Goal: Task Accomplishment & Management: Manage account settings

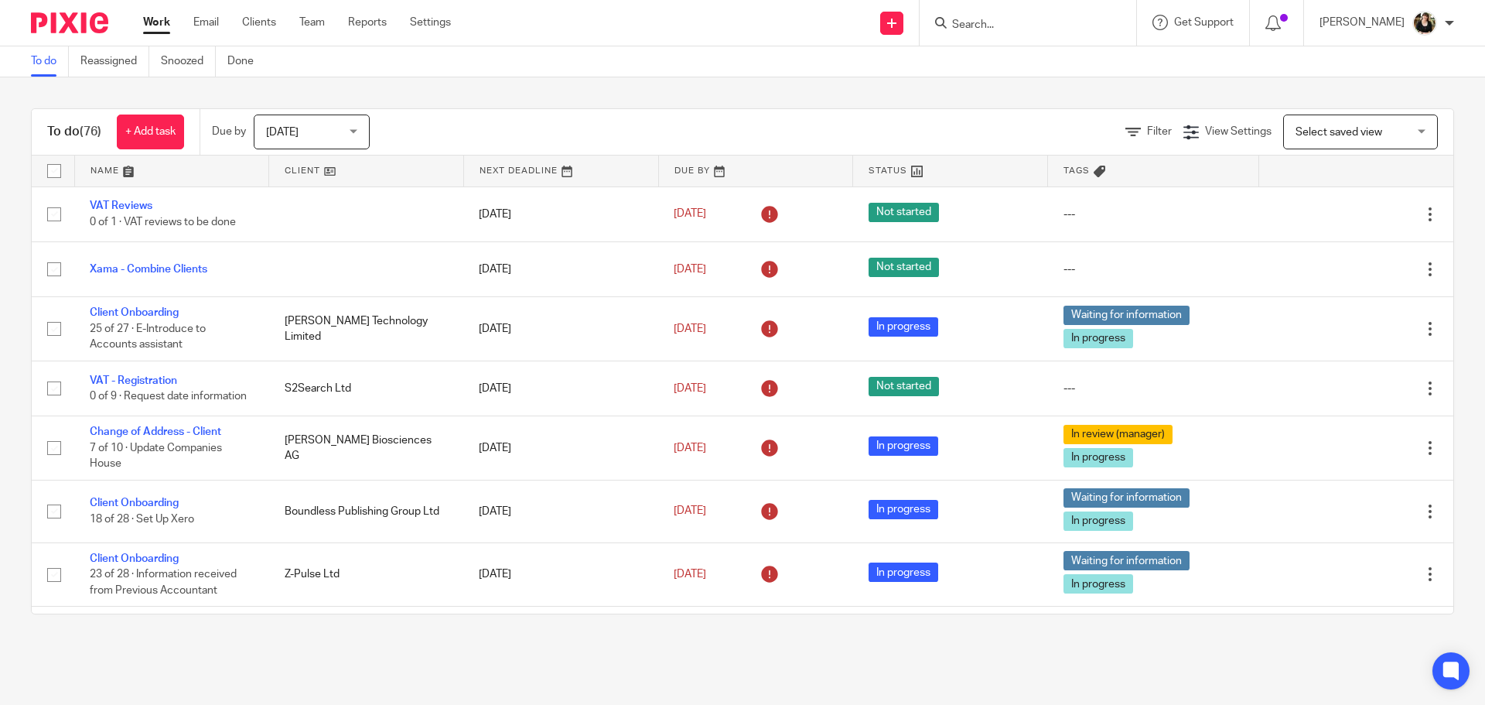
click at [1068, 29] on input "Search" at bounding box center [1020, 26] width 139 height 14
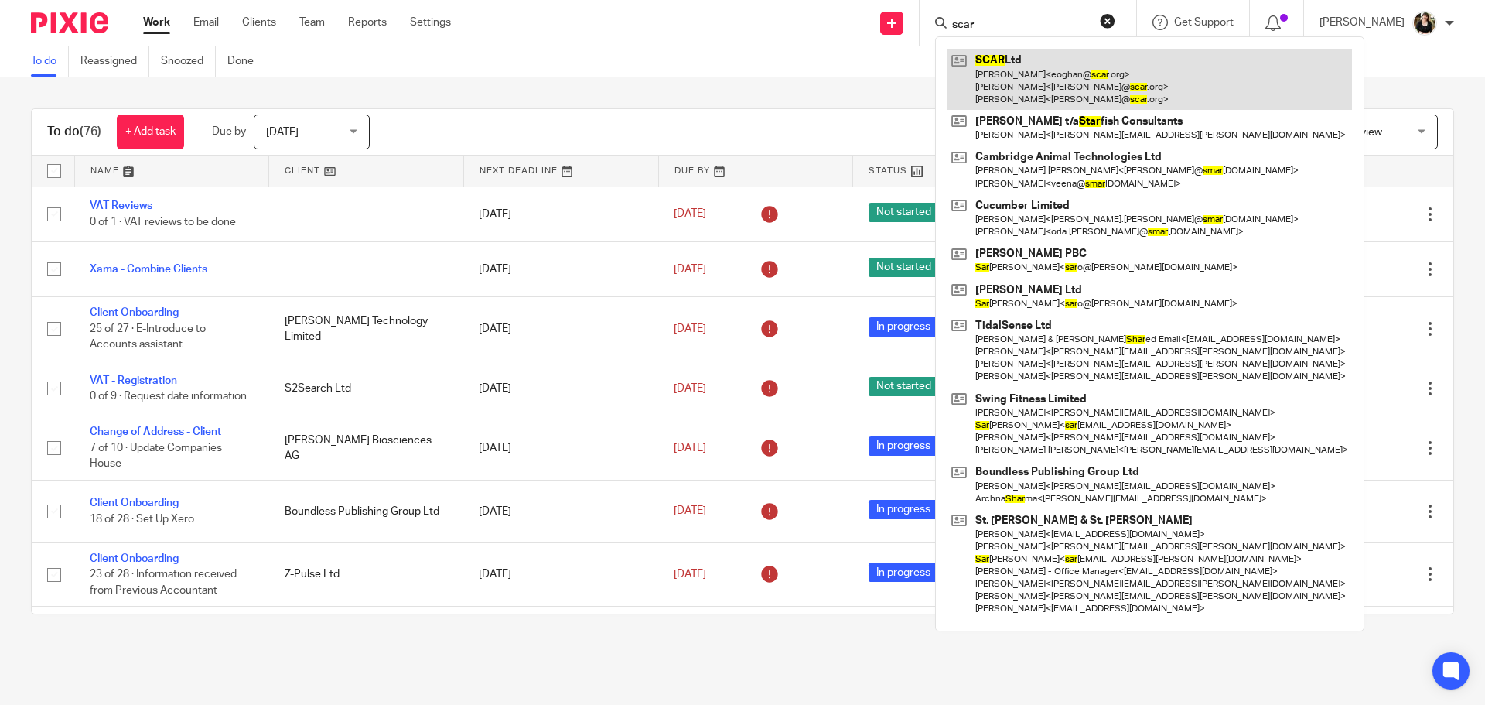
type input "scar"
click at [1043, 70] on link at bounding box center [1149, 79] width 404 height 61
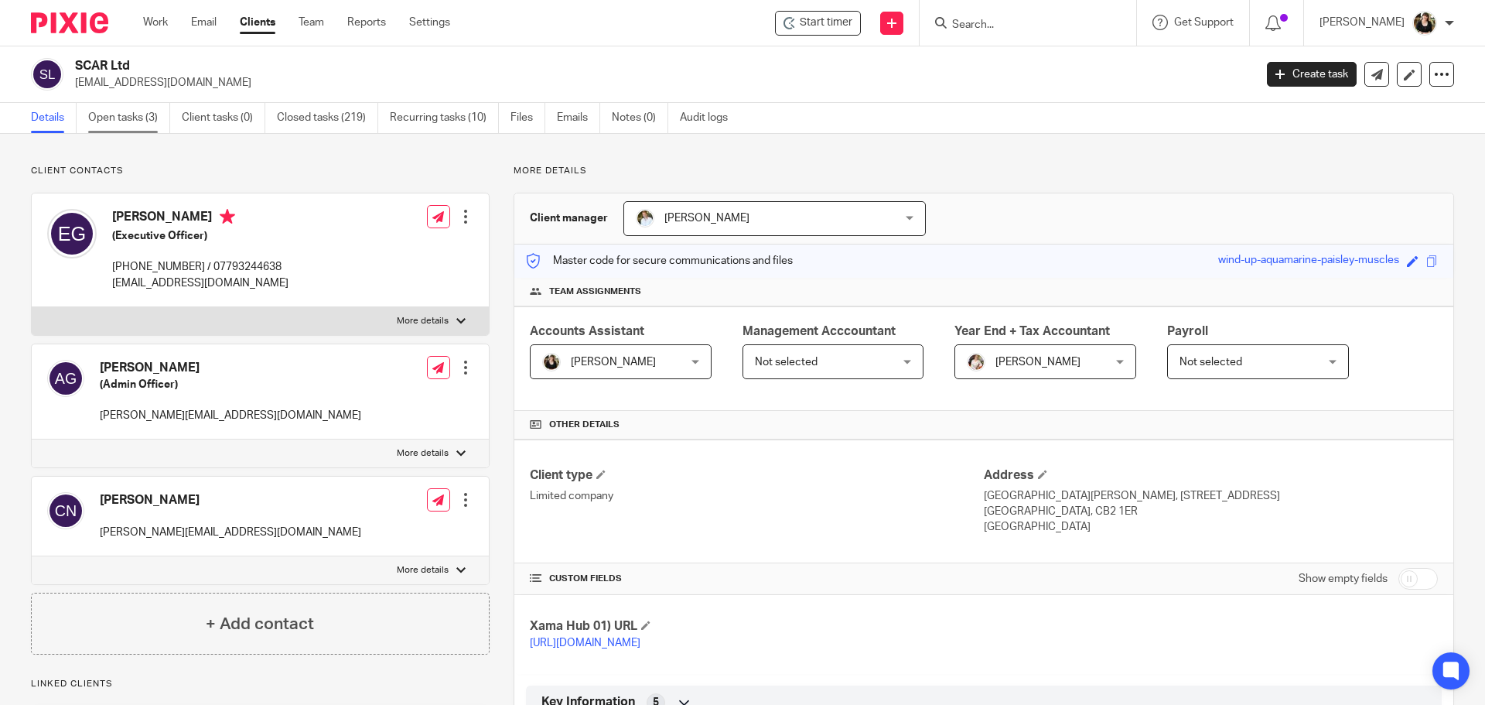
click at [103, 125] on link "Open tasks (3)" at bounding box center [129, 118] width 82 height 30
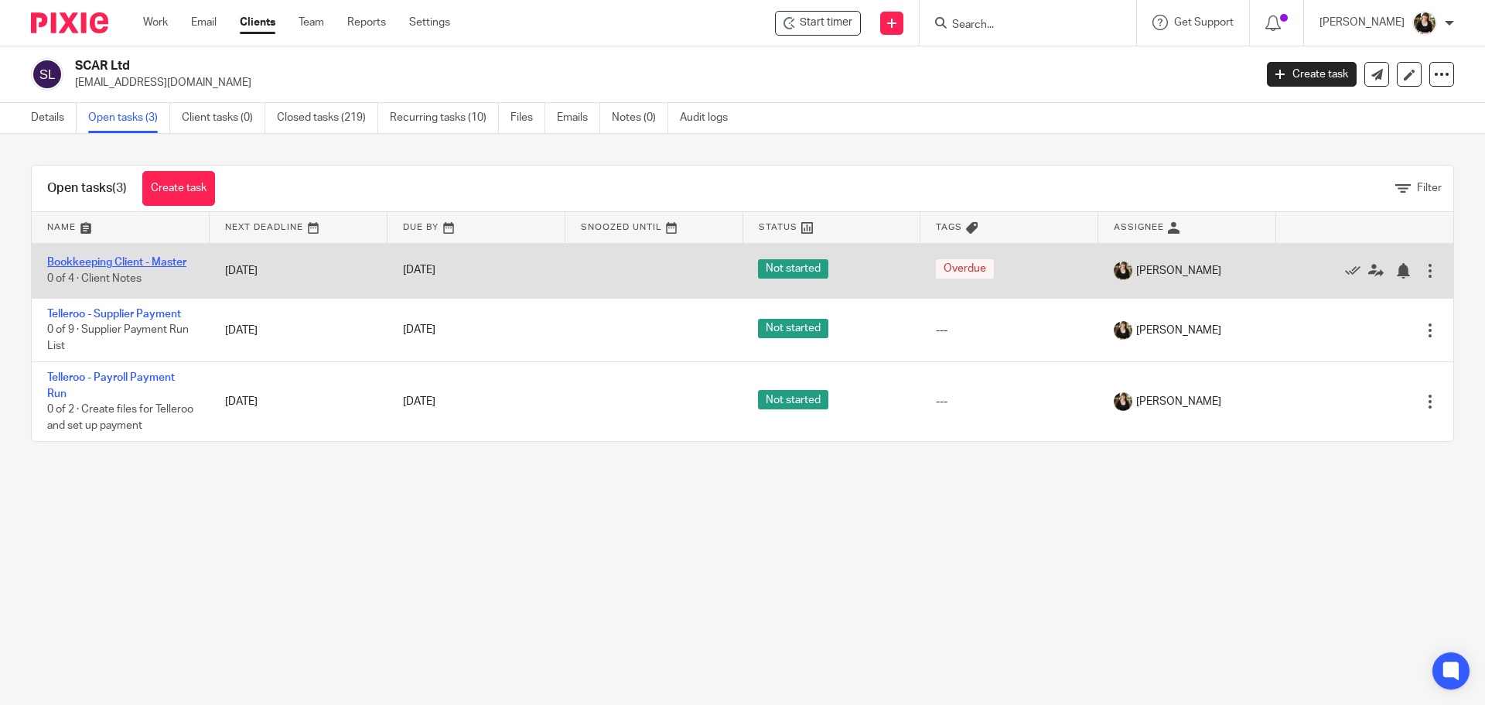
click at [122, 261] on link "Bookkeeping Client - Master" at bounding box center [116, 262] width 139 height 11
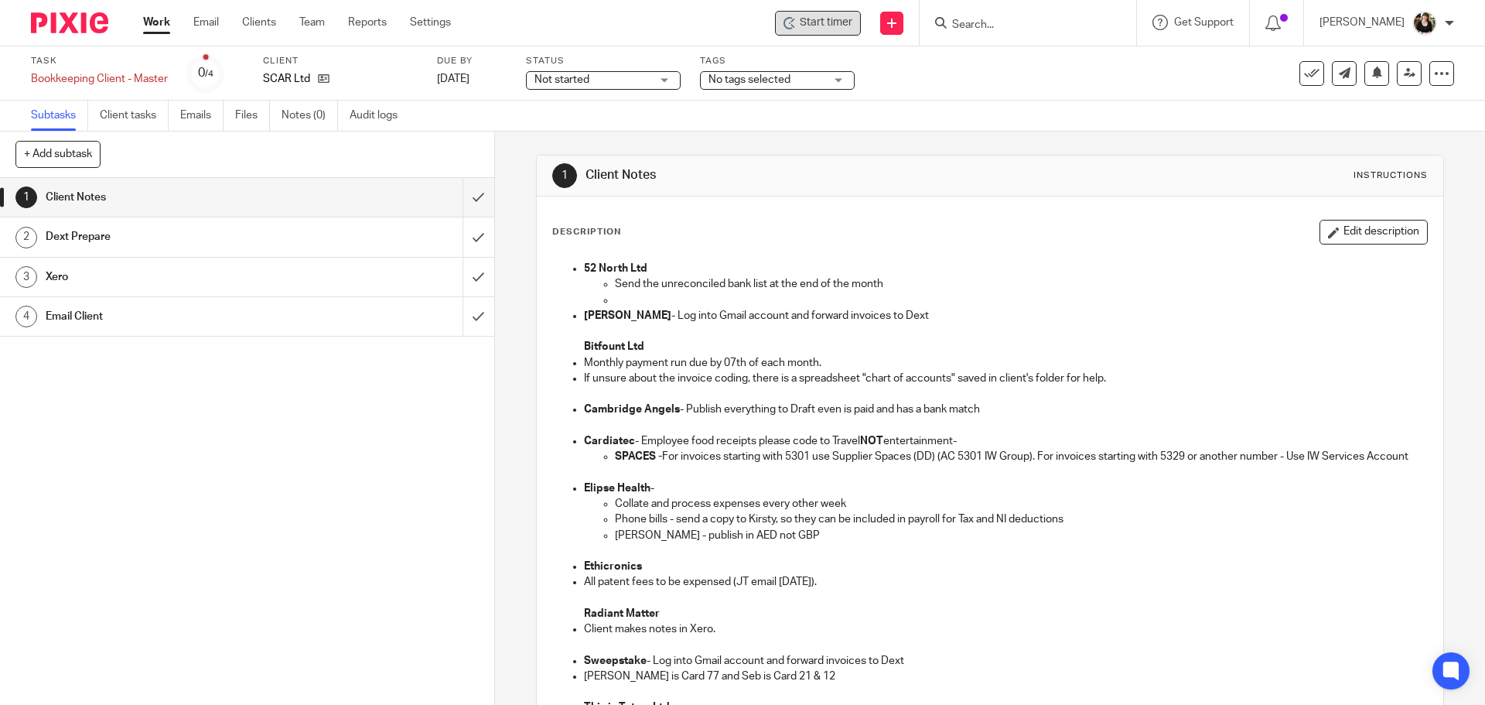
click at [848, 35] on div "Start timer" at bounding box center [818, 23] width 86 height 25
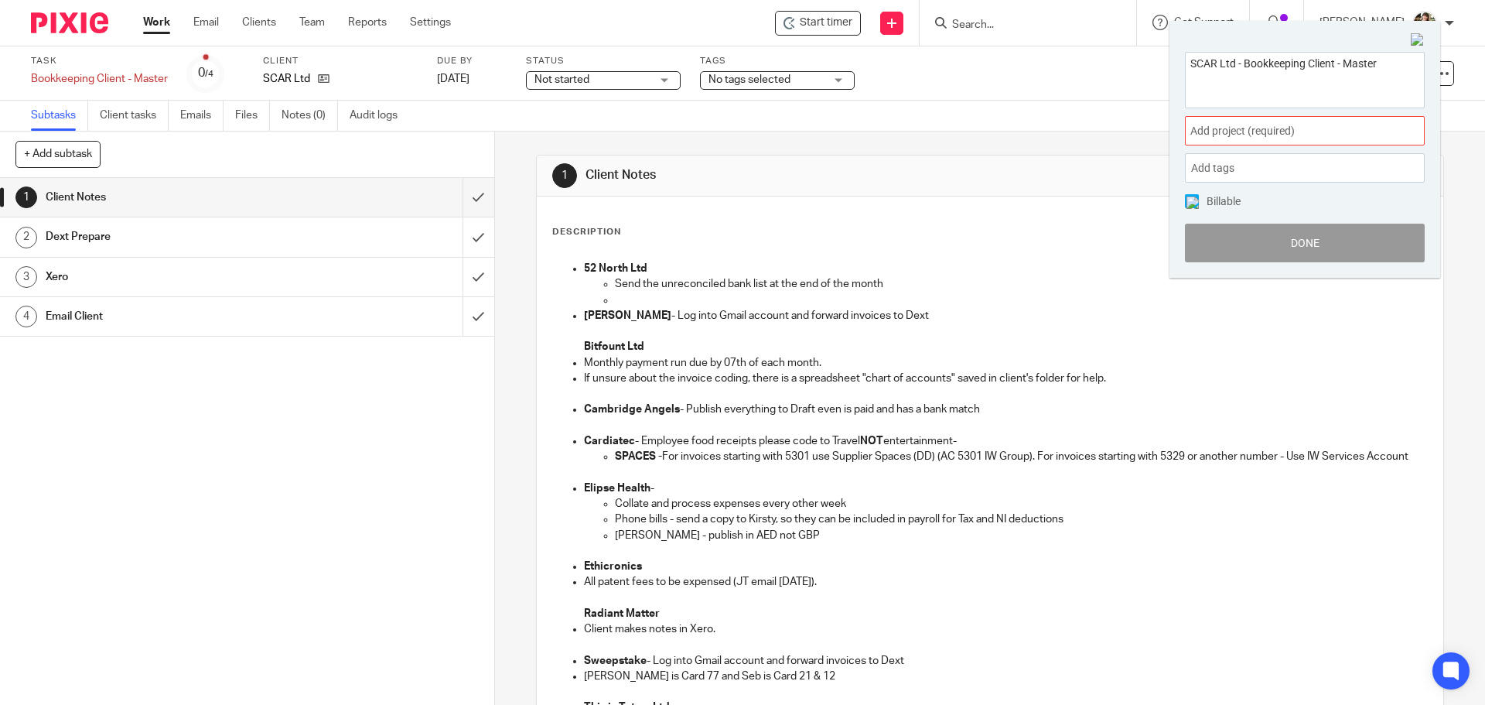
click at [1282, 135] on span "Add project (required) :" at bounding box center [1287, 131] width 195 height 16
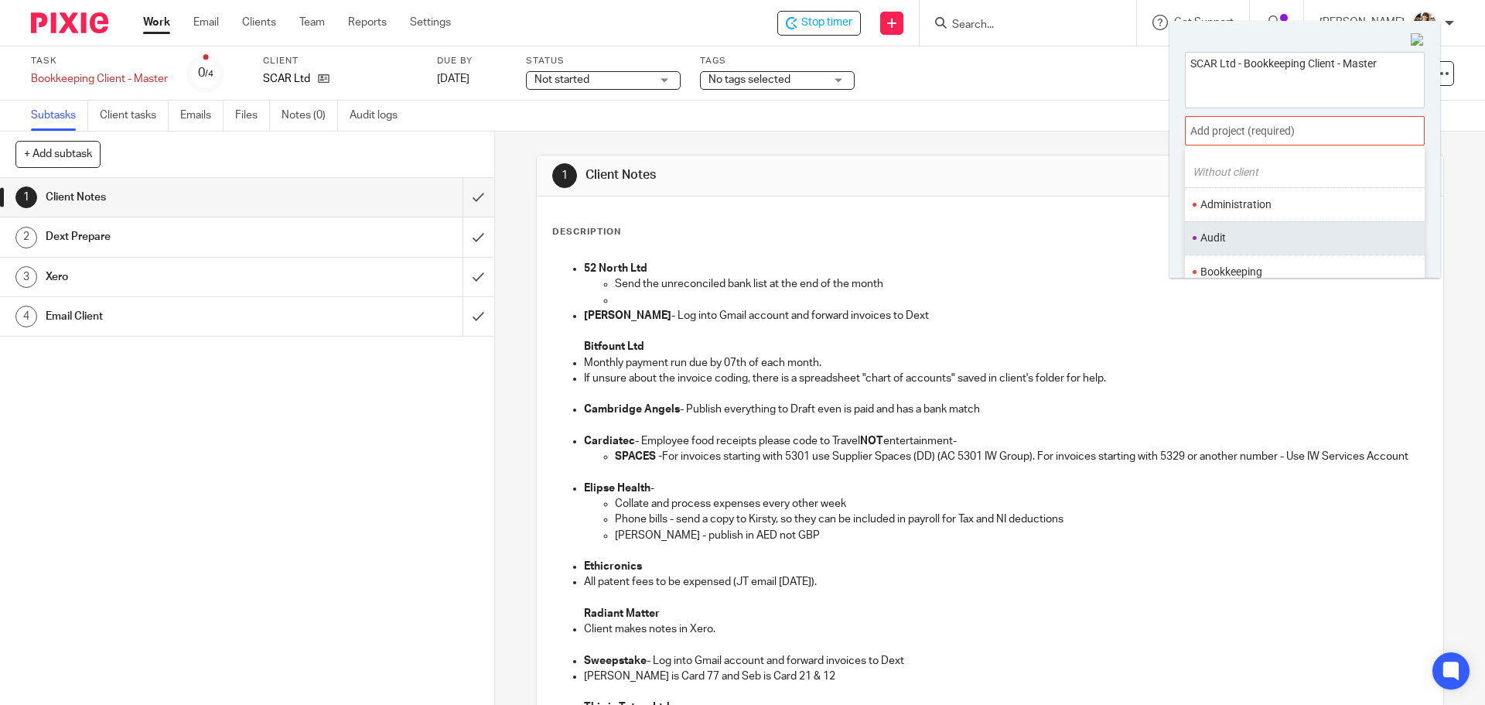
scroll to position [77, 0]
click at [1246, 230] on li "Bookkeeping" at bounding box center [1301, 235] width 202 height 16
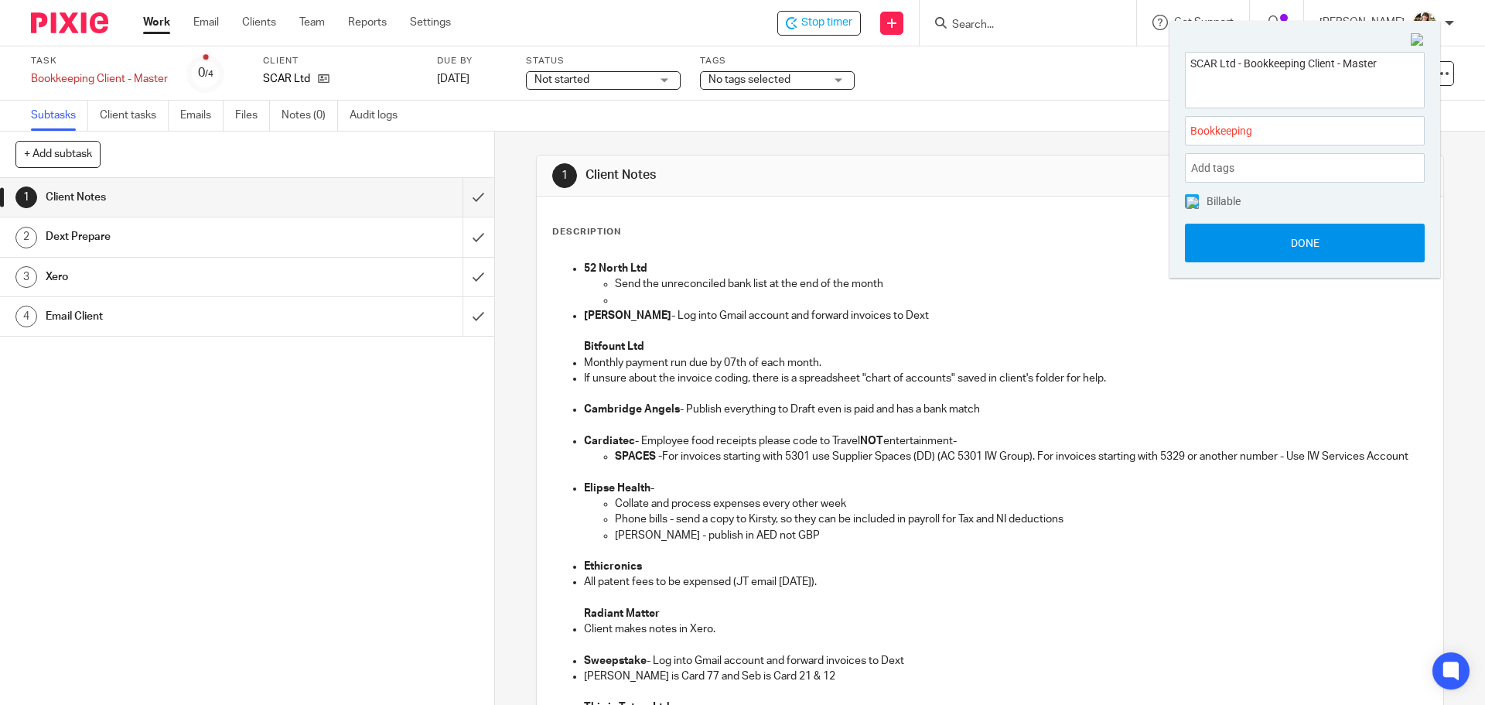
click at [1265, 236] on button "Done" at bounding box center [1305, 243] width 240 height 39
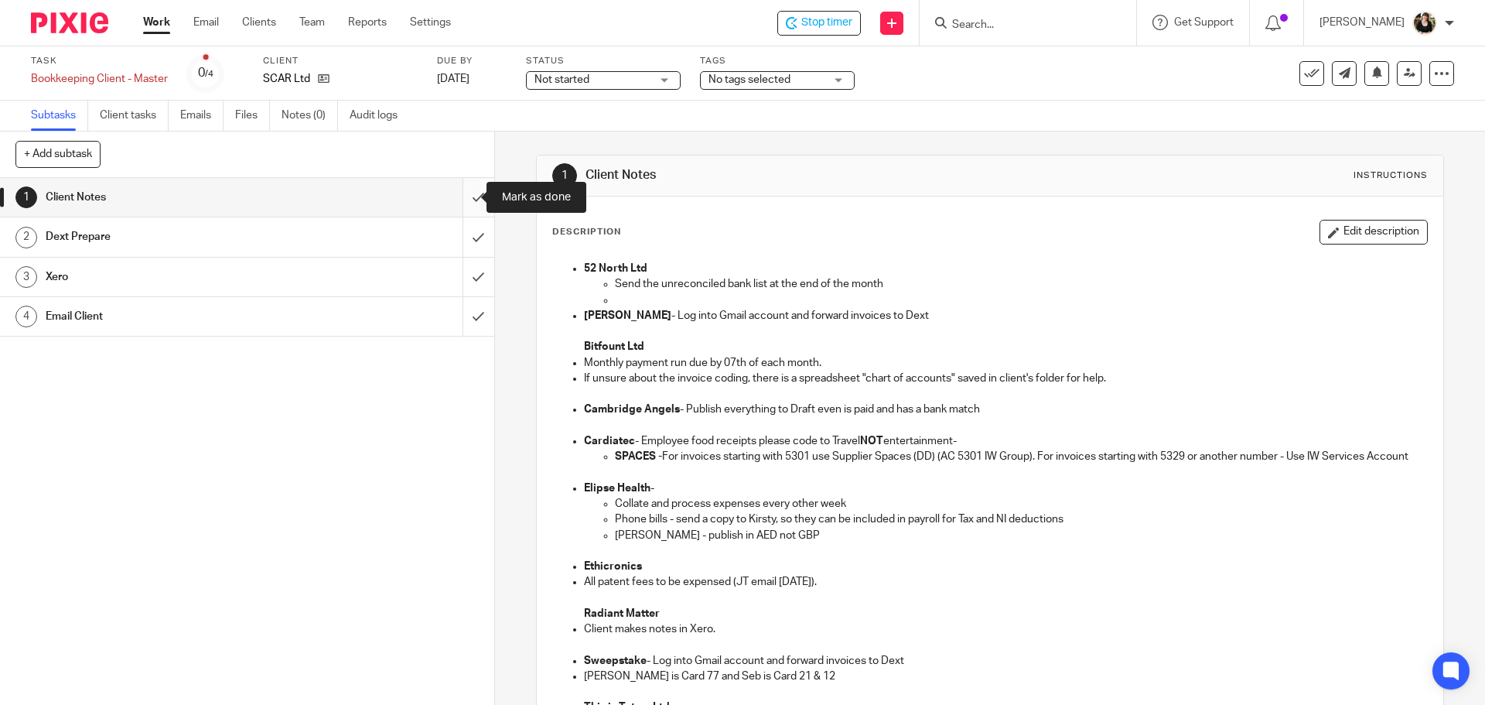
click at [466, 196] on input "submit" at bounding box center [247, 197] width 494 height 39
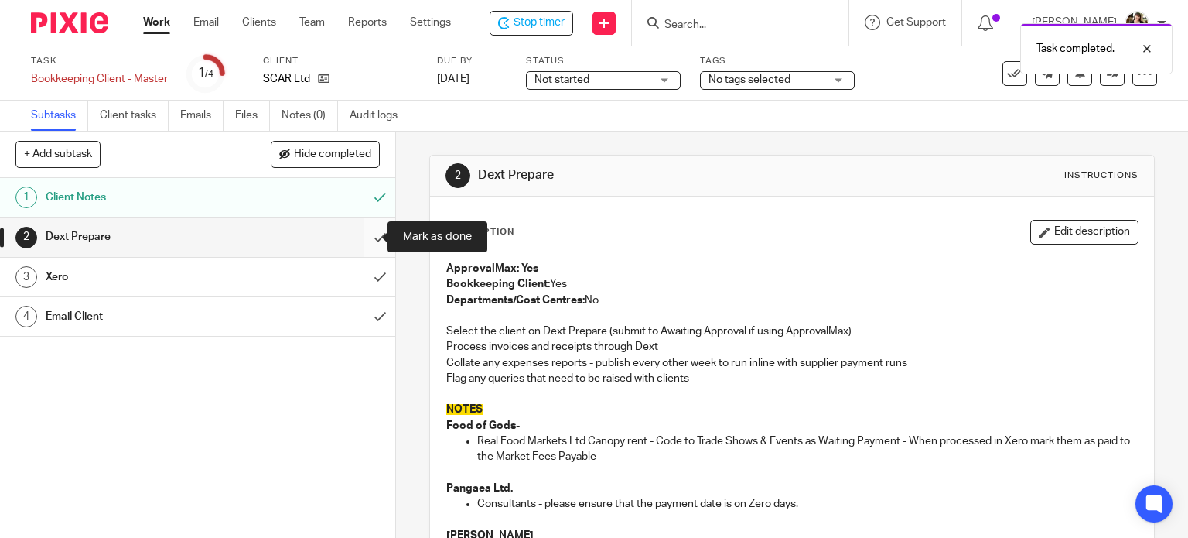
click at [360, 234] on input "submit" at bounding box center [197, 236] width 395 height 39
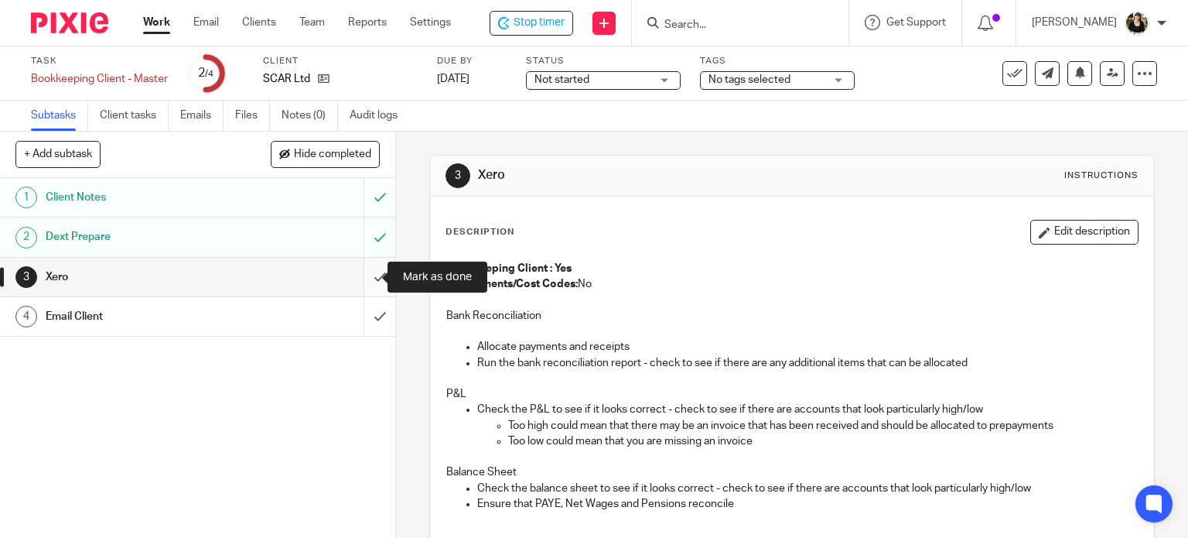
click at [366, 275] on input "submit" at bounding box center [197, 277] width 395 height 39
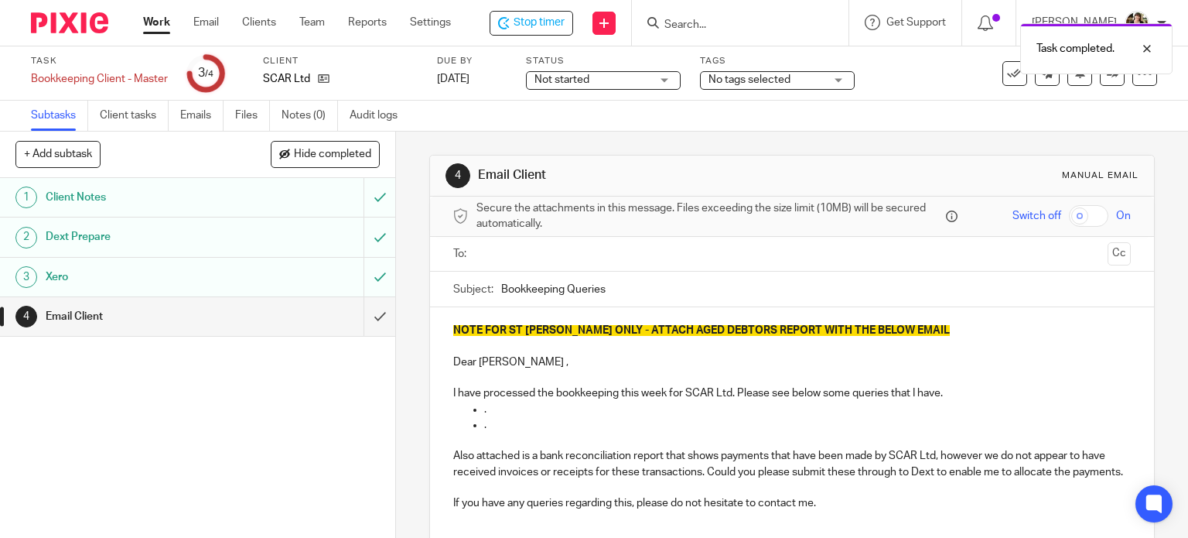
click at [521, 259] on input "text" at bounding box center [792, 254] width 620 height 18
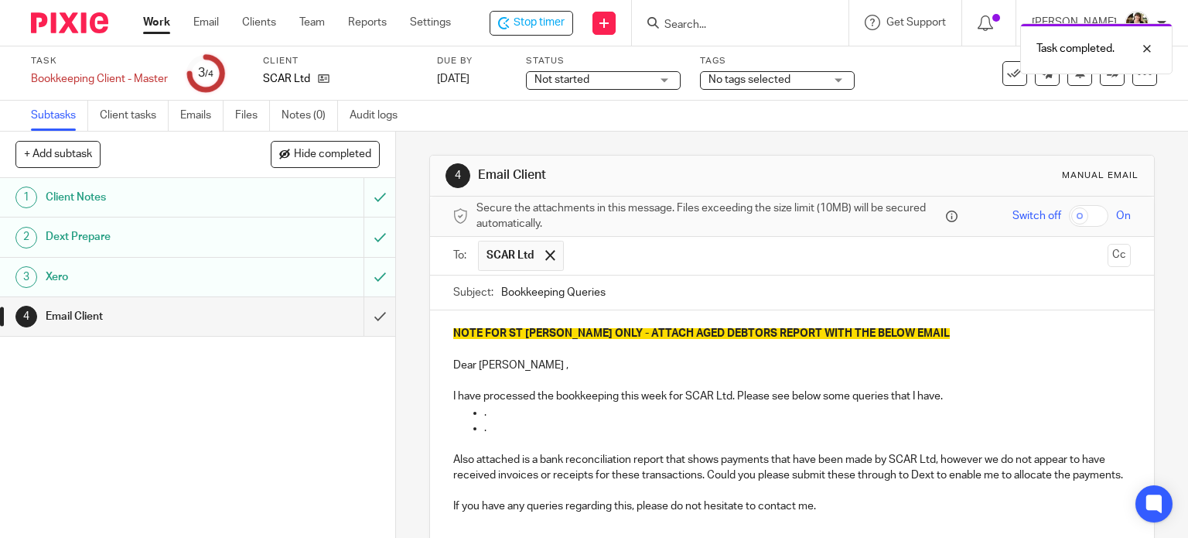
click at [633, 261] on input "text" at bounding box center [837, 256] width 530 height 30
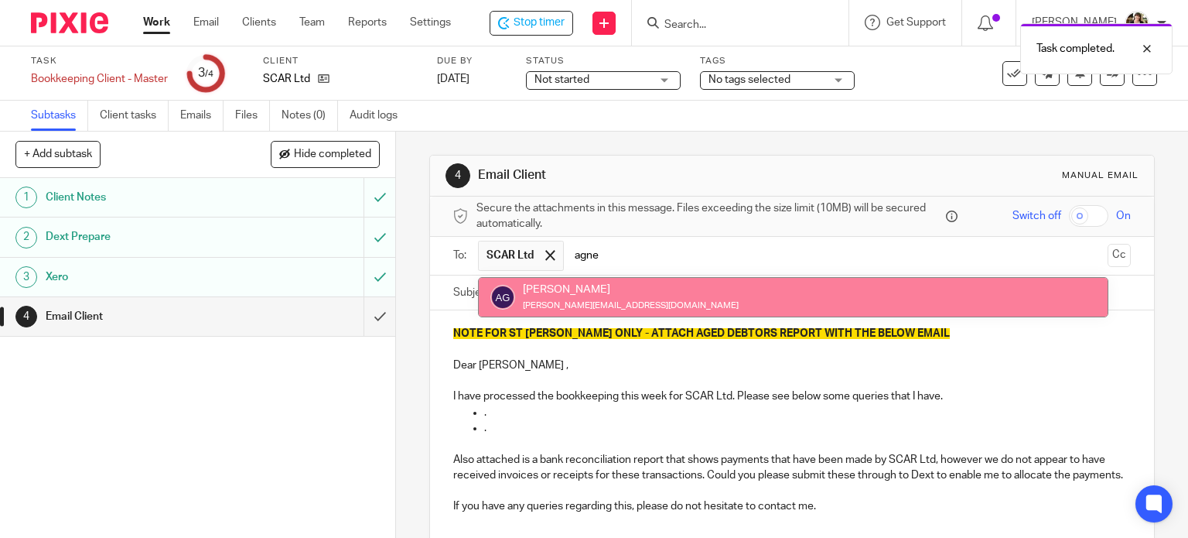
type input "agnes"
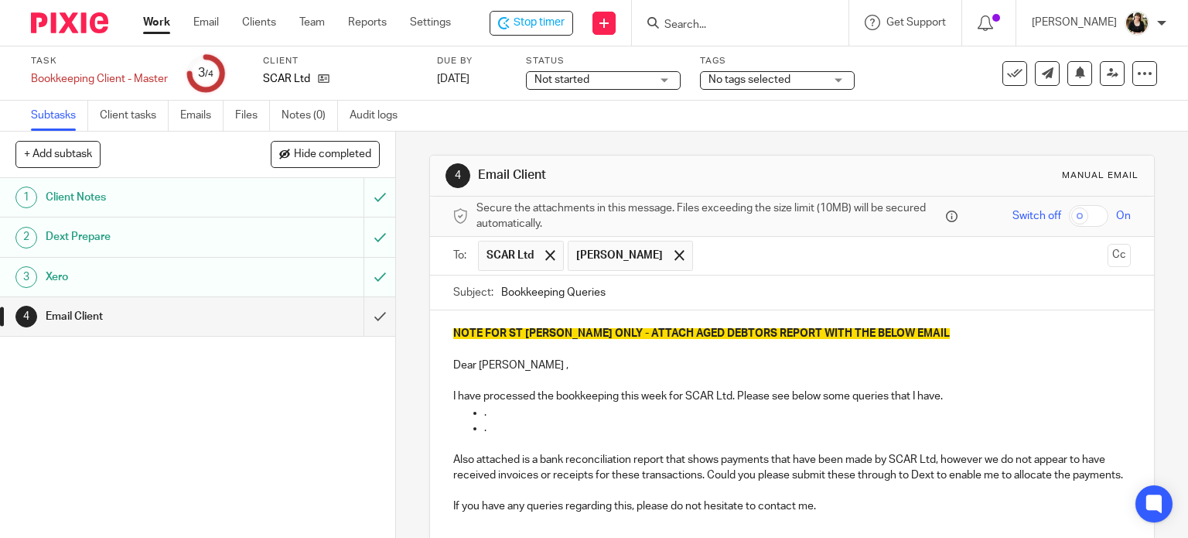
click at [609, 292] on input "Bookkeeping Queries" at bounding box center [816, 292] width 630 height 35
type input "Bookkeeping Queries 22.08.2025"
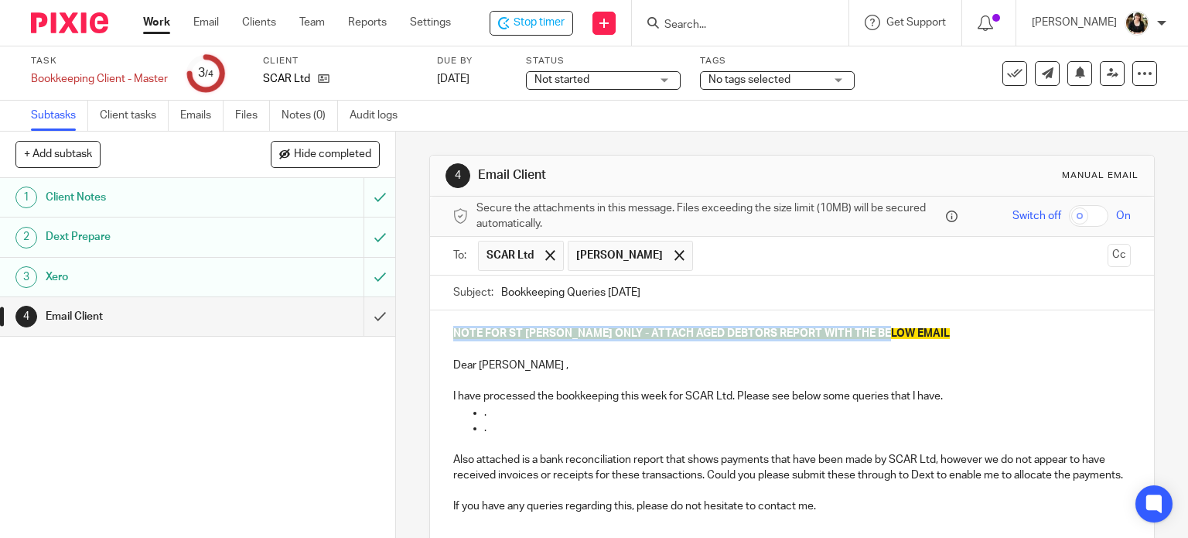
drag, startPoint x: 913, startPoint y: 328, endPoint x: 416, endPoint y: 321, distance: 496.6
click at [418, 320] on div "4 Email Client Manual email Secure the attachments in this message. Files excee…" at bounding box center [792, 334] width 792 height 406
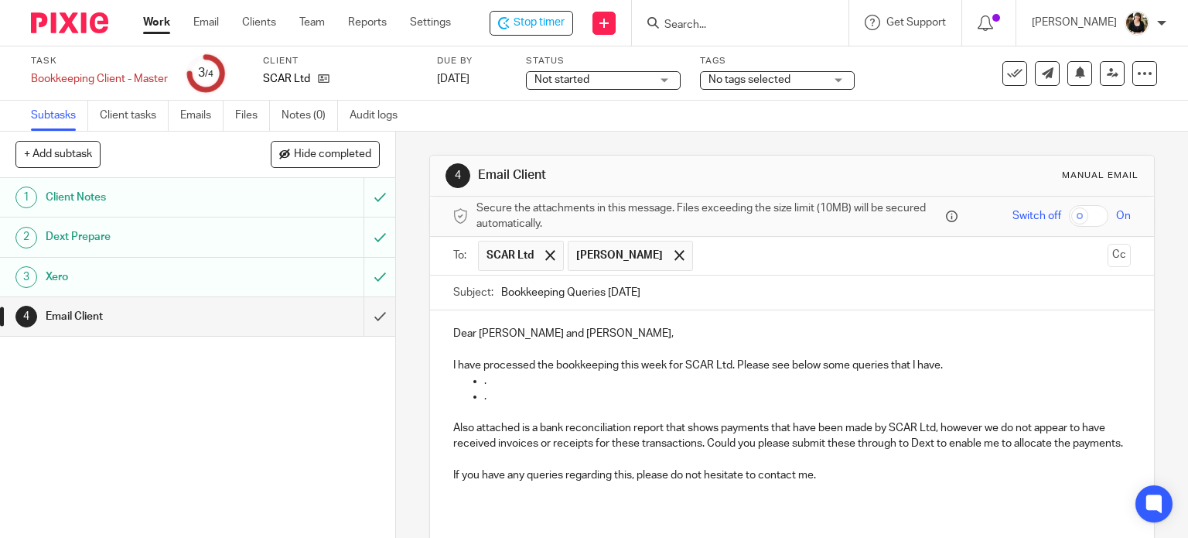
click at [517, 384] on p "." at bounding box center [807, 380] width 647 height 15
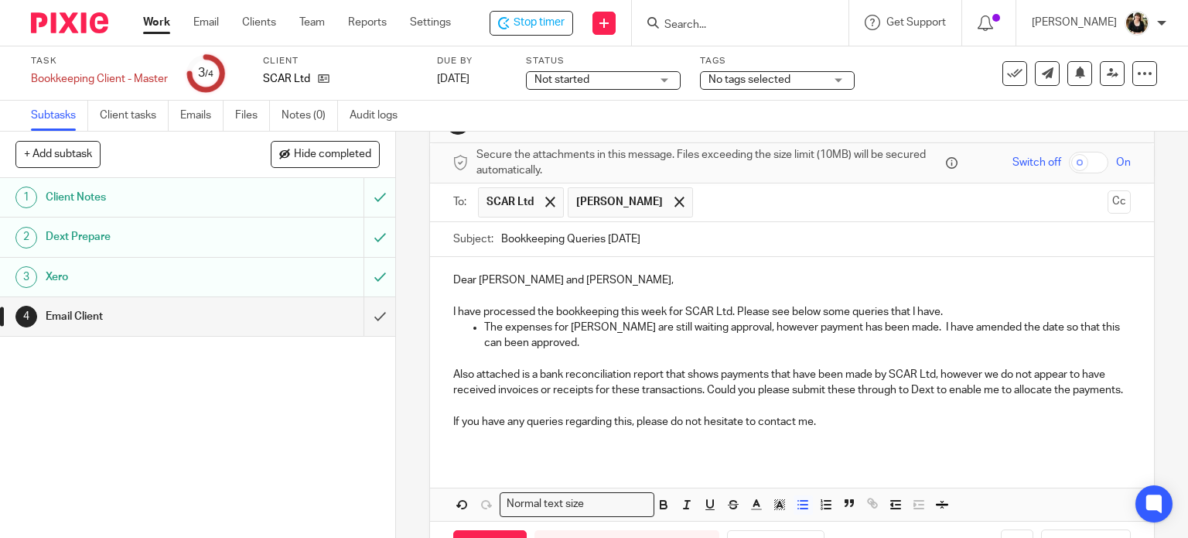
scroll to position [124, 0]
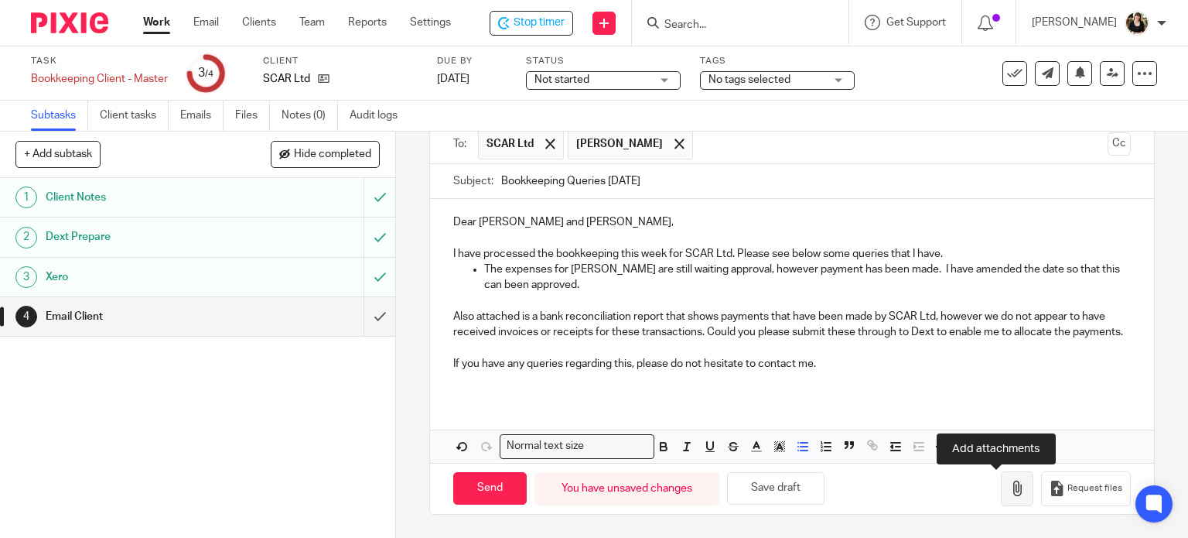
click at [1001, 485] on button "button" at bounding box center [1017, 488] width 32 height 35
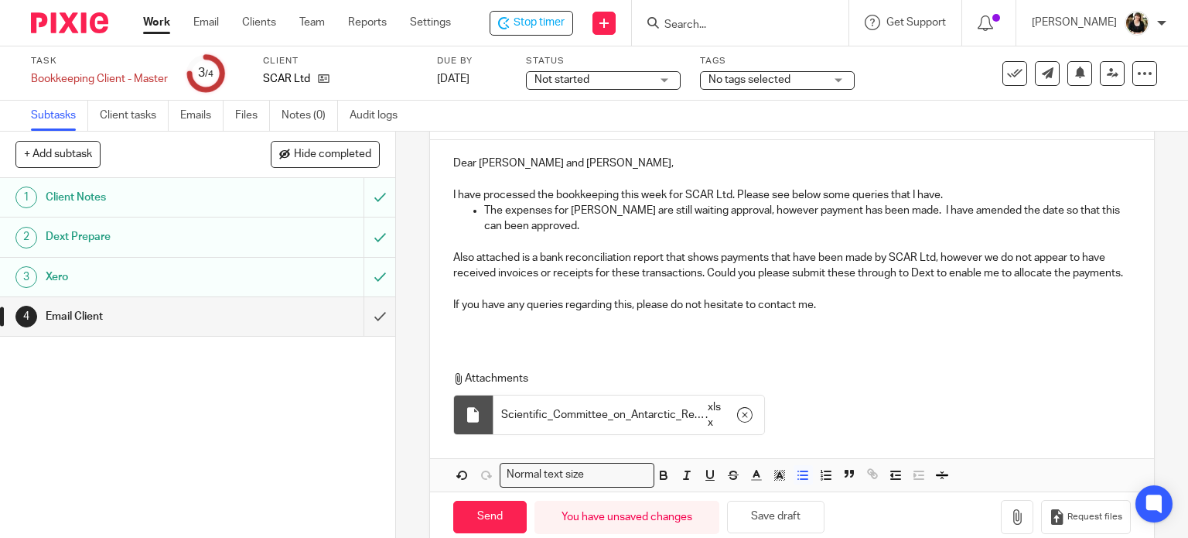
scroll to position [211, 0]
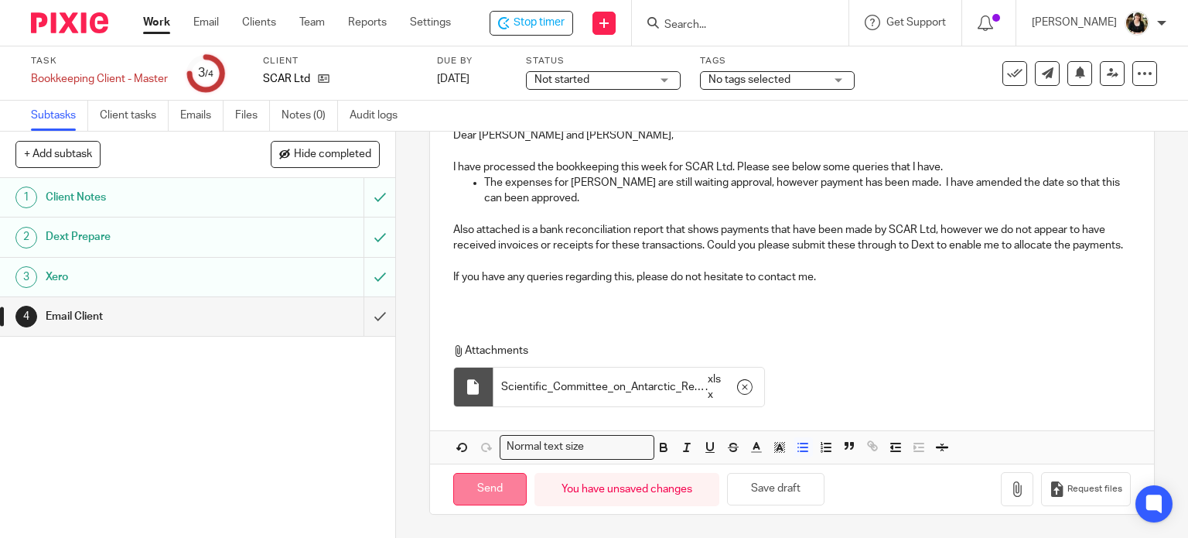
click at [499, 476] on input "Send" at bounding box center [489, 489] width 73 height 33
type input "Sent"
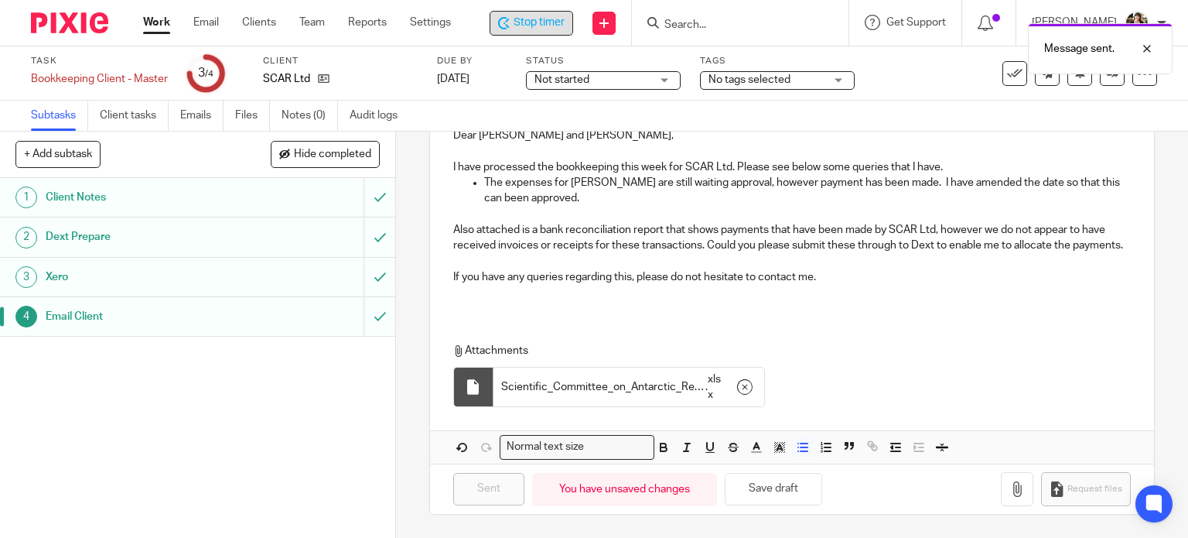
click at [538, 12] on div "Stop timer" at bounding box center [532, 23] width 84 height 25
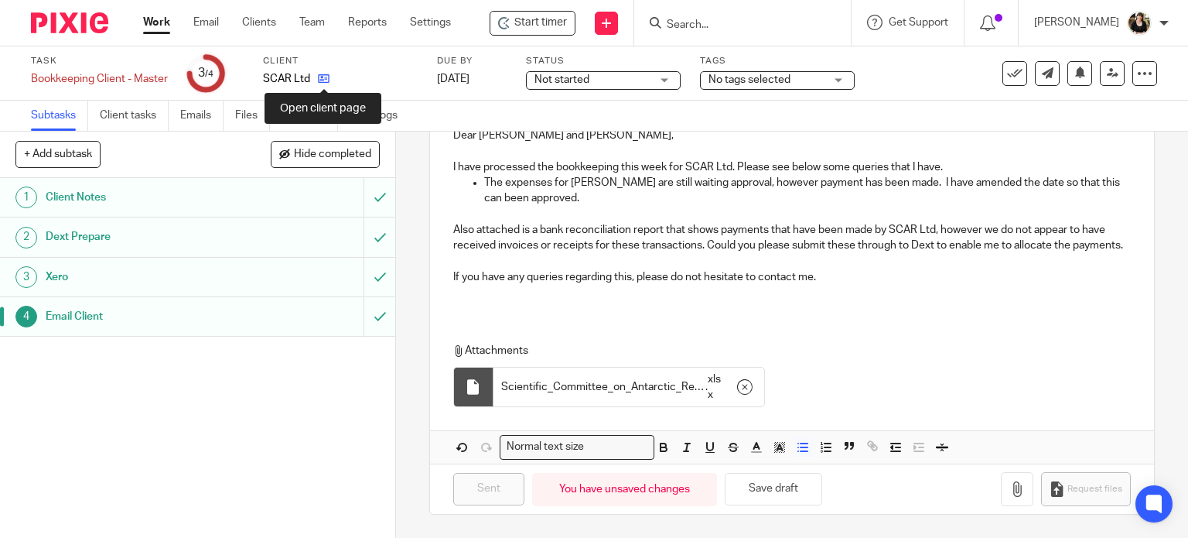
click at [326, 79] on icon at bounding box center [324, 79] width 12 height 12
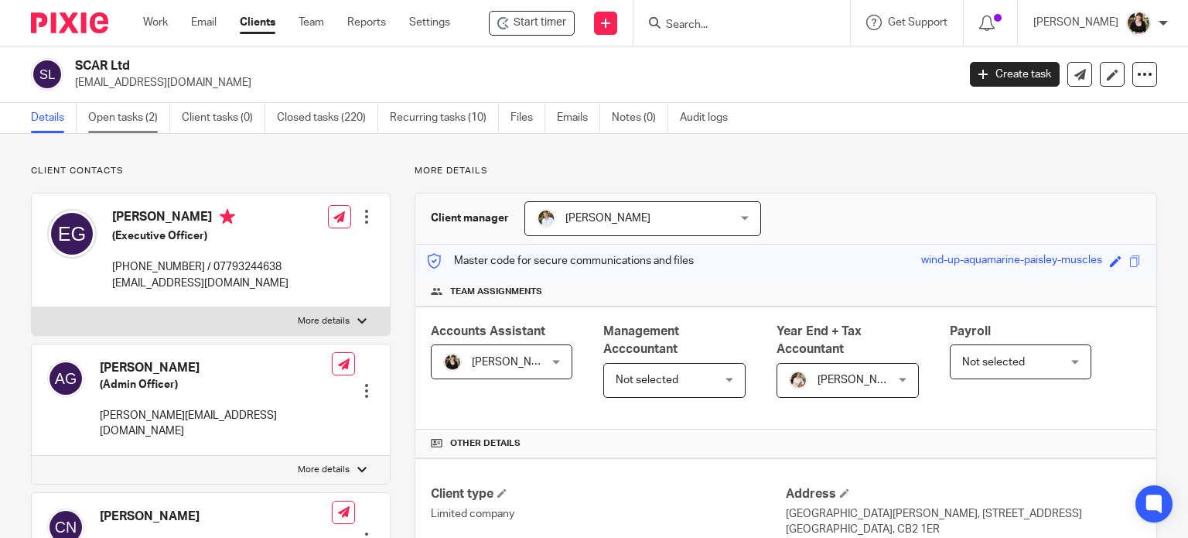
click at [94, 120] on link "Open tasks (2)" at bounding box center [129, 118] width 82 height 30
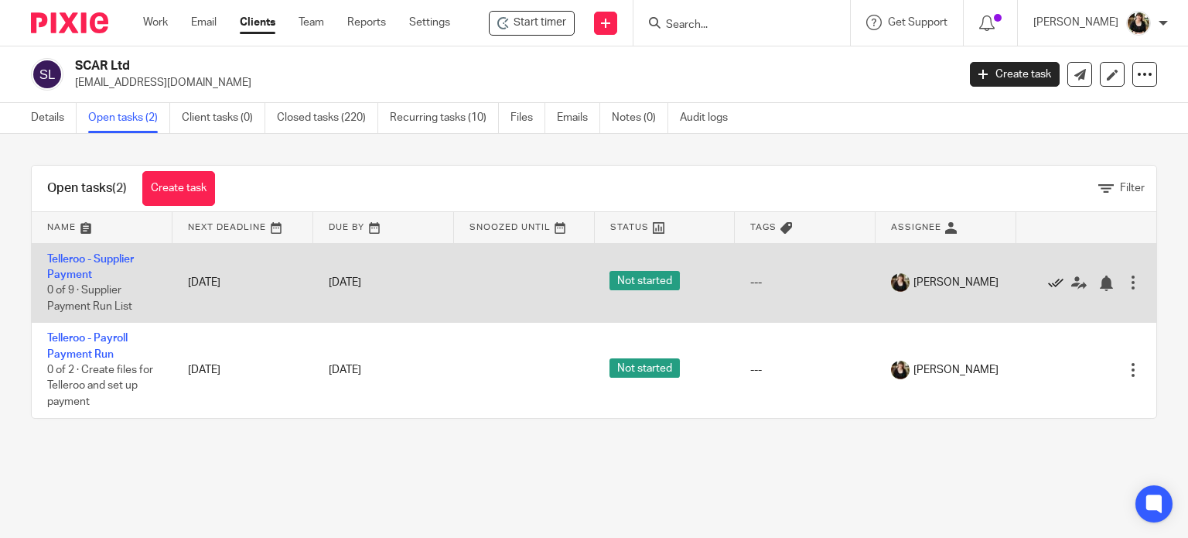
click at [1048, 282] on icon at bounding box center [1055, 282] width 15 height 15
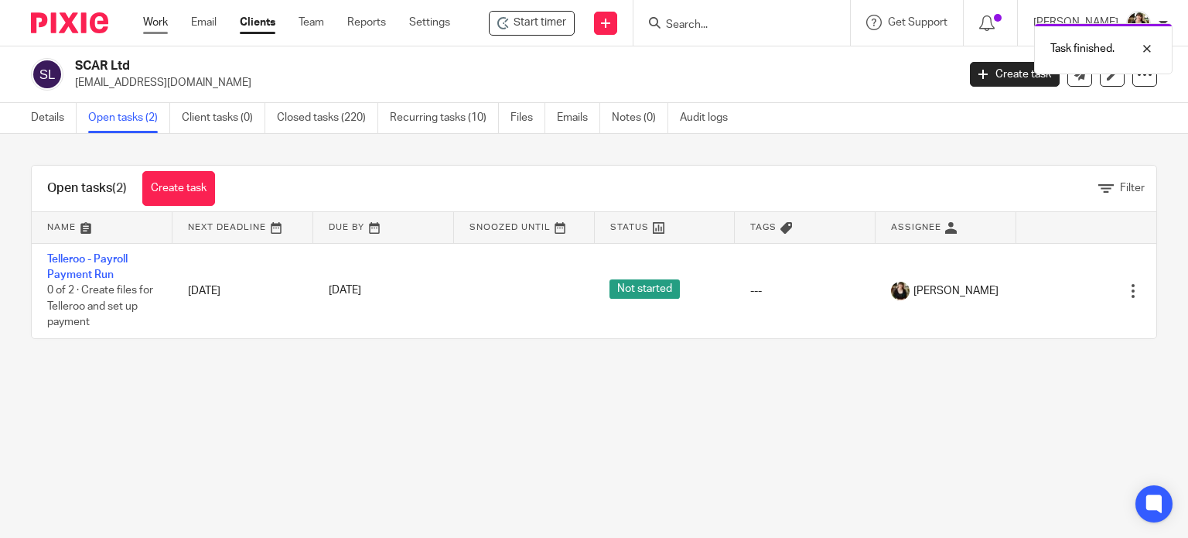
click at [144, 15] on link "Work" at bounding box center [155, 22] width 25 height 15
click at [692, 26] on div "Task finished." at bounding box center [883, 44] width 579 height 59
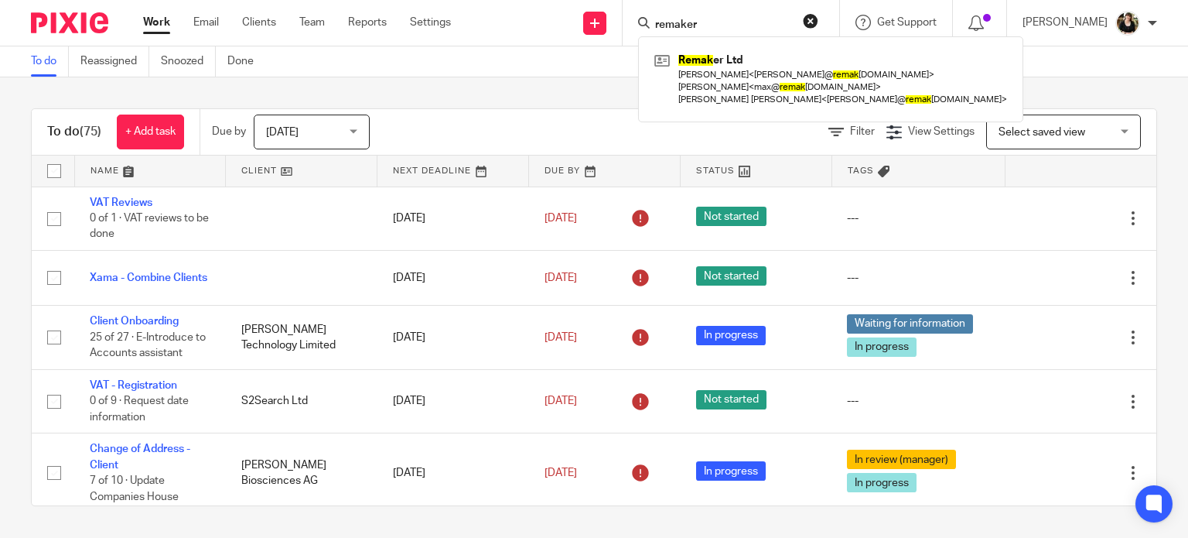
type input "remaker"
click button "submit" at bounding box center [0, 0] width 0 height 0
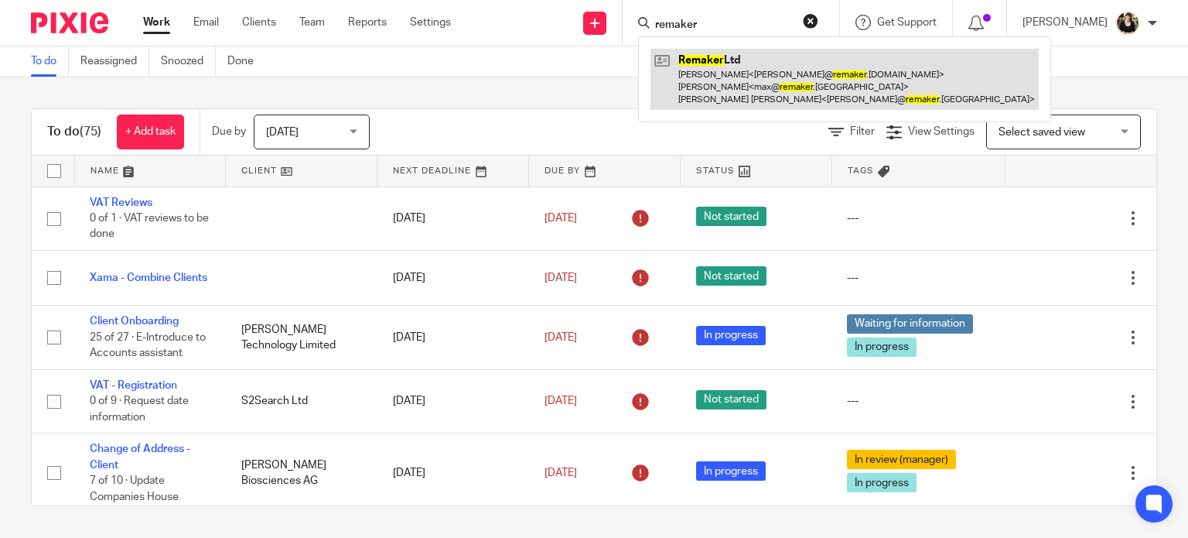
click at [735, 64] on link at bounding box center [844, 79] width 388 height 61
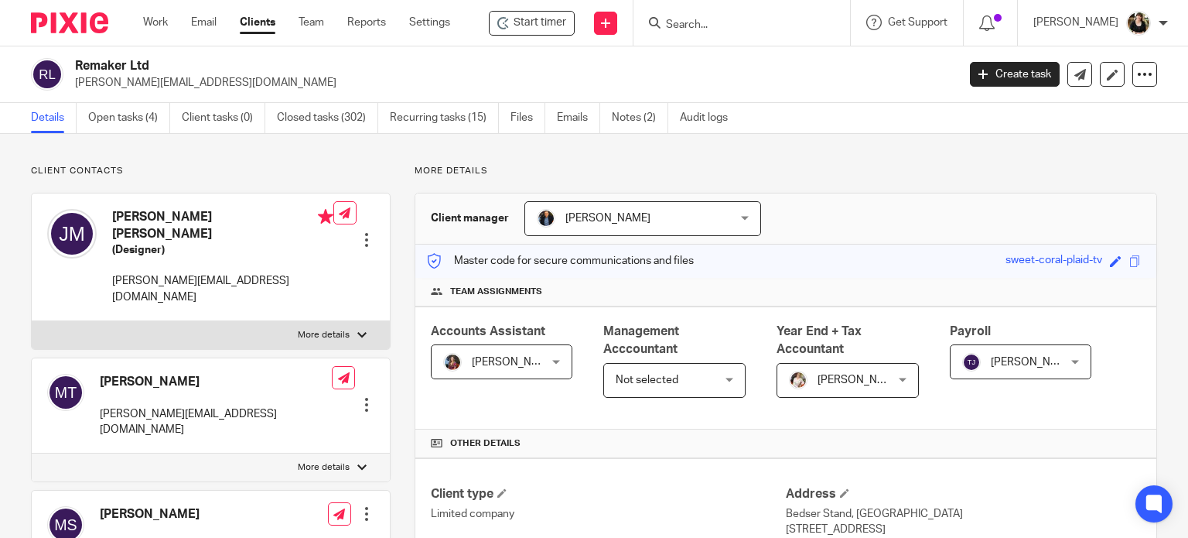
click at [116, 123] on link "Open tasks (4)" at bounding box center [129, 118] width 82 height 30
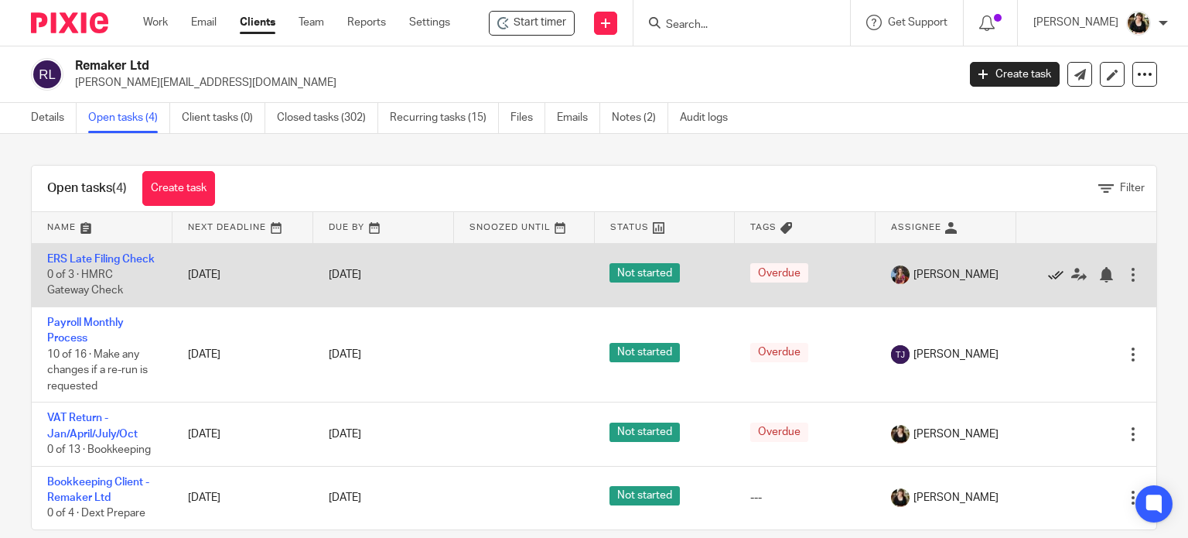
click at [1048, 282] on icon at bounding box center [1055, 274] width 15 height 15
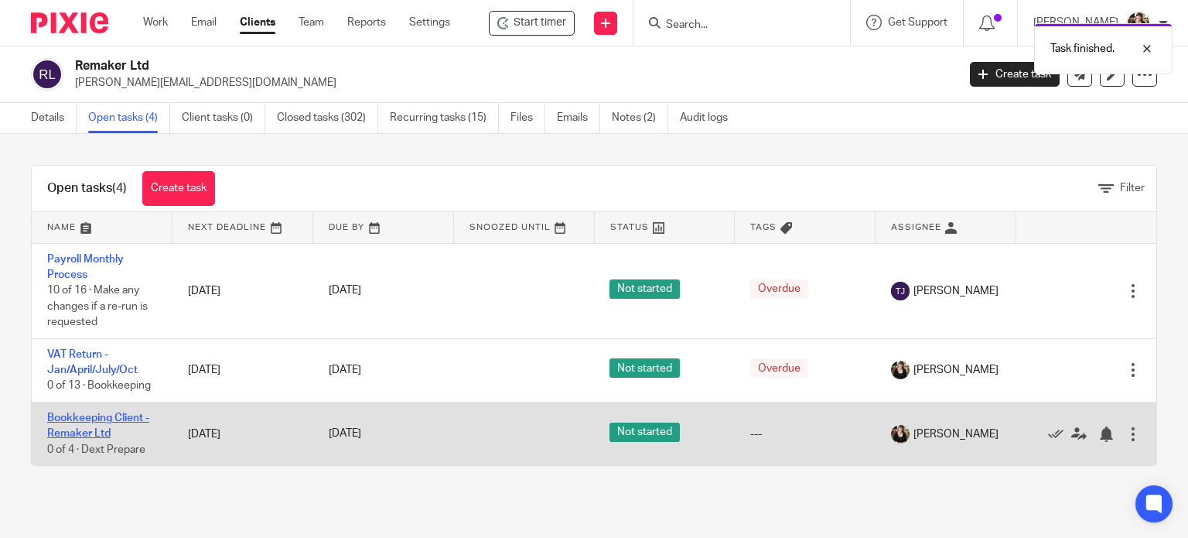
click at [78, 419] on link "Bookkeeping Client - Remaker Ltd" at bounding box center [98, 425] width 102 height 26
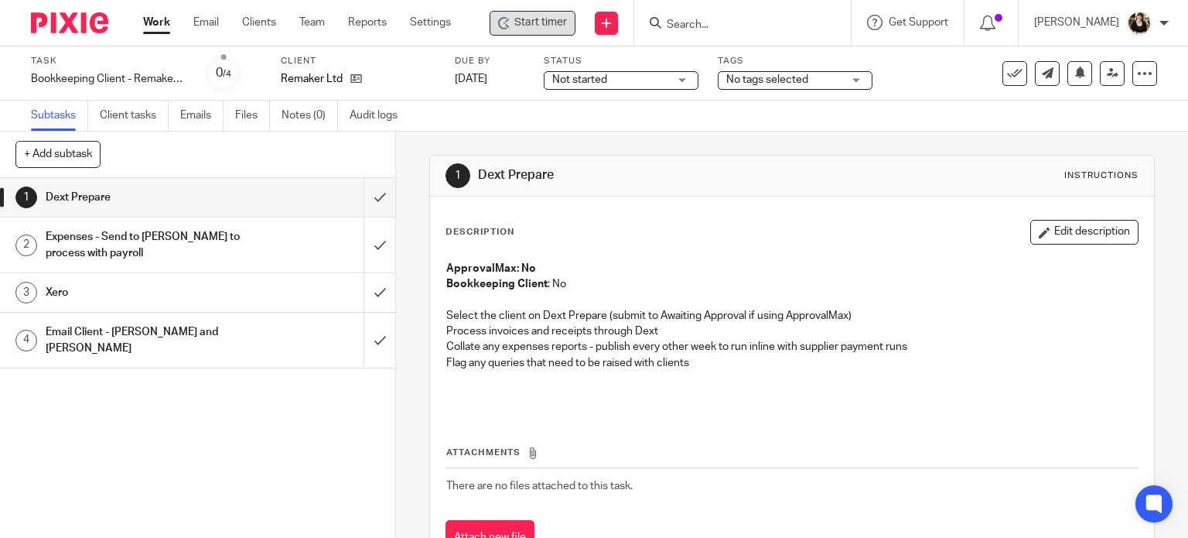
click at [560, 30] on span "Start timer" at bounding box center [540, 23] width 53 height 16
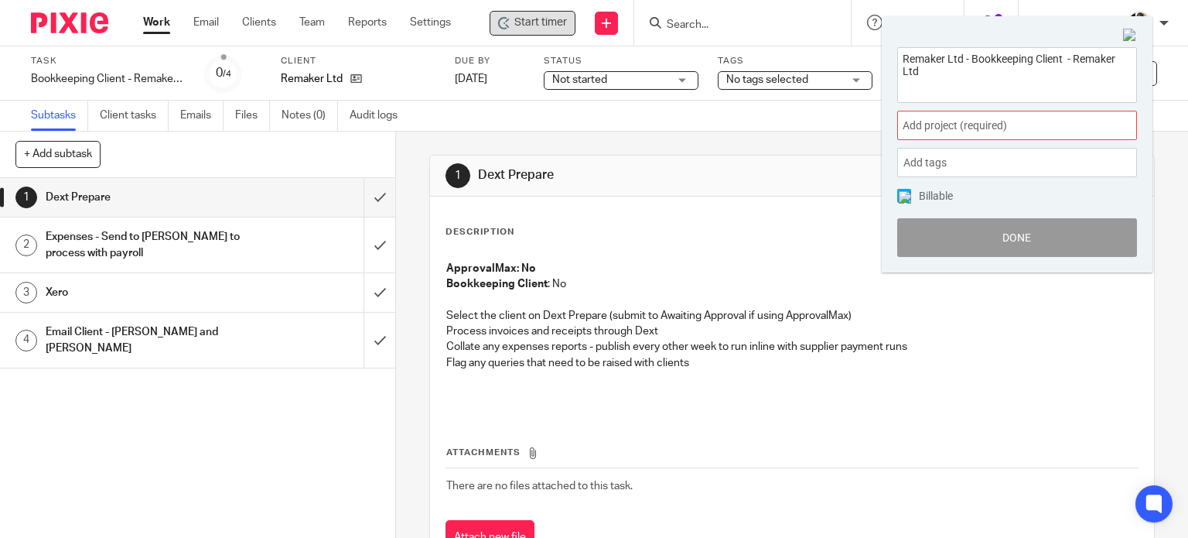
click at [1051, 145] on div "Remaker Ltd - Bookkeeping Client - Remaker Ltd Add project (required) : Add tag…" at bounding box center [1017, 152] width 271 height 241
click at [1053, 130] on span "Add project (required) :" at bounding box center [1000, 126] width 195 height 16
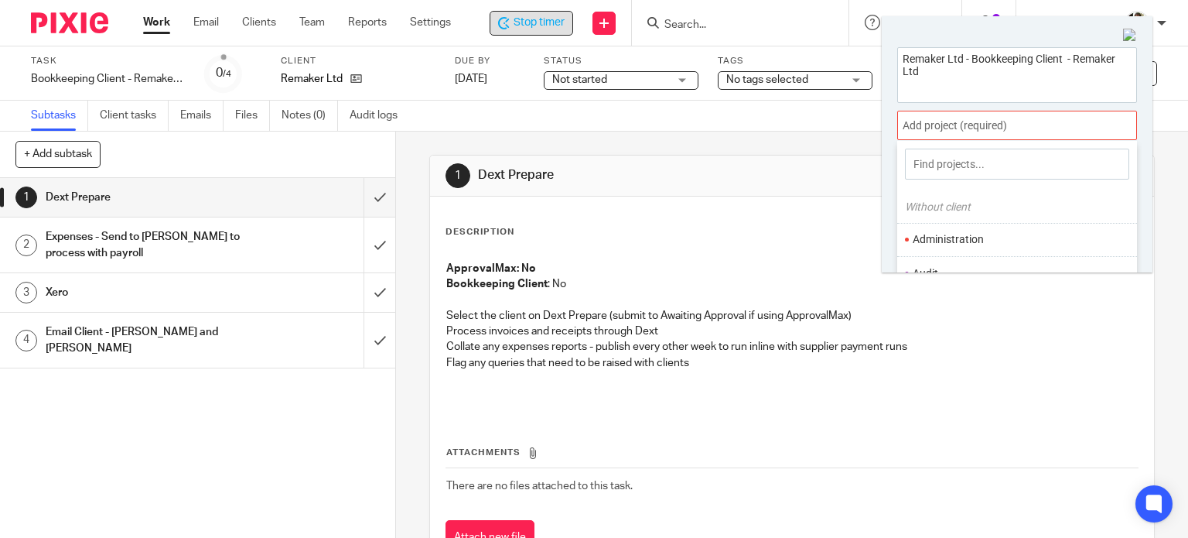
scroll to position [77, 0]
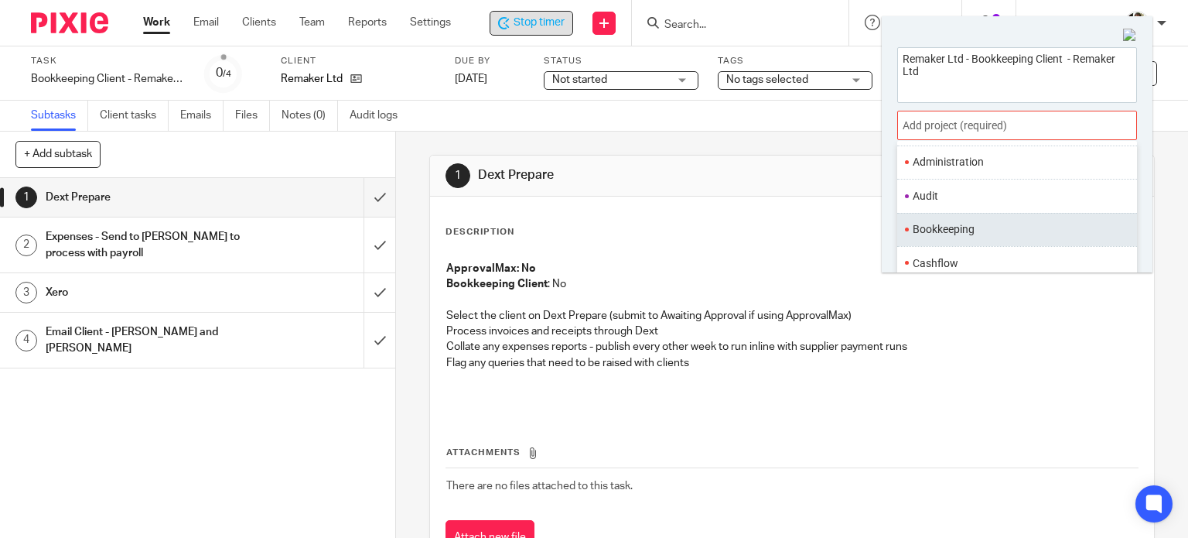
click at [980, 222] on li "Bookkeeping" at bounding box center [1014, 229] width 202 height 16
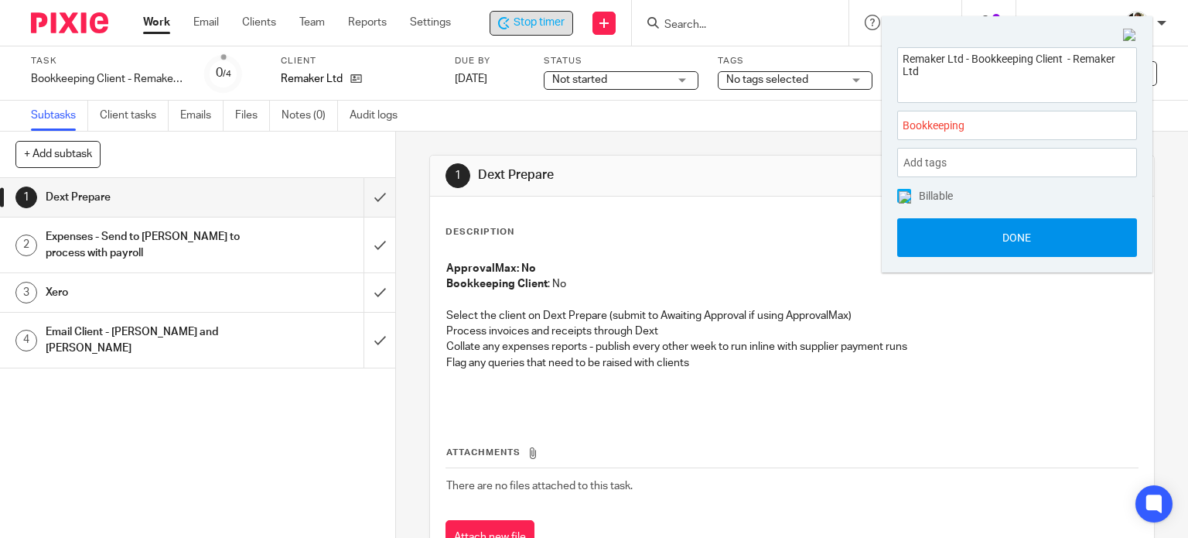
click at [989, 229] on button "Done" at bounding box center [1017, 237] width 240 height 39
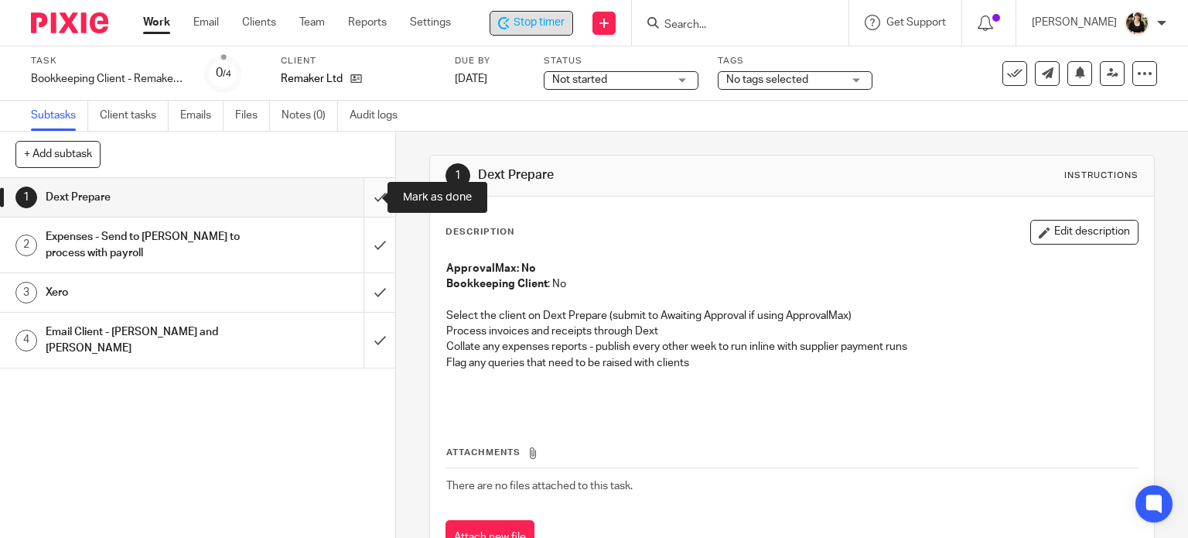
click at [364, 198] on input "submit" at bounding box center [197, 197] width 395 height 39
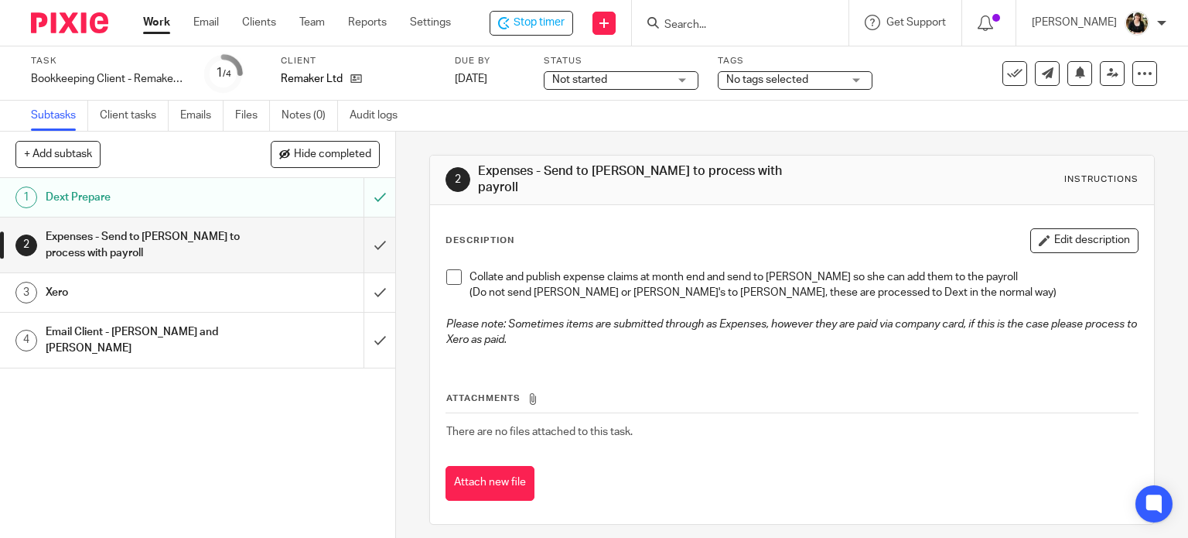
click at [449, 269] on span at bounding box center [453, 276] width 15 height 15
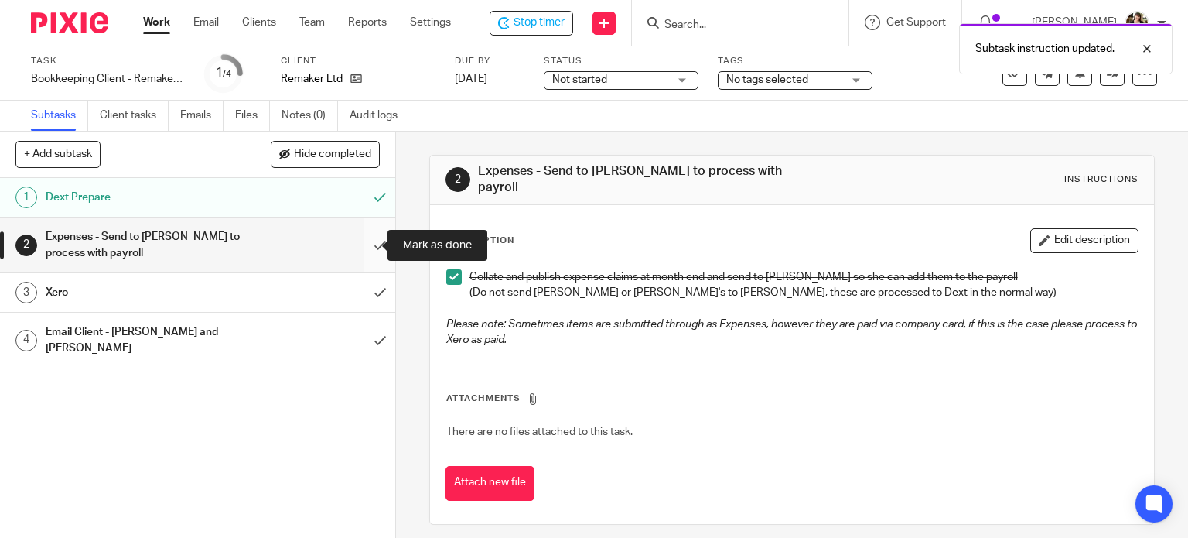
click at [365, 248] on input "submit" at bounding box center [197, 244] width 395 height 55
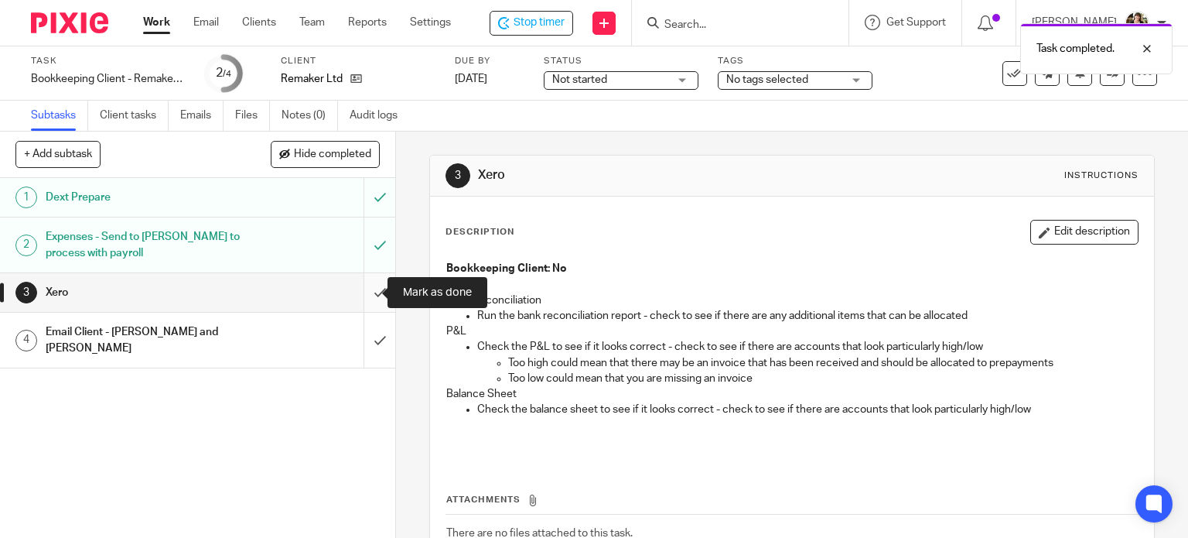
click at [362, 293] on input "submit" at bounding box center [197, 292] width 395 height 39
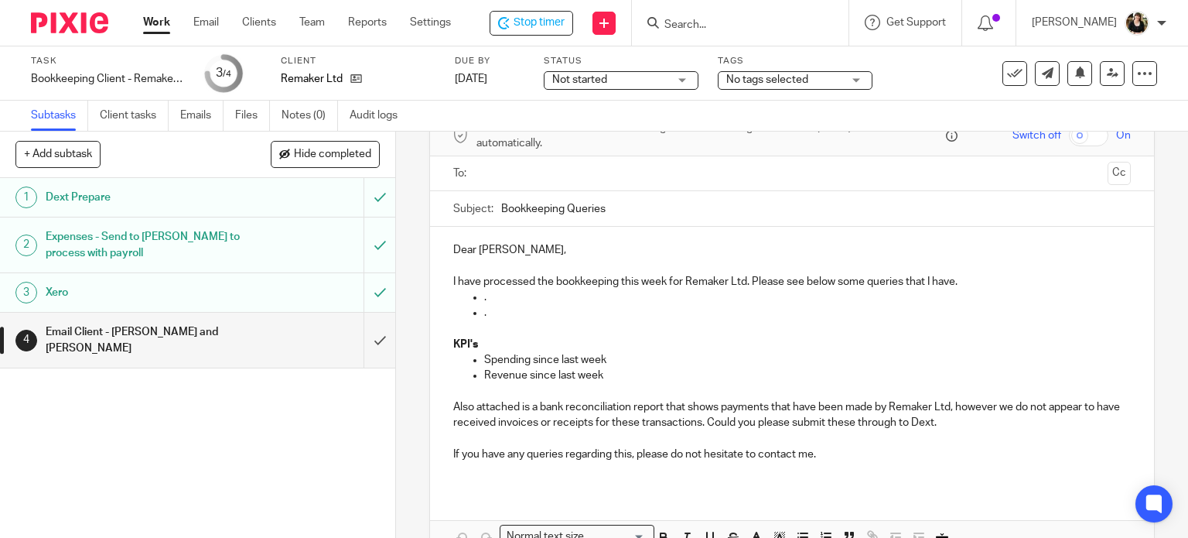
scroll to position [168, 0]
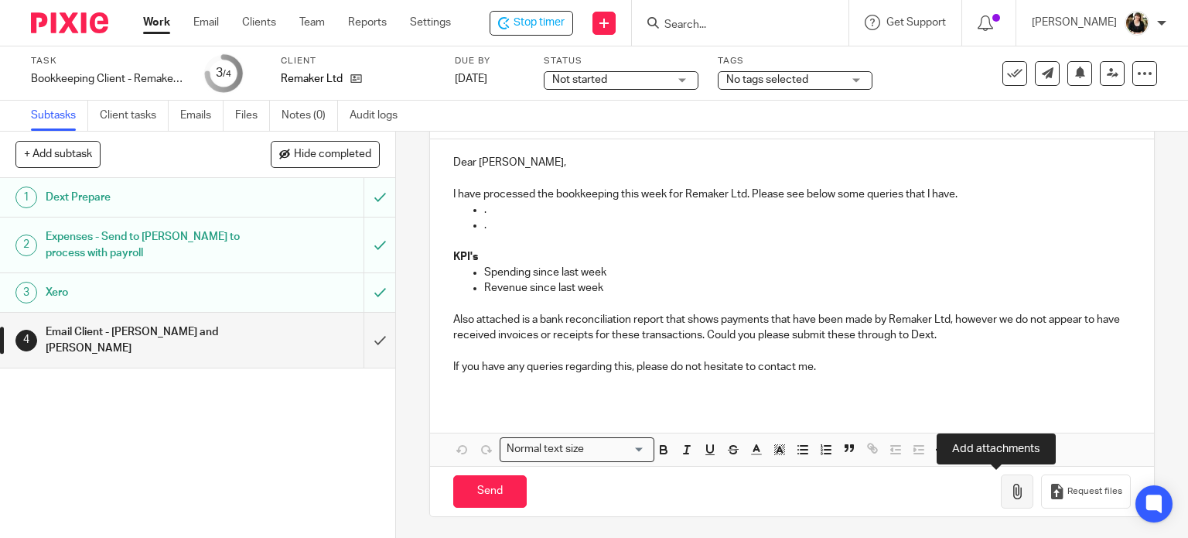
click at [1009, 486] on icon "button" at bounding box center [1016, 490] width 15 height 15
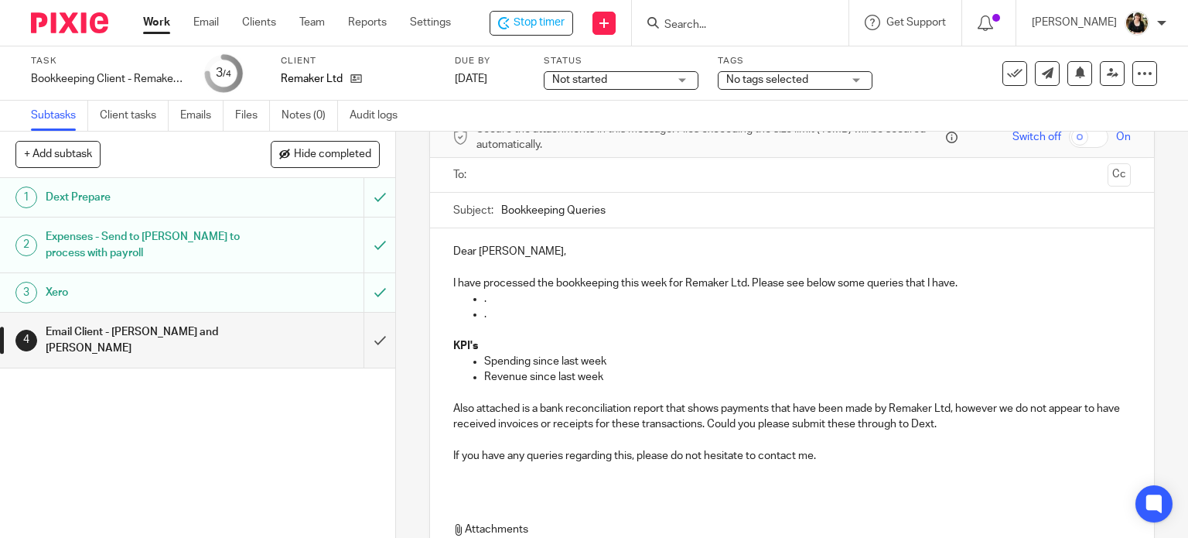
scroll to position [0, 0]
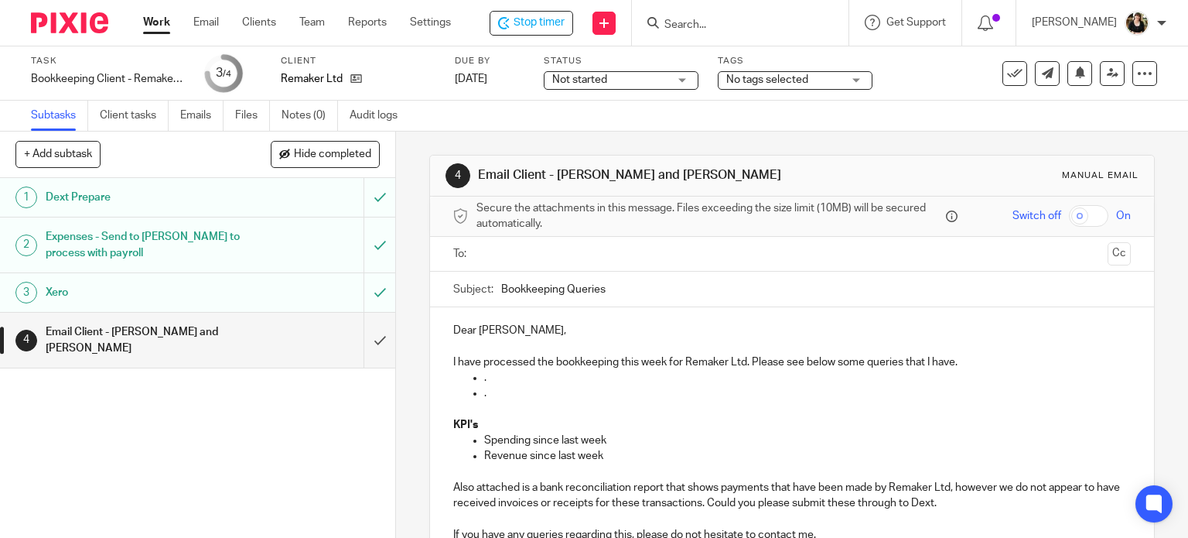
click at [535, 247] on input "text" at bounding box center [792, 254] width 620 height 18
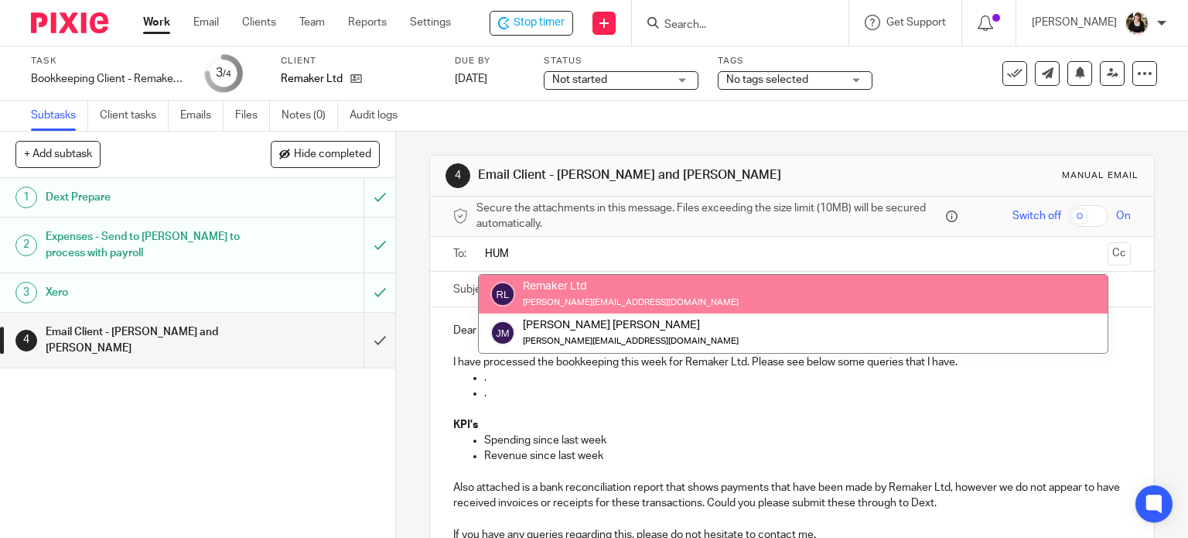
type input "HUM"
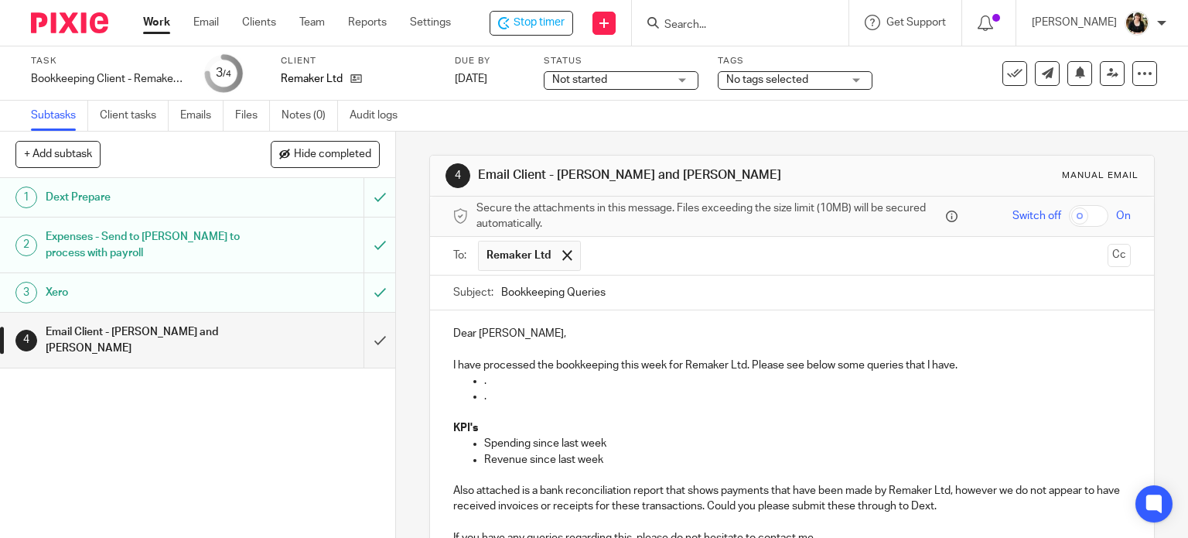
click at [624, 254] on input "text" at bounding box center [845, 256] width 513 height 30
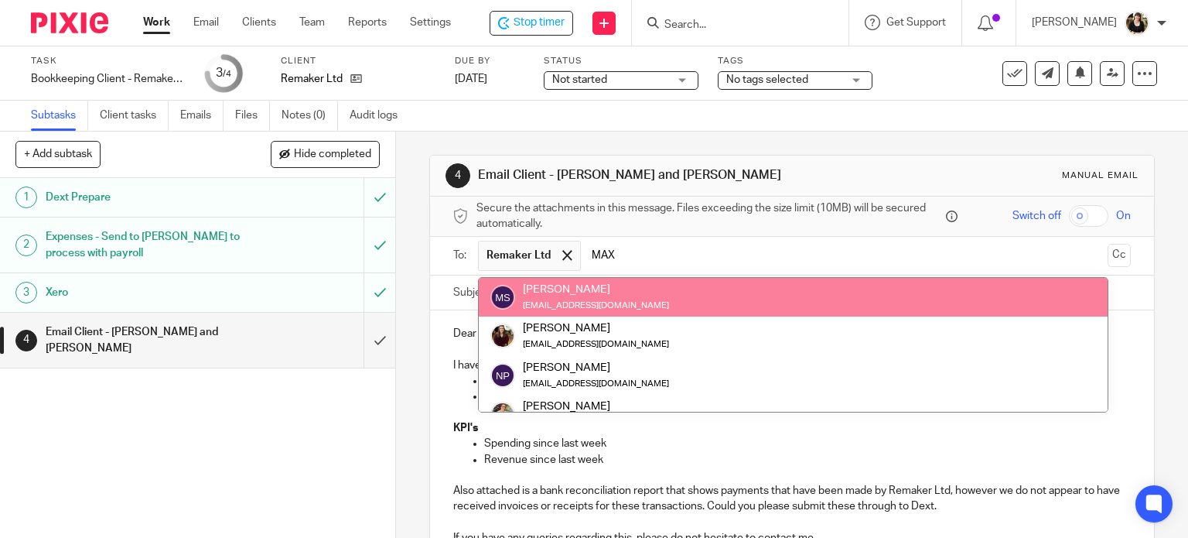
type input "MAX"
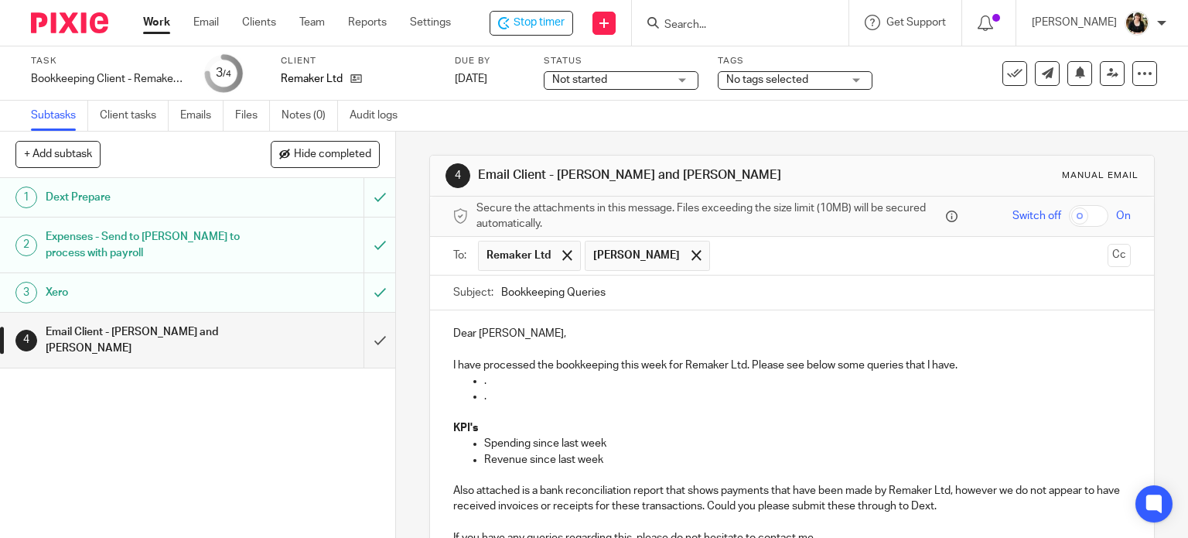
click at [609, 297] on input "Bookkeeping Queries" at bounding box center [816, 292] width 630 height 35
type input "Bookkeeping Queries 22.08.25"
drag, startPoint x: 575, startPoint y: 327, endPoint x: 443, endPoint y: 331, distance: 132.3
click at [443, 331] on div "Dear James Humphrey, I have processed the bookkeeping this week for Remaker Ltd…" at bounding box center [792, 441] width 725 height 262
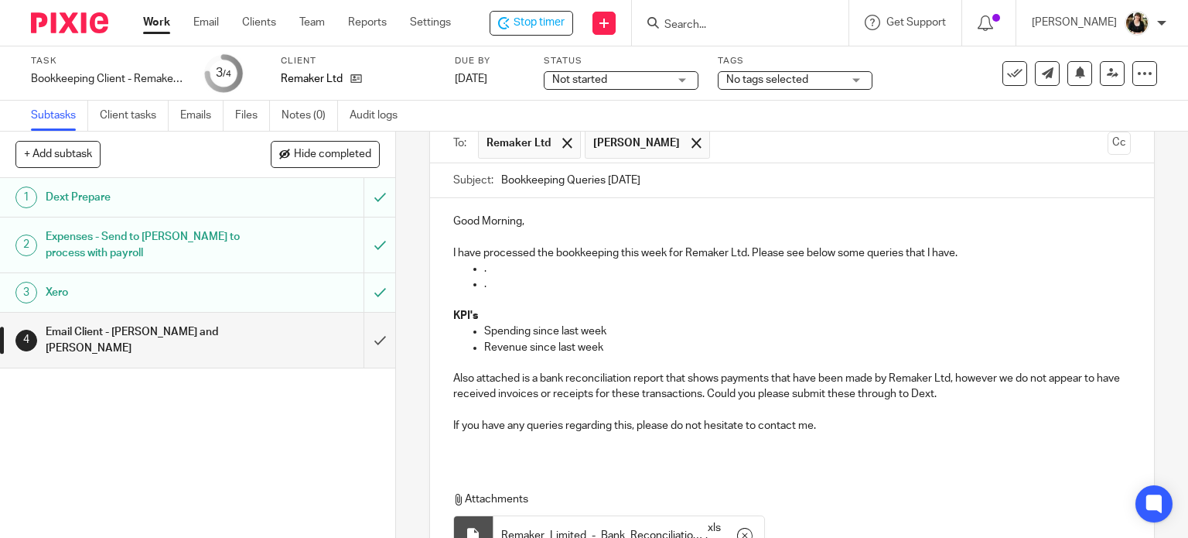
scroll to position [155, 0]
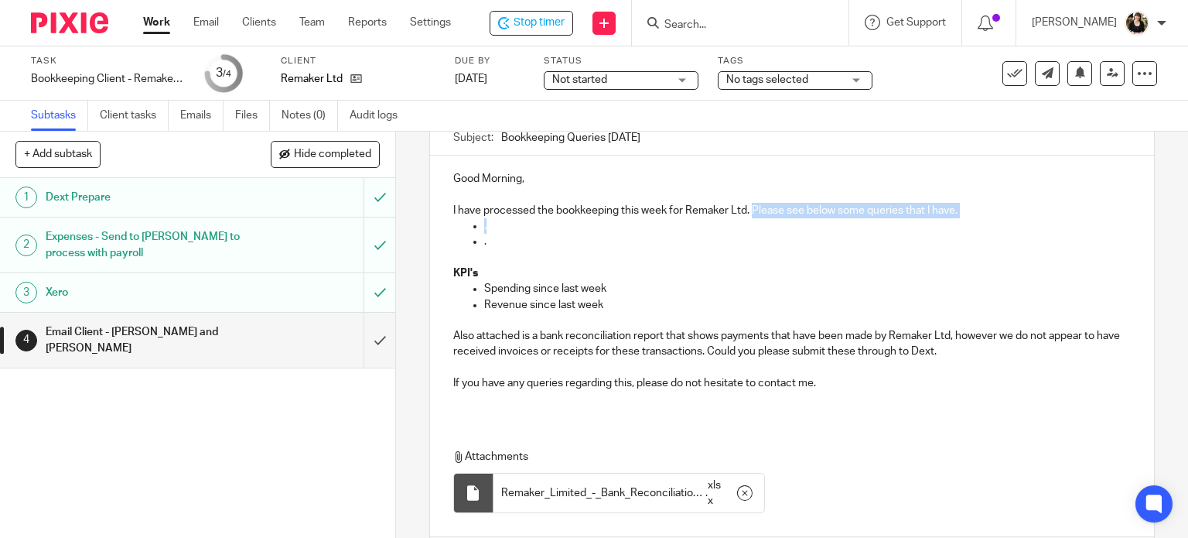
drag, startPoint x: 750, startPoint y: 210, endPoint x: 759, endPoint y: 231, distance: 23.6
click at [759, 231] on div "Good Morning, I have processed the bookkeeping this week for Remaker Ltd. Pleas…" at bounding box center [792, 286] width 725 height 262
click at [753, 231] on p "." at bounding box center [807, 225] width 647 height 15
click at [665, 218] on p "." at bounding box center [807, 225] width 647 height 15
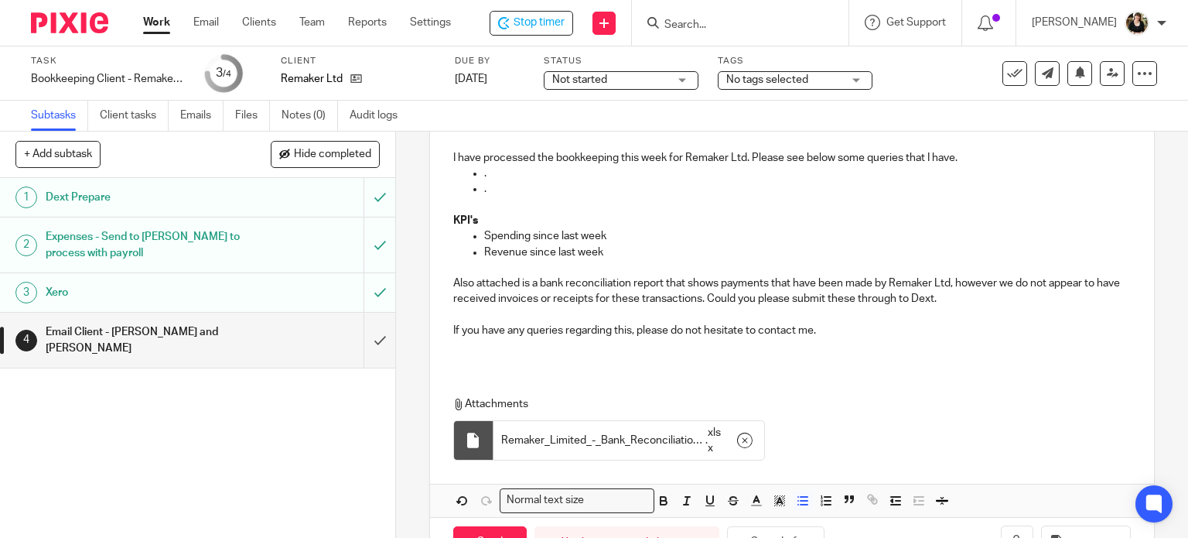
scroll to position [258, 0]
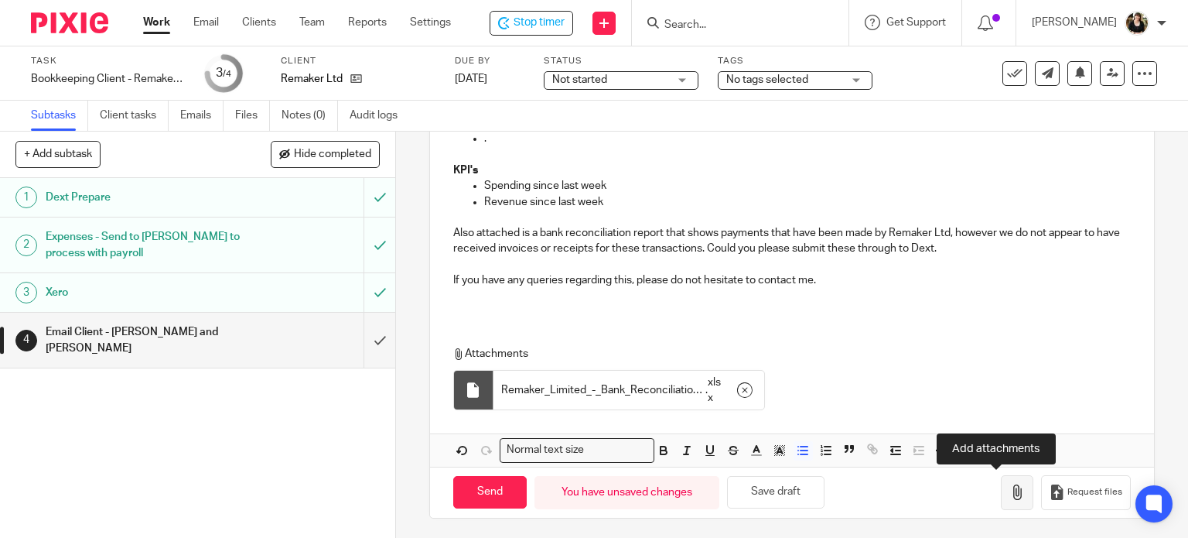
click at [1009, 494] on icon "button" at bounding box center [1016, 491] width 15 height 15
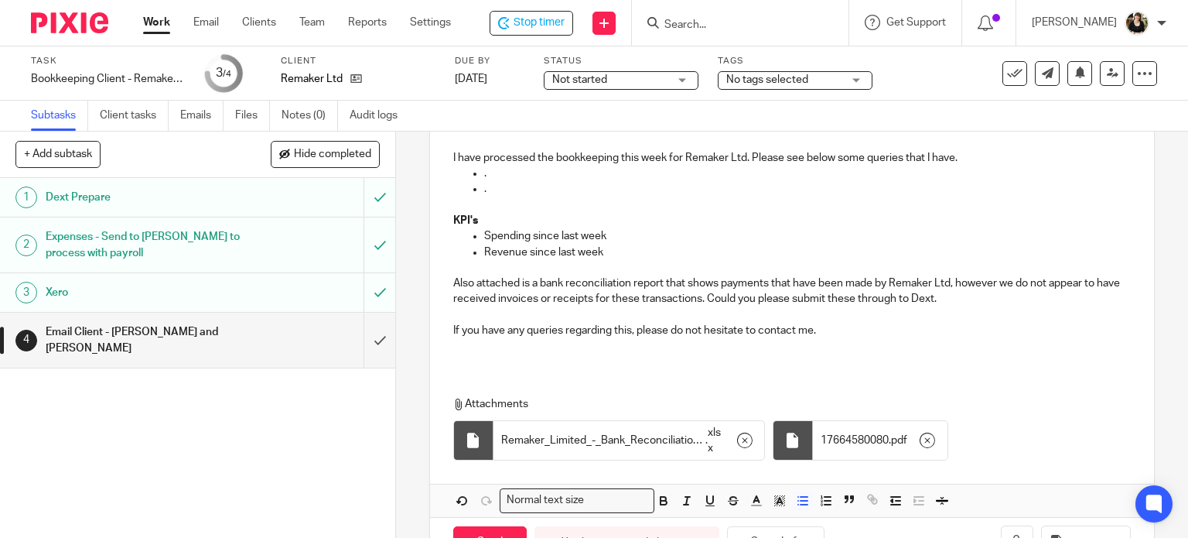
scroll to position [103, 0]
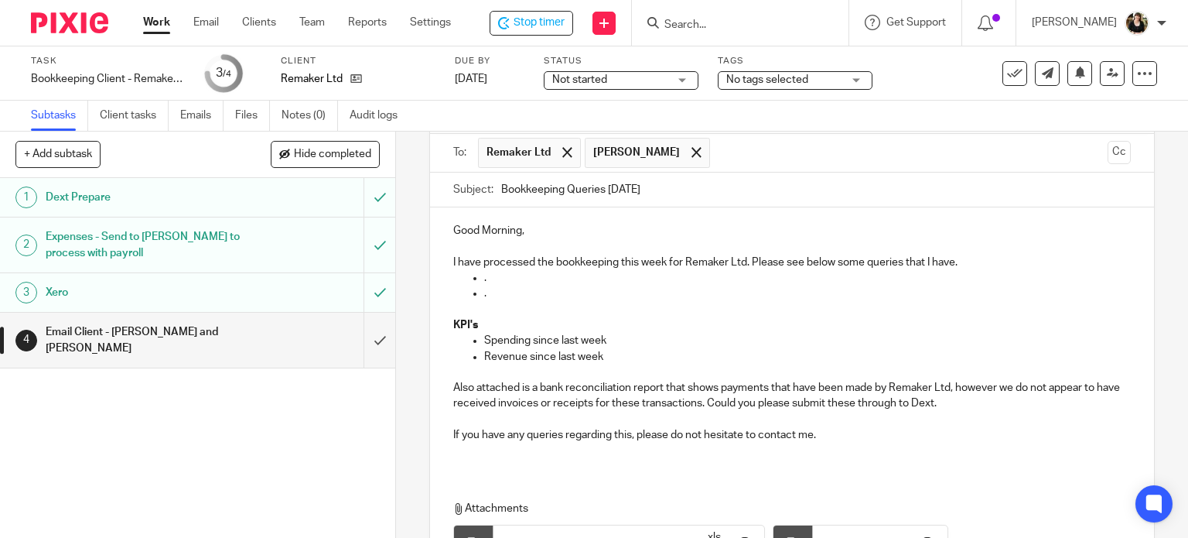
click at [517, 275] on p "." at bounding box center [807, 277] width 647 height 15
drag, startPoint x: 517, startPoint y: 275, endPoint x: 1169, endPoint y: 299, distance: 652.5
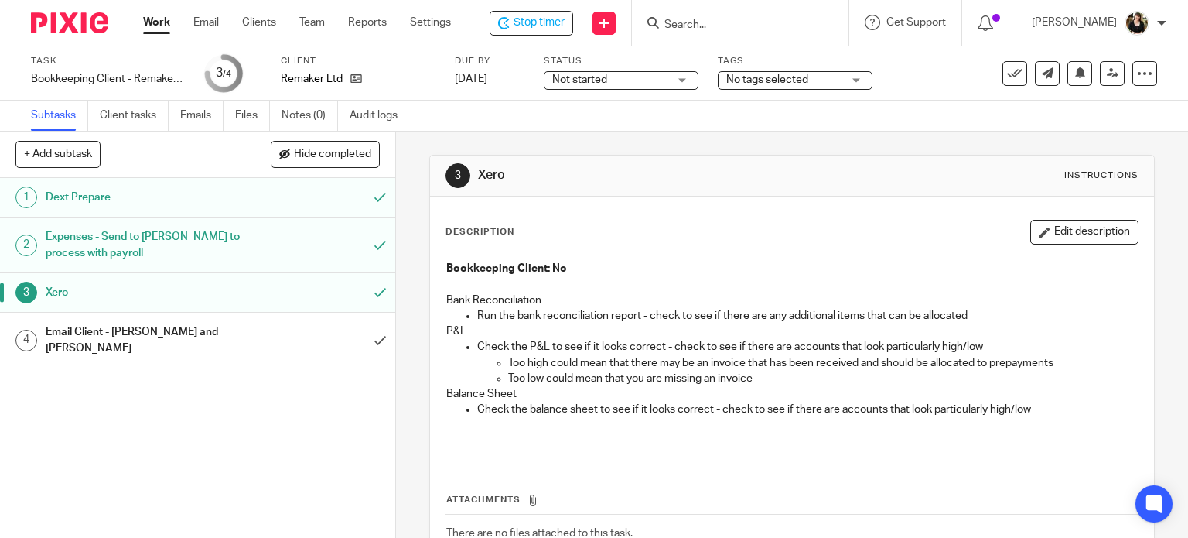
click at [183, 349] on link "4 Email Client - [PERSON_NAME] and [PERSON_NAME]" at bounding box center [182, 339] width 364 height 55
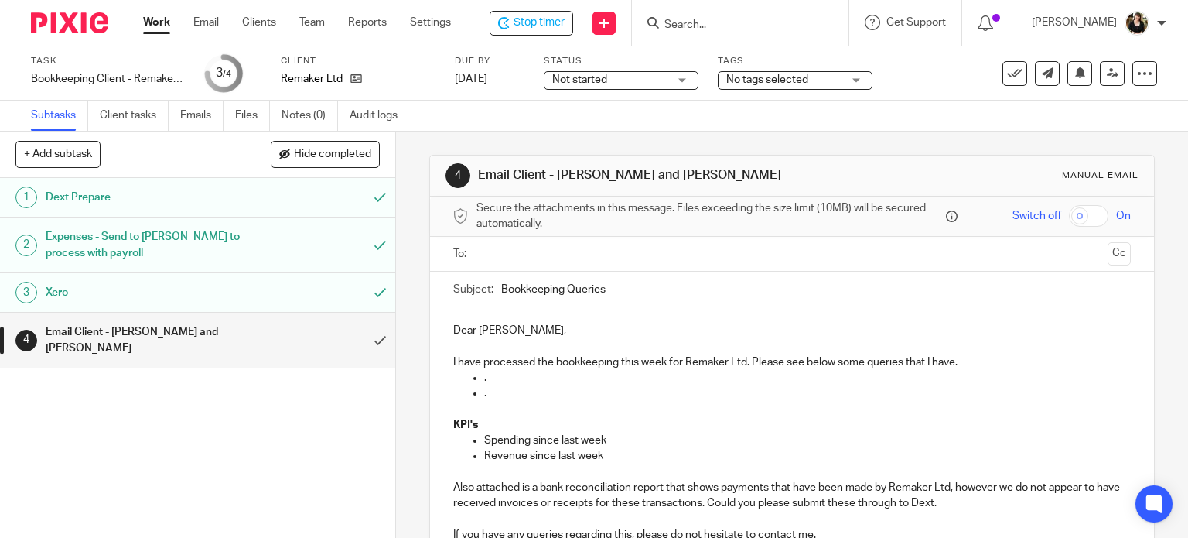
click at [615, 385] on p "." at bounding box center [807, 392] width 647 height 15
click at [606, 371] on p "In Dext there is an email" at bounding box center [807, 377] width 647 height 15
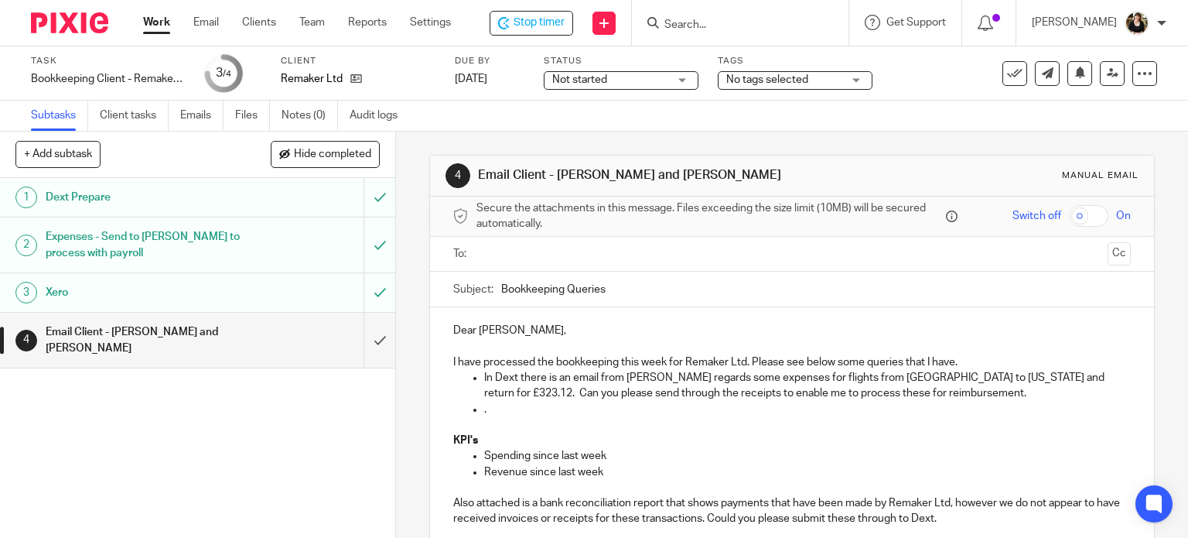
click at [552, 407] on p "." at bounding box center [807, 408] width 647 height 15
click at [535, 420] on p at bounding box center [792, 424] width 678 height 15
click at [548, 416] on div "Dear James Humphrey, I have processed the bookkeeping this week for Remaker Ltd…" at bounding box center [792, 446] width 725 height 278
click at [544, 411] on p "mISSION tA" at bounding box center [807, 408] width 647 height 15
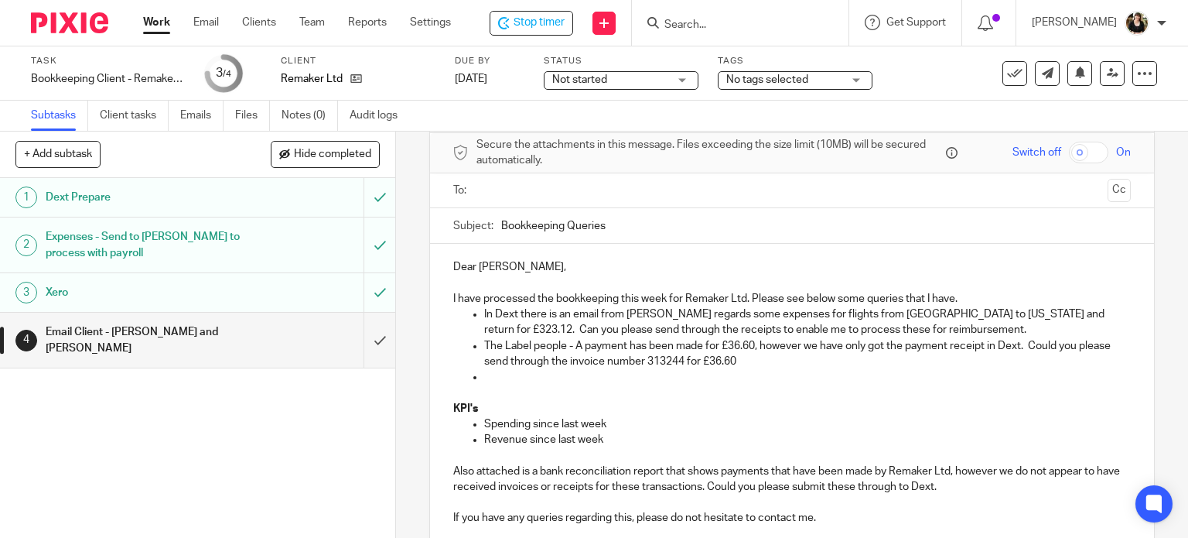
scroll to position [155, 0]
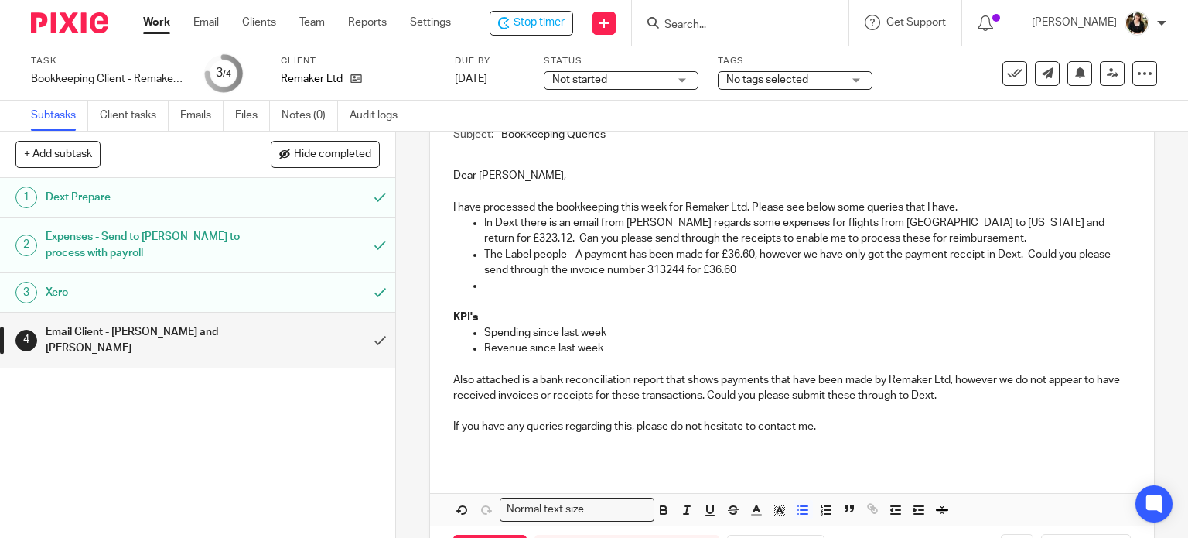
click at [640, 330] on p "Spending since last week" at bounding box center [807, 332] width 647 height 15
click at [633, 327] on p "Spending since last week:" at bounding box center [807, 332] width 647 height 15
click at [801, 333] on p "Spending since last week: (15.08.25 - 21.08.2025) = £16,821.49 (Invludes paymen…" at bounding box center [807, 332] width 647 height 15
click at [640, 347] on p "Revenue since last week:" at bounding box center [807, 347] width 647 height 15
click at [753, 346] on p "Revenue since last week: (15.08.25 - 21.08.25) =" at bounding box center [807, 347] width 647 height 15
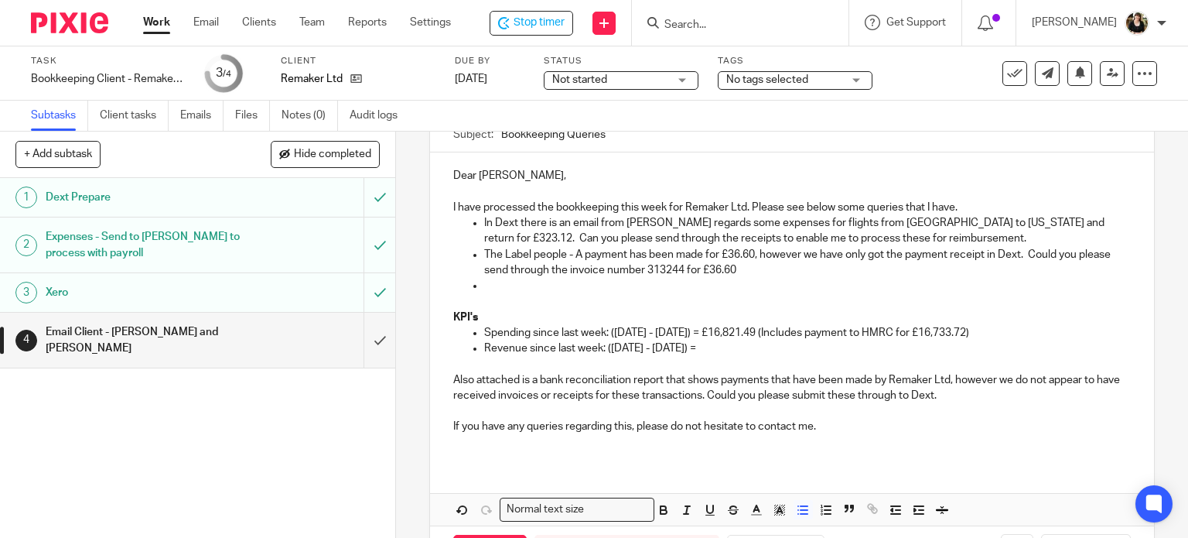
click at [739, 352] on p "Revenue since last week: (15.08.25 - 21.08.25) =" at bounding box center [807, 347] width 647 height 15
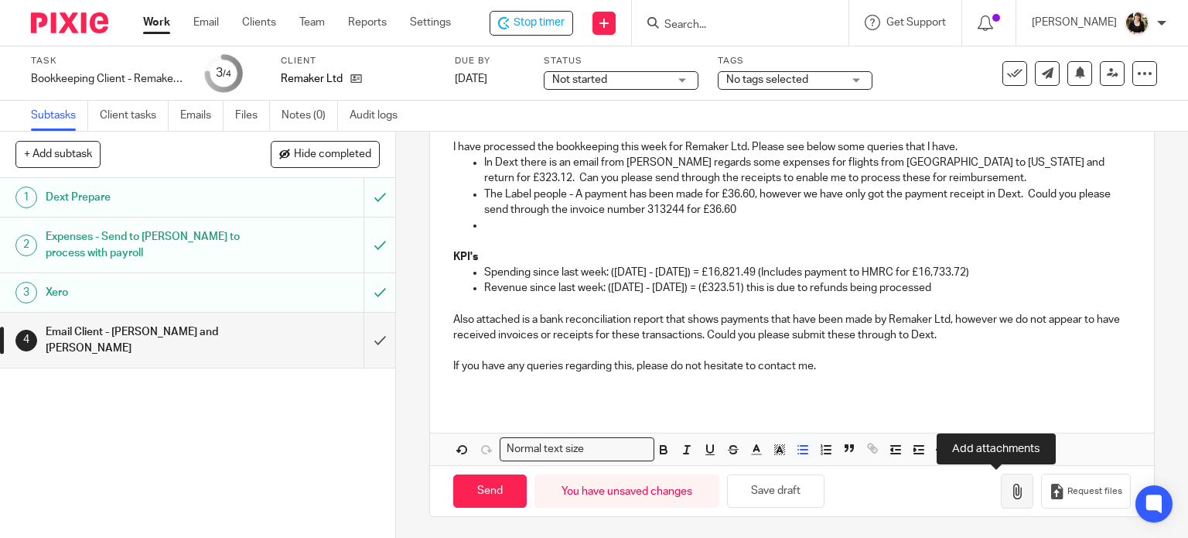
click at [1009, 490] on icon "button" at bounding box center [1016, 490] width 15 height 15
click at [1009, 483] on icon "button" at bounding box center [1016, 490] width 15 height 15
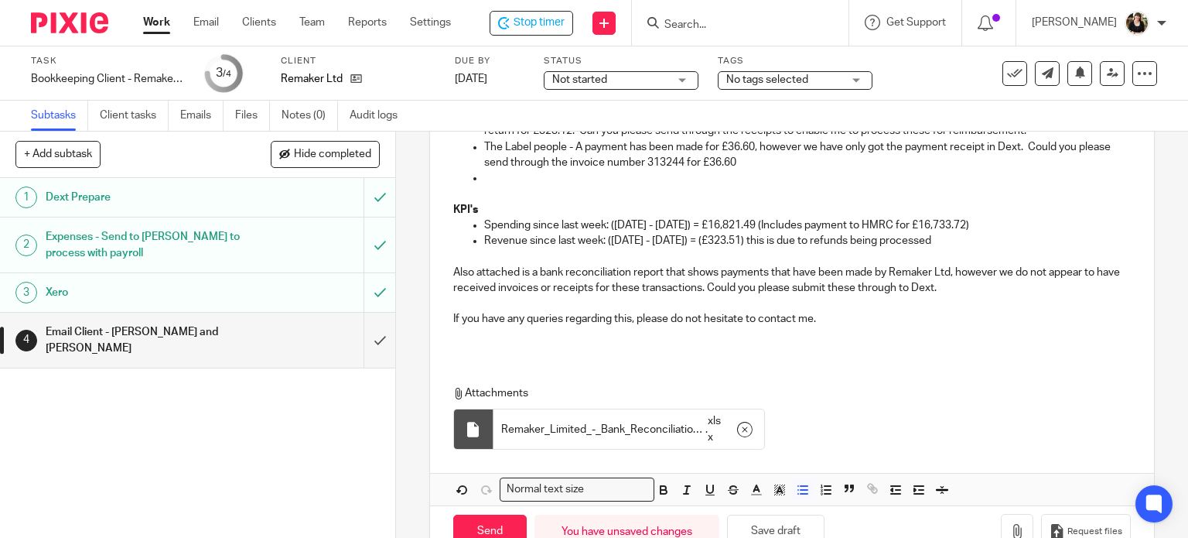
scroll to position [302, 0]
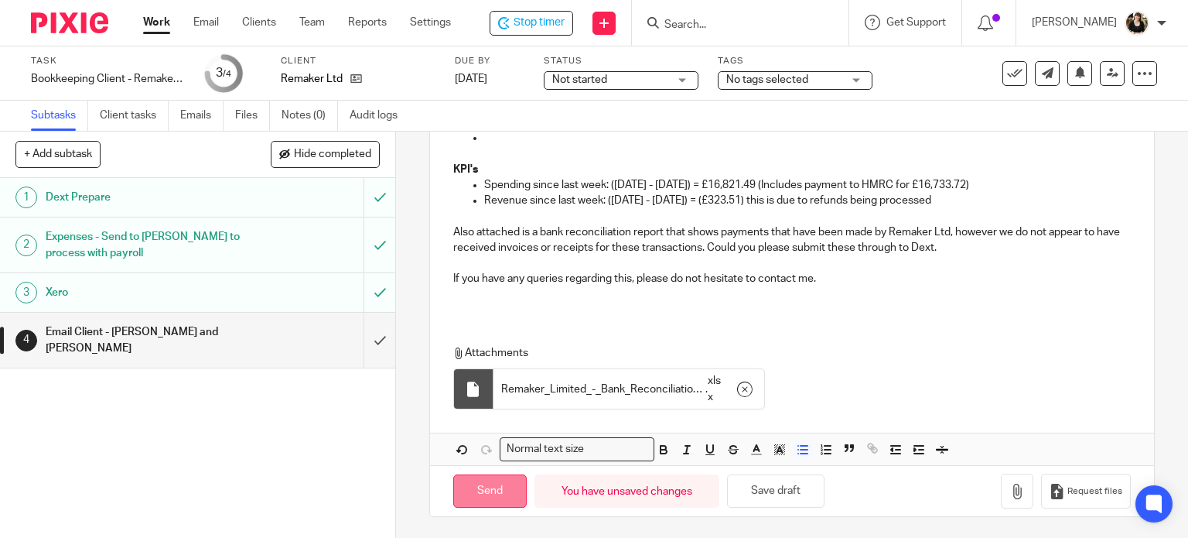
click at [494, 483] on input "Send" at bounding box center [489, 490] width 73 height 33
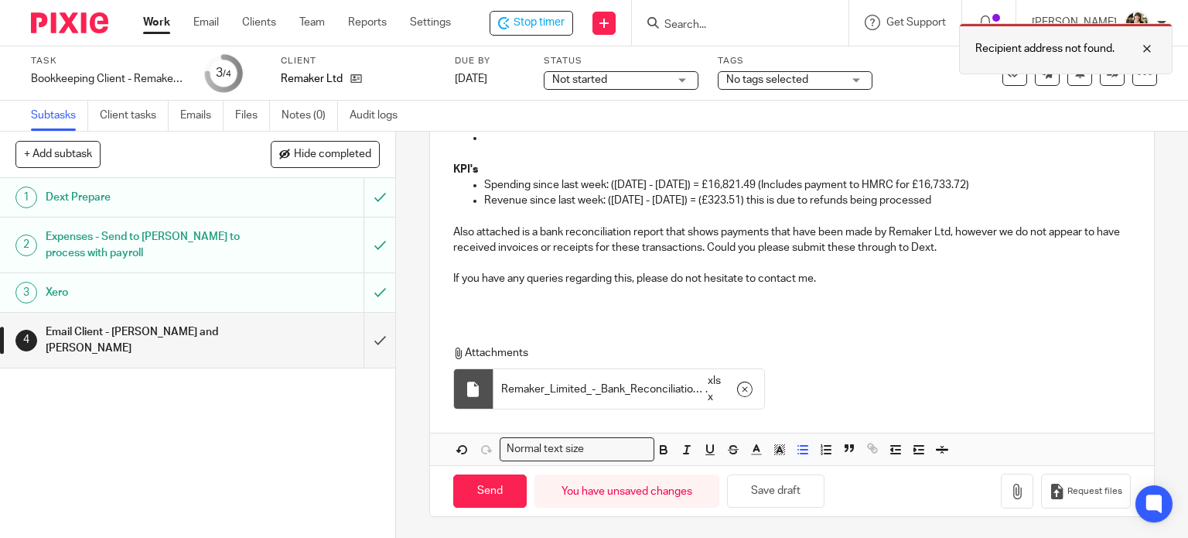
click at [1145, 49] on div at bounding box center [1135, 48] width 42 height 19
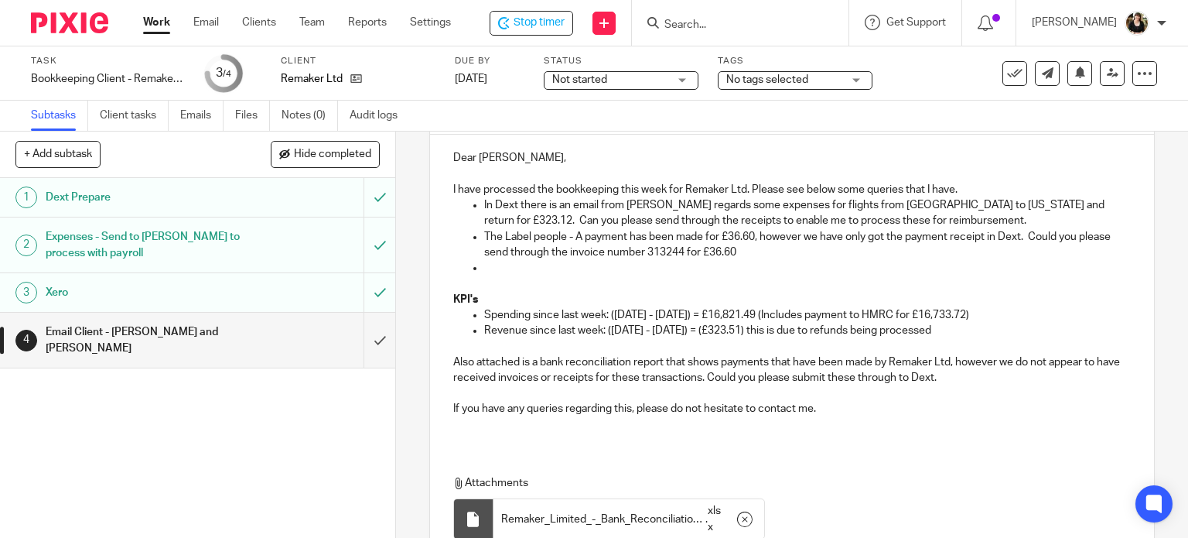
scroll to position [0, 0]
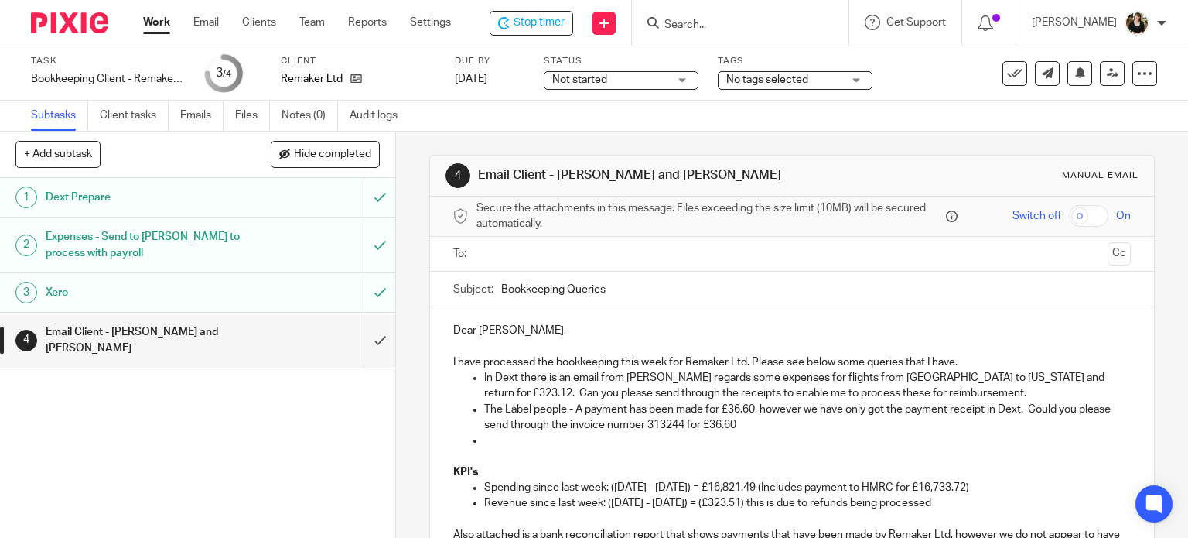
click at [581, 253] on input "text" at bounding box center [792, 254] width 620 height 18
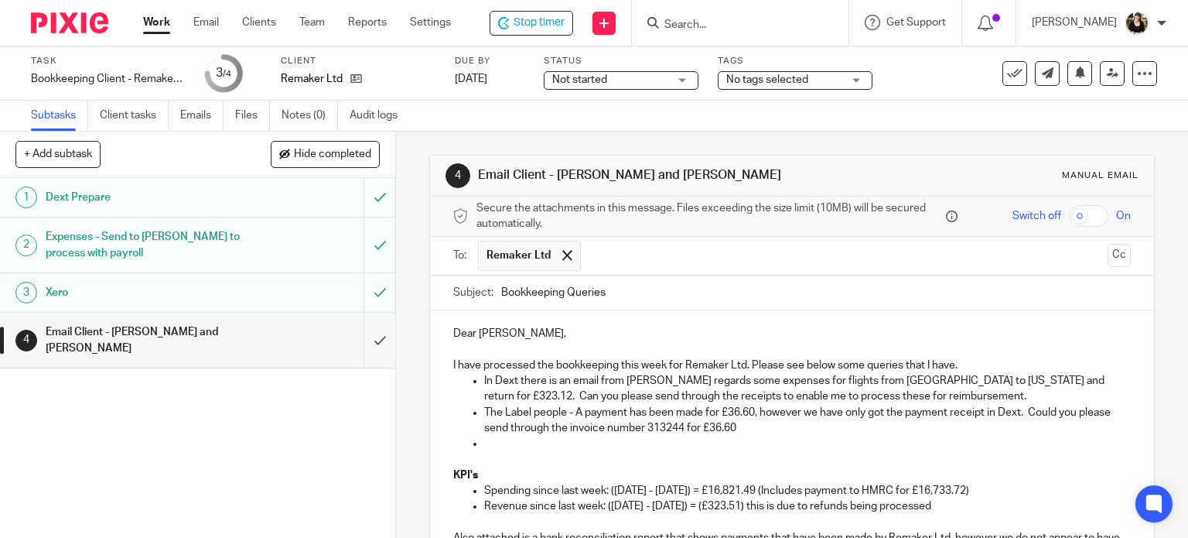
click at [607, 255] on input "text" at bounding box center [845, 256] width 513 height 30
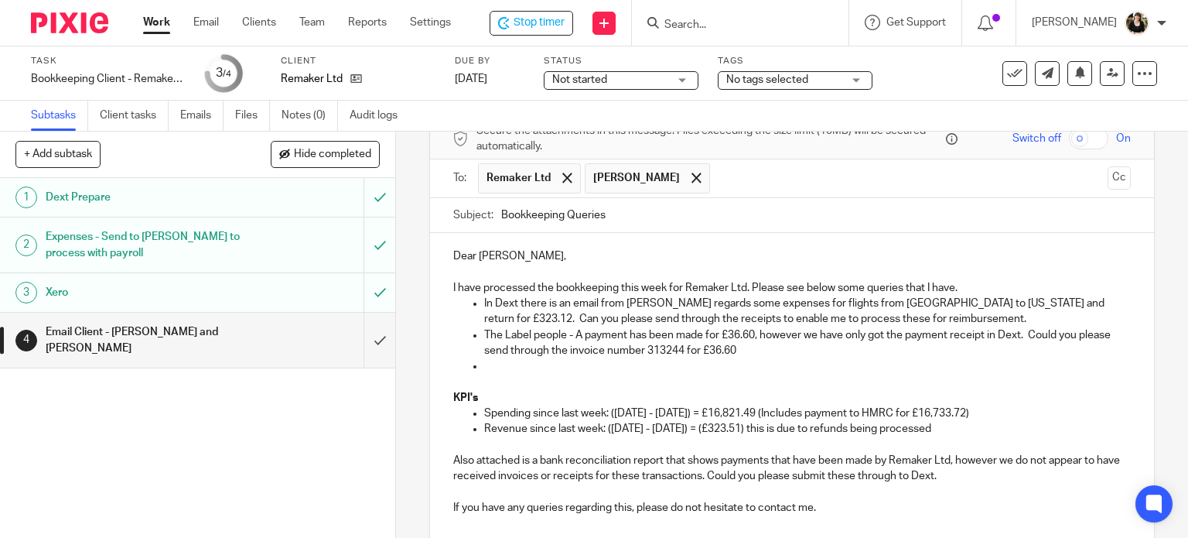
drag, startPoint x: 455, startPoint y: 254, endPoint x: 609, endPoint y: 259, distance: 154.8
click at [609, 259] on p "Dear James Humphrey," at bounding box center [792, 255] width 678 height 15
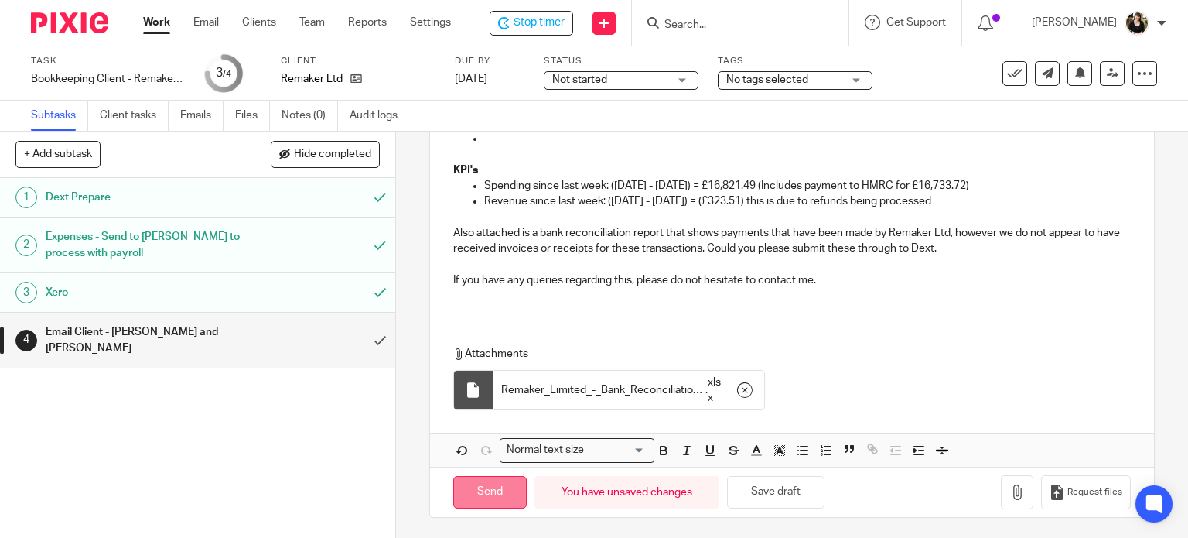
click at [492, 483] on input "Send" at bounding box center [489, 492] width 73 height 33
type input "Sent"
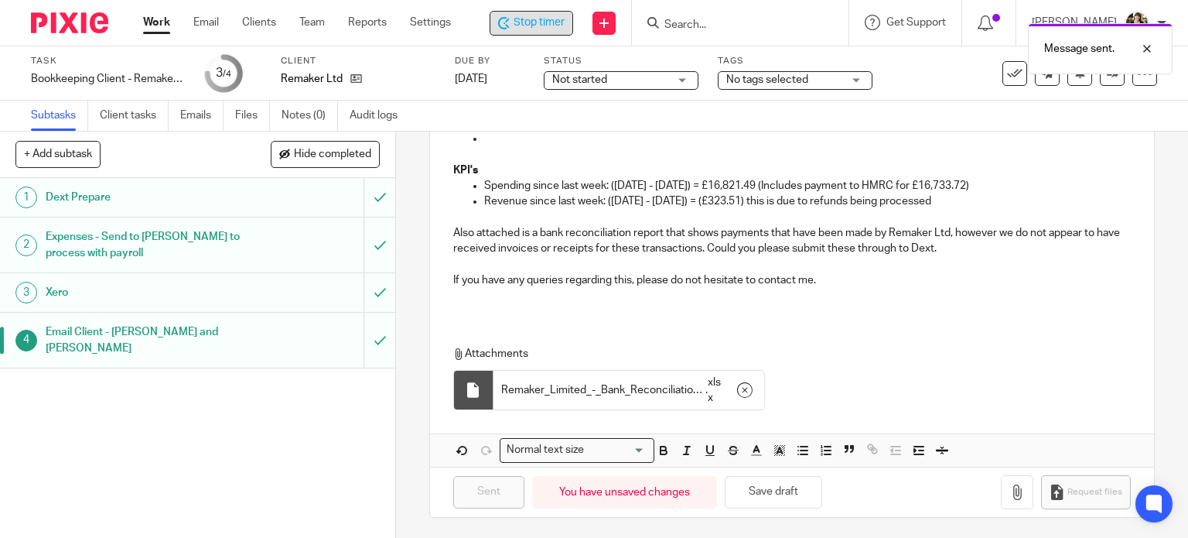
click at [527, 30] on span "Stop timer" at bounding box center [539, 23] width 51 height 16
click at [164, 29] on link "Work" at bounding box center [156, 22] width 27 height 15
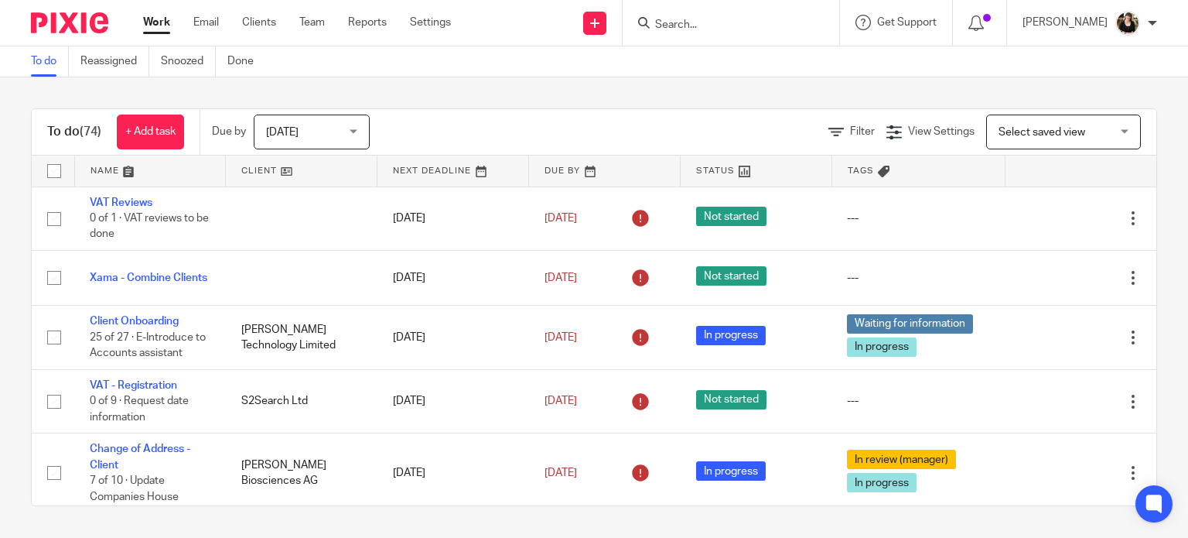
drag, startPoint x: 759, startPoint y: 29, endPoint x: 690, endPoint y: 13, distance: 71.3
click at [759, 29] on input "Search" at bounding box center [723, 26] width 139 height 14
click at [690, 13] on form at bounding box center [736, 22] width 165 height 19
click at [674, 29] on input "Search" at bounding box center [723, 26] width 139 height 14
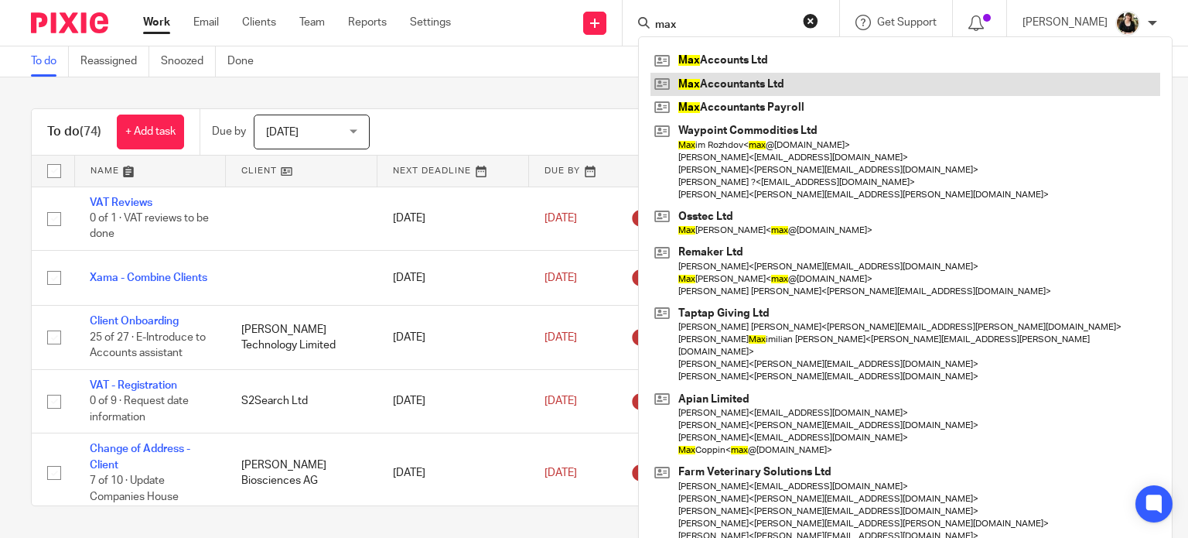
type input "max"
click at [753, 87] on link at bounding box center [905, 84] width 510 height 23
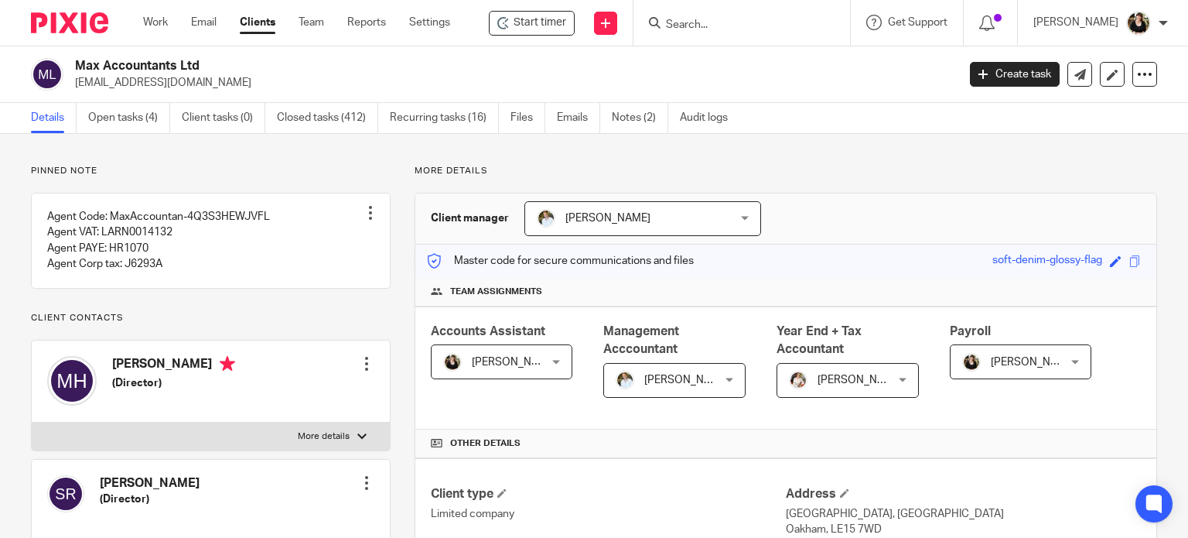
click at [495, 9] on div "Start timer Send new email Create task Add client Get Support Contact via email…" at bounding box center [835, 23] width 725 height 46
click at [521, 27] on span "Start timer" at bounding box center [540, 23] width 53 height 16
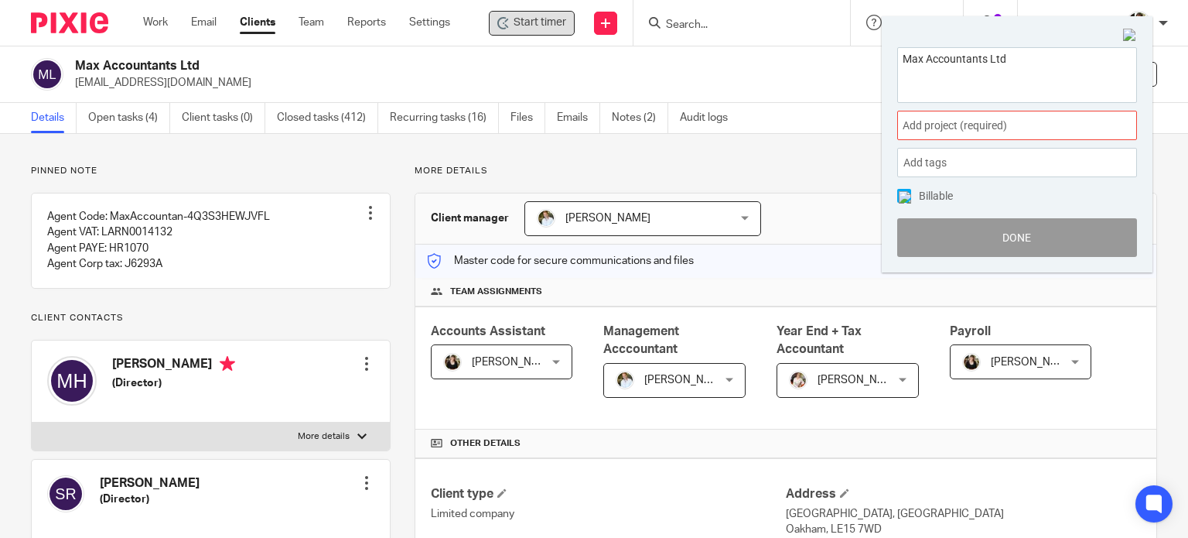
click at [960, 122] on span "Add project (required) :" at bounding box center [1000, 126] width 195 height 16
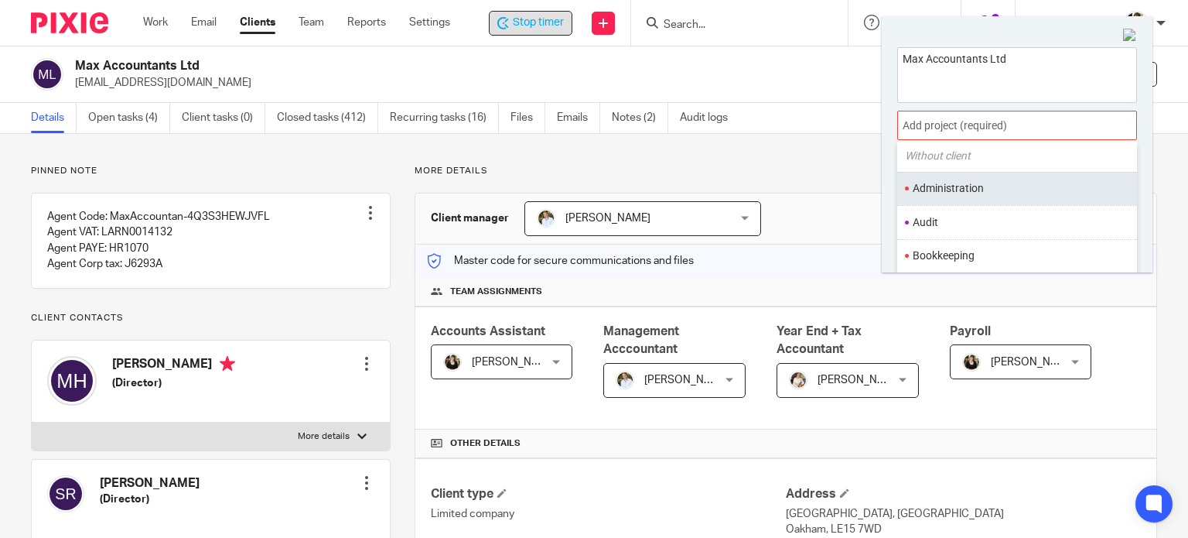
scroll to position [77, 0]
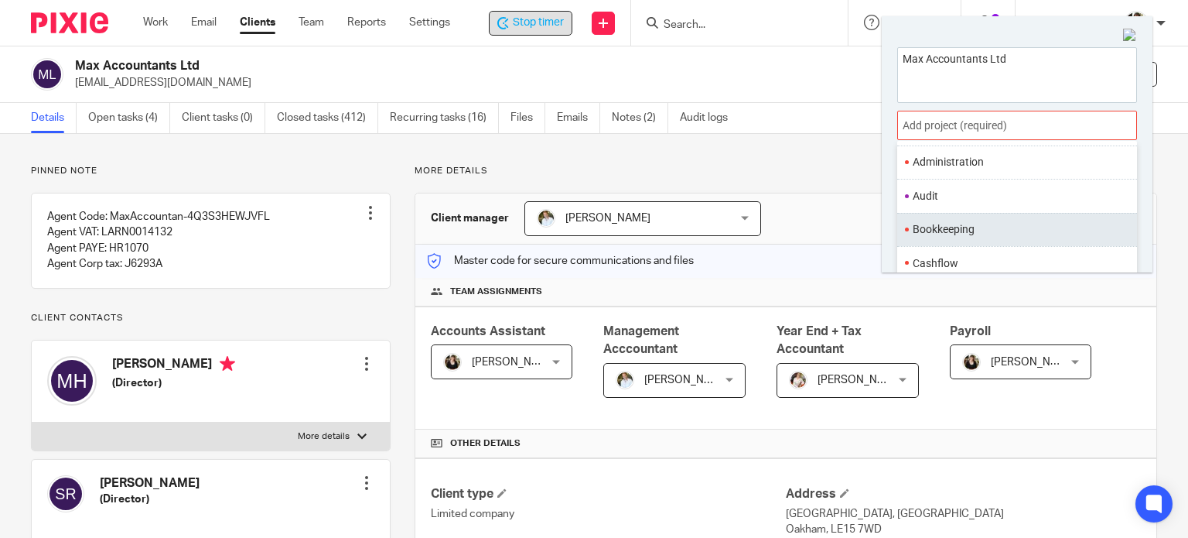
click at [973, 224] on li "Bookkeeping" at bounding box center [1014, 229] width 202 height 16
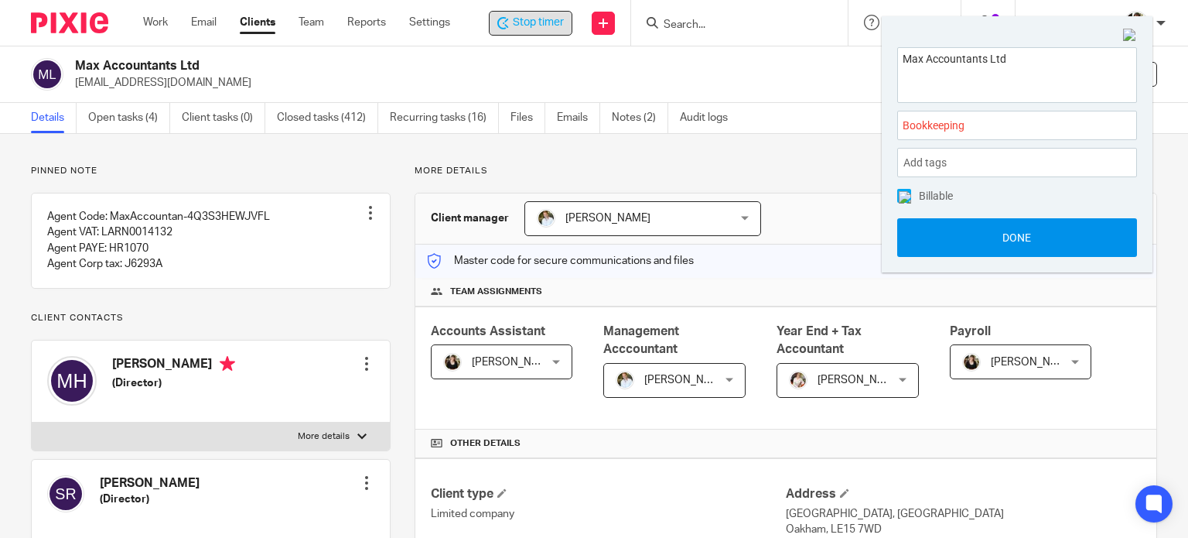
click at [995, 225] on button "Done" at bounding box center [1017, 237] width 240 height 39
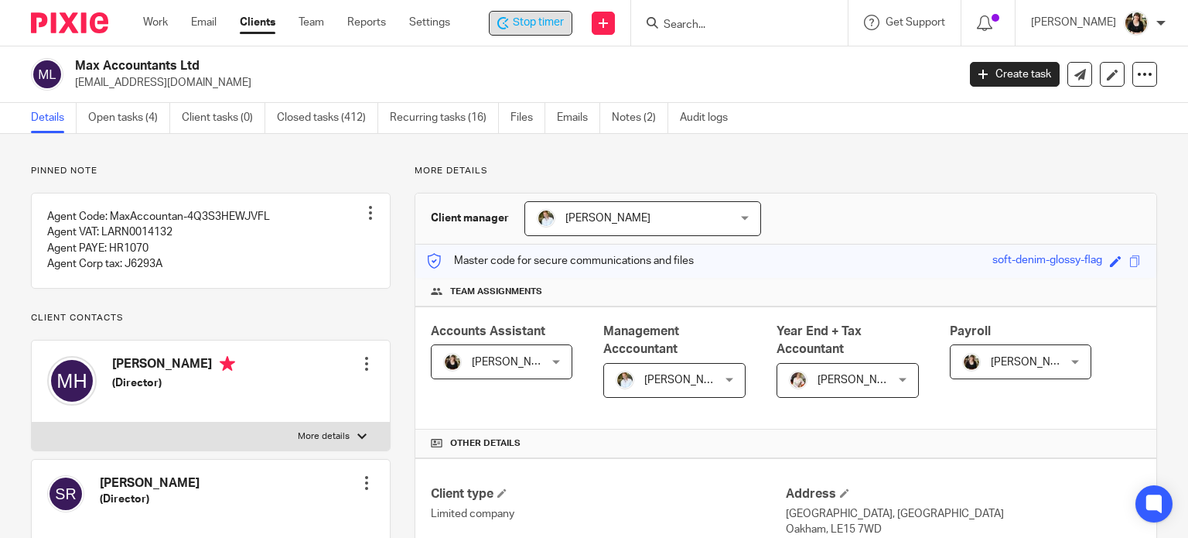
click at [515, 26] on span "Stop timer" at bounding box center [538, 23] width 51 height 16
click at [119, 125] on link "Open tasks (4)" at bounding box center [129, 118] width 82 height 30
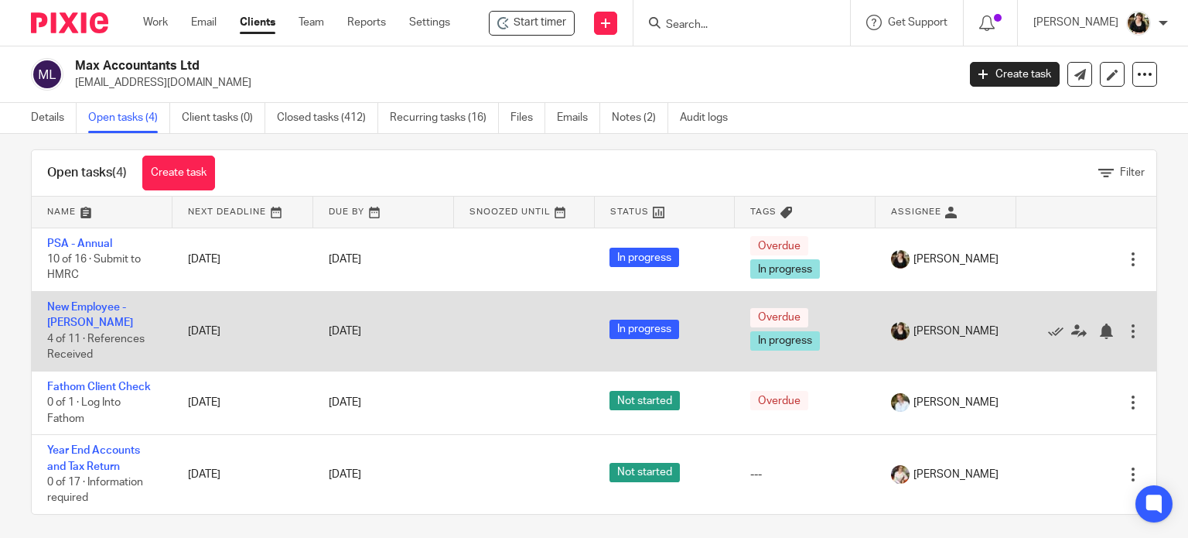
scroll to position [25, 0]
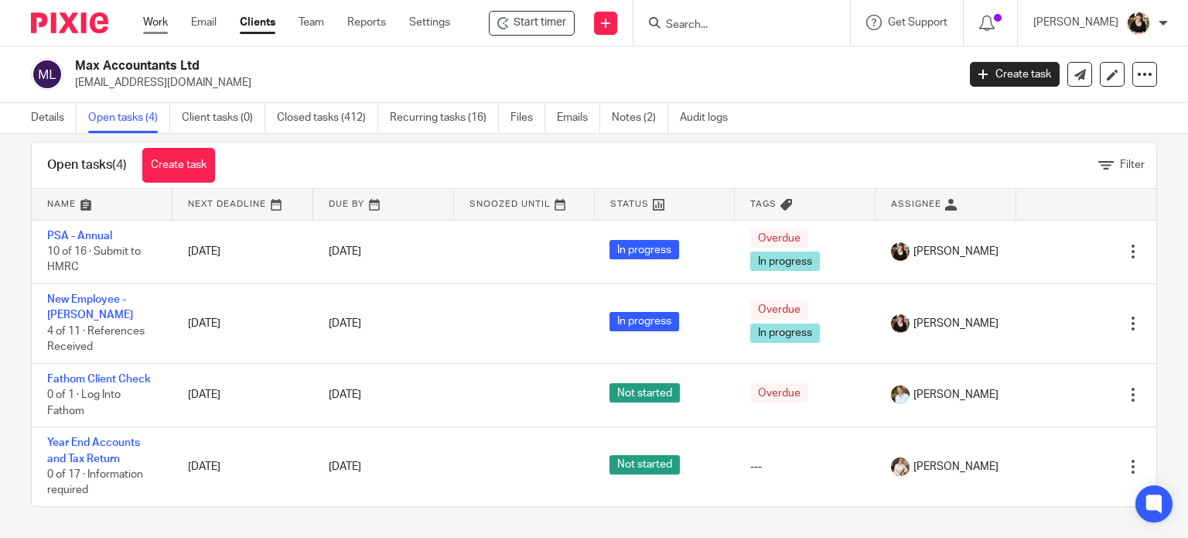
click at [150, 27] on link "Work" at bounding box center [155, 22] width 25 height 15
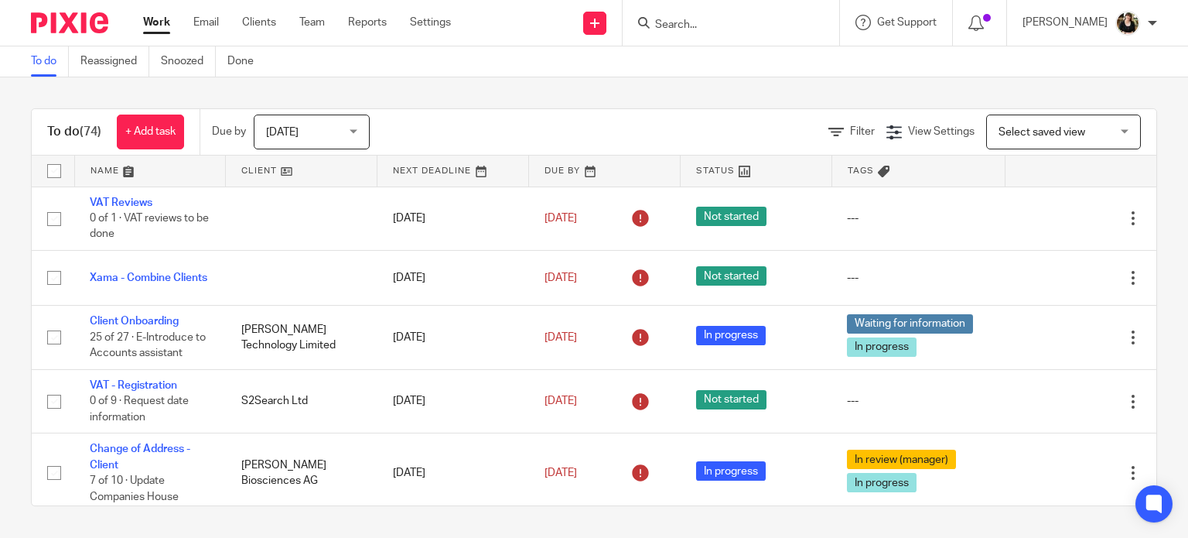
click at [129, 169] on link at bounding box center [150, 170] width 151 height 31
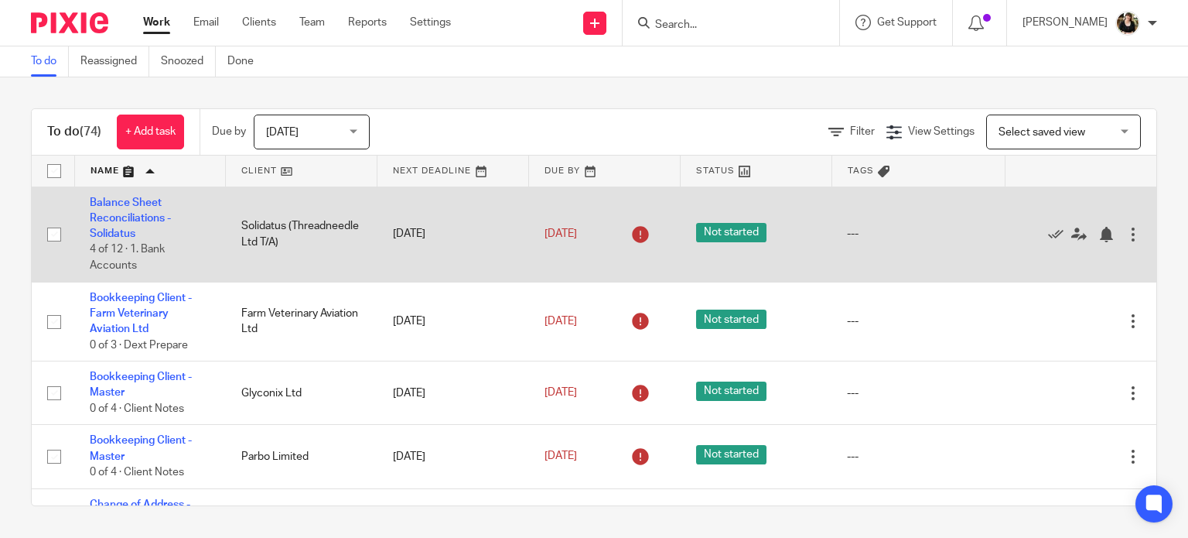
click at [123, 210] on td "Balance Sheet Reconciliations - Solidatus 4 of 12 · 1. Bank Accounts" at bounding box center [150, 233] width 152 height 95
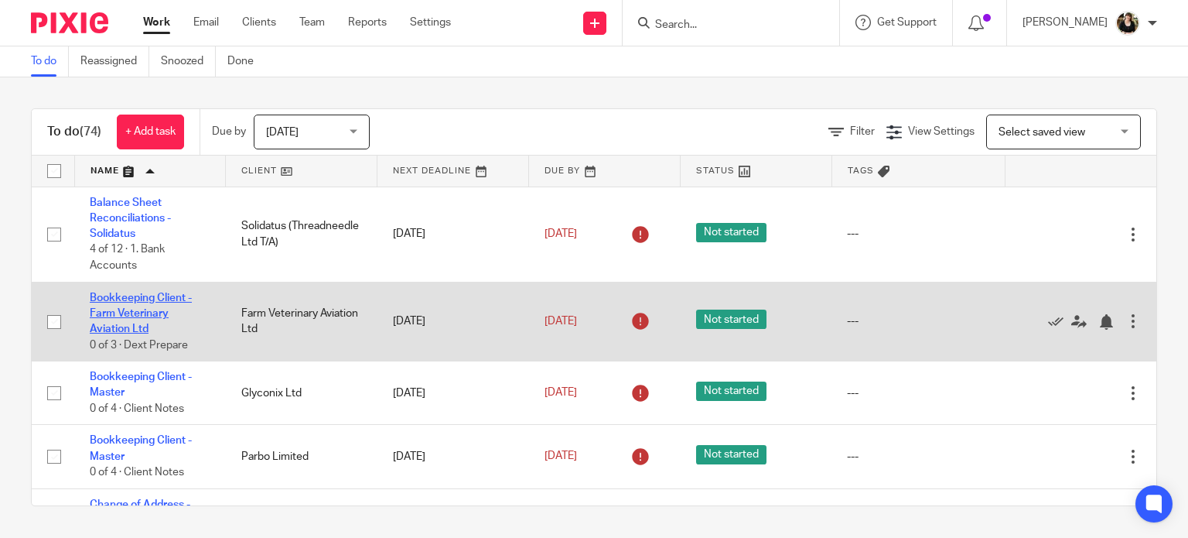
click at [134, 312] on link "Bookkeeping Client - Farm Veterinary Aviation Ltd" at bounding box center [141, 313] width 102 height 43
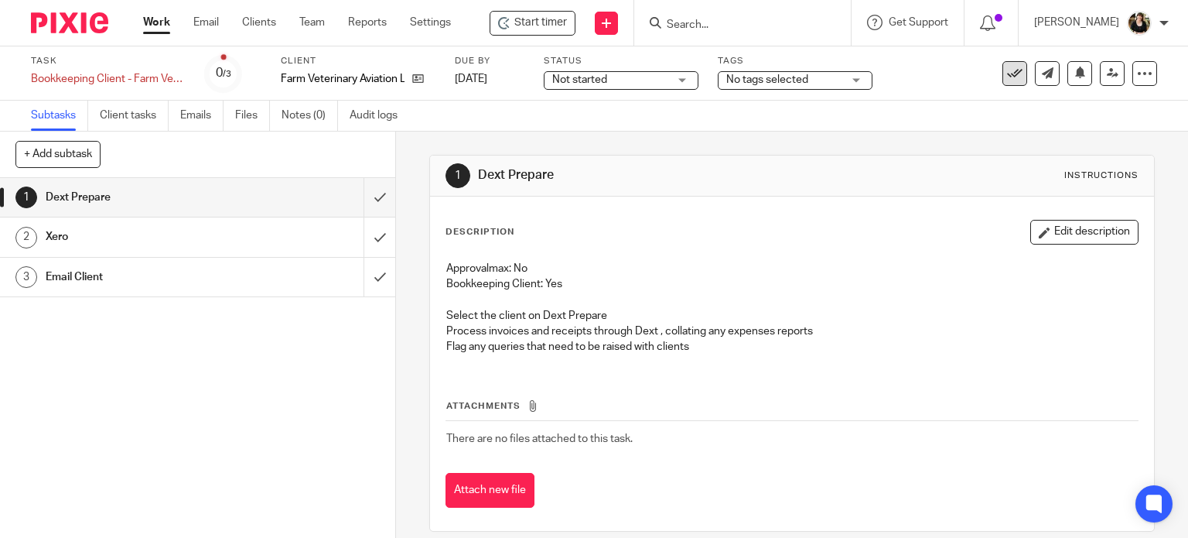
click at [1007, 74] on icon at bounding box center [1014, 73] width 15 height 15
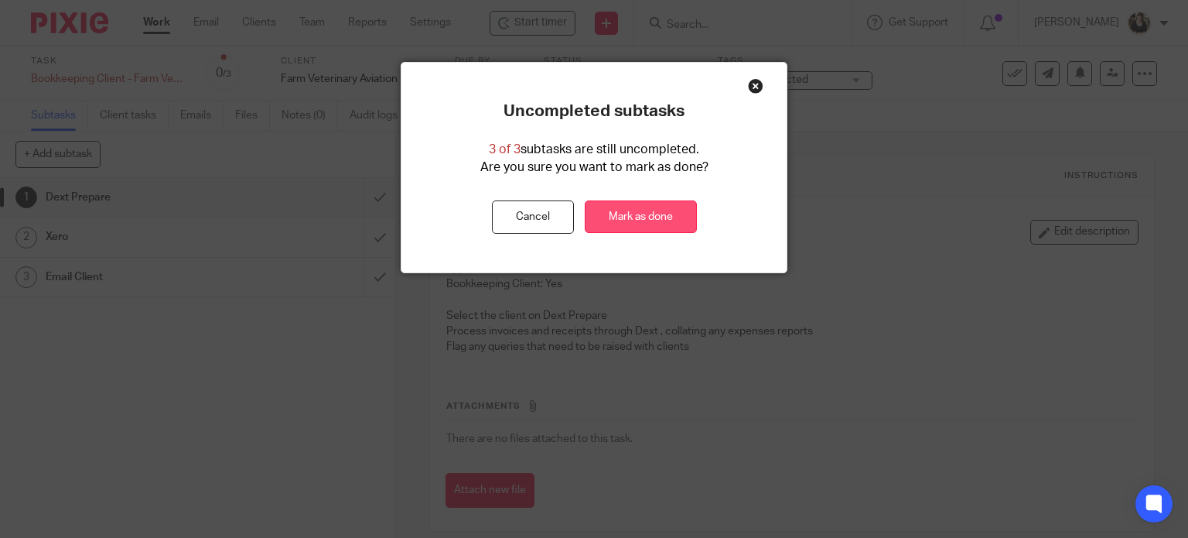
click at [687, 220] on link "Mark as done" at bounding box center [641, 216] width 112 height 33
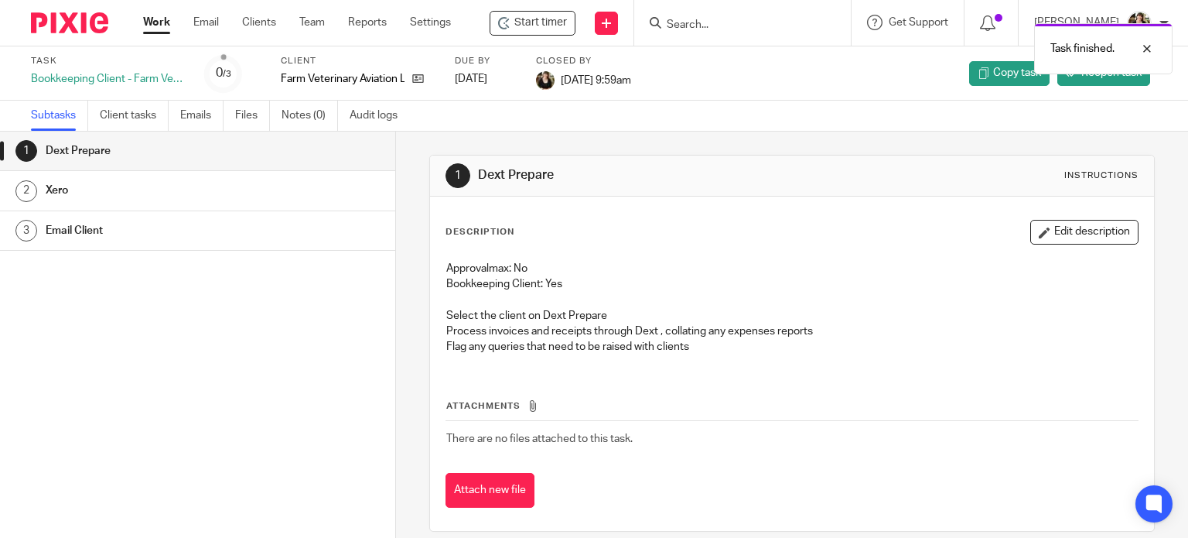
click at [160, 26] on link "Work" at bounding box center [156, 22] width 27 height 15
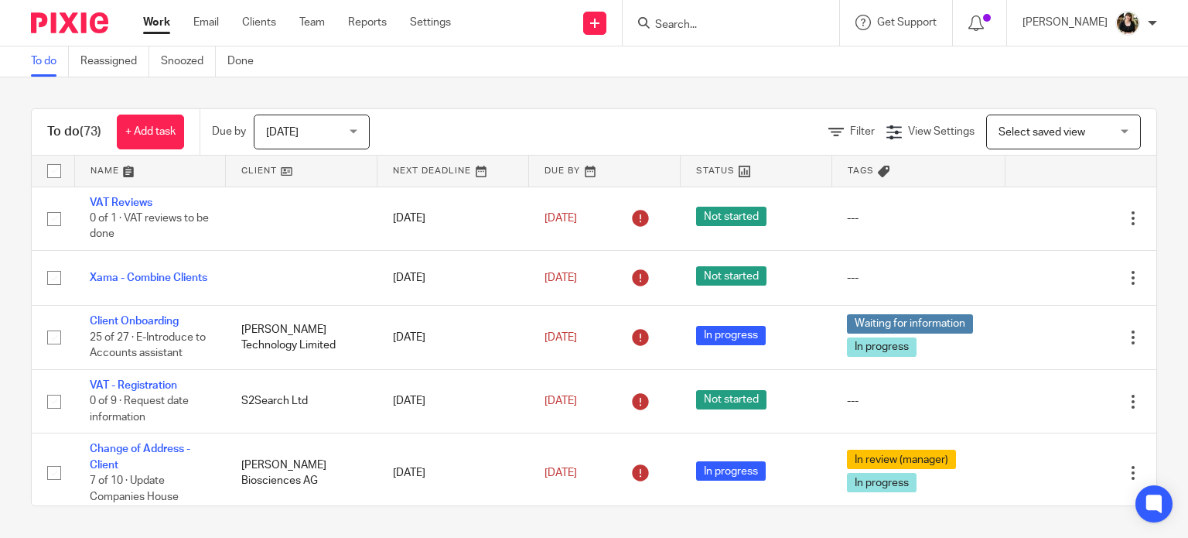
click at [716, 26] on input "Search" at bounding box center [723, 26] width 139 height 14
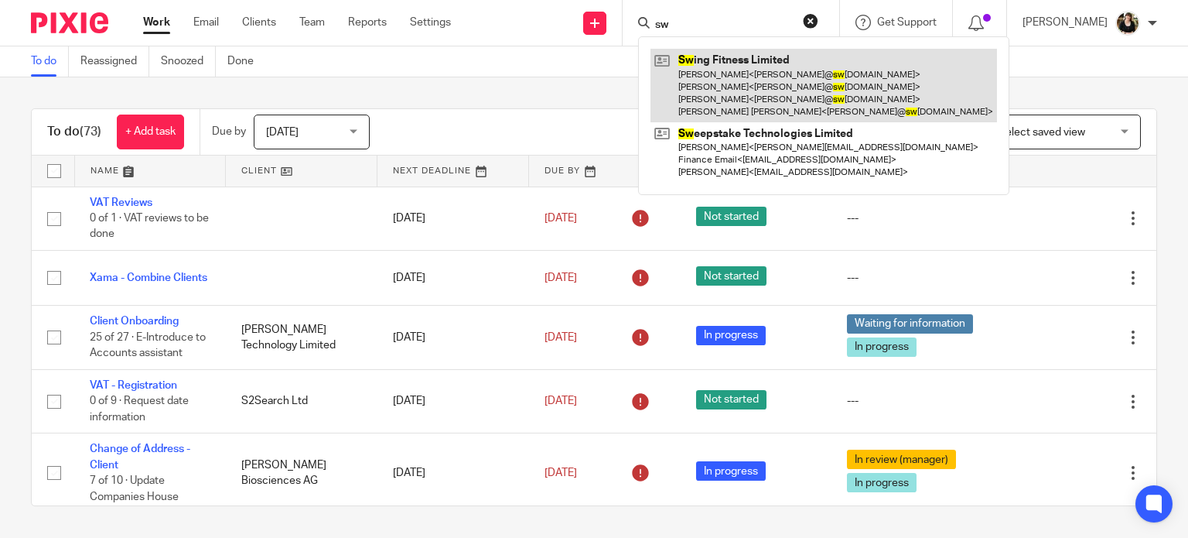
type input "sw"
click at [711, 85] on link at bounding box center [823, 85] width 346 height 73
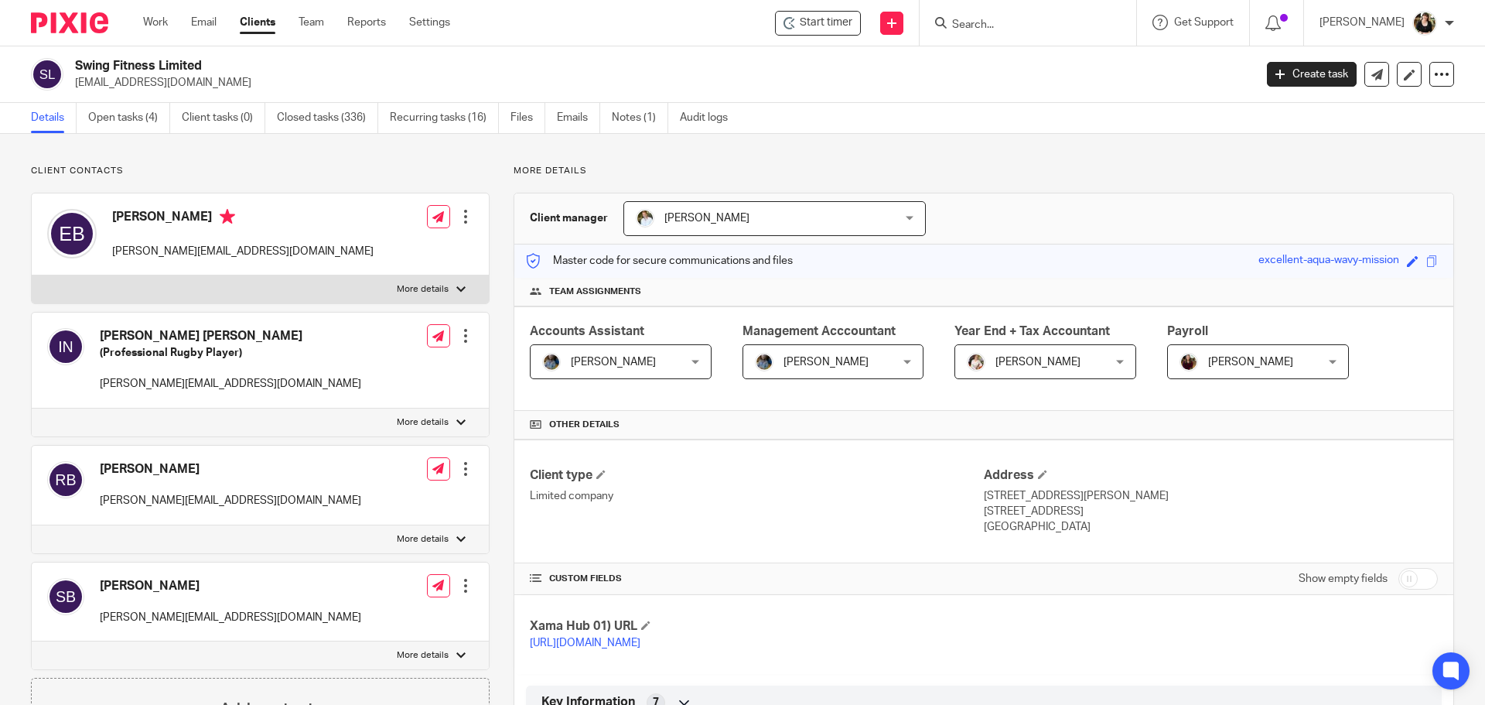
click at [1036, 27] on input "Search" at bounding box center [1020, 26] width 139 height 14
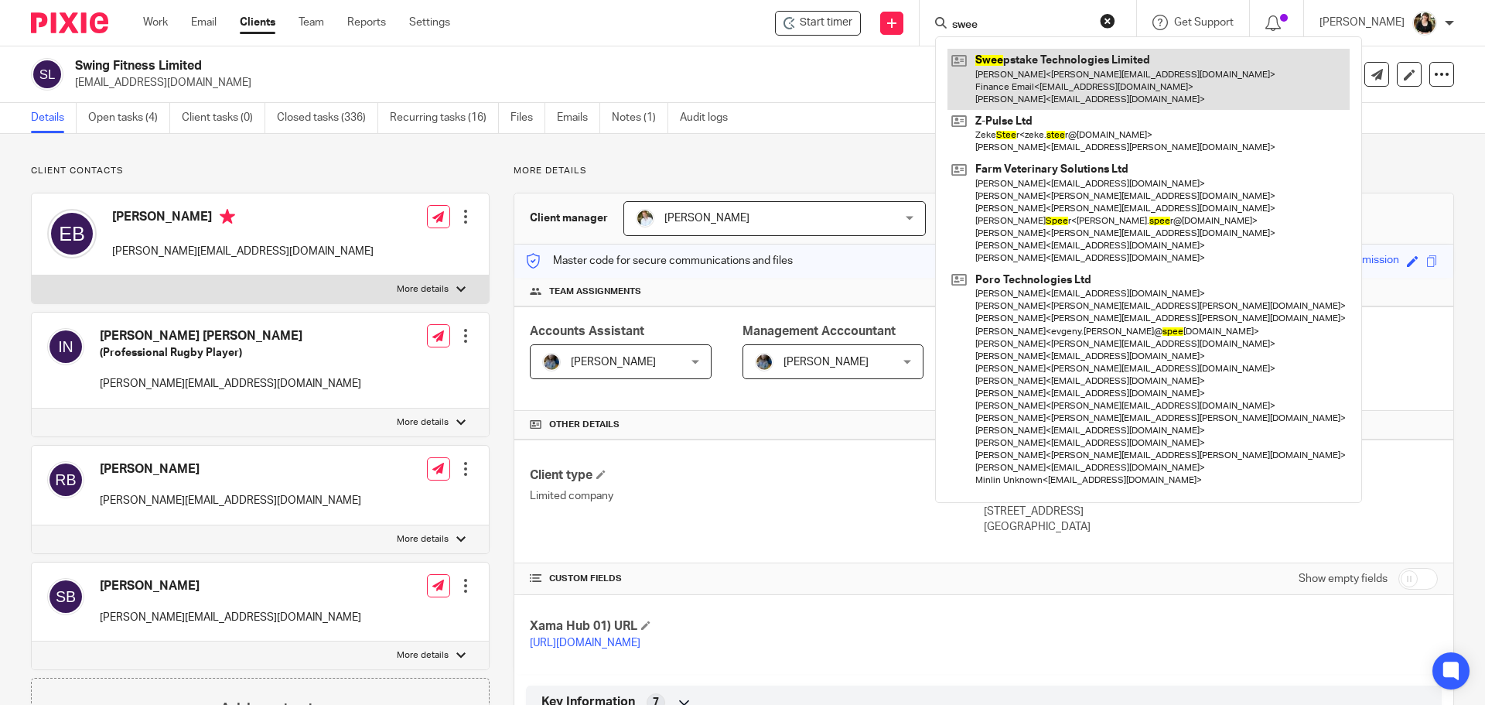
type input "swee"
click at [1033, 66] on link at bounding box center [1148, 79] width 402 height 61
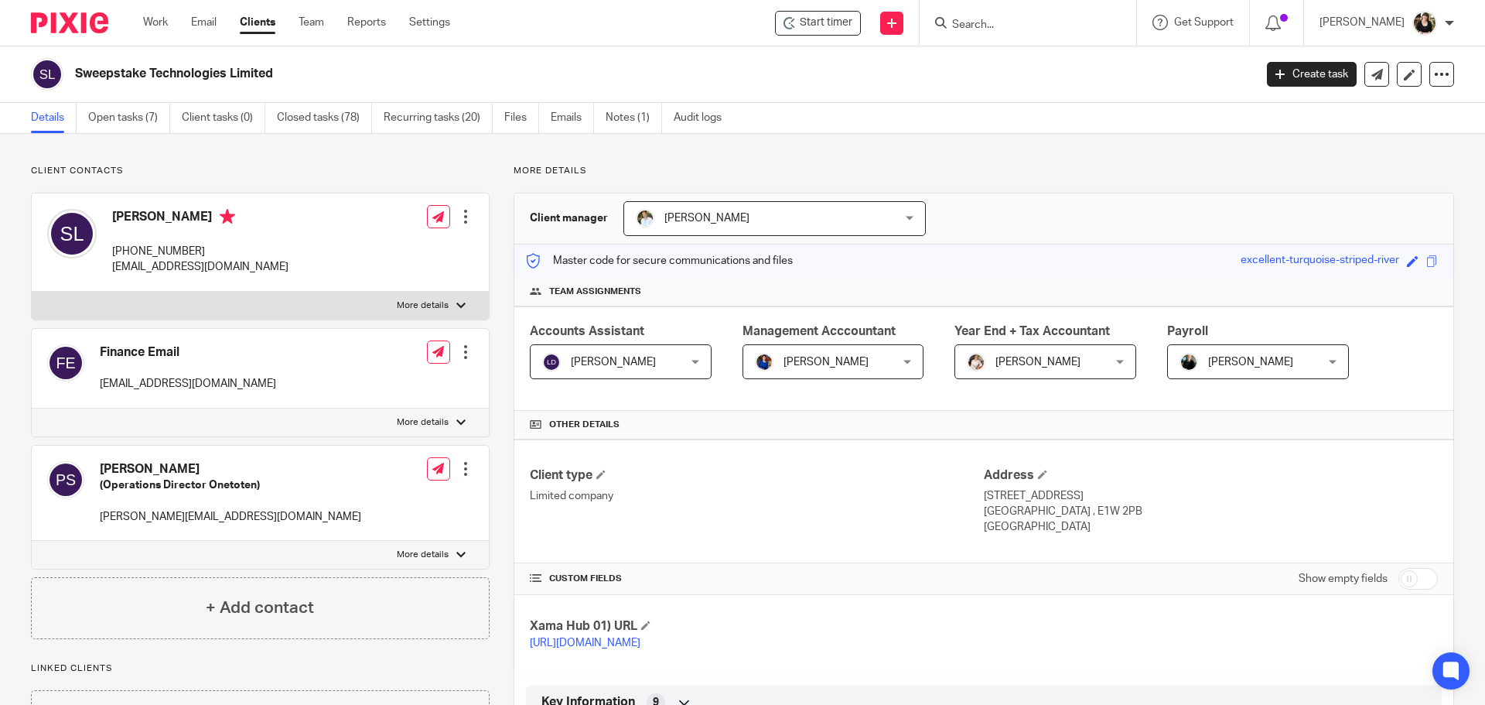
click at [998, 19] on input "Search" at bounding box center [1020, 26] width 139 height 14
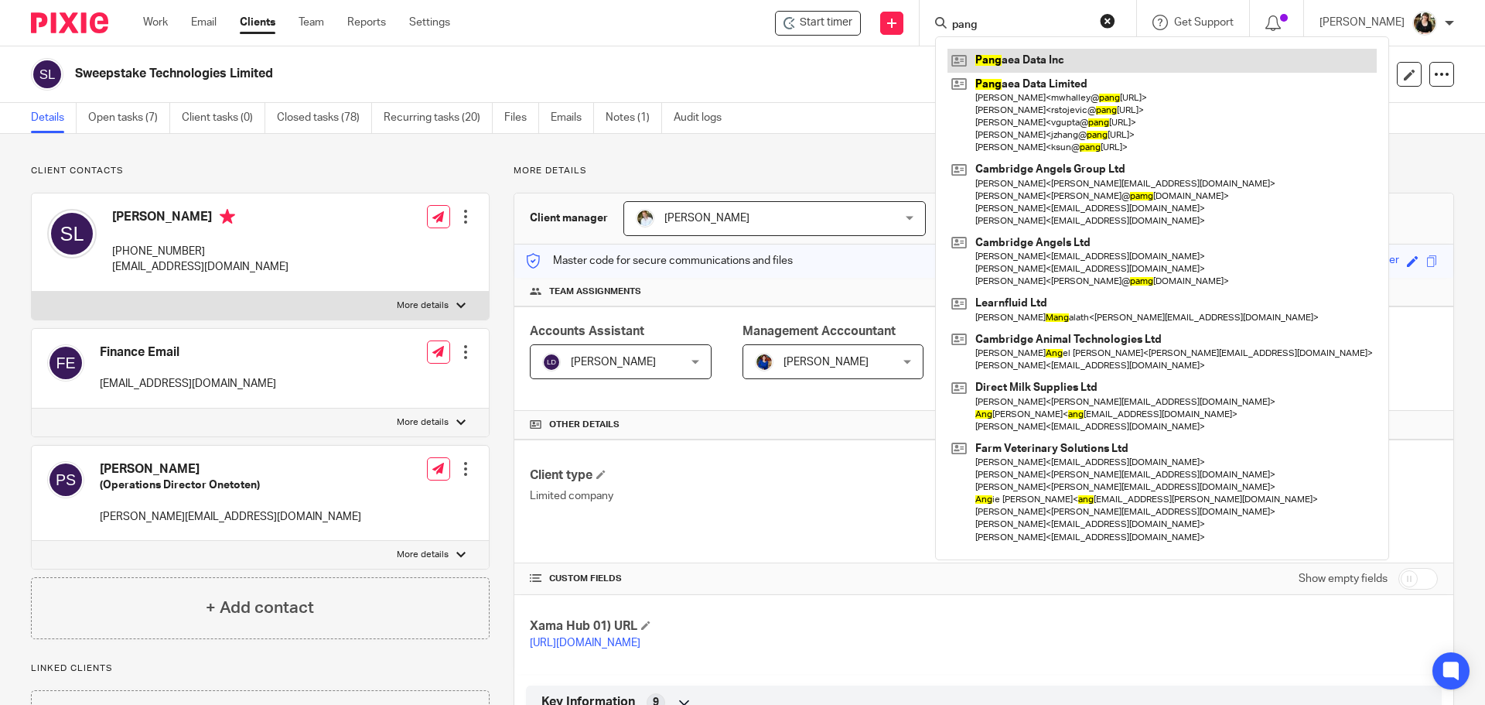
type input "pang"
click at [1002, 60] on link at bounding box center [1161, 60] width 429 height 23
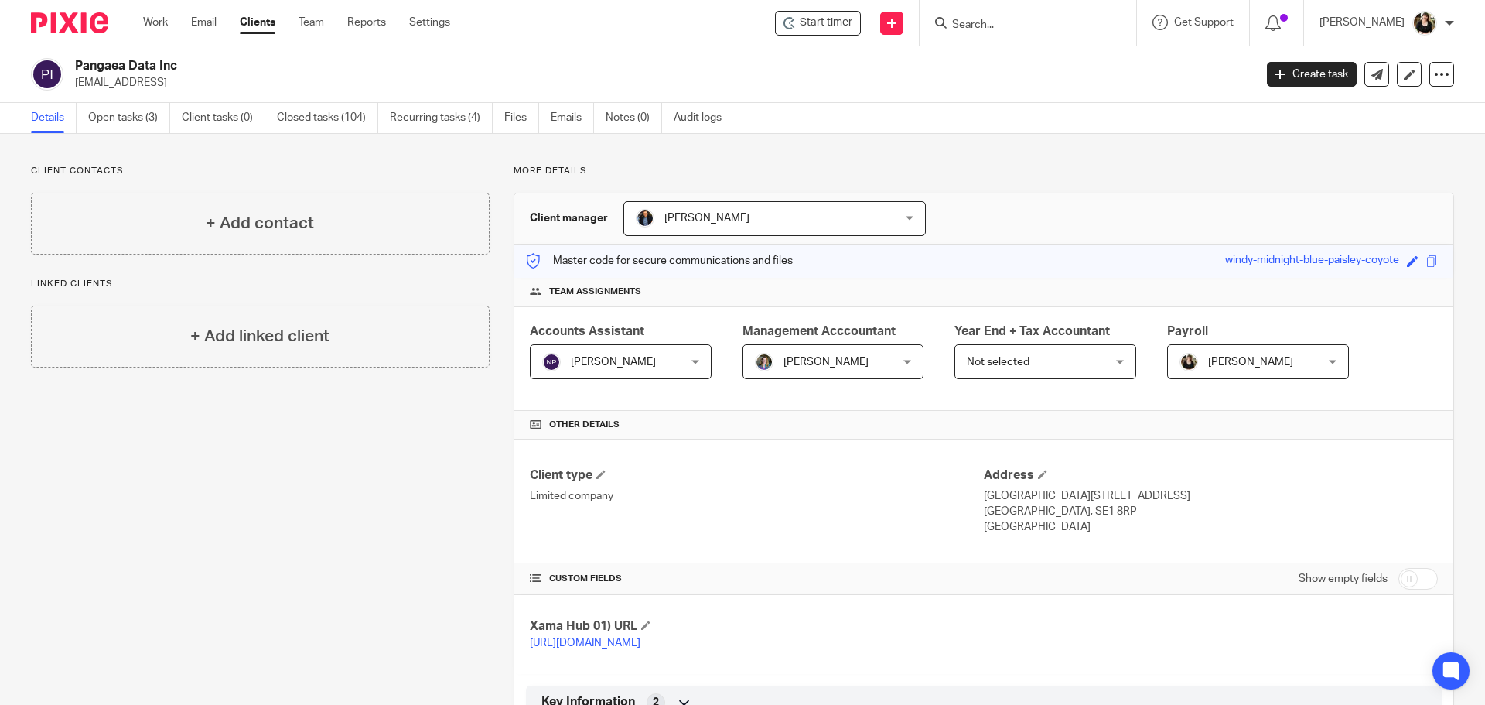
click at [987, 24] on input "Search" at bounding box center [1020, 26] width 139 height 14
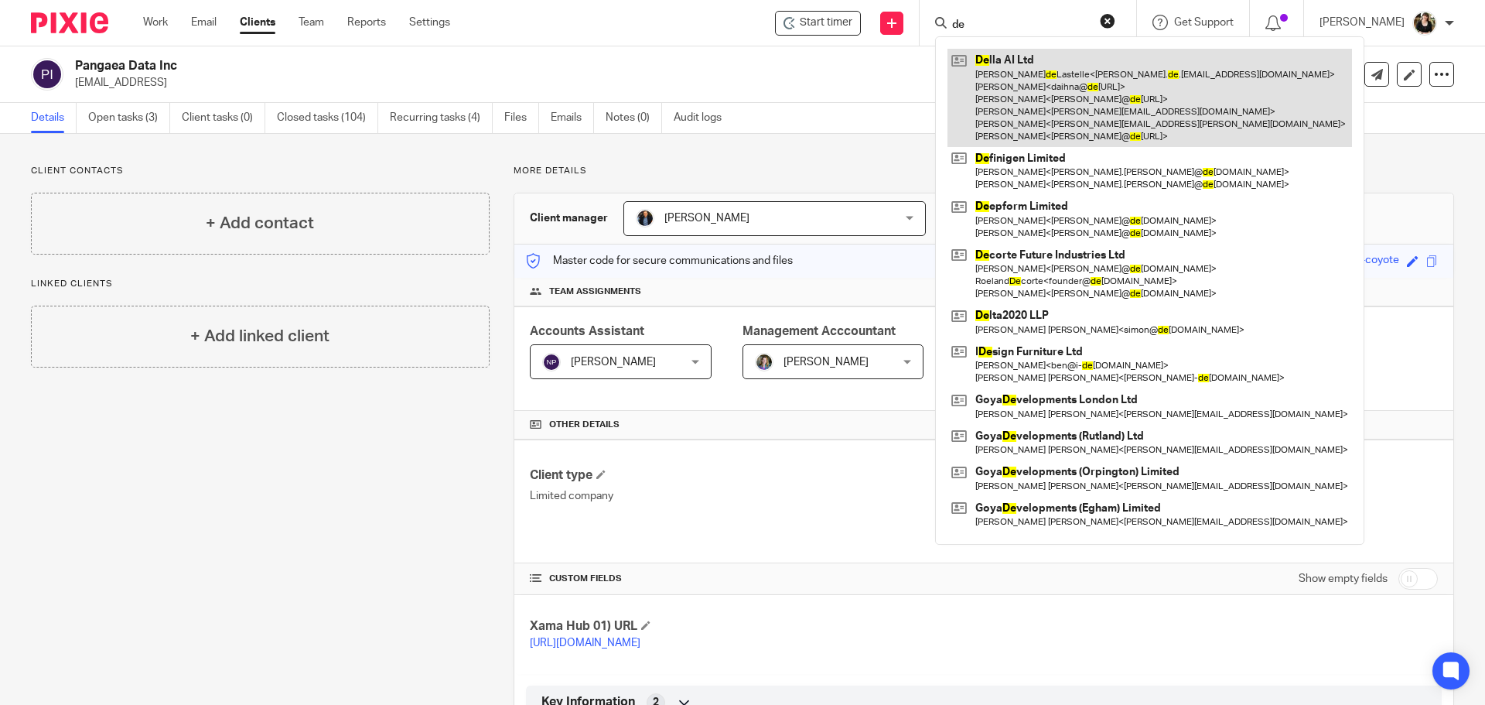
type input "de"
click at [1015, 85] on link at bounding box center [1149, 98] width 404 height 98
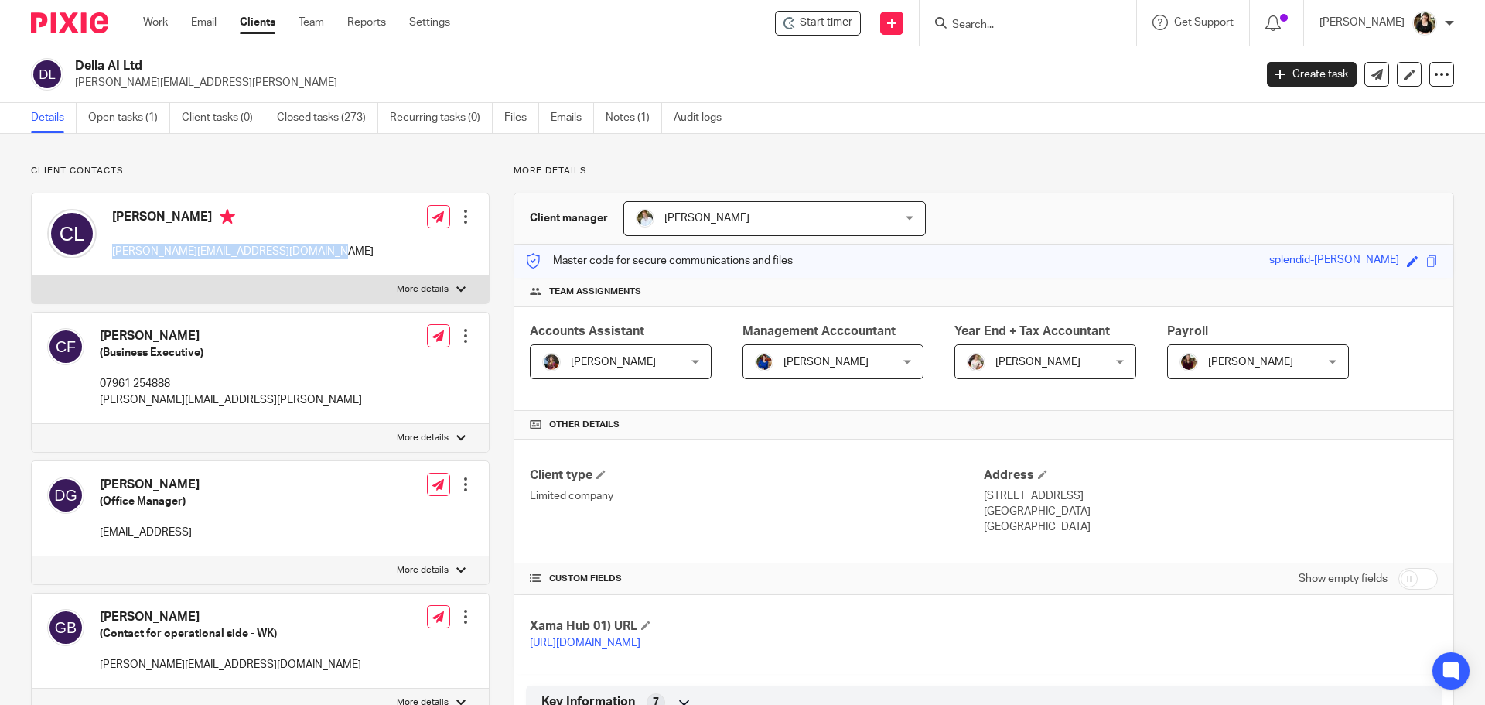
drag, startPoint x: 301, startPoint y: 247, endPoint x: 113, endPoint y: 256, distance: 188.1
click at [113, 256] on div "[PERSON_NAME] [PERSON_NAME][EMAIL_ADDRESS][DOMAIN_NAME] Edit contact Create cli…" at bounding box center [260, 234] width 457 height 82
copy p "[PERSON_NAME][EMAIL_ADDRESS][DOMAIN_NAME]"
drag, startPoint x: 94, startPoint y: 408, endPoint x: 214, endPoint y: 411, distance: 119.9
click at [214, 411] on div "[PERSON_NAME] (Business Executive) 07961 254888 [PERSON_NAME][EMAIL_ADDRESS][PE…" at bounding box center [204, 367] width 315 height 95
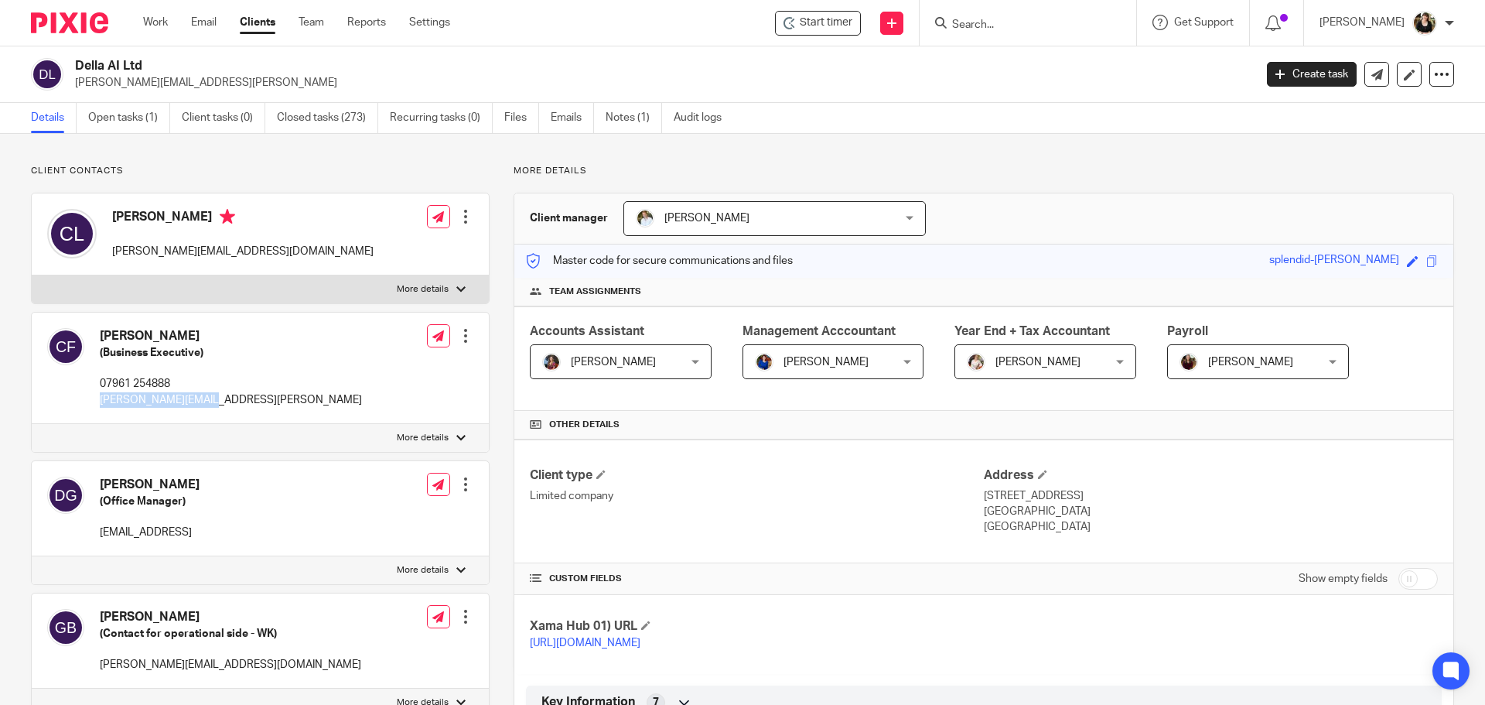
copy p "[PERSON_NAME][EMAIL_ADDRESS][PERSON_NAME]"
click at [983, 14] on form at bounding box center [1033, 22] width 165 height 19
click at [985, 26] on input "Search" at bounding box center [1020, 26] width 139 height 14
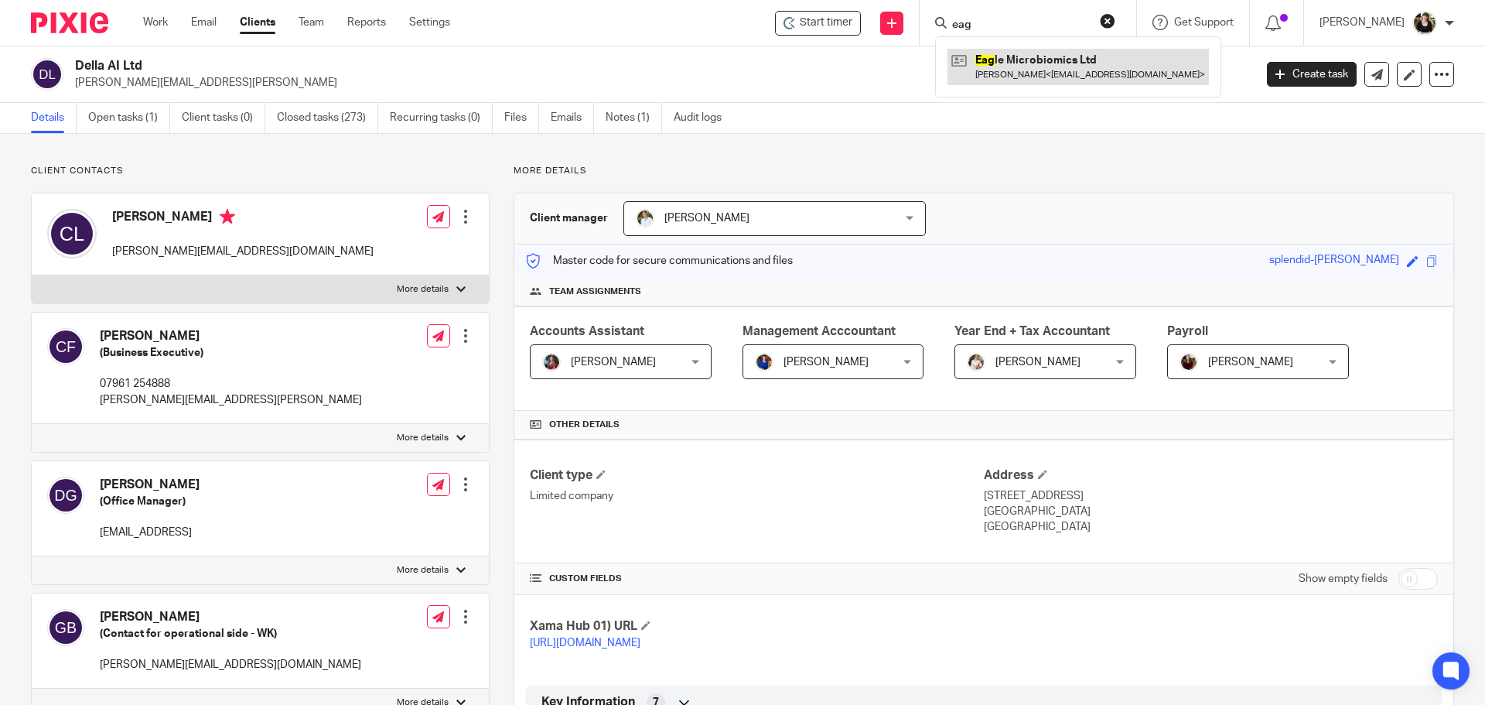
type input "eag"
click at [1022, 67] on link at bounding box center [1077, 67] width 261 height 36
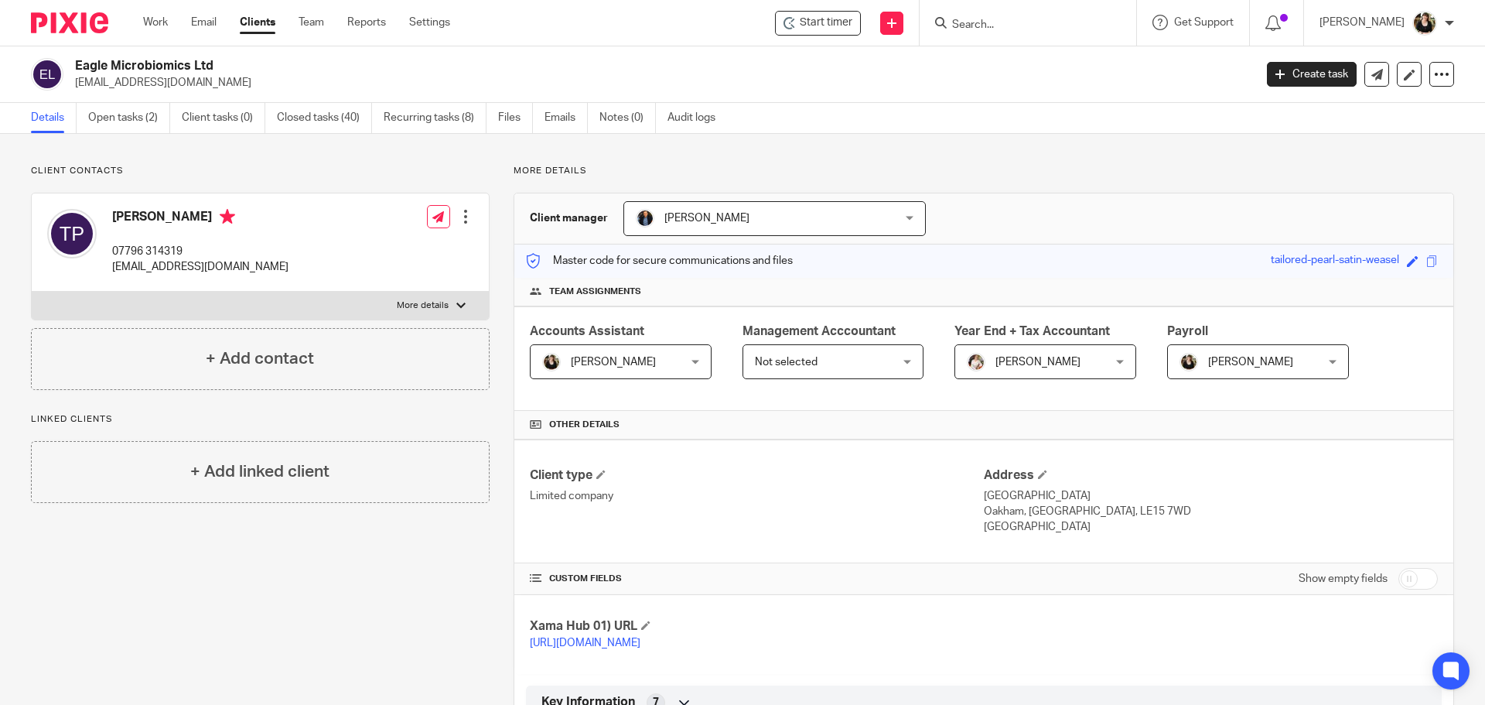
click at [960, 15] on form at bounding box center [1033, 22] width 165 height 19
click at [985, 25] on input "Search" at bounding box center [1020, 26] width 139 height 14
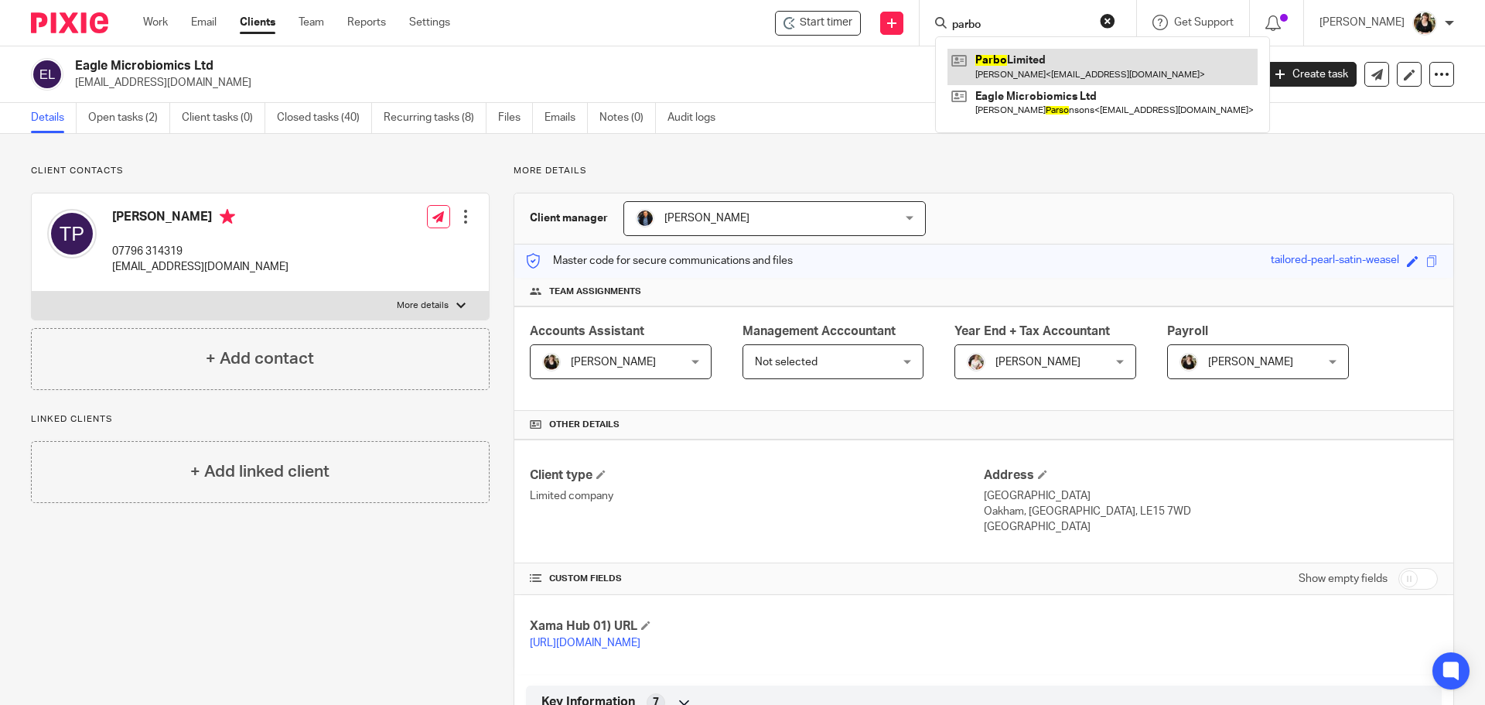
type input "parbo"
click at [1032, 73] on link at bounding box center [1102, 67] width 310 height 36
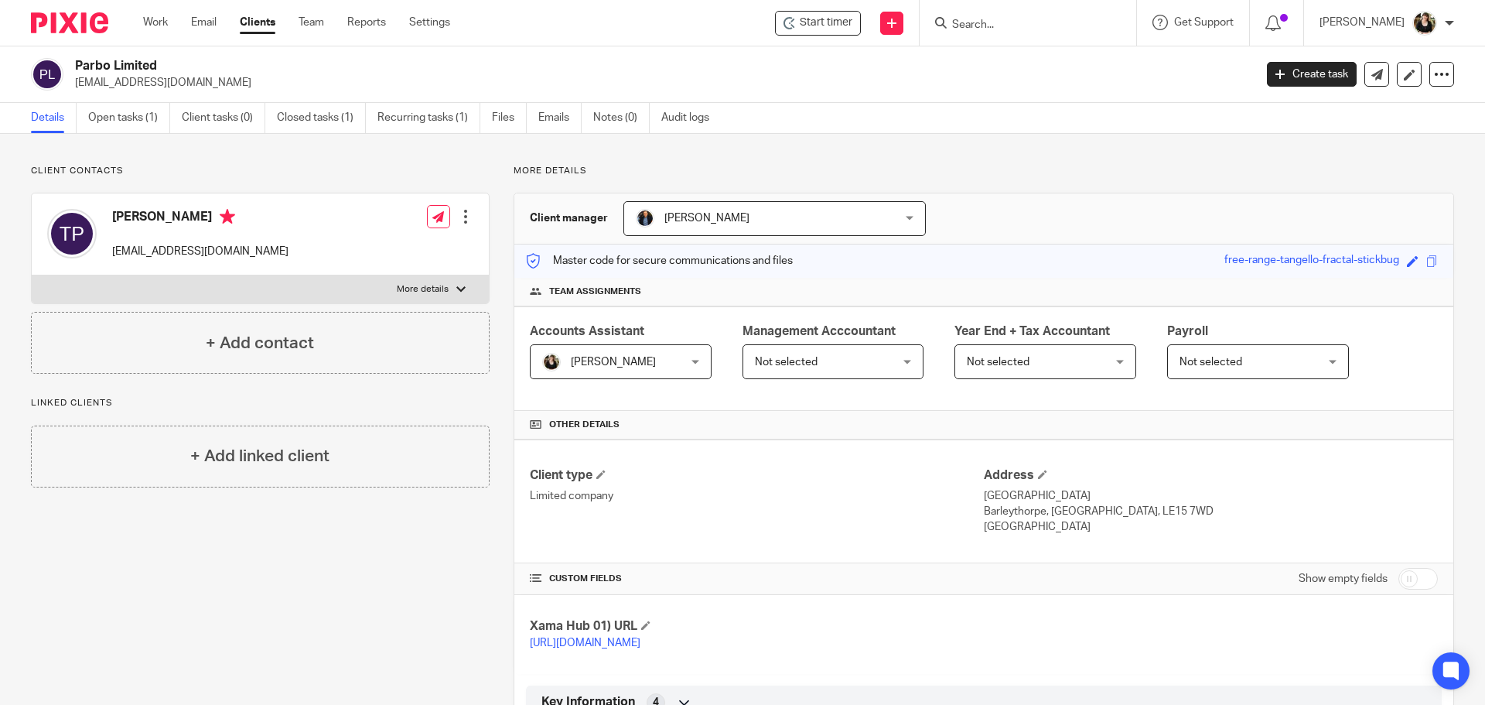
click at [978, 28] on input "Search" at bounding box center [1020, 26] width 139 height 14
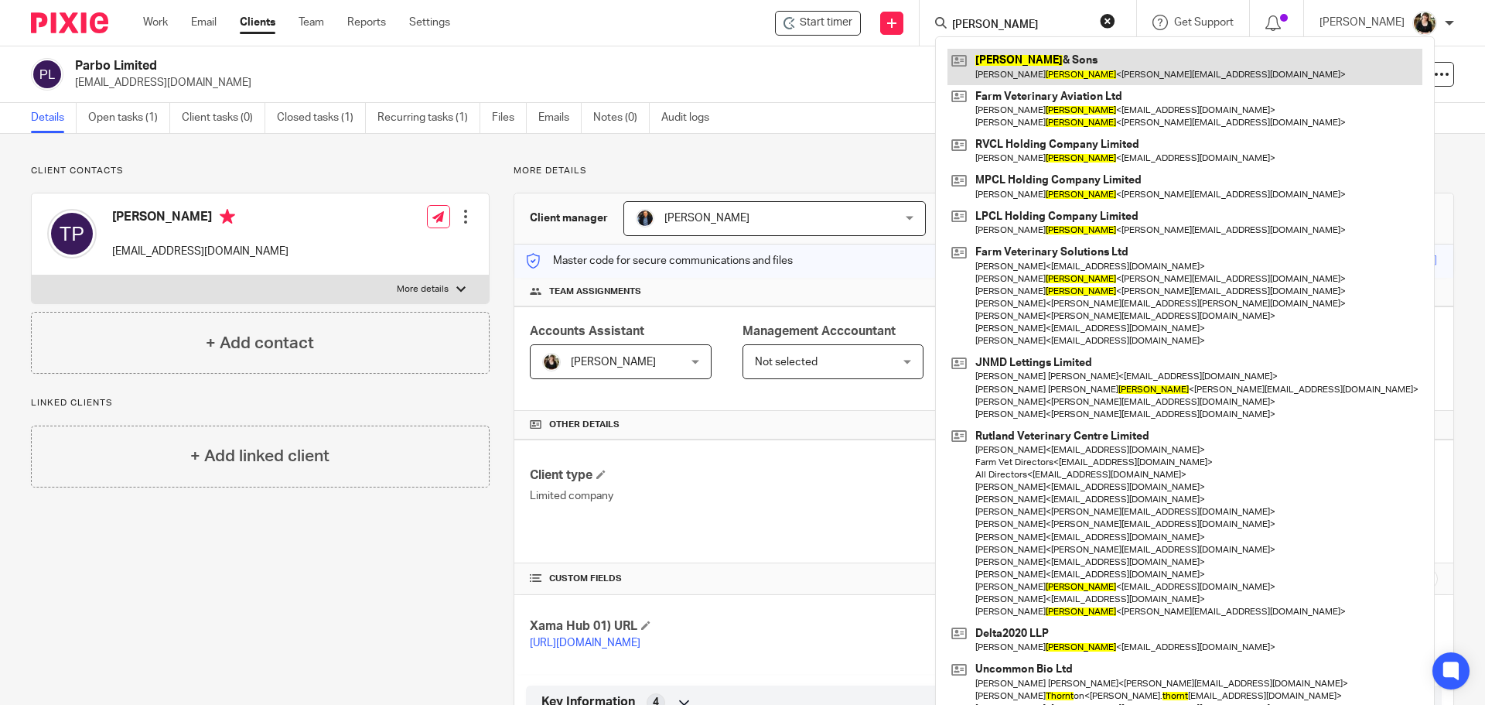
type input "[PERSON_NAME]"
click at [1014, 56] on link at bounding box center [1184, 67] width 475 height 36
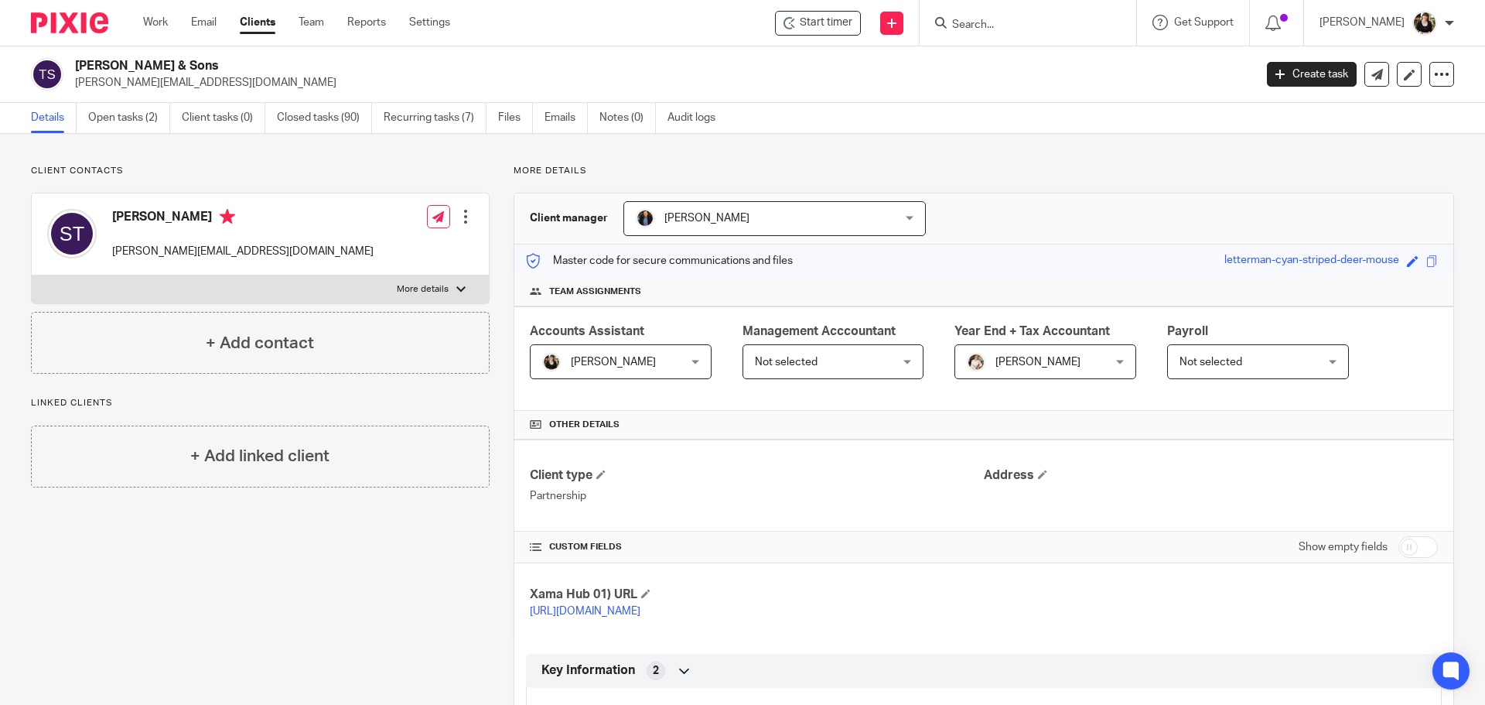
click at [1011, 29] on input "Search" at bounding box center [1020, 26] width 139 height 14
type input "gly"
click at [1004, 53] on link at bounding box center [1084, 67] width 275 height 36
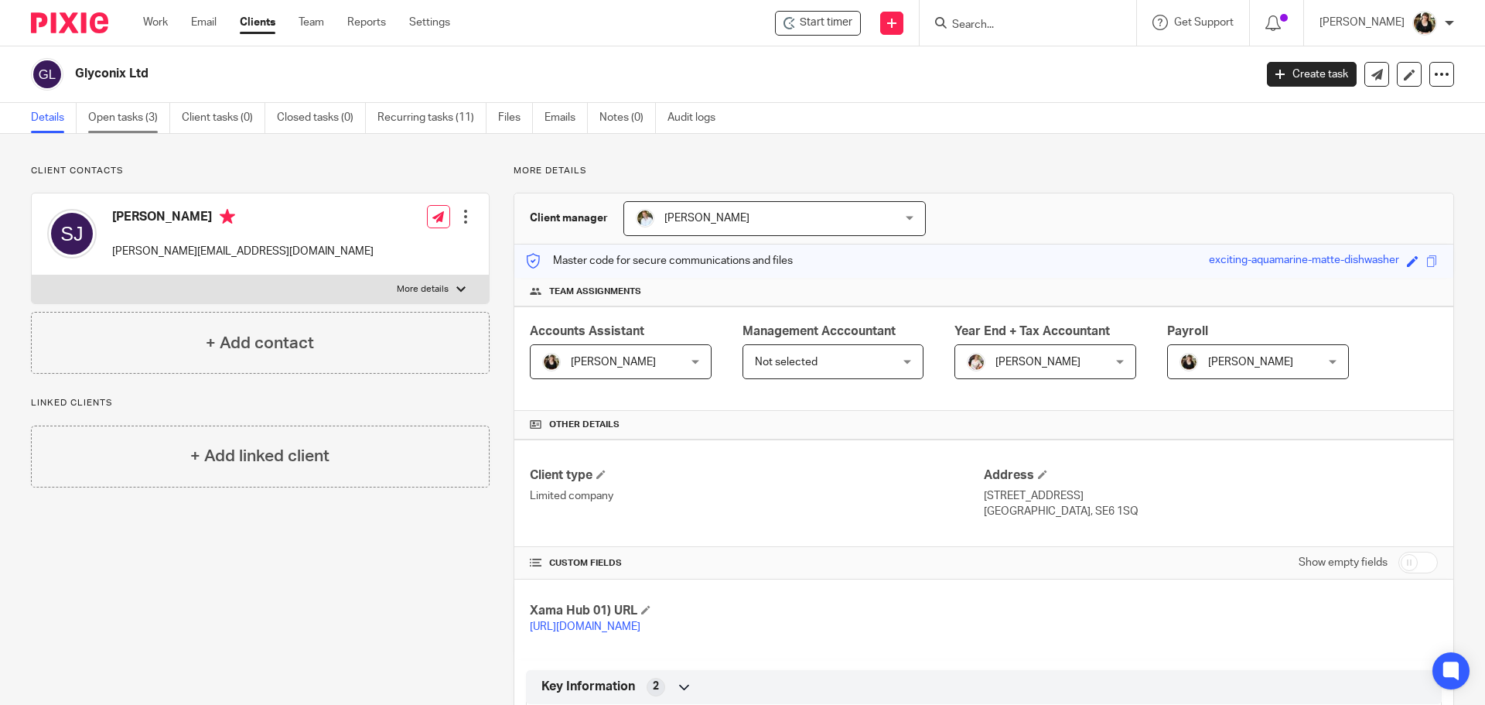
click at [133, 121] on link "Open tasks (3)" at bounding box center [129, 118] width 82 height 30
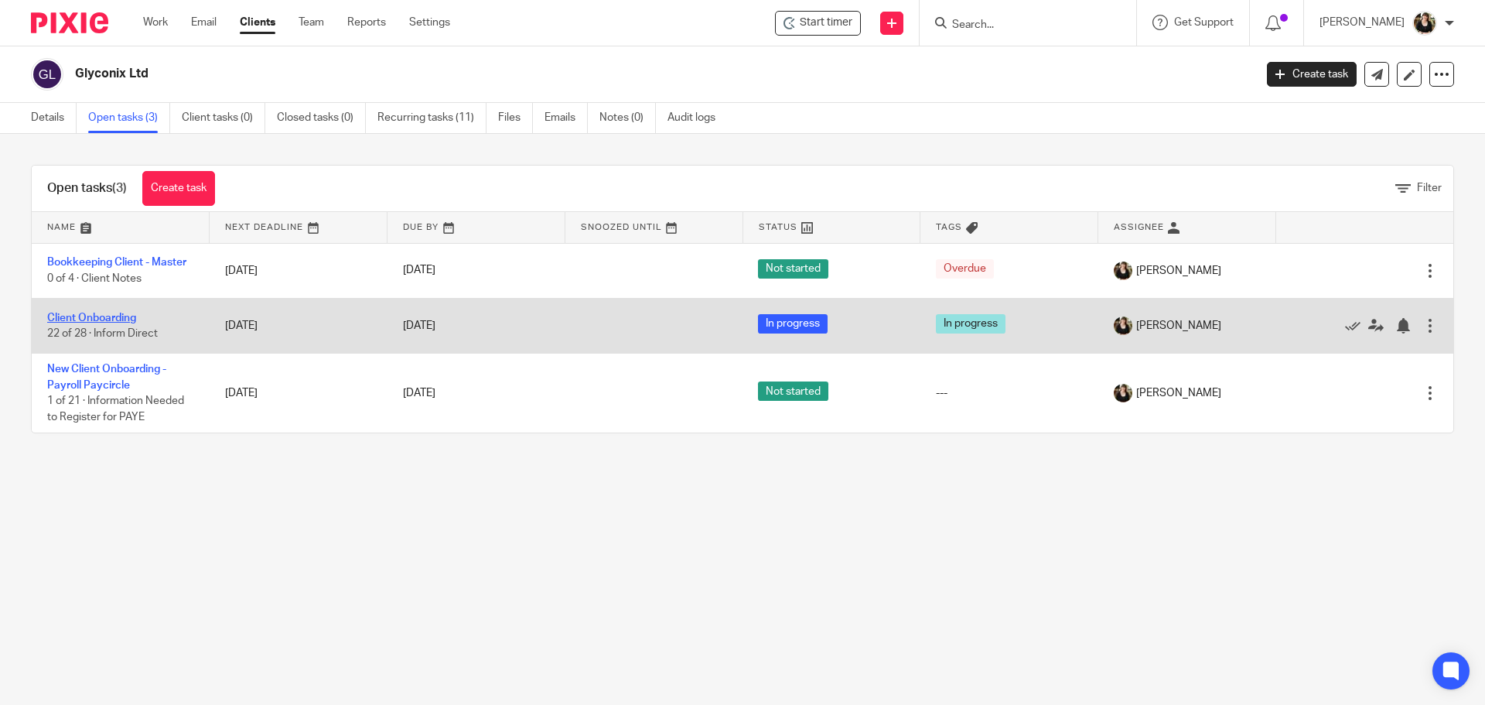
click at [118, 314] on link "Client Onboarding" at bounding box center [91, 317] width 89 height 11
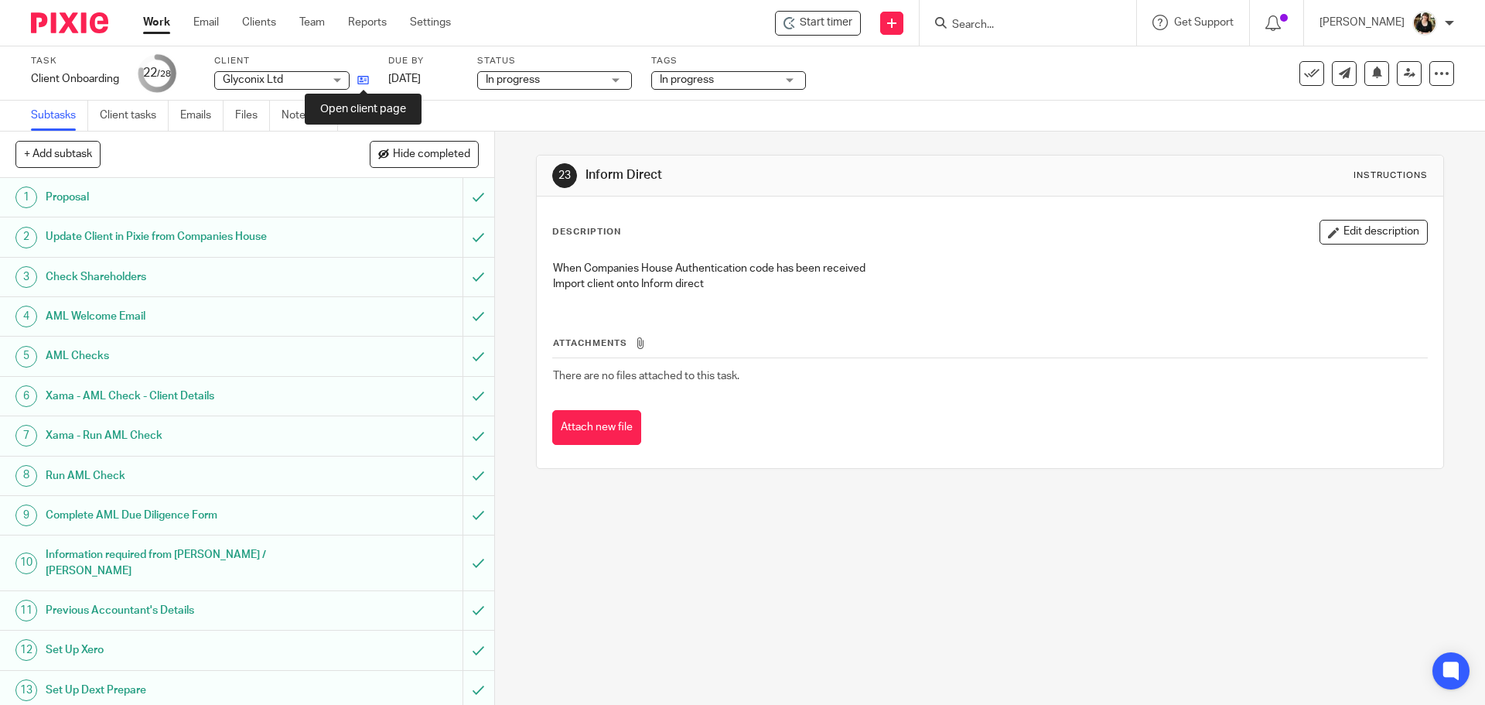
click at [364, 81] on icon at bounding box center [363, 80] width 12 height 12
click at [970, 23] on input "Search" at bounding box center [1020, 26] width 139 height 14
click at [838, 22] on span "Start timer" at bounding box center [826, 23] width 53 height 16
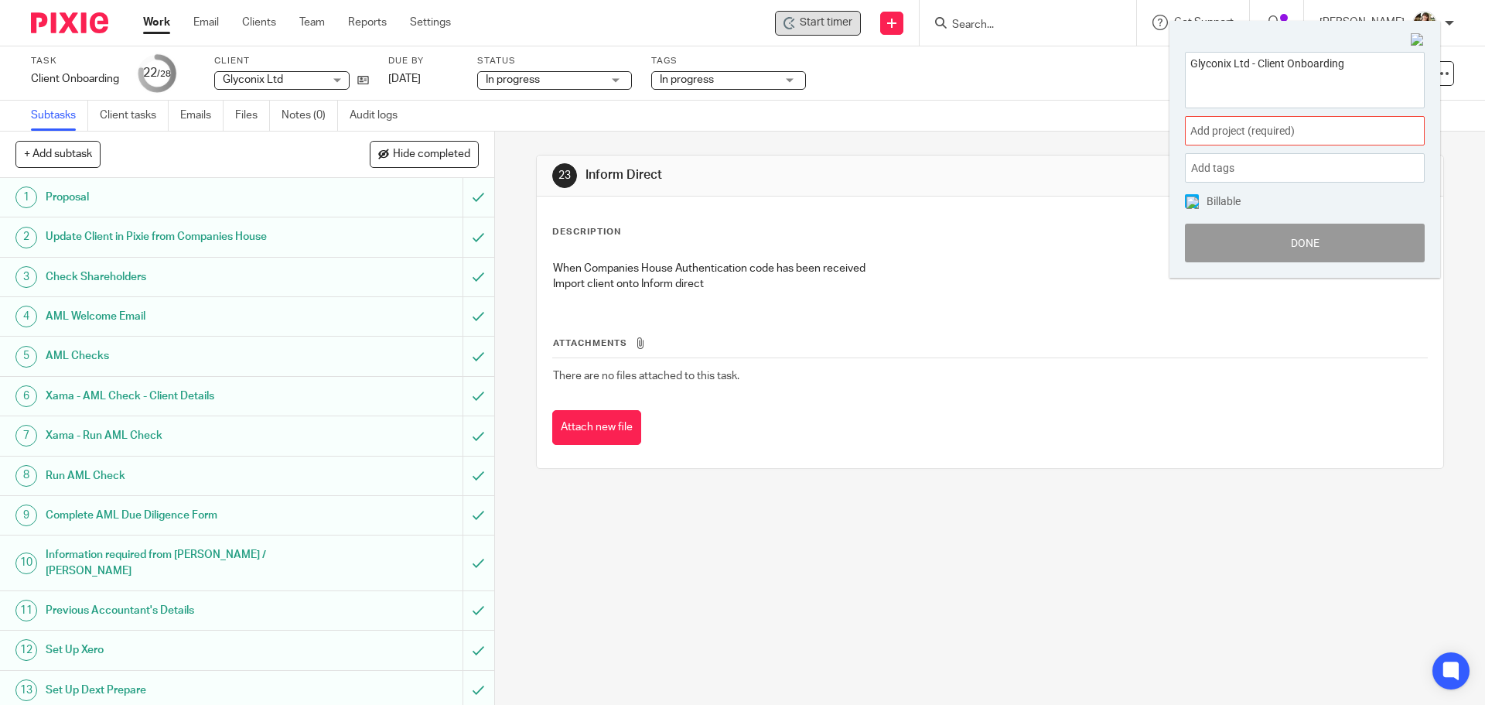
click at [1250, 131] on span "Add project (required) :" at bounding box center [1287, 131] width 195 height 16
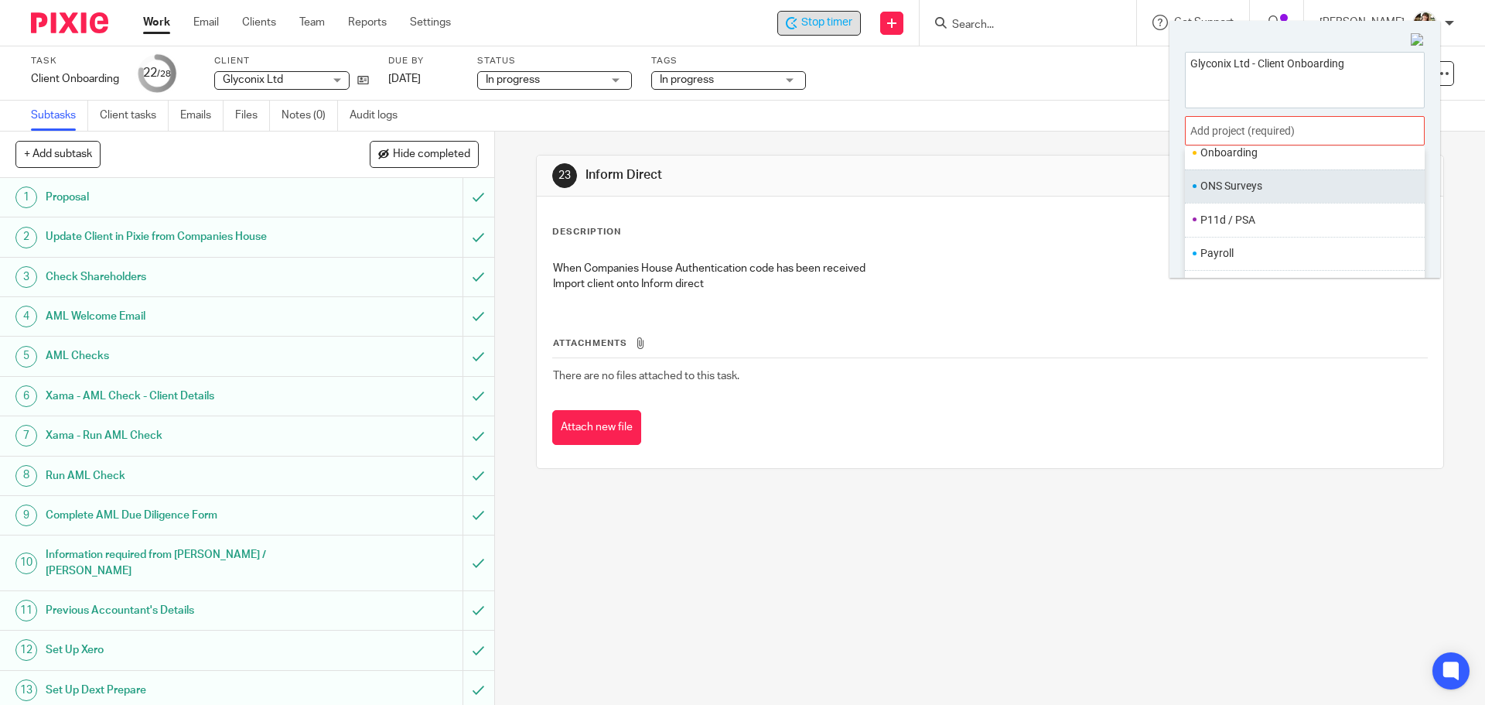
scroll to position [502, 0]
click at [1240, 187] on li "Onboarding" at bounding box center [1301, 180] width 202 height 16
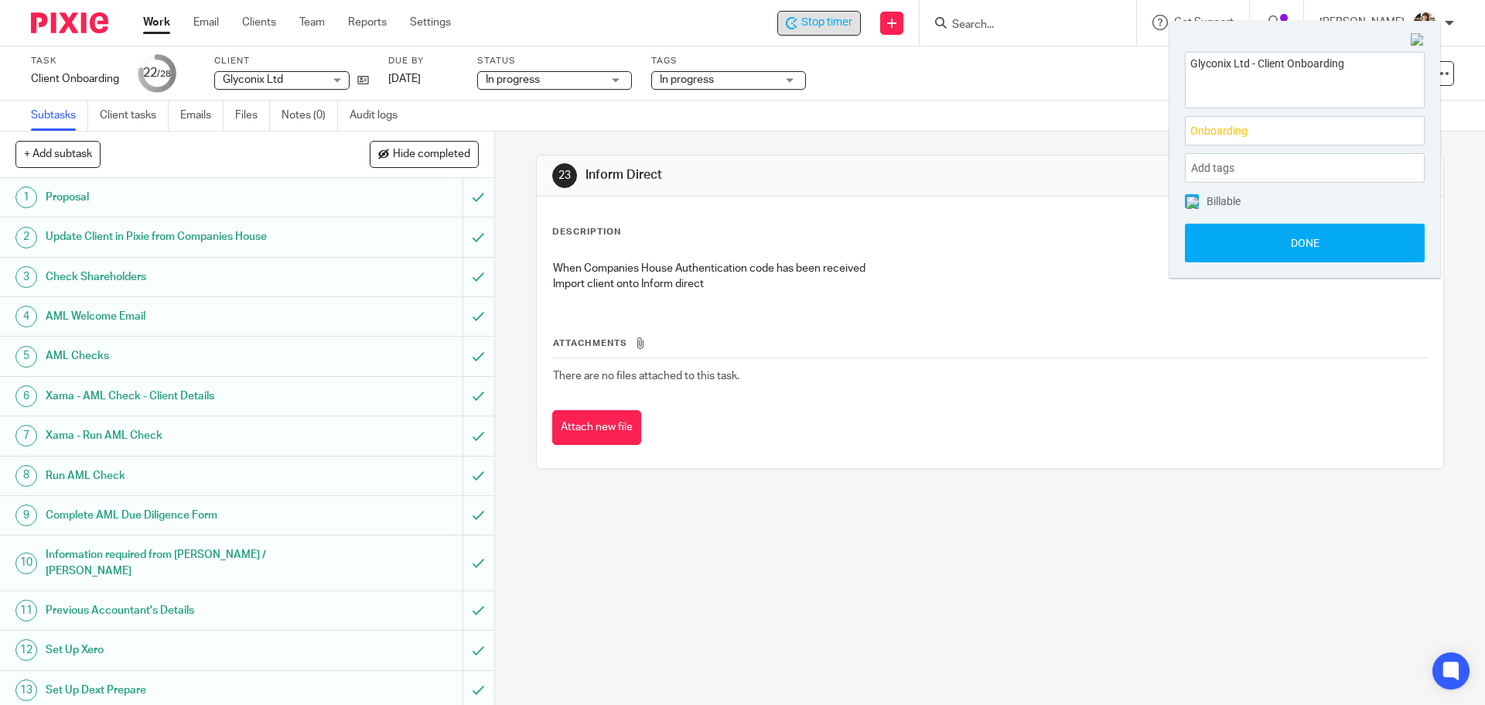
click at [978, 19] on input "Search" at bounding box center [1020, 26] width 139 height 14
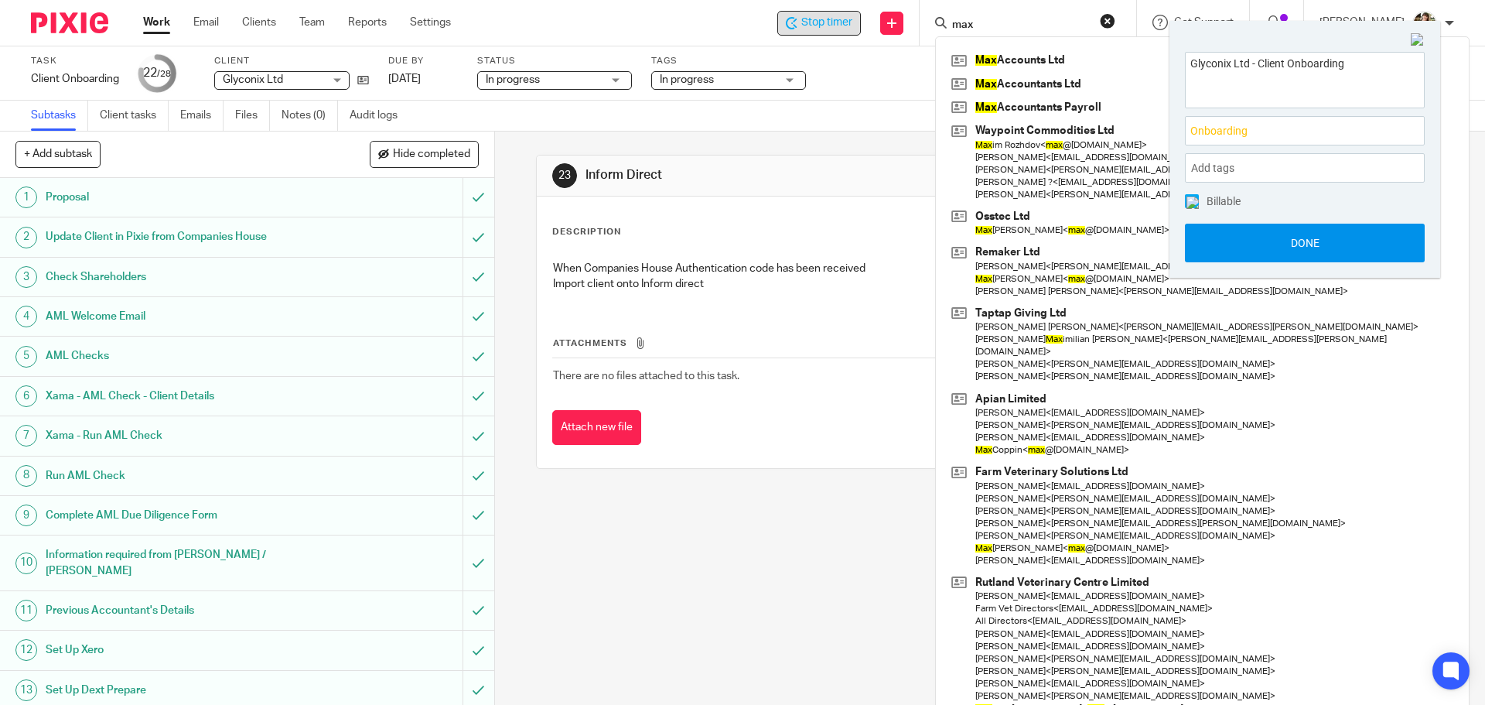
type input "max"
click at [1299, 255] on button "Done" at bounding box center [1305, 243] width 240 height 39
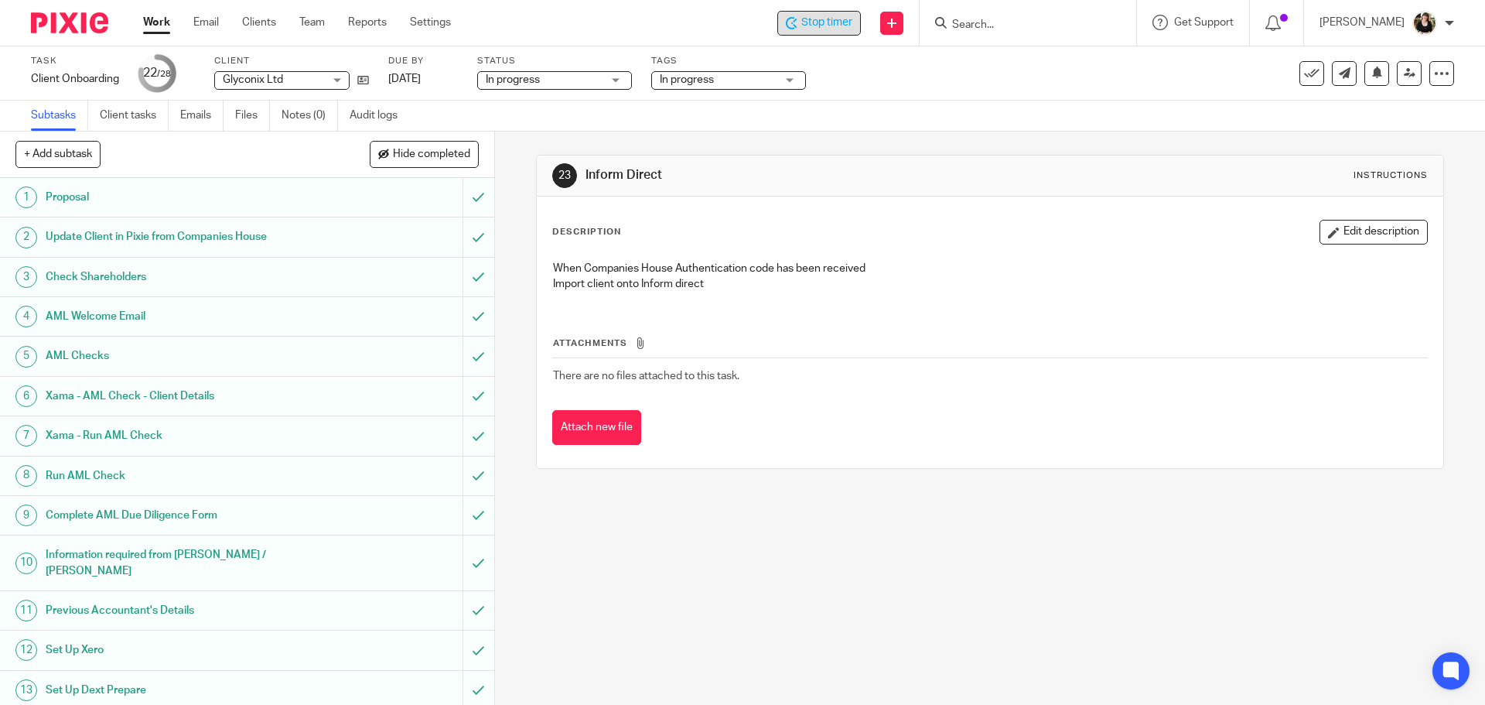
click at [1005, 15] on form at bounding box center [1033, 22] width 165 height 19
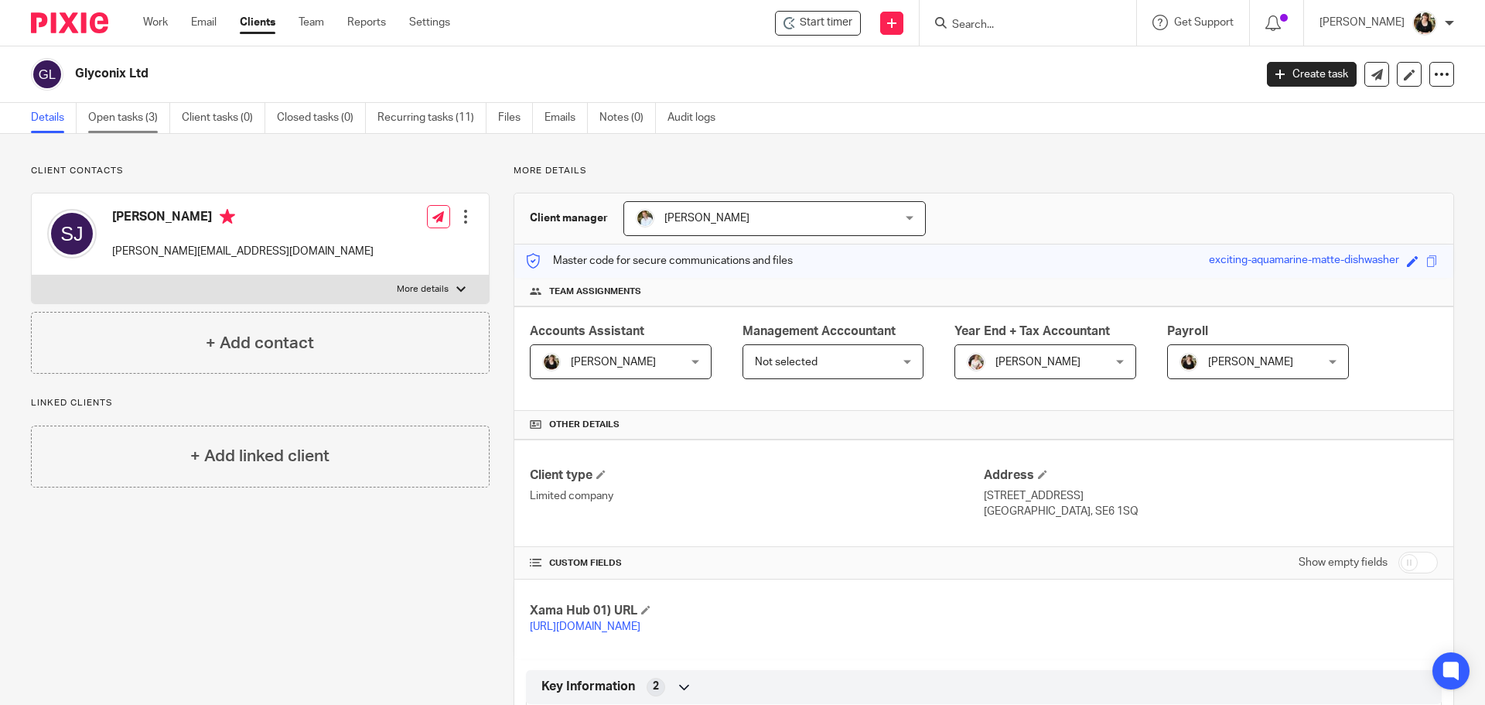
click at [138, 119] on link "Open tasks (3)" at bounding box center [129, 118] width 82 height 30
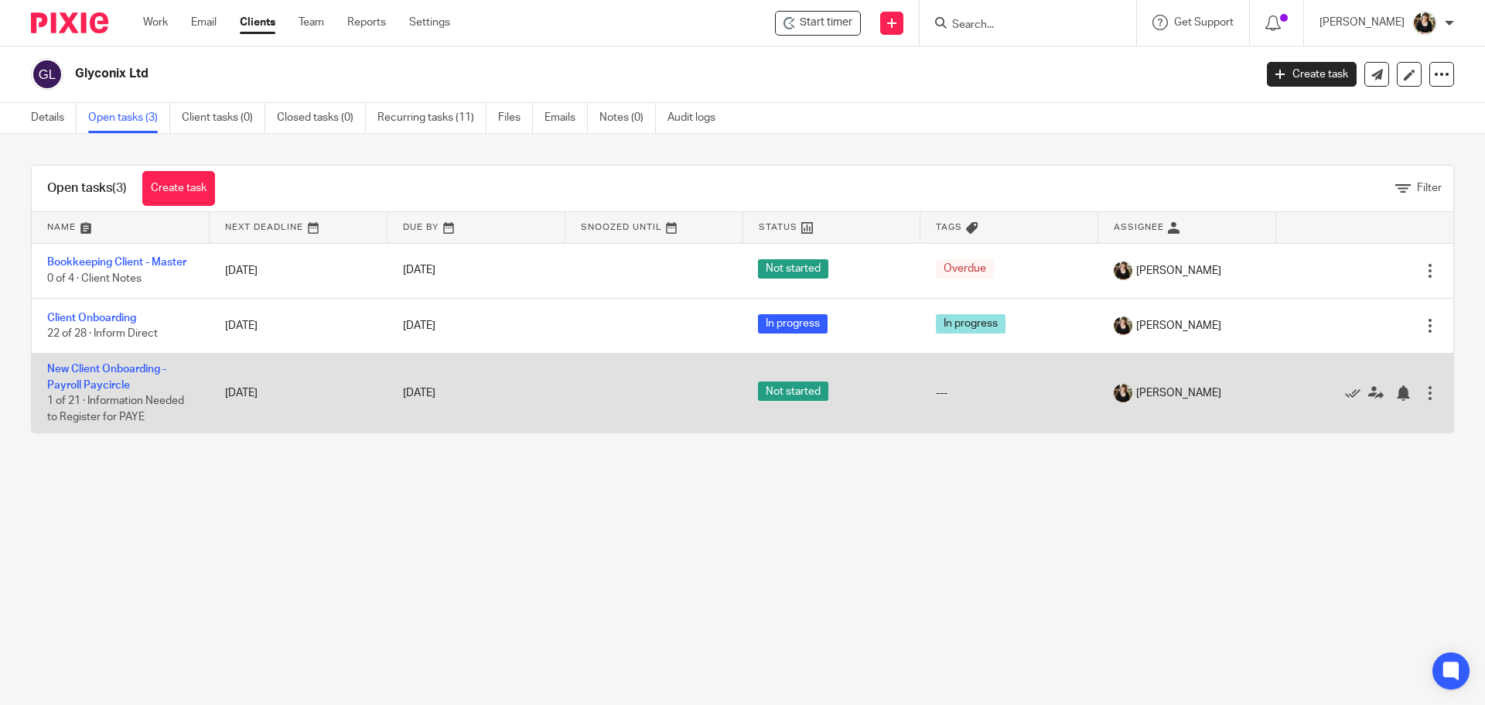
click at [107, 375] on td "New Client Onboarding - Payroll Paycircle 1 of 21 · Information Needed to Regis…" at bounding box center [121, 392] width 178 height 79
click at [108, 370] on link "New Client Onboarding - Payroll Paycircle" at bounding box center [106, 377] width 119 height 26
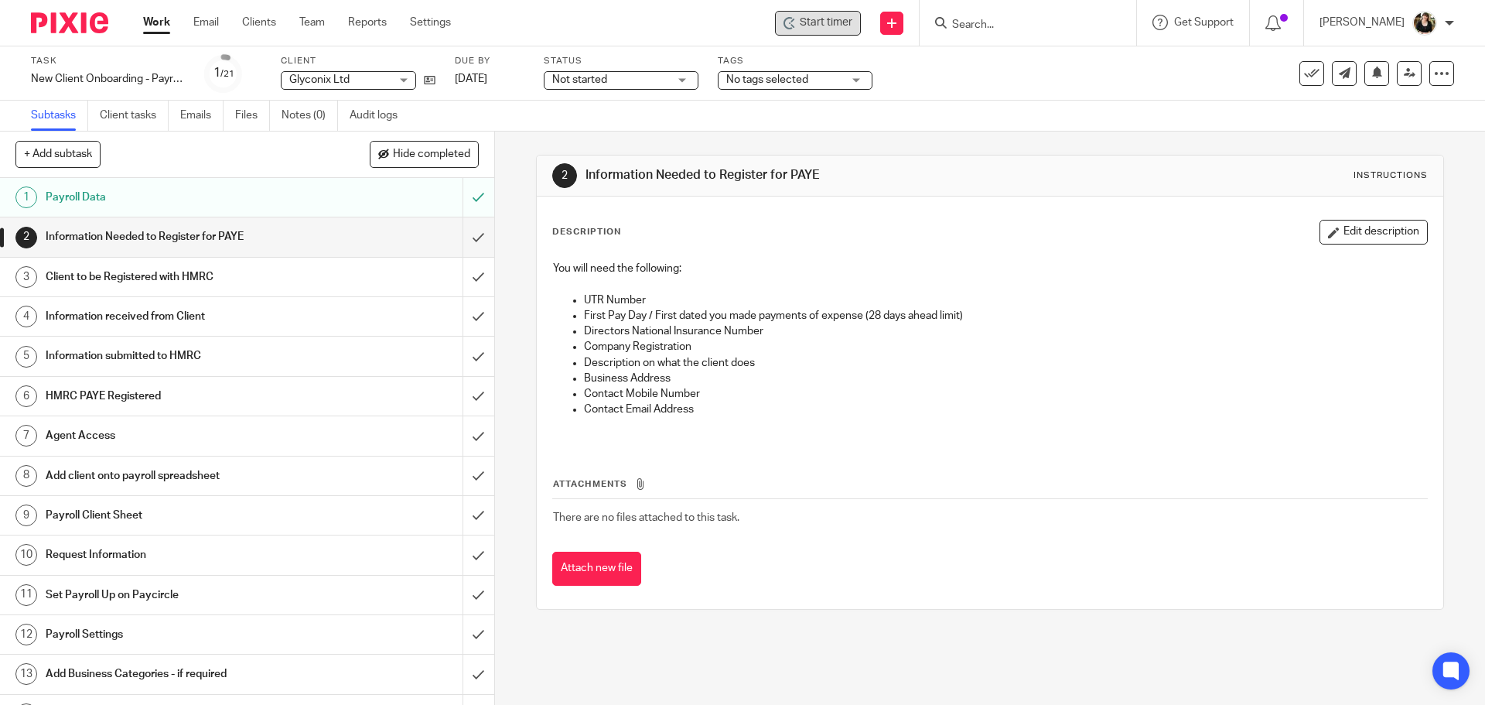
click at [836, 19] on span "Start timer" at bounding box center [826, 23] width 53 height 16
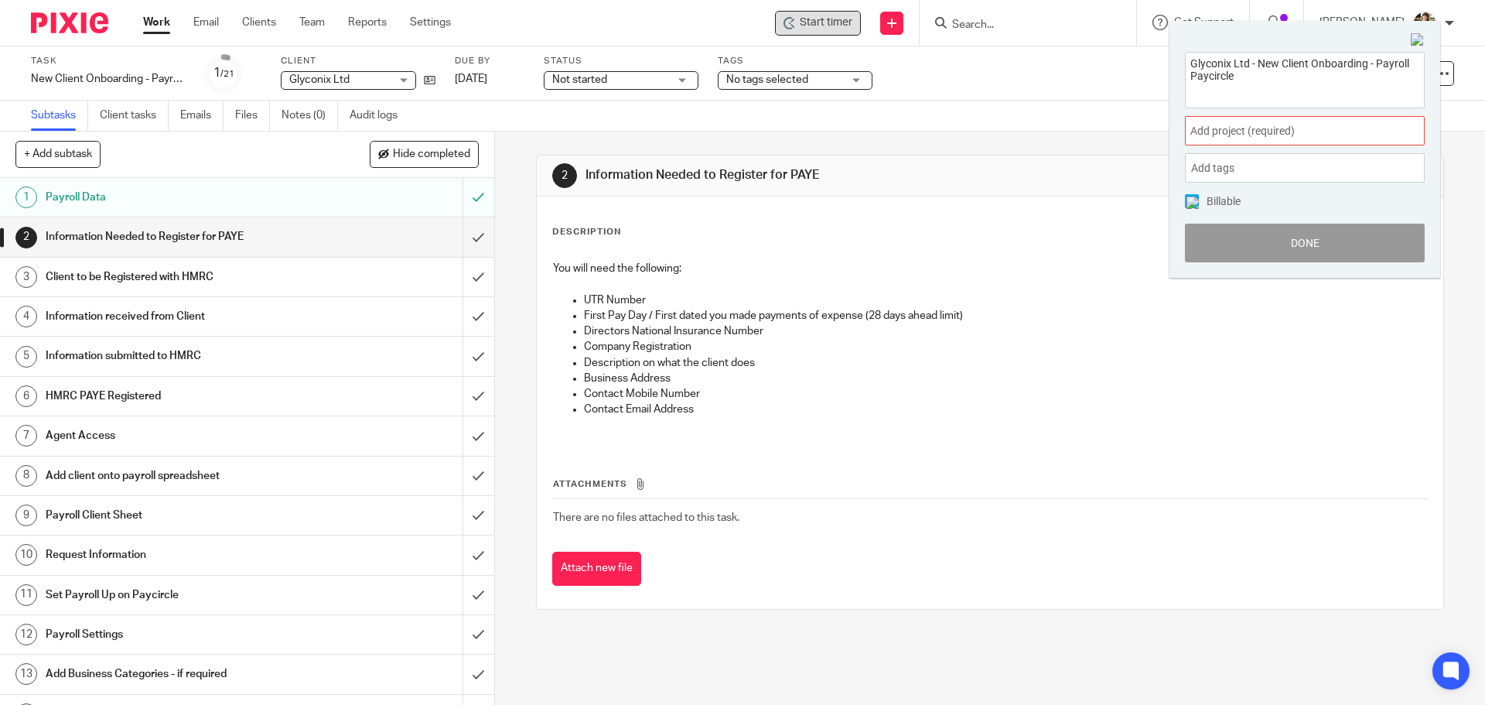
click at [1337, 125] on span "Add project (required) :" at bounding box center [1287, 131] width 195 height 16
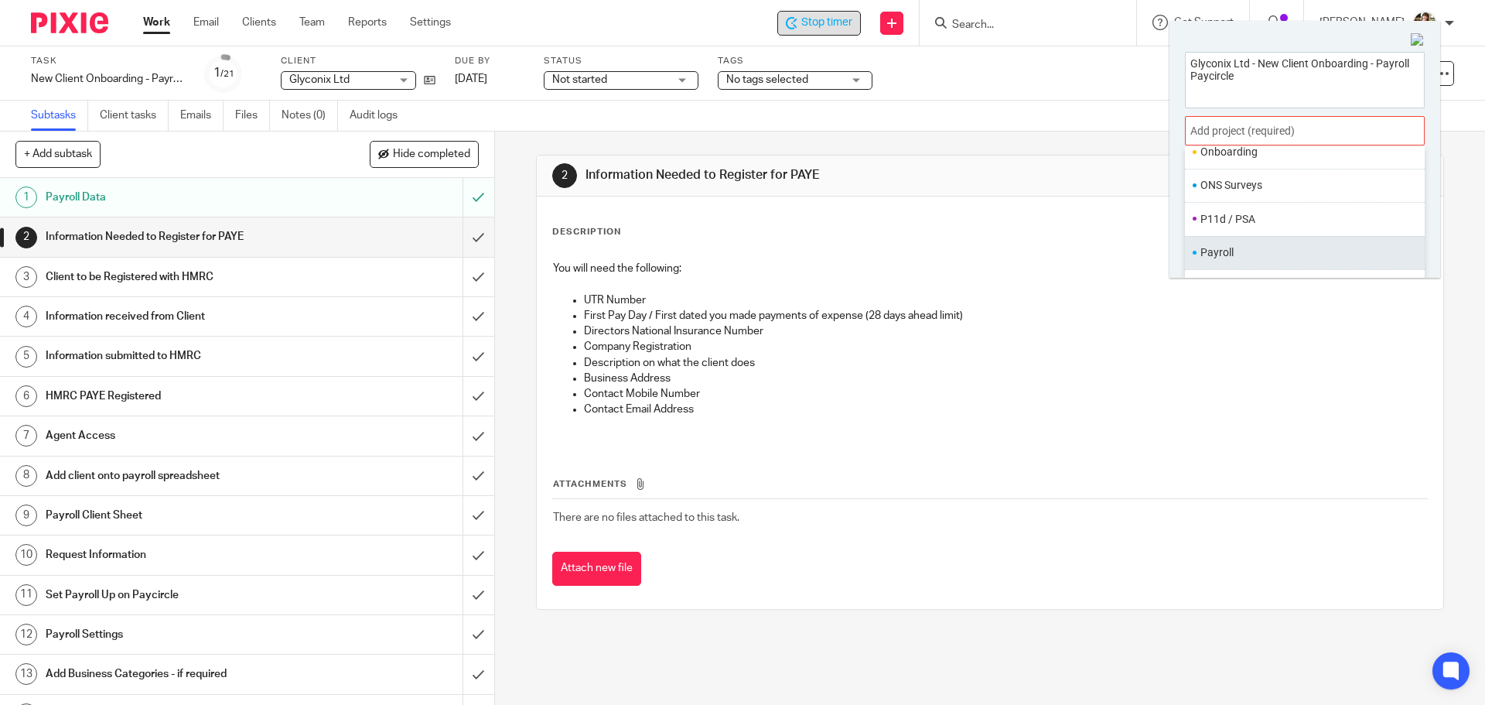
scroll to position [502, 0]
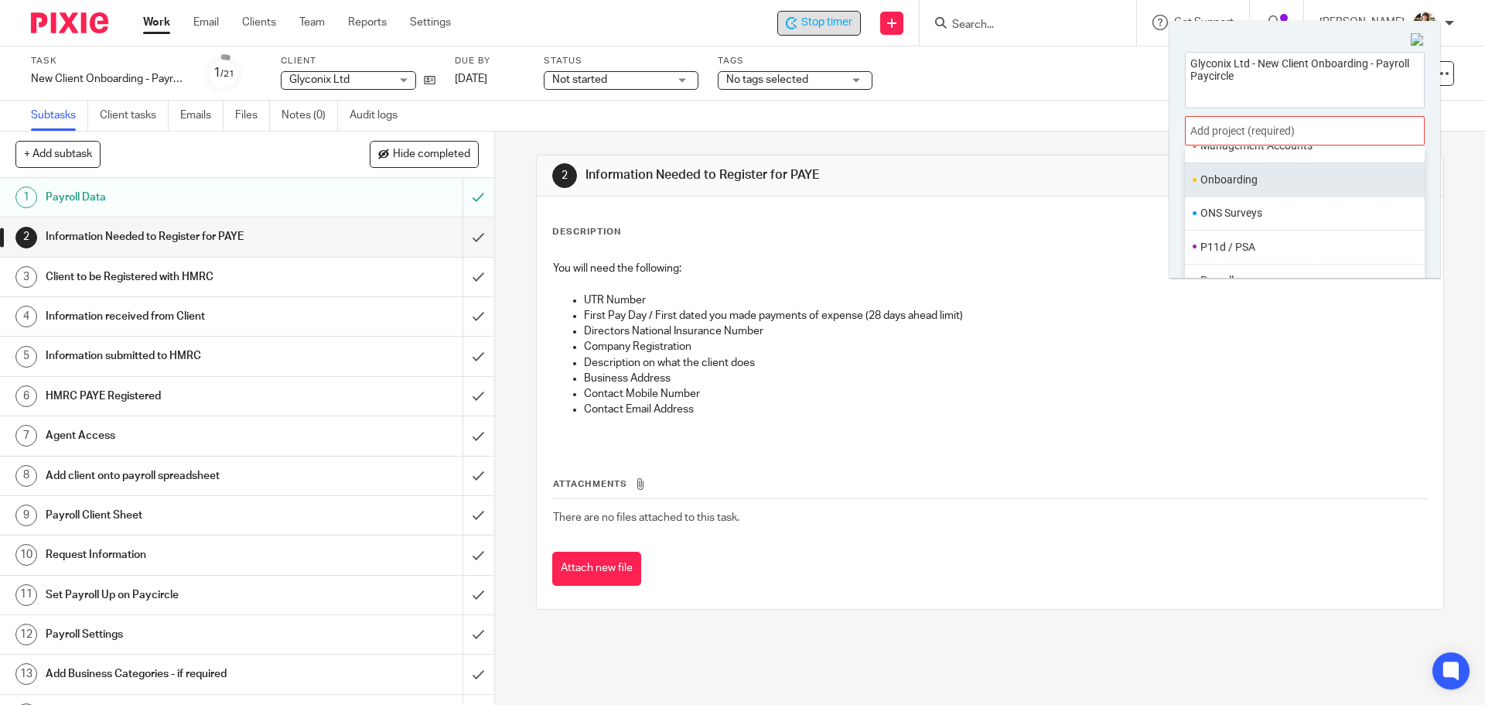
click at [1234, 180] on li "Onboarding" at bounding box center [1301, 180] width 202 height 16
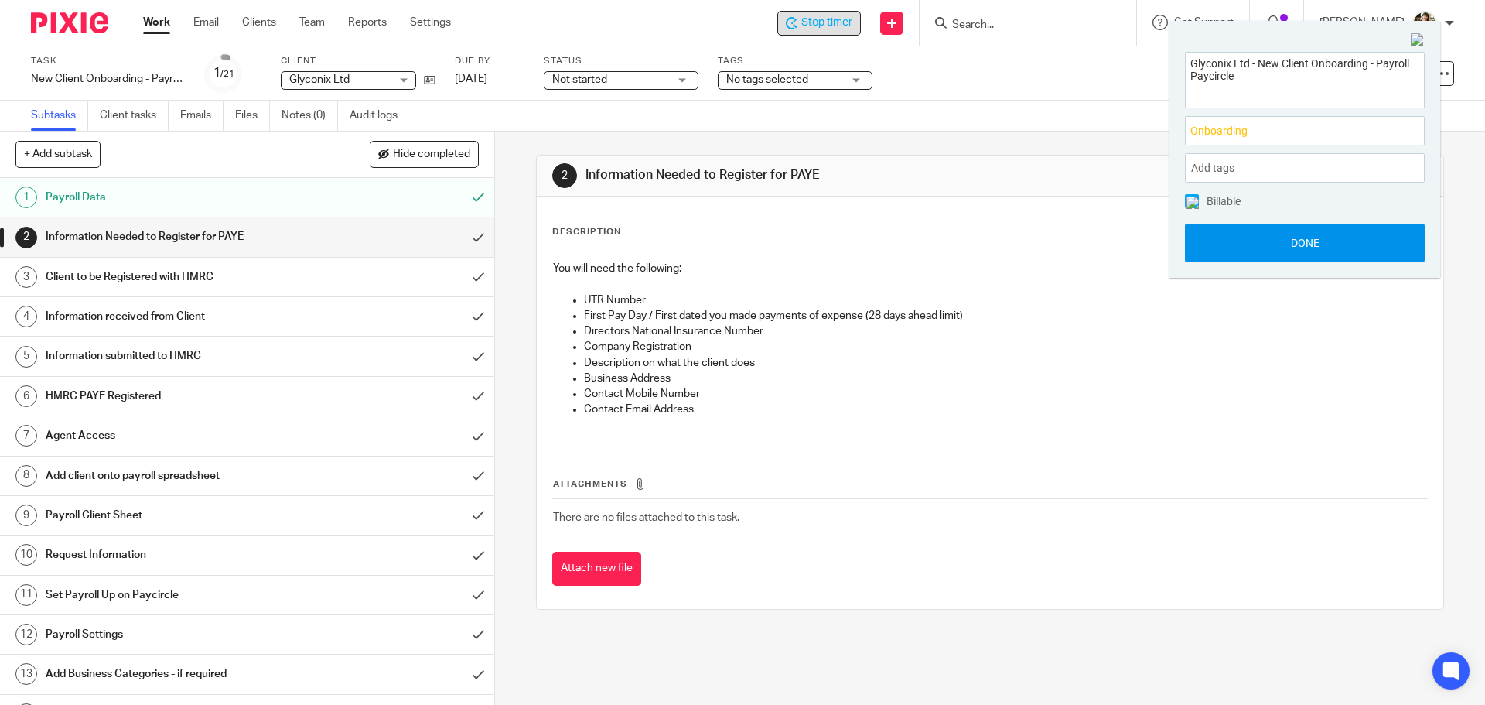
click at [1311, 243] on button "Done" at bounding box center [1305, 243] width 240 height 39
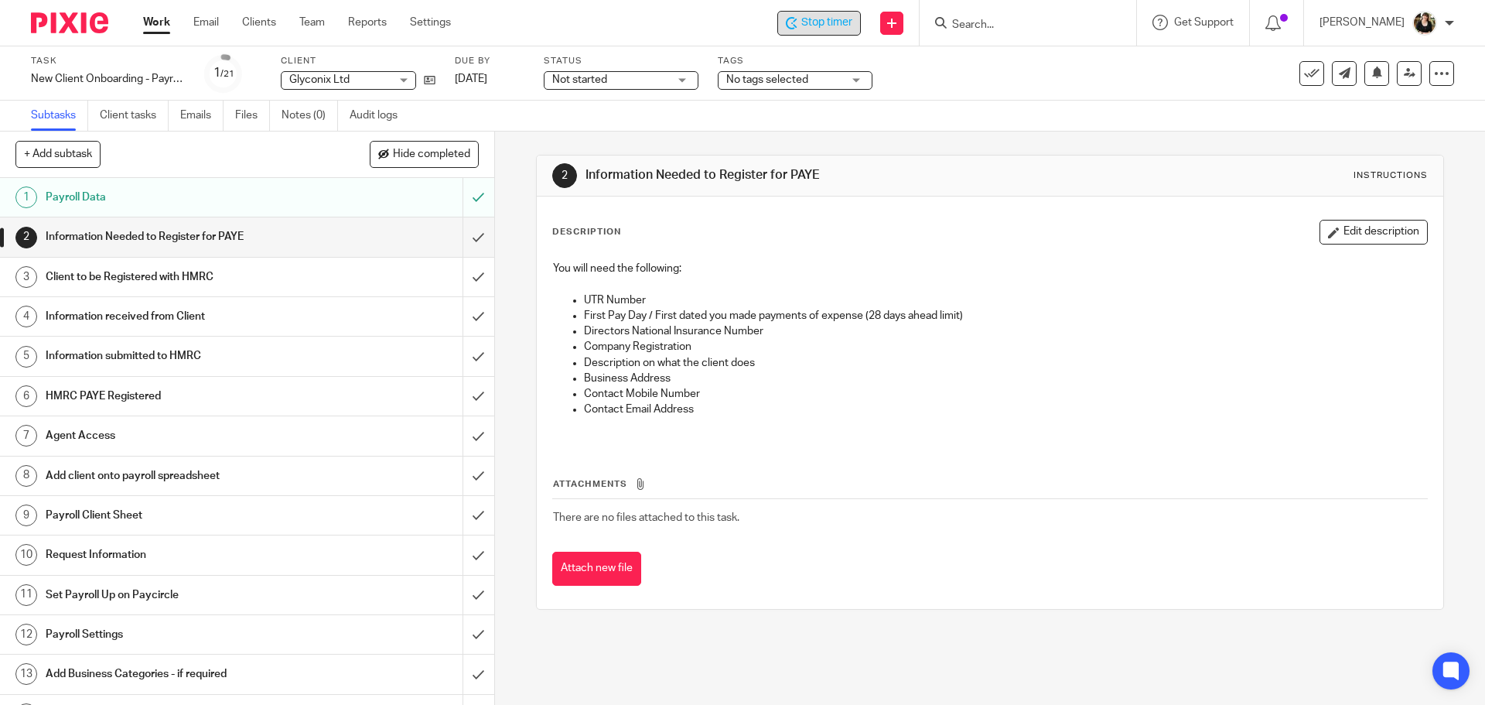
click at [847, 28] on span "Stop timer" at bounding box center [826, 23] width 51 height 16
click at [425, 78] on icon at bounding box center [430, 80] width 12 height 12
click at [432, 80] on icon at bounding box center [430, 80] width 12 height 12
click at [1005, 28] on input "Search" at bounding box center [1020, 26] width 139 height 14
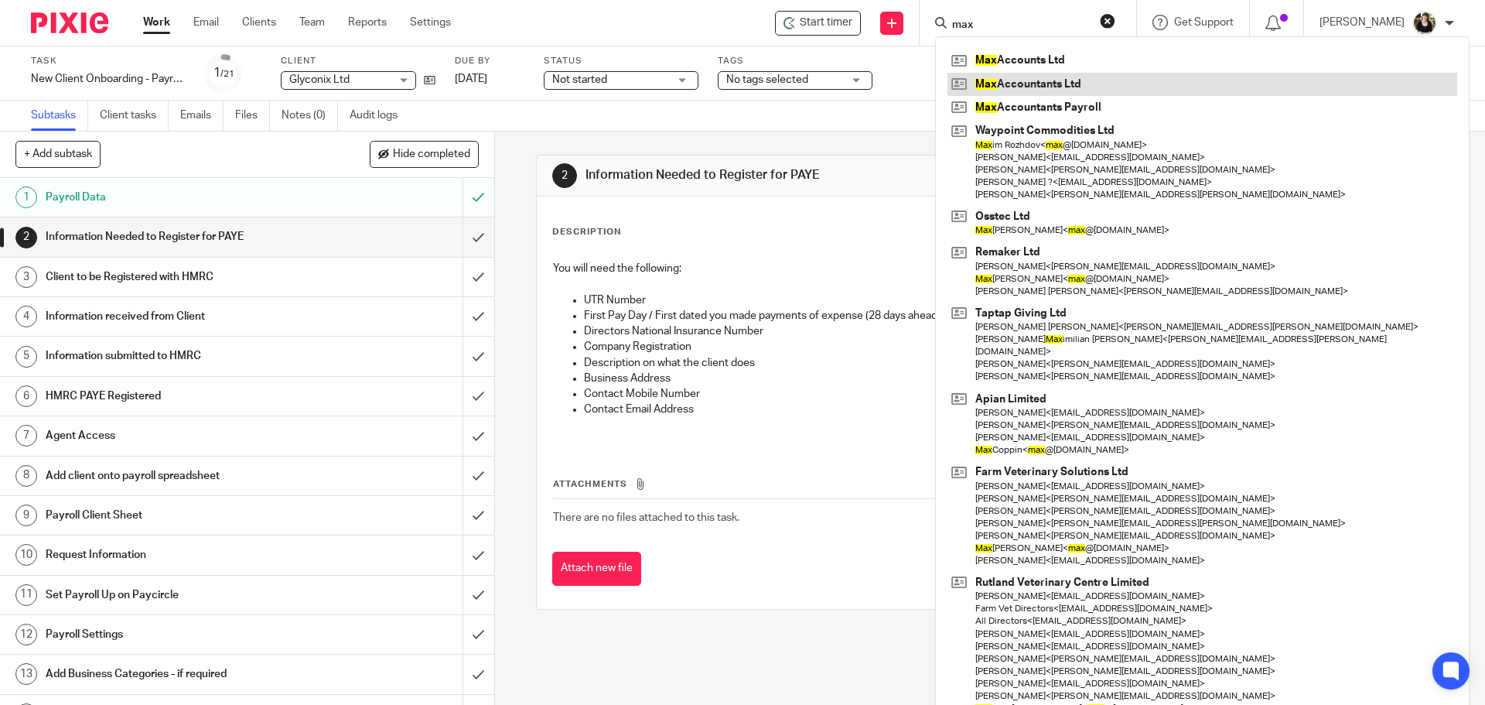
type input "max"
click at [1046, 87] on link at bounding box center [1202, 84] width 510 height 23
click at [993, 79] on link at bounding box center [1202, 84] width 510 height 23
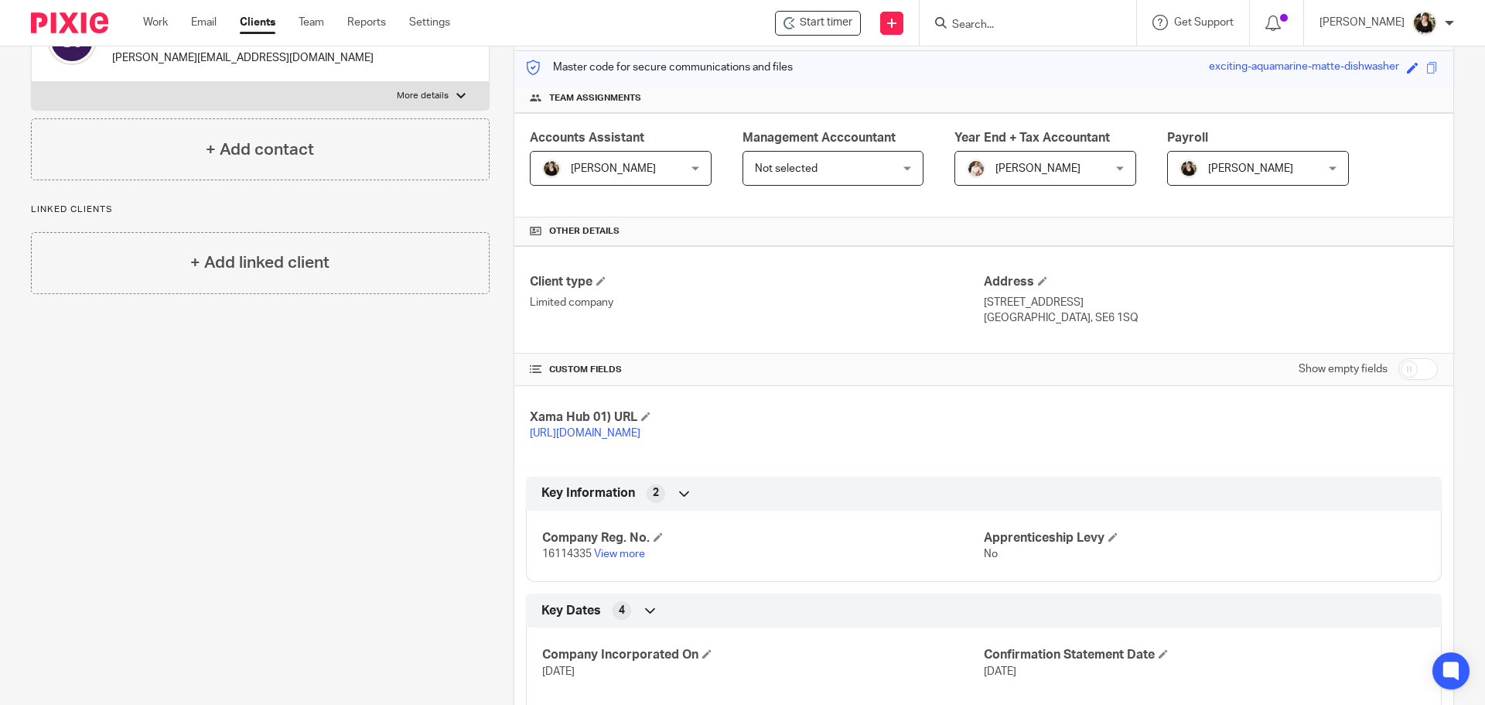
scroll to position [348, 0]
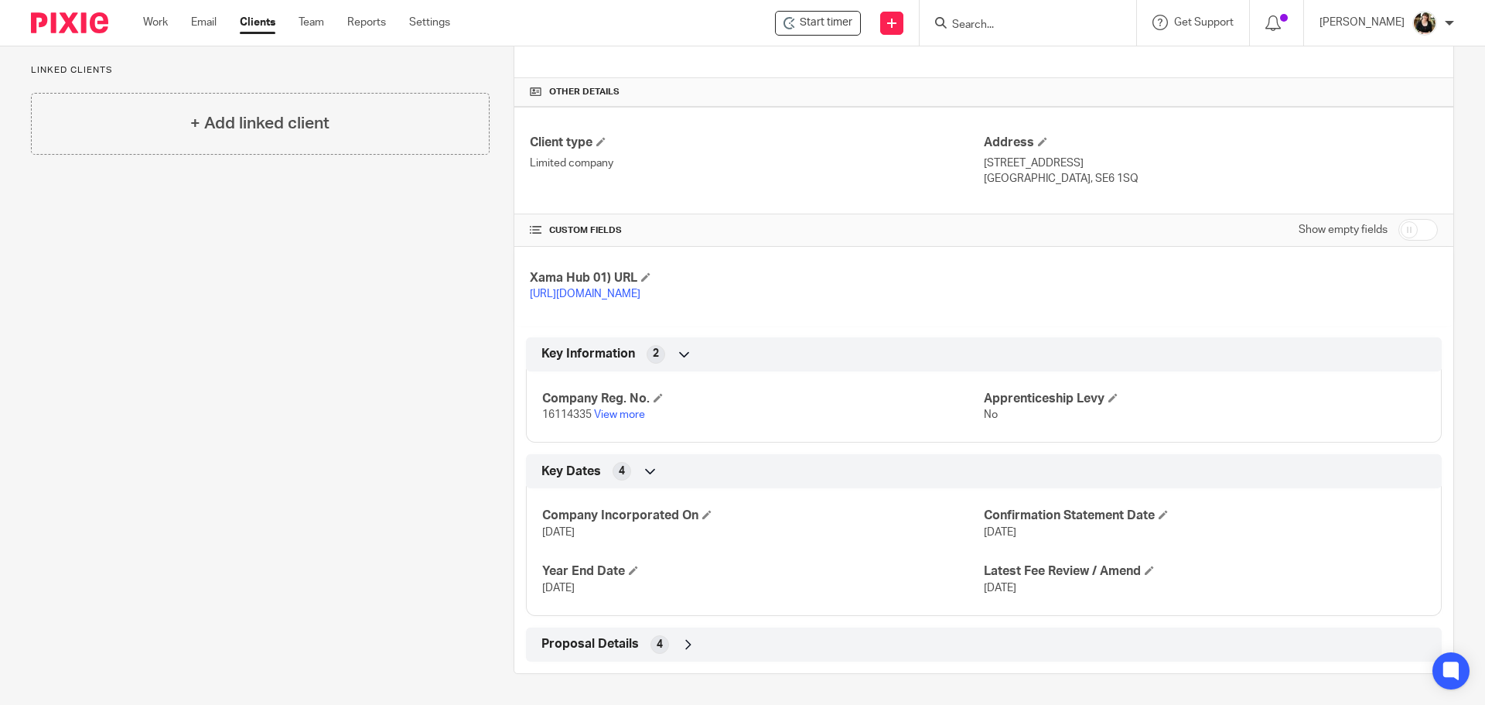
click at [1416, 219] on input "checkbox" at bounding box center [1417, 230] width 39 height 22
checkbox input "true"
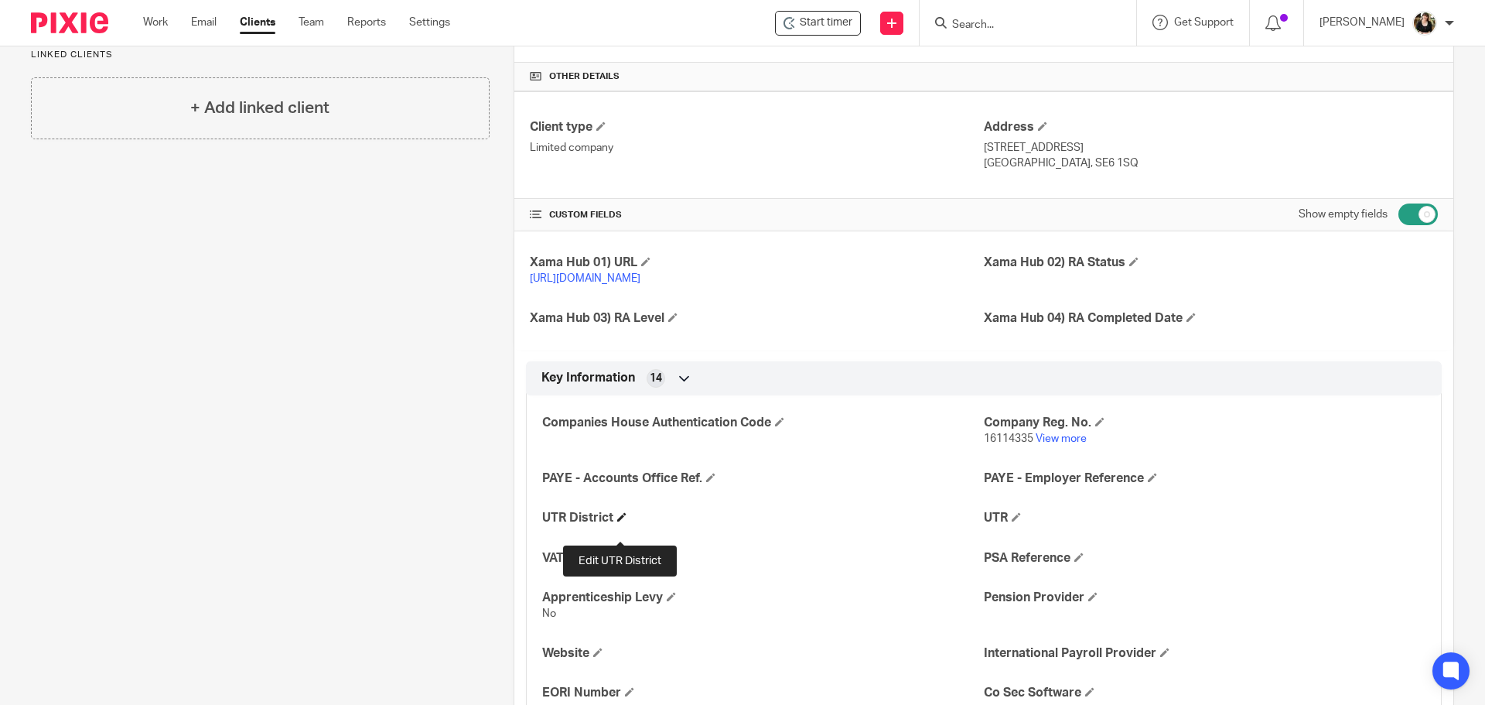
click at [617, 521] on span at bounding box center [621, 516] width 9 height 9
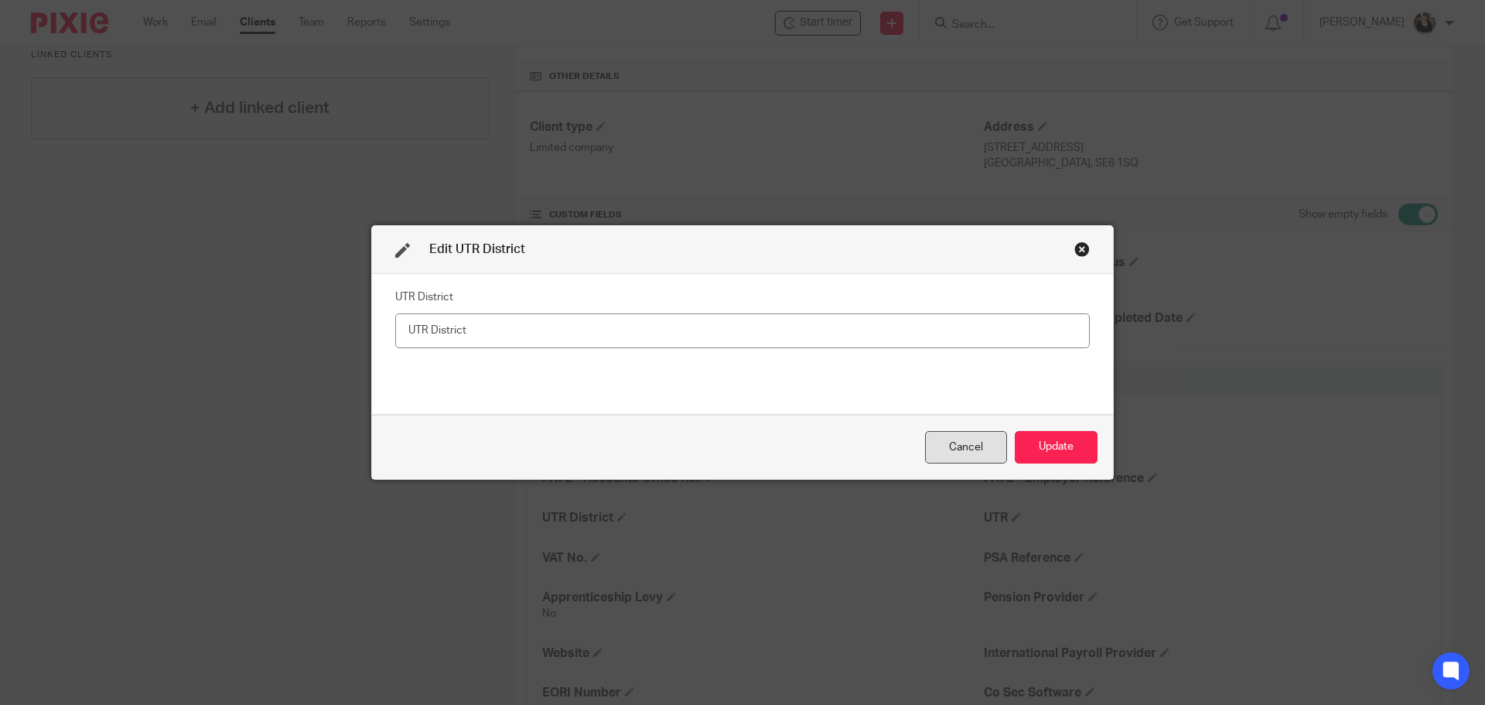
click at [945, 449] on div "Cancel" at bounding box center [966, 447] width 82 height 33
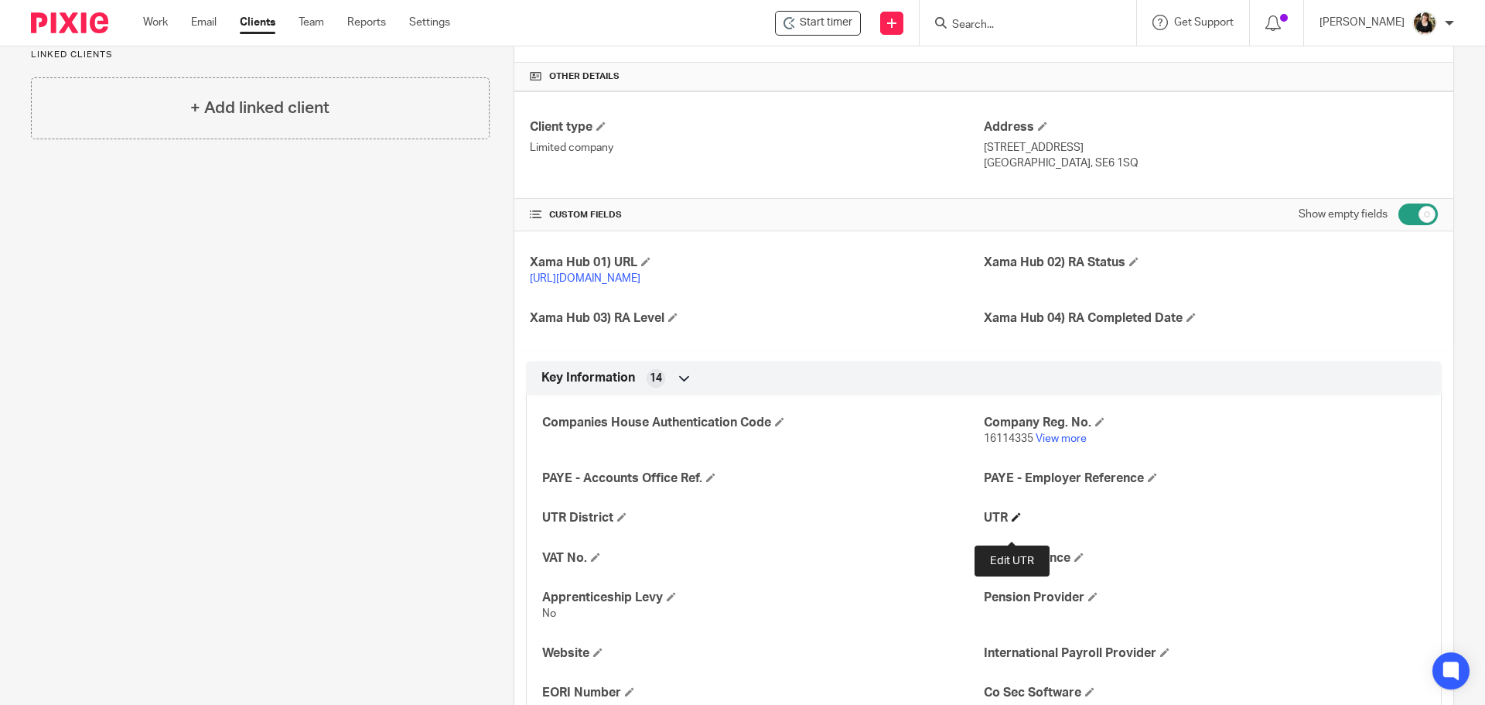
click at [1012, 521] on span at bounding box center [1016, 516] width 9 height 9
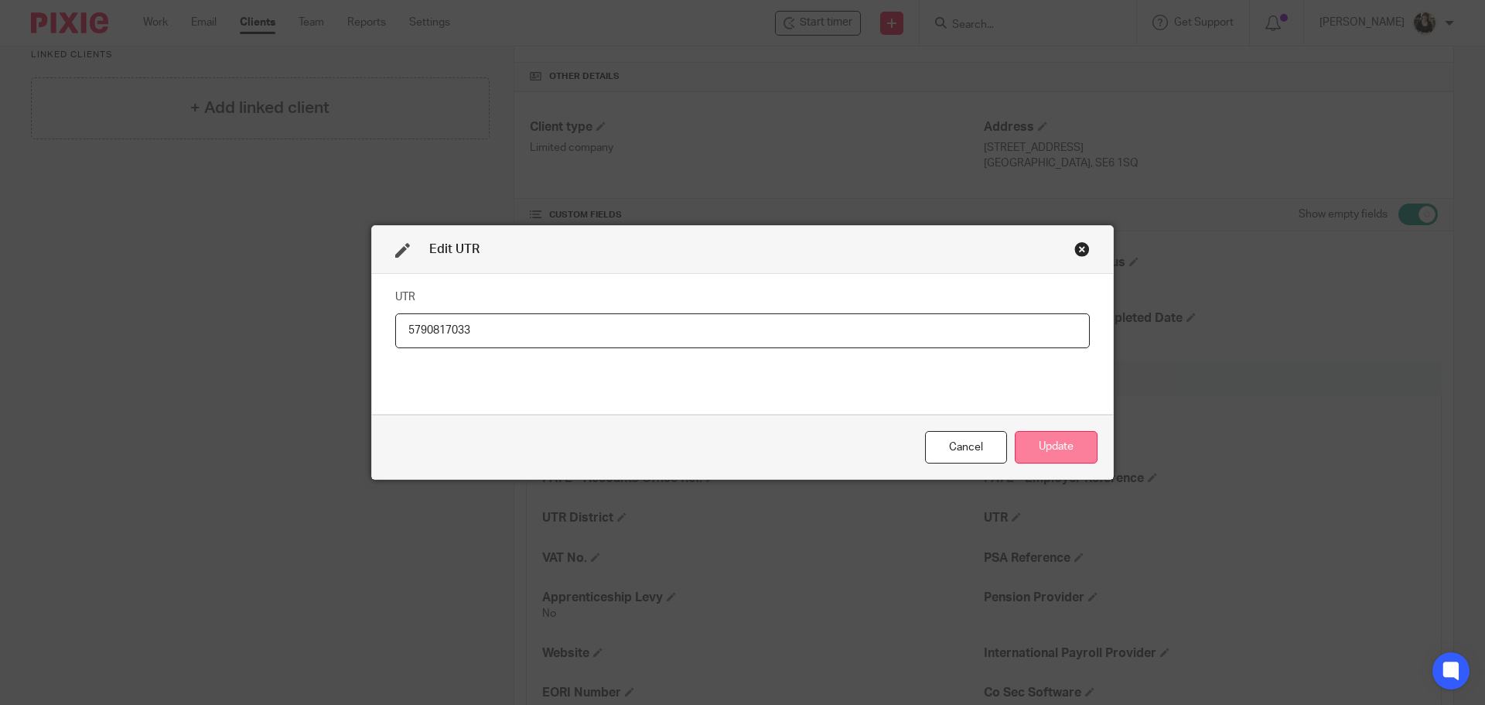
type input "5790817033"
click at [1061, 454] on button "Update" at bounding box center [1056, 447] width 83 height 33
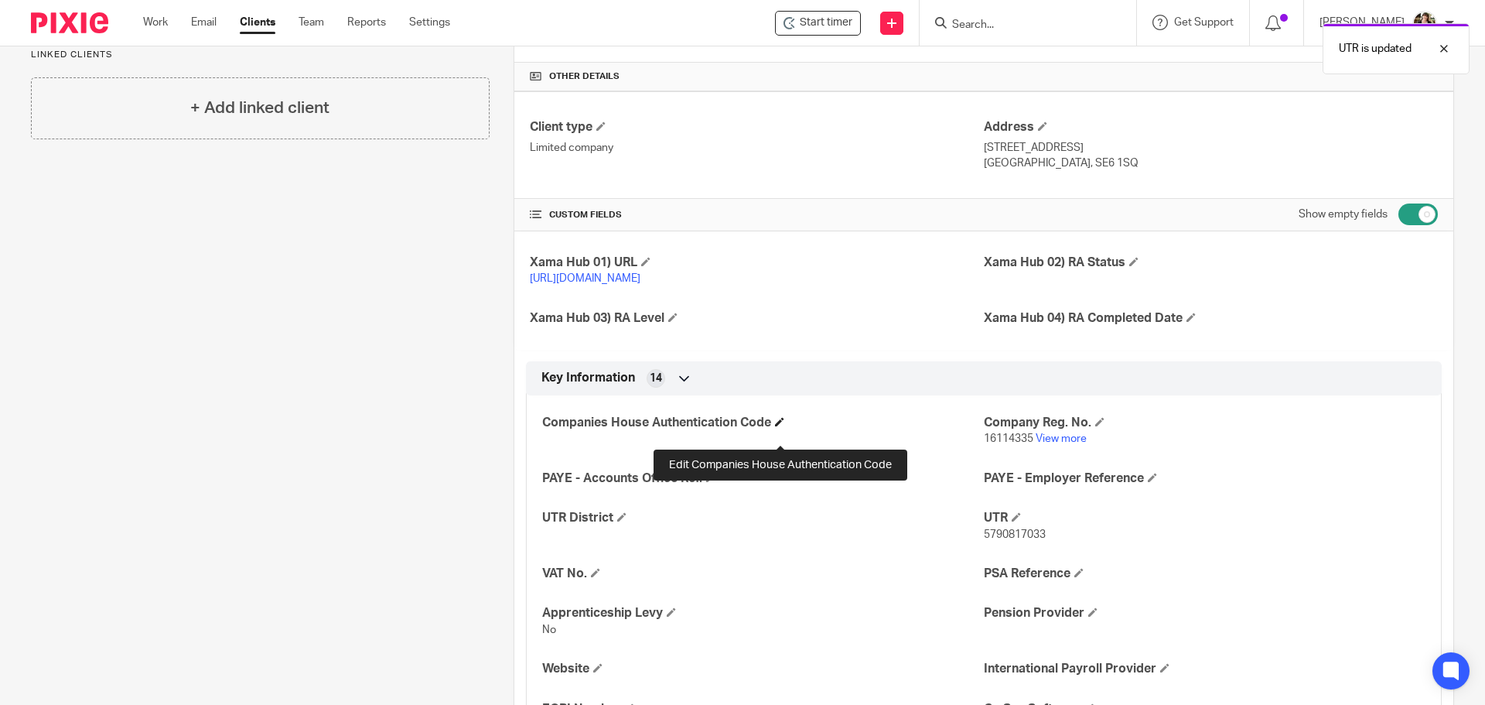
click at [780, 426] on span at bounding box center [779, 421] width 9 height 9
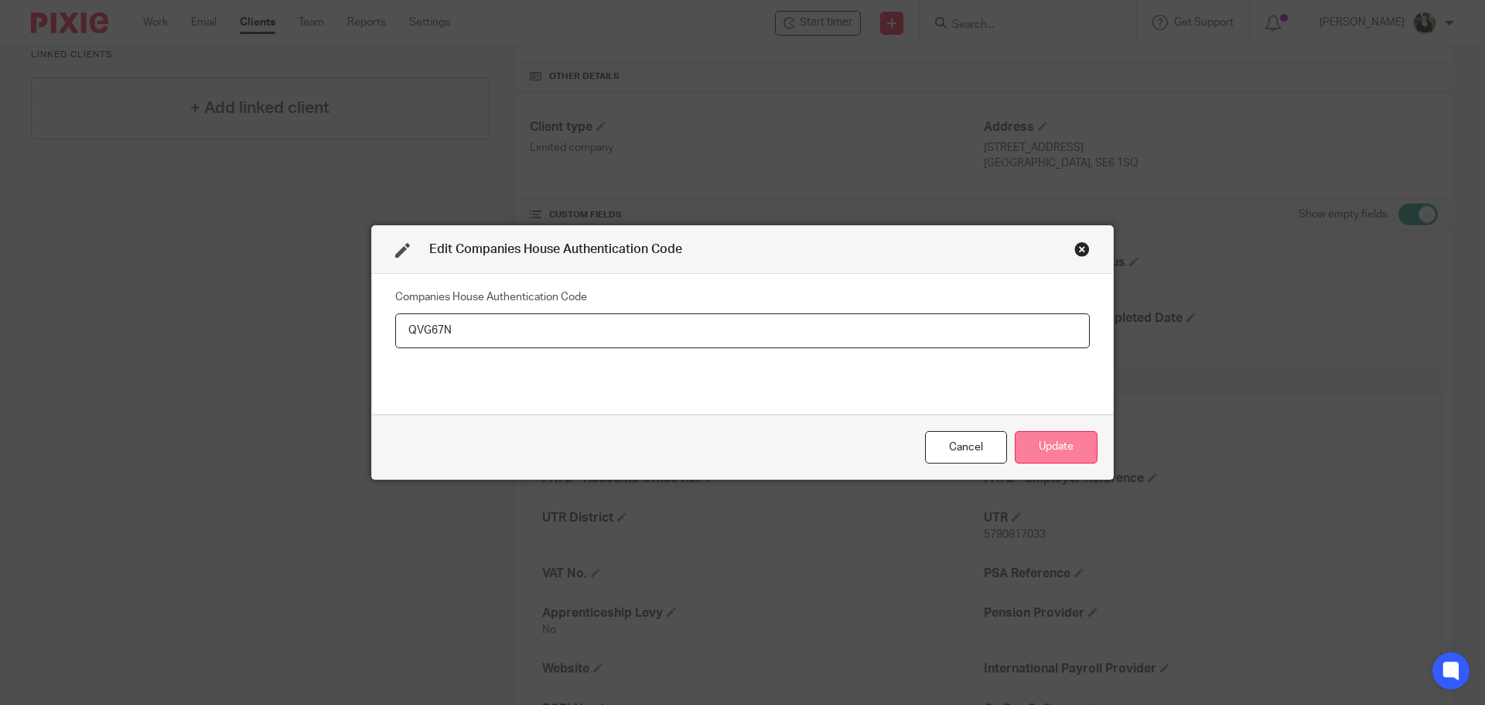
type input "QVG67N"
click at [1050, 438] on button "Update" at bounding box center [1056, 447] width 83 height 33
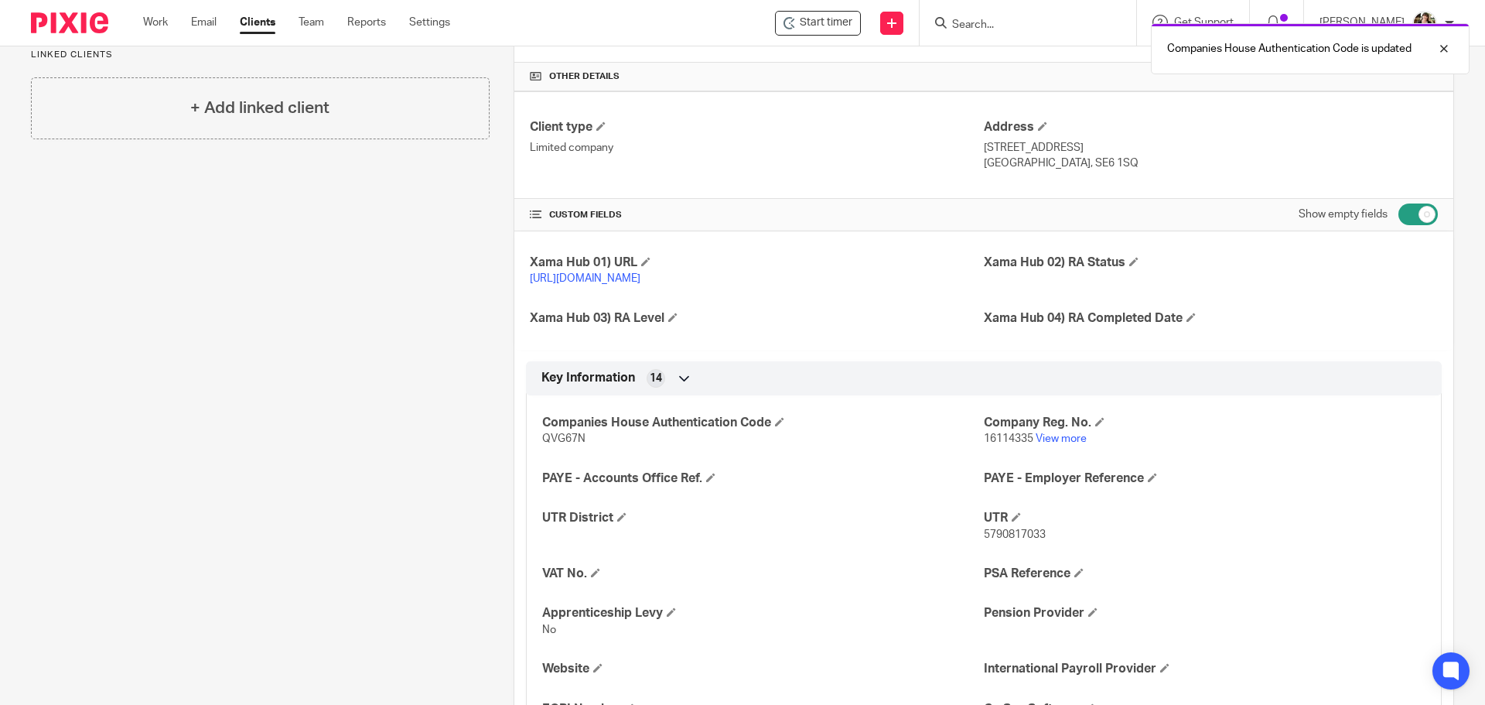
click at [994, 444] on span "16114335" at bounding box center [1008, 438] width 49 height 11
copy p "16114335"
click at [568, 446] on p "QVG67N" at bounding box center [763, 438] width 442 height 15
click at [567, 446] on p "QVG67N" at bounding box center [763, 438] width 442 height 15
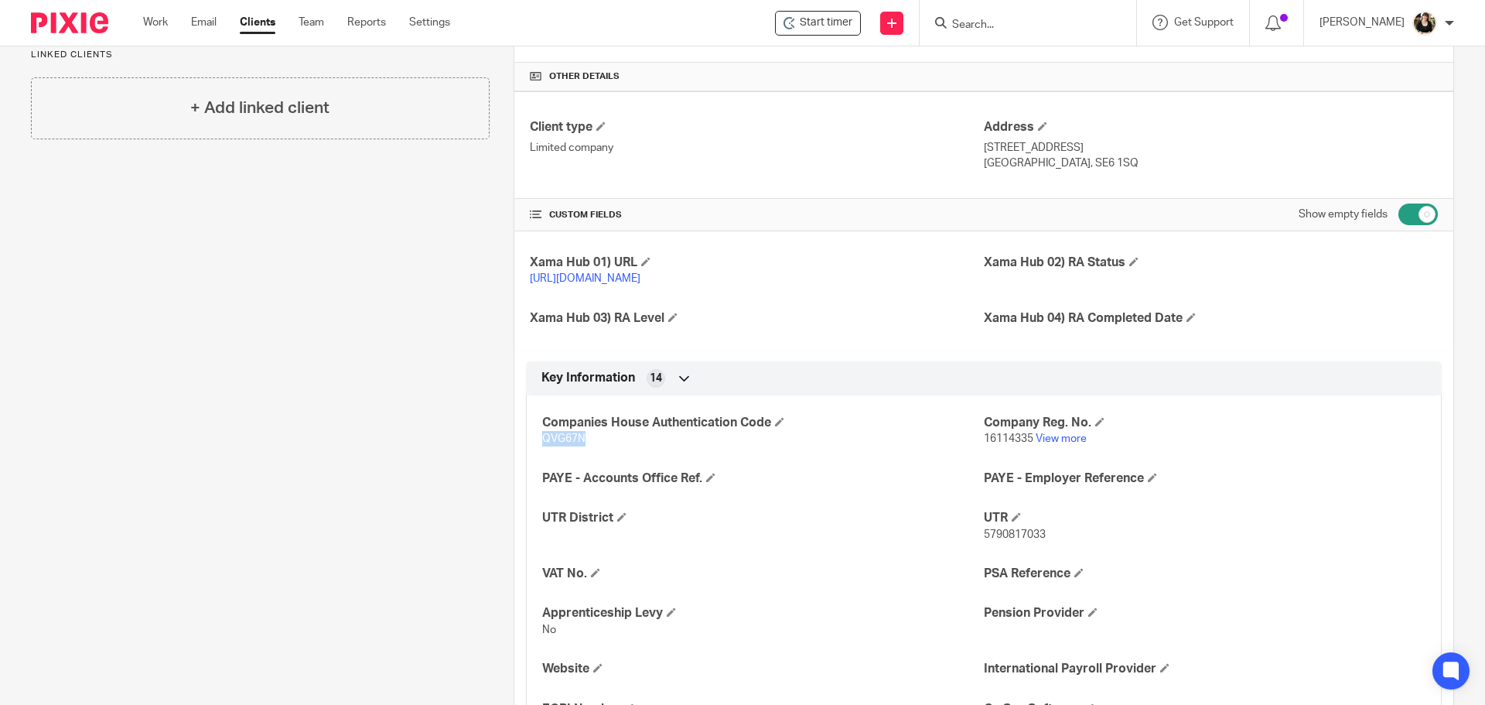
copy span "QVG67N"
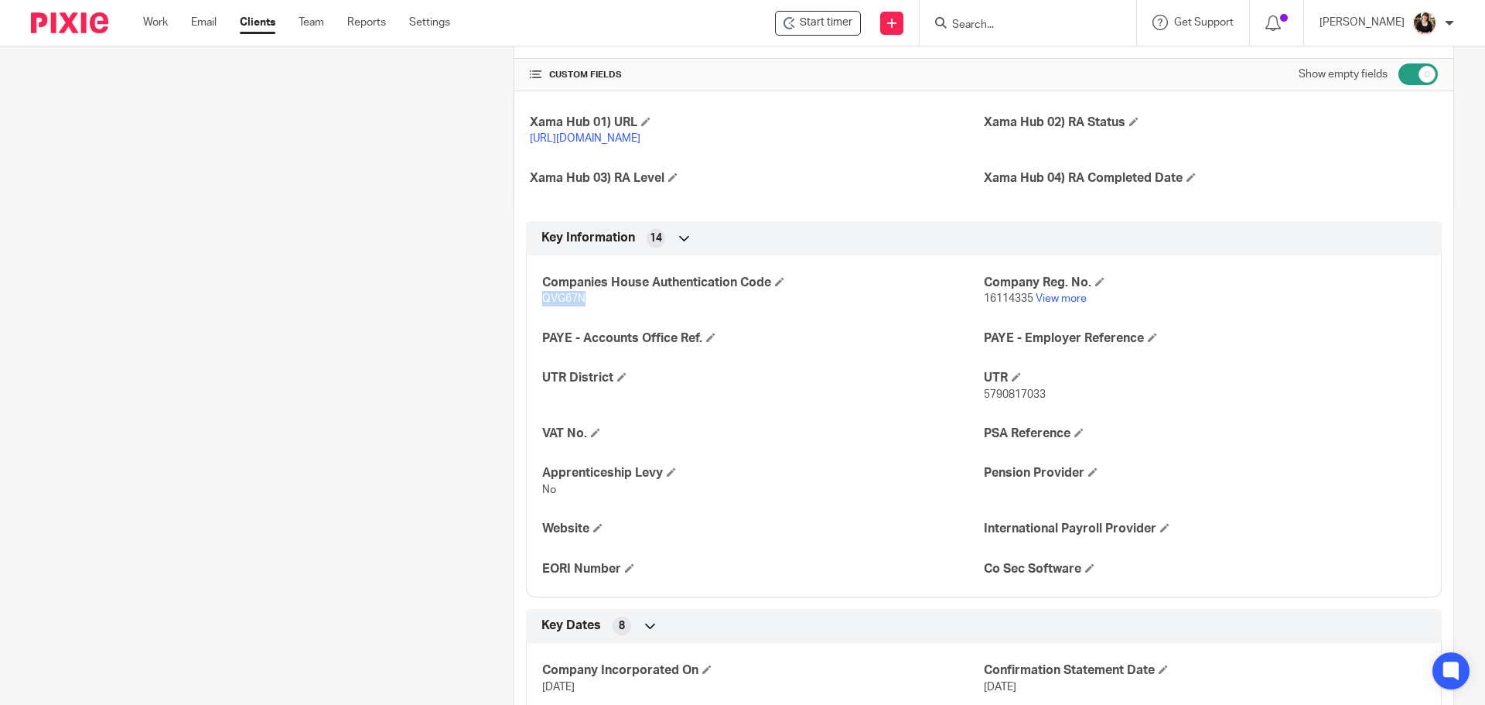
scroll to position [503, 0]
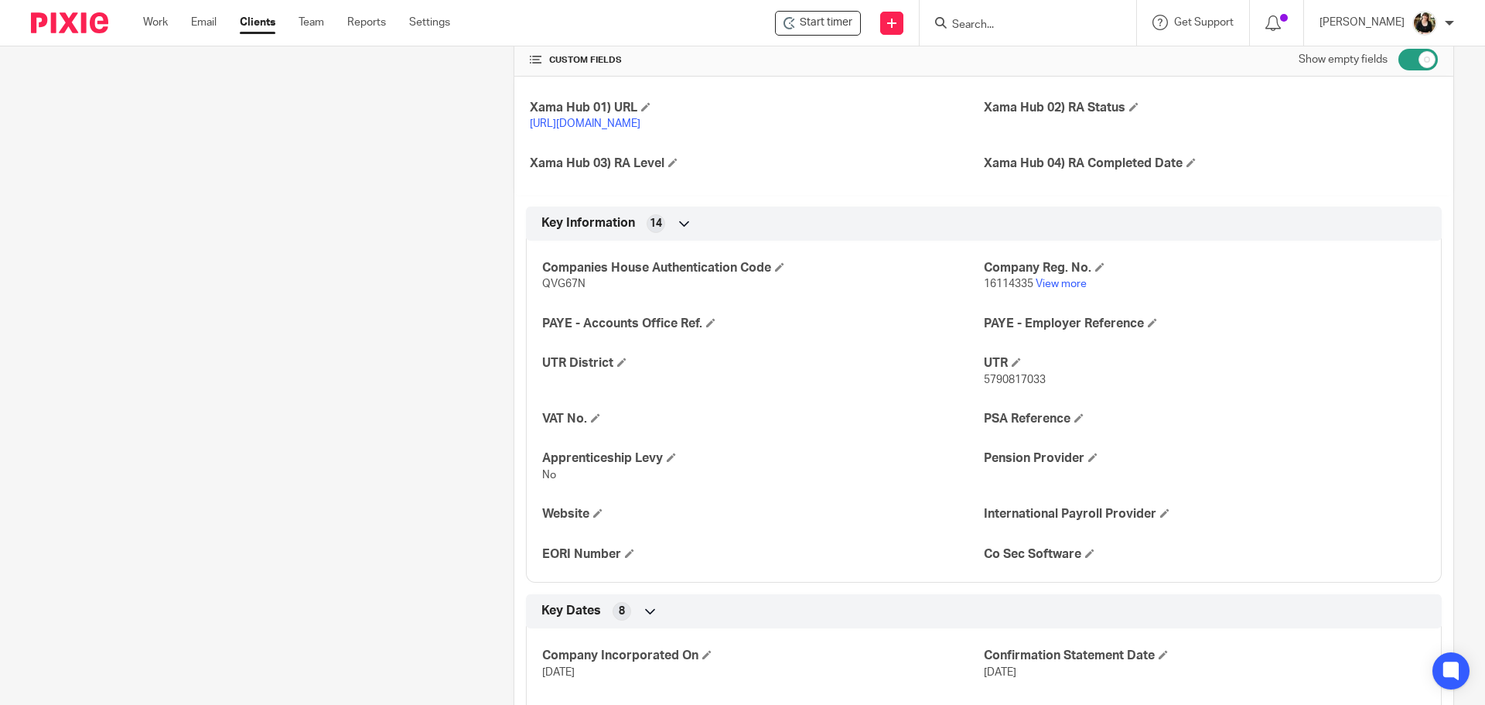
click at [1013, 385] on span "5790817033" at bounding box center [1015, 379] width 62 height 11
copy span "5790817033"
click at [990, 289] on span "16114335" at bounding box center [1008, 283] width 49 height 11
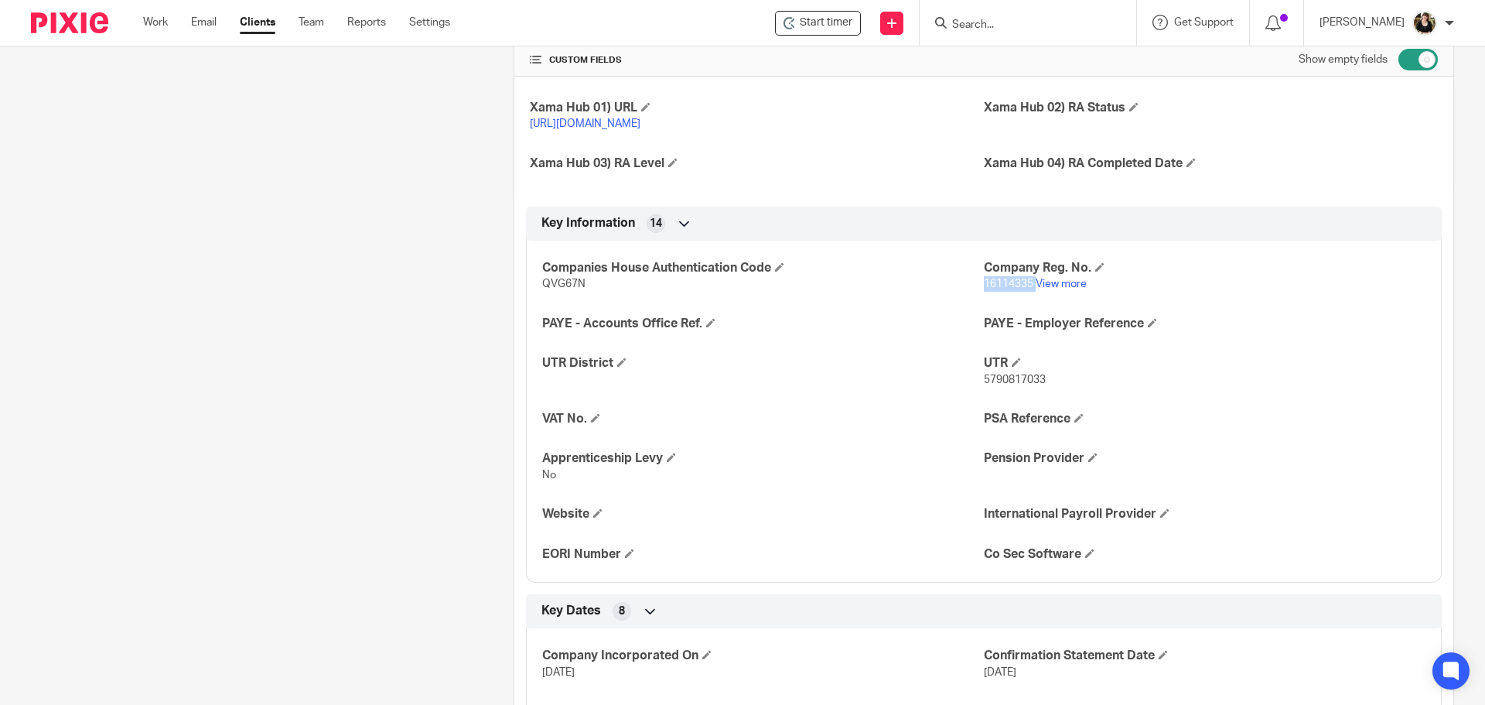
copy p "16114335"
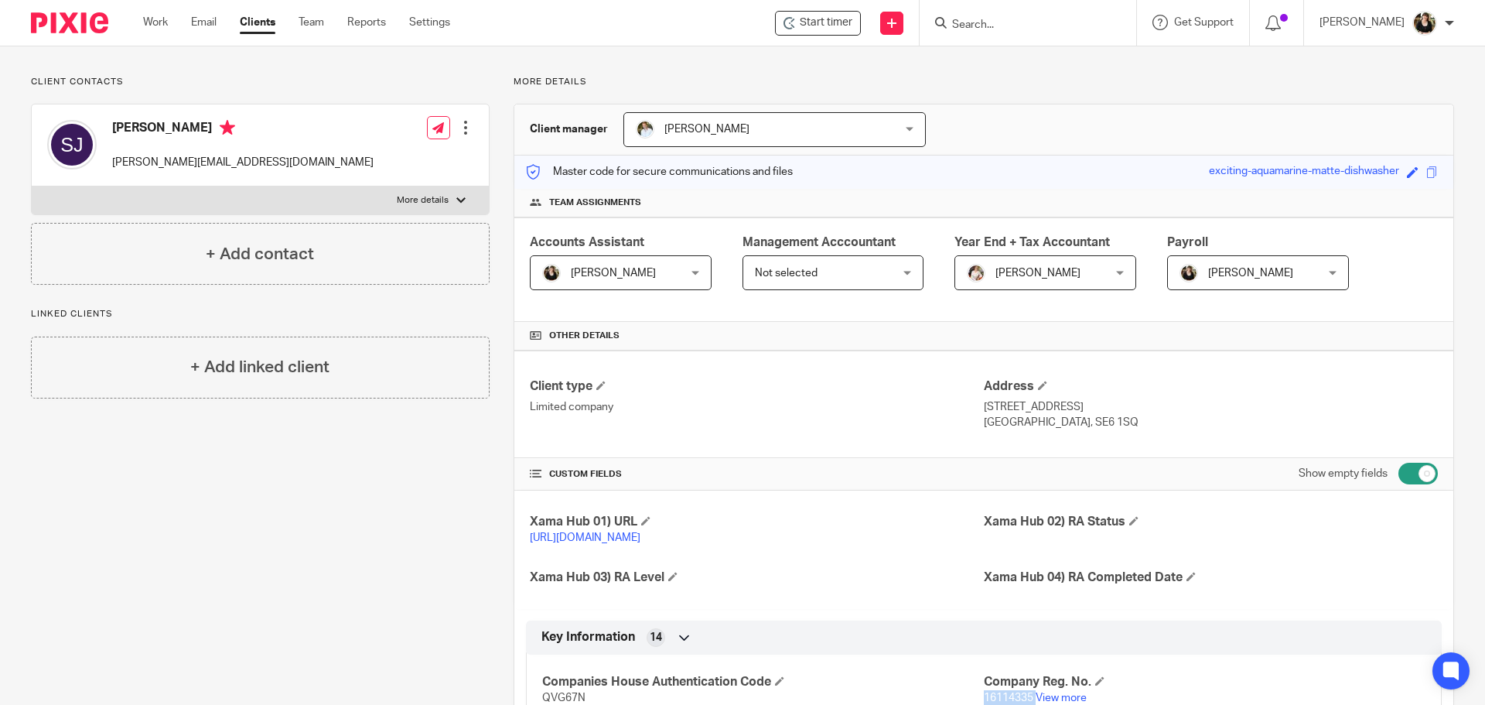
scroll to position [232, 0]
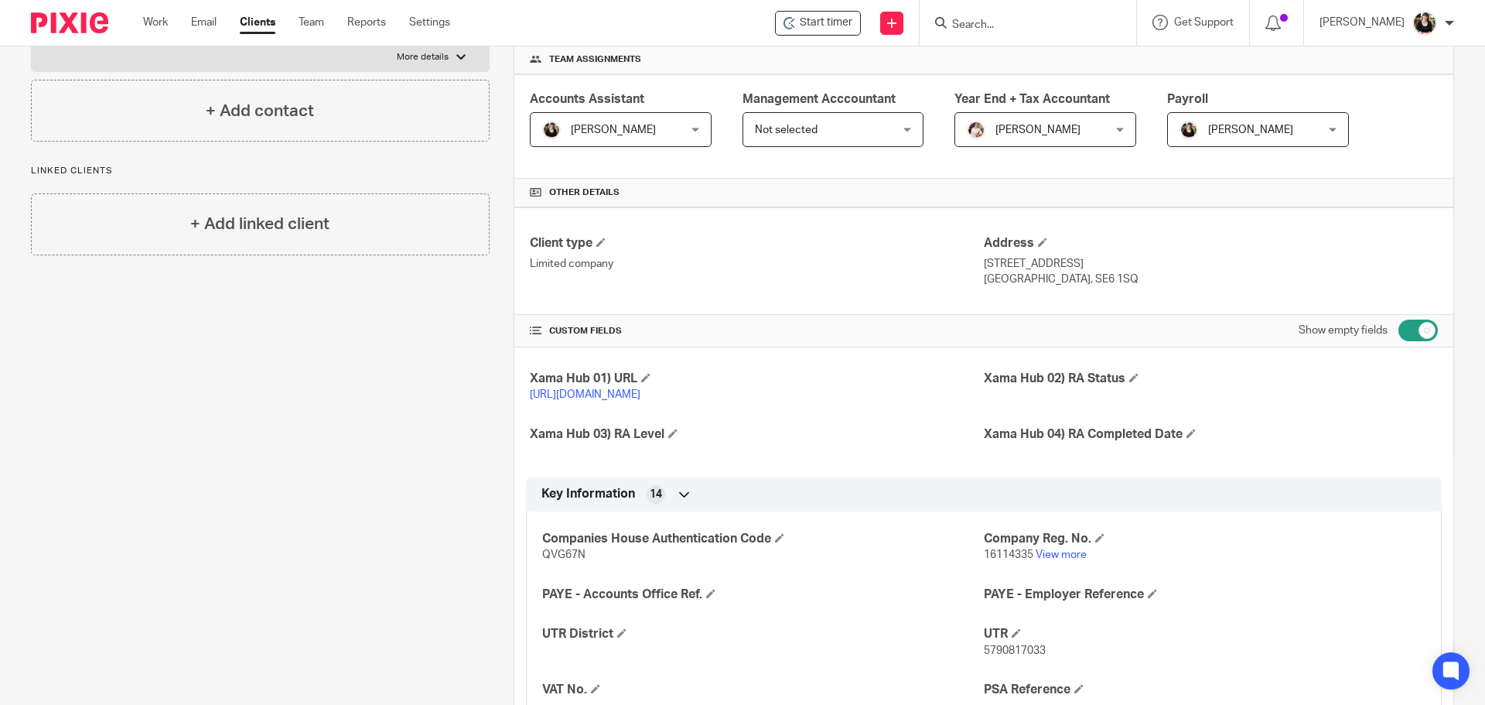
click at [1049, 281] on p "London, SE6 1SQ" at bounding box center [1211, 278] width 454 height 15
drag, startPoint x: 1020, startPoint y: 278, endPoint x: 1058, endPoint y: 284, distance: 38.3
click at [1058, 284] on p "London, SE6 1SQ" at bounding box center [1211, 278] width 454 height 15
copy p "SE6 1SQ"
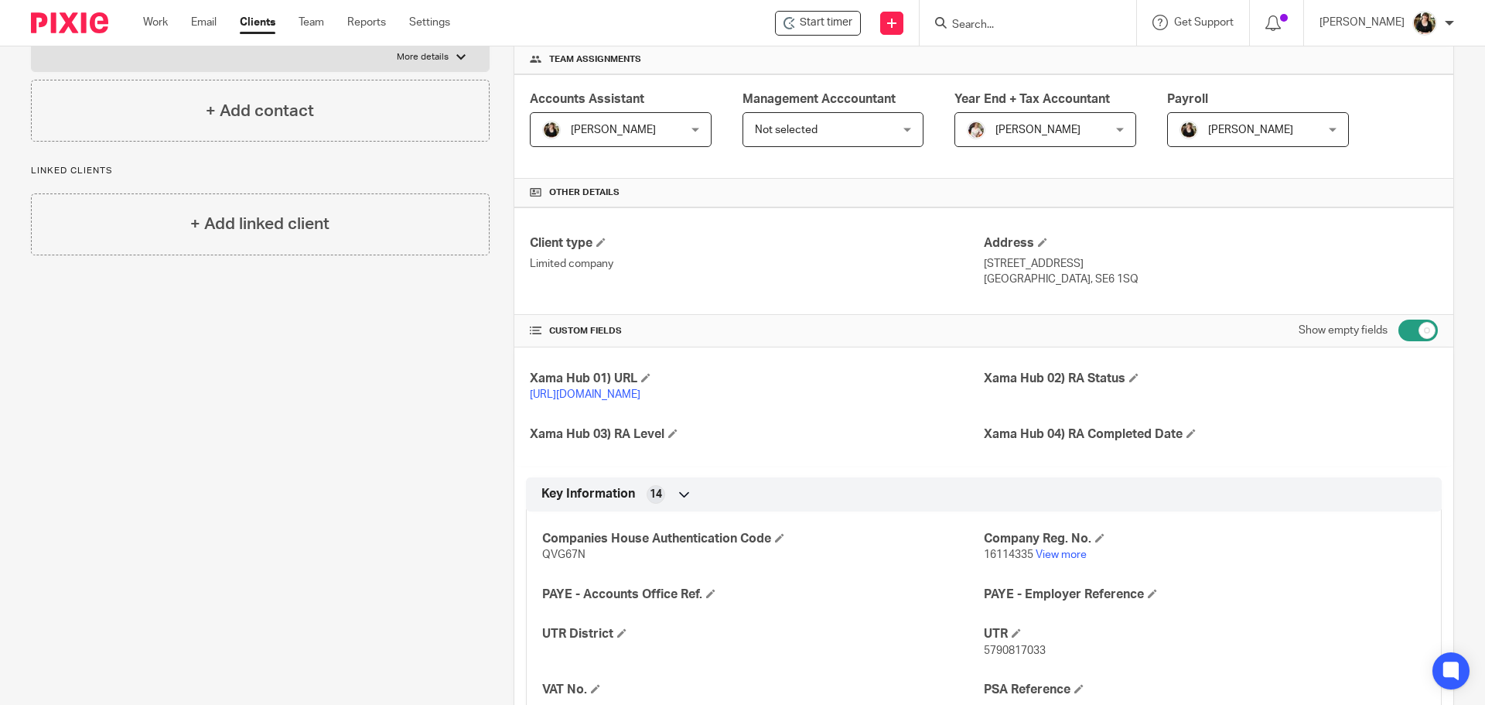
click at [995, 560] on span "16114335" at bounding box center [1008, 554] width 49 height 11
copy p "16114335"
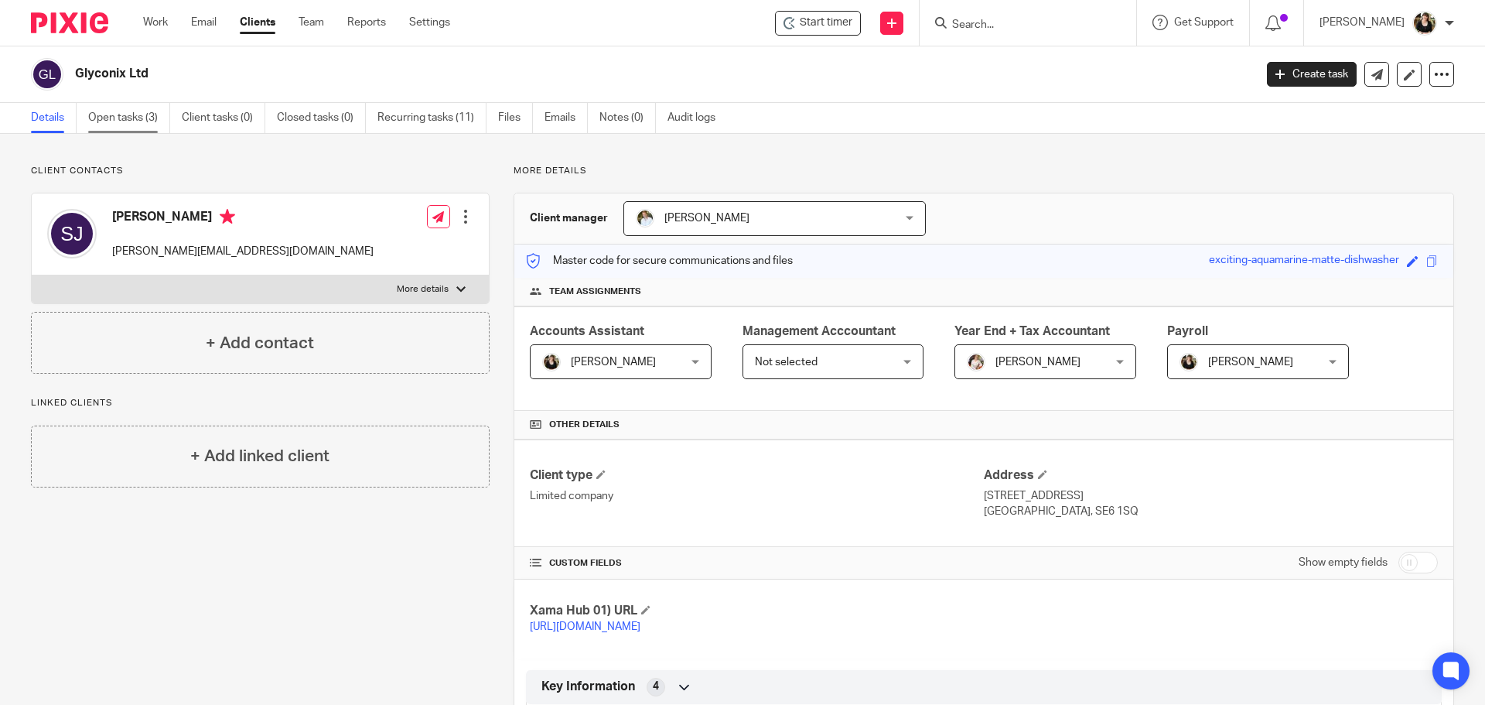
click at [142, 110] on link "Open tasks (3)" at bounding box center [129, 118] width 82 height 30
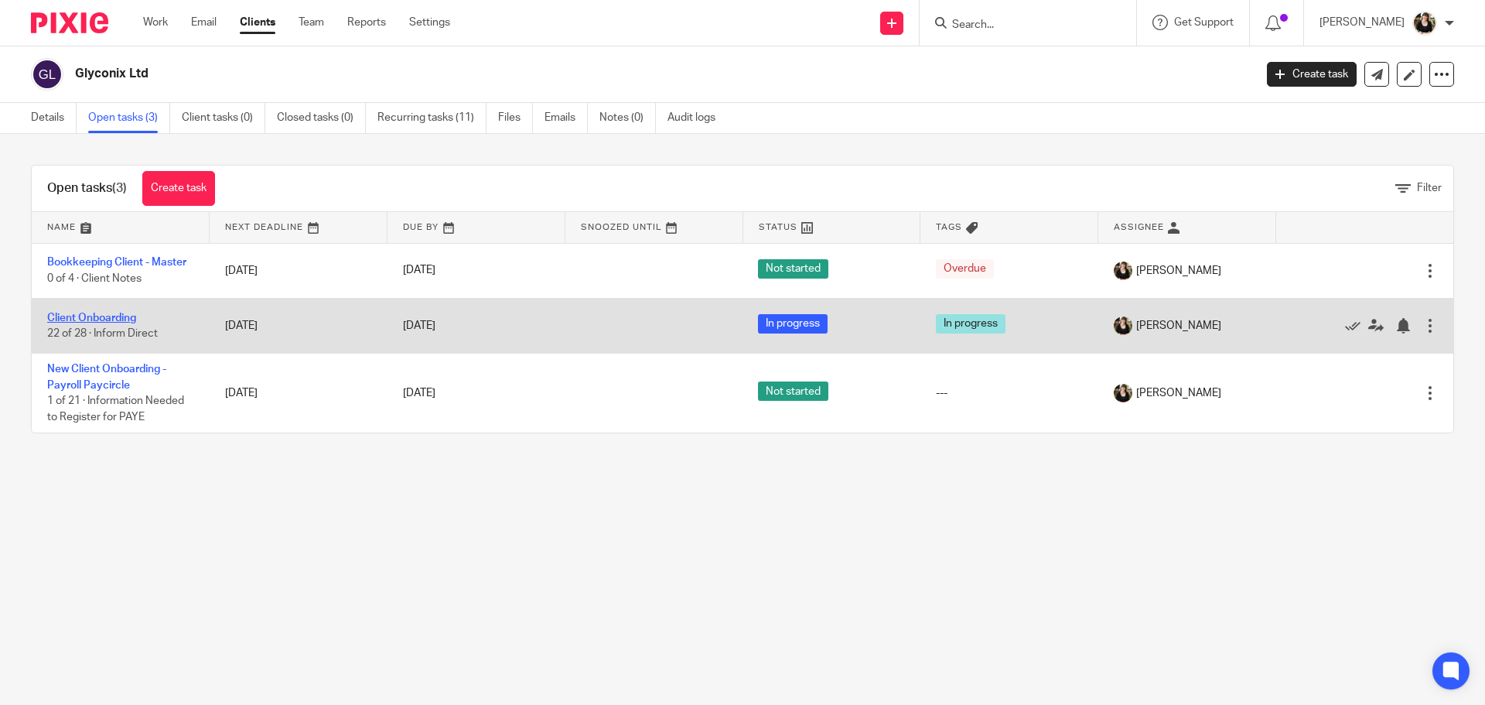
click at [97, 316] on link "Client Onboarding" at bounding box center [91, 317] width 89 height 11
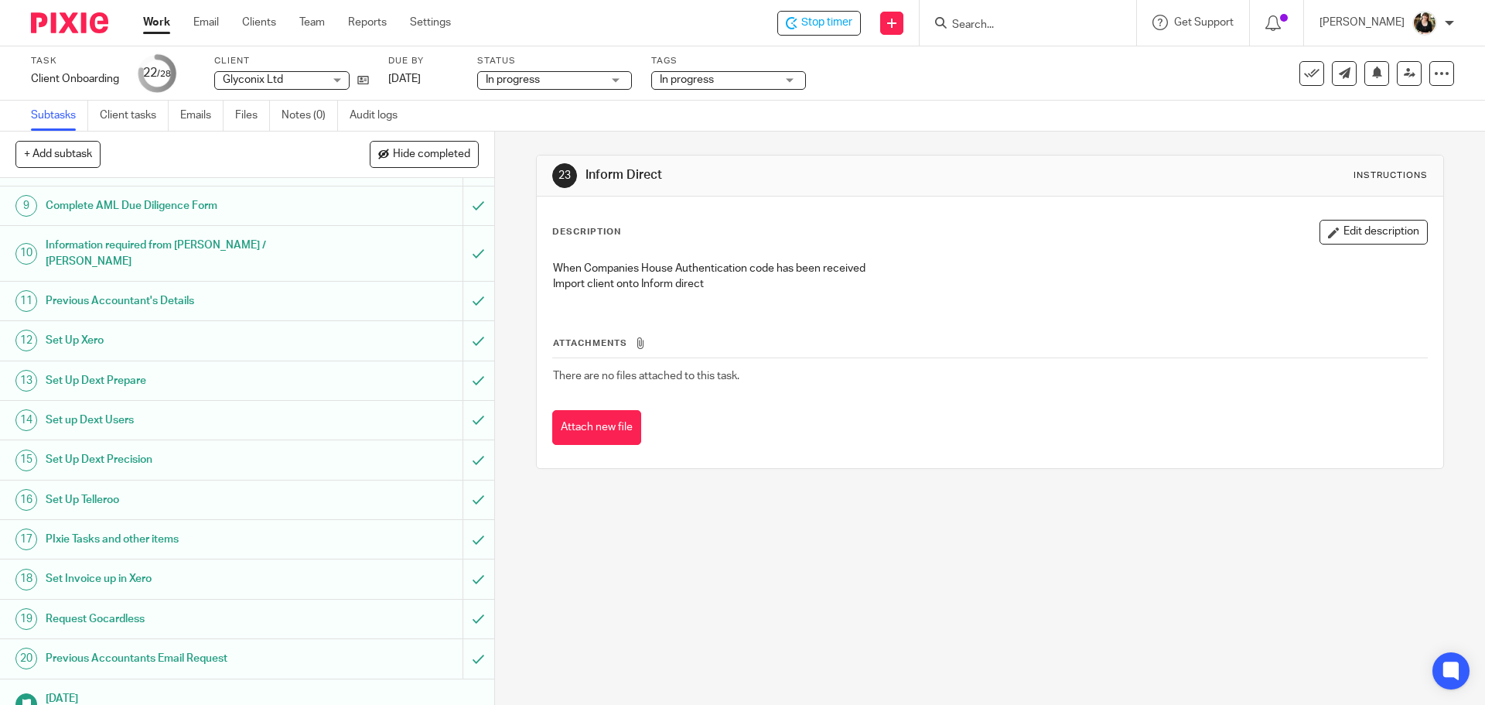
scroll to position [597, 0]
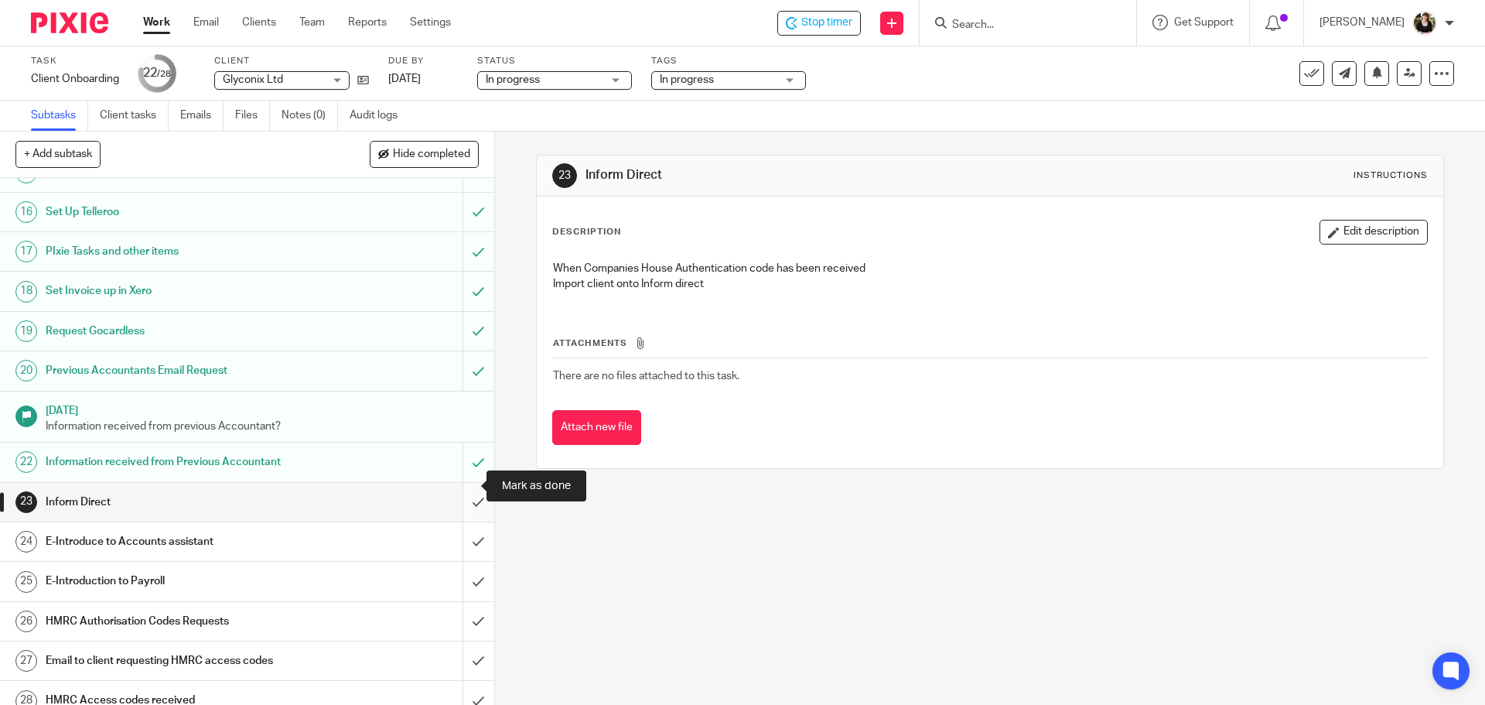
click at [467, 487] on input "submit" at bounding box center [247, 502] width 494 height 39
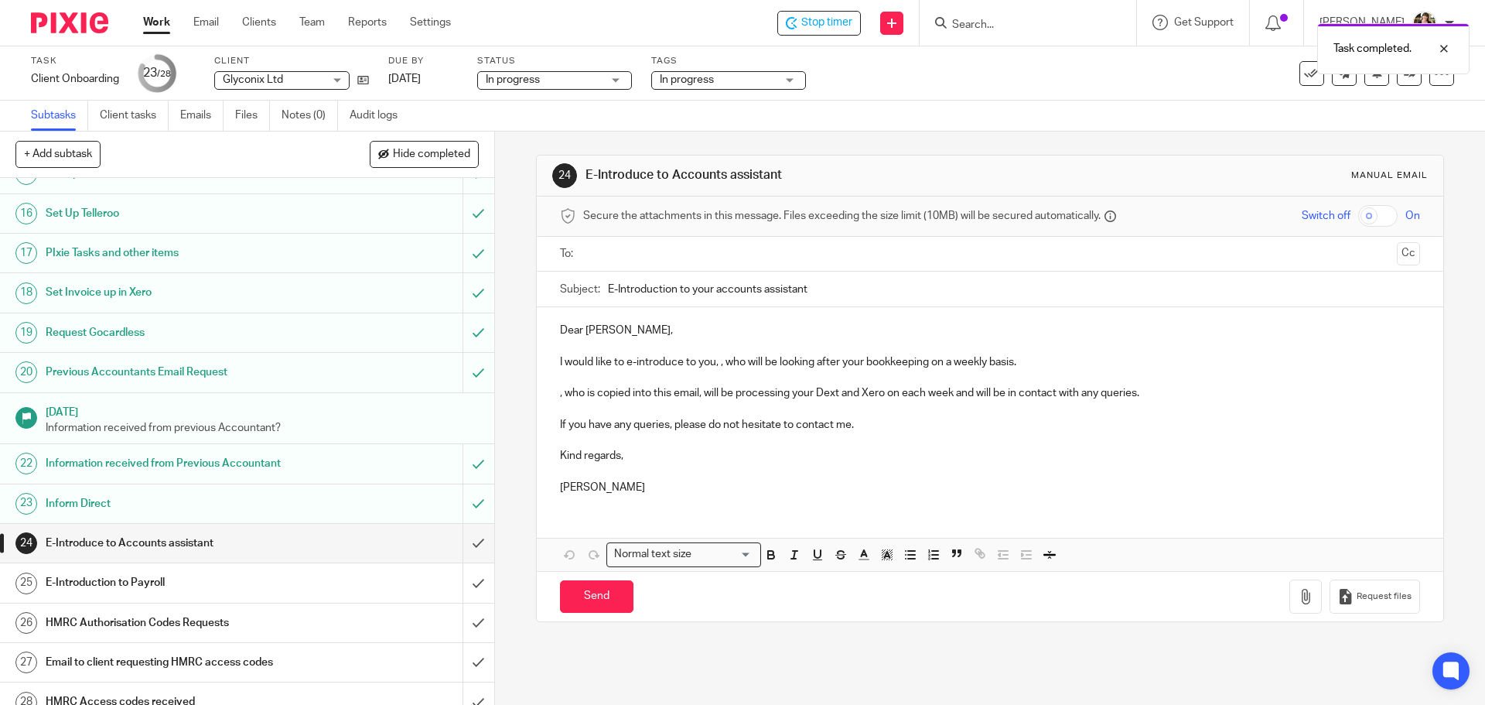
scroll to position [597, 0]
click at [204, 609] on h1 "HMRC Authorisation Codes Requests" at bounding box center [180, 620] width 268 height 23
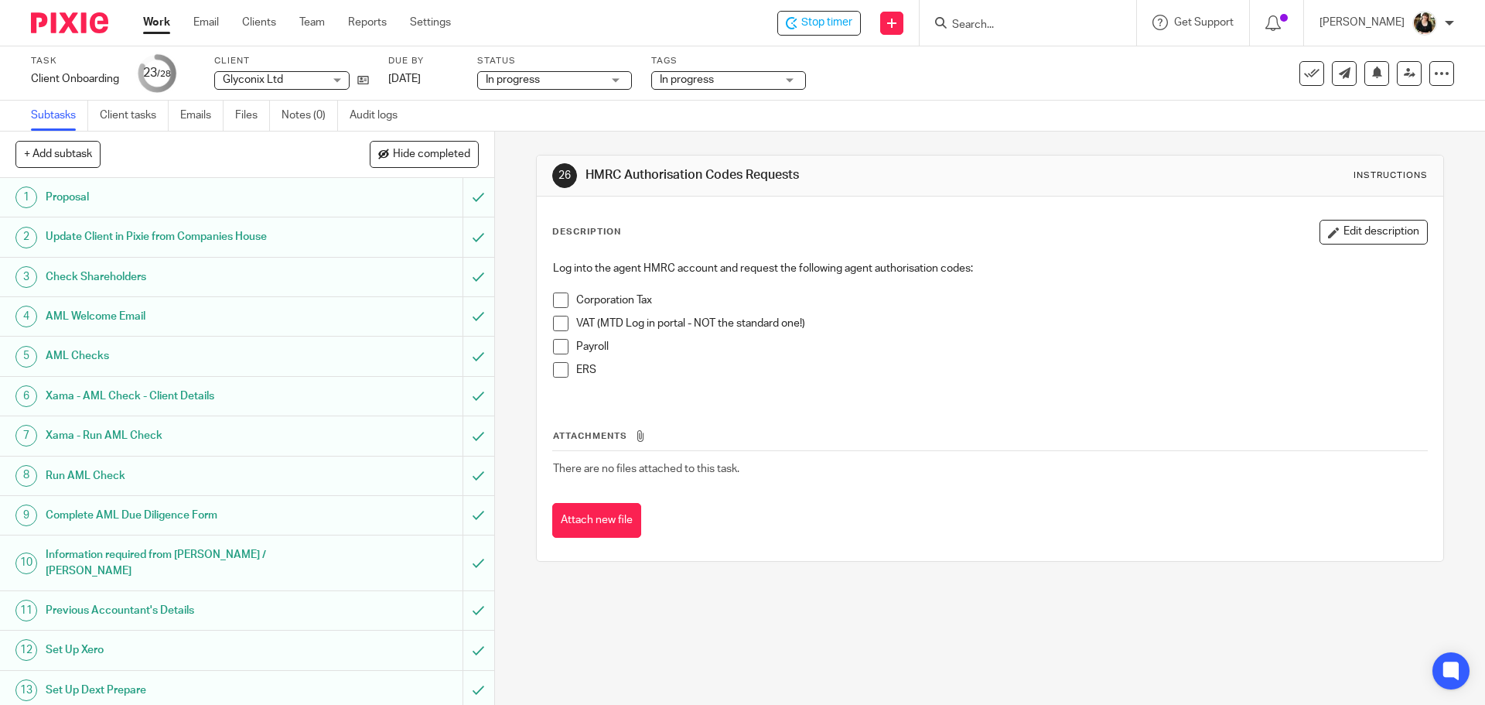
click at [554, 299] on span at bounding box center [560, 299] width 15 height 15
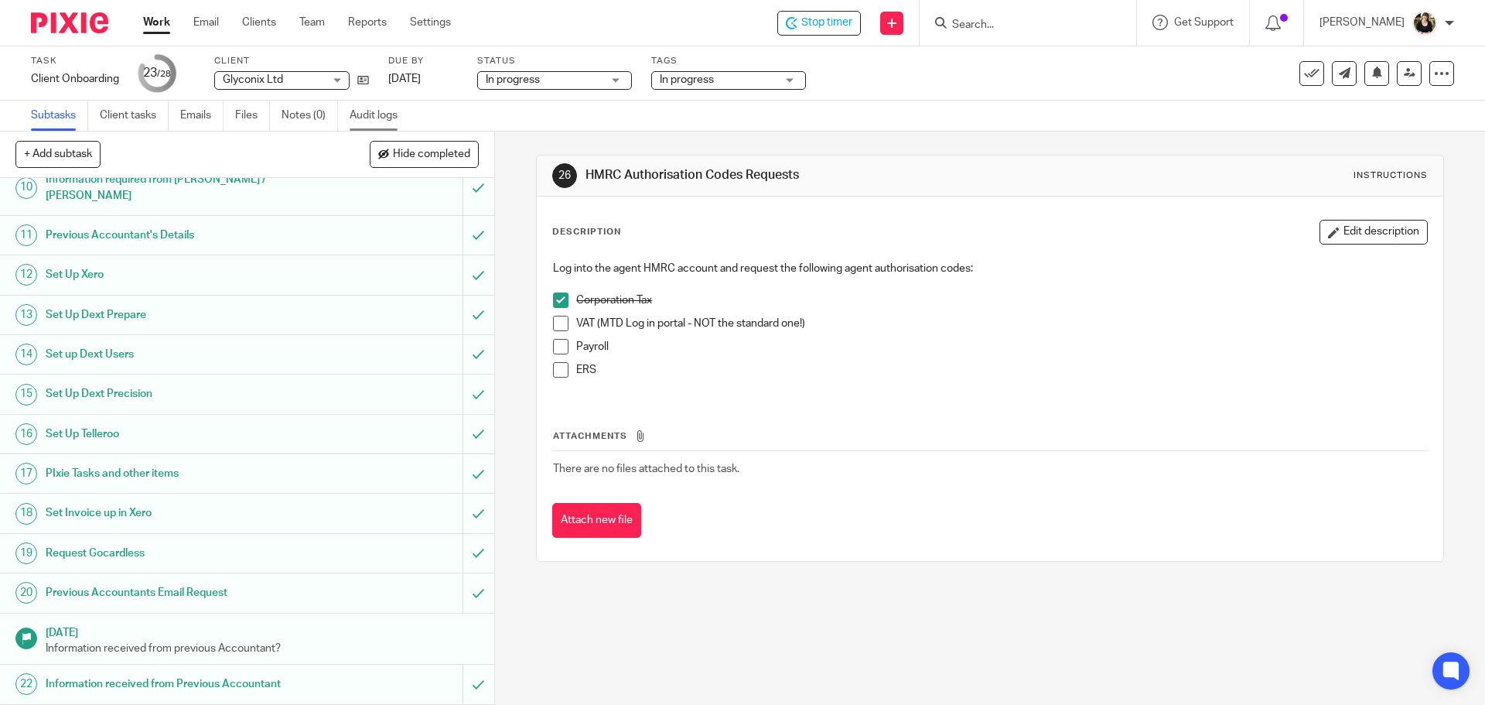
scroll to position [133, 0]
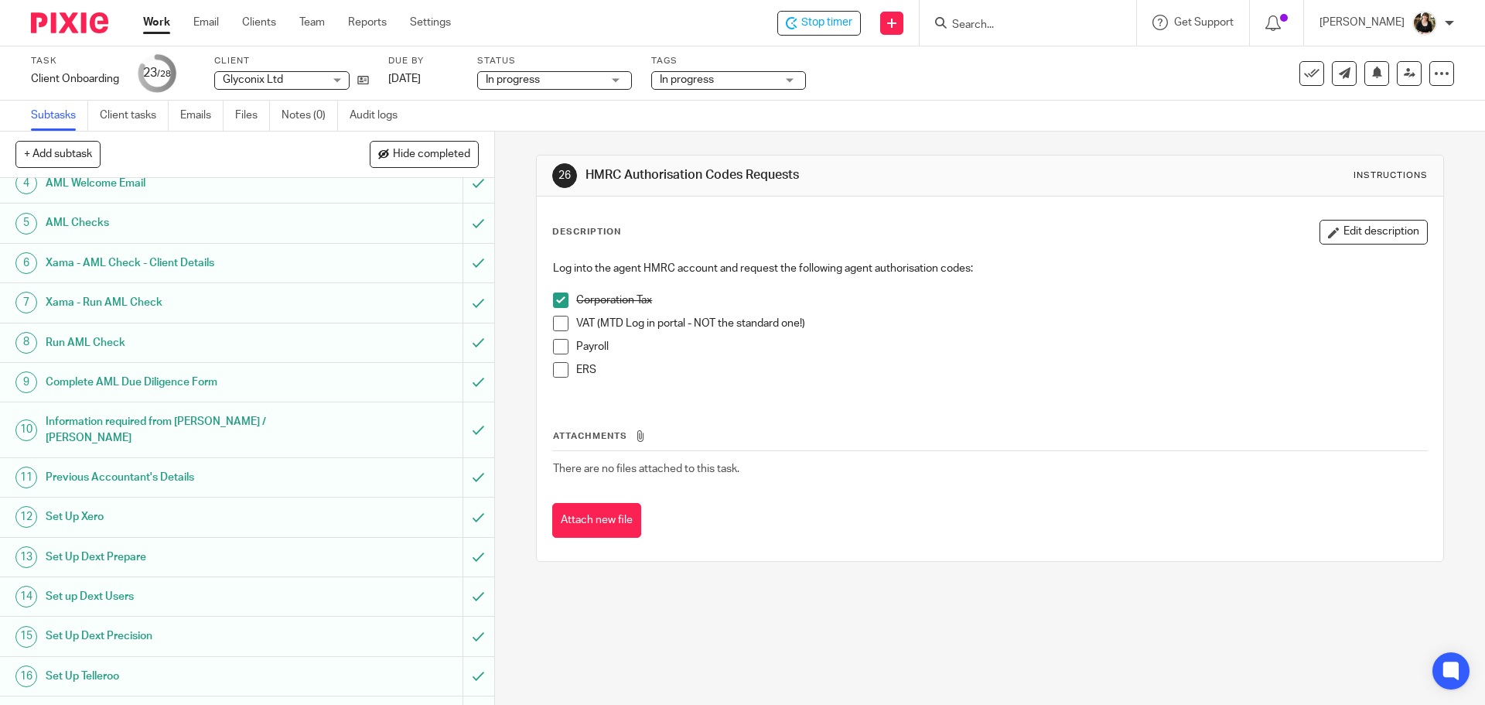
click at [993, 22] on input "Search" at bounding box center [1020, 26] width 139 height 14
click at [362, 82] on icon at bounding box center [363, 80] width 12 height 12
click at [820, 13] on div "Stop timer" at bounding box center [819, 23] width 84 height 25
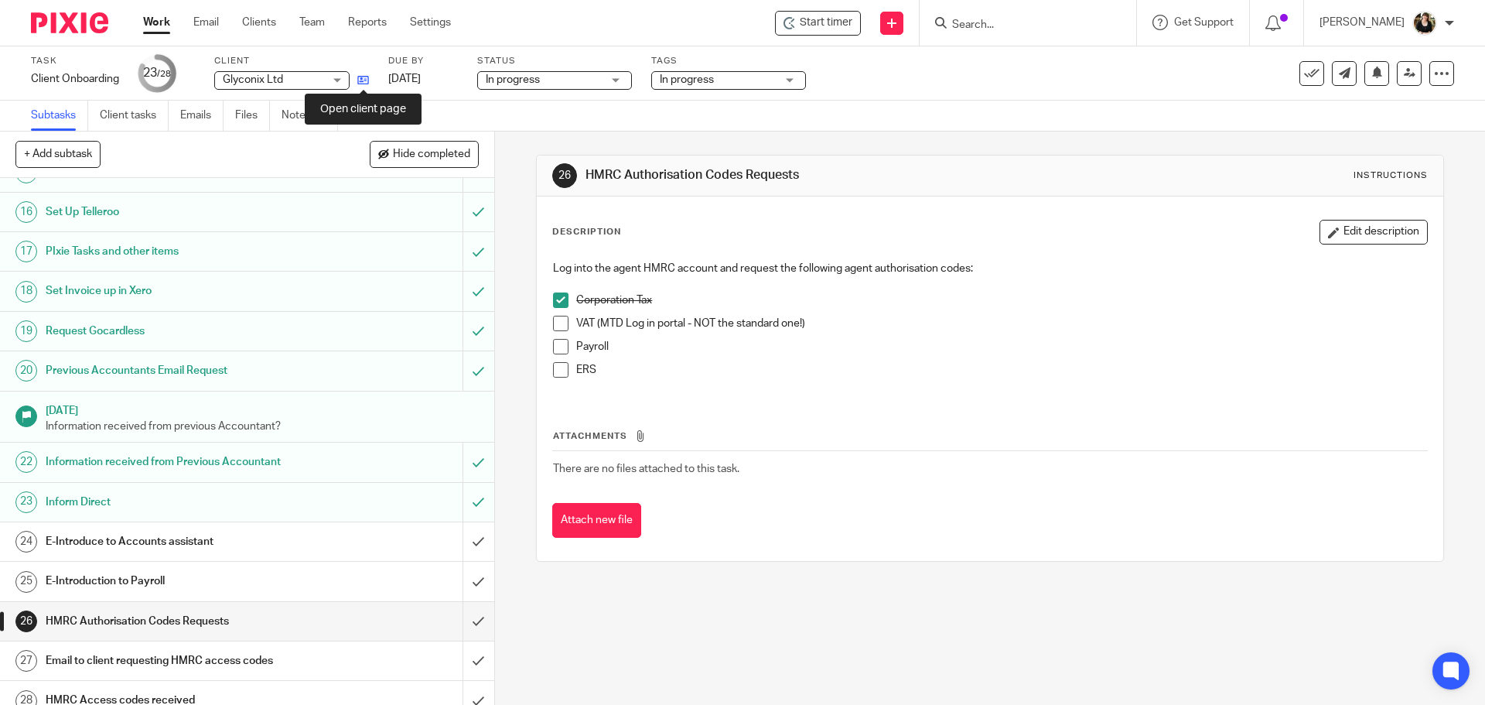
click at [366, 73] on link at bounding box center [359, 79] width 19 height 15
click at [367, 83] on icon at bounding box center [363, 80] width 12 height 12
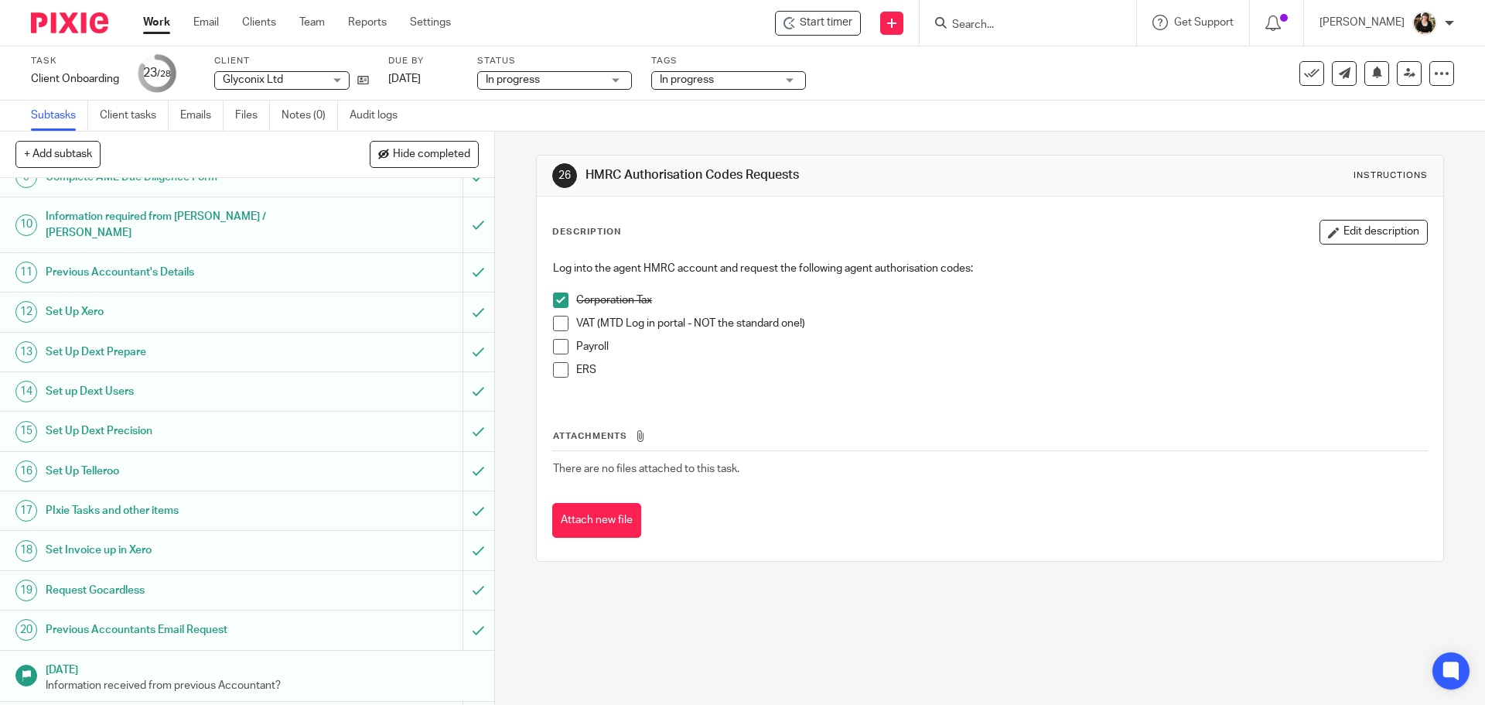
scroll to position [288, 0]
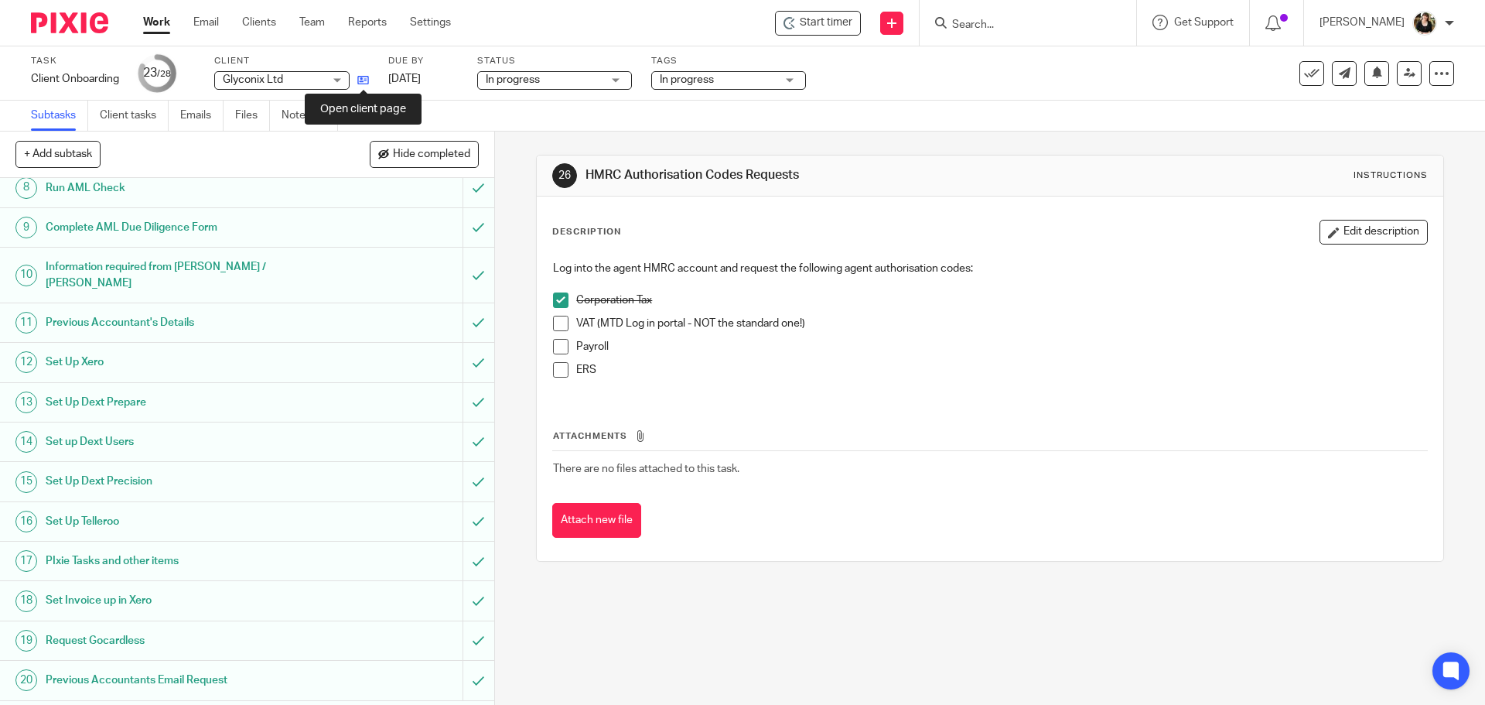
click at [364, 80] on icon at bounding box center [363, 80] width 12 height 12
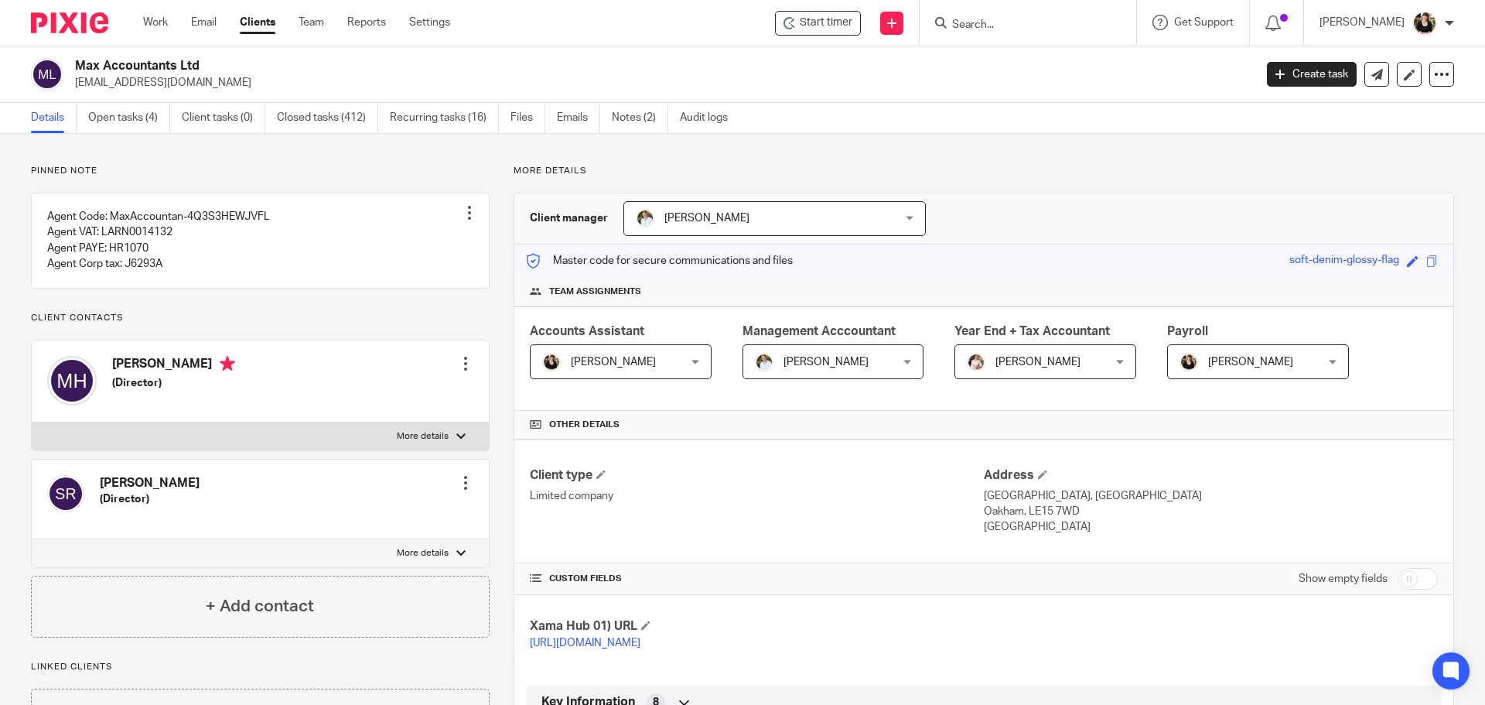
scroll to position [464, 0]
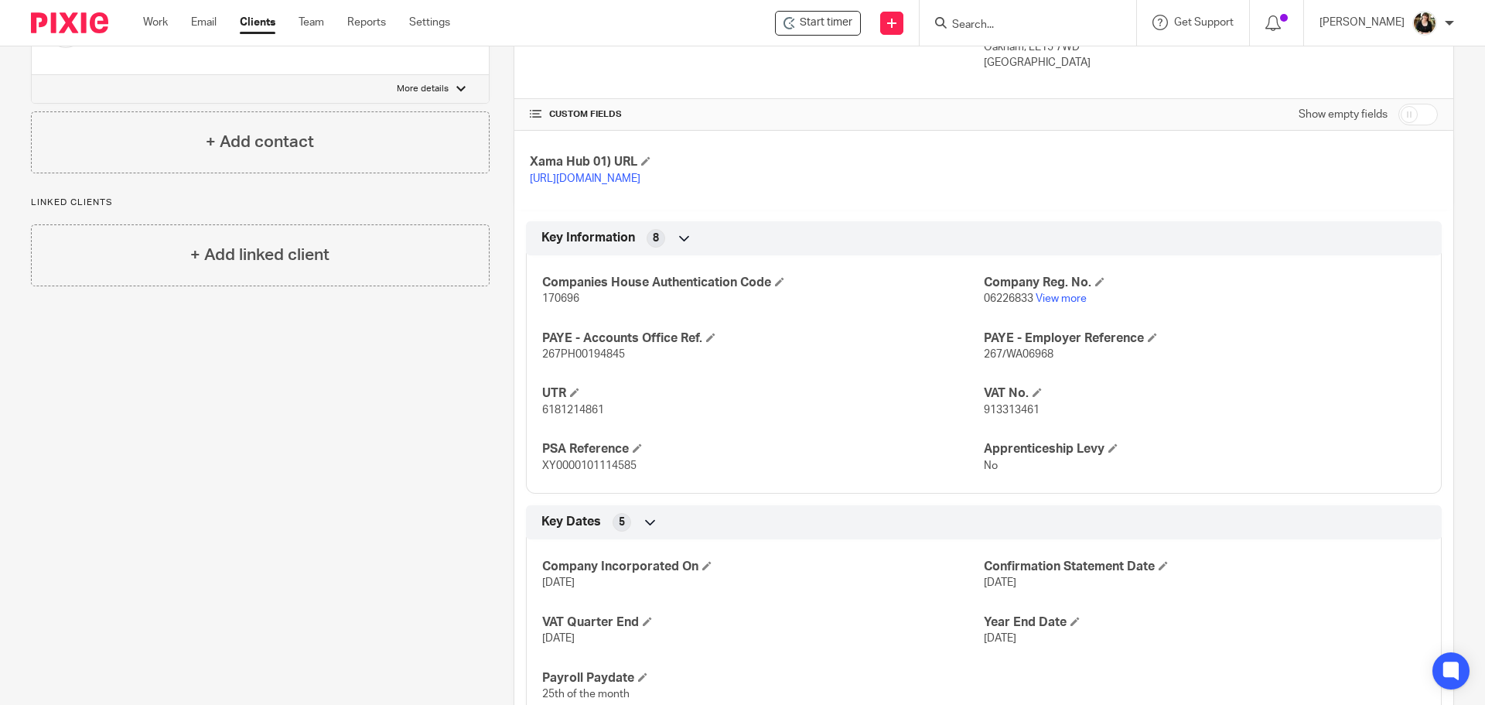
click at [1000, 415] on span "913313461" at bounding box center [1012, 409] width 56 height 11
copy span "913313461"
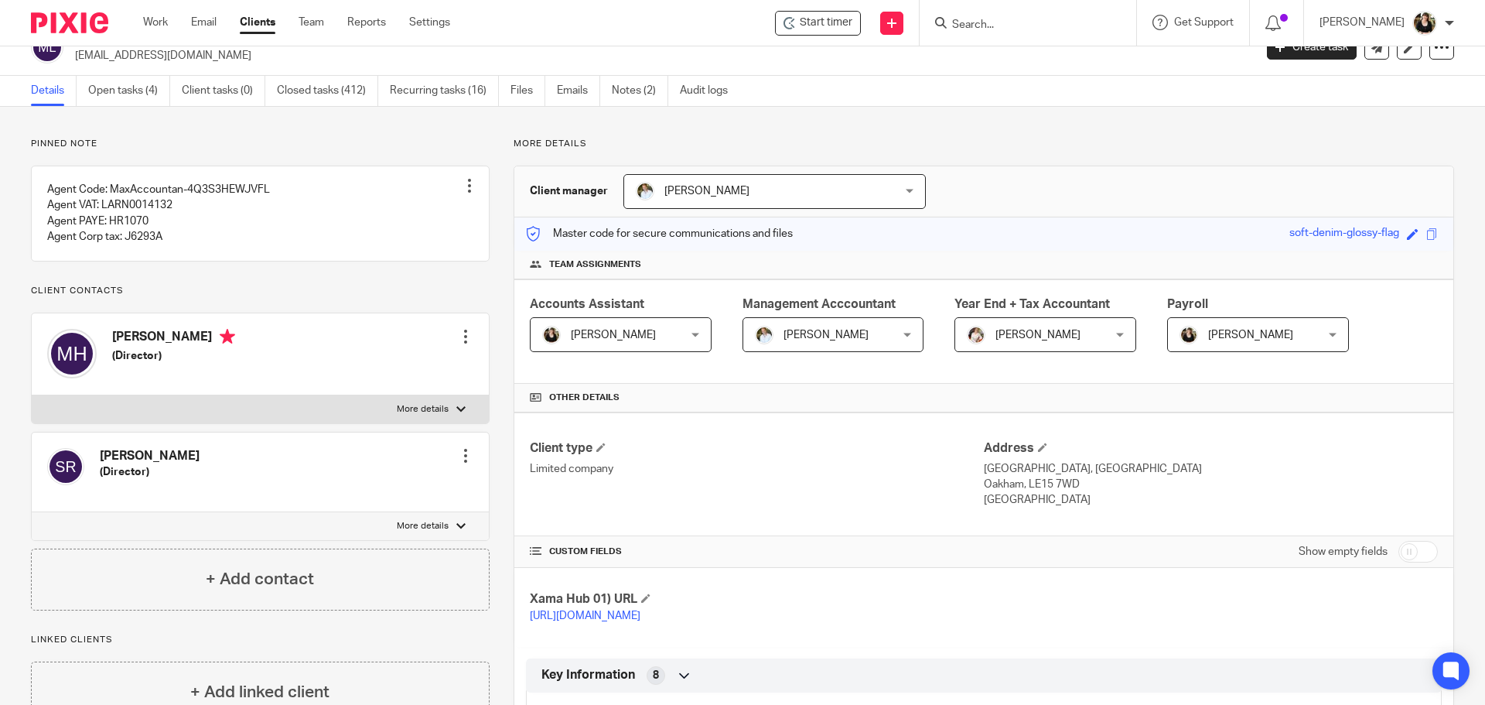
scroll to position [0, 0]
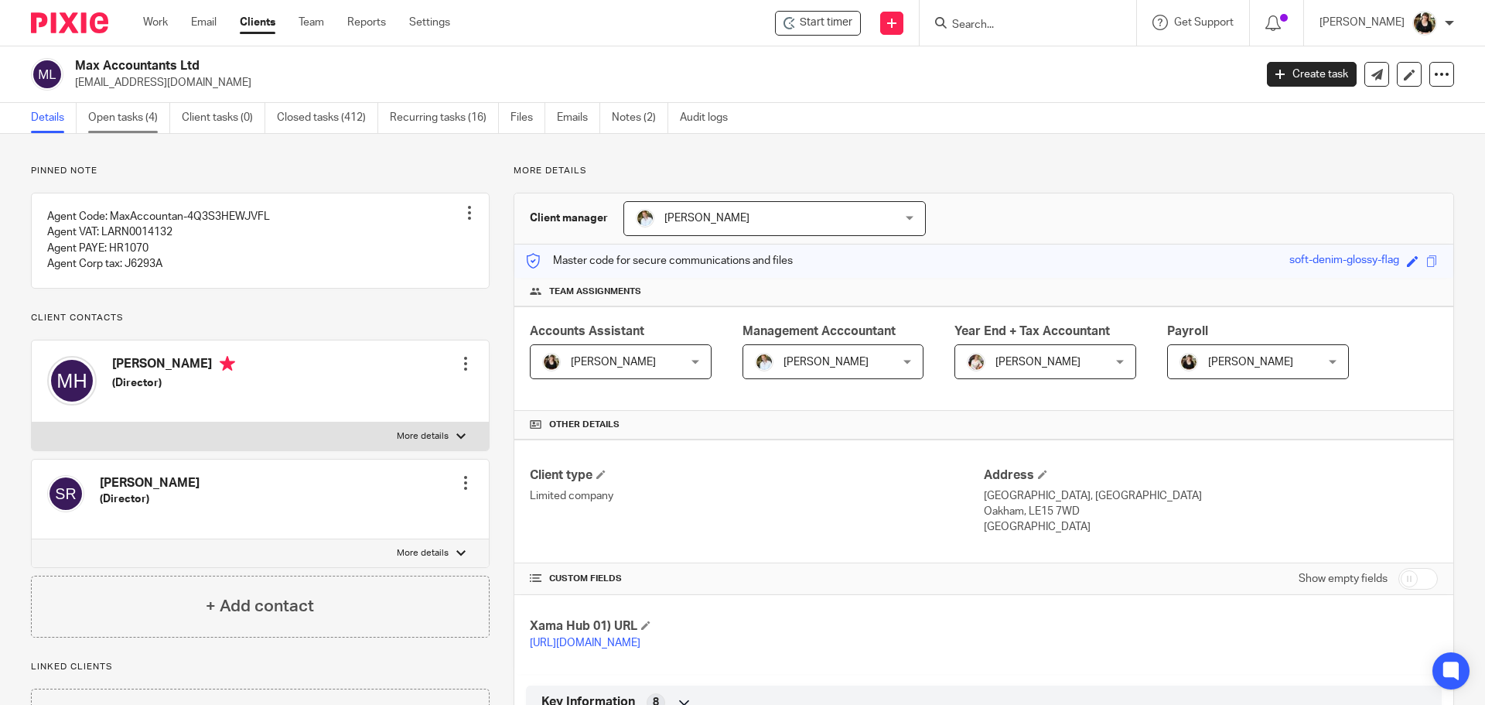
click at [139, 125] on link "Open tasks (4)" at bounding box center [129, 118] width 82 height 30
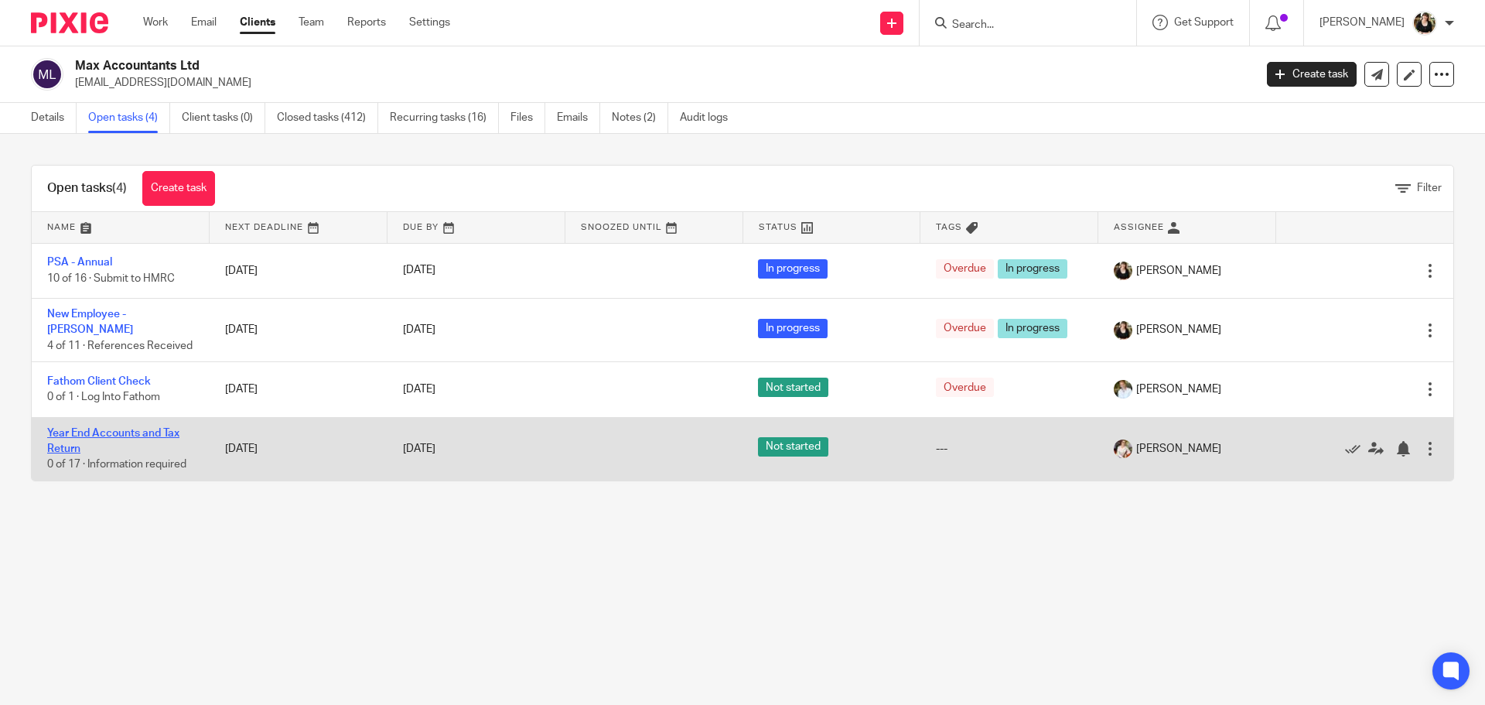
click at [101, 428] on link "Year End Accounts and Tax Return" at bounding box center [113, 441] width 132 height 26
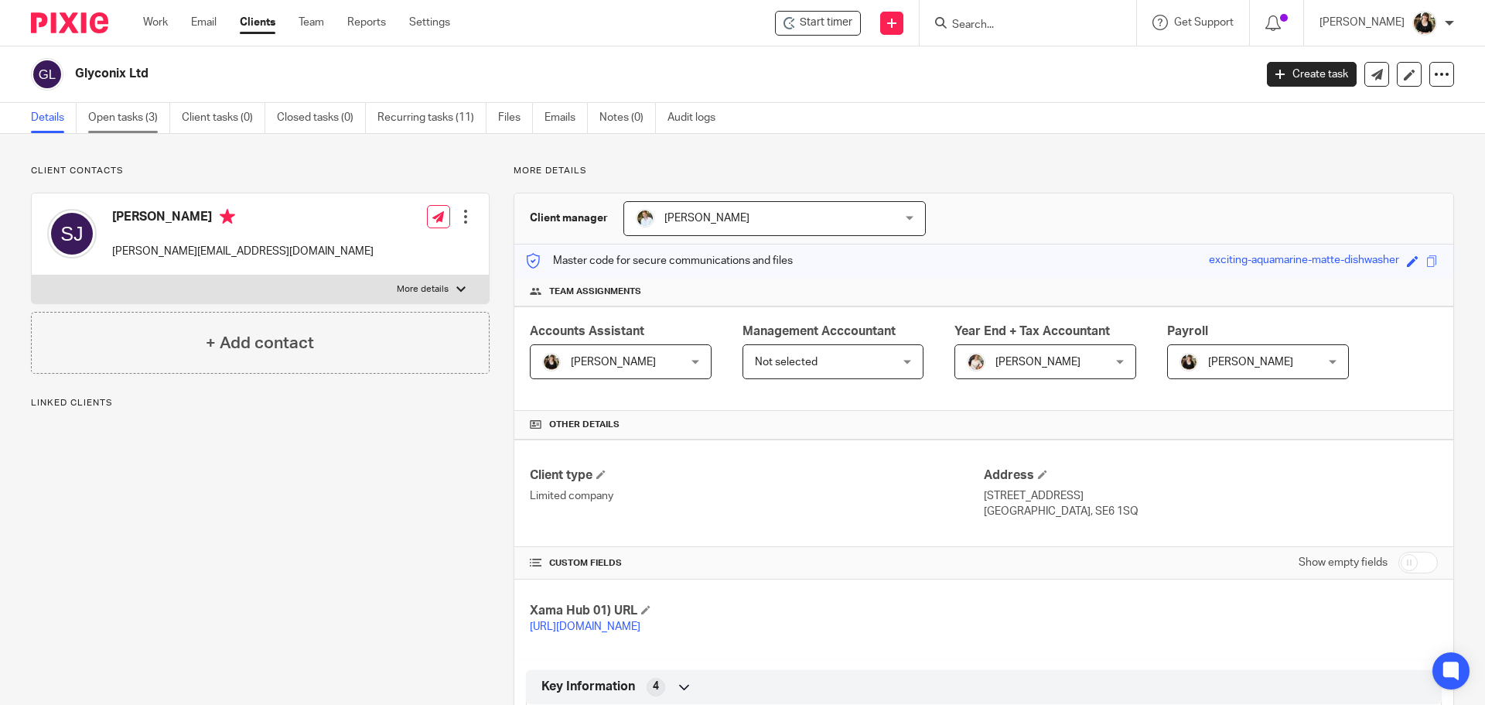
click at [108, 124] on link "Open tasks (3)" at bounding box center [129, 118] width 82 height 30
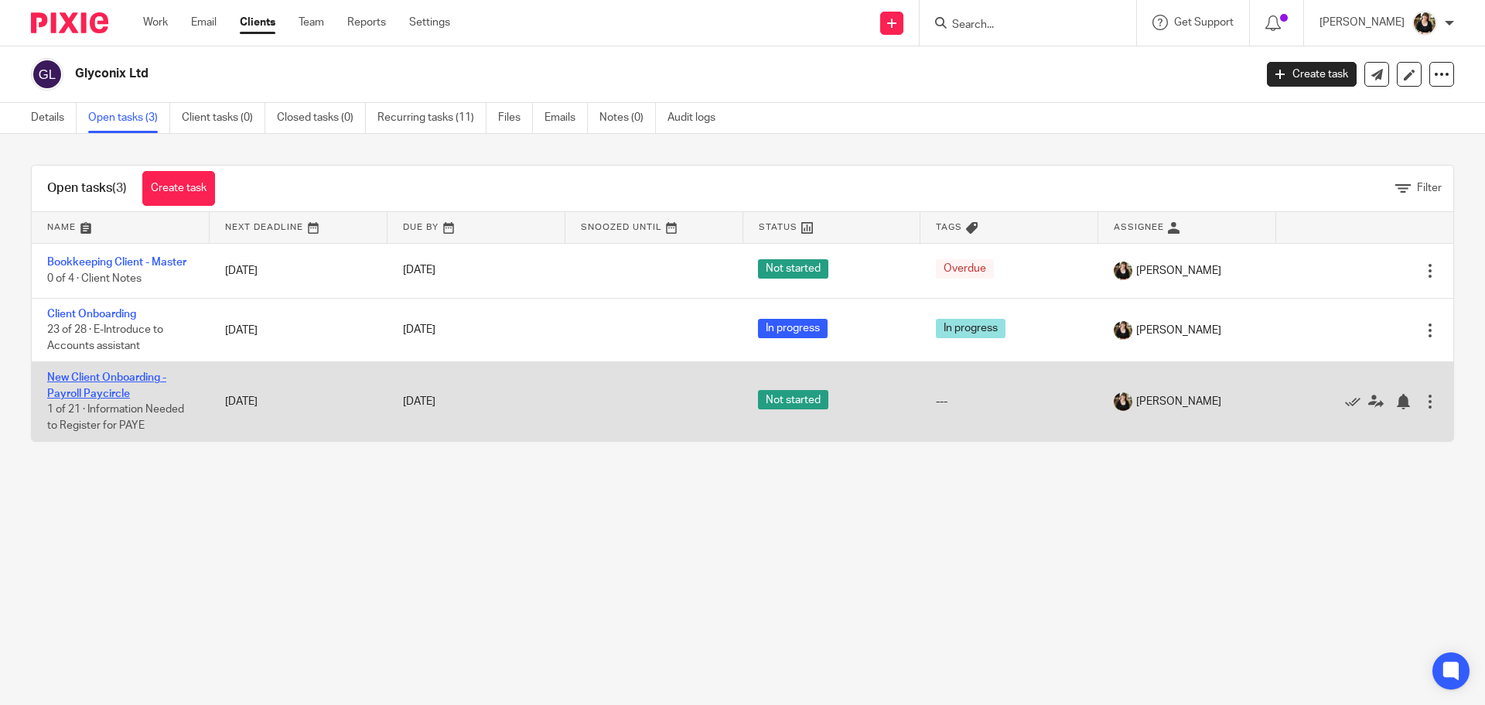
click at [84, 378] on link "New Client Onboarding - Payroll Paycircle" at bounding box center [106, 385] width 119 height 26
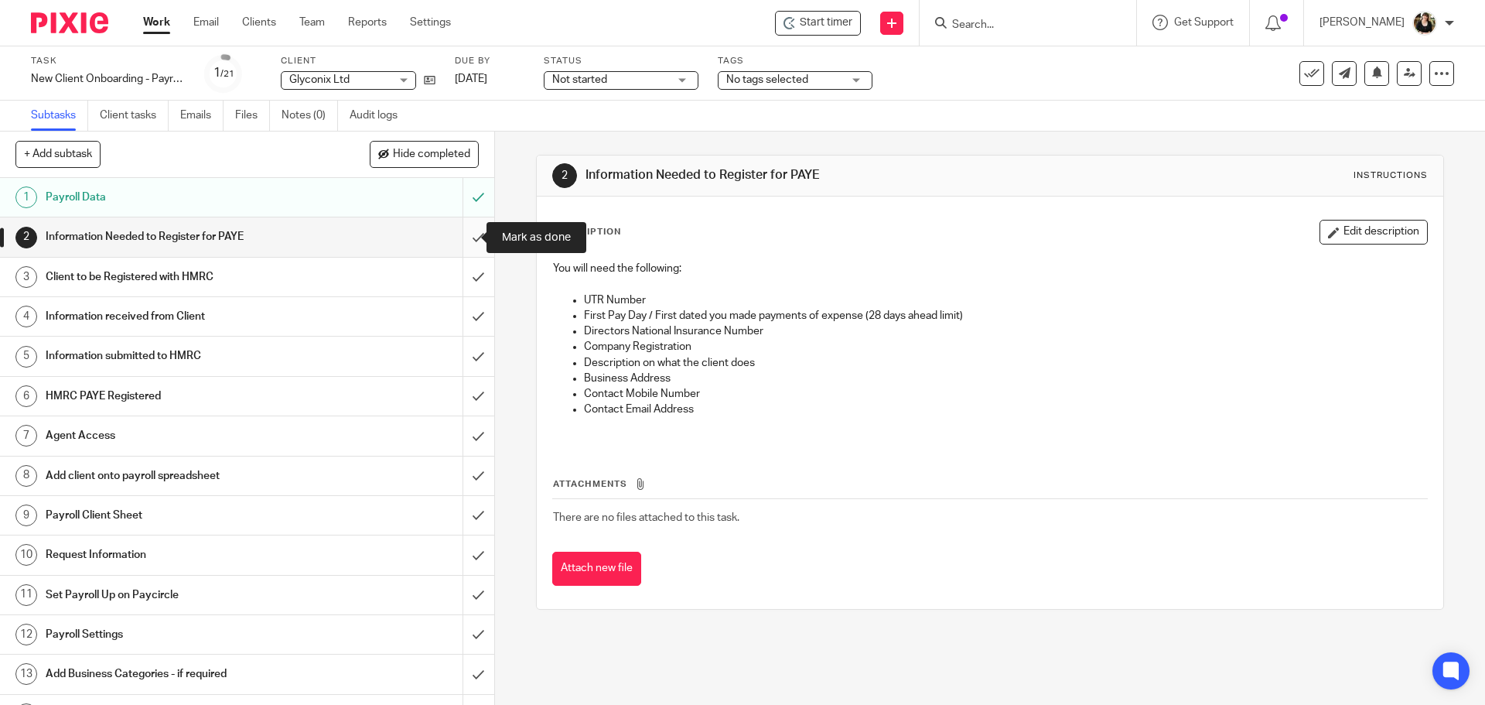
click at [462, 241] on input "submit" at bounding box center [247, 236] width 494 height 39
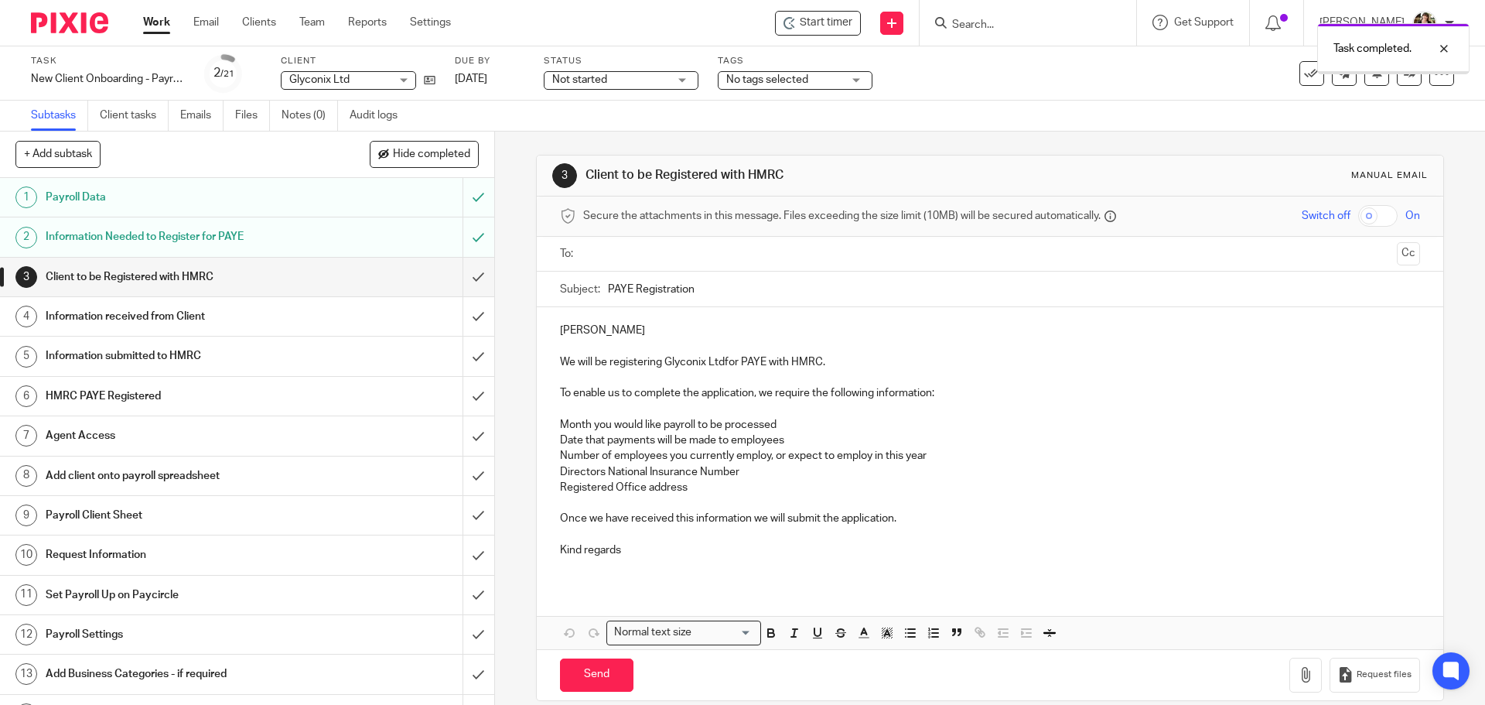
click at [459, 282] on input "submit" at bounding box center [247, 277] width 494 height 39
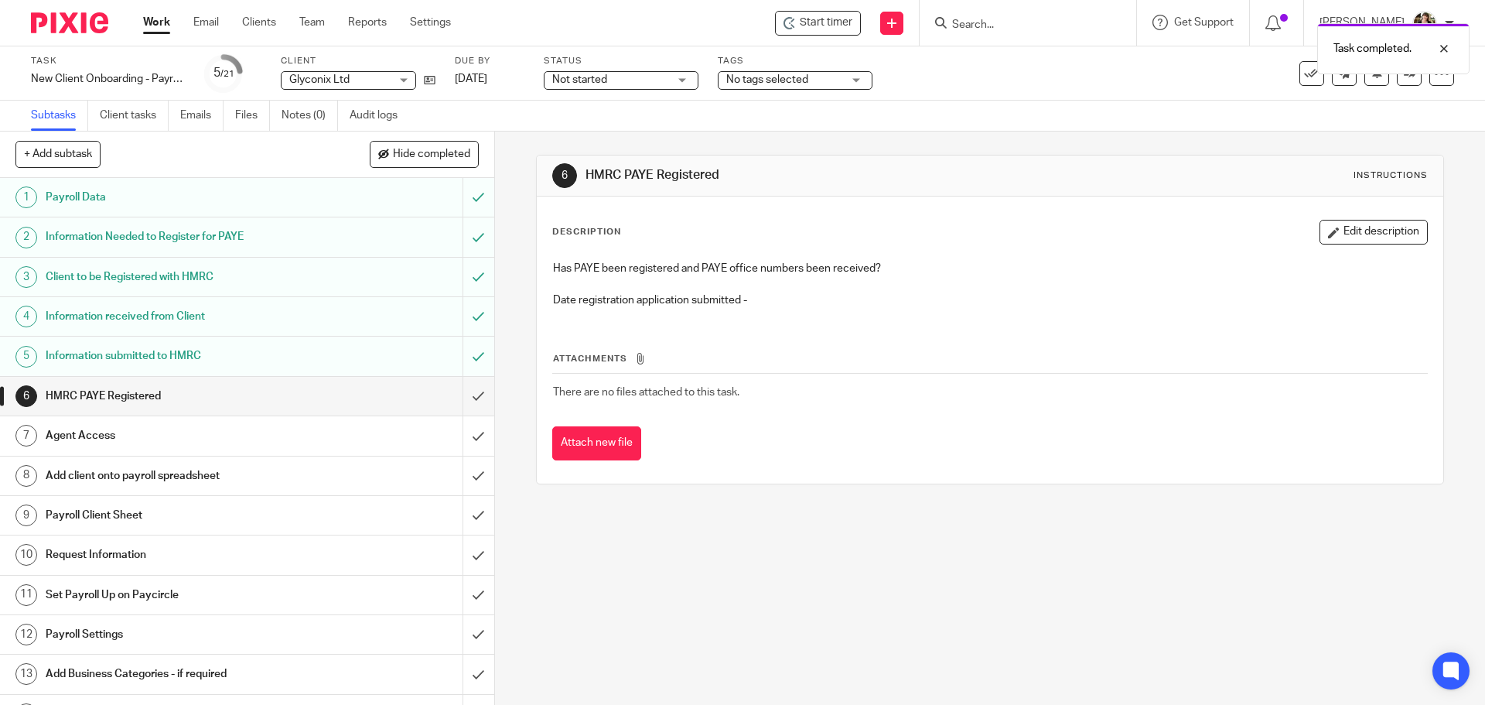
click at [655, 93] on div "Task New Client Onboarding - Payroll Paycircle Save New Client Onboarding - Pay…" at bounding box center [742, 73] width 1485 height 54
click at [647, 84] on span "Not started" at bounding box center [610, 80] width 116 height 16
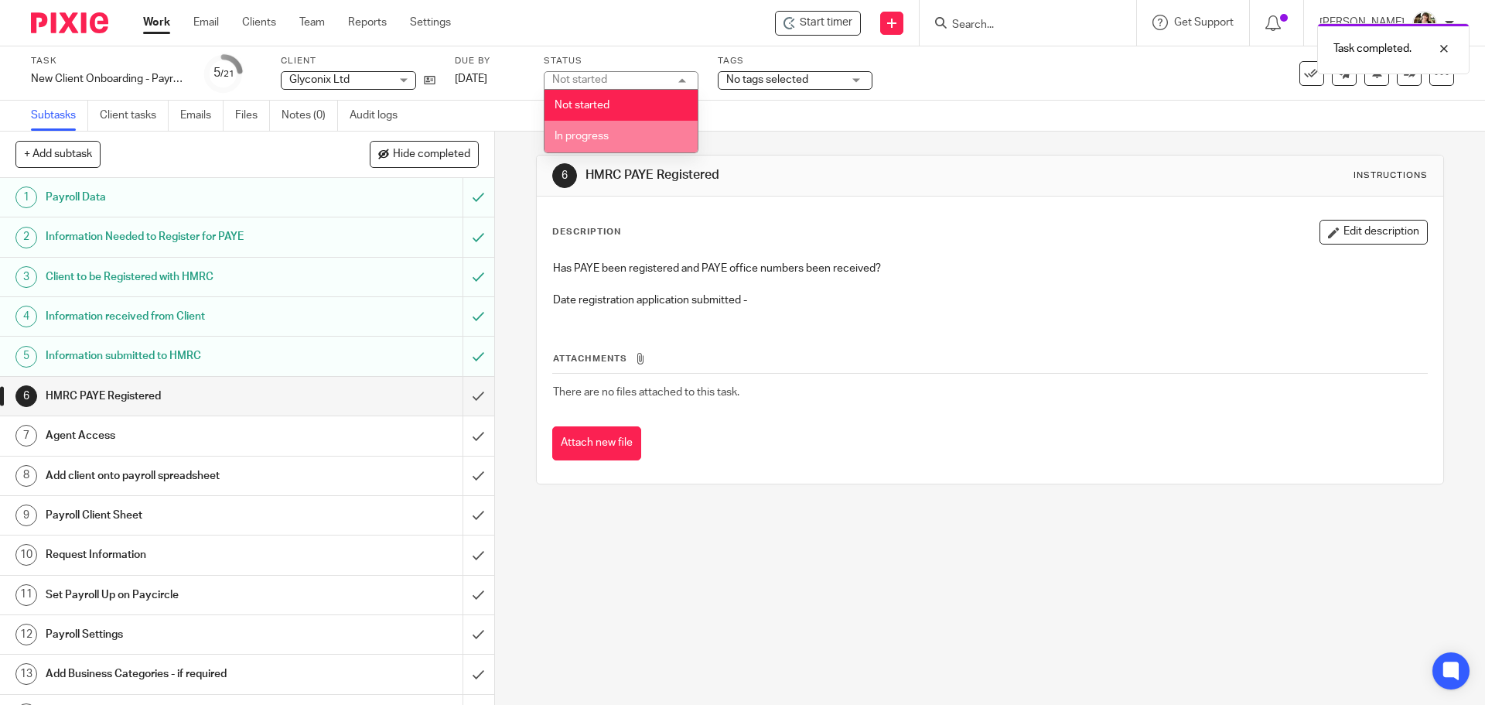
click at [631, 142] on li "In progress" at bounding box center [620, 137] width 153 height 32
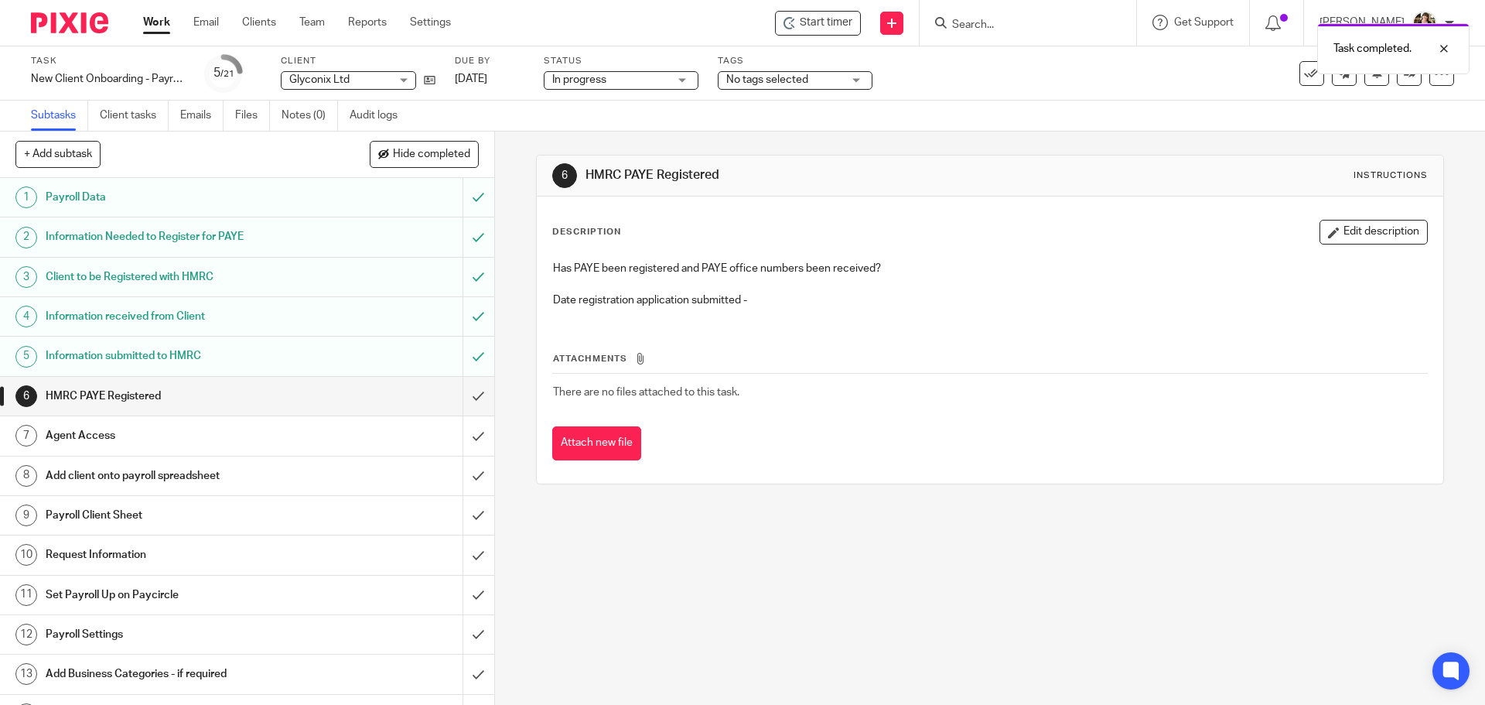
click at [756, 73] on div "Task completed." at bounding box center [1105, 44] width 727 height 59
click at [778, 77] on span "No tags selected" at bounding box center [767, 79] width 82 height 11
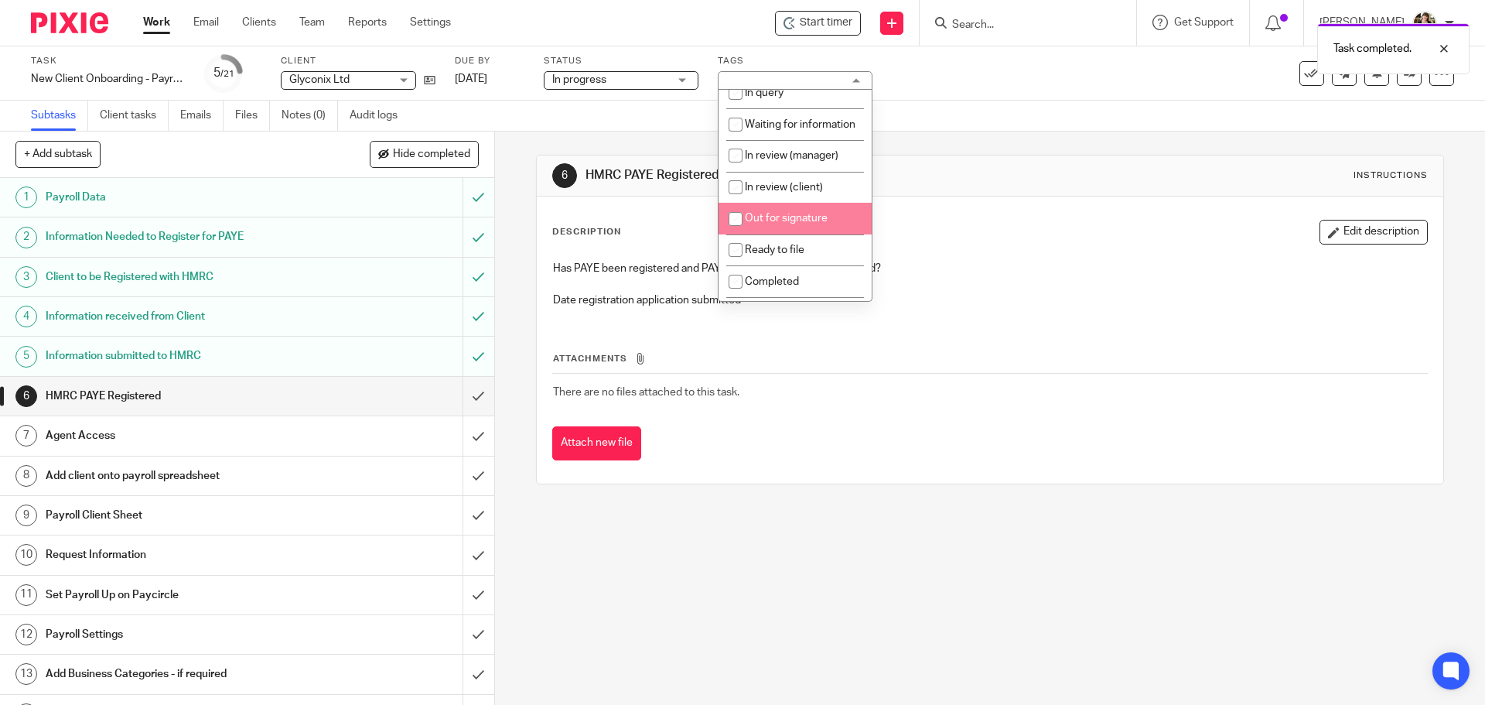
scroll to position [275, 0]
click at [785, 218] on span "With HMRC" at bounding box center [773, 222] width 56 height 11
checkbox input "true"
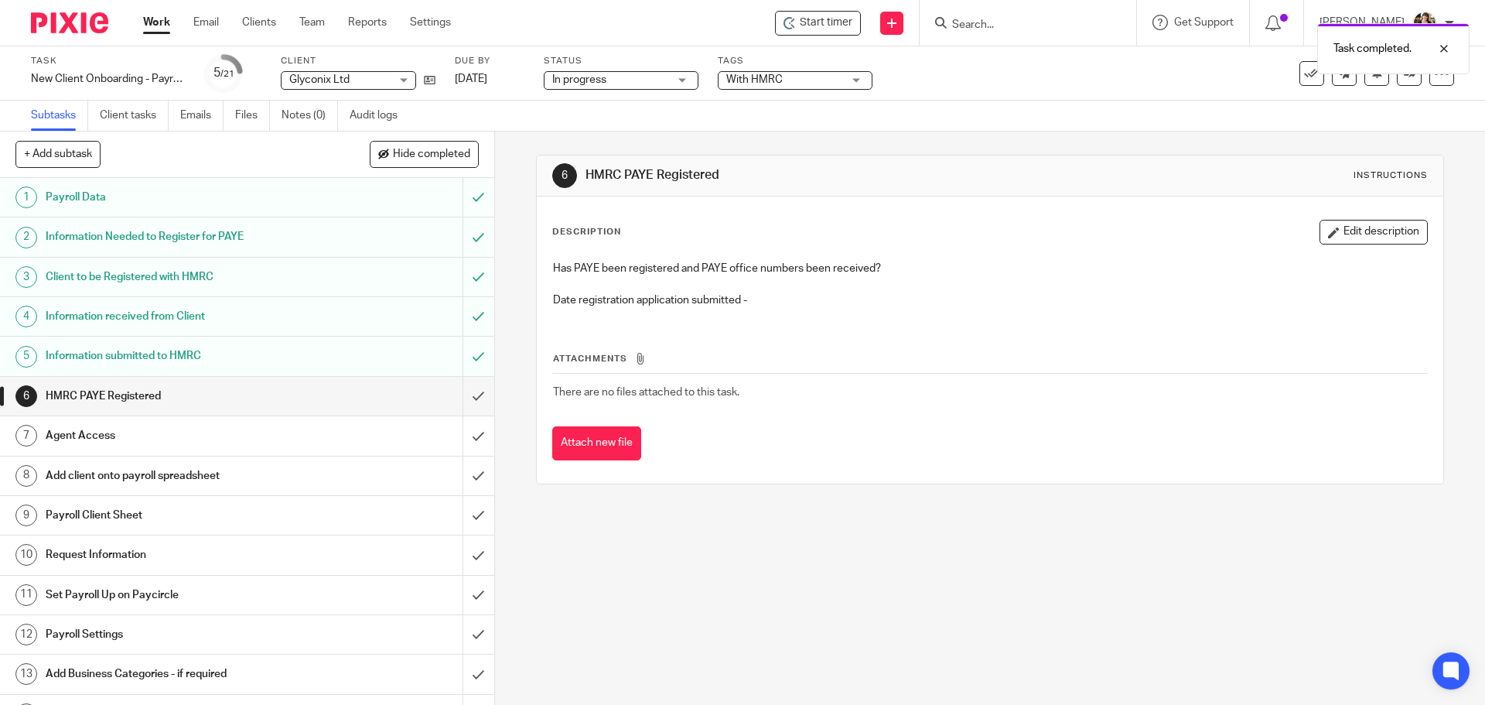
click at [976, 242] on div "Description Edit description" at bounding box center [989, 232] width 875 height 25
click at [104, 438] on h1 "Agent Access" at bounding box center [180, 435] width 268 height 23
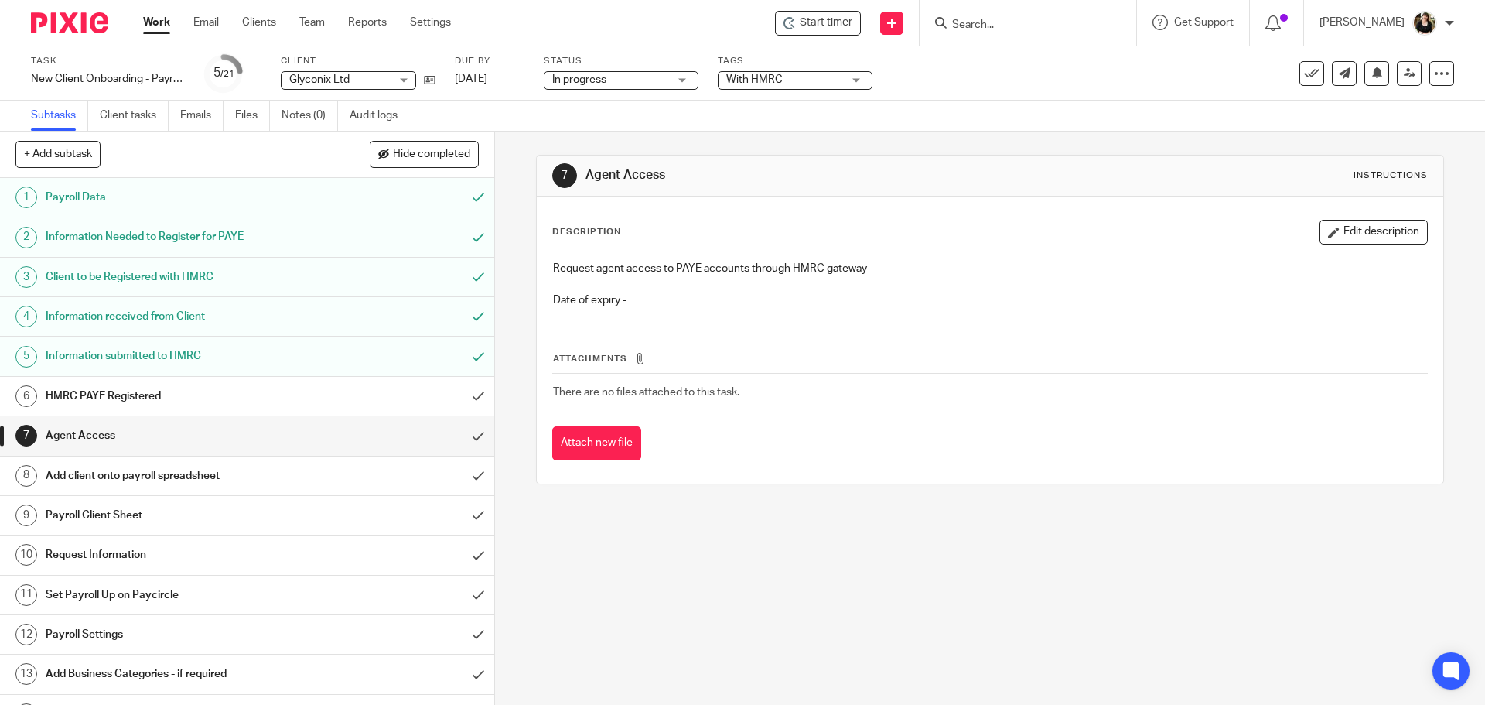
click at [139, 471] on h1 "Add client onto payroll spreadsheet" at bounding box center [180, 475] width 268 height 23
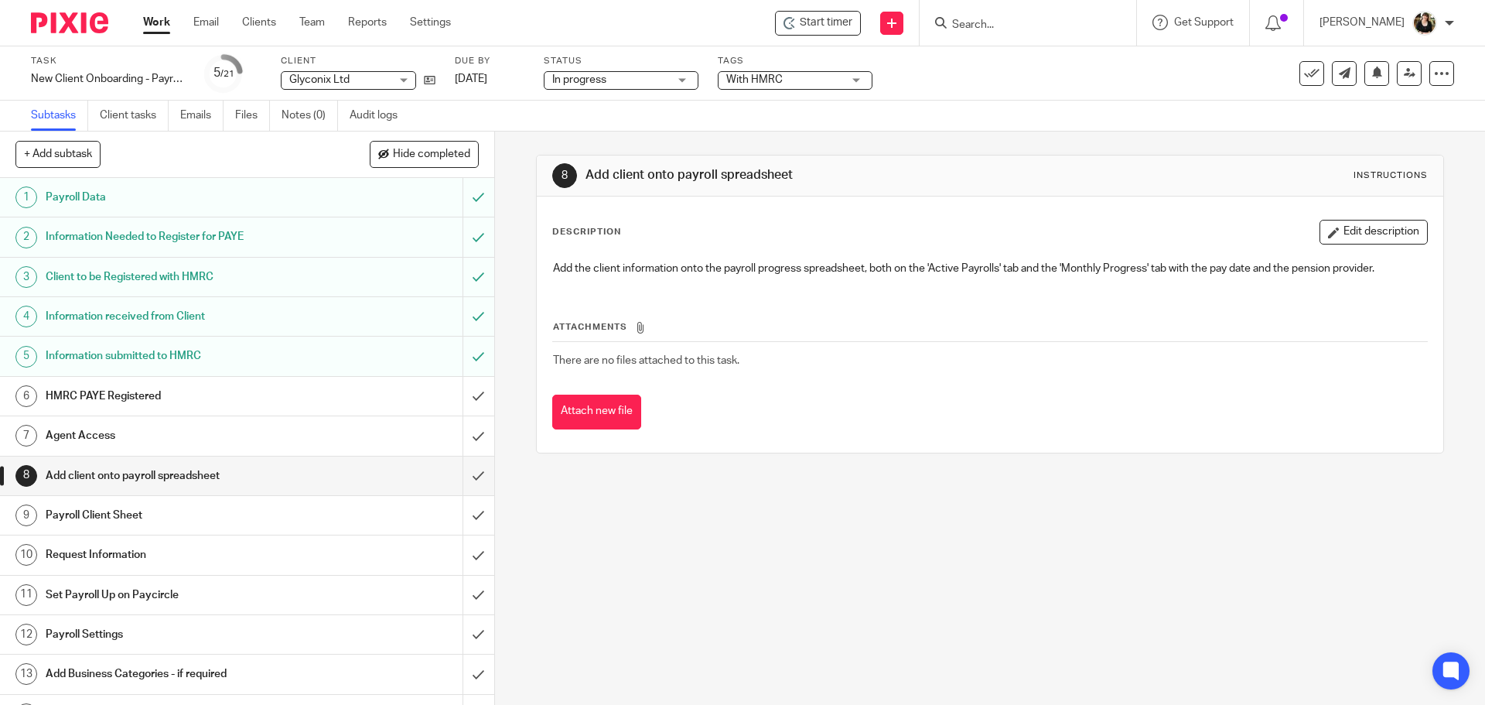
click at [1039, 41] on div at bounding box center [1028, 23] width 217 height 46
click at [1033, 27] on input "Search" at bounding box center [1020, 26] width 139 height 14
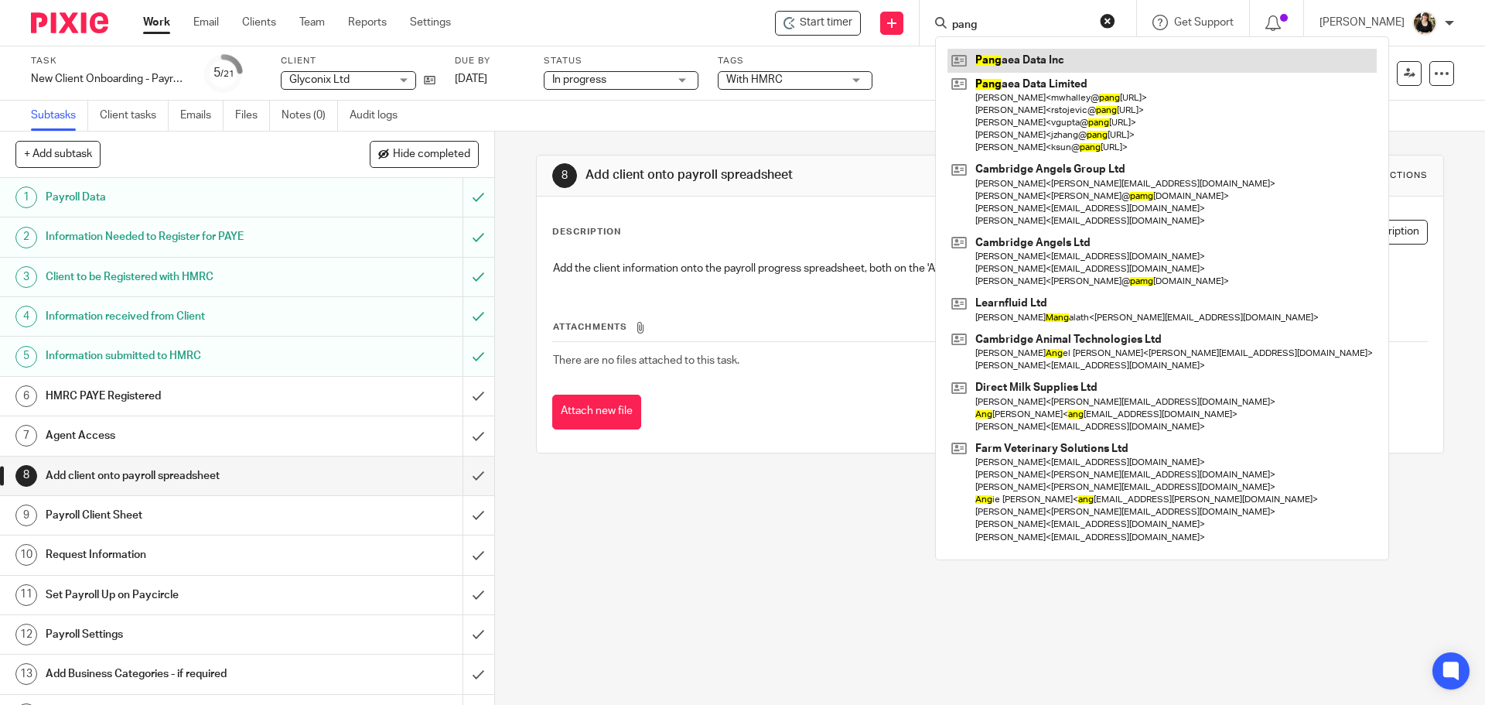
type input "pang"
click at [1038, 60] on link at bounding box center [1161, 60] width 429 height 23
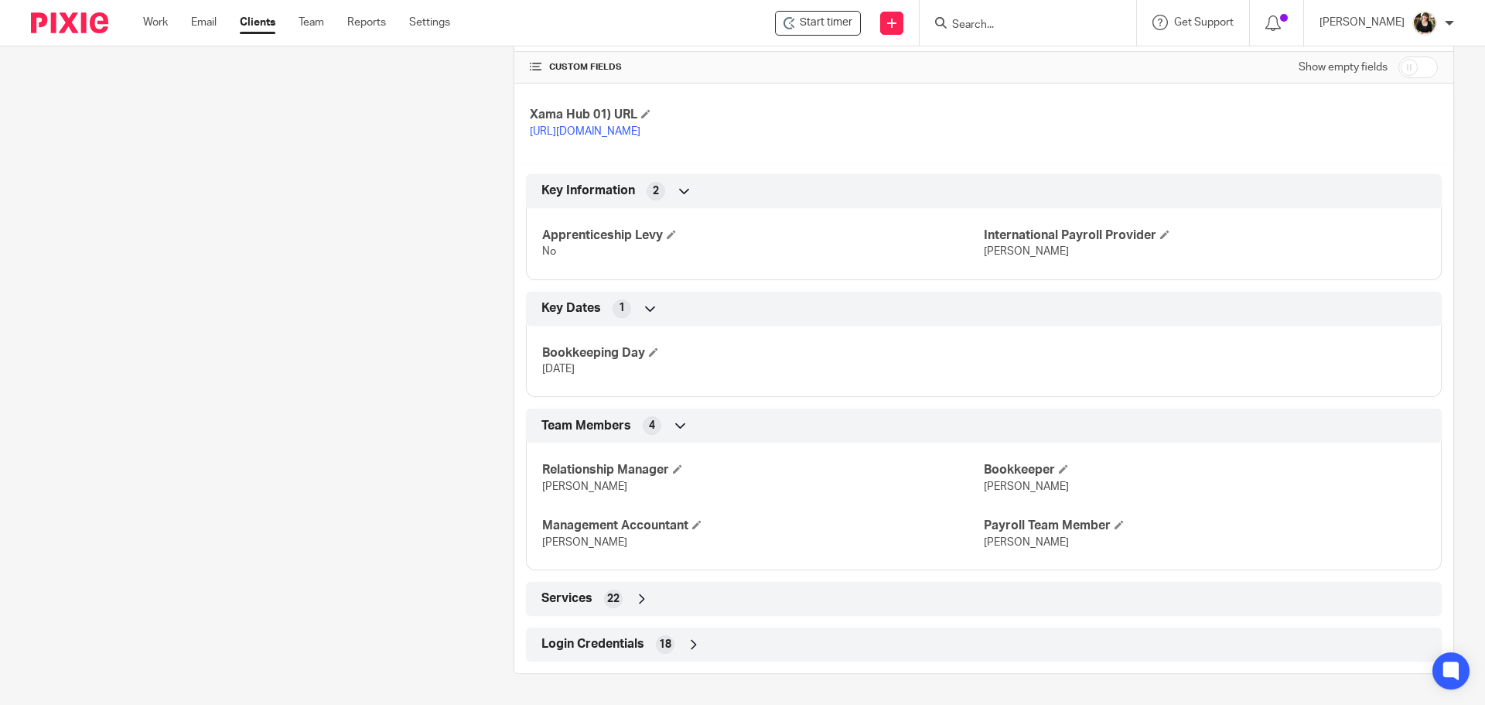
scroll to position [527, 0]
drag, startPoint x: 630, startPoint y: 642, endPoint x: 667, endPoint y: 640, distance: 37.2
click at [629, 642] on span "Login Credentials" at bounding box center [592, 644] width 103 height 16
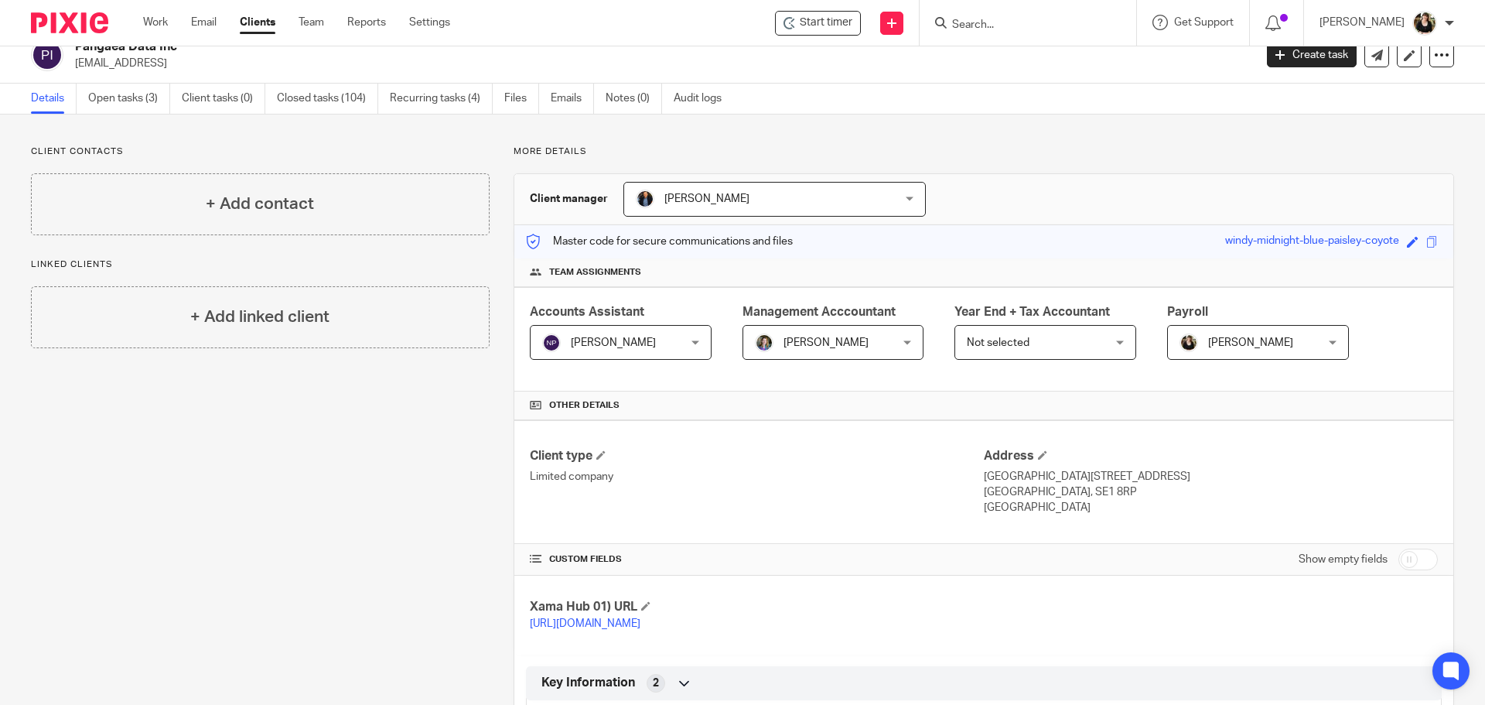
scroll to position [0, 0]
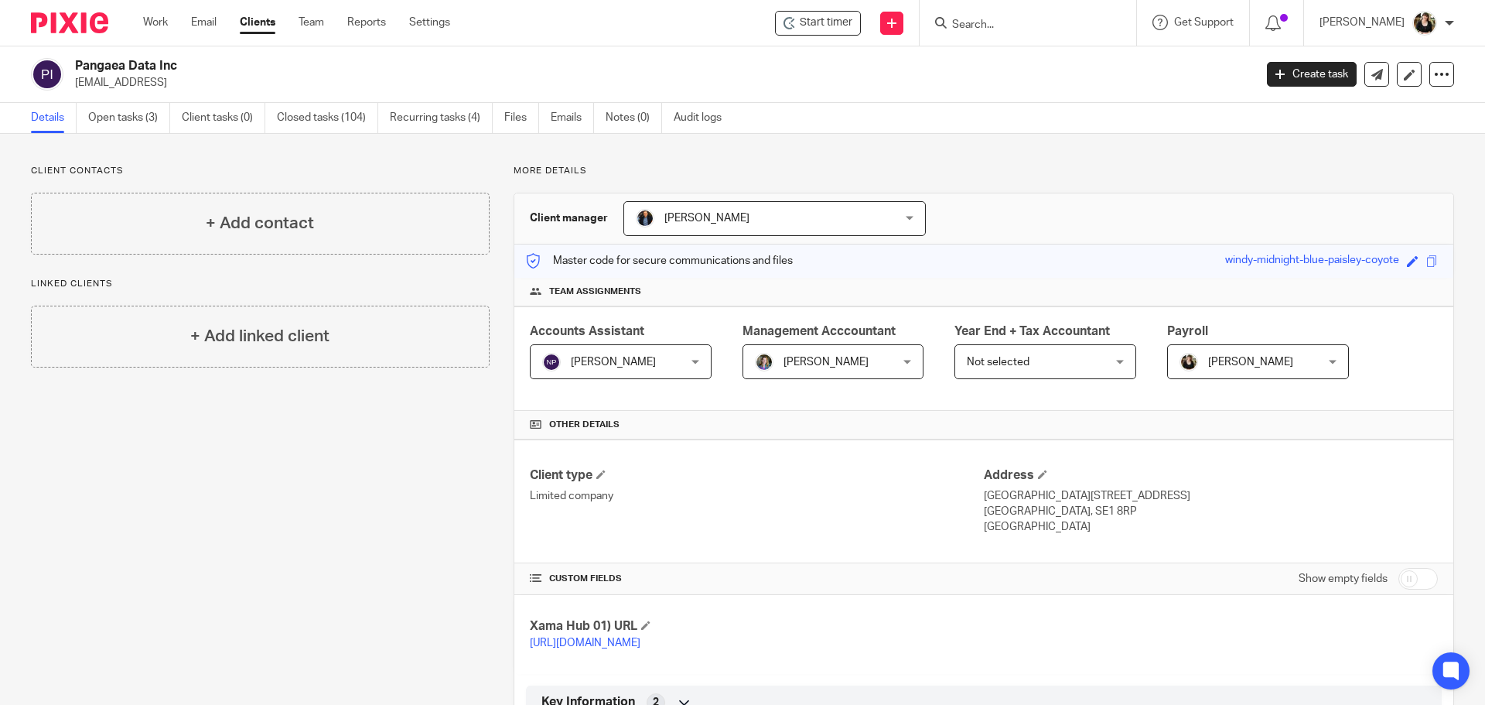
click at [1038, 21] on input "Search" at bounding box center [1020, 26] width 139 height 14
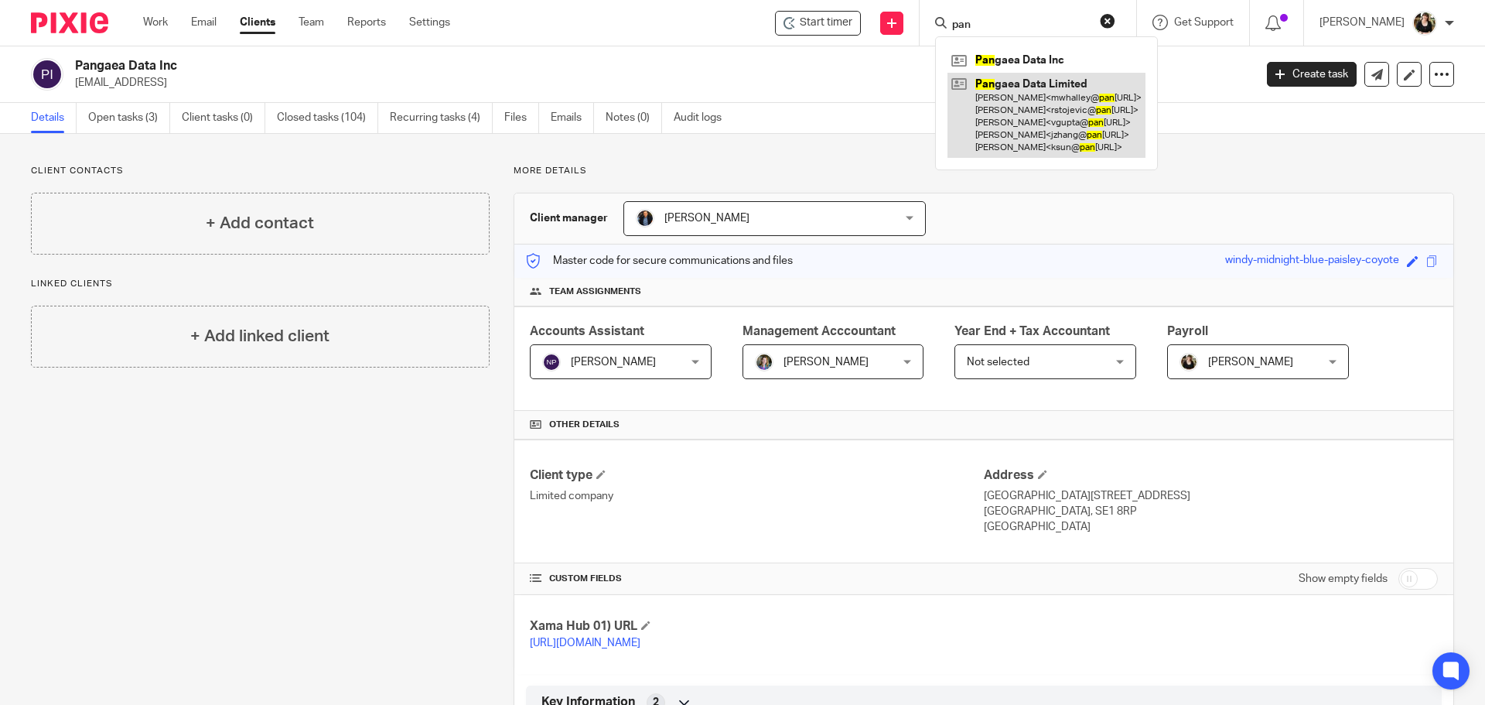
type input "pan"
click at [1041, 104] on link at bounding box center [1046, 116] width 198 height 86
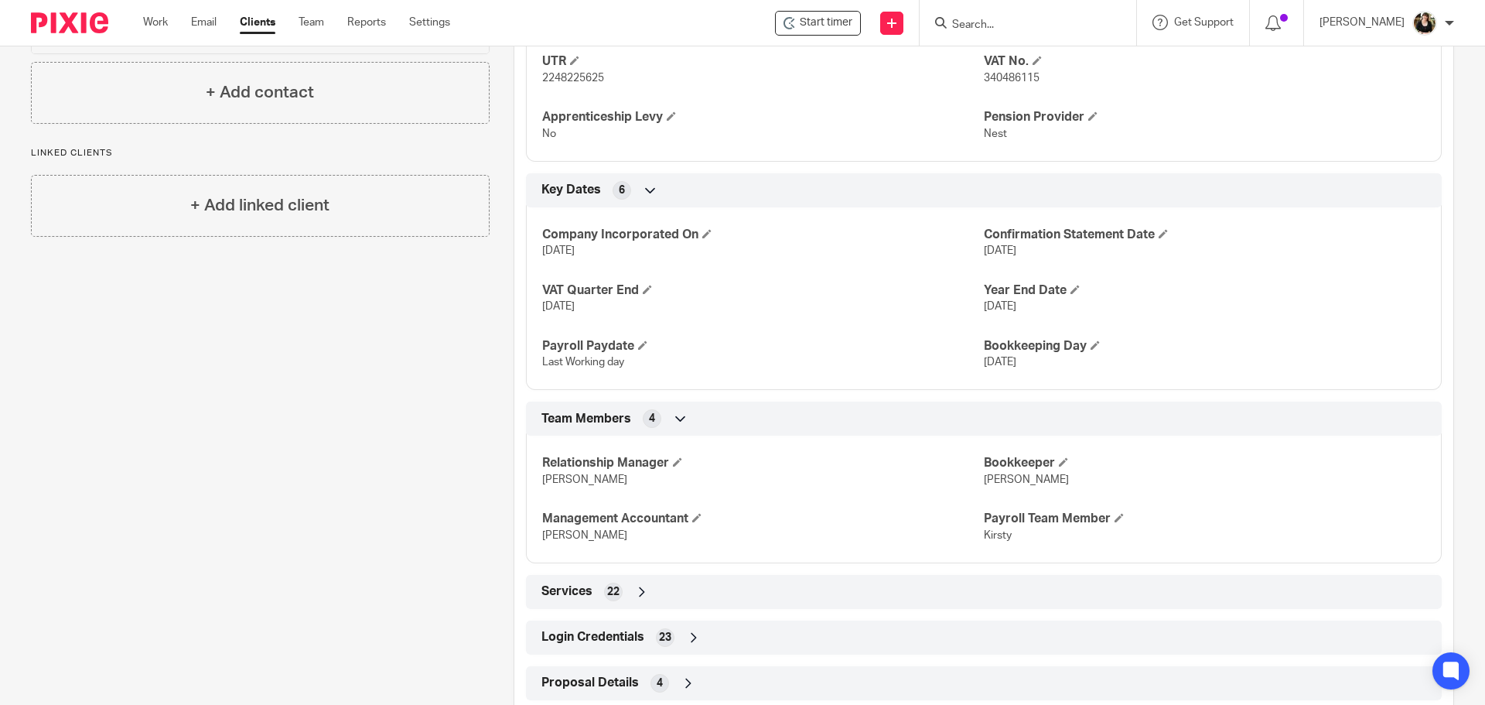
scroll to position [850, 0]
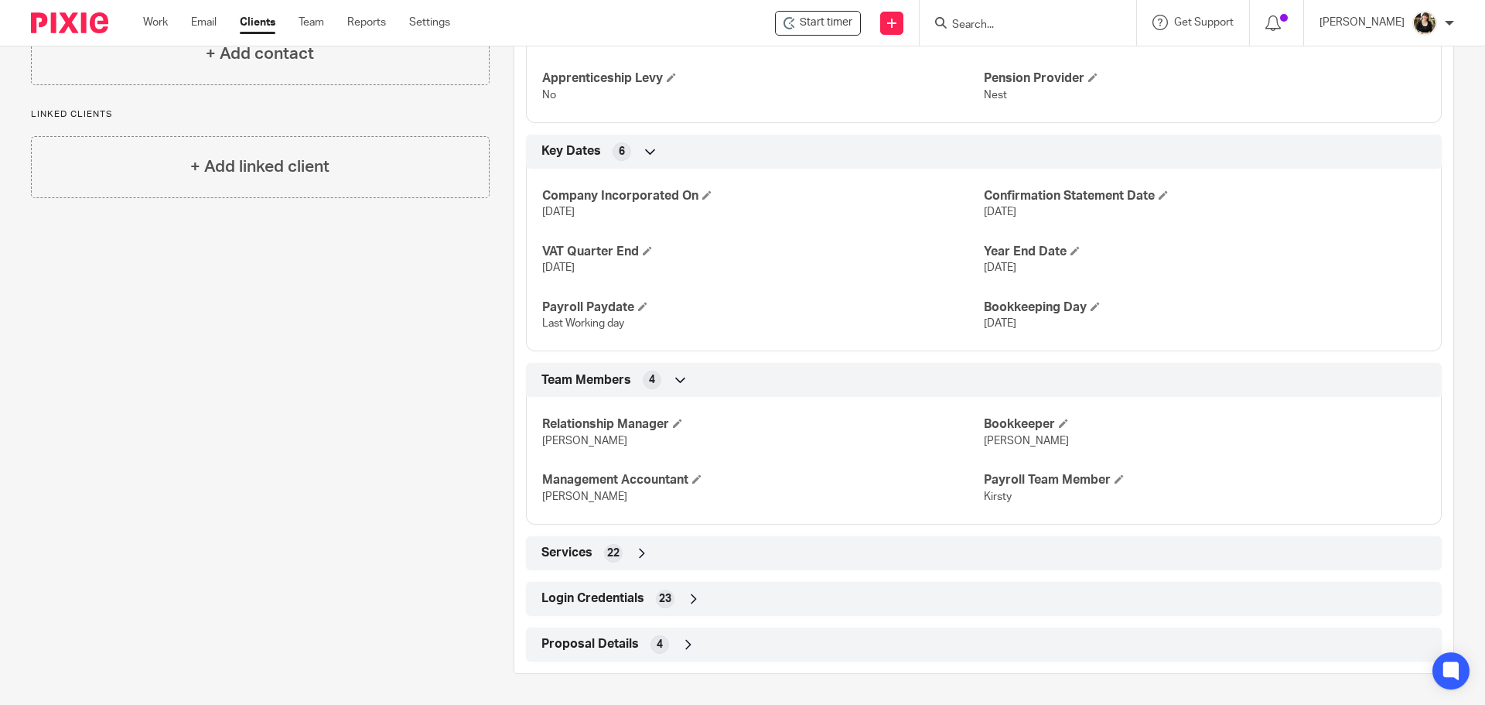
click at [641, 598] on div "Login Credentials 23" at bounding box center [984, 598] width 893 height 26
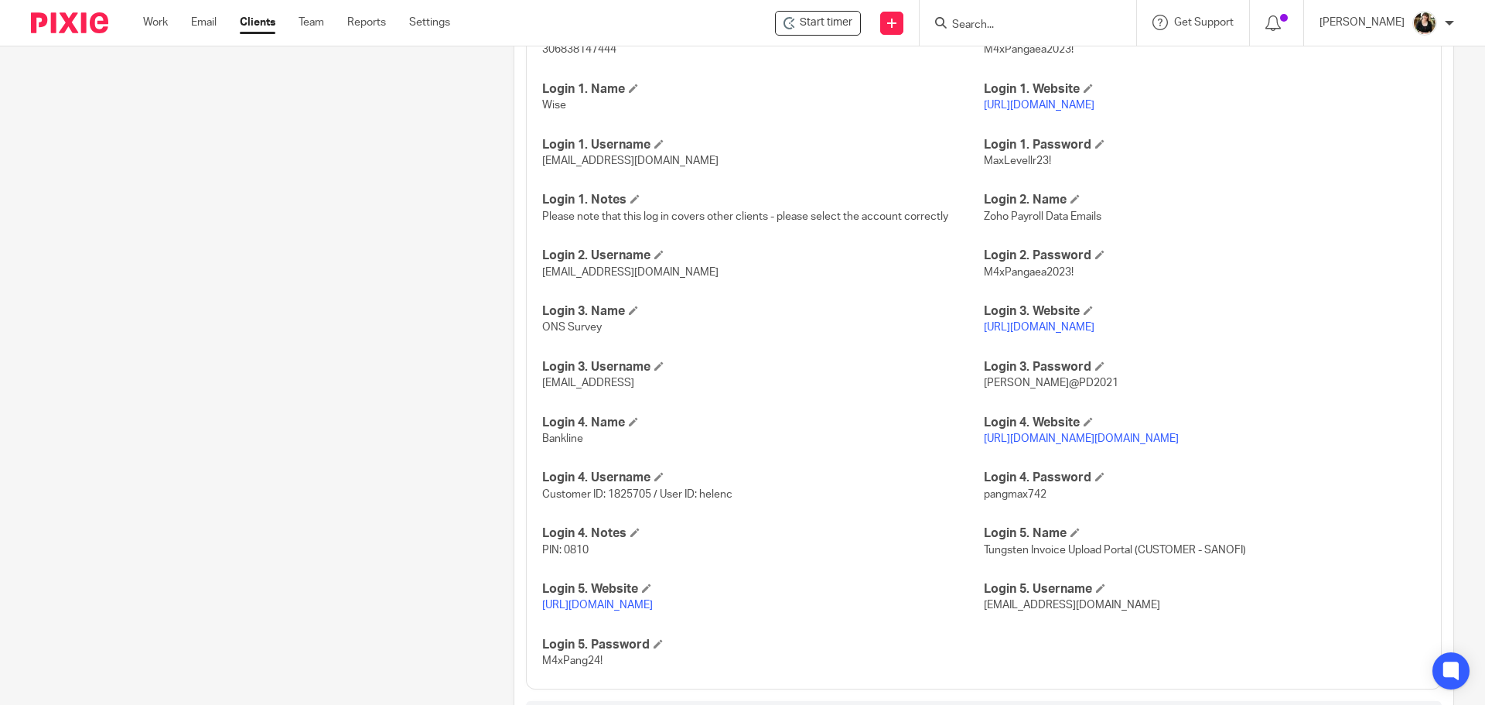
scroll to position [1469, 0]
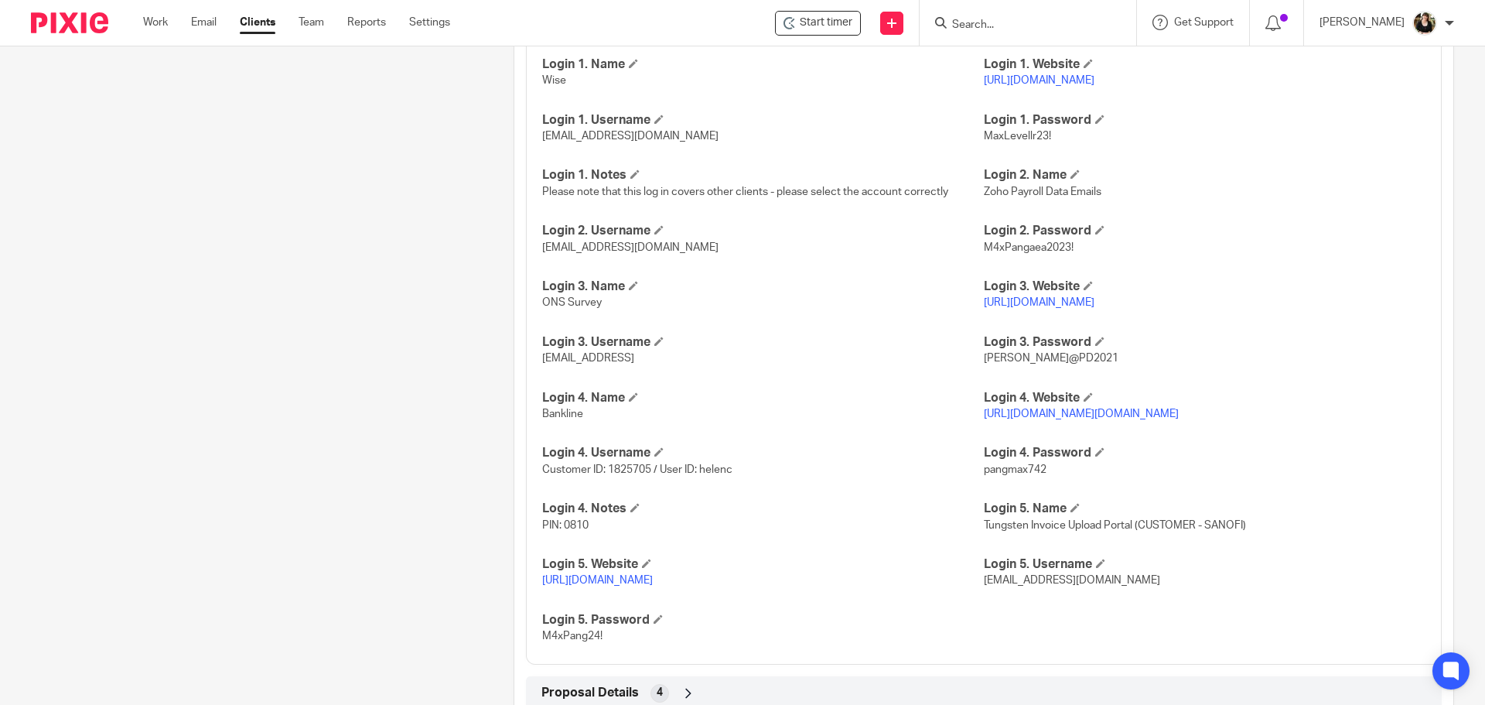
click at [1206, 438] on div "HMRC Gateway User ID 306838147444 HMRC Gateway Password M4xPangaea2023! Login 1…" at bounding box center [984, 317] width 916 height 695
click at [1179, 419] on link "https://www.bankline.natwest.com/CWSLogon/logon.do" at bounding box center [1081, 413] width 195 height 11
click at [624, 475] on span "Customer ID: 1825705 / User ID: helenc" at bounding box center [637, 469] width 190 height 11
copy span "1825705"
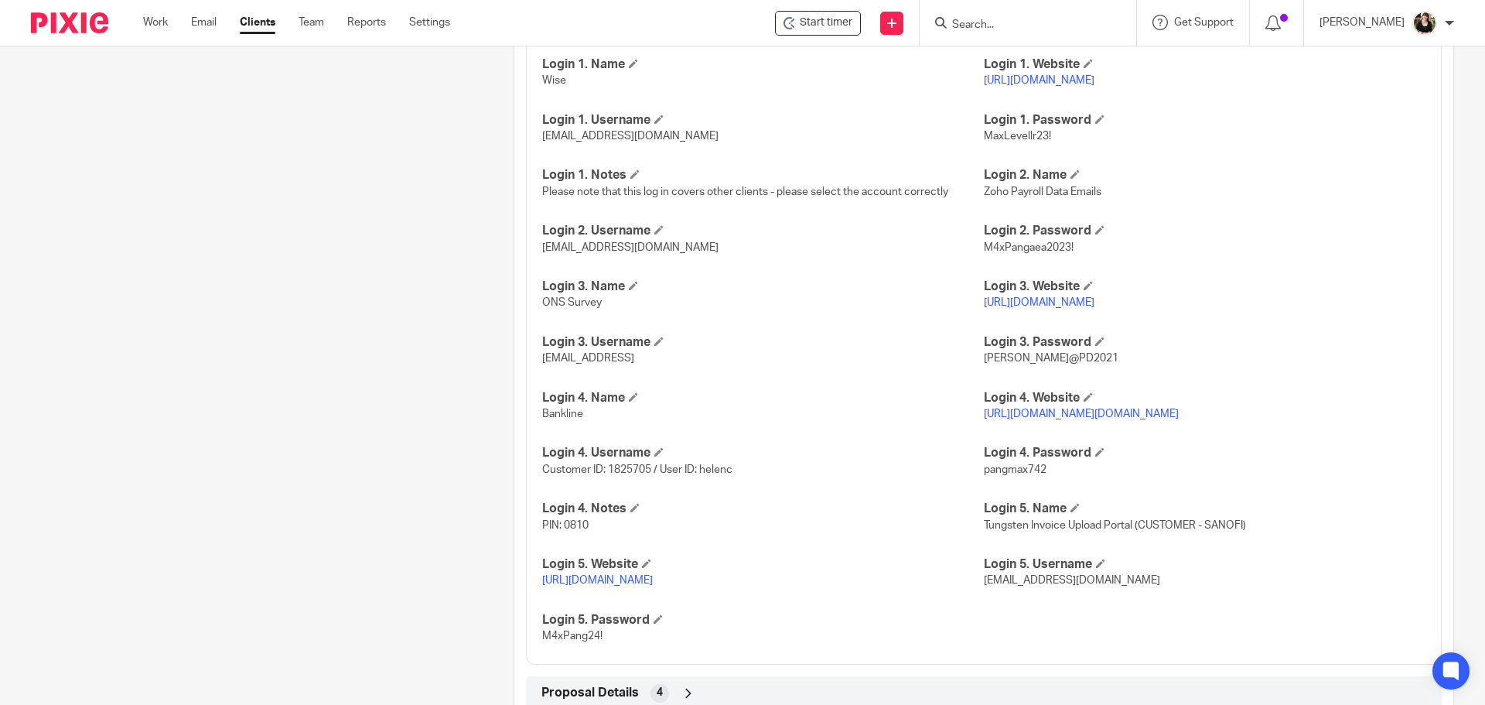
click at [716, 475] on span "Customer ID: 1825705 / User ID: helenc" at bounding box center [637, 469] width 190 height 11
copy span "helenc"
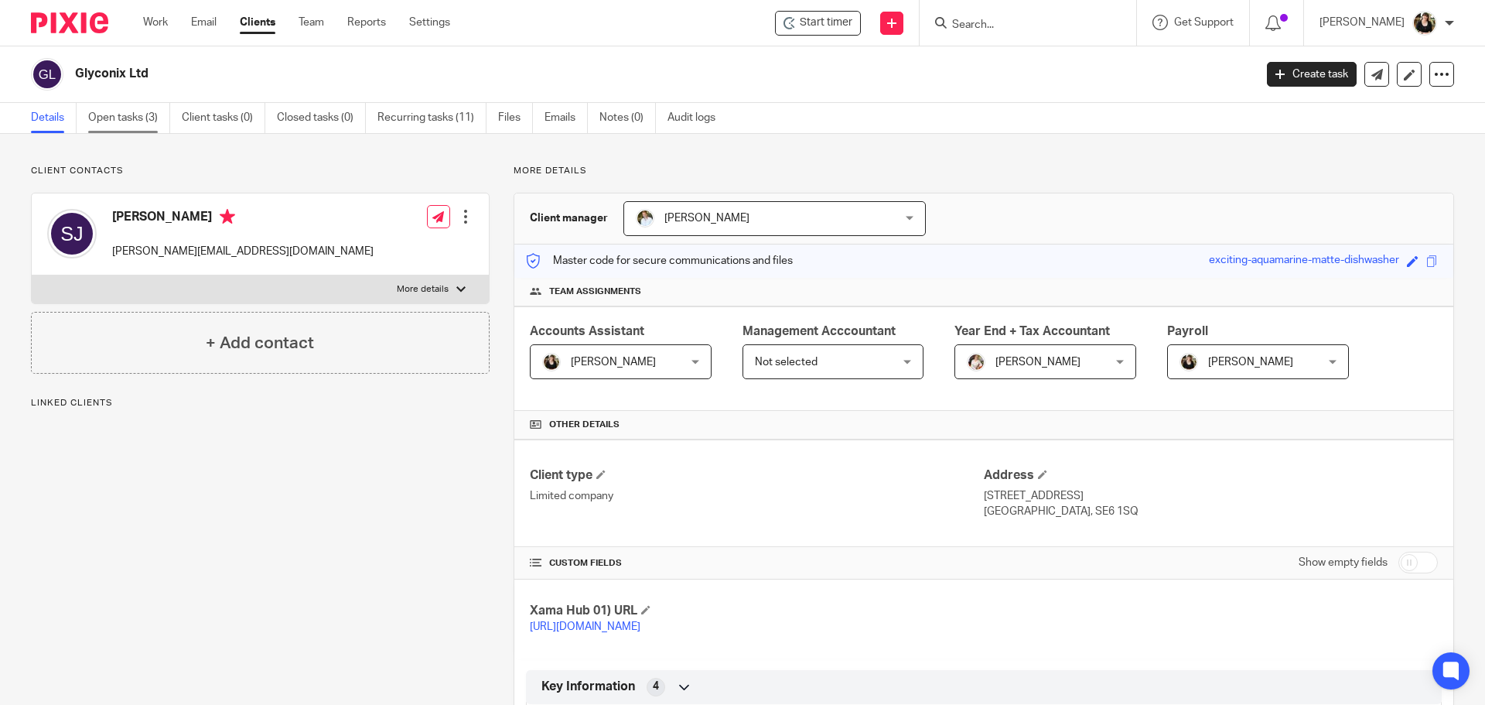
click at [146, 113] on link "Open tasks (3)" at bounding box center [129, 118] width 82 height 30
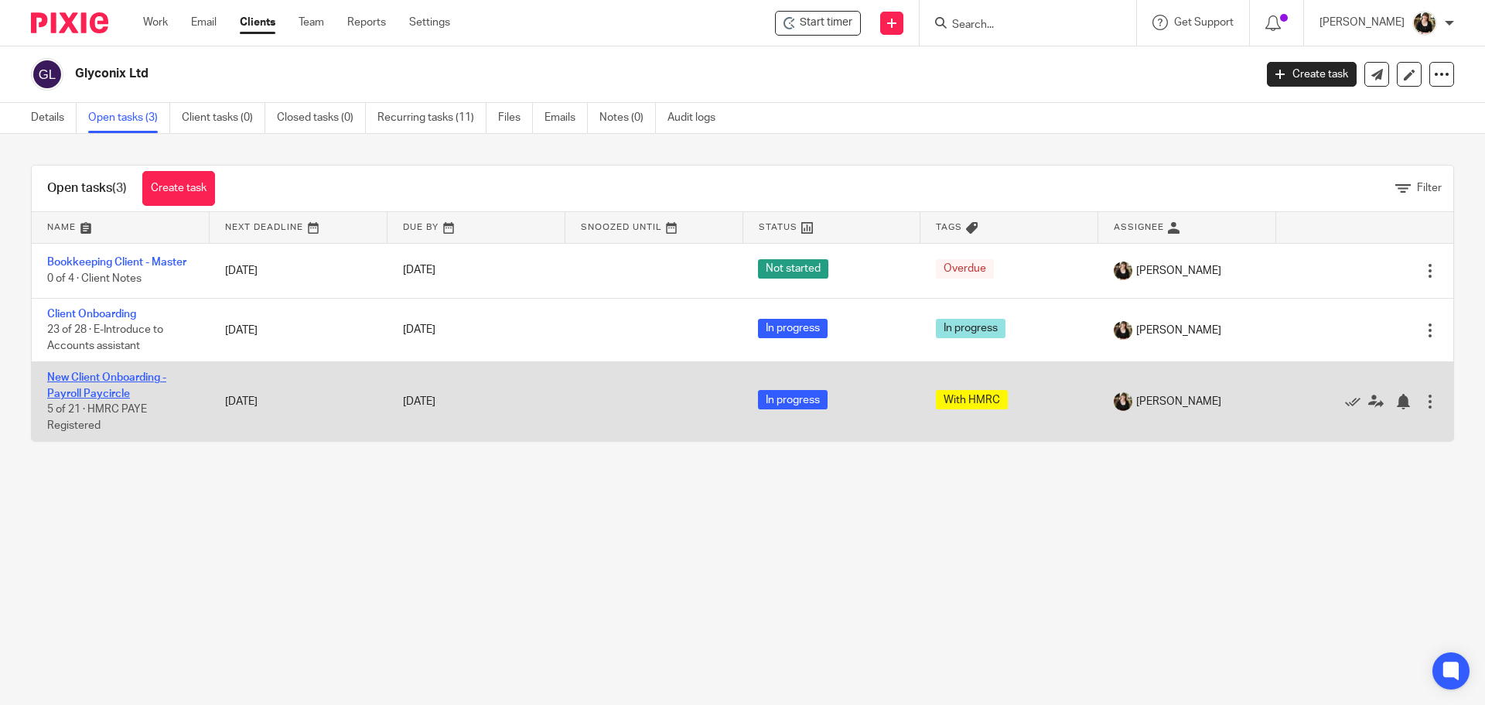
click at [98, 374] on link "New Client Onboarding - Payroll Paycircle" at bounding box center [106, 385] width 119 height 26
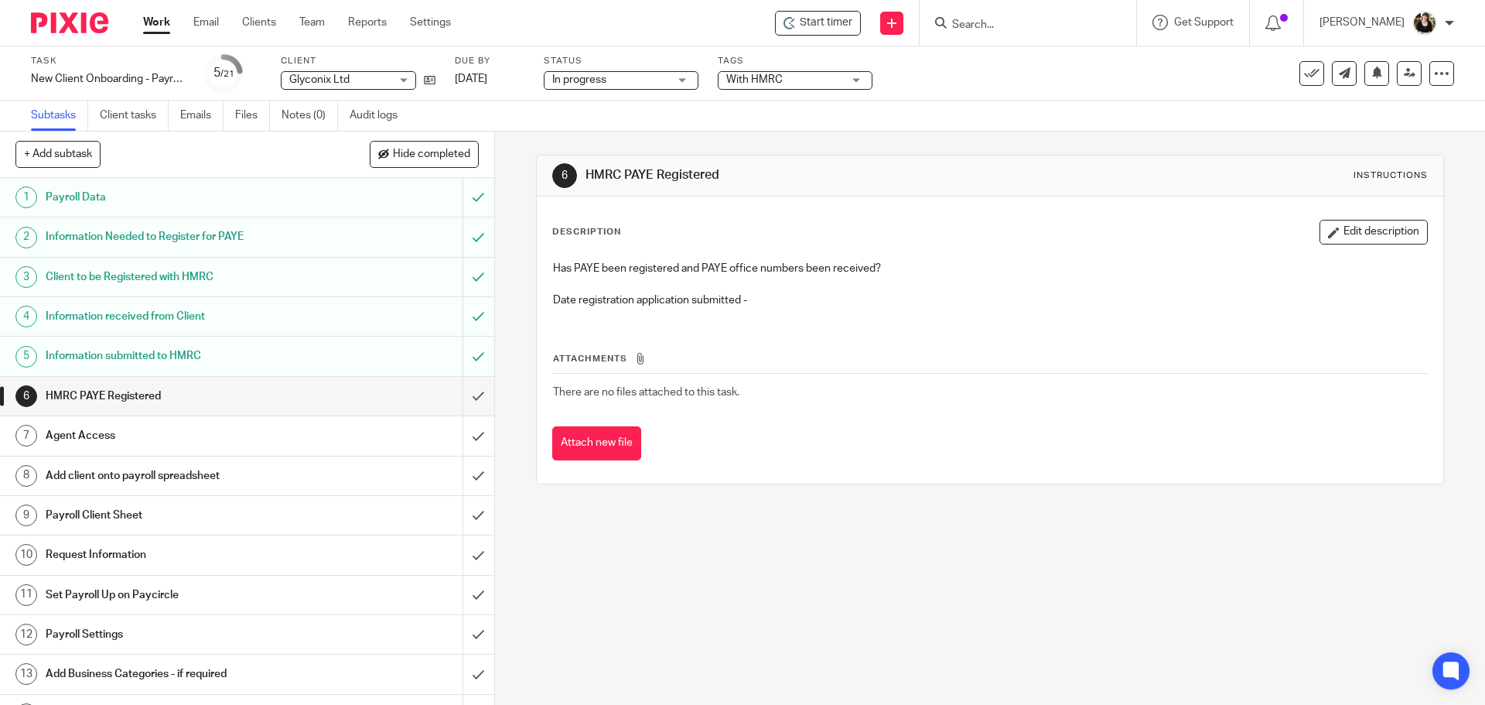
click at [230, 465] on h1 "Add client onto payroll spreadsheet" at bounding box center [180, 475] width 268 height 23
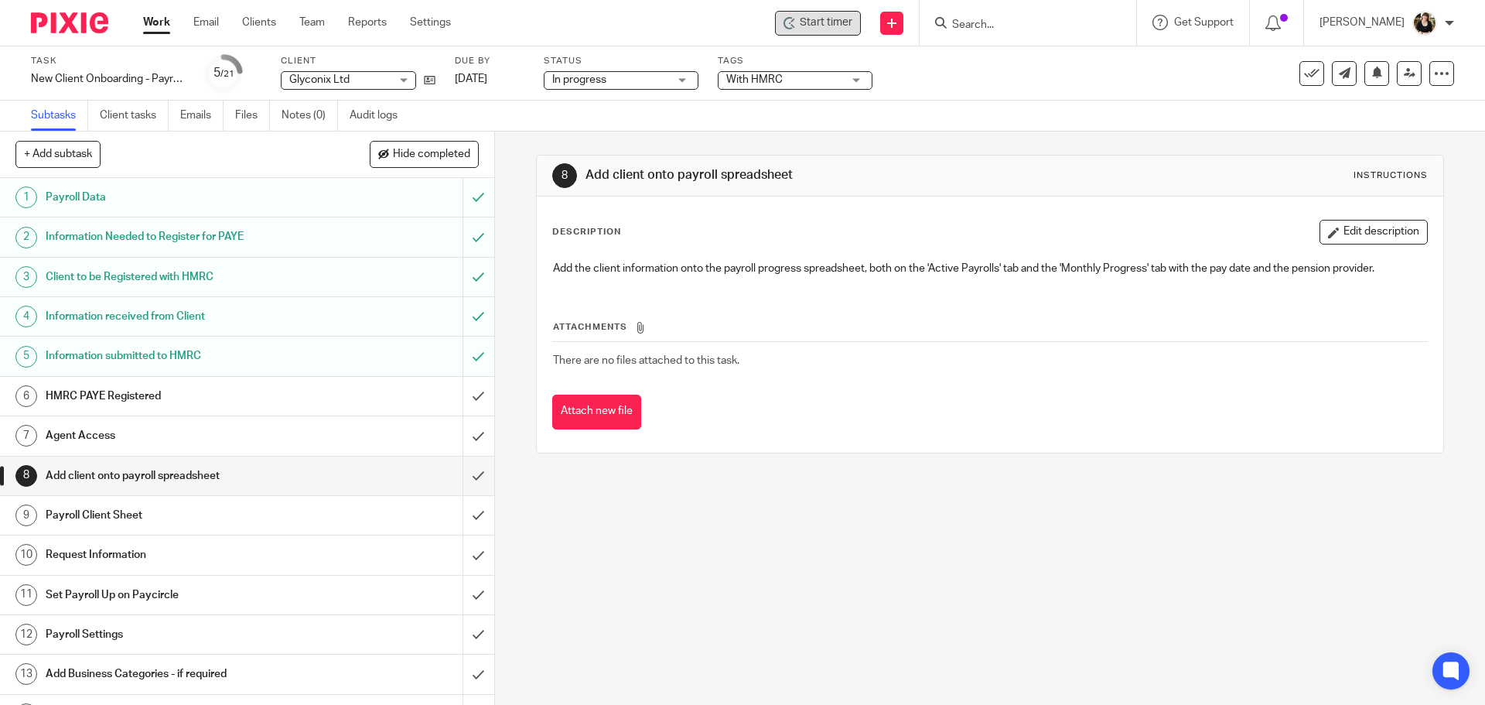
click at [808, 33] on div "Start timer" at bounding box center [818, 23] width 86 height 25
click at [829, 20] on span "Start timer" at bounding box center [826, 23] width 53 height 16
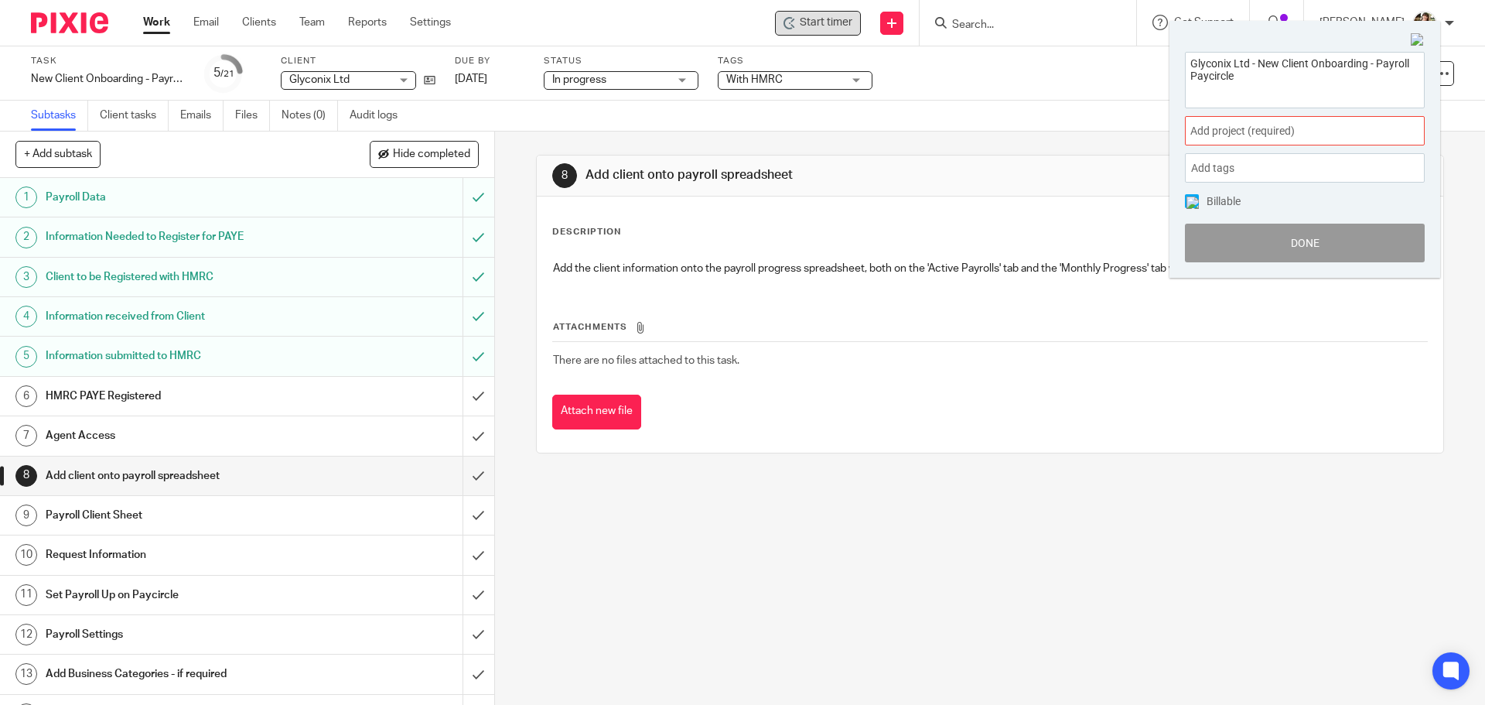
click at [1290, 136] on span "Add project (required) :" at bounding box center [1287, 131] width 195 height 16
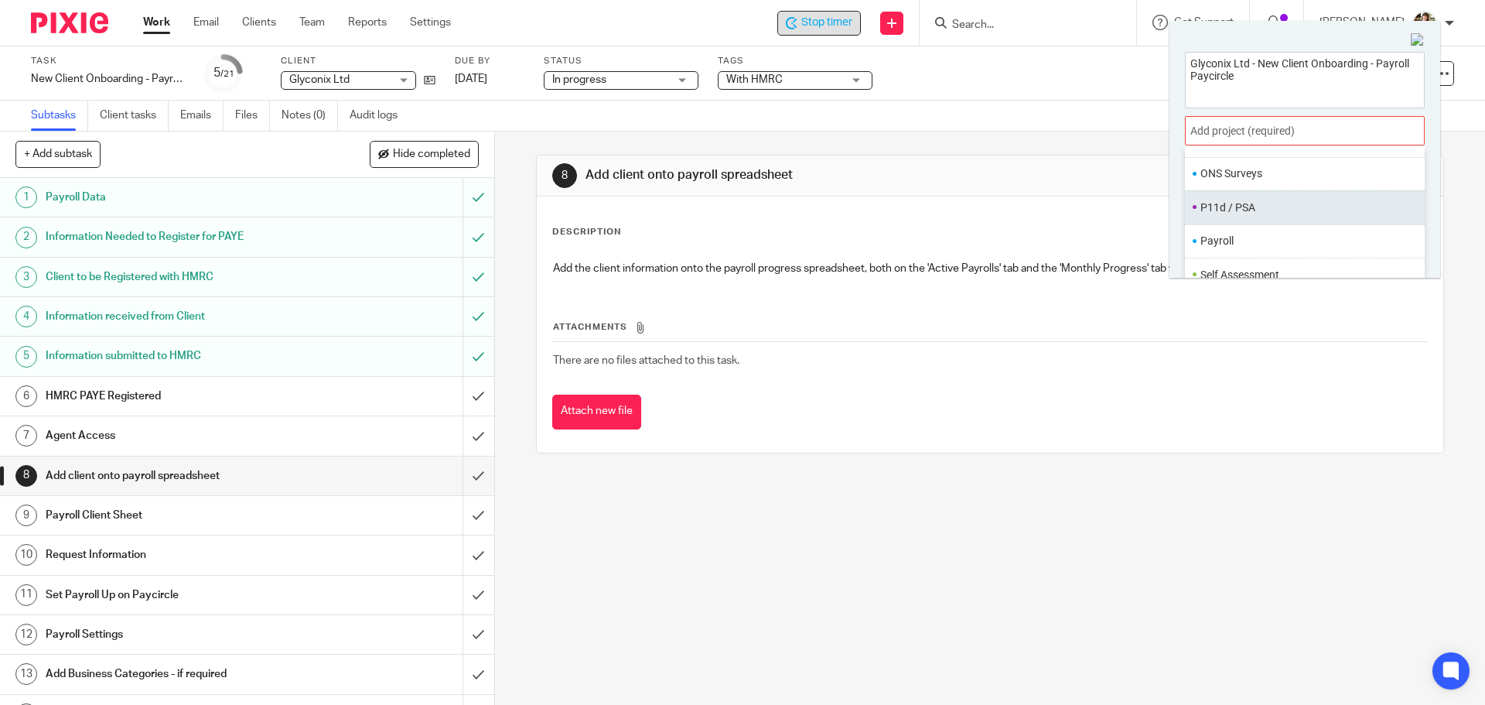
scroll to position [464, 0]
click at [1236, 214] on li "Onboarding" at bounding box center [1301, 218] width 202 height 16
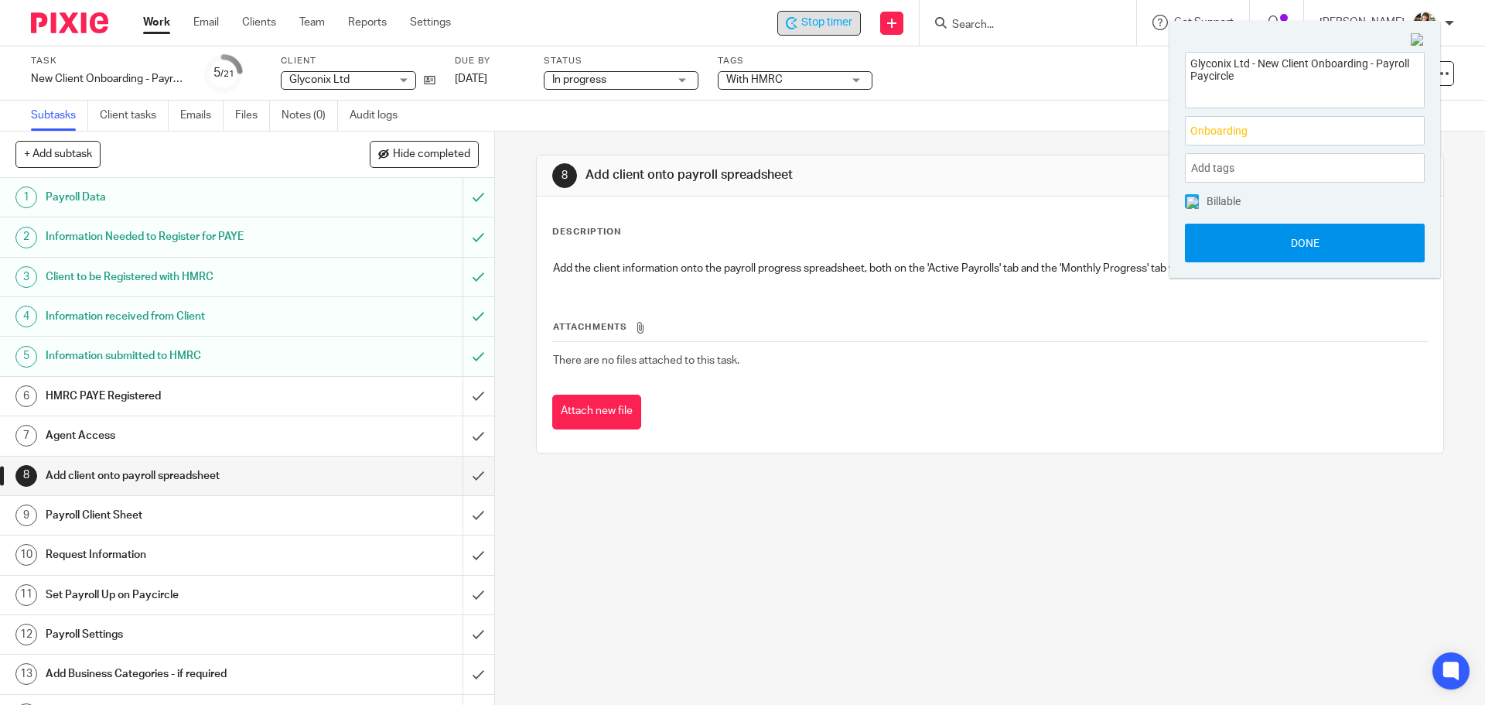
click at [1260, 233] on button "Done" at bounding box center [1305, 243] width 240 height 39
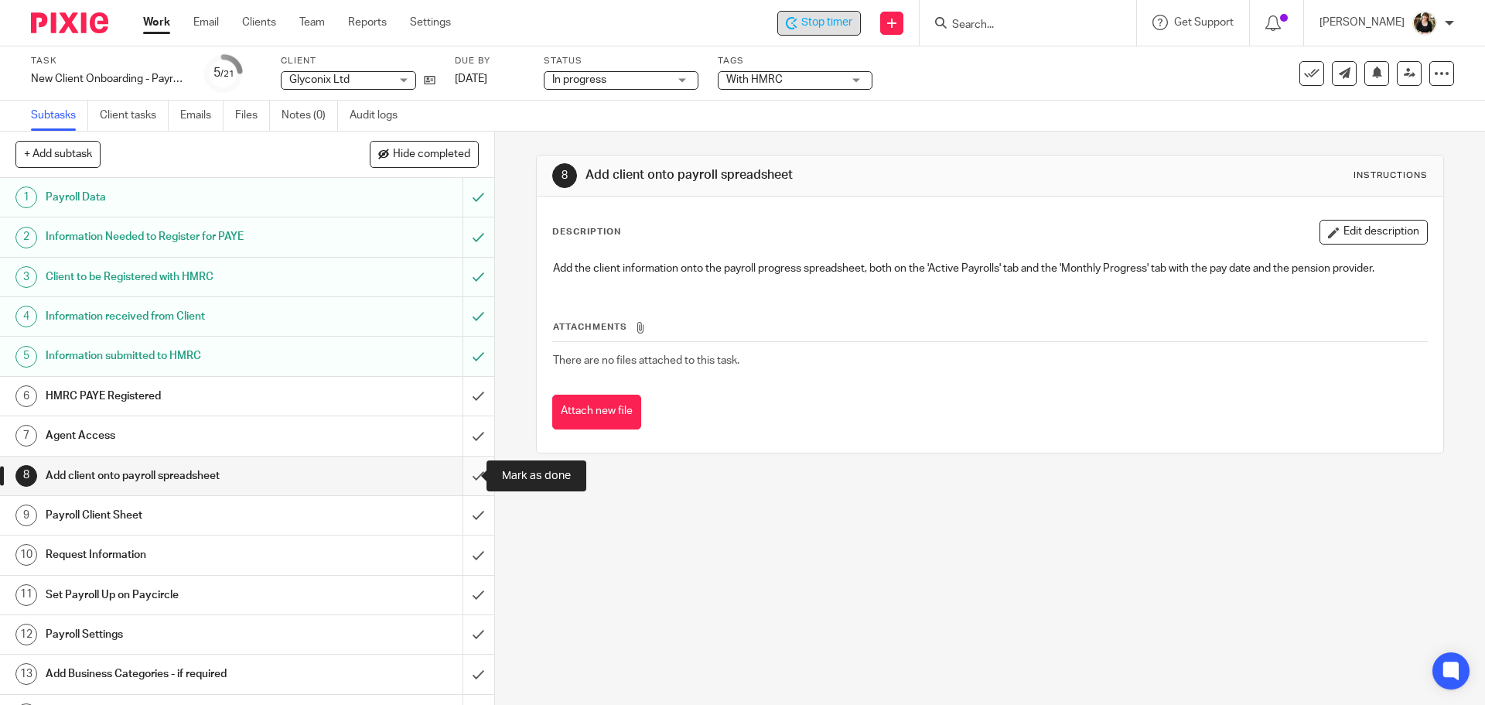
click at [460, 477] on input "submit" at bounding box center [247, 475] width 494 height 39
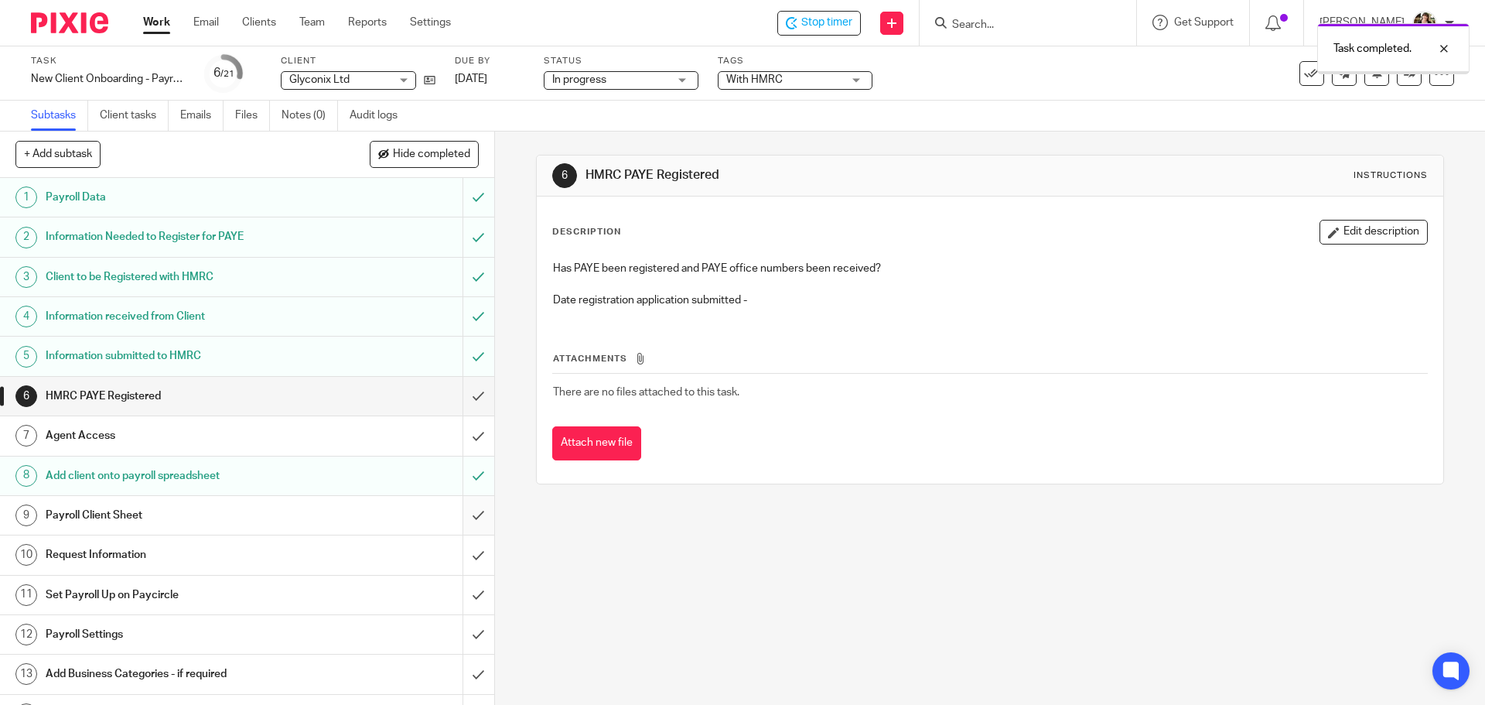
click at [461, 518] on input "submit" at bounding box center [247, 515] width 494 height 39
click at [348, 603] on div "Set Payroll Up on Paycircle" at bounding box center [246, 594] width 401 height 23
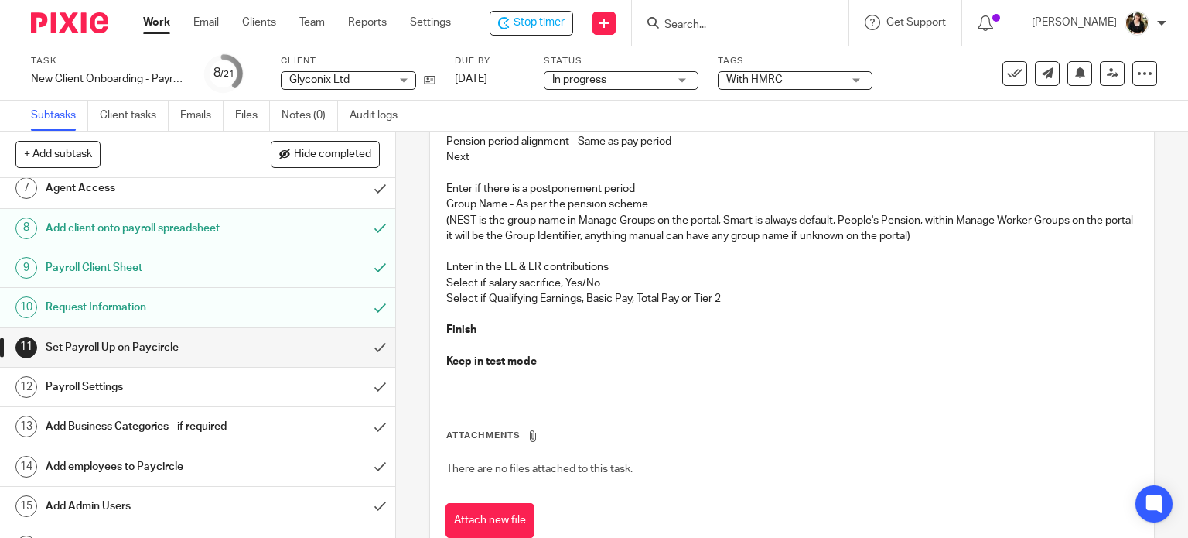
scroll to position [1128, 0]
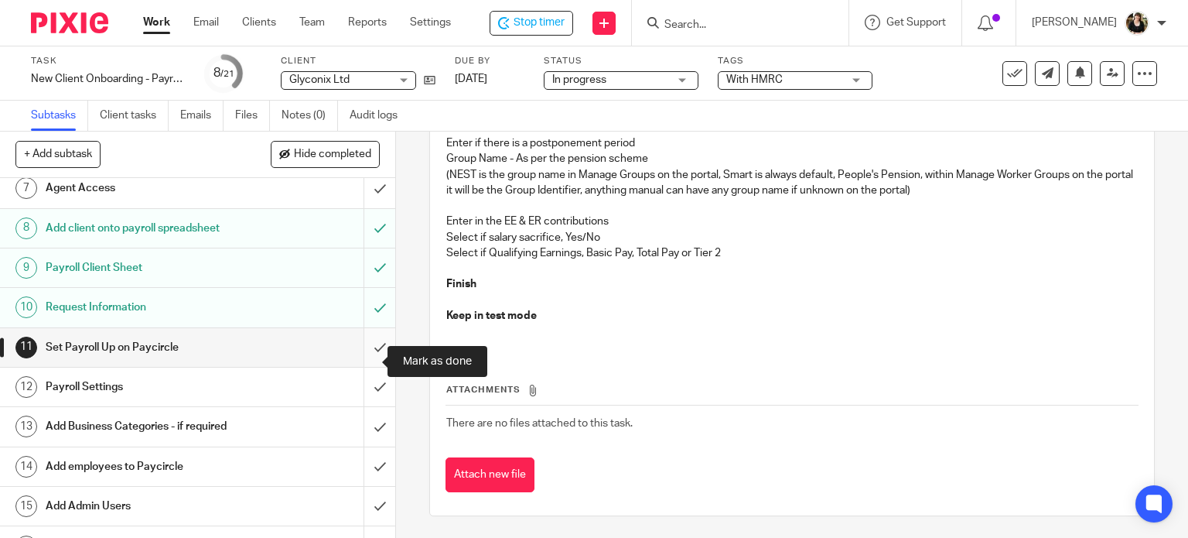
click at [364, 362] on input "submit" at bounding box center [197, 347] width 395 height 39
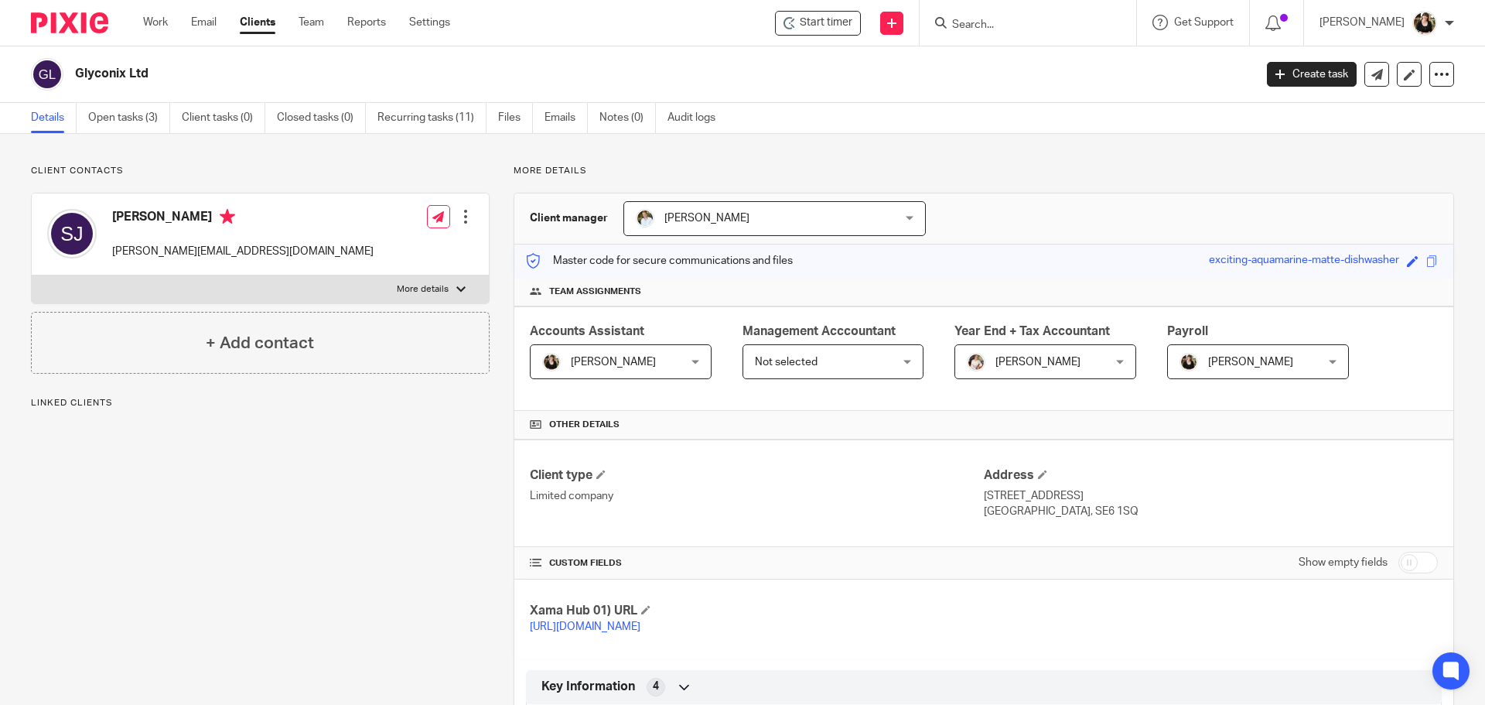
scroll to position [404, 0]
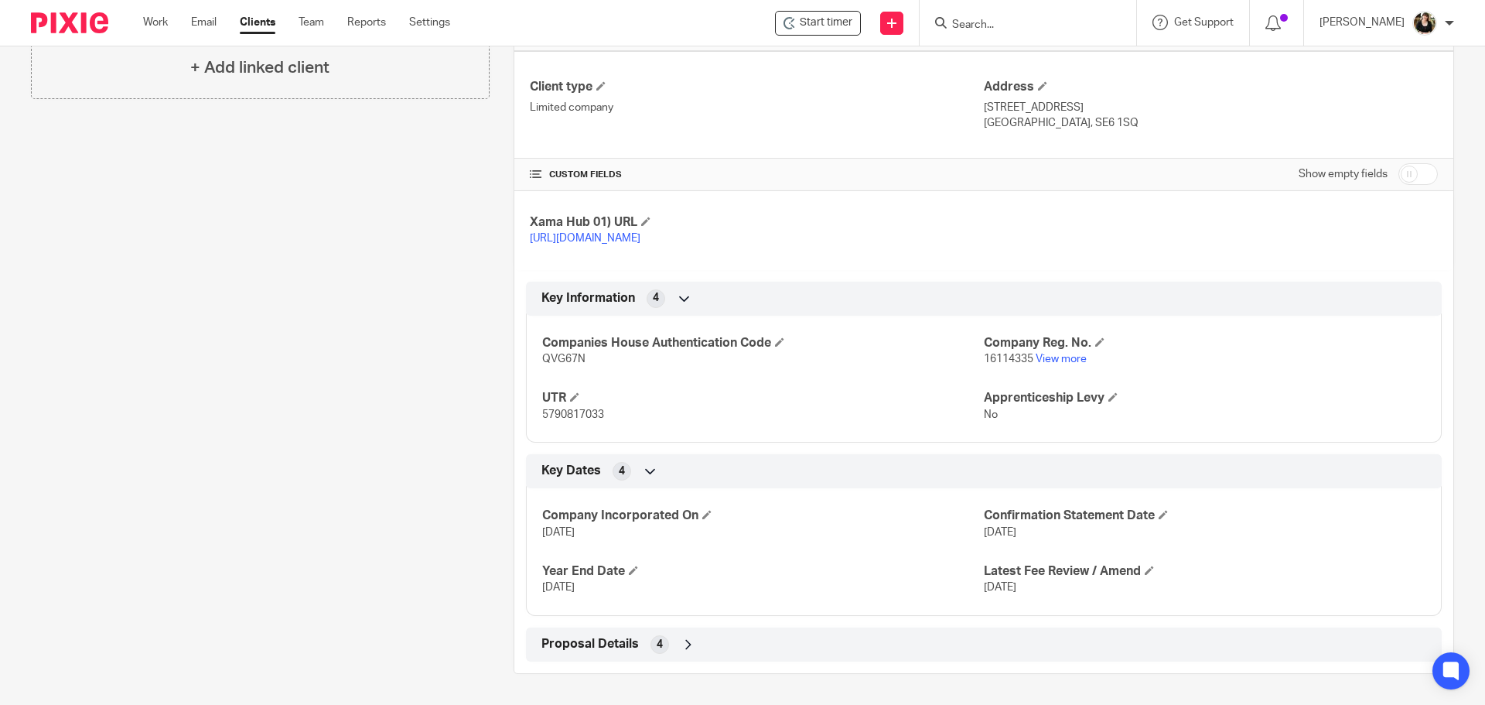
click at [1003, 360] on span "16114335" at bounding box center [1008, 358] width 49 height 11
copy p "16114335"
click at [578, 422] on p "5790817033" at bounding box center [763, 414] width 442 height 15
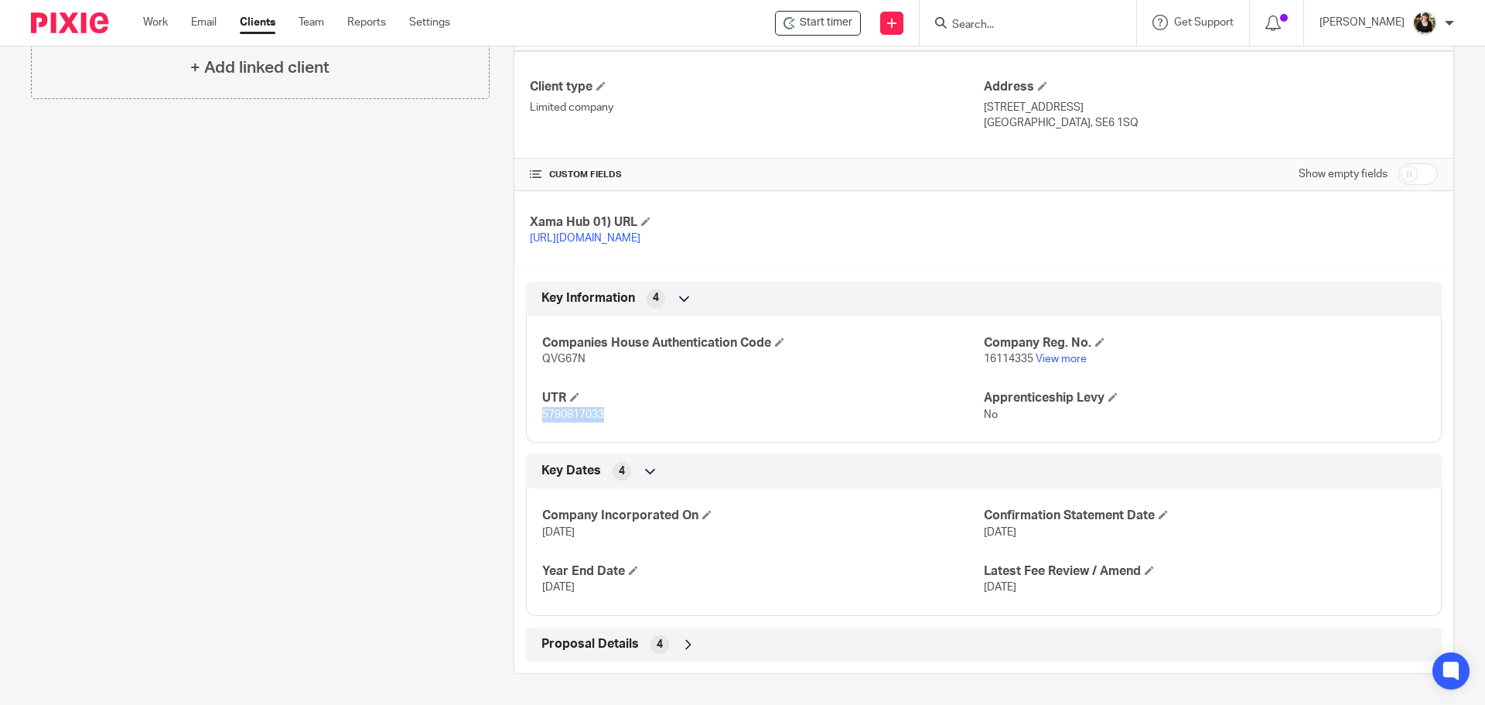
copy span "5790817033"
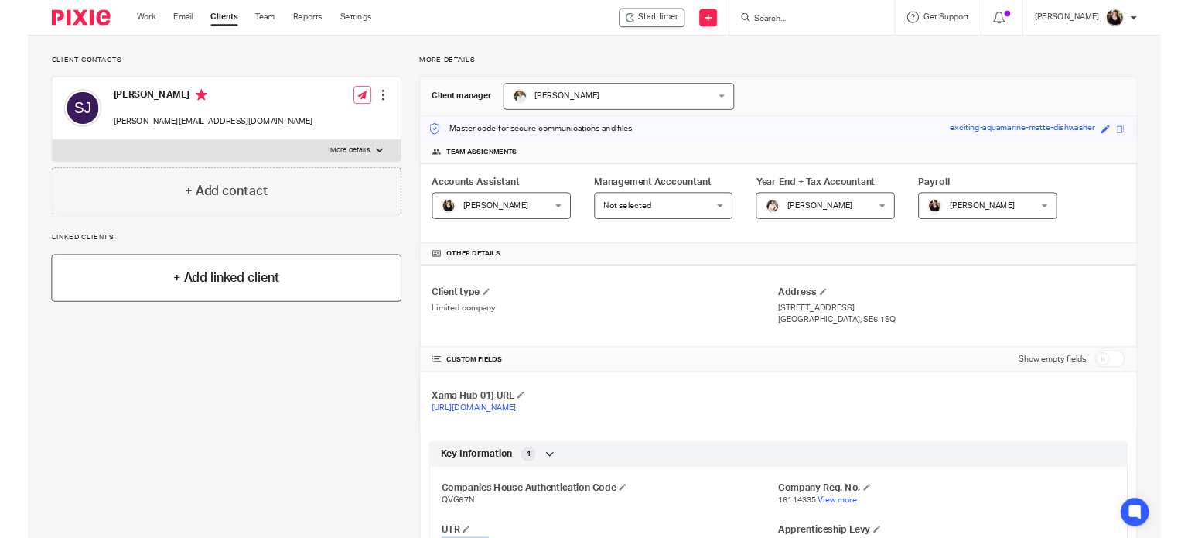
scroll to position [0, 0]
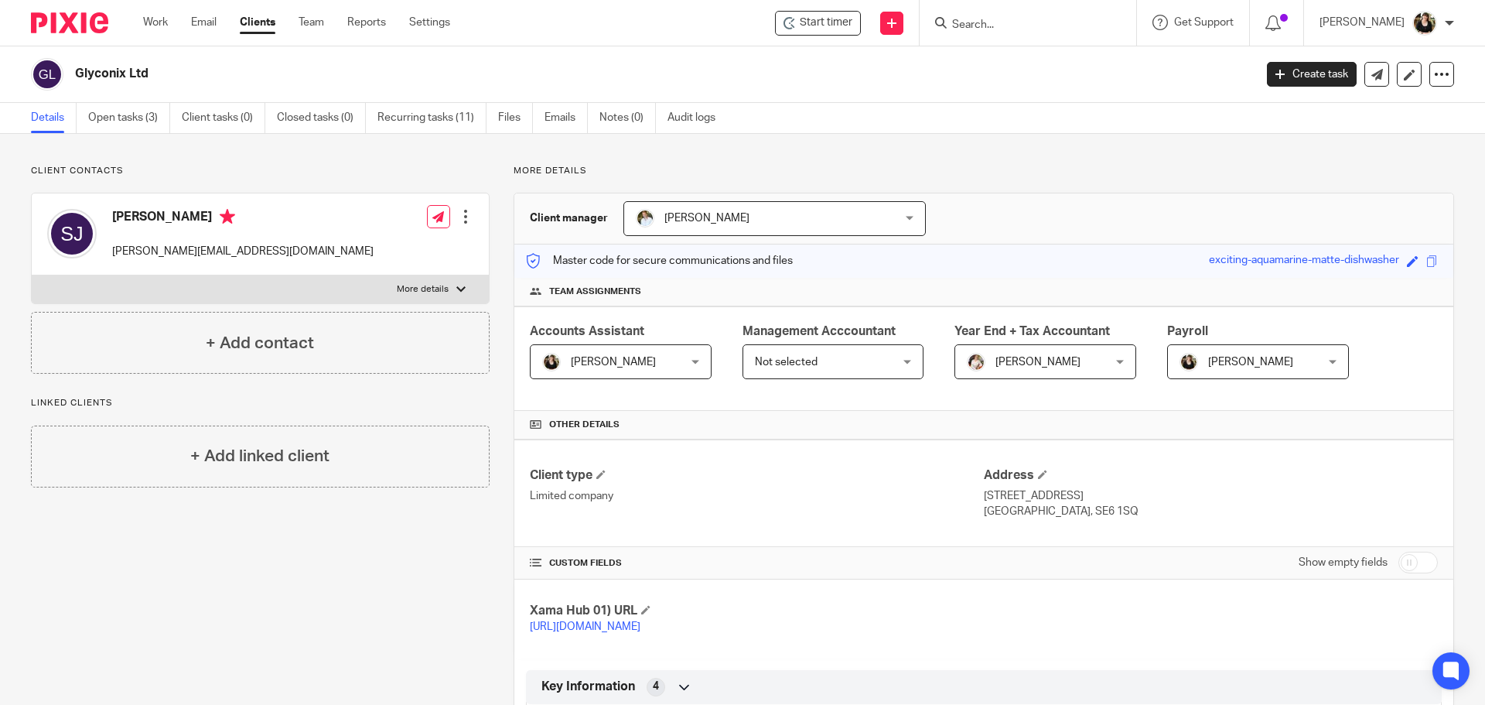
click at [160, 213] on h4 "[PERSON_NAME]" at bounding box center [242, 218] width 261 height 19
click at [173, 256] on p "[PERSON_NAME][EMAIL_ADDRESS][DOMAIN_NAME]" at bounding box center [242, 251] width 261 height 15
drag, startPoint x: 218, startPoint y: 250, endPoint x: 110, endPoint y: 248, distance: 108.3
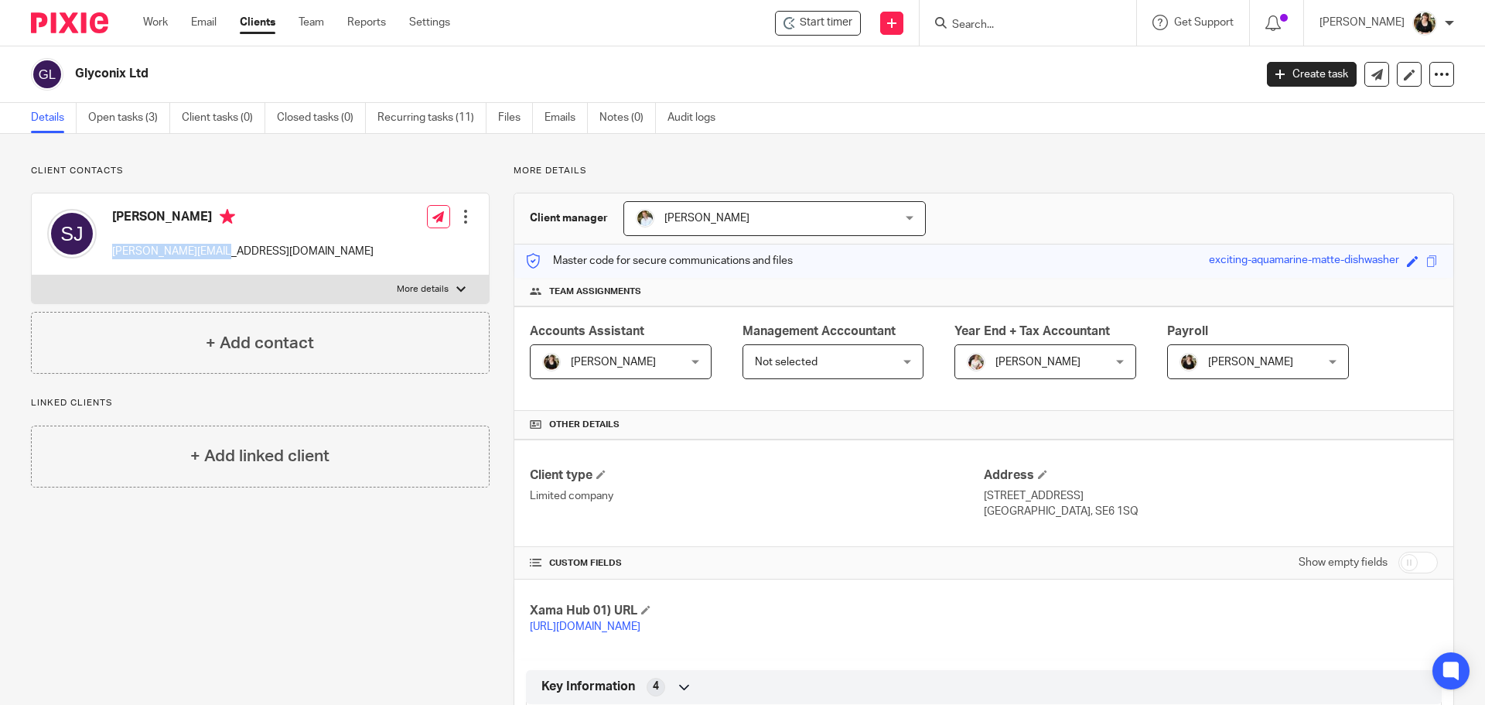
click at [110, 248] on div "Sophie James sophie@glyconix.bio" at bounding box center [210, 234] width 326 height 66
copy p "sophie@glyconix.bio"
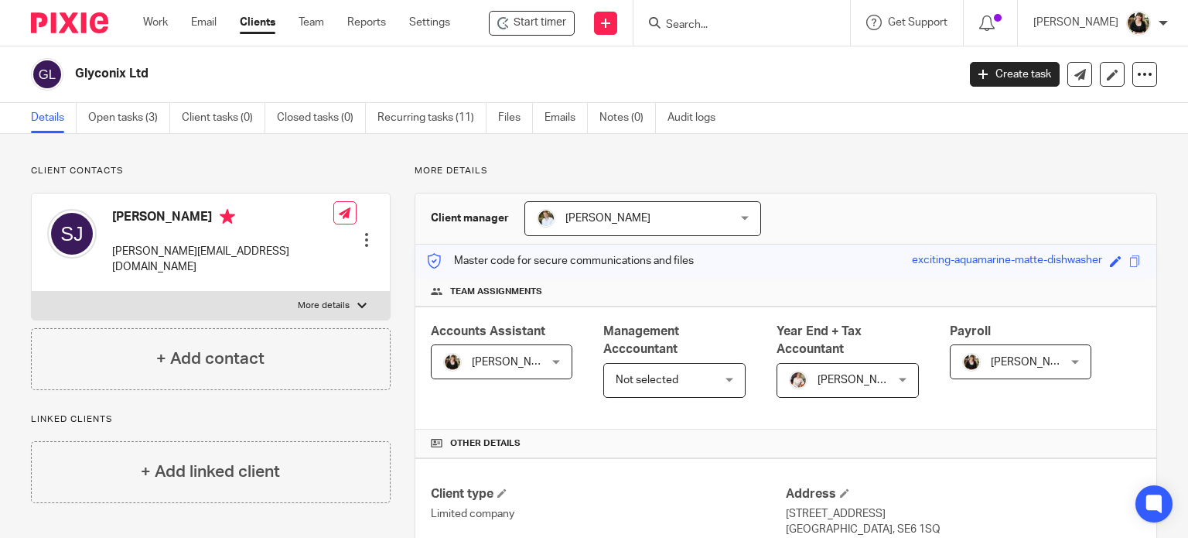
click at [737, 29] on input "Search" at bounding box center [733, 26] width 139 height 14
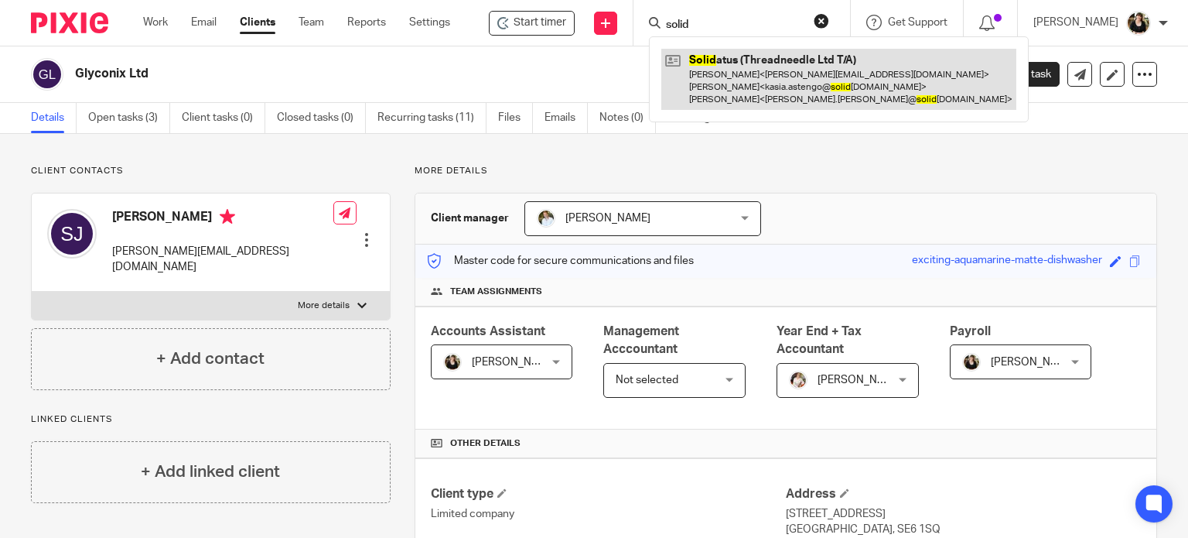
type input "solid"
click at [734, 74] on link at bounding box center [838, 79] width 355 height 61
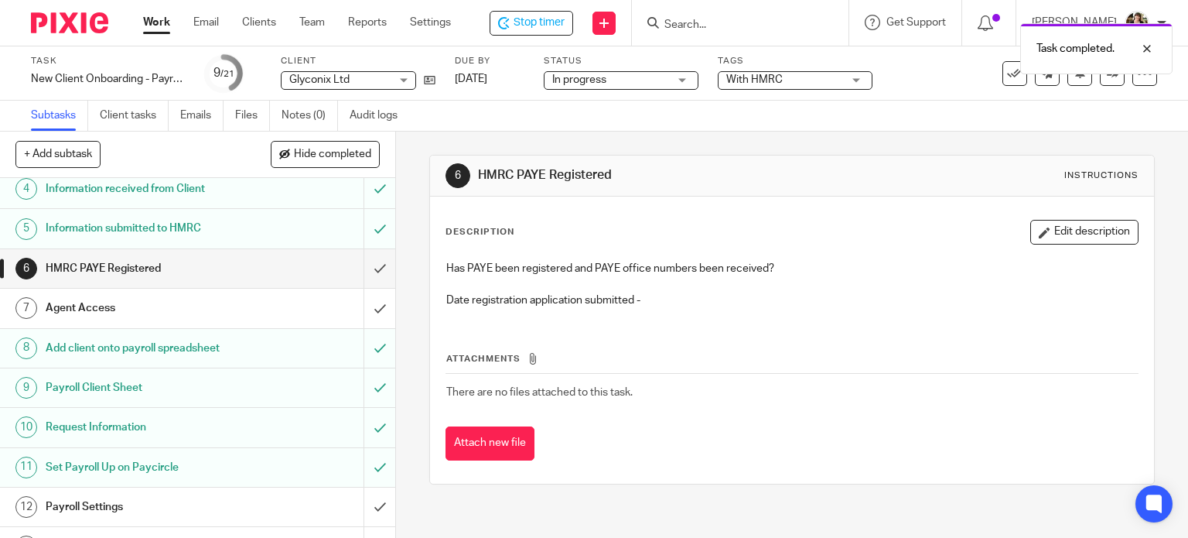
scroll to position [232, 0]
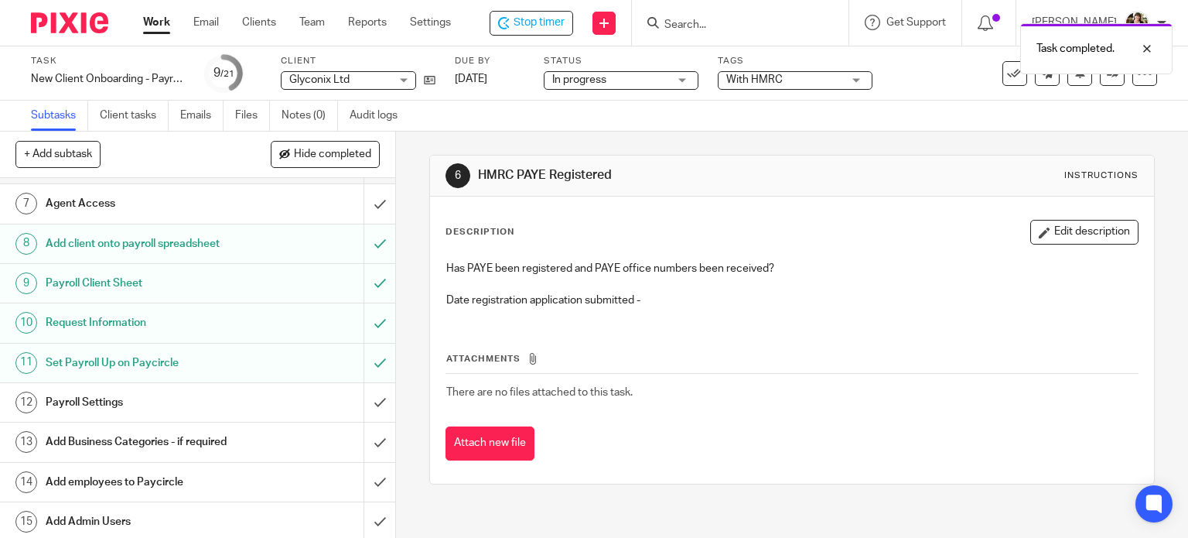
click at [169, 414] on h1 "Payroll Settings" at bounding box center [147, 402] width 202 height 23
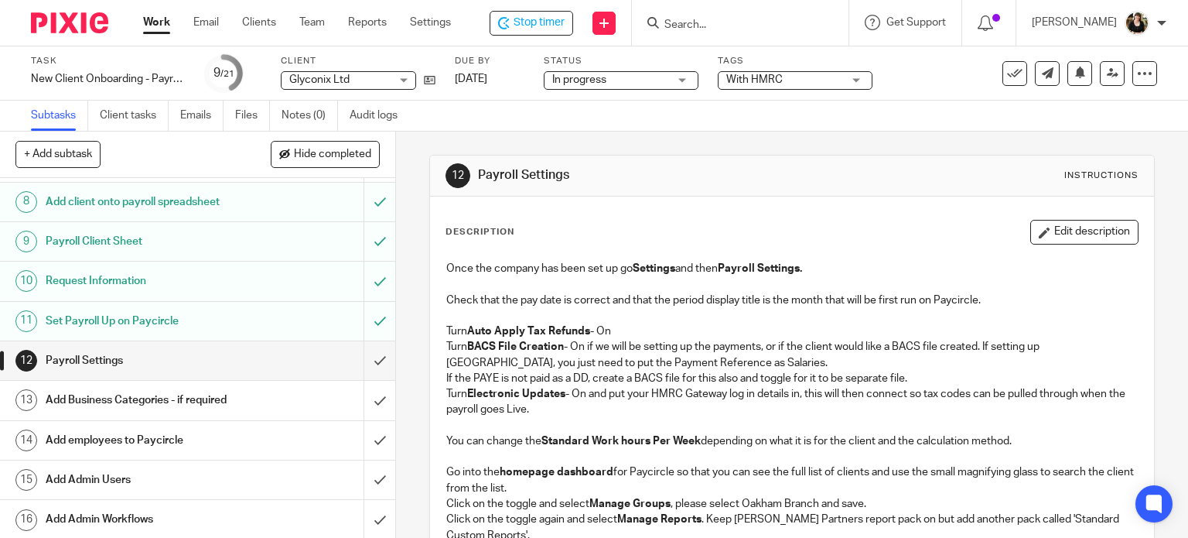
scroll to position [309, 0]
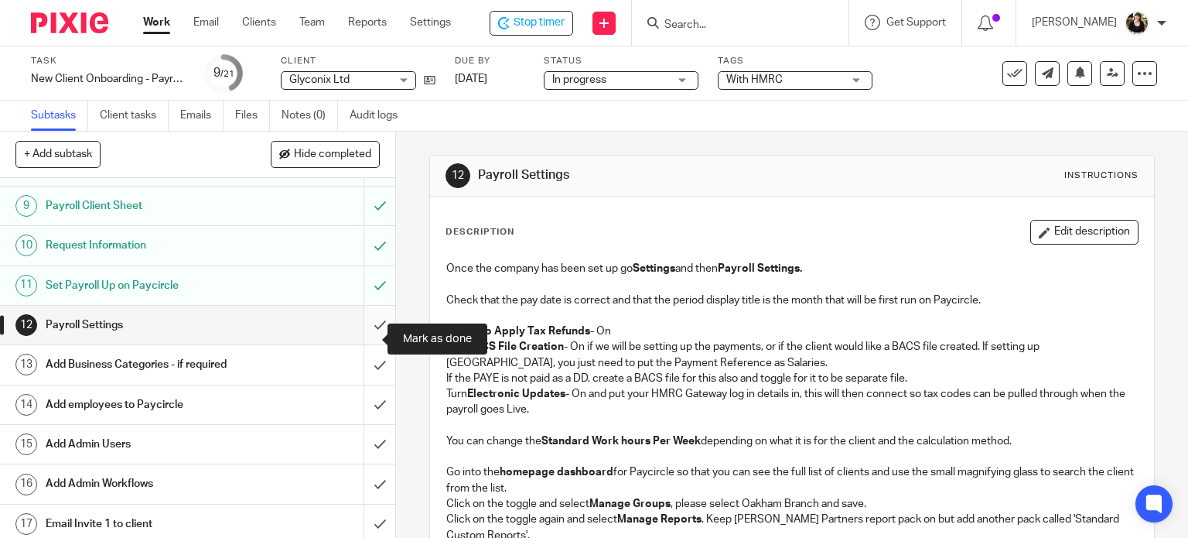
click at [353, 336] on input "submit" at bounding box center [197, 324] width 395 height 39
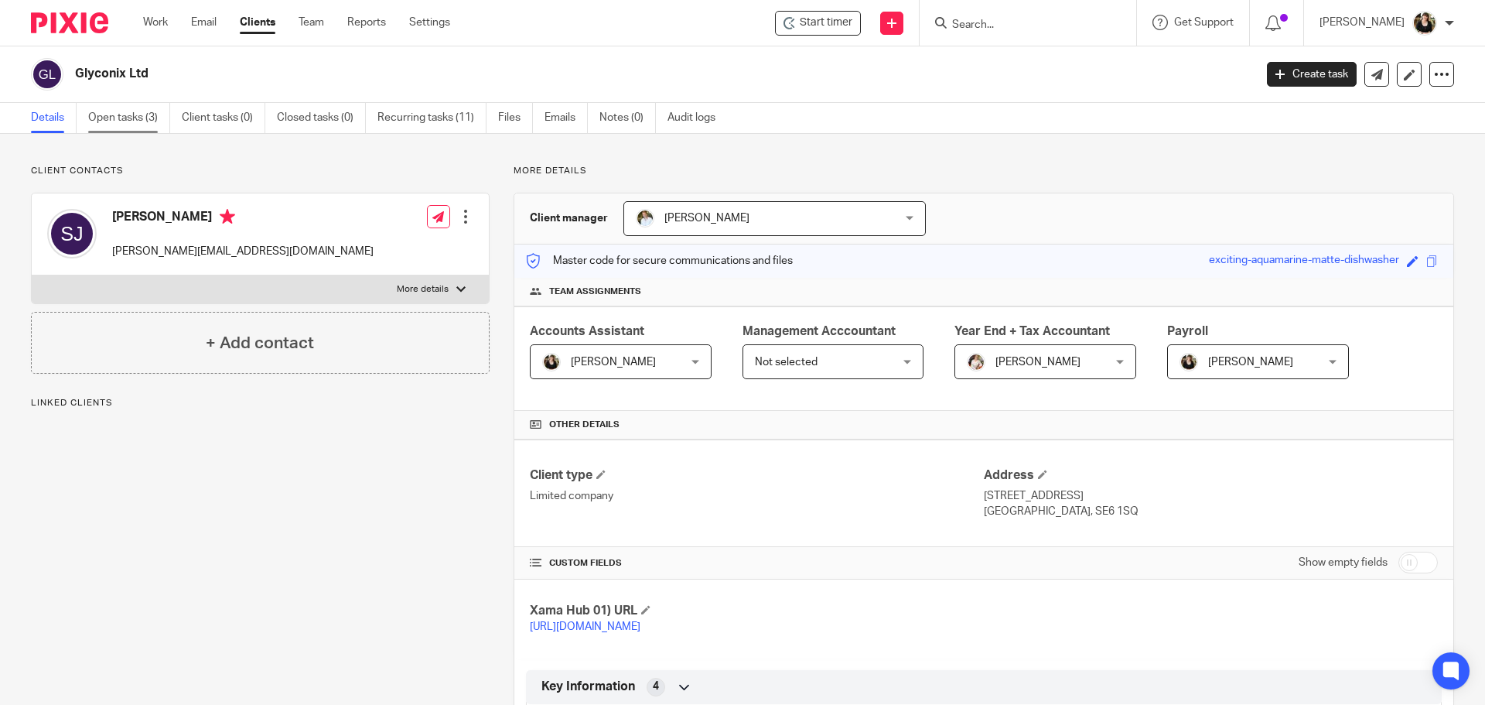
click at [108, 109] on link "Open tasks (3)" at bounding box center [129, 118] width 82 height 30
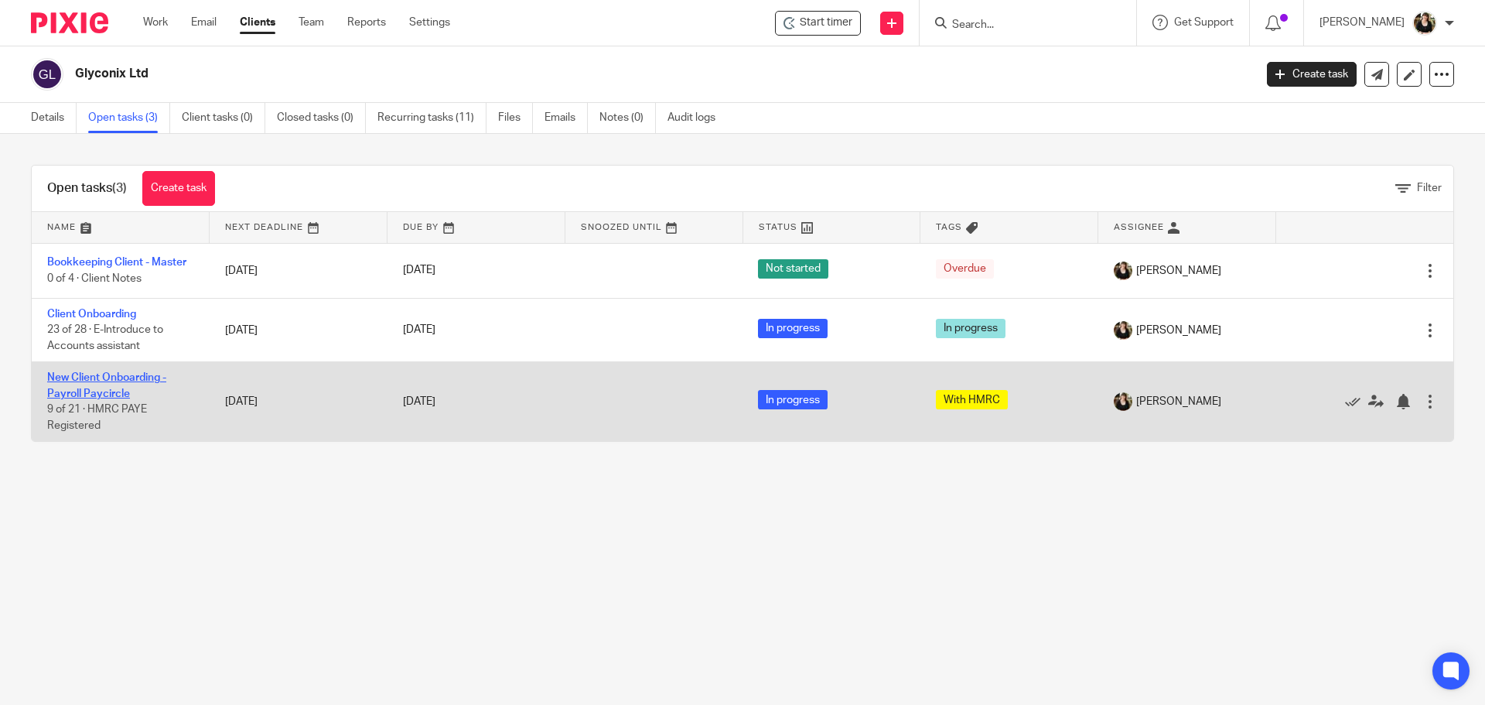
click at [108, 392] on link "New Client Onboarding - Payroll Paycircle" at bounding box center [106, 385] width 119 height 26
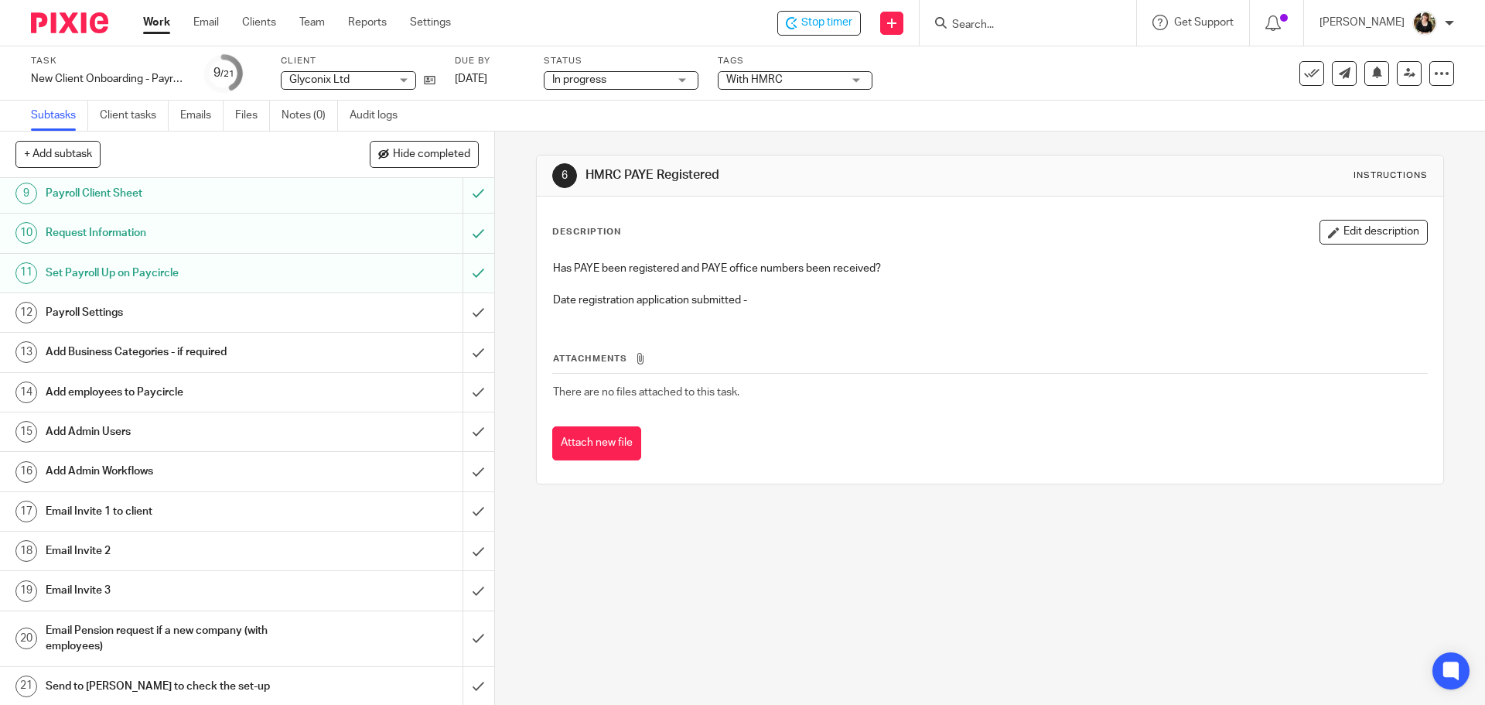
scroll to position [323, 0]
click at [115, 469] on h1 "Add Admin Workflows" at bounding box center [180, 469] width 268 height 23
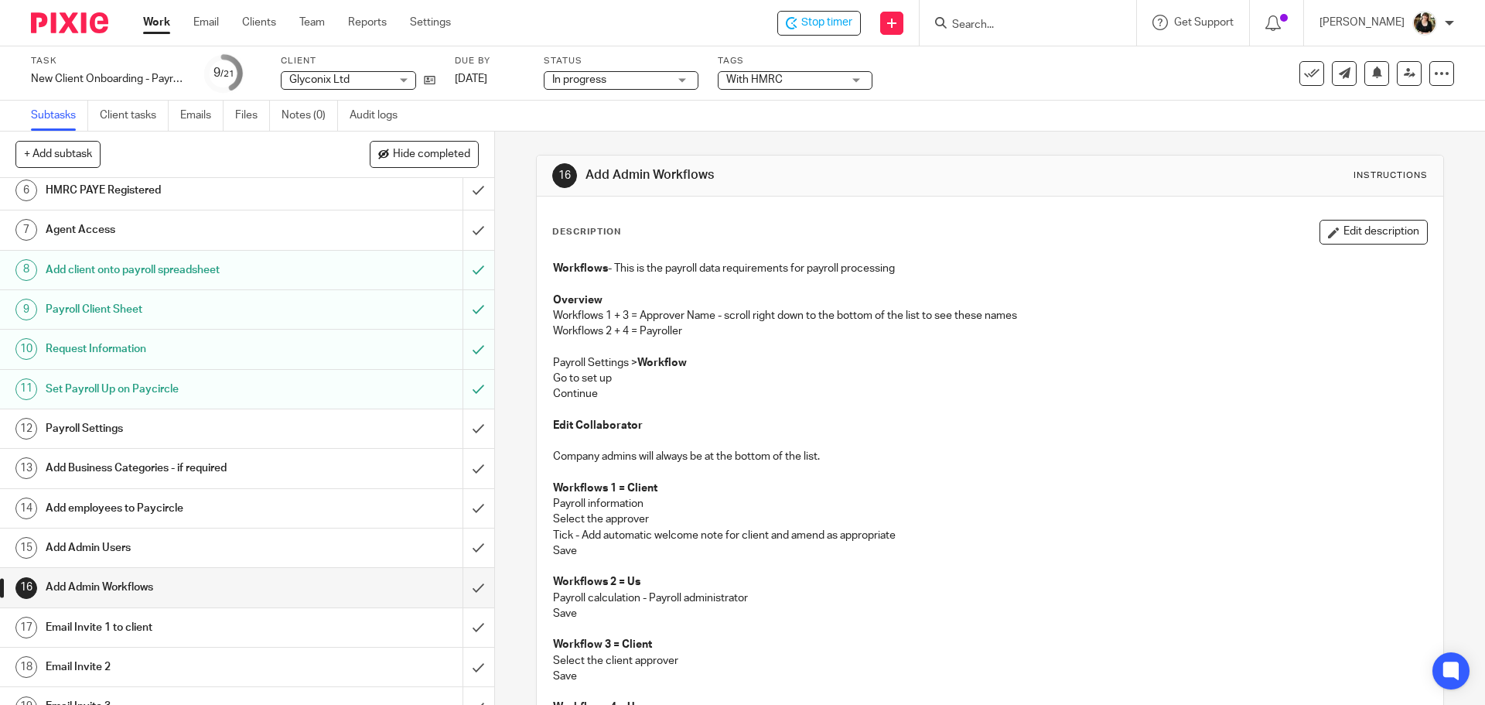
scroll to position [309, 0]
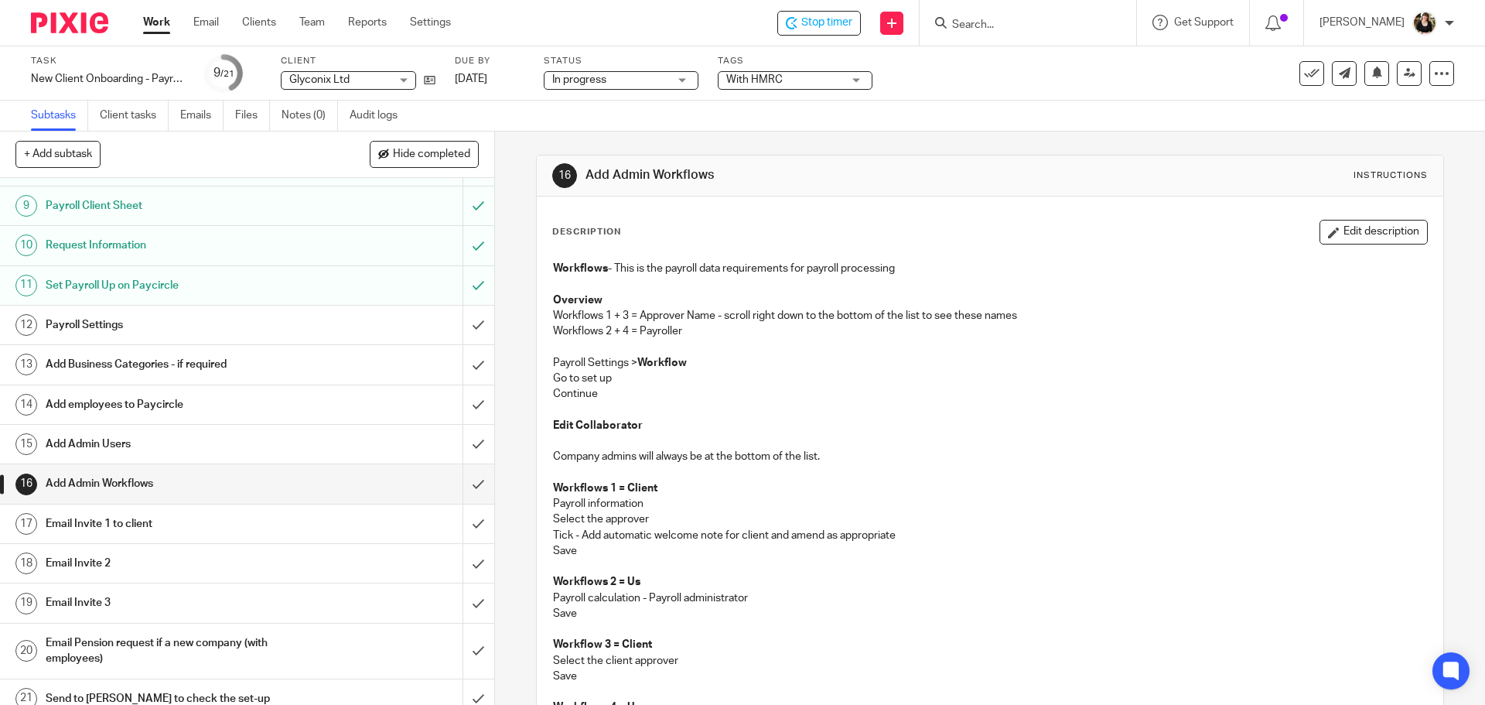
click at [130, 445] on h1 "Add Admin Users" at bounding box center [180, 443] width 268 height 23
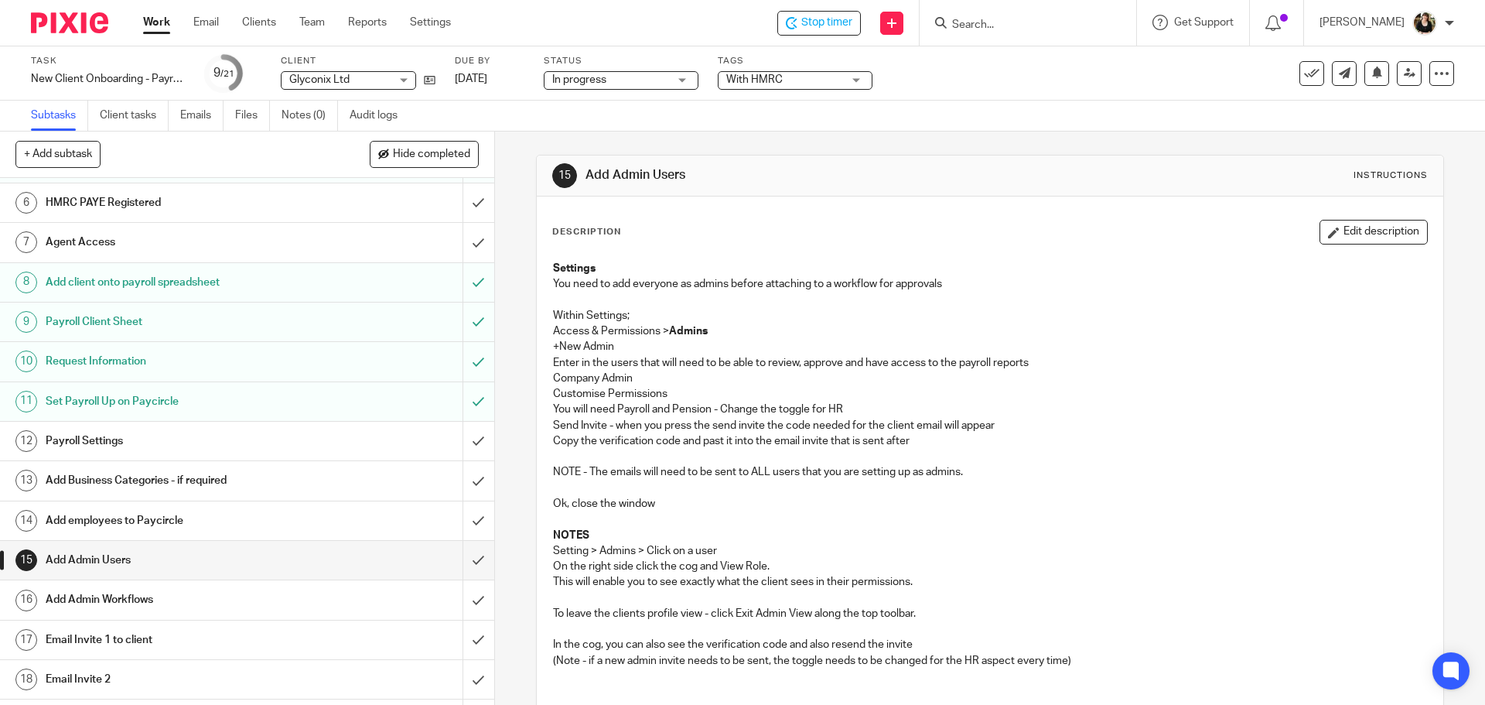
scroll to position [323, 0]
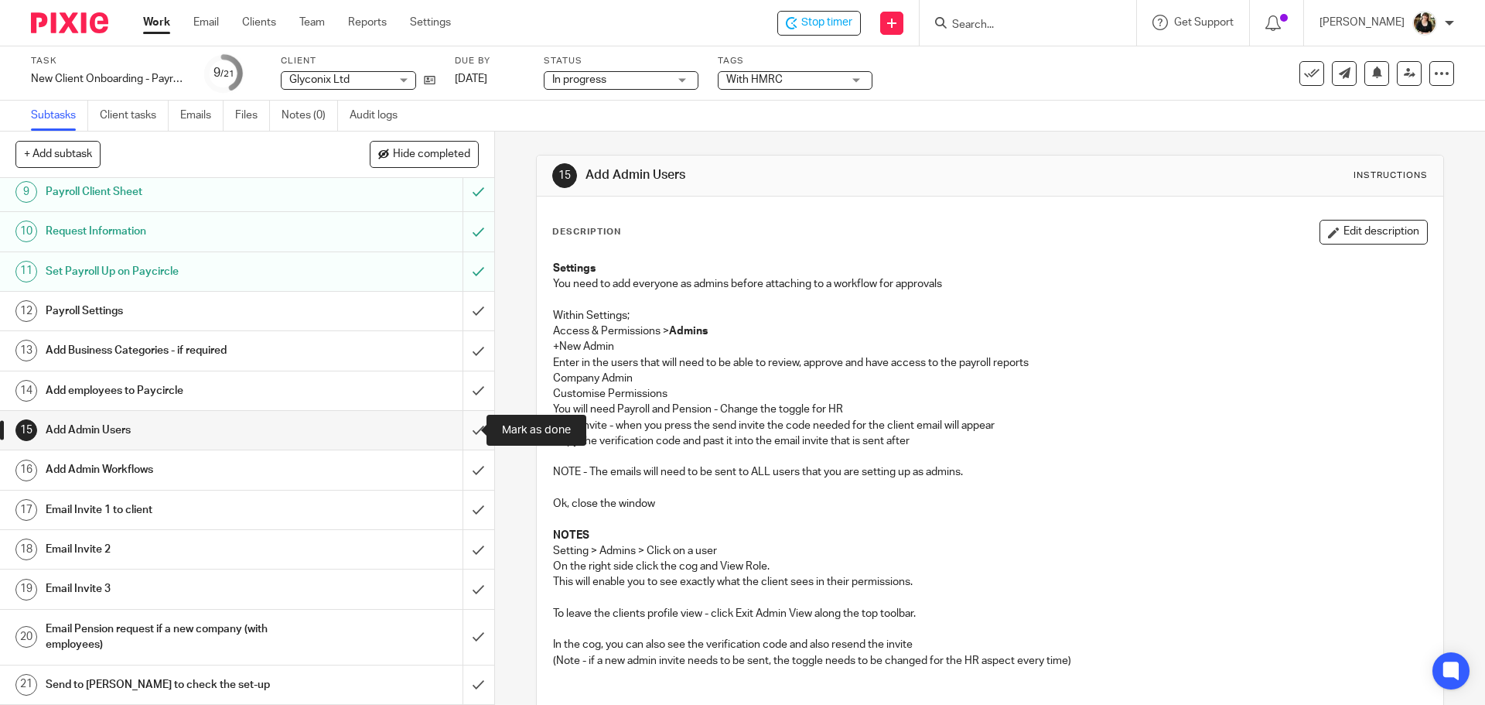
click at [461, 429] on input "submit" at bounding box center [247, 430] width 494 height 39
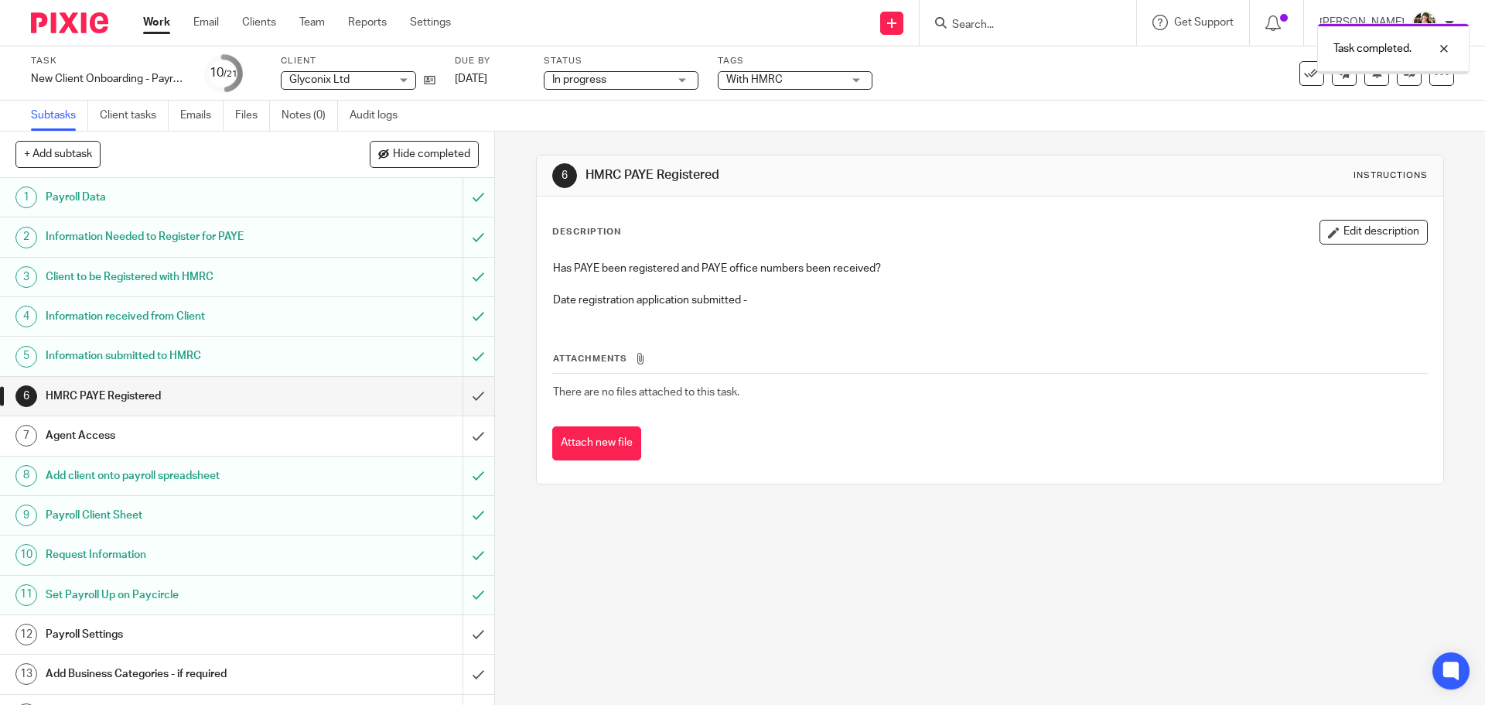
scroll to position [323, 0]
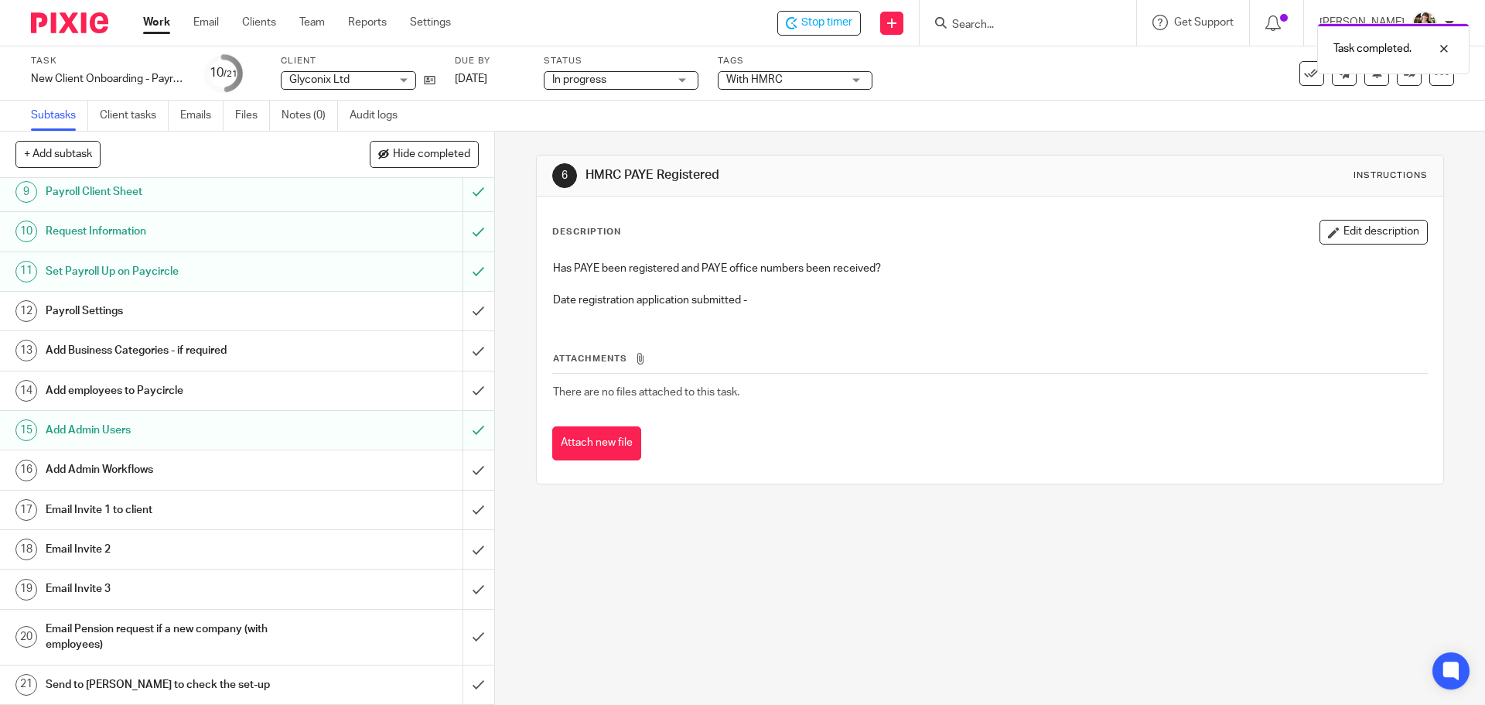
click at [119, 498] on h1 "Email Invite 1 to client" at bounding box center [180, 509] width 268 height 23
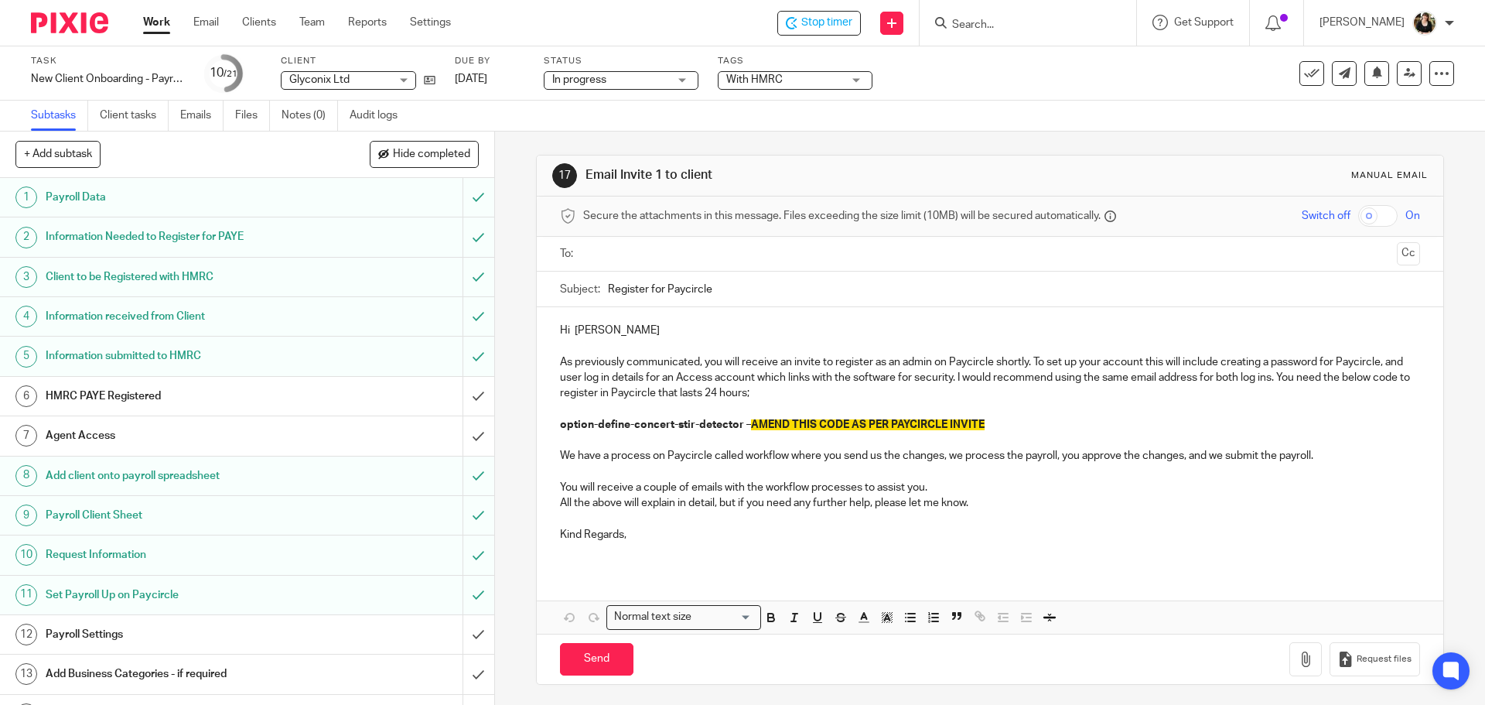
click at [659, 256] on input "text" at bounding box center [989, 254] width 801 height 18
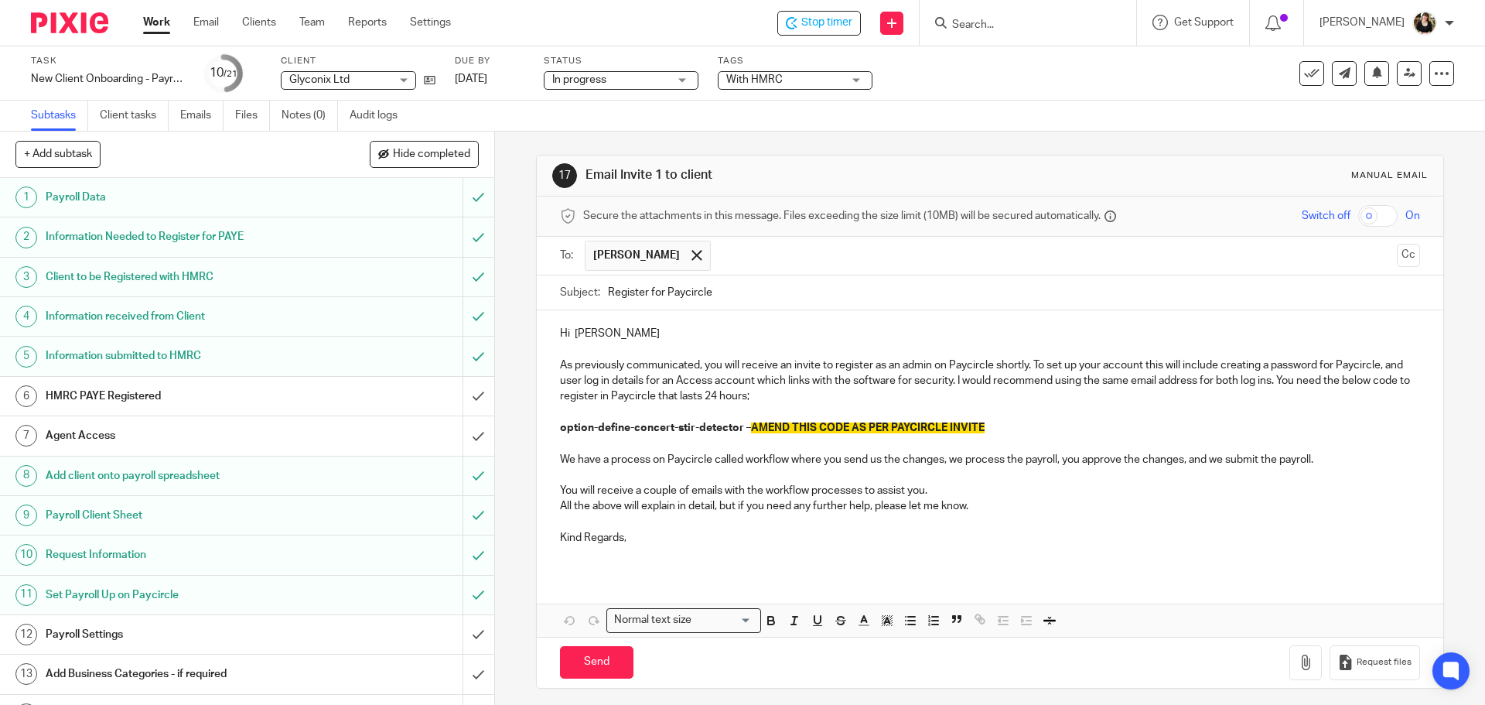
click at [616, 336] on p "Hi Sophie" at bounding box center [989, 333] width 859 height 15
click at [984, 426] on p "option-define-concert-stir-detector – AMEND THIS CODE AS PER PAYCIRCLE INVITE" at bounding box center [989, 427] width 859 height 15
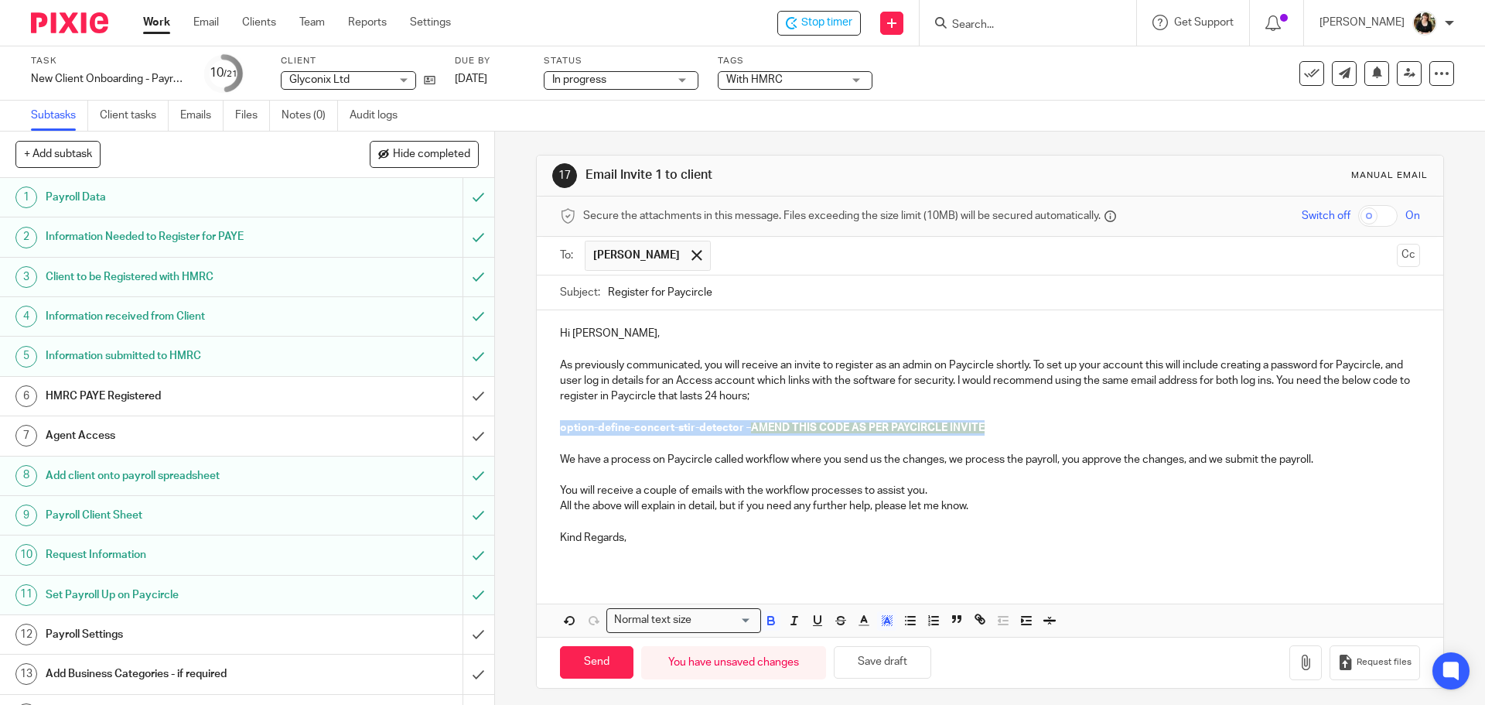
drag, startPoint x: 988, startPoint y: 425, endPoint x: 807, endPoint y: 425, distance: 181.8
click at [807, 425] on p "option-define-concert-stir-detector – AMEND THIS CODE AS PER PAYCIRCLE INVITE" at bounding box center [989, 427] width 859 height 15
drag, startPoint x: 722, startPoint y: 430, endPoint x: 555, endPoint y: 426, distance: 166.3
click at [560, 426] on p "reform-band-agree-bring-tank" at bounding box center [989, 427] width 859 height 15
click at [768, 616] on icon "button" at bounding box center [771, 620] width 14 height 14
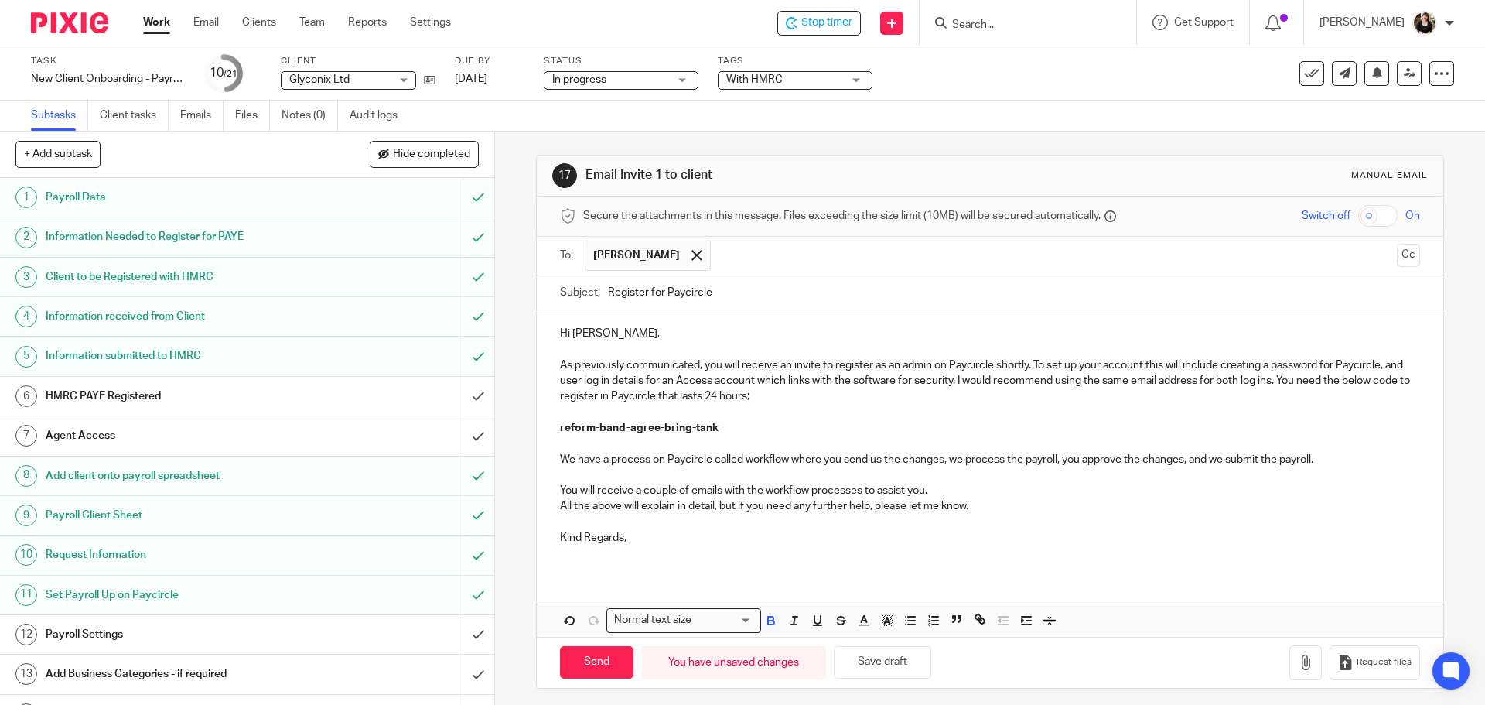
click at [845, 452] on p "We have a process on Paycircle called workflow where you send us the changes, w…" at bounding box center [989, 459] width 859 height 15
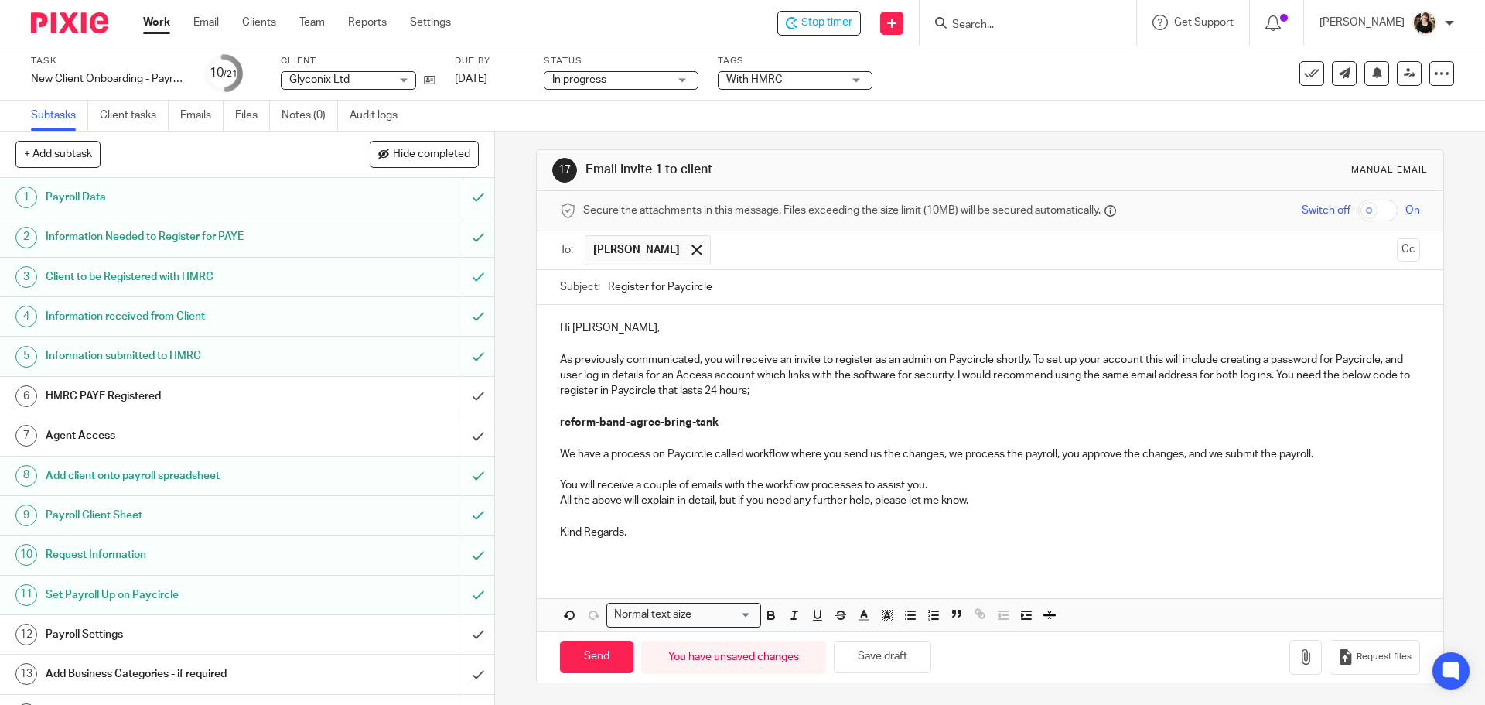
scroll to position [7, 0]
click at [596, 660] on input "Send" at bounding box center [596, 655] width 73 height 33
type input "Sent"
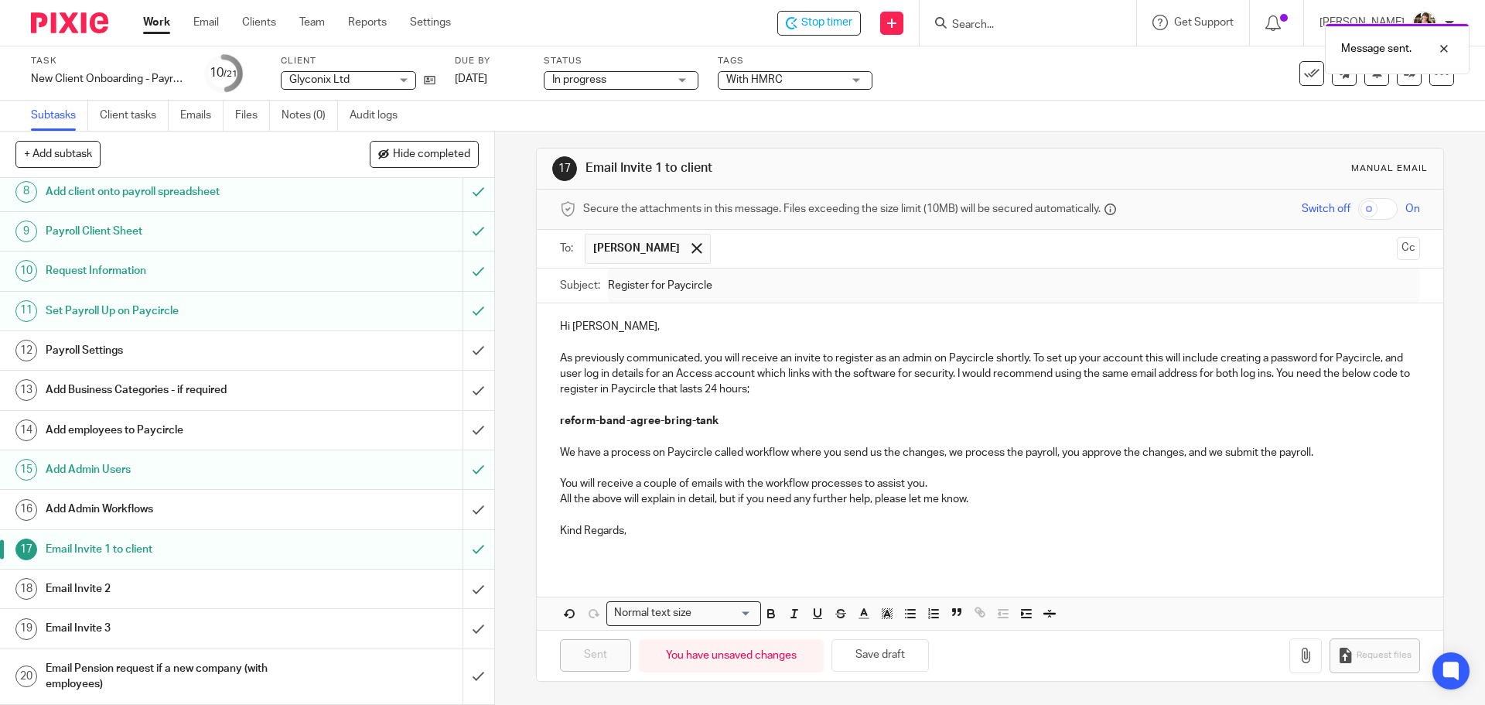
scroll to position [309, 0]
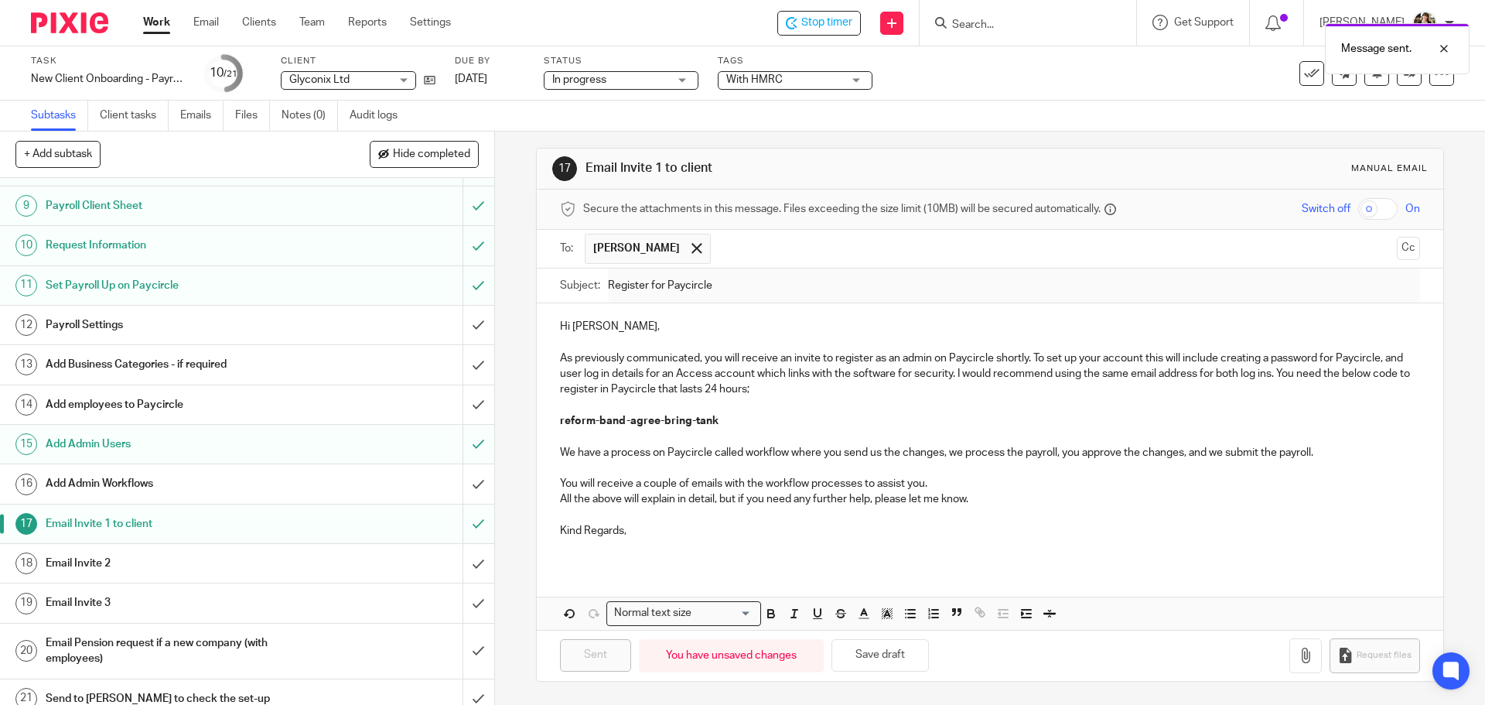
click at [94, 554] on h1 "Email Invite 2" at bounding box center [180, 562] width 268 height 23
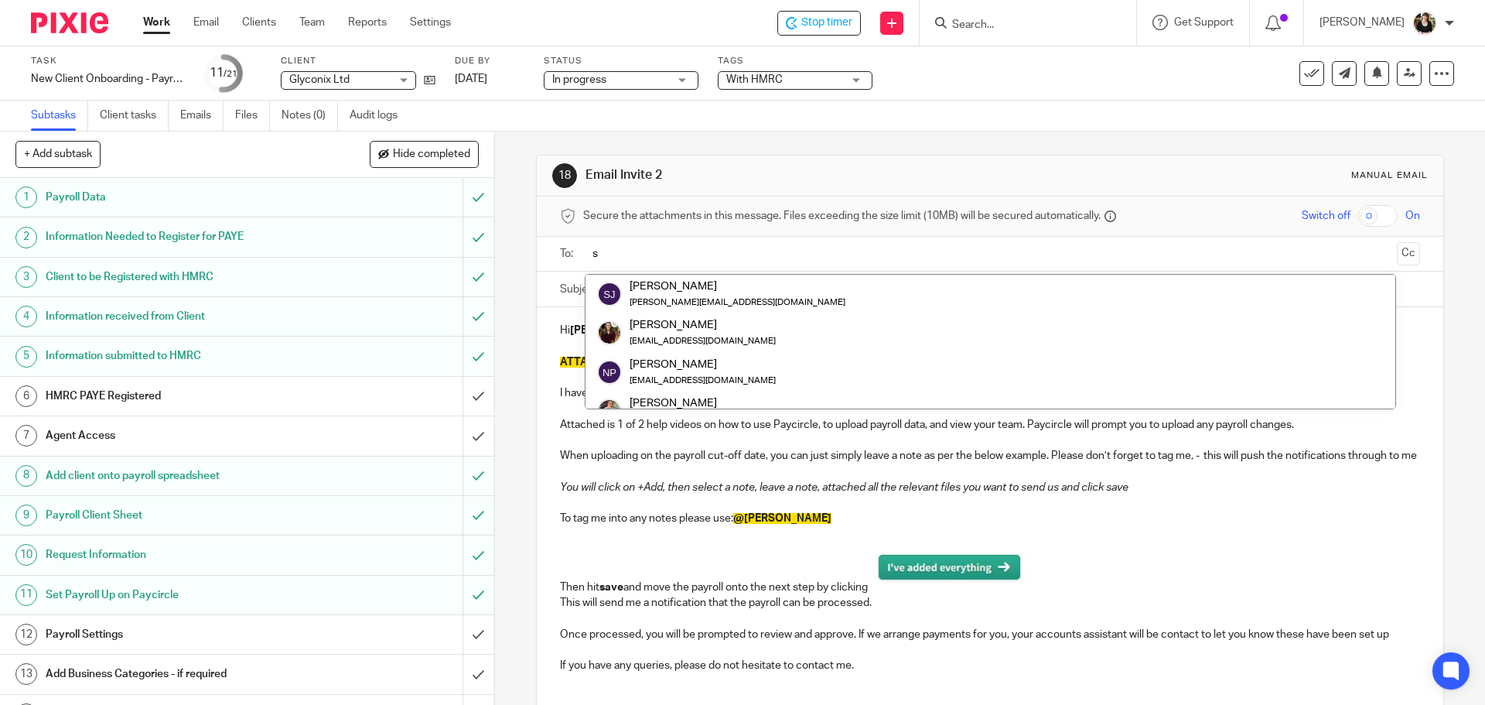
type input "s"
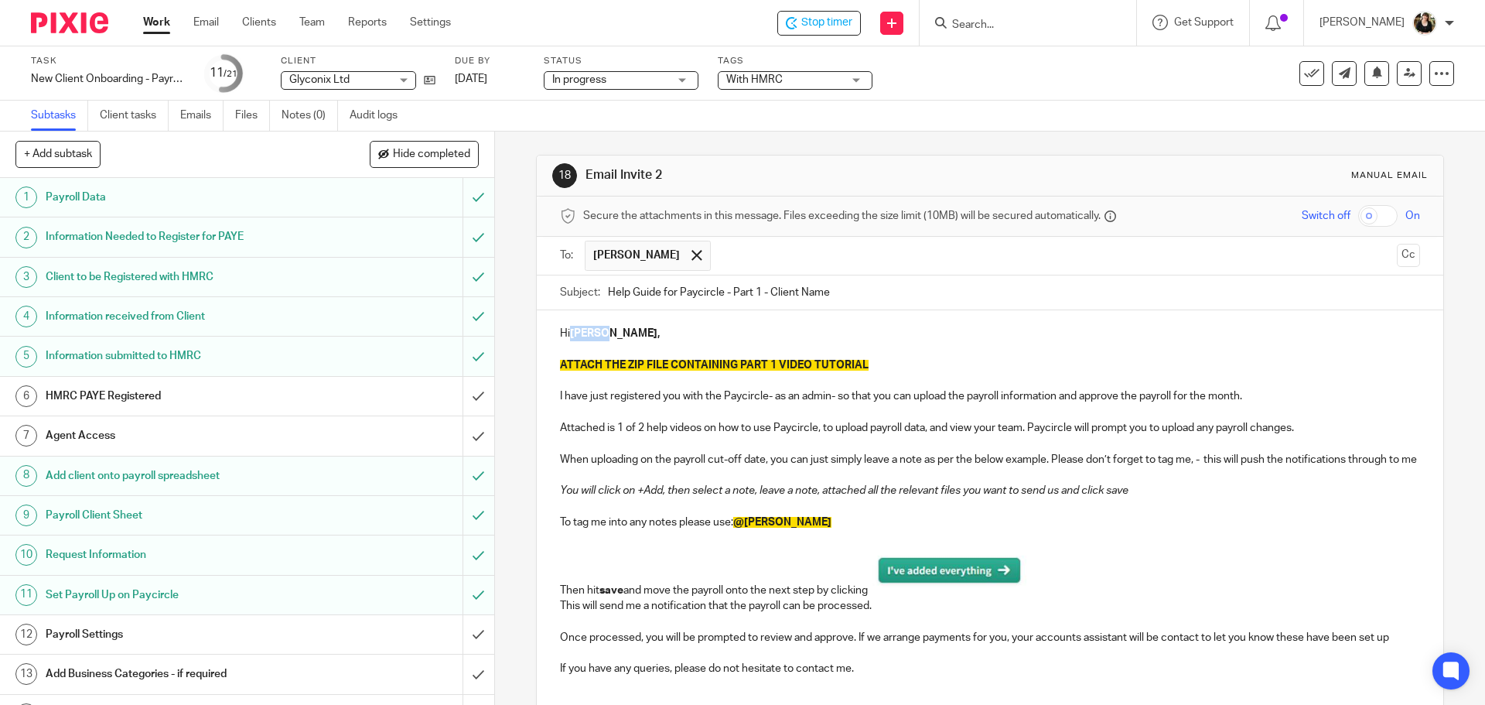
drag, startPoint x: 601, startPoint y: 336, endPoint x: 565, endPoint y: 334, distance: 35.6
click at [565, 334] on p "Hi Sophie," at bounding box center [989, 333] width 859 height 15
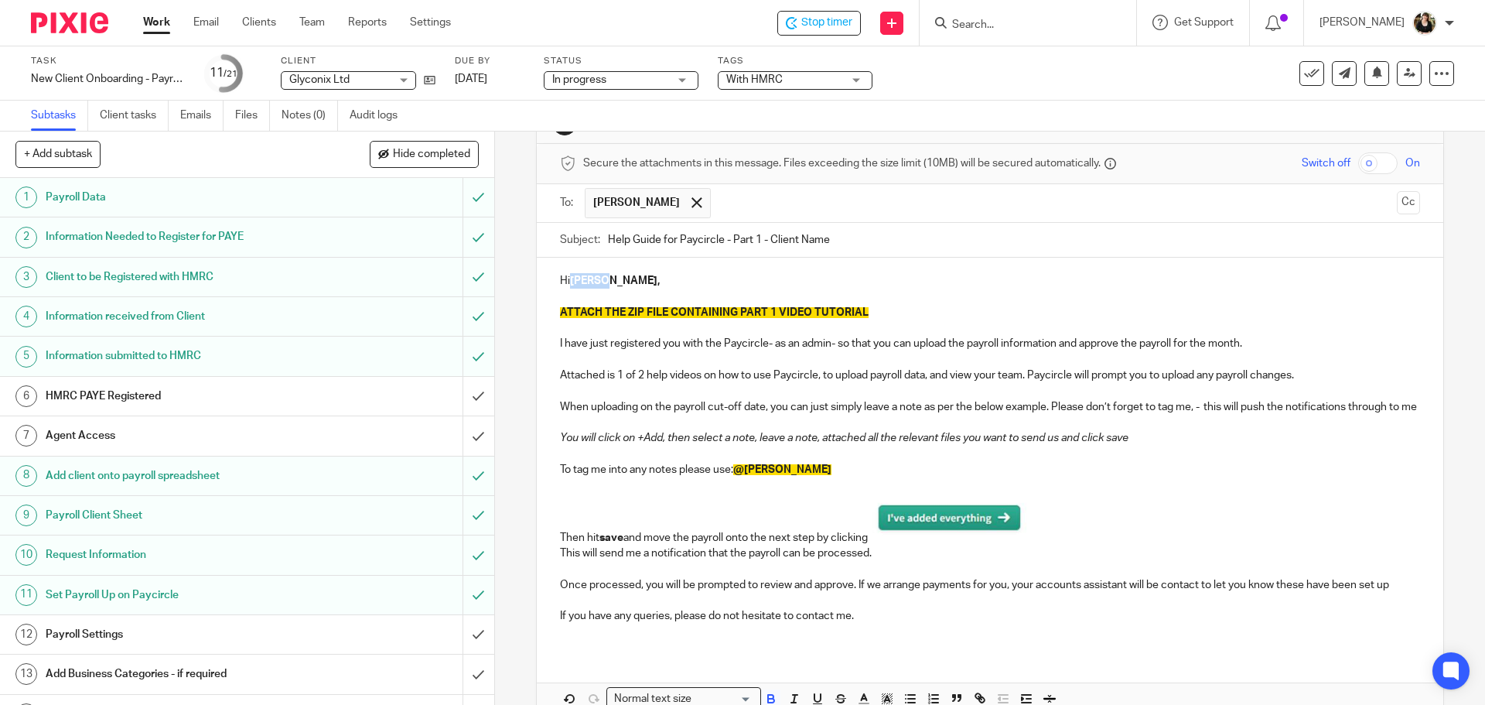
scroll to position [77, 0]
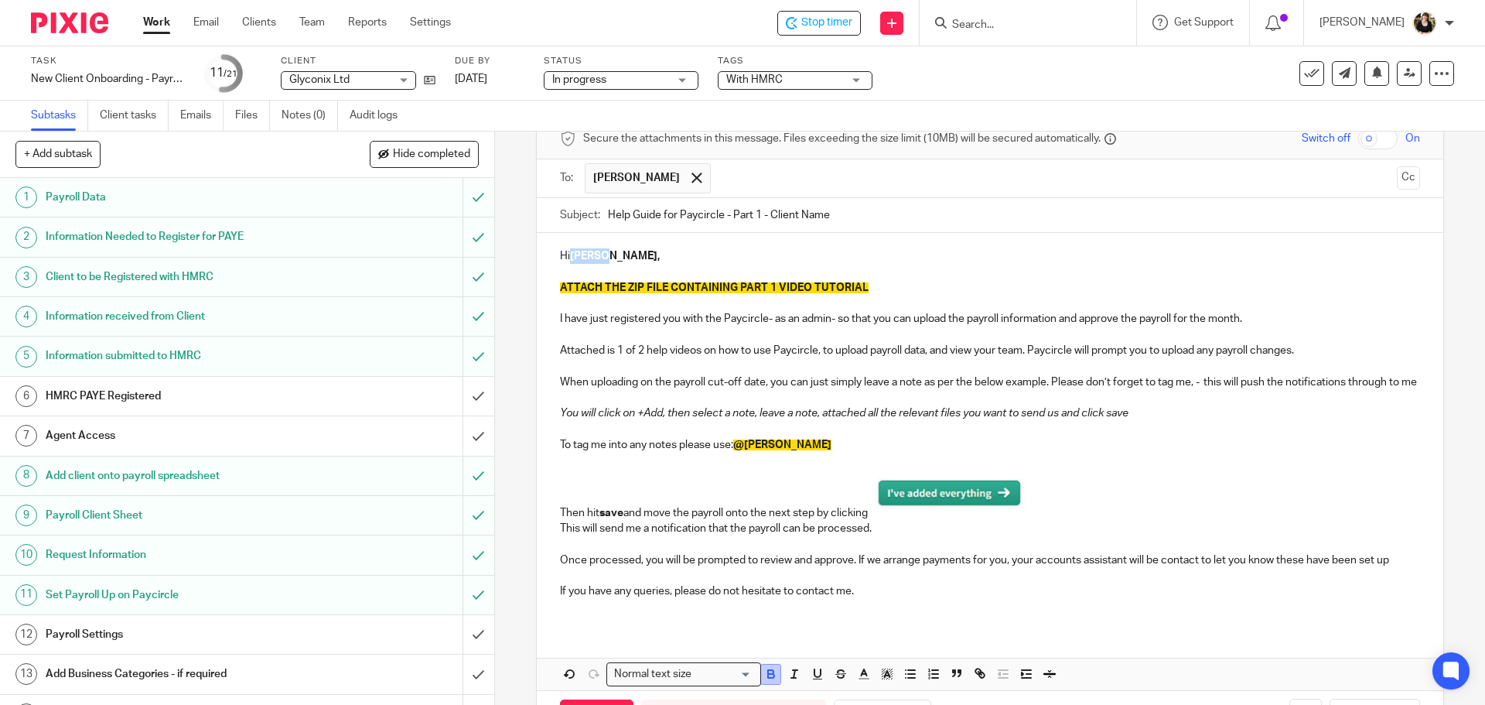
click at [768, 674] on icon "button" at bounding box center [770, 673] width 5 height 4
drag, startPoint x: 561, startPoint y: 273, endPoint x: 898, endPoint y: 295, distance: 338.0
click at [898, 295] on div "Hi Sophie , ATTACH THE ZIP FILE CONTAINING PART 1 VIDEO TUTORIAL I have just re…" at bounding box center [990, 430] width 906 height 394
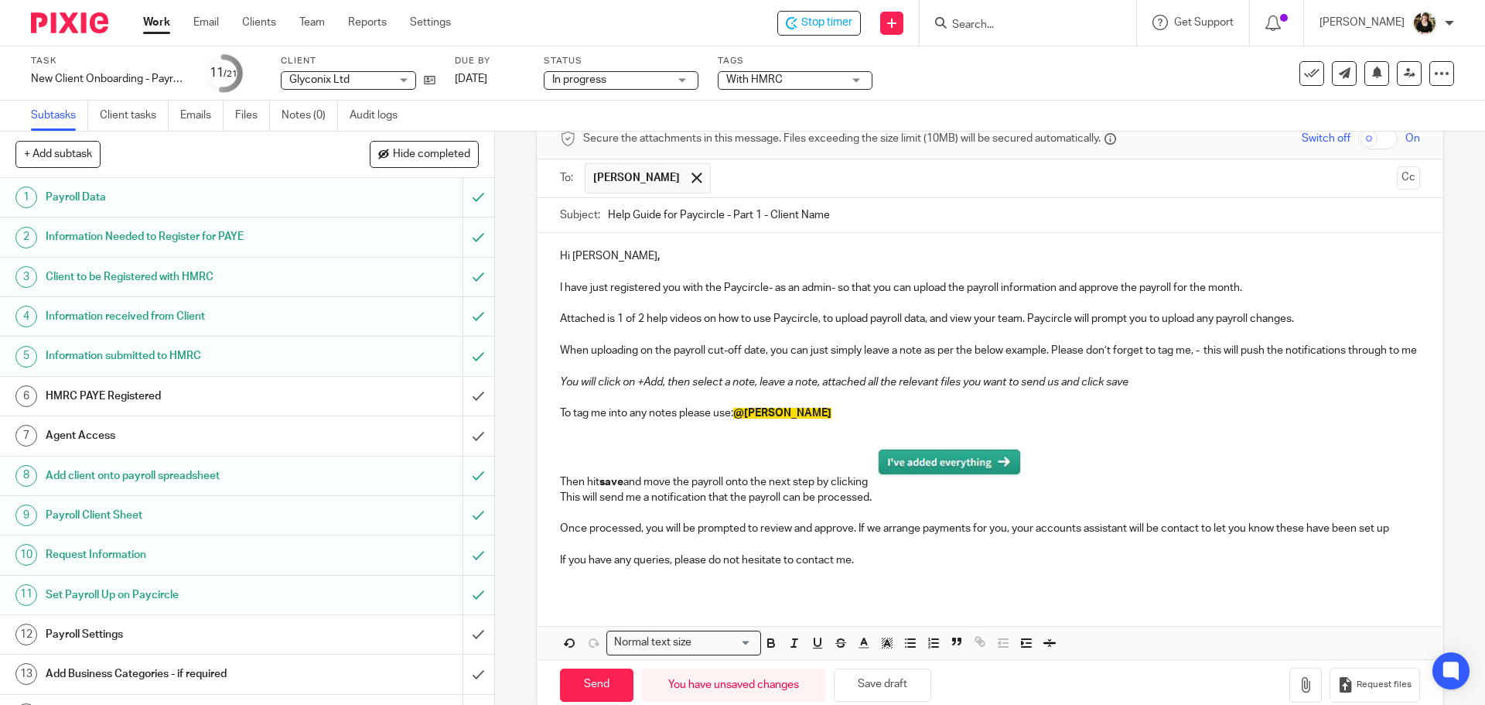
click at [796, 418] on span "@Kirsty Turner" at bounding box center [782, 413] width 98 height 11
click at [747, 418] on span "@Kirsty Turner" at bounding box center [782, 413] width 98 height 11
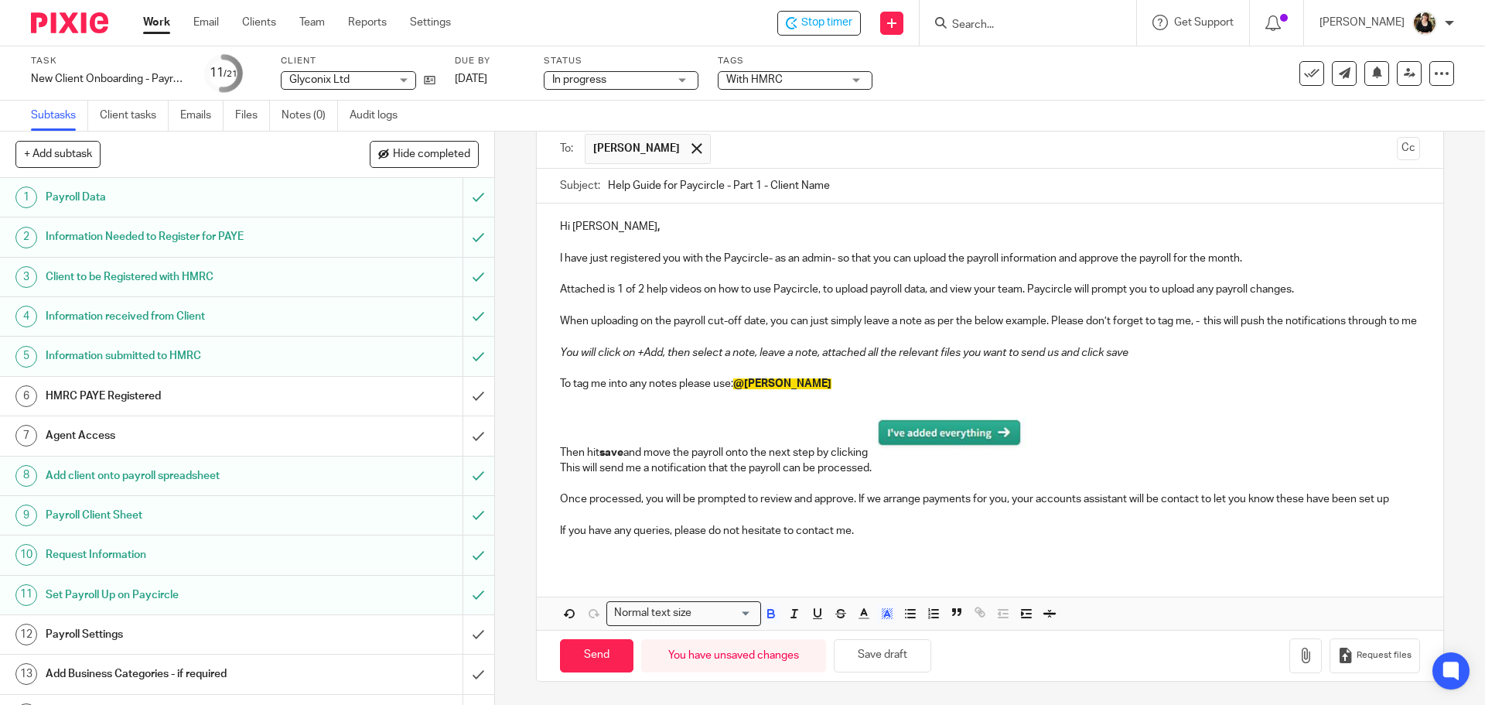
scroll to position [122, 0]
click at [1298, 658] on icon "button" at bounding box center [1305, 654] width 15 height 15
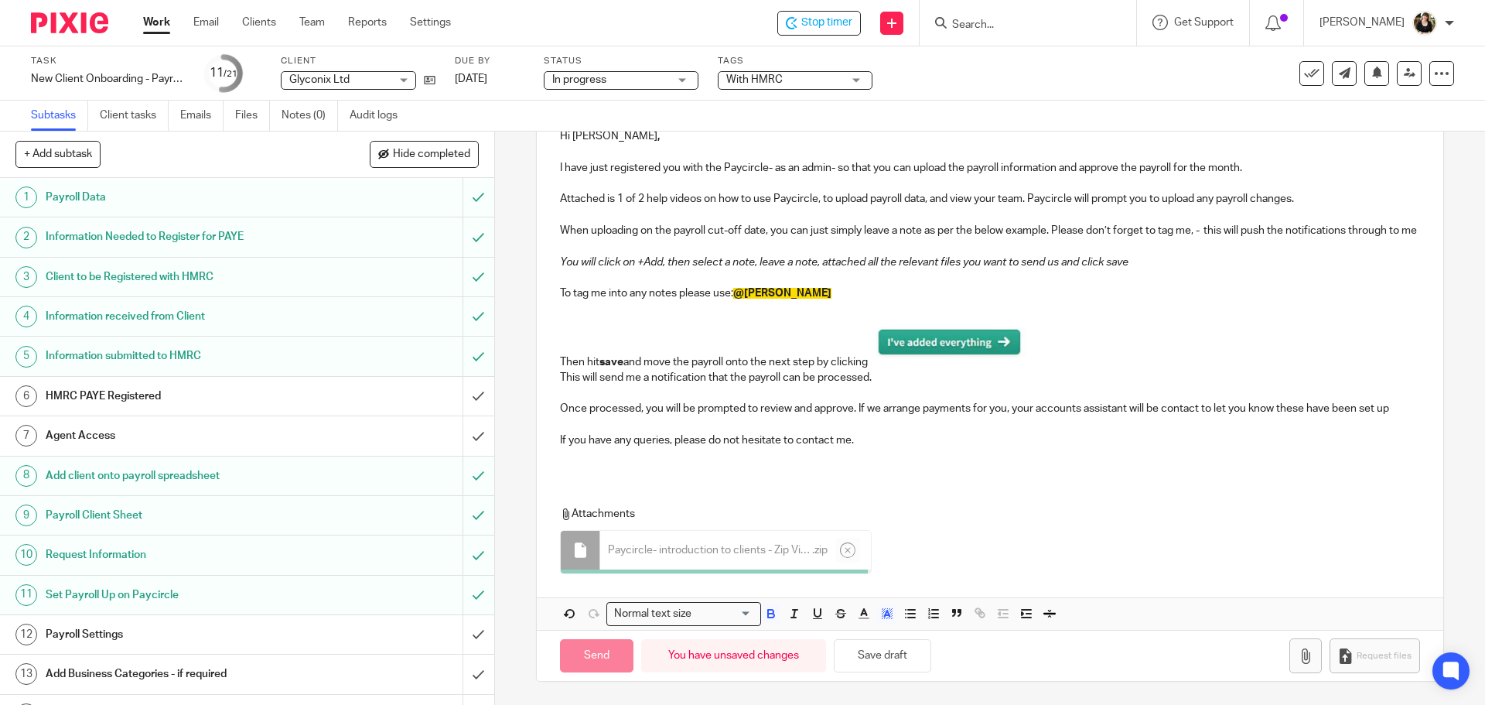
scroll to position [209, 0]
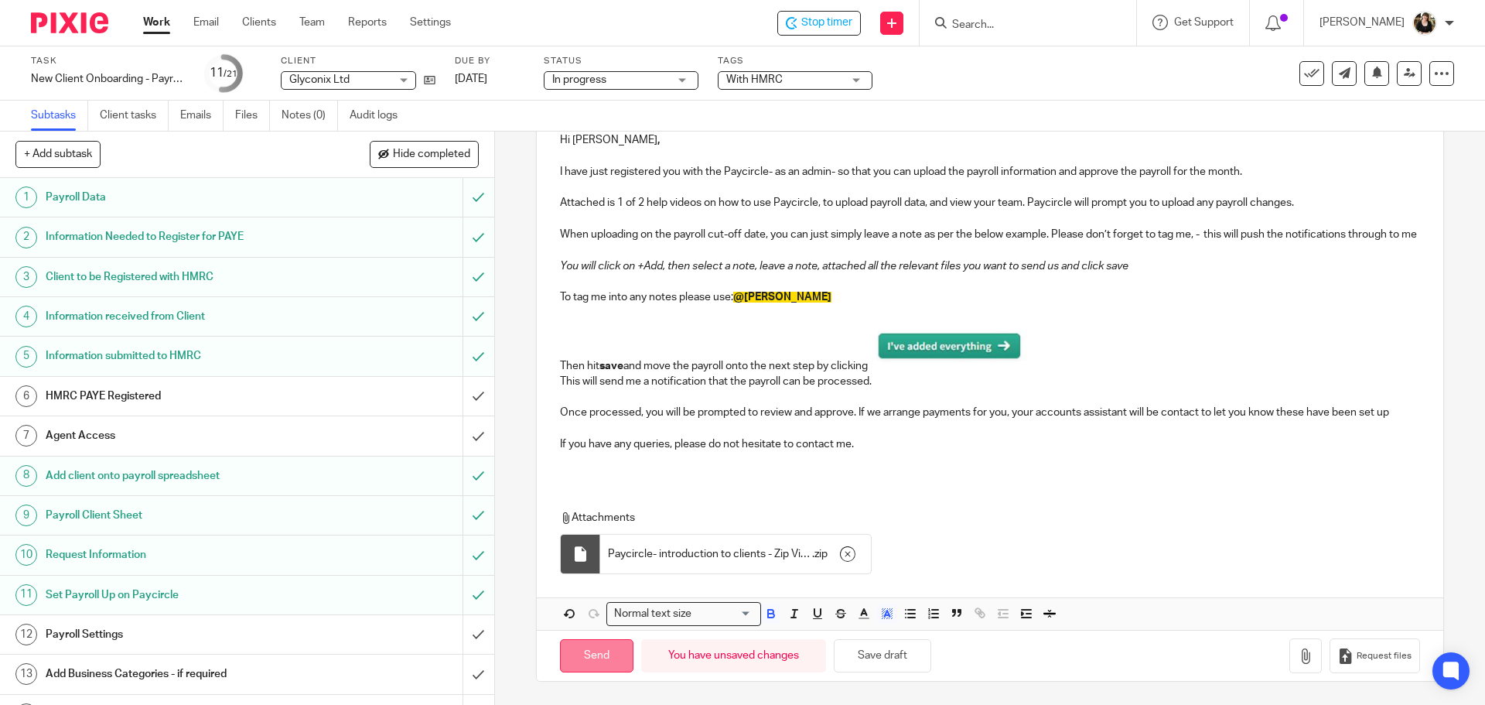
click at [594, 658] on input "Send" at bounding box center [596, 655] width 73 height 33
type input "Sent"
click at [196, 116] on link "Emails" at bounding box center [201, 116] width 43 height 30
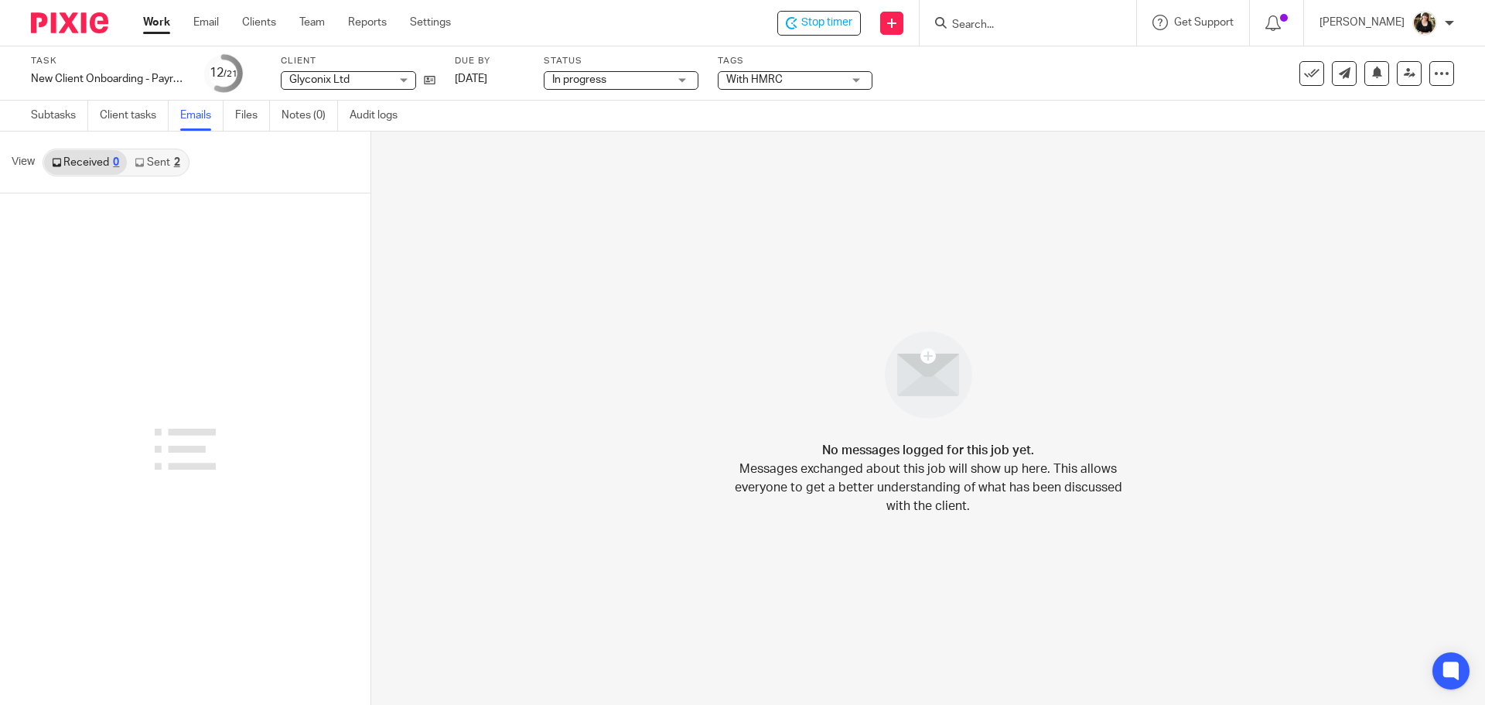
click at [151, 162] on link "Sent 2" at bounding box center [157, 162] width 60 height 25
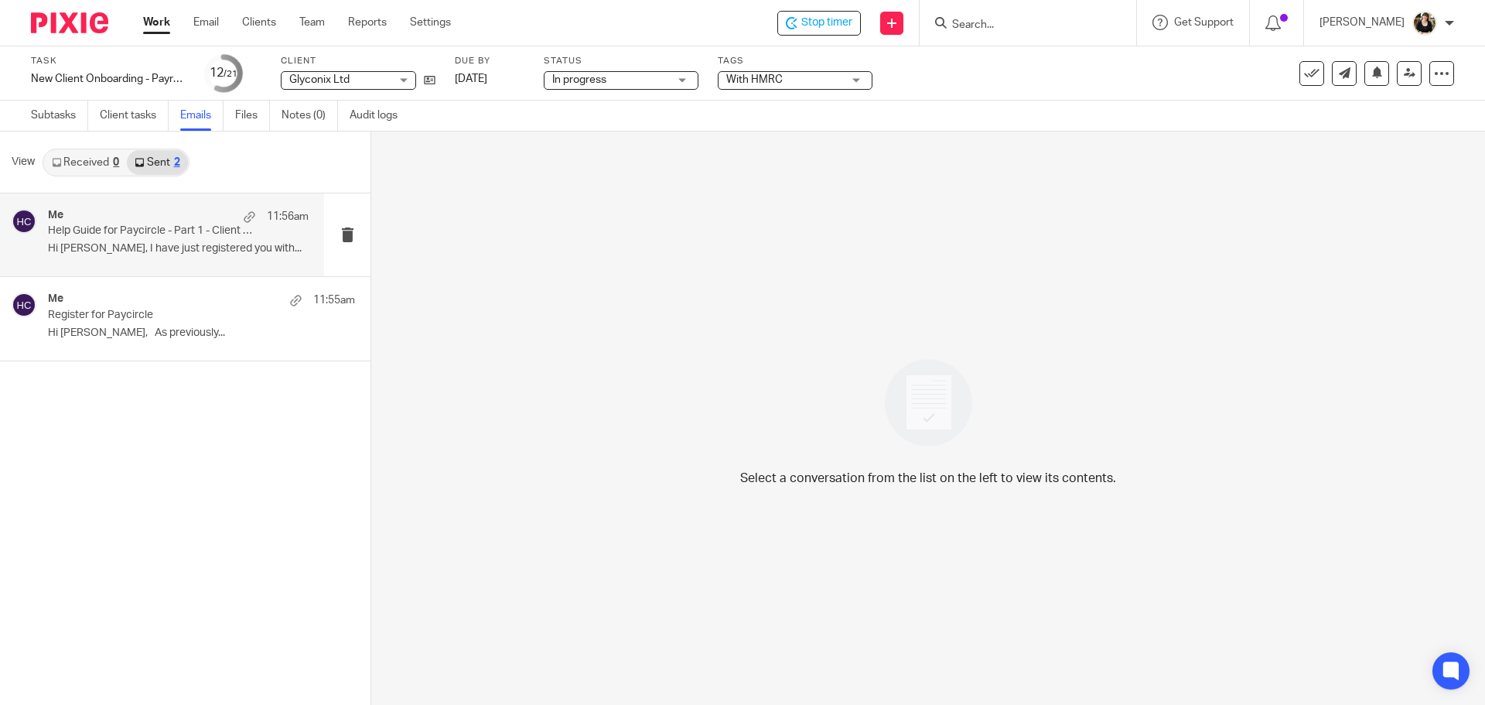
click at [138, 226] on p "Help Guide for Paycircle - Part 1 - Client Name" at bounding box center [152, 230] width 209 height 13
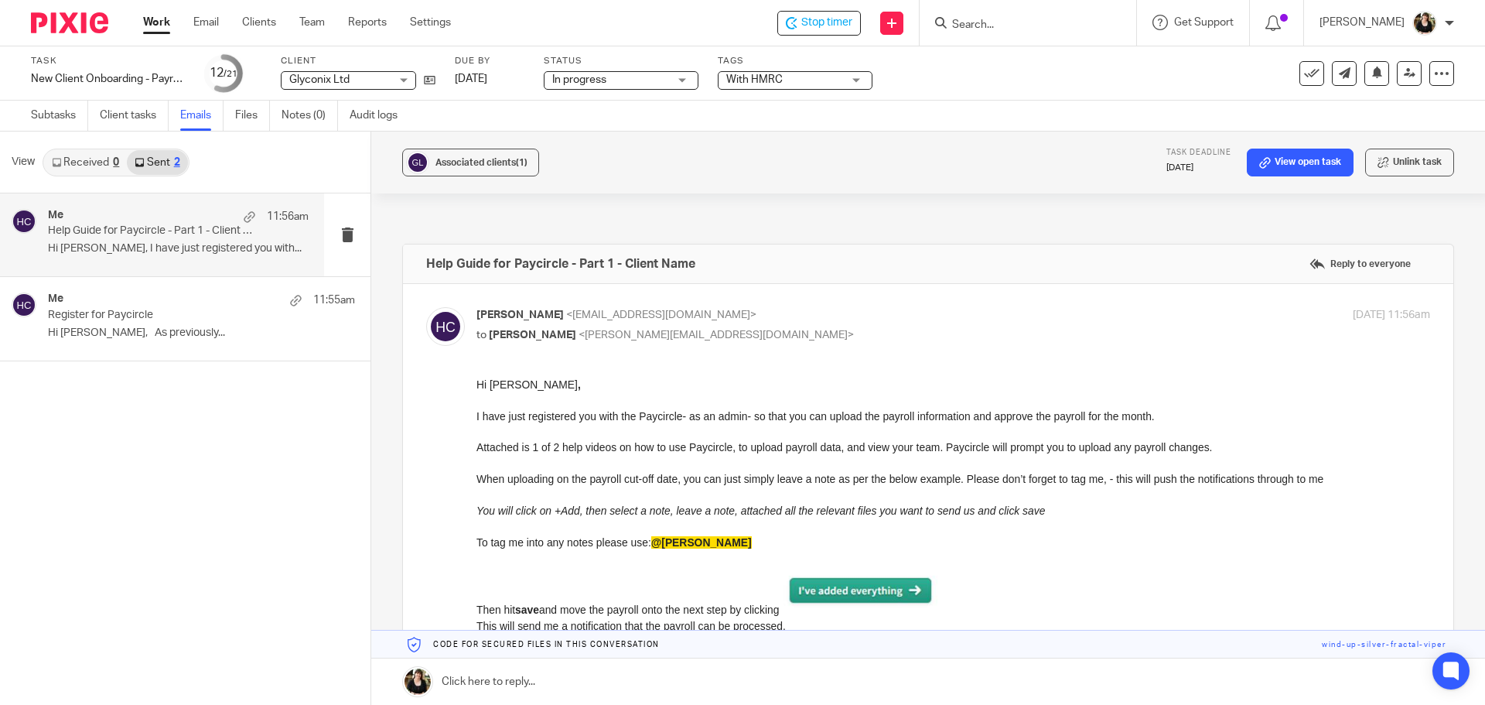
scroll to position [77, 0]
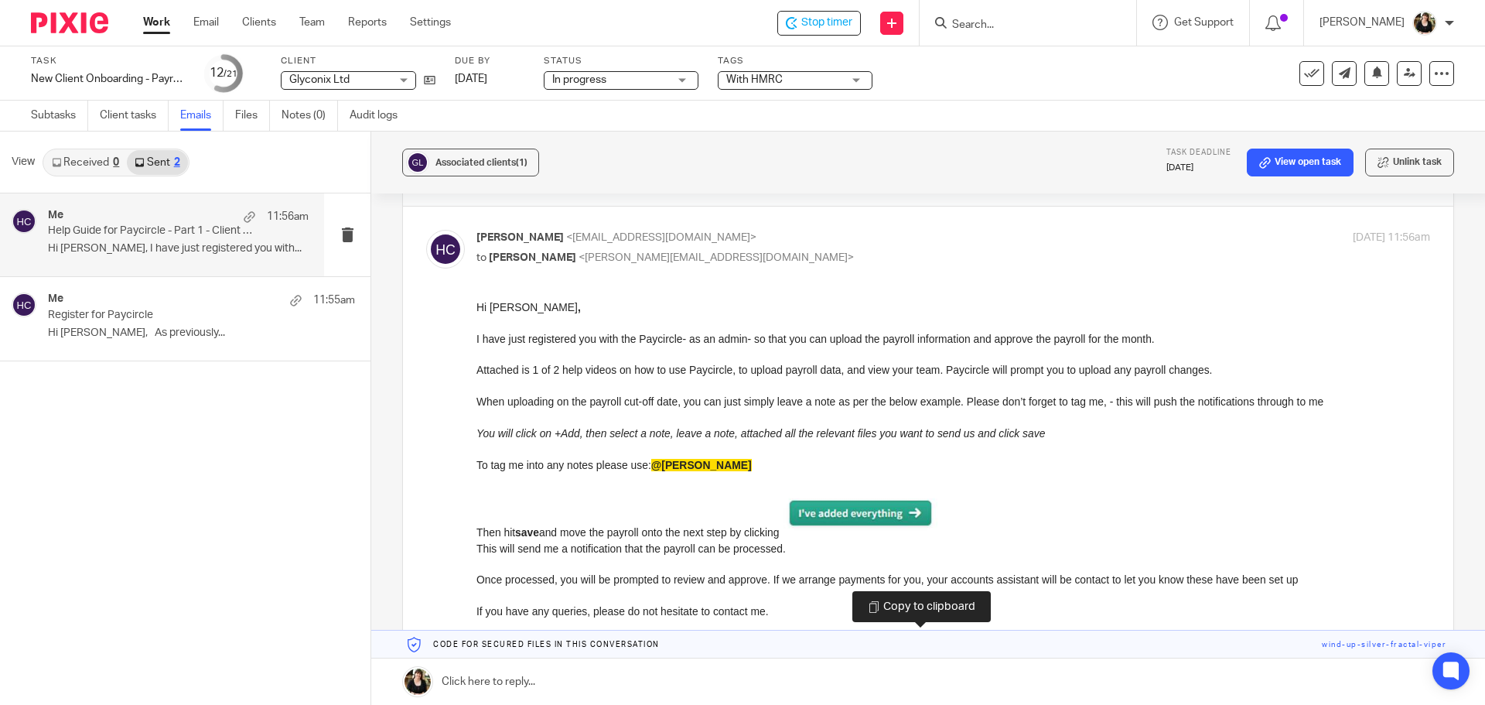
click at [1392, 644] on link at bounding box center [928, 644] width 1114 height 28
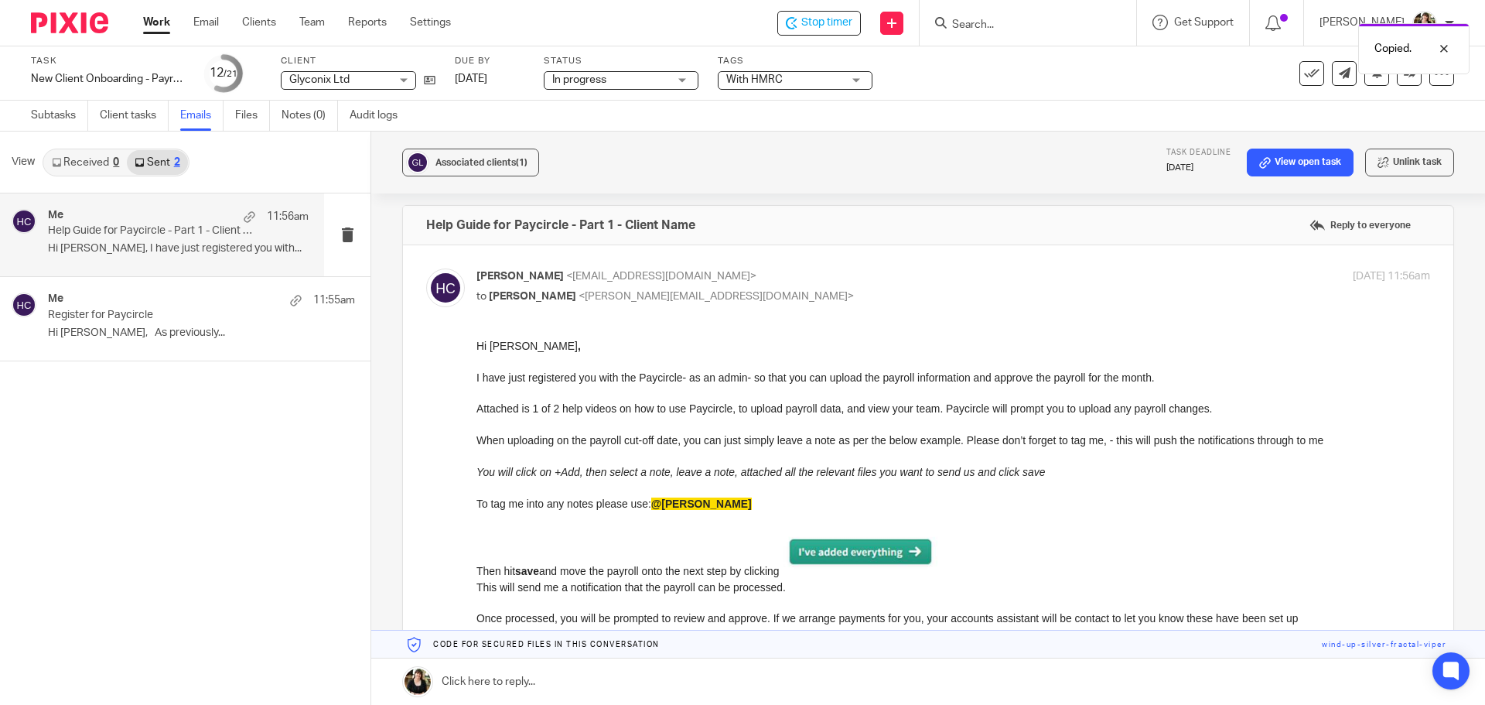
scroll to position [0, 0]
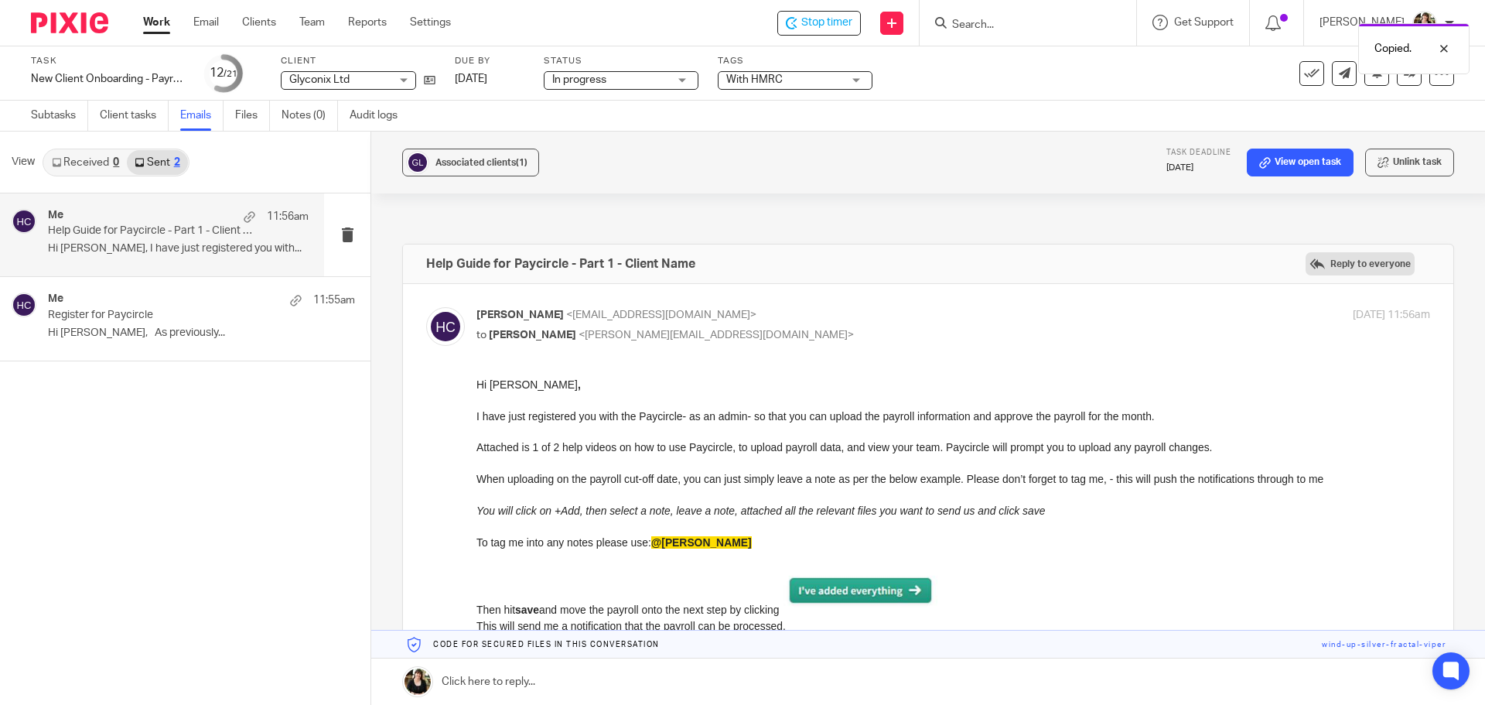
click at [1336, 269] on label "Reply to everyone" at bounding box center [1360, 263] width 109 height 23
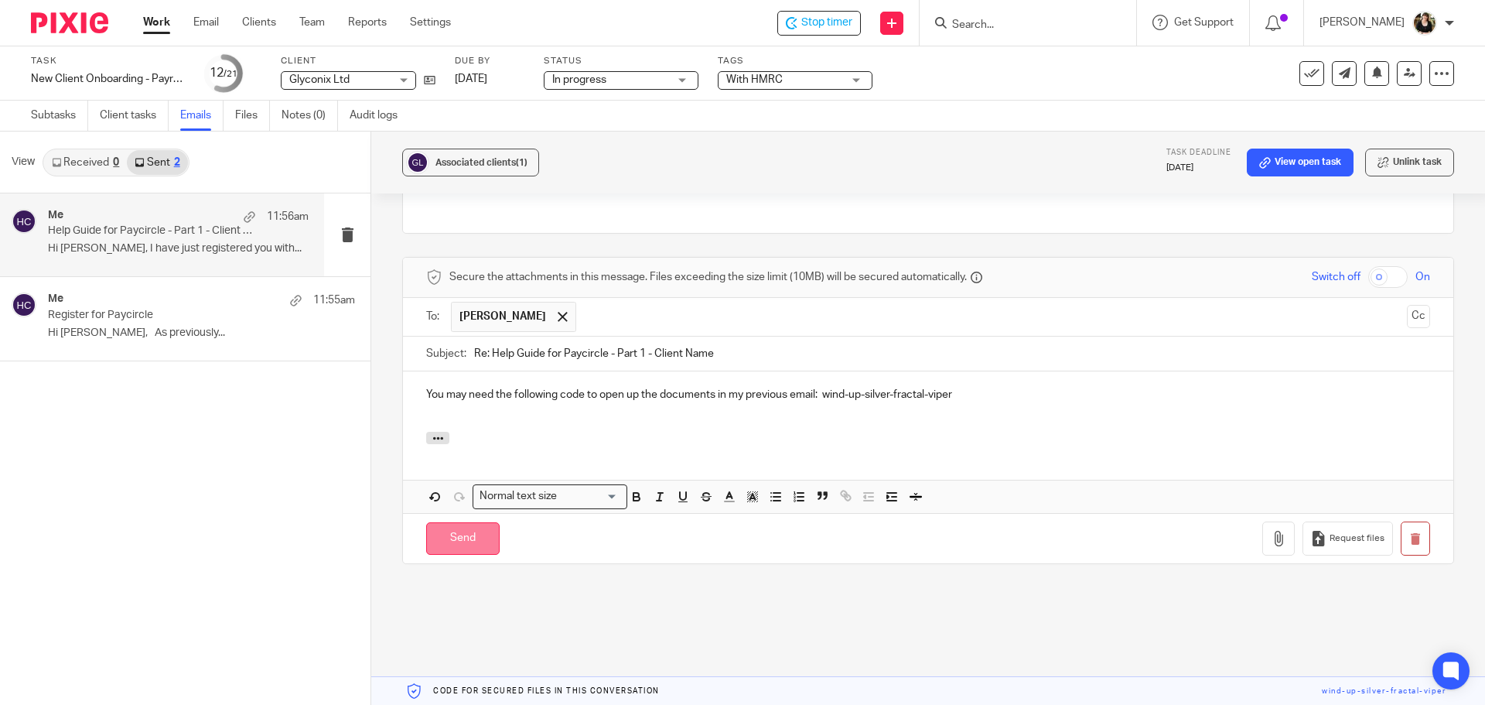
click at [447, 529] on input "Send" at bounding box center [462, 538] width 73 height 33
click at [989, 392] on p "You may need the following code to open up the documents in my previous email: …" at bounding box center [928, 394] width 1004 height 15
click at [542, 329] on span "Sophie James" at bounding box center [513, 317] width 125 height 30
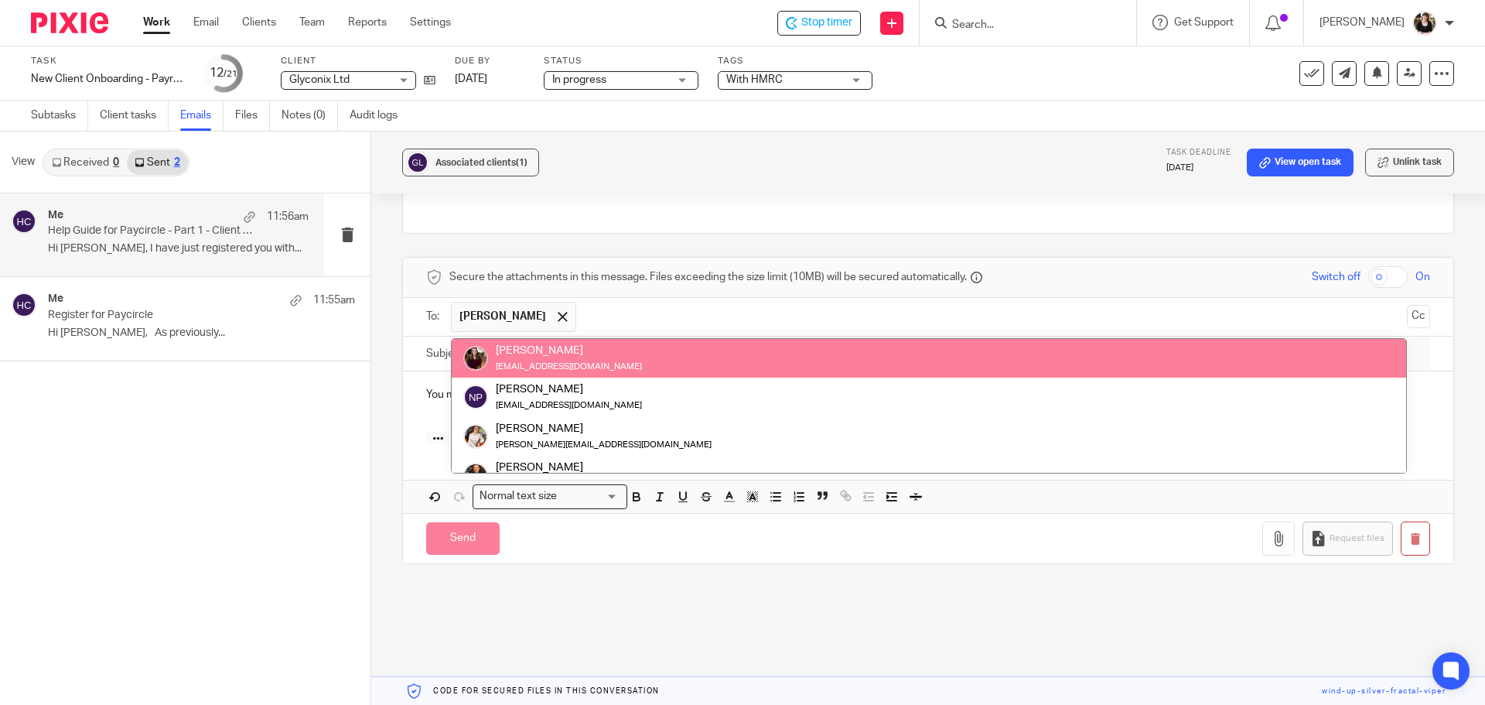
click at [594, 313] on input "text" at bounding box center [992, 317] width 816 height 30
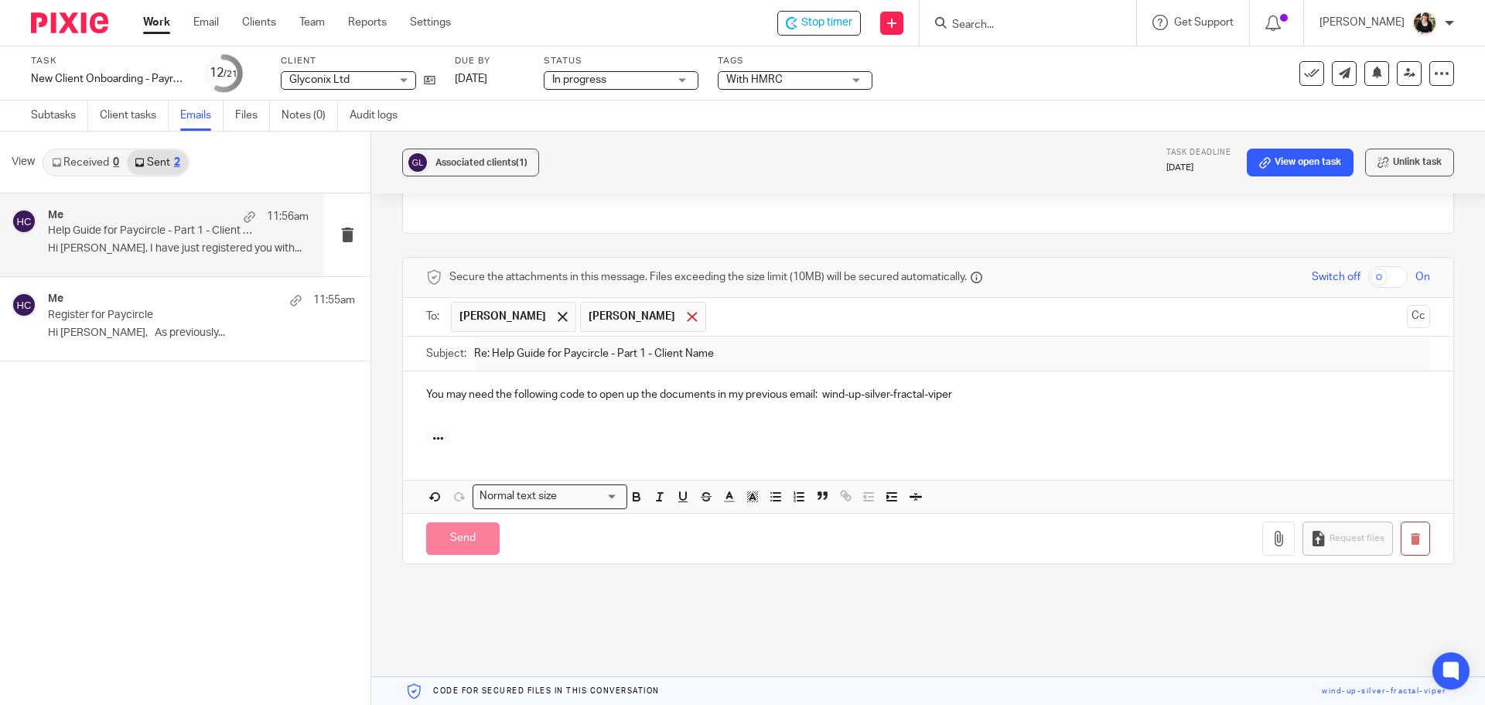
click at [687, 321] on span at bounding box center [692, 317] width 10 height 10
click at [544, 557] on div "Send You have unsaved changes Request files" at bounding box center [928, 538] width 1050 height 51
click at [162, 229] on p "Help Guide for Paycircle - Part 1 - Client Name" at bounding box center [152, 230] width 209 height 13
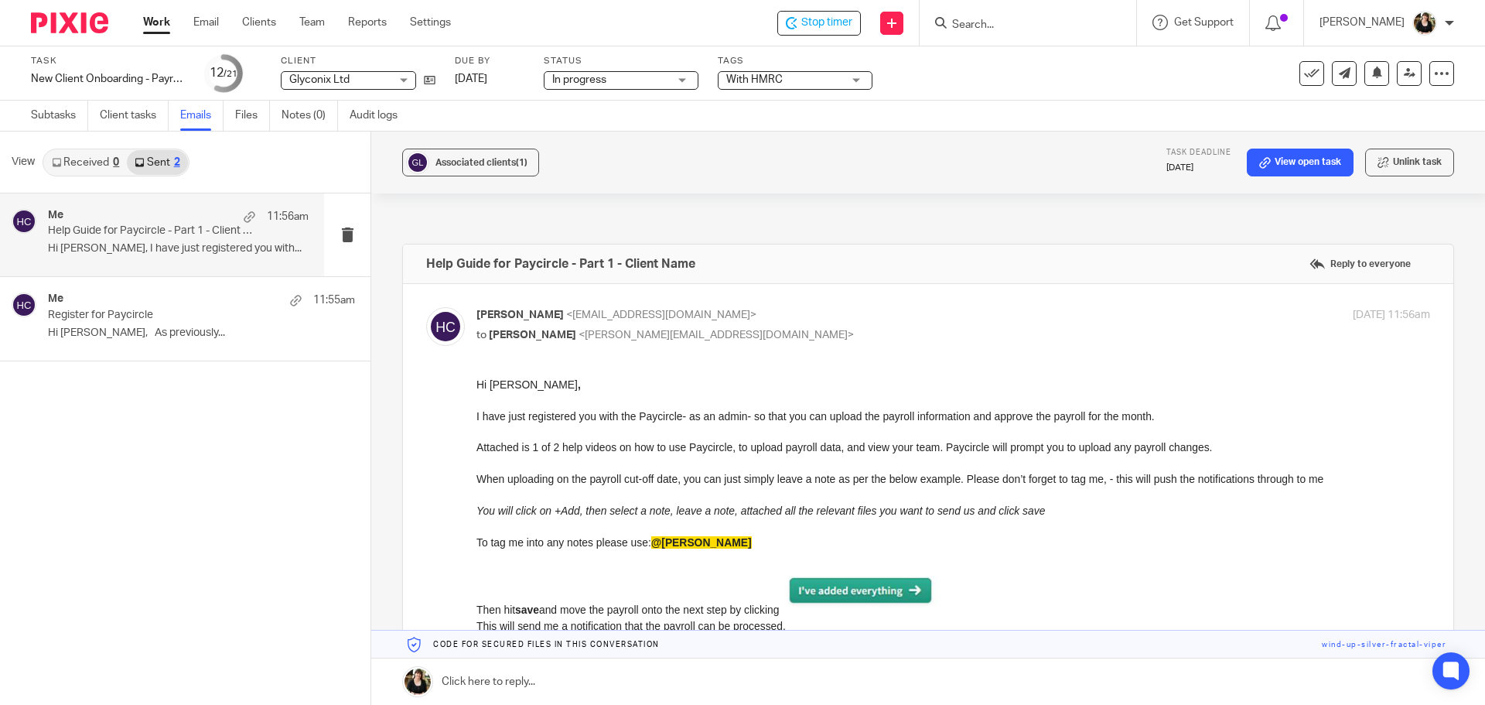
click at [201, 242] on p "Hi Sophie, I have just registered you with..." at bounding box center [178, 248] width 261 height 13
click at [1351, 645] on link at bounding box center [928, 644] width 1114 height 28
click at [1337, 269] on label "Reply to everyone" at bounding box center [1360, 263] width 109 height 23
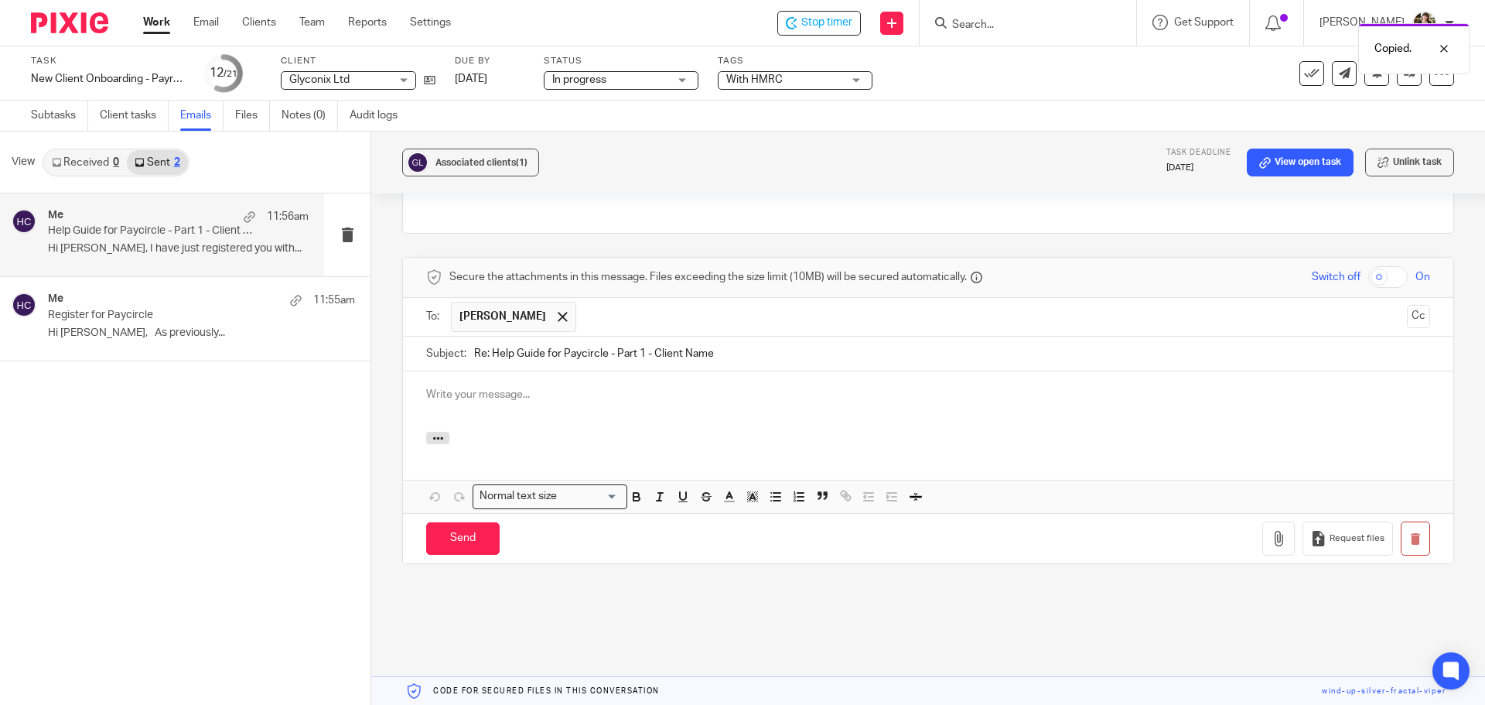
click at [524, 397] on p at bounding box center [928, 394] width 1004 height 15
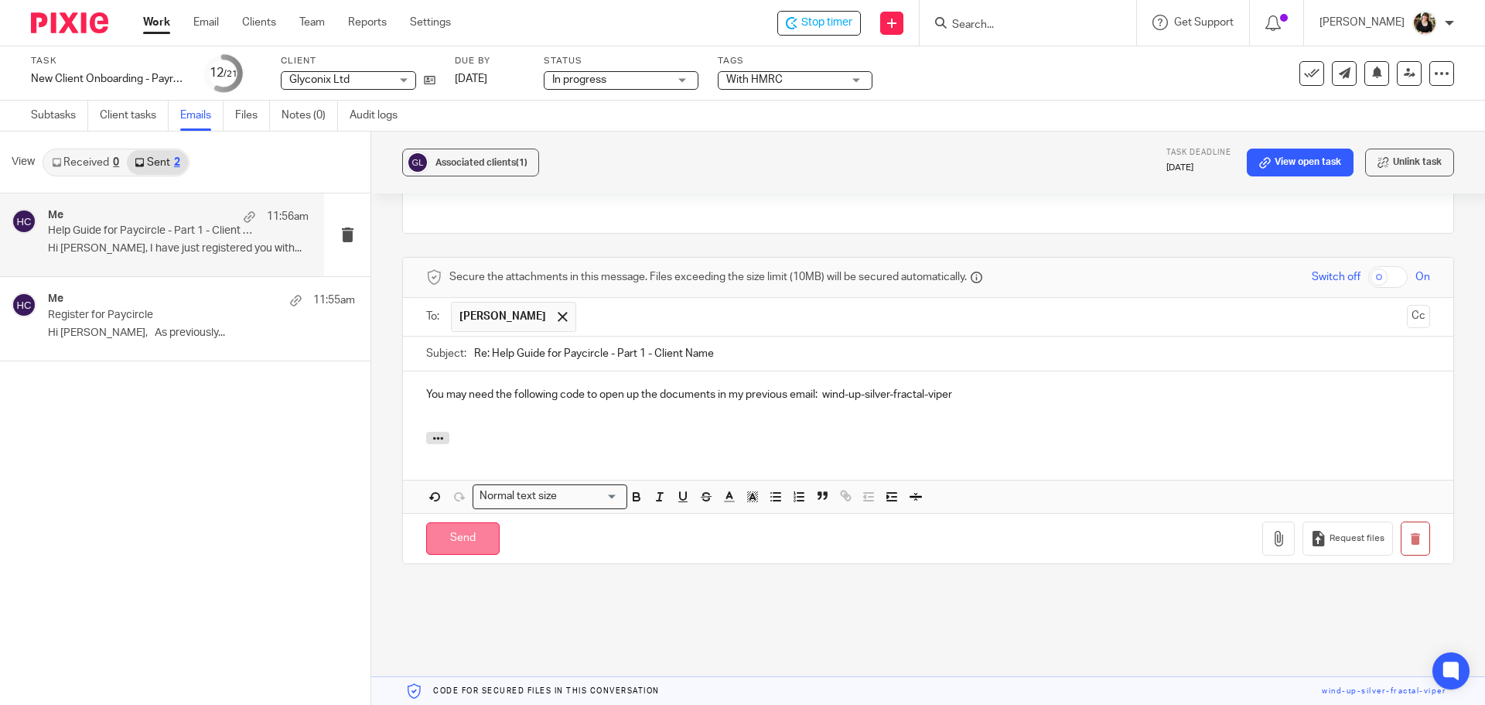
click at [469, 539] on input "Send" at bounding box center [462, 538] width 73 height 33
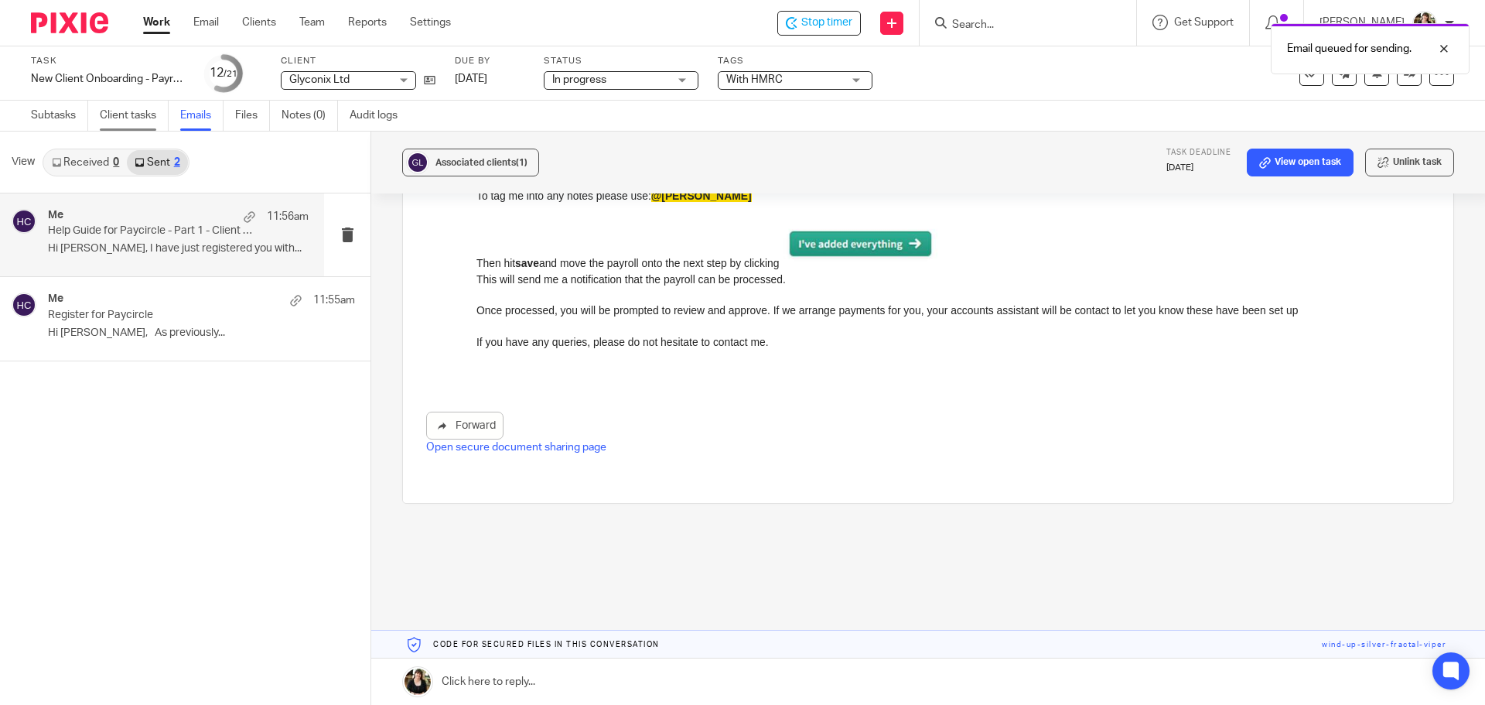
click at [116, 118] on link "Client tasks" at bounding box center [134, 116] width 69 height 30
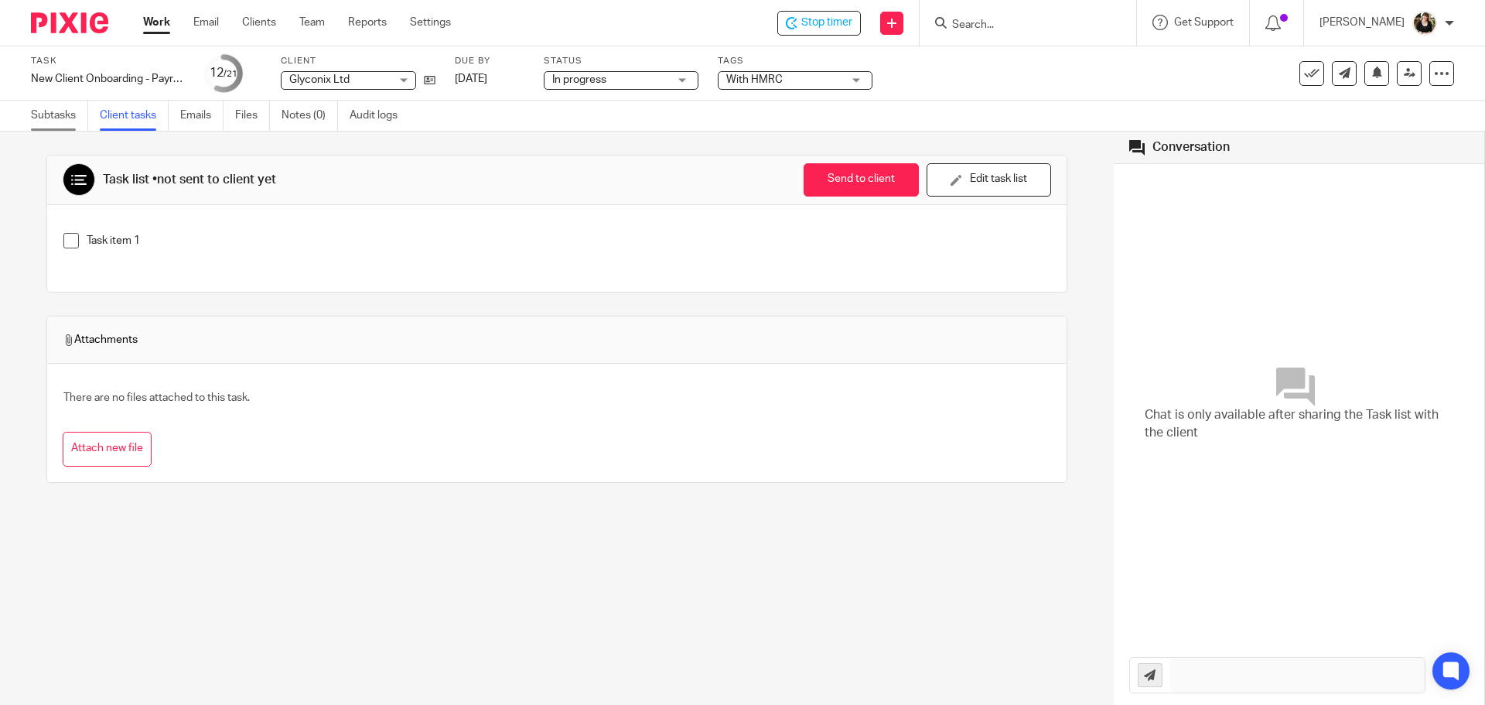
click at [53, 116] on link "Subtasks" at bounding box center [59, 116] width 57 height 30
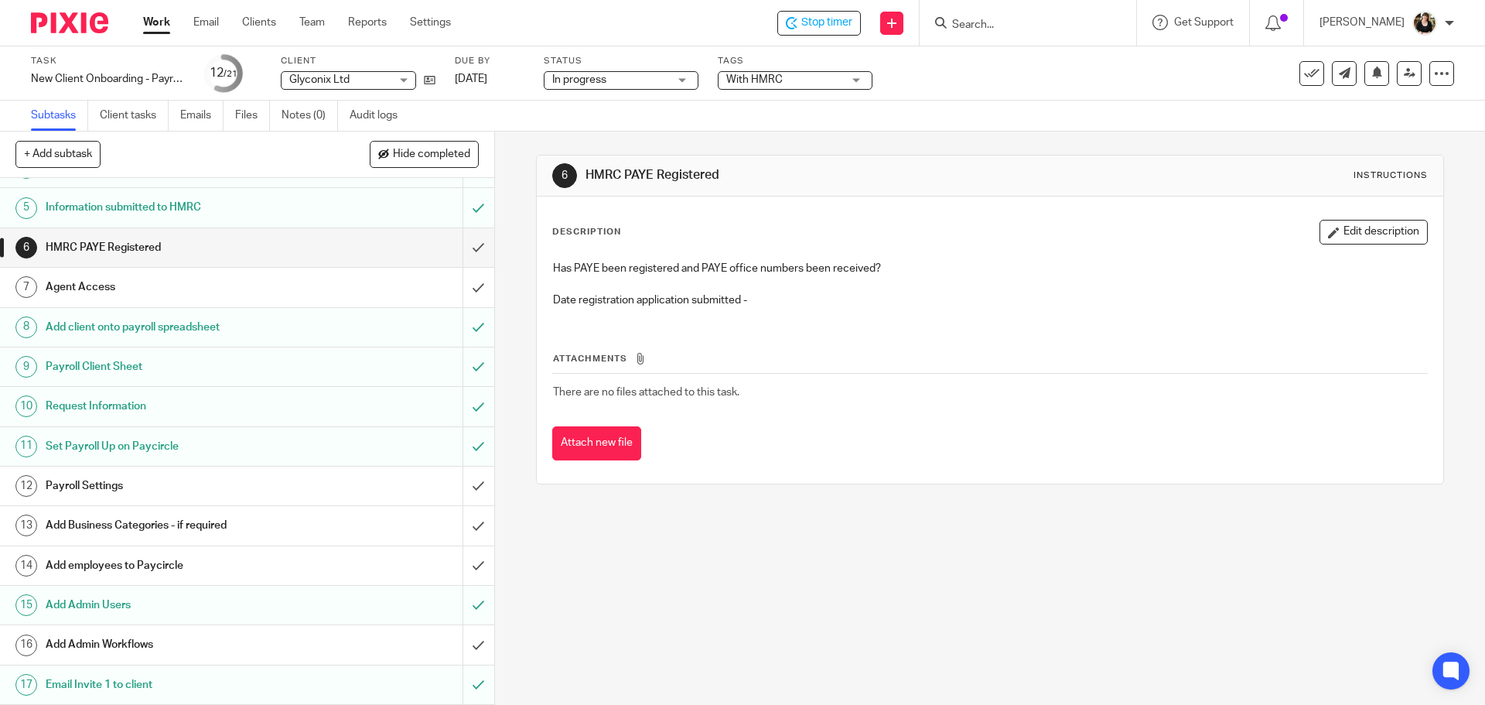
scroll to position [323, 0]
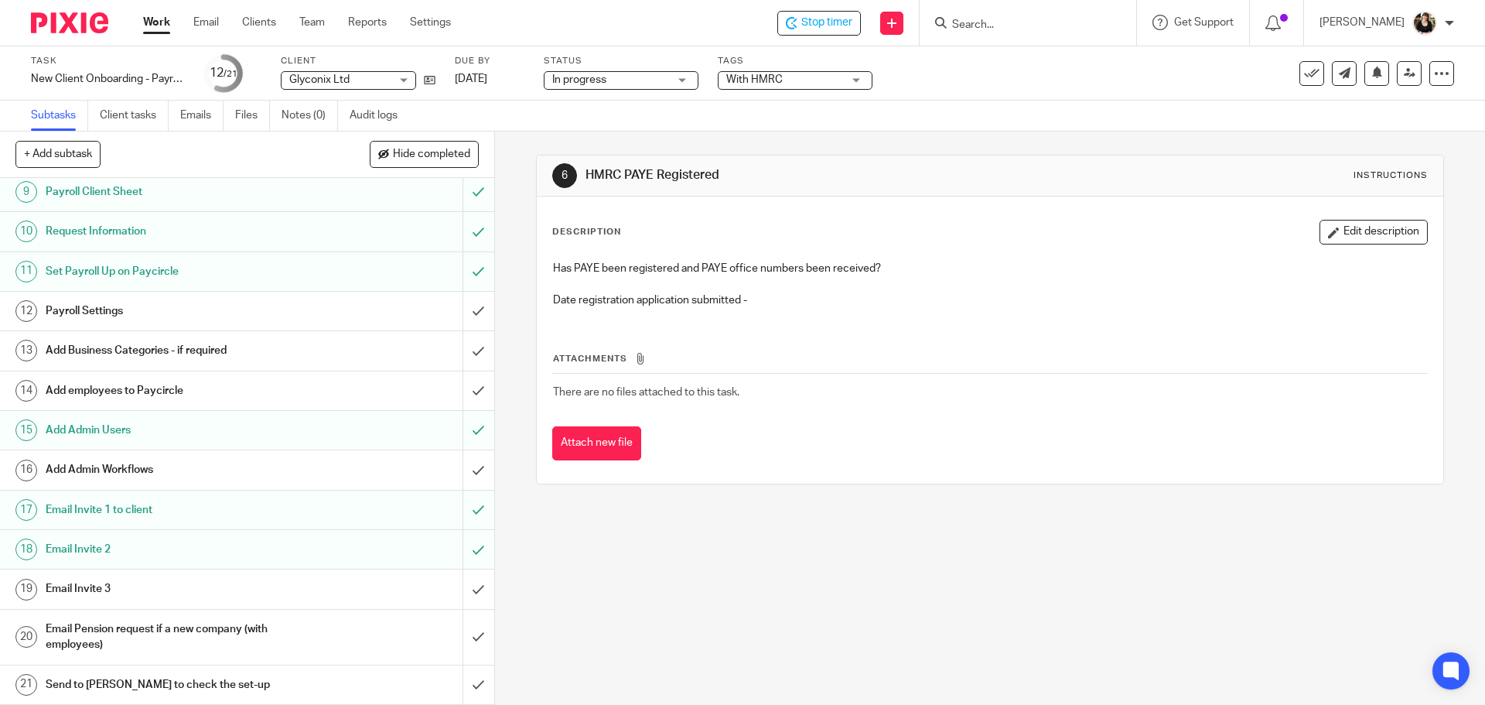
click at [210, 592] on h1 "Email Invite 3" at bounding box center [180, 588] width 268 height 23
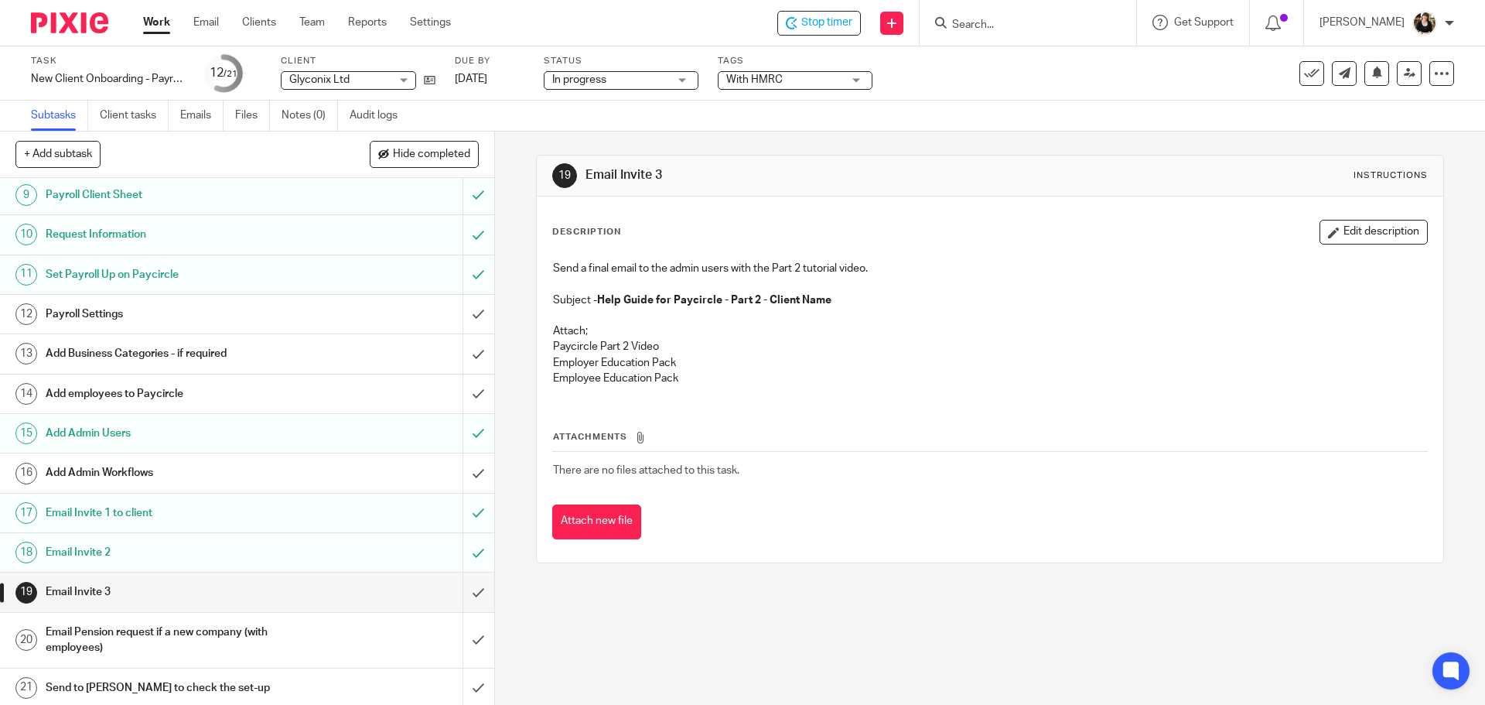
scroll to position [323, 0]
click at [468, 586] on input "submit" at bounding box center [247, 588] width 494 height 39
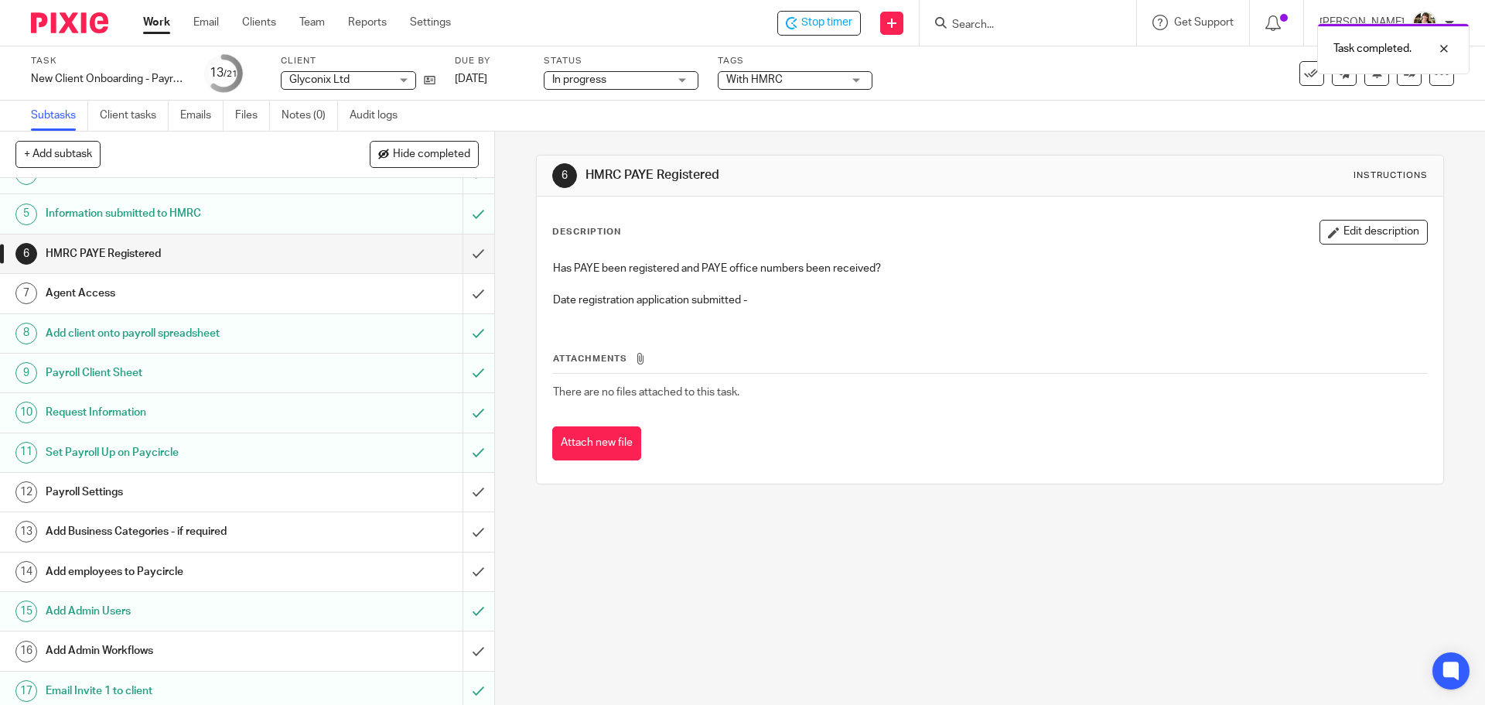
scroll to position [323, 0]
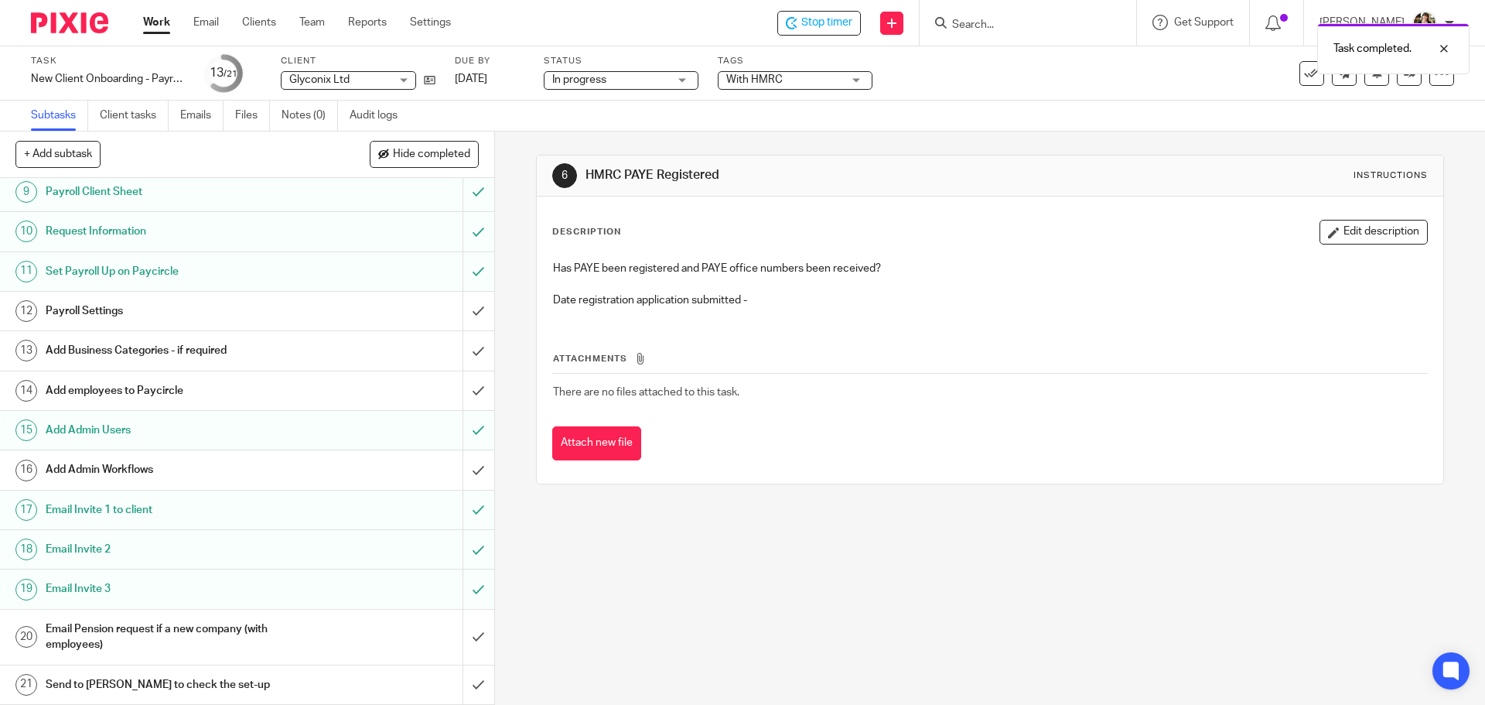
click at [187, 627] on h1 "Email Pension request if a new company (with employees)" at bounding box center [180, 636] width 268 height 39
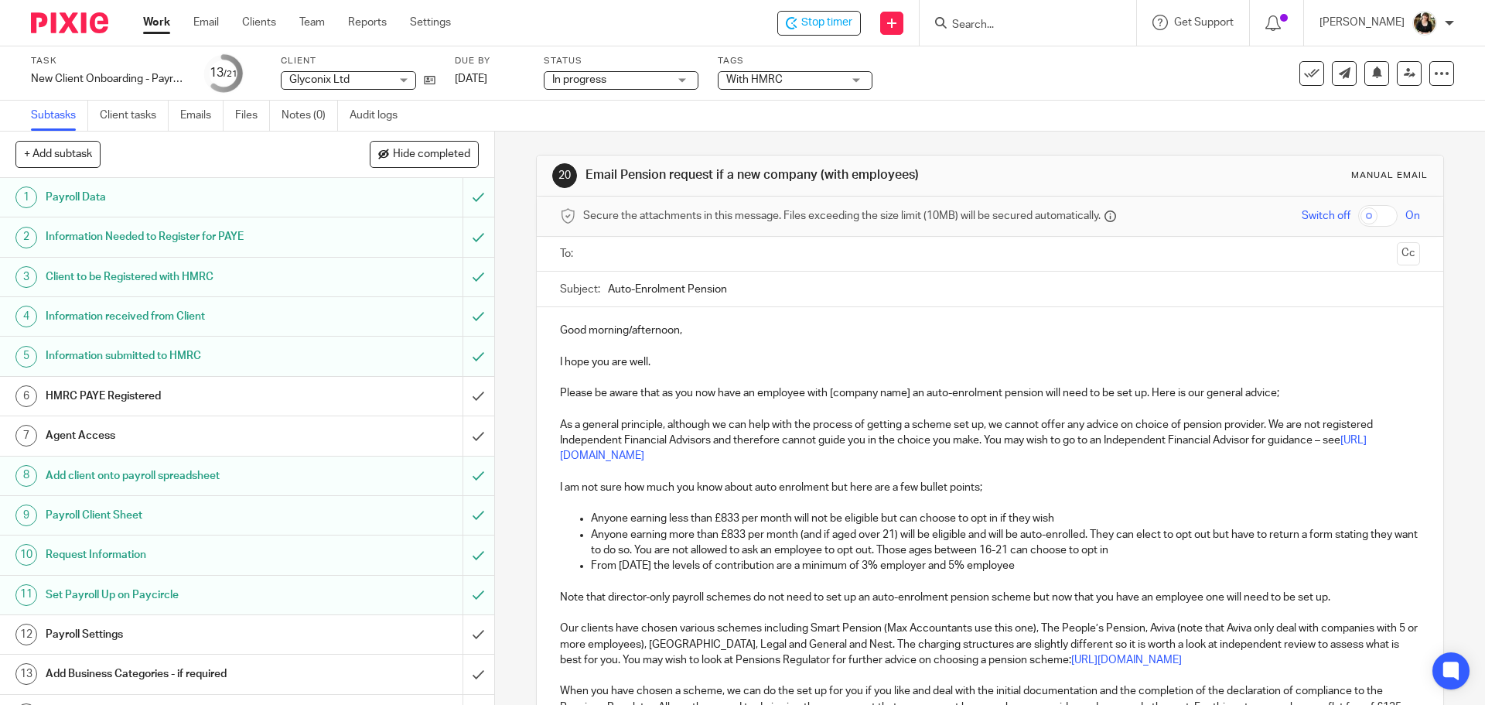
click at [647, 244] on div at bounding box center [990, 254] width 811 height 35
click at [646, 244] on ul at bounding box center [990, 254] width 811 height 26
click at [646, 260] on input "text" at bounding box center [989, 254] width 801 height 18
drag, startPoint x: 626, startPoint y: 333, endPoint x: 666, endPoint y: 332, distance: 39.5
click at [666, 332] on p "Good morning/afternoon," at bounding box center [989, 333] width 859 height 15
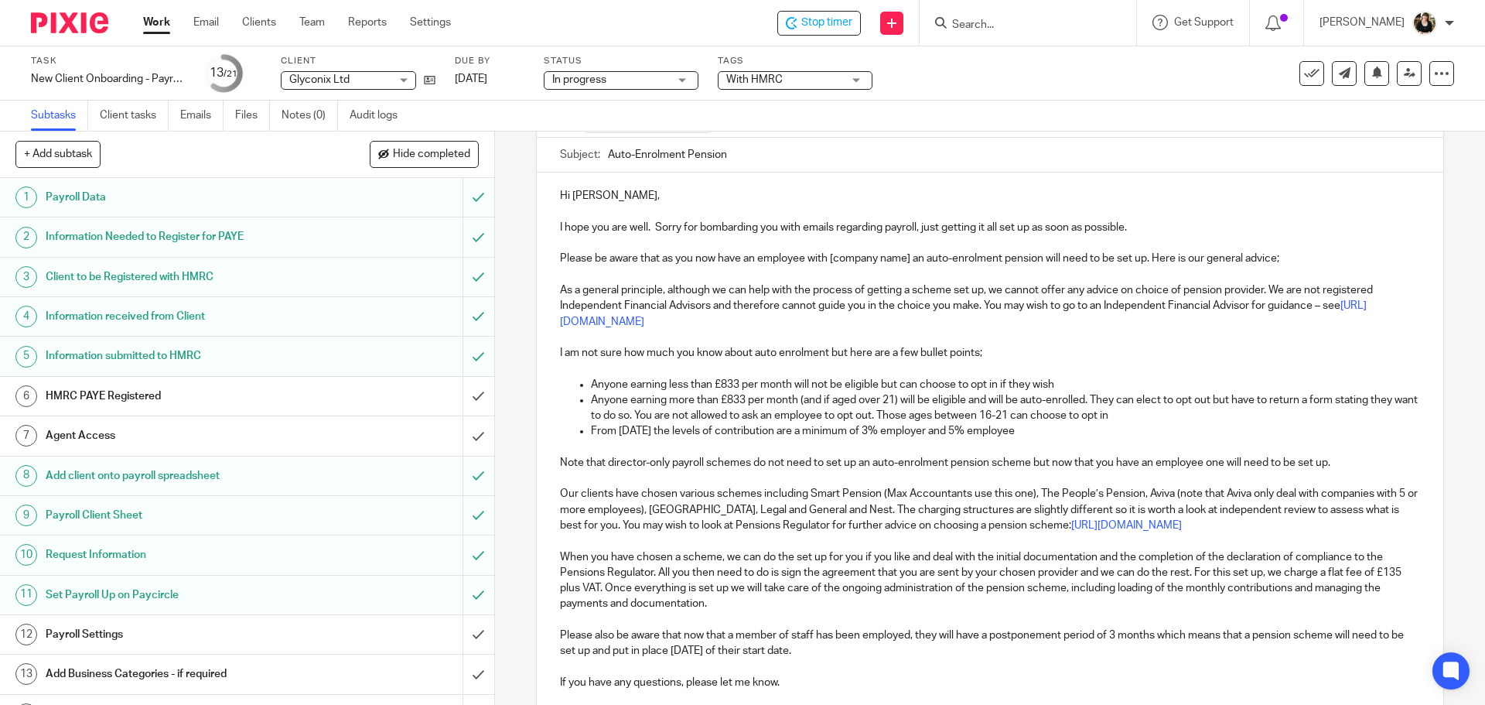
scroll to position [336, 0]
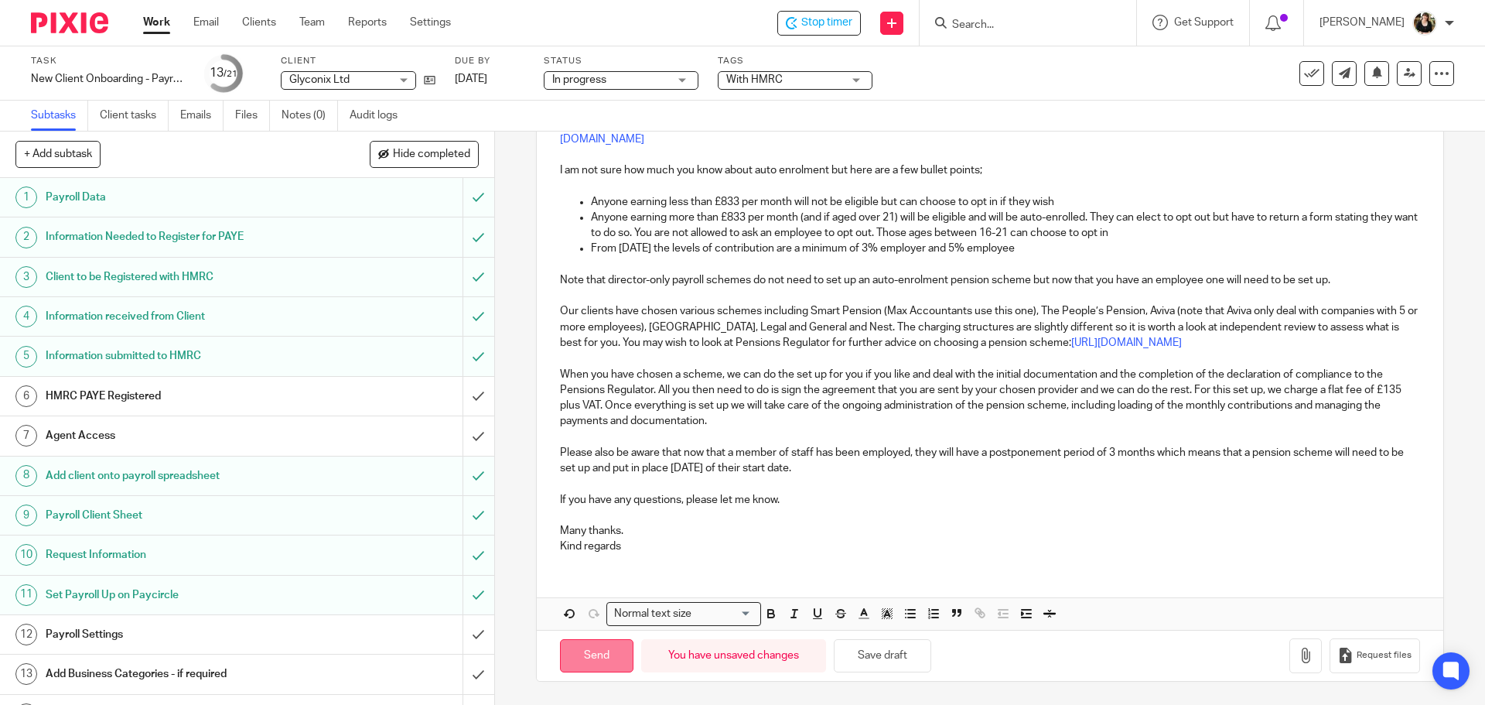
click at [582, 652] on input "Send" at bounding box center [596, 655] width 73 height 33
type input "Sent"
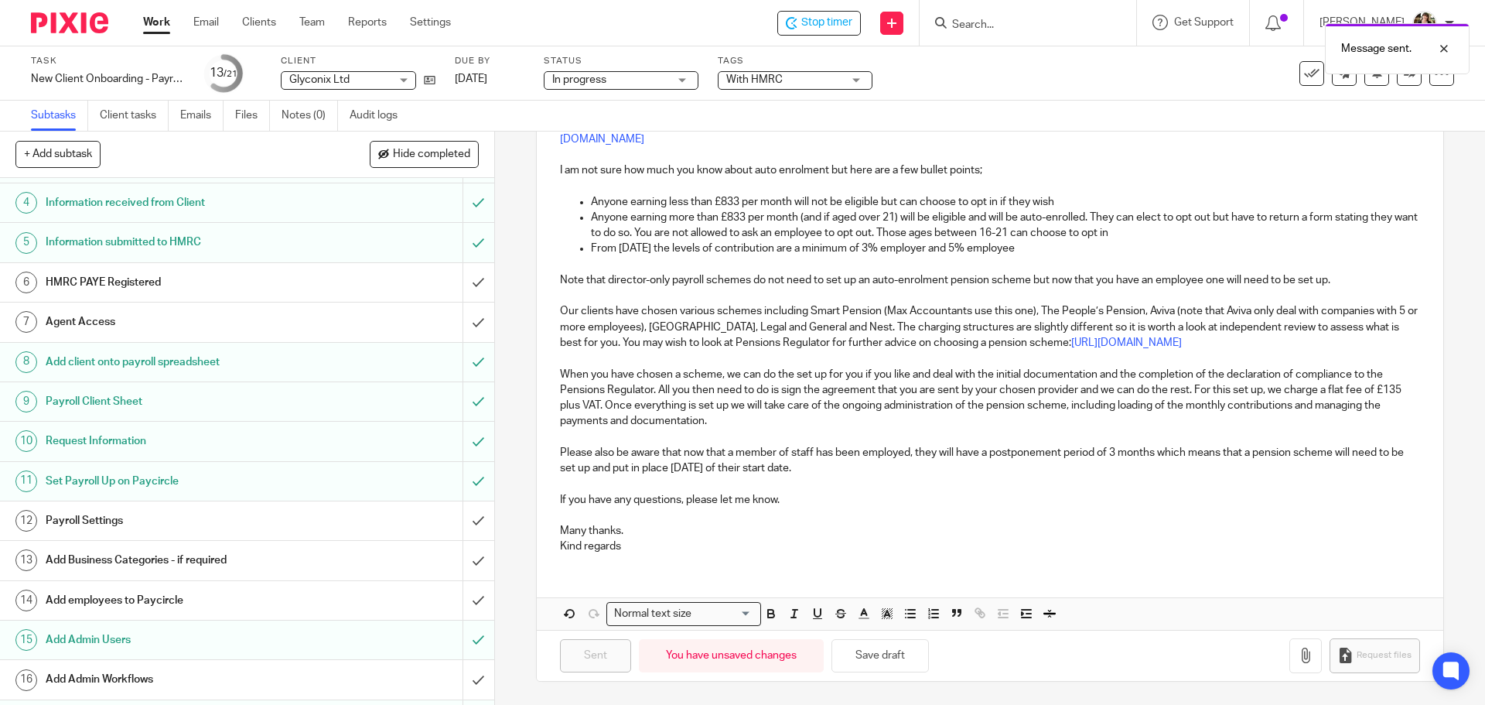
scroll to position [323, 0]
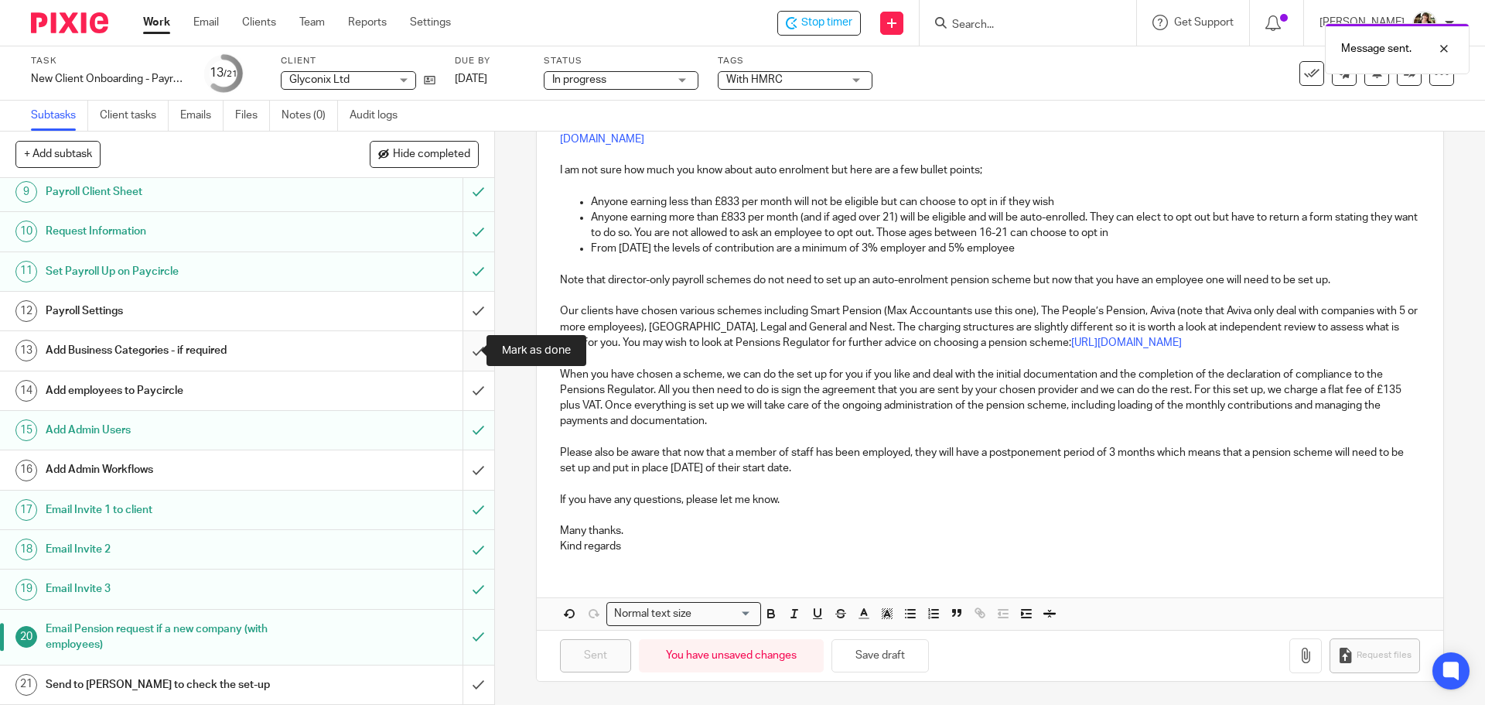
click at [457, 353] on input "submit" at bounding box center [247, 350] width 494 height 39
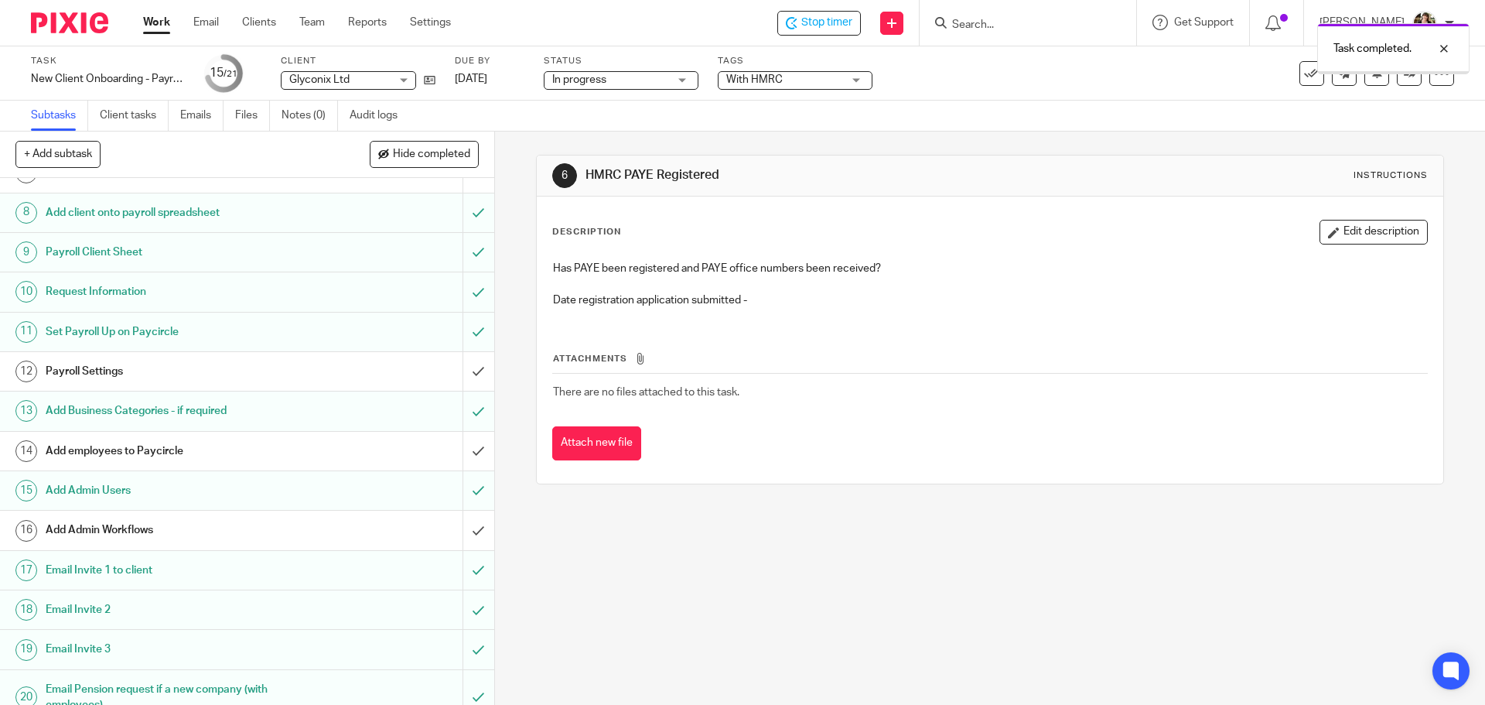
scroll to position [323, 0]
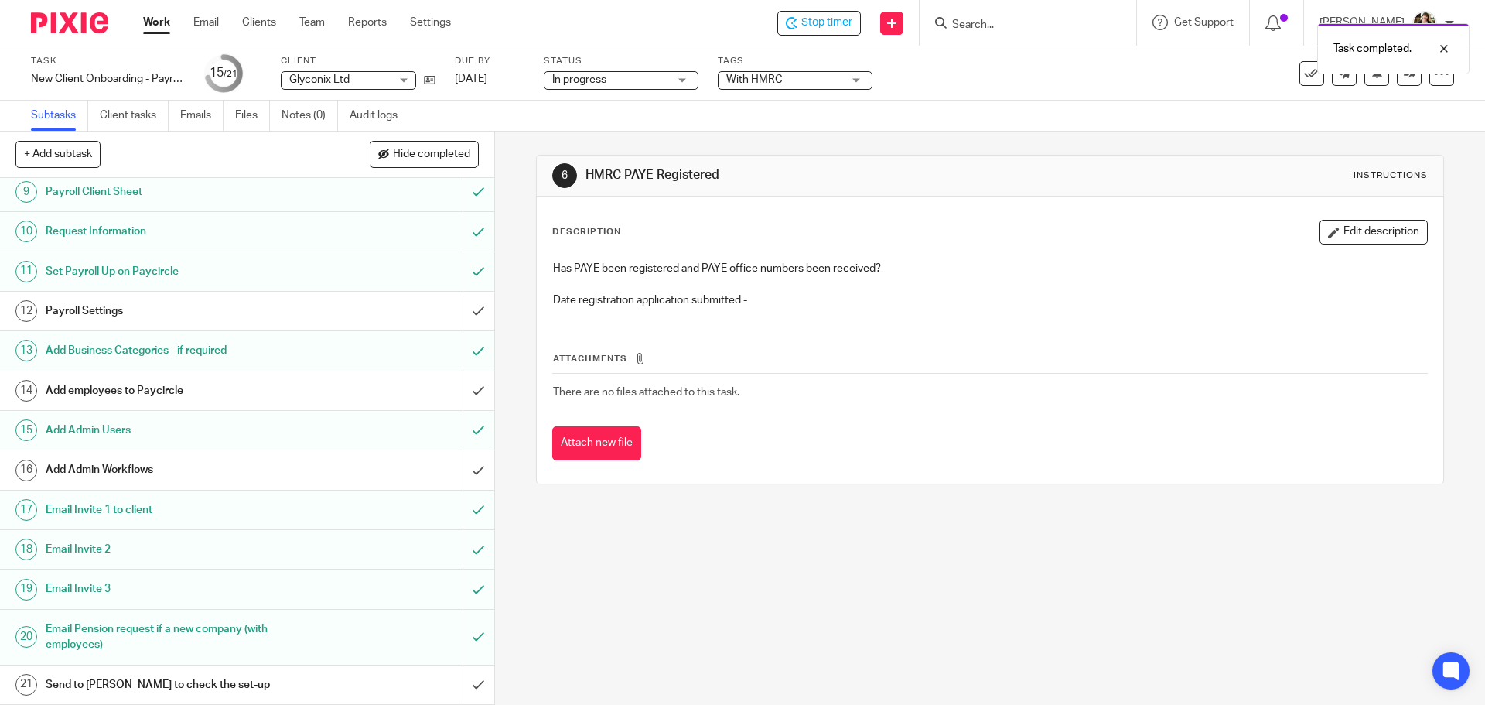
click at [83, 312] on h1 "Payroll Settings" at bounding box center [180, 310] width 268 height 23
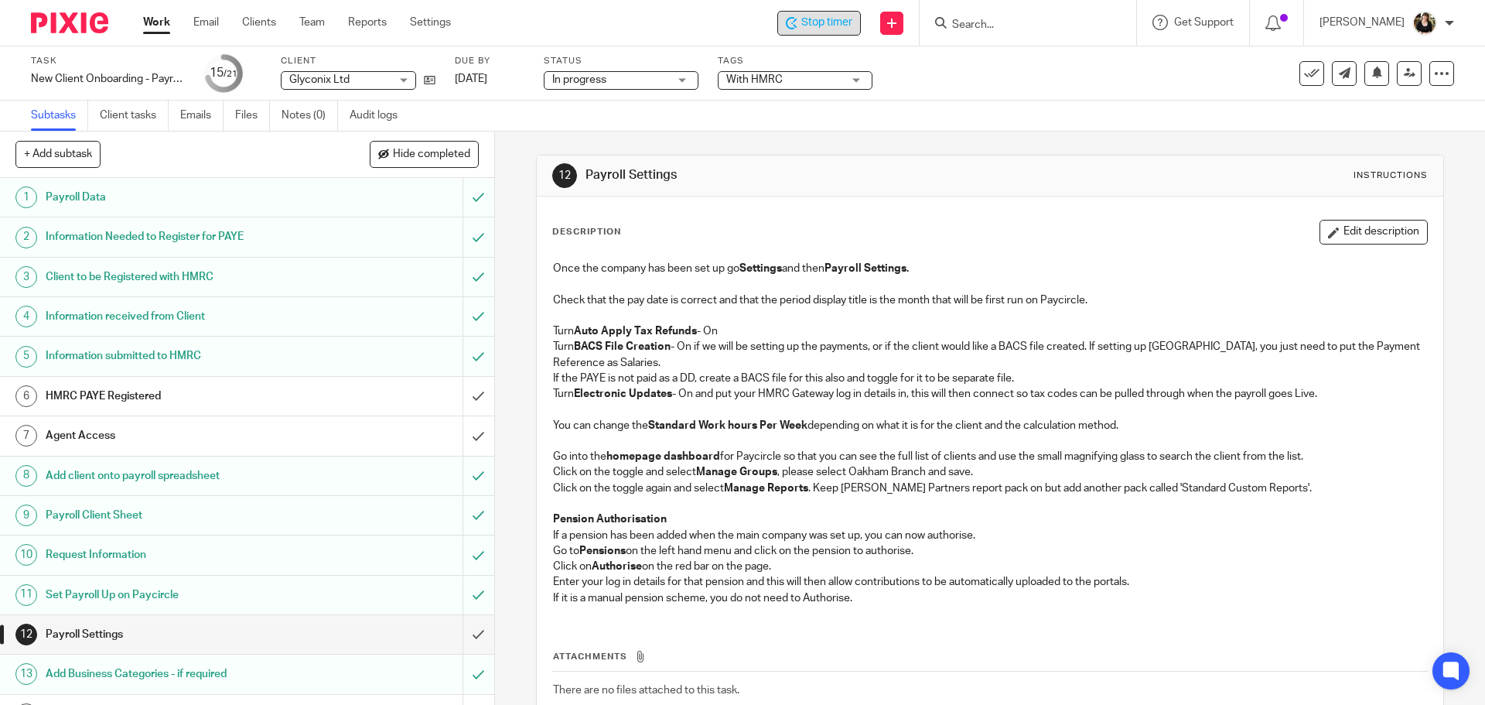
click at [824, 15] on span "Stop timer" at bounding box center [826, 23] width 51 height 16
click at [815, 21] on span "Start timer" at bounding box center [826, 23] width 53 height 16
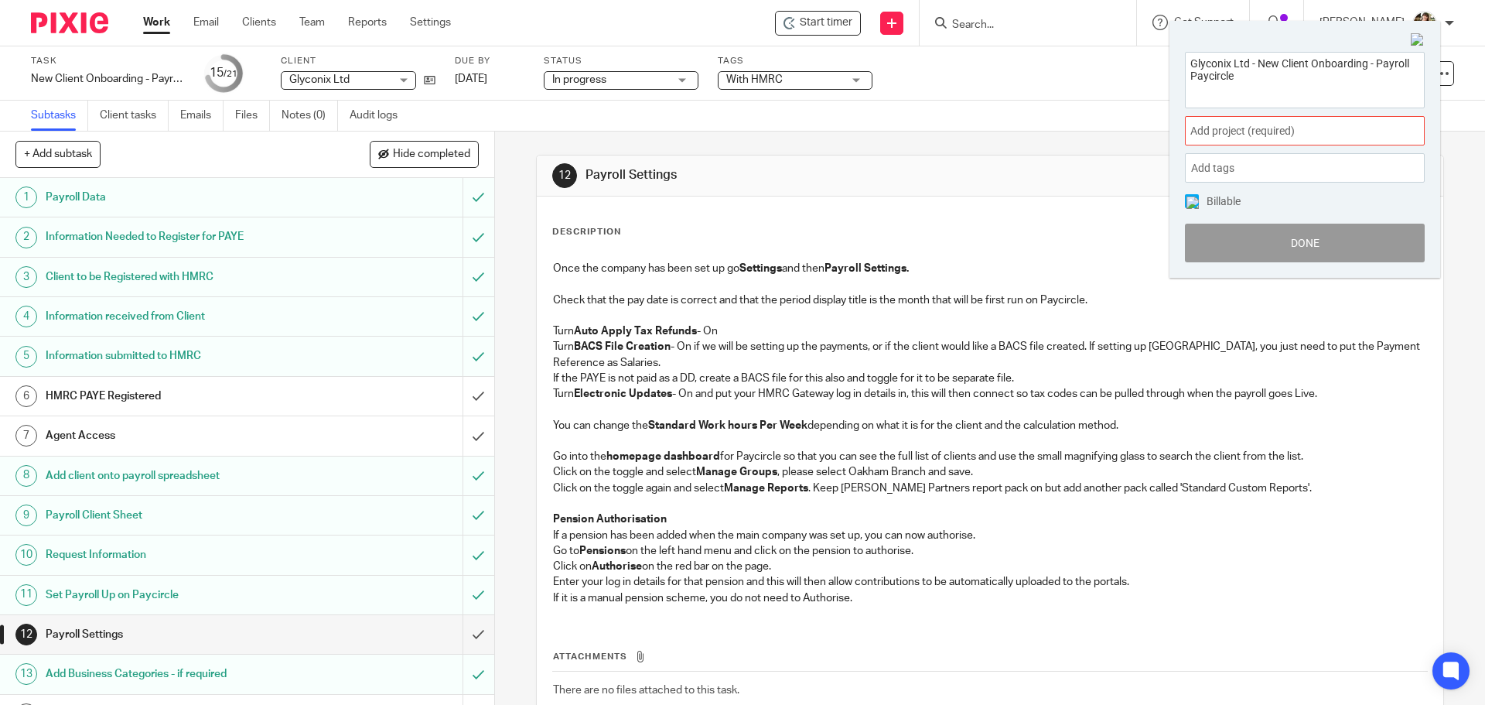
click at [1316, 121] on div "Add project (required) :" at bounding box center [1305, 130] width 240 height 29
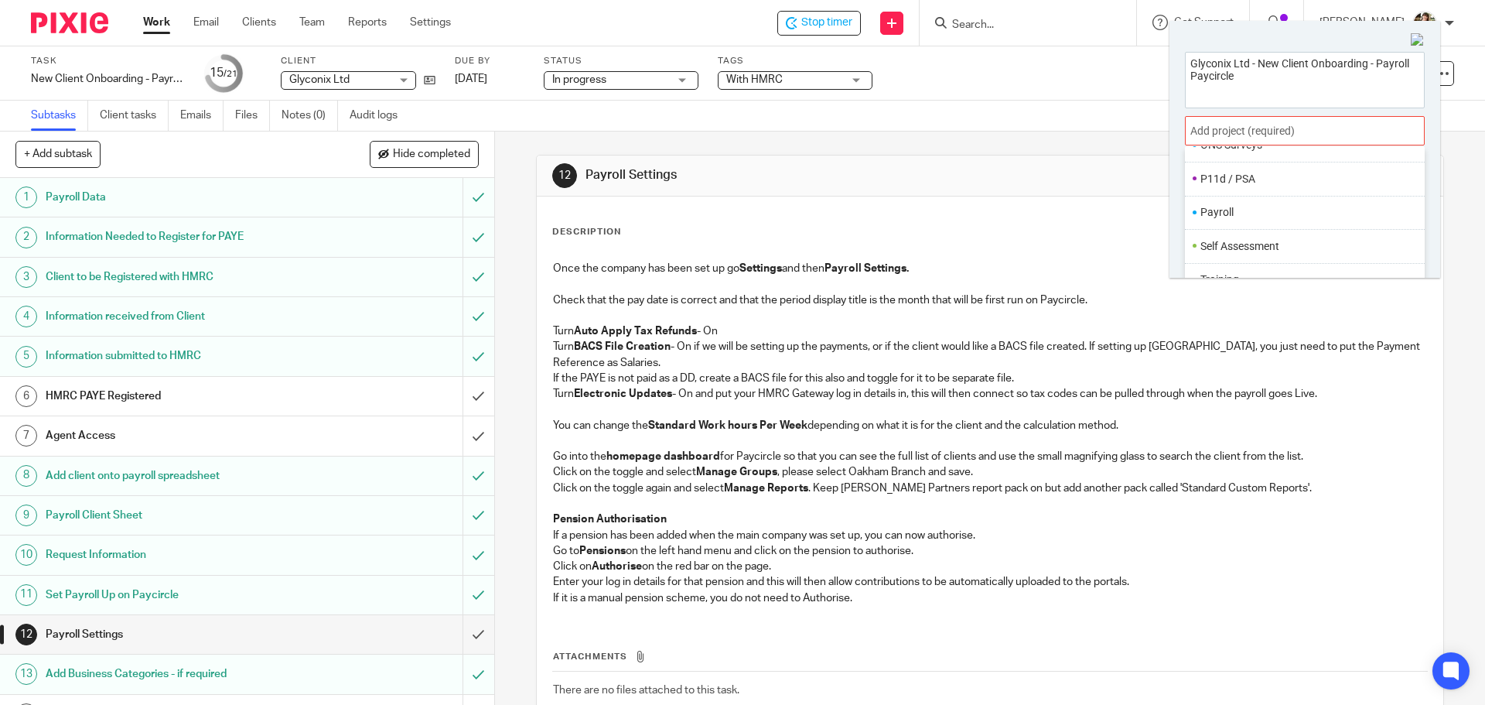
scroll to position [579, 0]
click at [1231, 207] on li "Payroll" at bounding box center [1301, 203] width 202 height 16
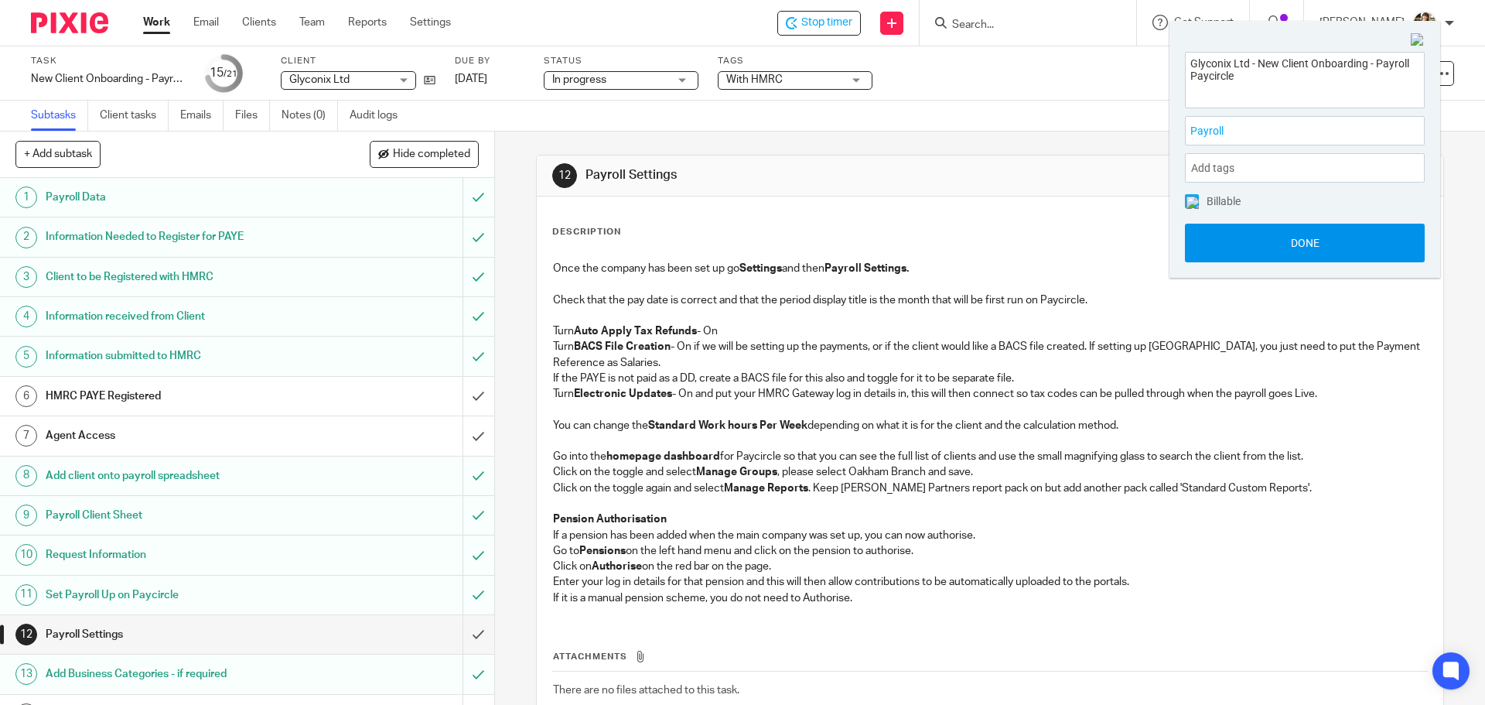
click at [1298, 244] on button "Done" at bounding box center [1305, 243] width 240 height 39
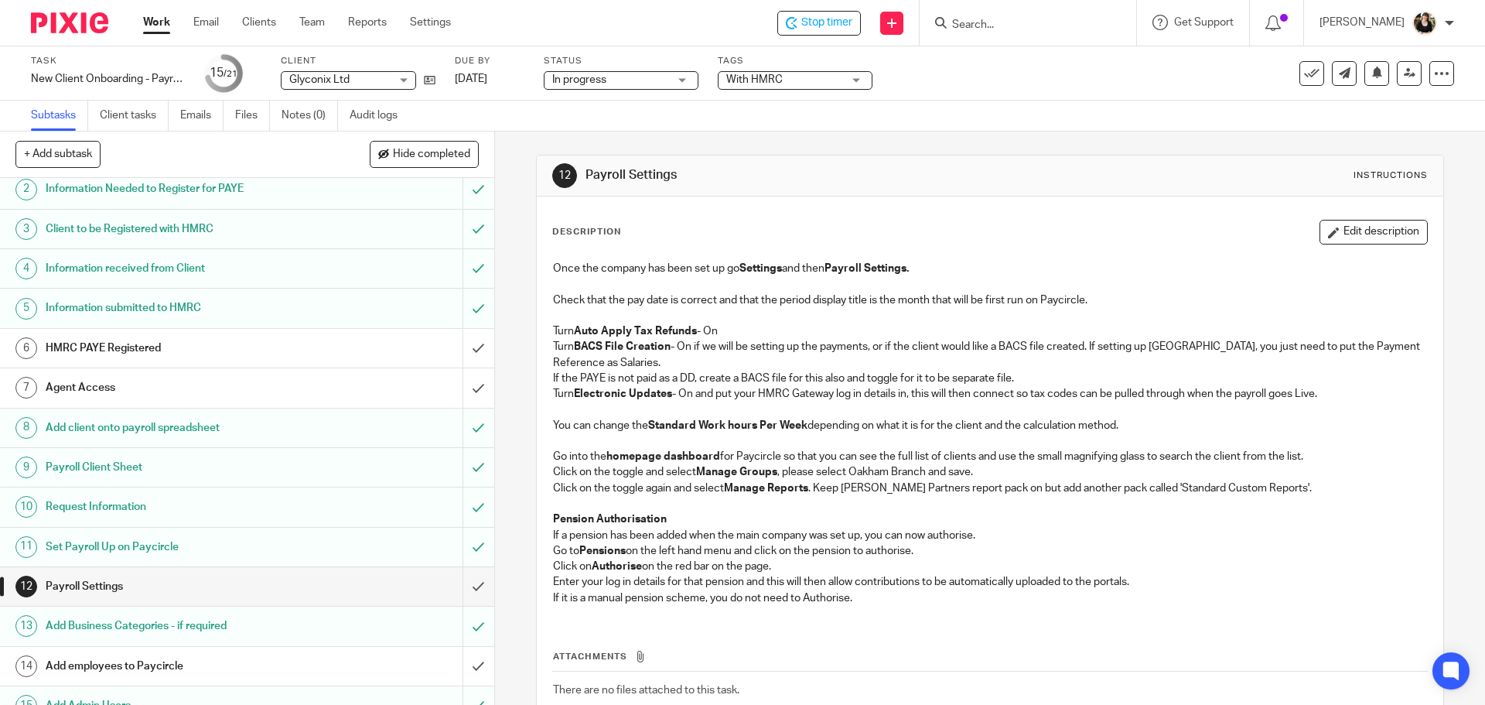
scroll to position [323, 0]
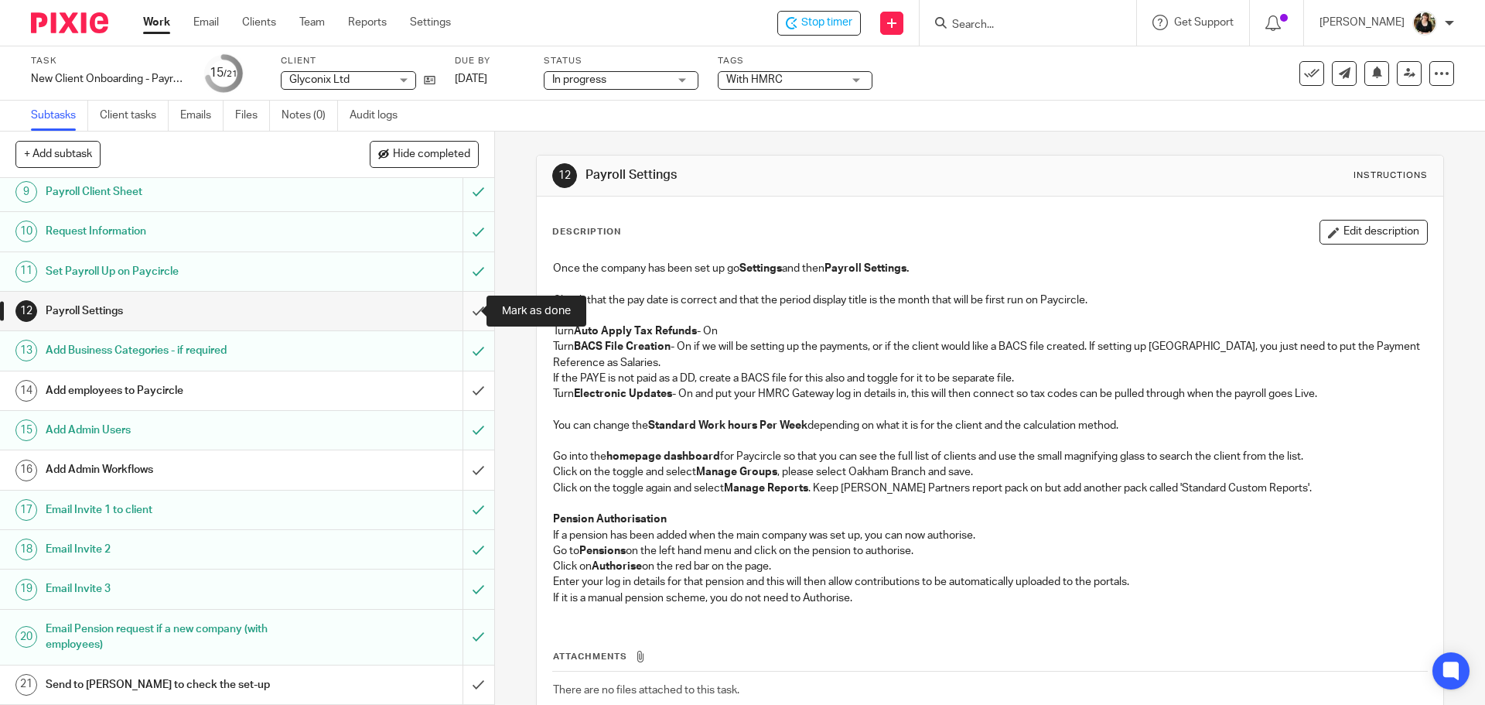
click at [465, 307] on input "submit" at bounding box center [247, 311] width 494 height 39
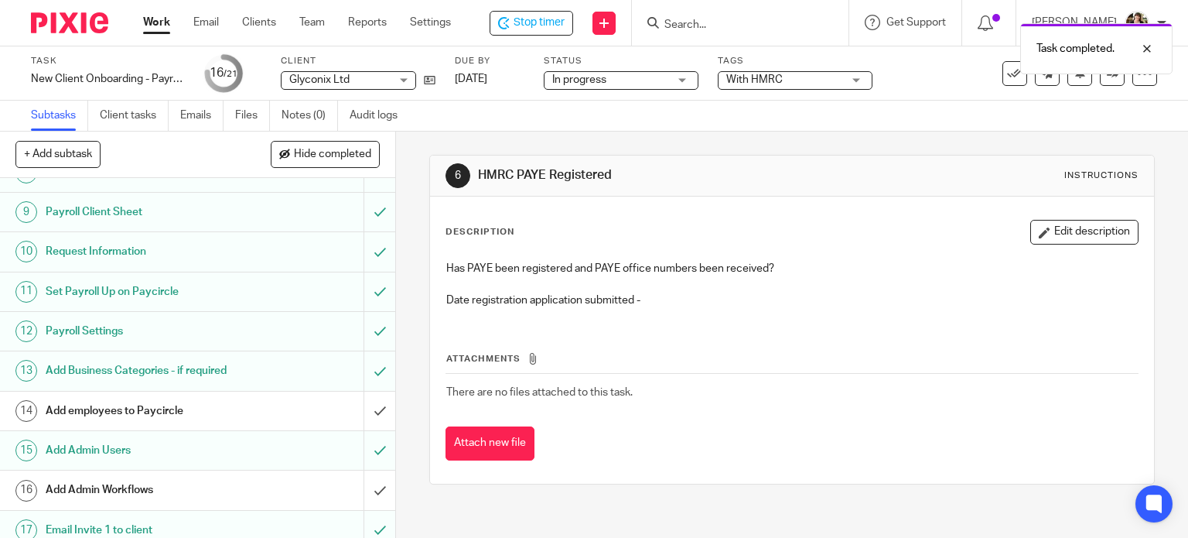
scroll to position [309, 0]
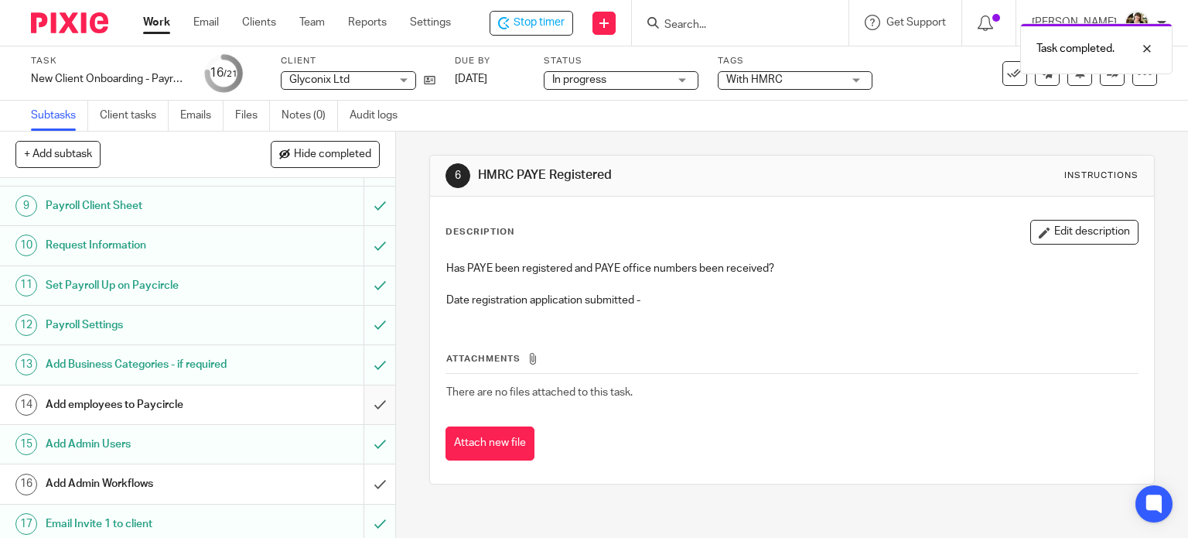
click at [374, 417] on input "submit" at bounding box center [197, 404] width 395 height 39
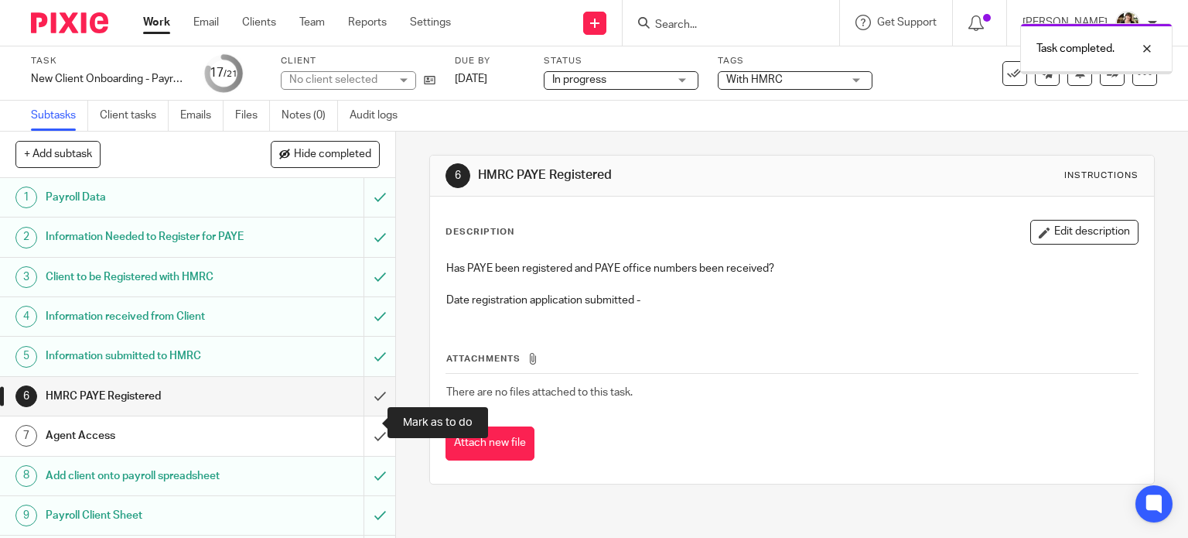
scroll to position [464, 0]
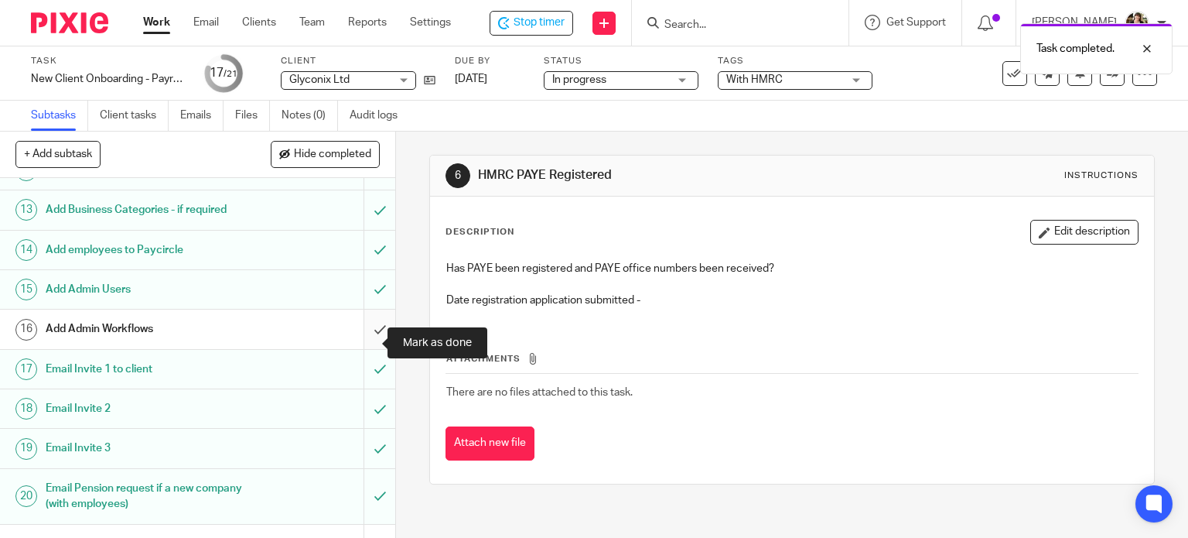
click at [367, 341] on input "submit" at bounding box center [197, 328] width 395 height 39
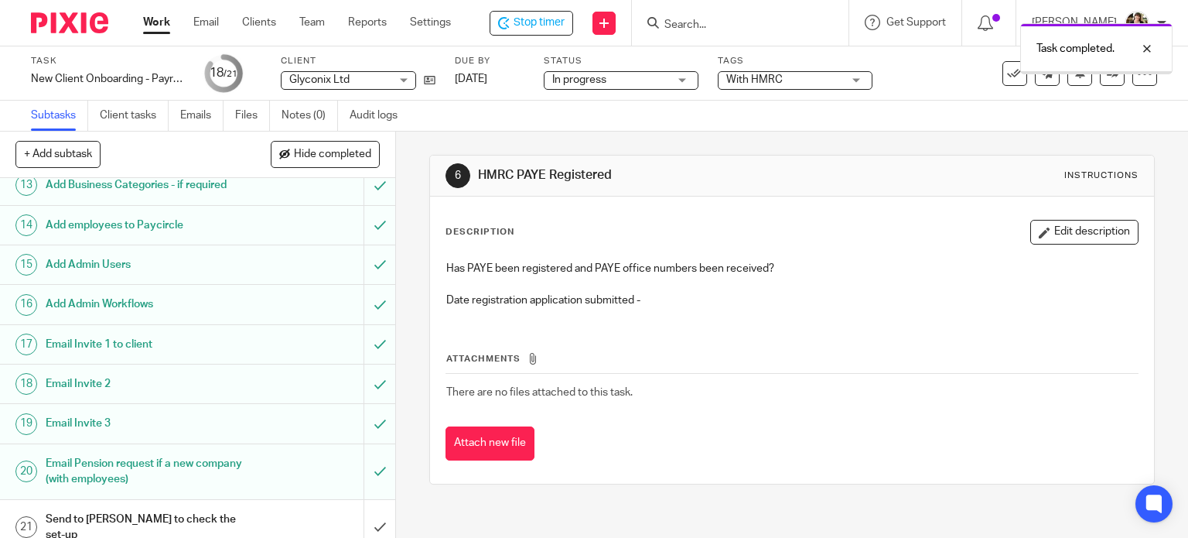
scroll to position [502, 0]
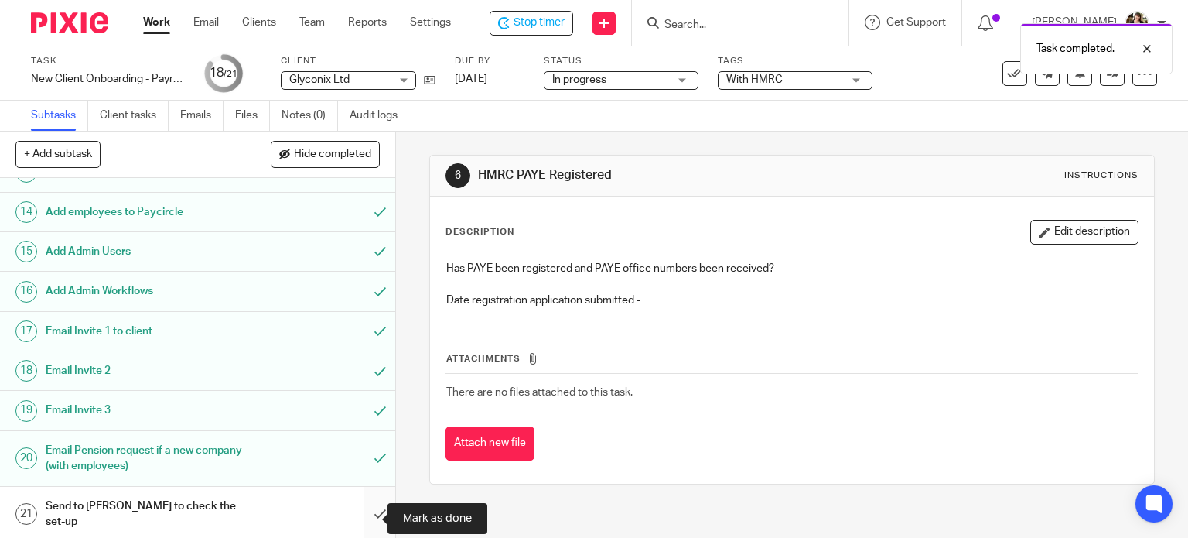
click at [360, 516] on input "submit" at bounding box center [197, 513] width 395 height 55
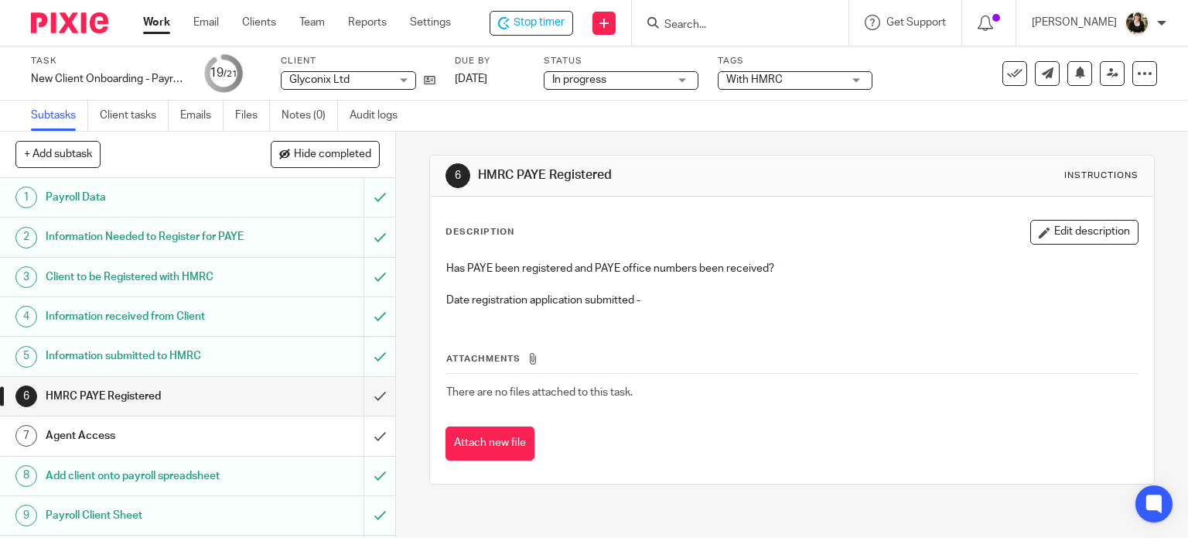
click at [777, 79] on span "With HMRC" at bounding box center [754, 79] width 56 height 11
click at [778, 45] on div at bounding box center [740, 23] width 217 height 46
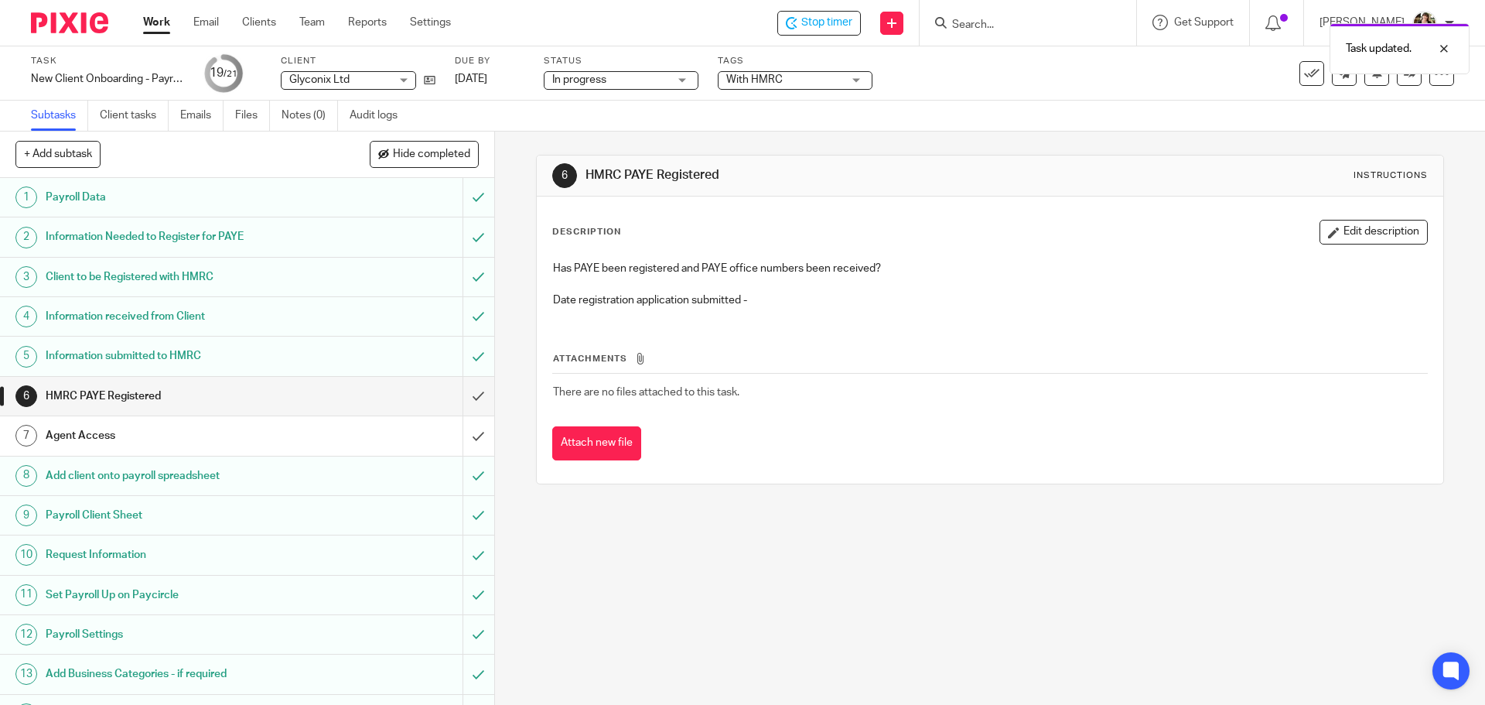
click at [836, 27] on div "Task updated." at bounding box center [1105, 44] width 727 height 59
click at [823, 16] on span "Stop timer" at bounding box center [826, 23] width 51 height 16
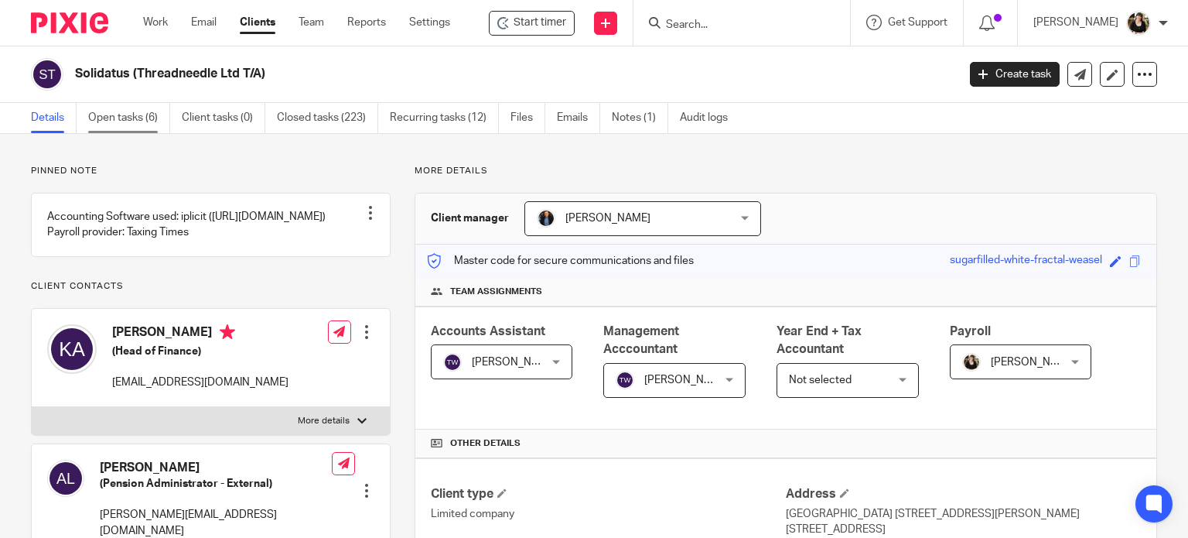
click at [120, 120] on link "Open tasks (6)" at bounding box center [129, 118] width 82 height 30
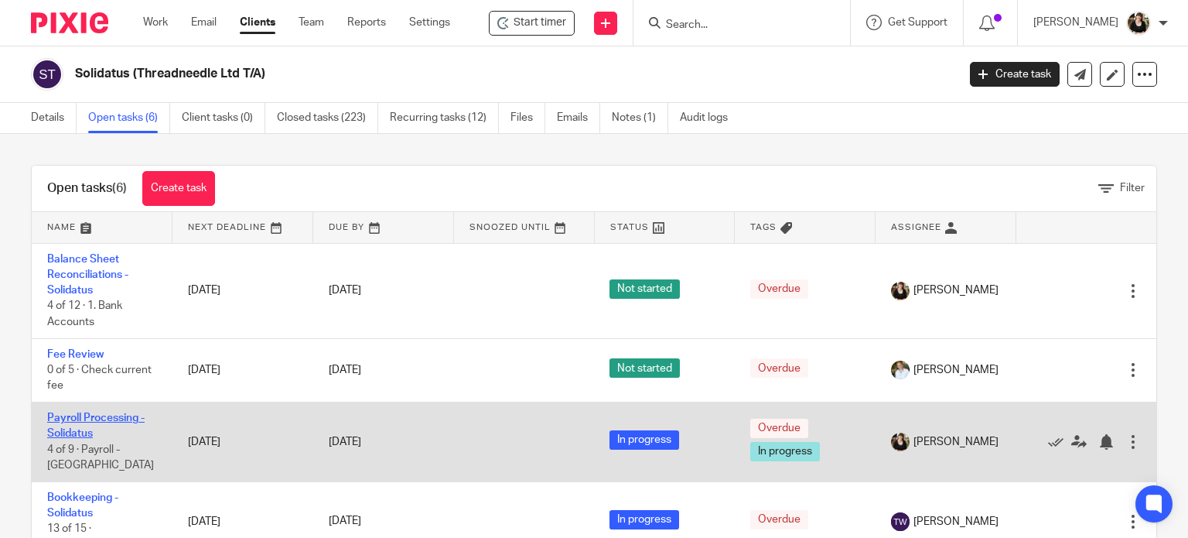
click at [88, 417] on link "Payroll Processing - Solidatus" at bounding box center [95, 425] width 97 height 26
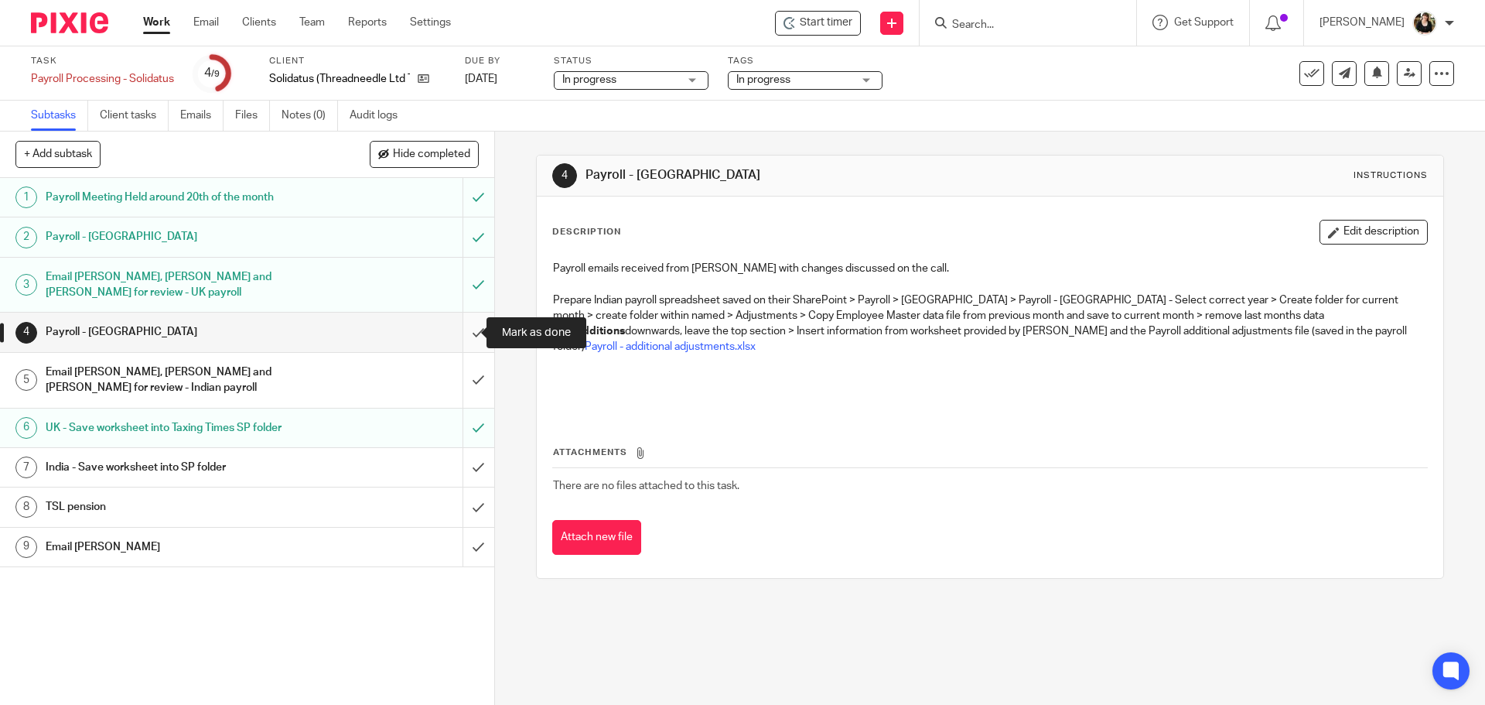
click at [463, 333] on input "submit" at bounding box center [247, 331] width 494 height 39
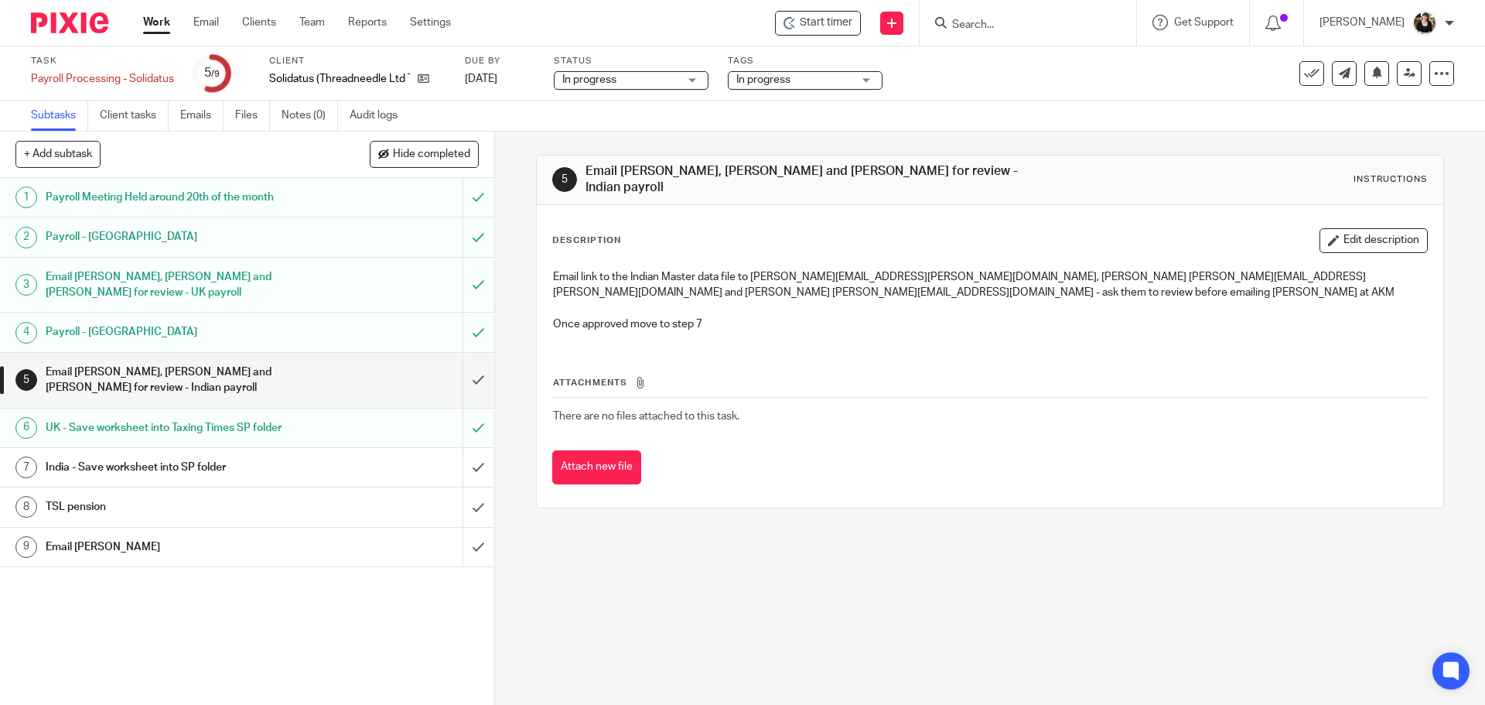
click at [117, 330] on h1 "Payroll - [GEOGRAPHIC_DATA]" at bounding box center [180, 331] width 268 height 23
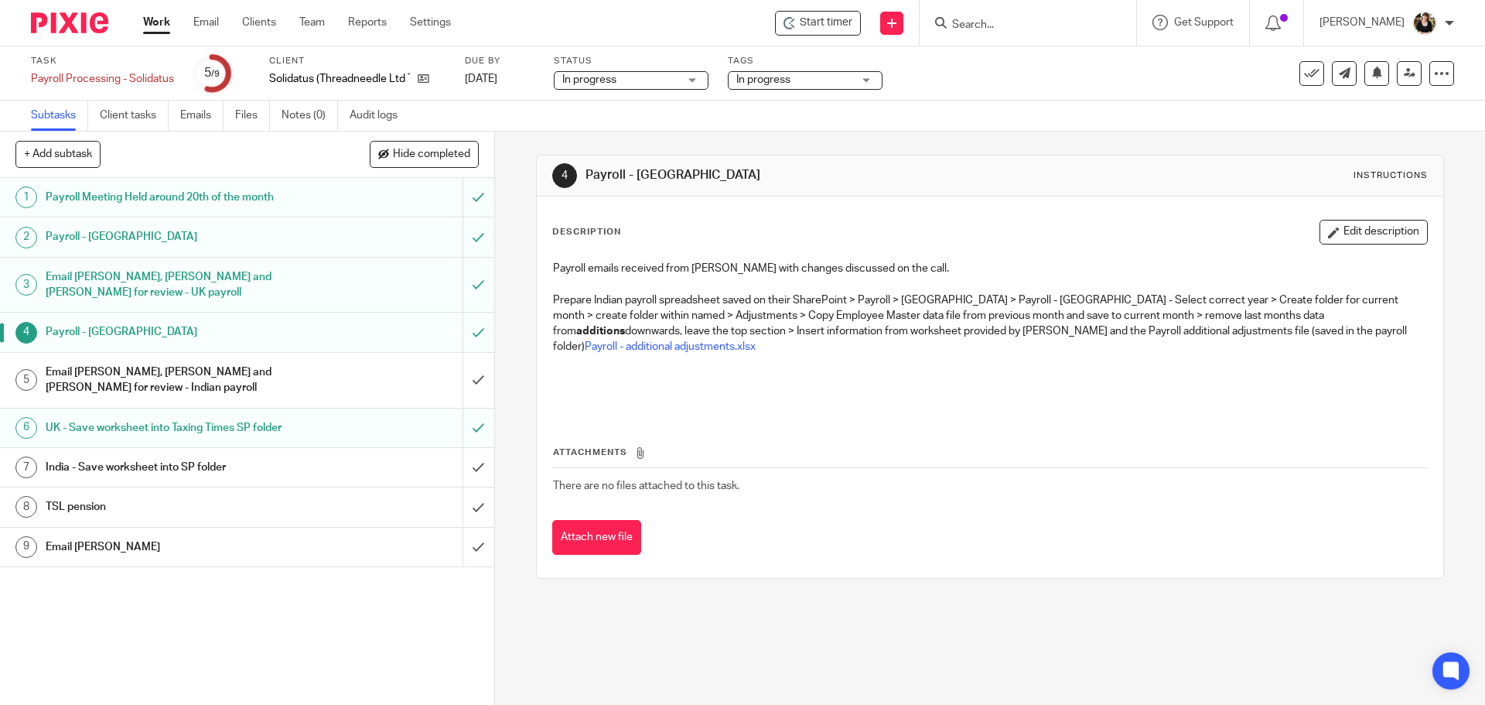
click at [199, 370] on h1 "Email [PERSON_NAME], [PERSON_NAME] and [PERSON_NAME] for review - Indian payroll" at bounding box center [180, 379] width 268 height 39
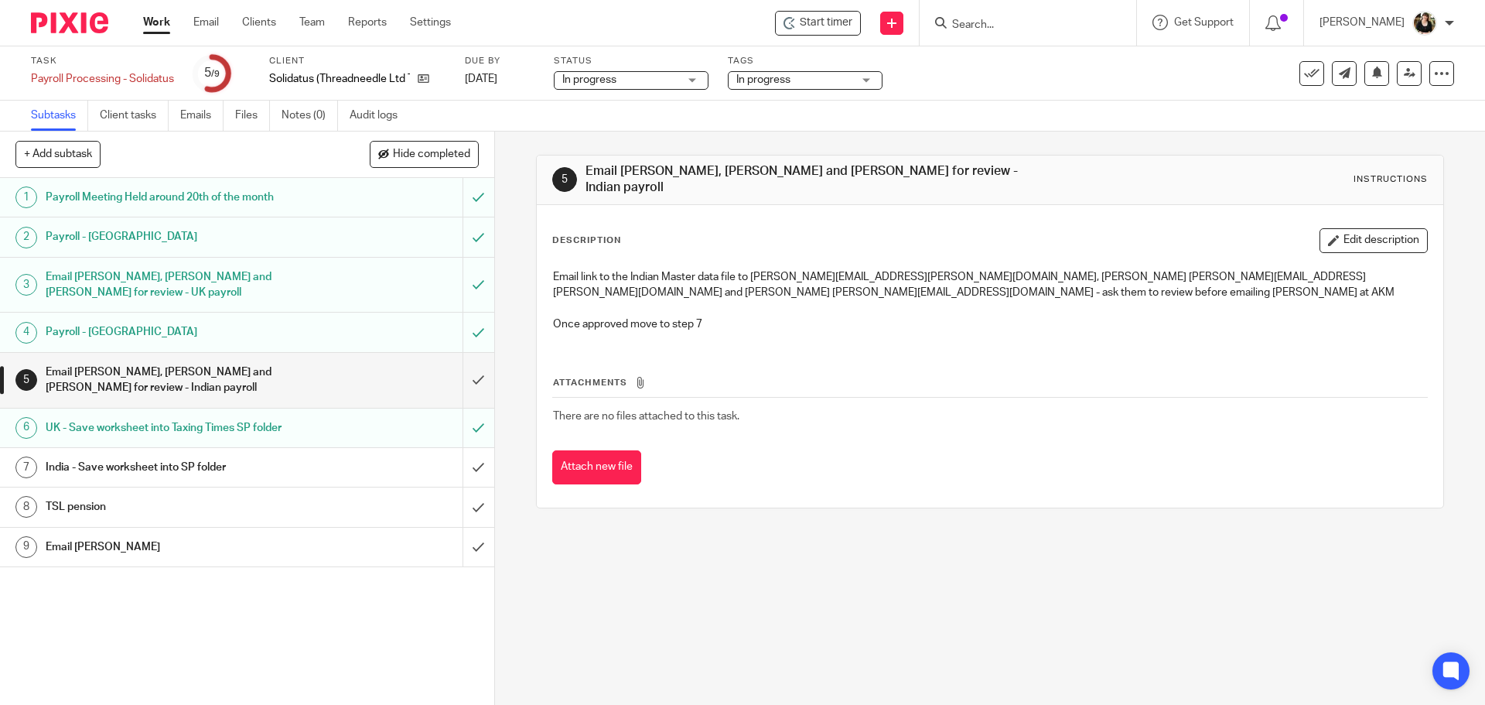
click at [213, 466] on h1 "India - Save worksheet into SP folder" at bounding box center [180, 467] width 268 height 23
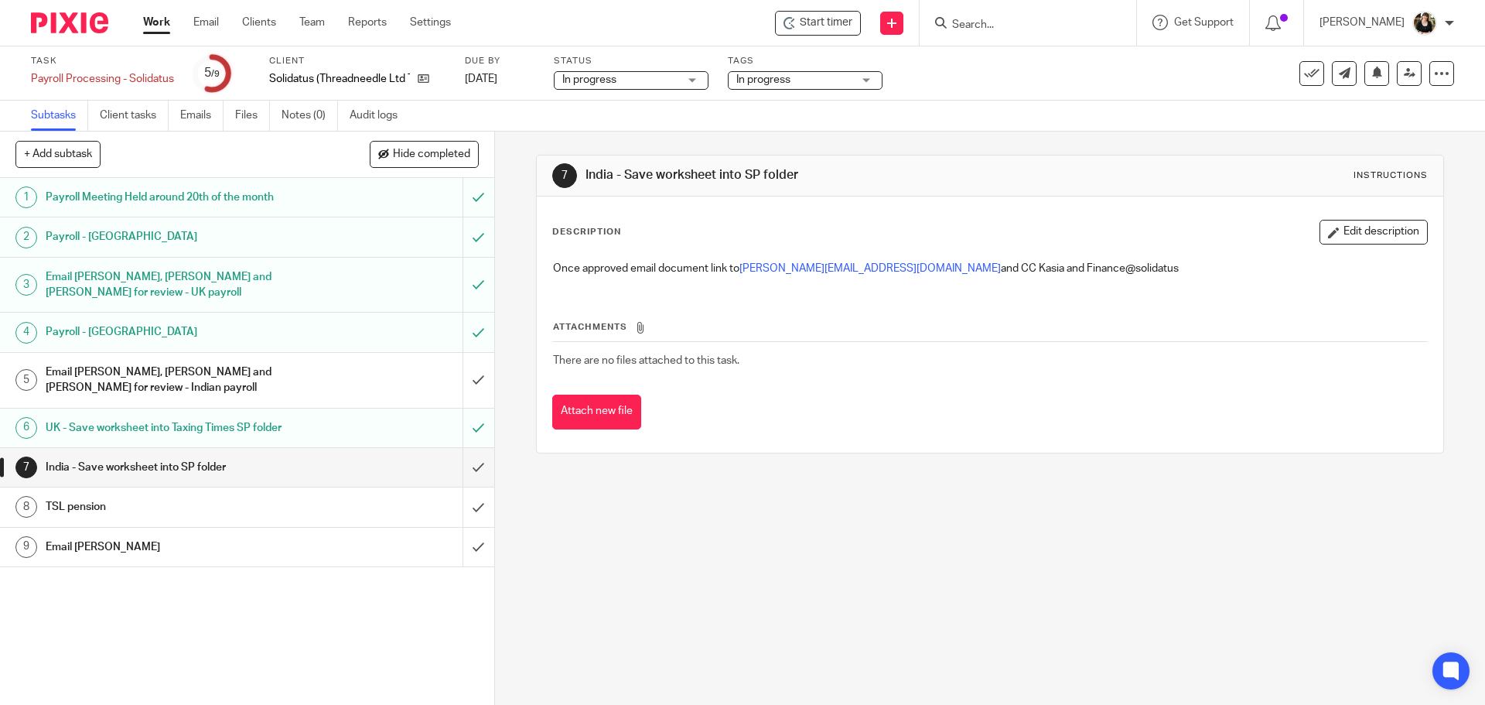
click at [1002, 22] on input "Search" at bounding box center [1020, 26] width 139 height 14
click at [463, 379] on input "submit" at bounding box center [247, 380] width 494 height 55
type input "h"
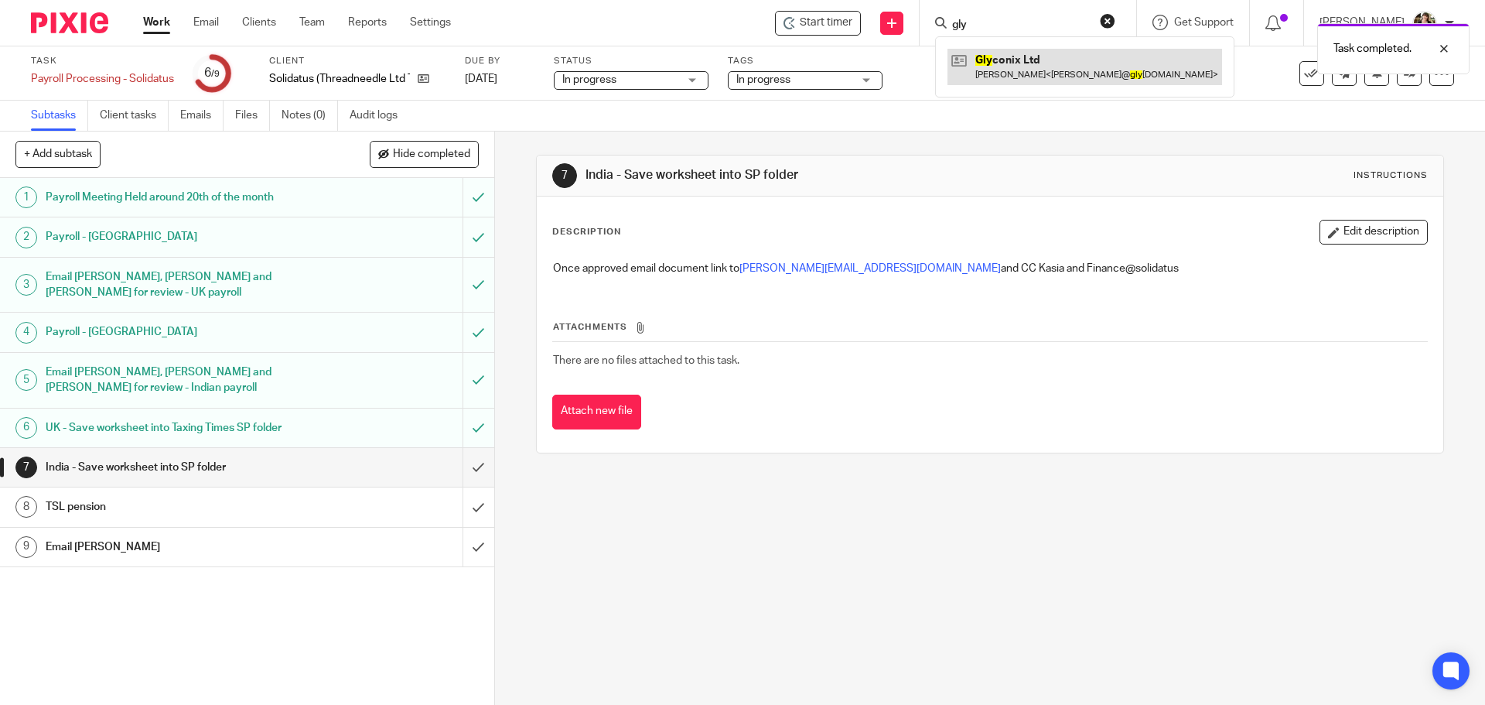
type input "gly"
click at [1003, 74] on link at bounding box center [1084, 67] width 275 height 36
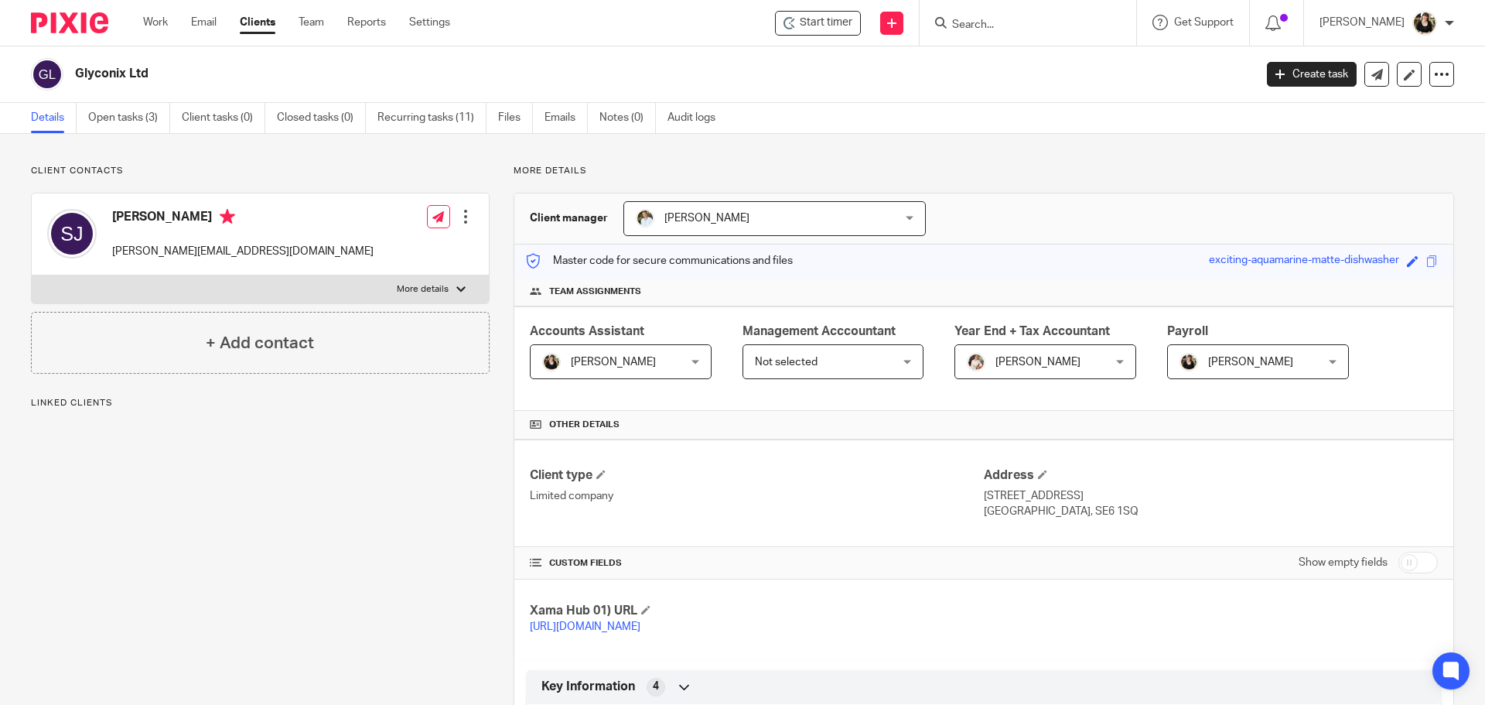
click at [80, 110] on ul "Details Open tasks (3) Client tasks (0) Closed tasks (0) Recurring tasks (11) F…" at bounding box center [385, 118] width 708 height 30
click at [112, 112] on link "Open tasks (3)" at bounding box center [129, 118] width 82 height 30
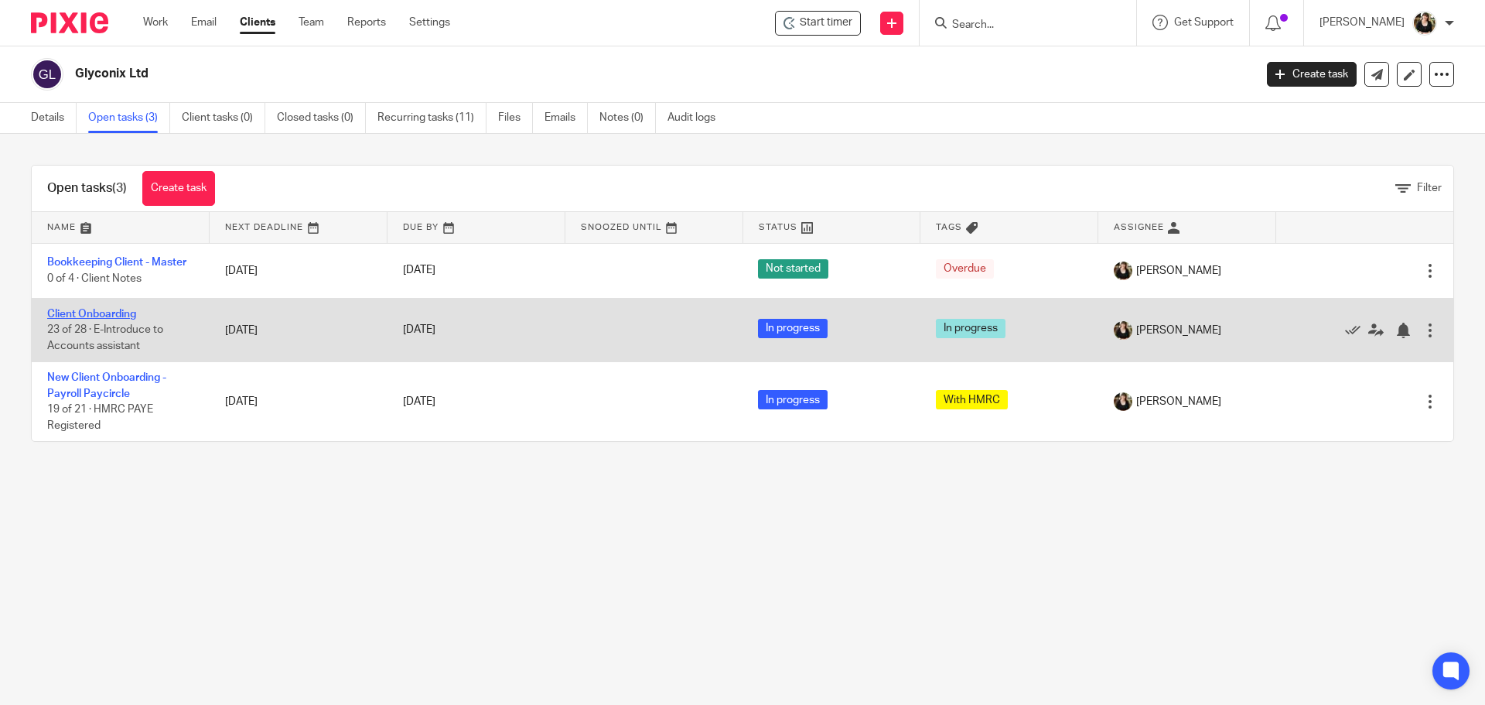
click at [108, 318] on link "Client Onboarding" at bounding box center [91, 314] width 89 height 11
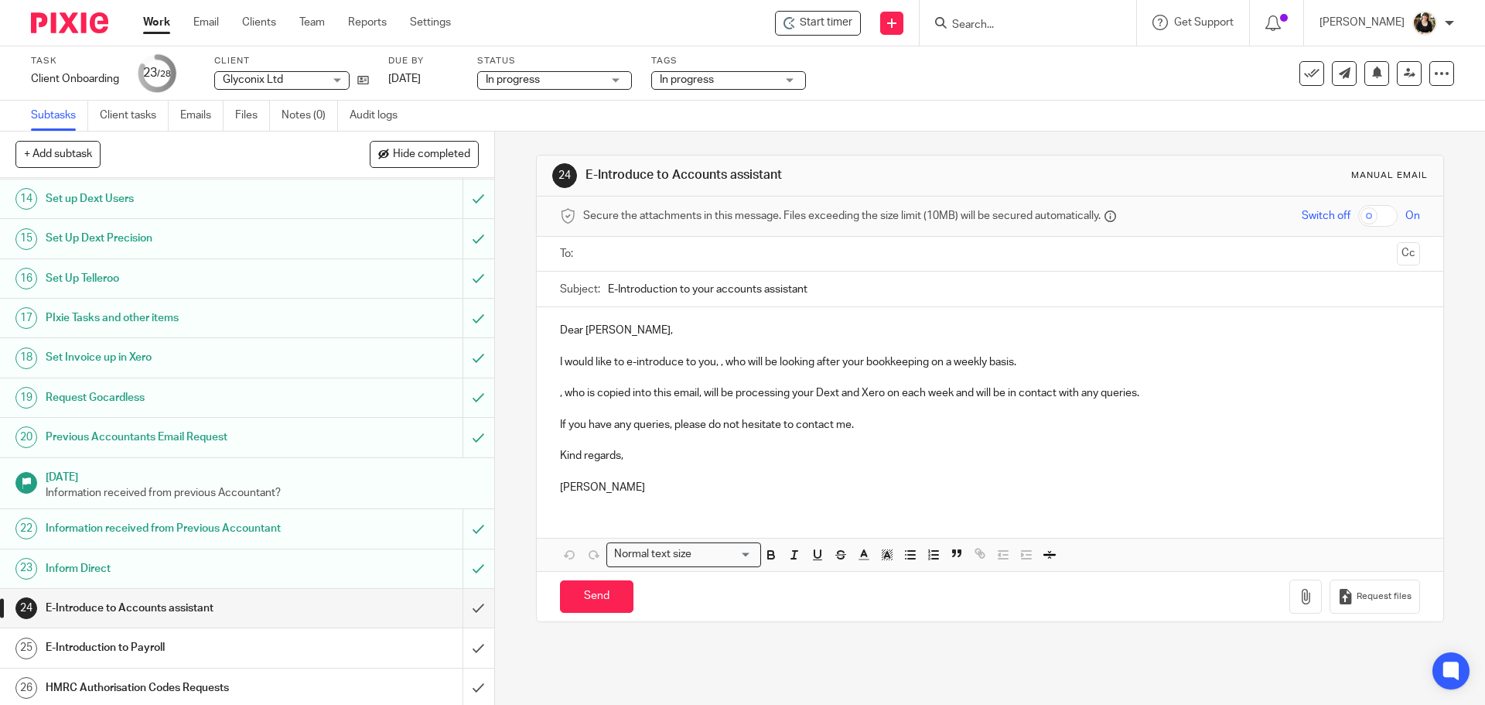
scroll to position [597, 0]
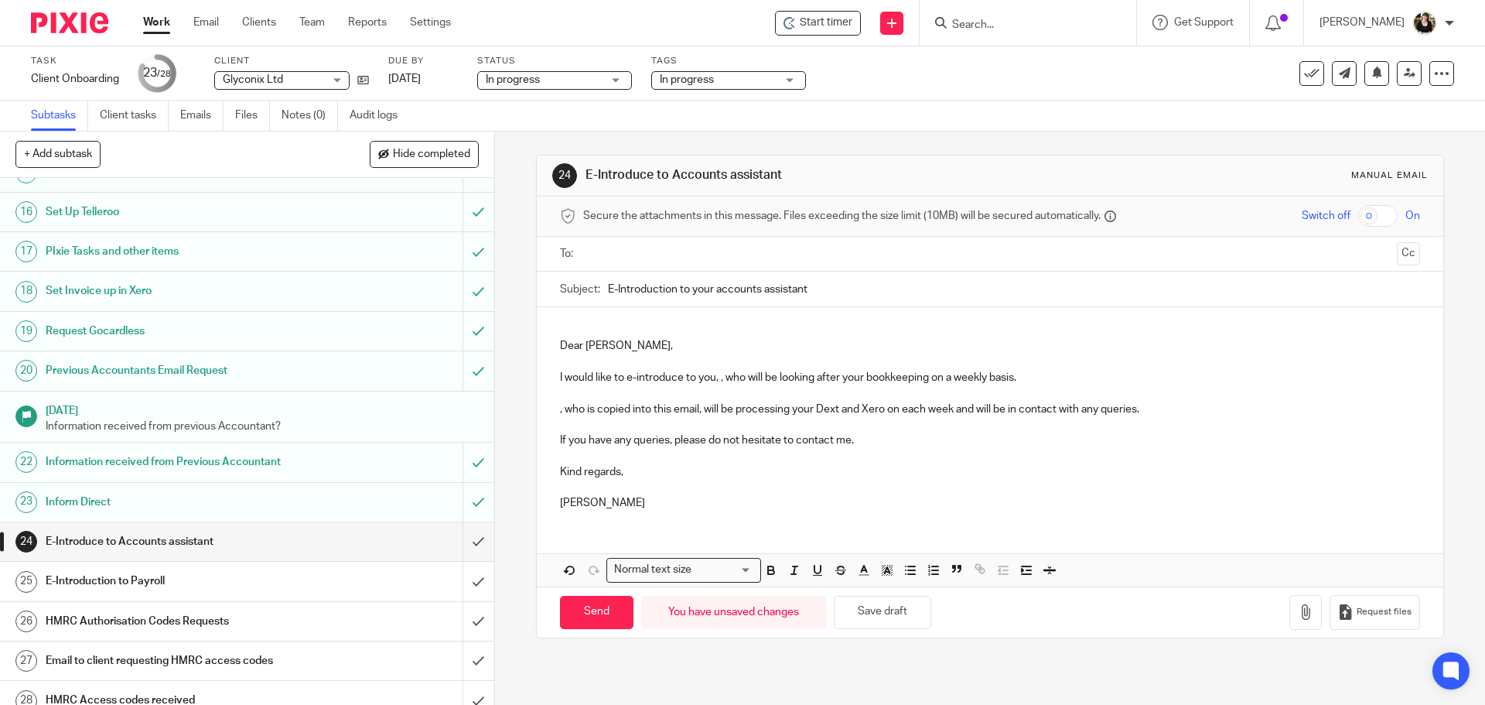
click at [162, 23] on link "Work" at bounding box center [156, 22] width 27 height 15
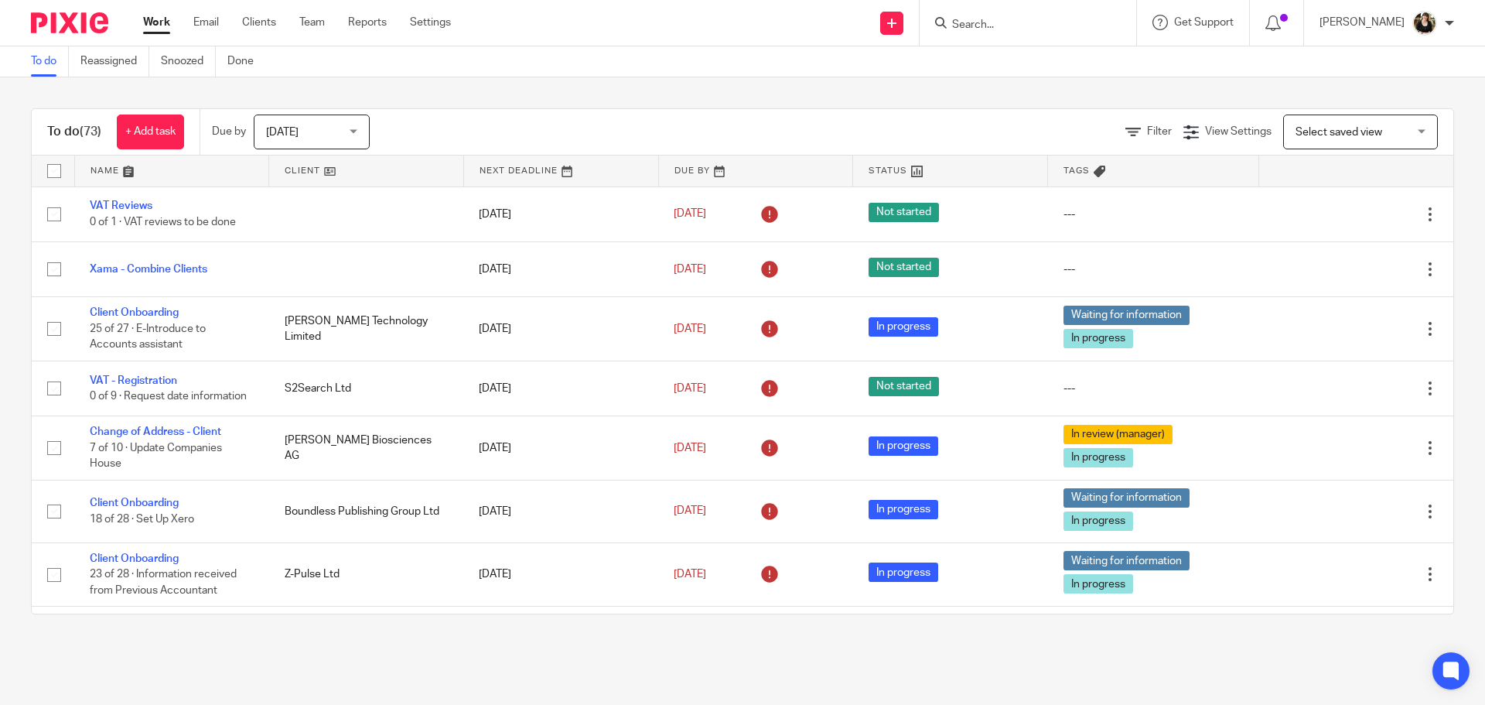
click at [1015, 19] on input "Search" at bounding box center [1020, 26] width 139 height 14
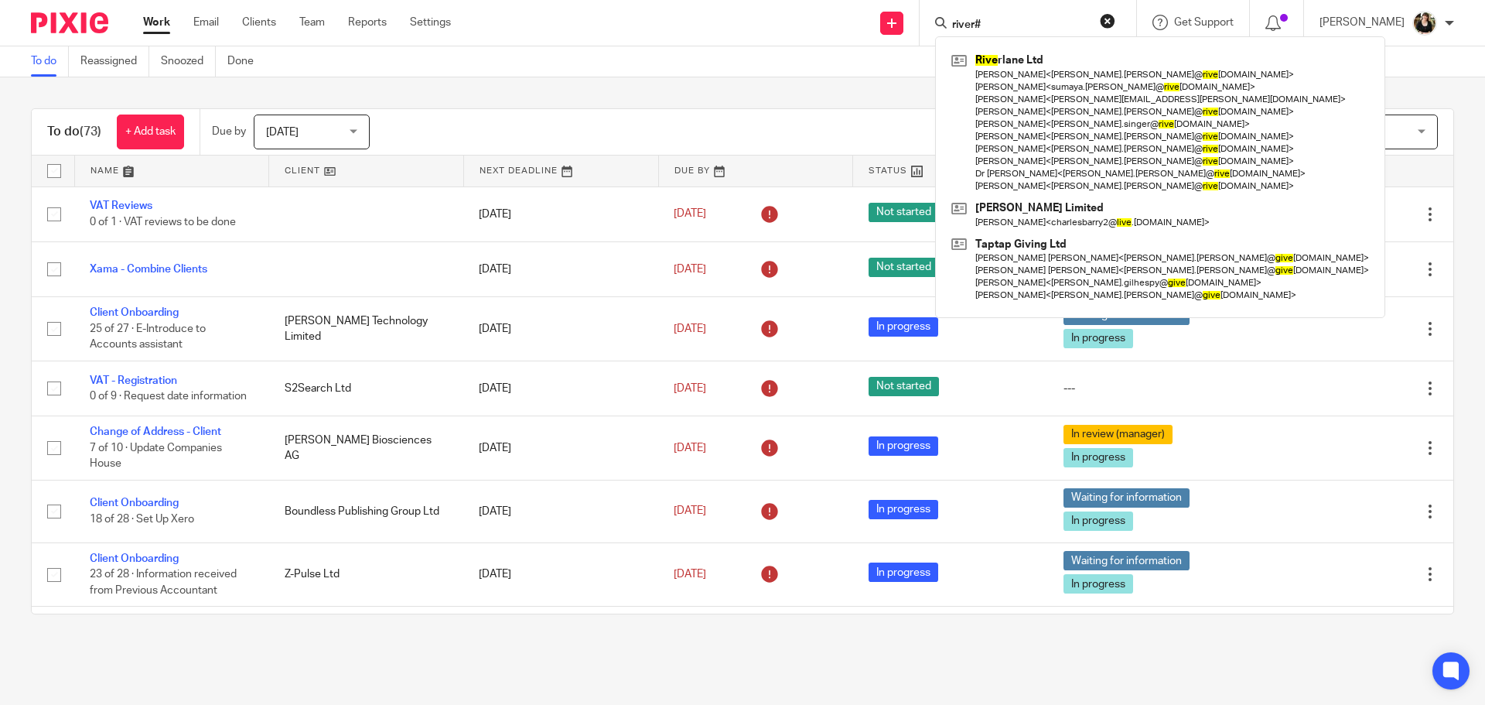
click button "submit" at bounding box center [0, 0] width 0 height 0
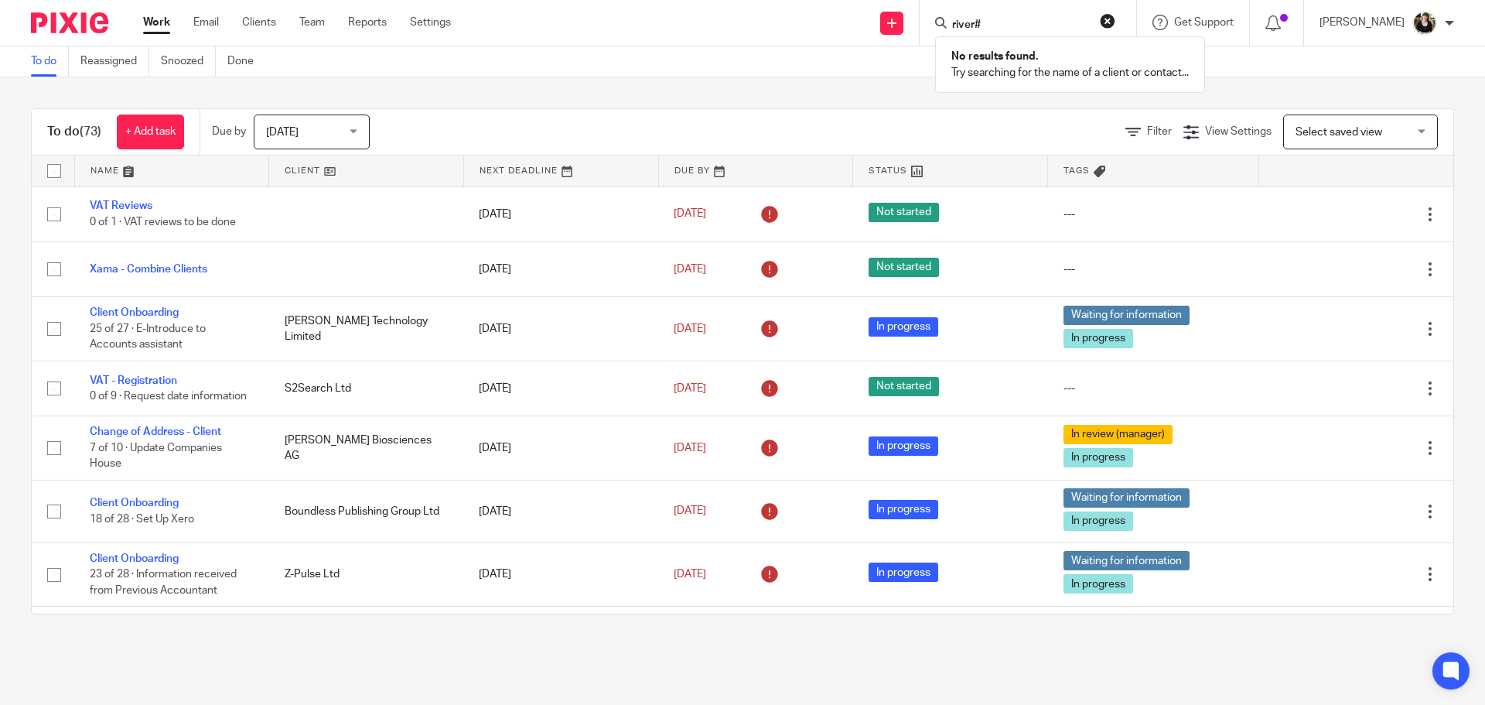
click at [1015, 19] on input "river#" at bounding box center [1020, 26] width 139 height 14
type input "river"
click button "submit" at bounding box center [0, 0] width 0 height 0
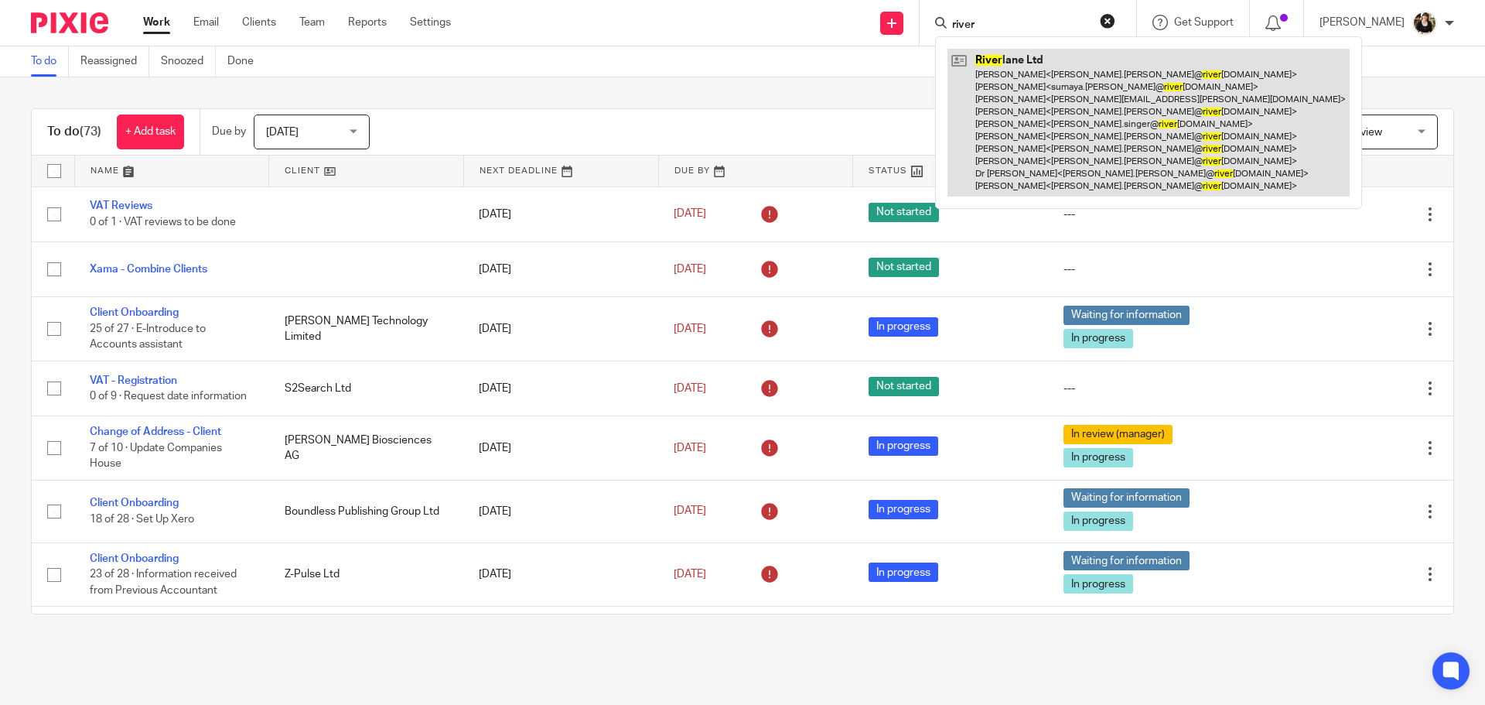
click at [1036, 101] on link at bounding box center [1148, 123] width 402 height 148
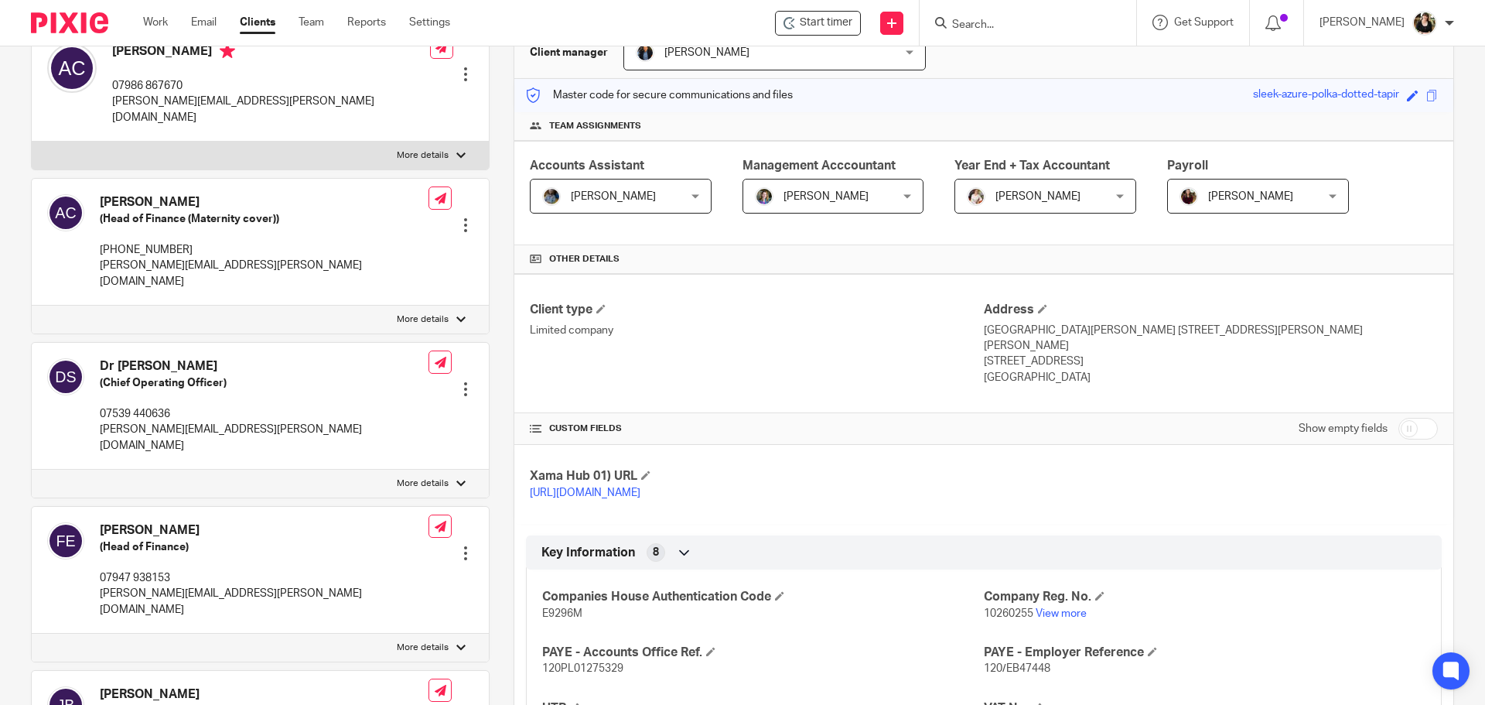
scroll to position [309, 0]
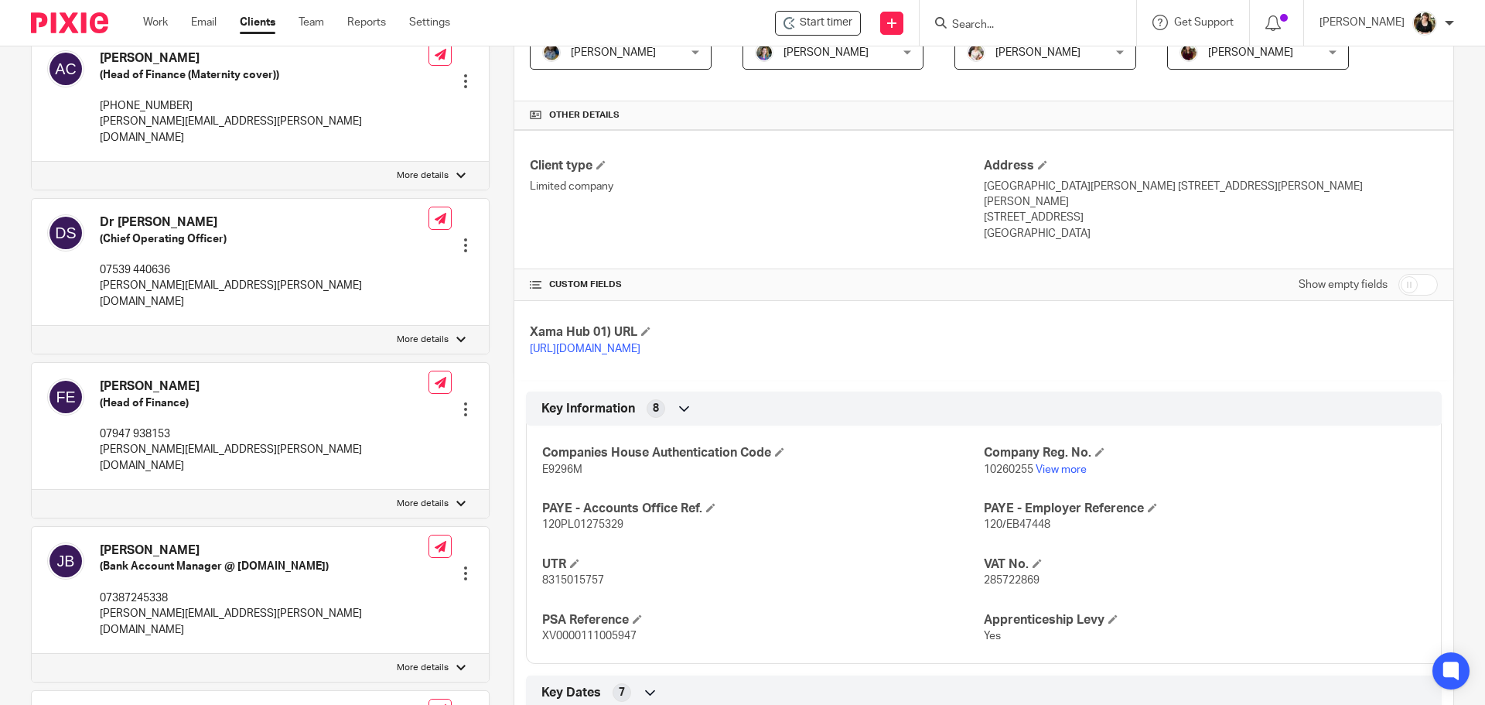
click at [1411, 274] on input "checkbox" at bounding box center [1417, 285] width 39 height 22
checkbox input "true"
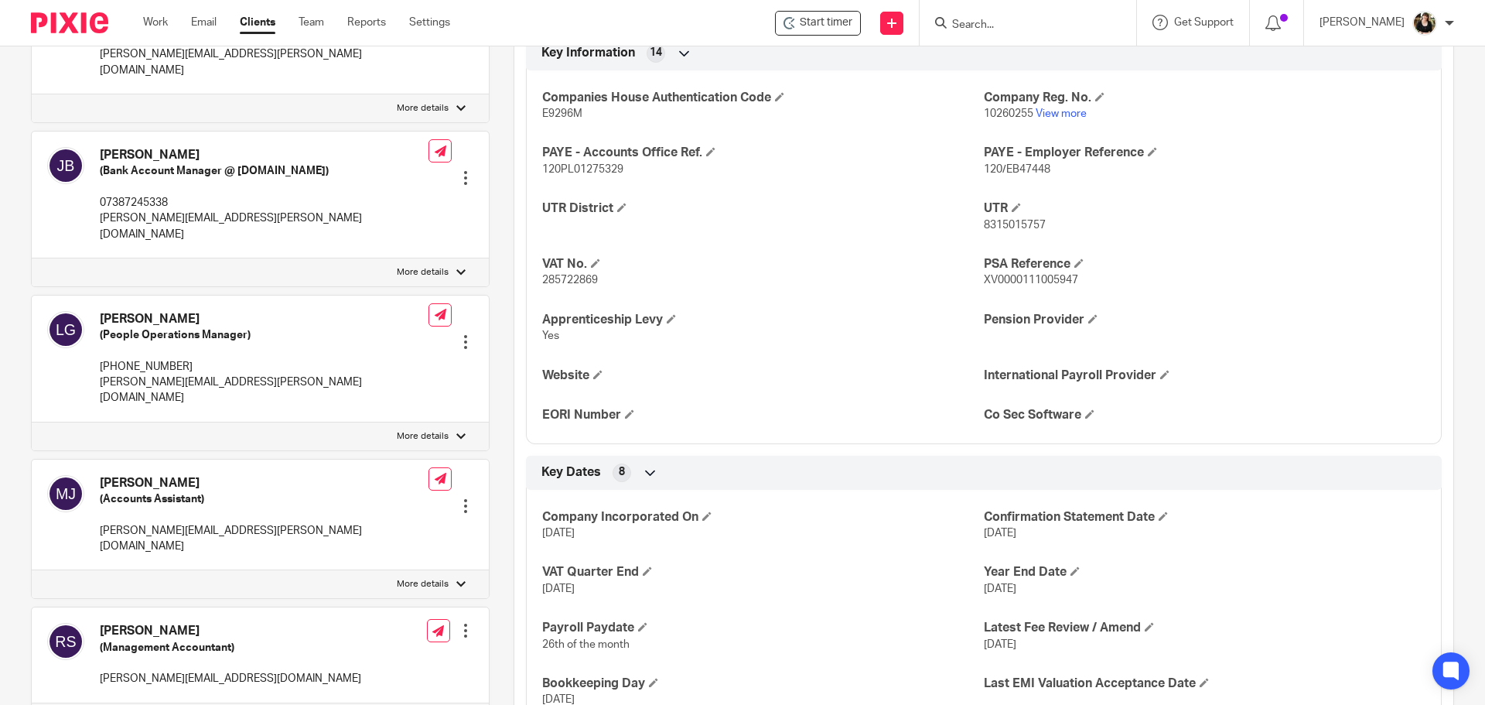
scroll to position [851, 0]
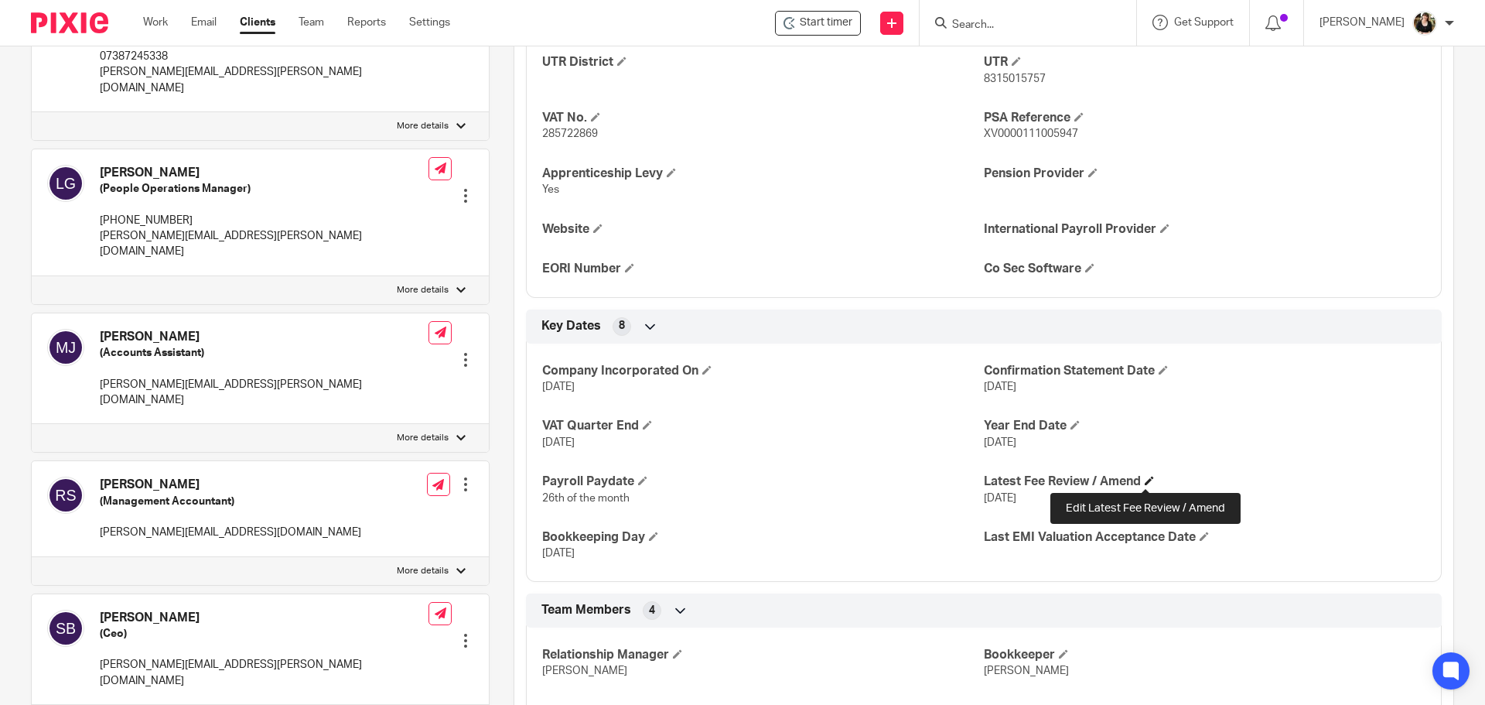
click at [1145, 481] on span at bounding box center [1149, 480] width 9 height 9
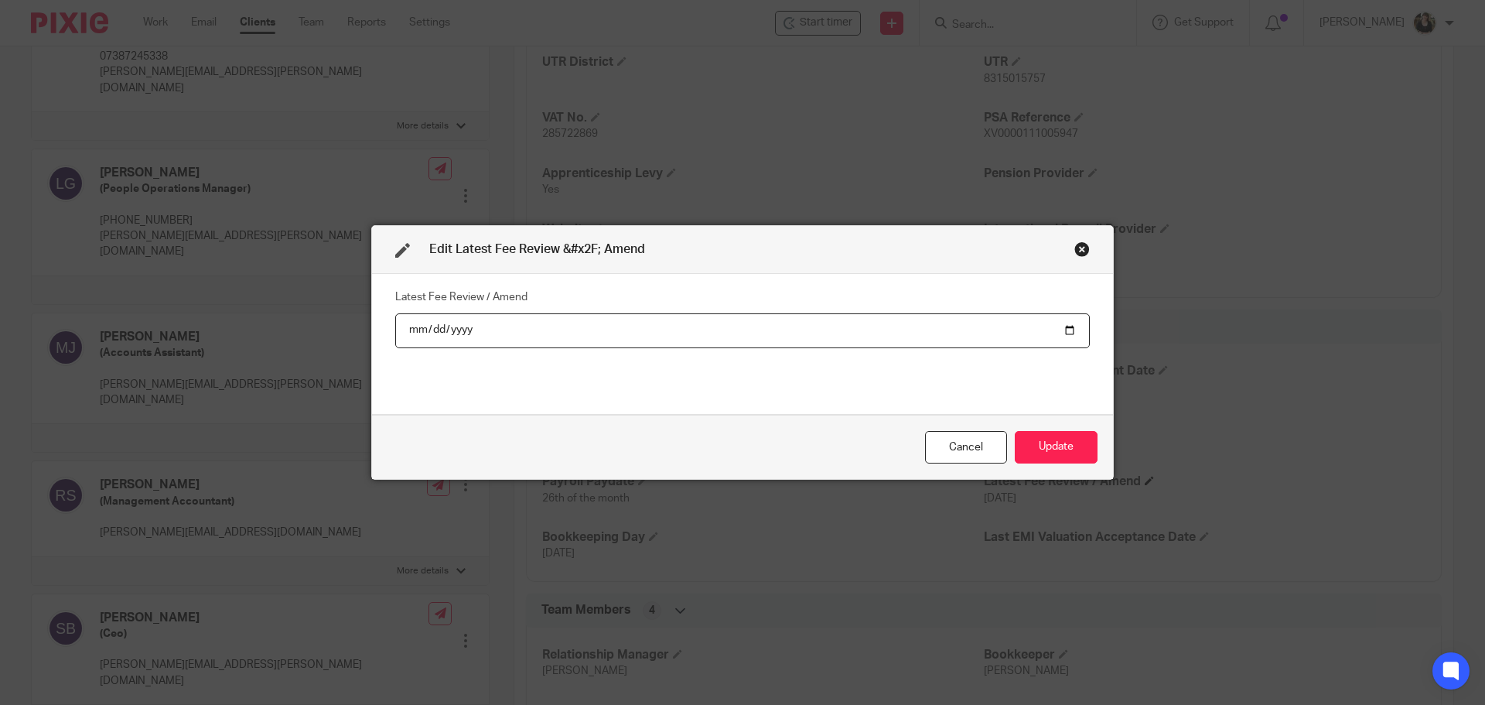
type input "2024-06-01"
type input "2025-09-01"
click at [1075, 445] on button "Update" at bounding box center [1056, 447] width 83 height 33
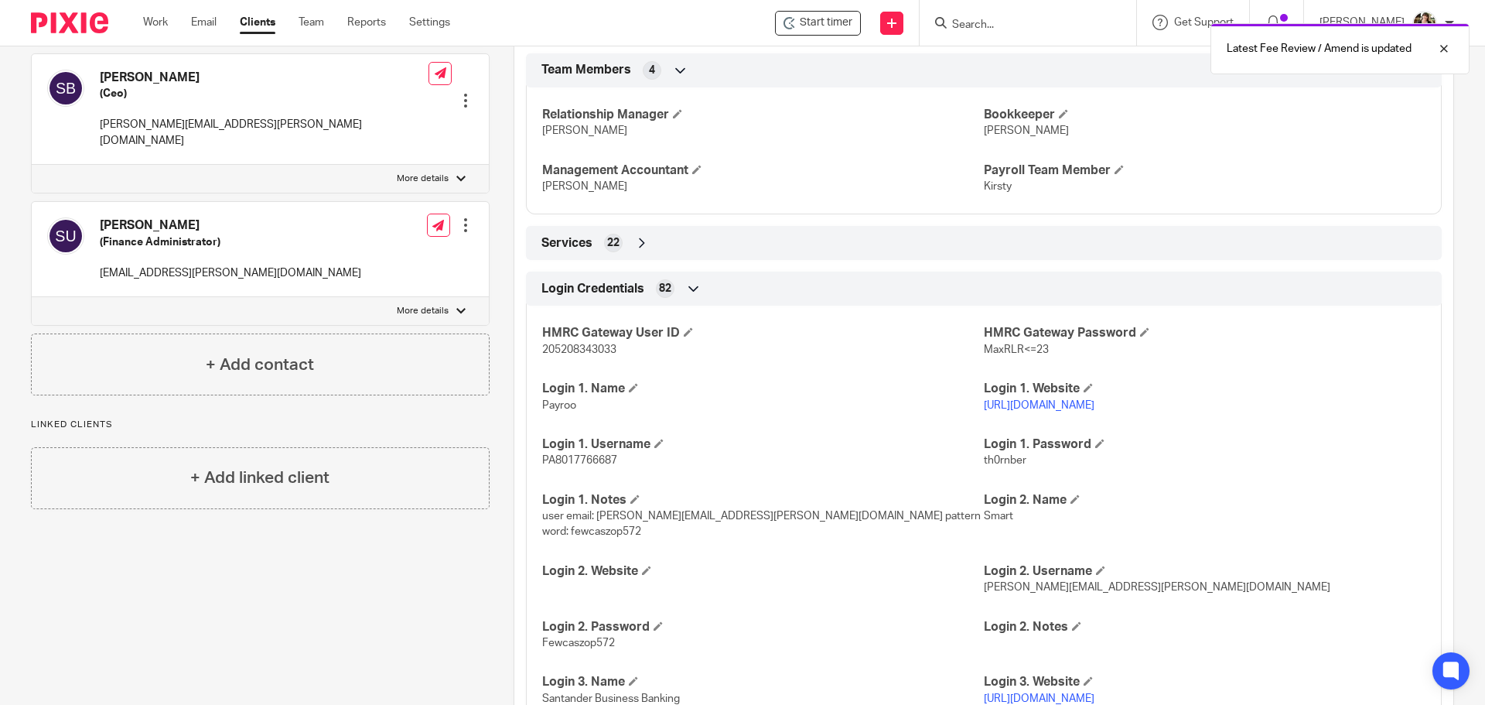
scroll to position [1081, 0]
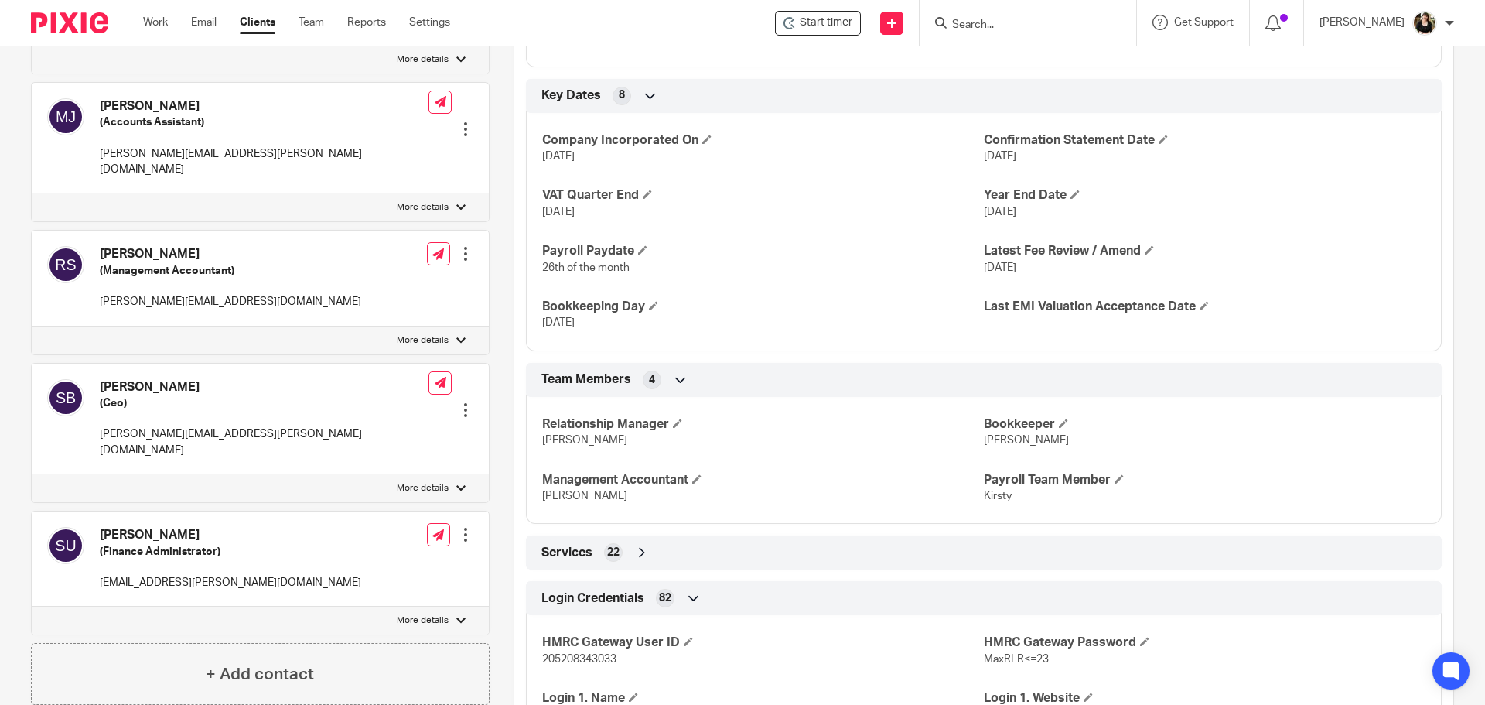
click at [643, 553] on icon at bounding box center [641, 551] width 15 height 15
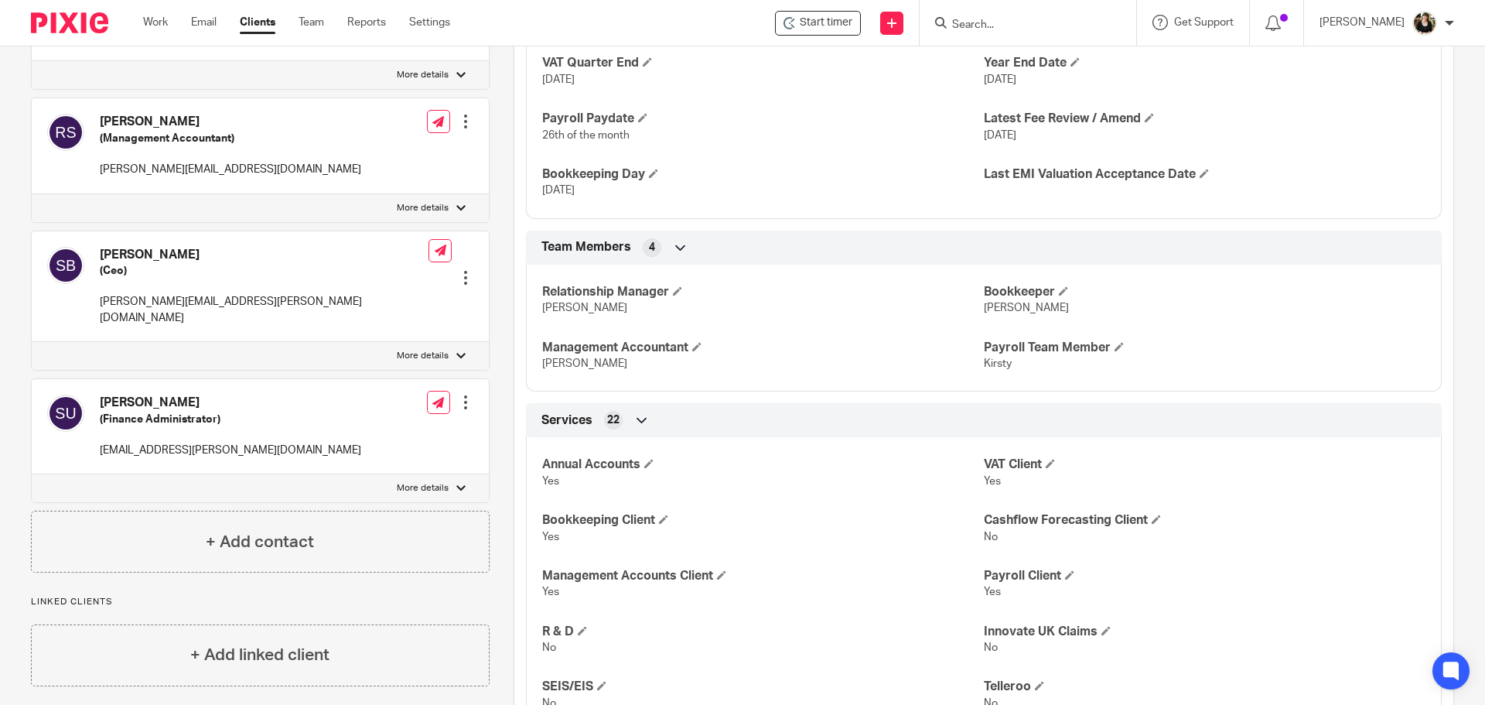
scroll to position [1468, 0]
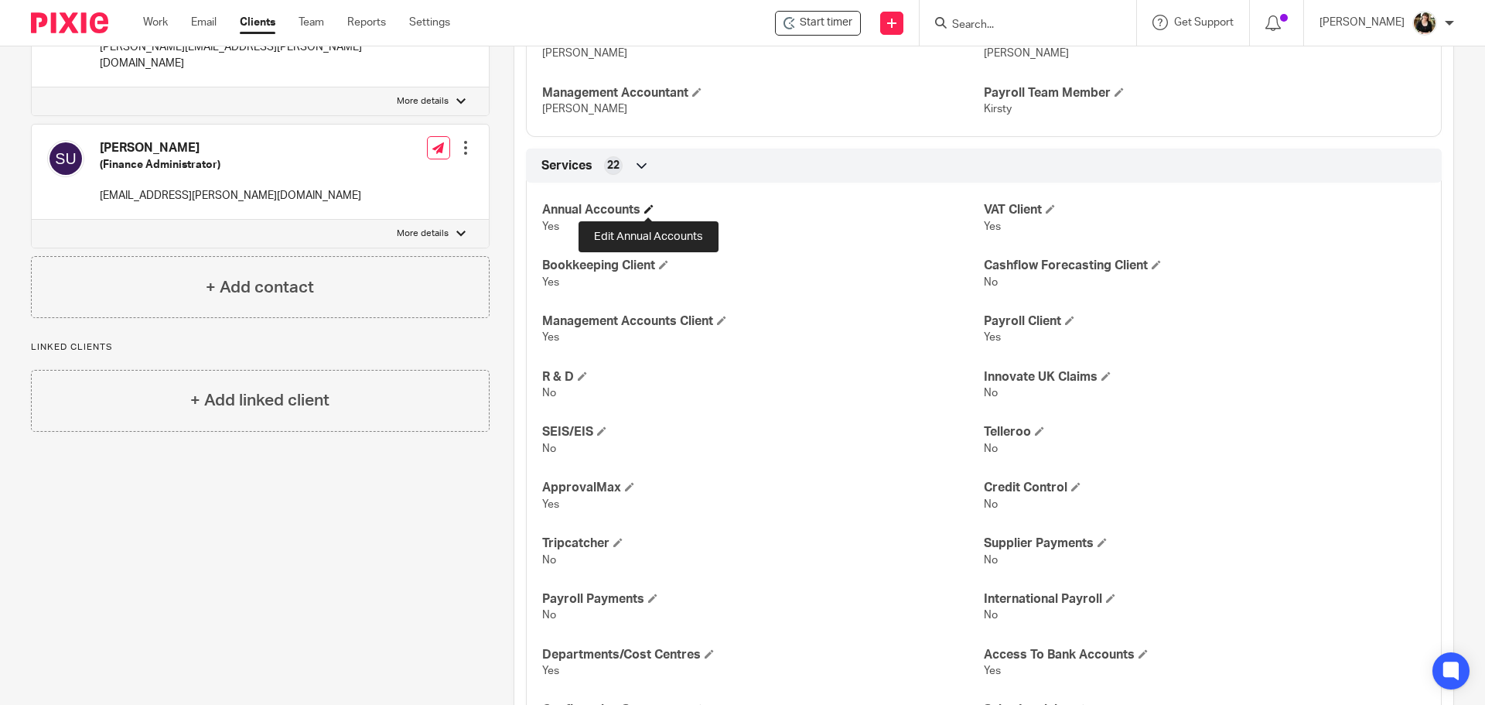
click at [649, 209] on span at bounding box center [648, 208] width 9 height 9
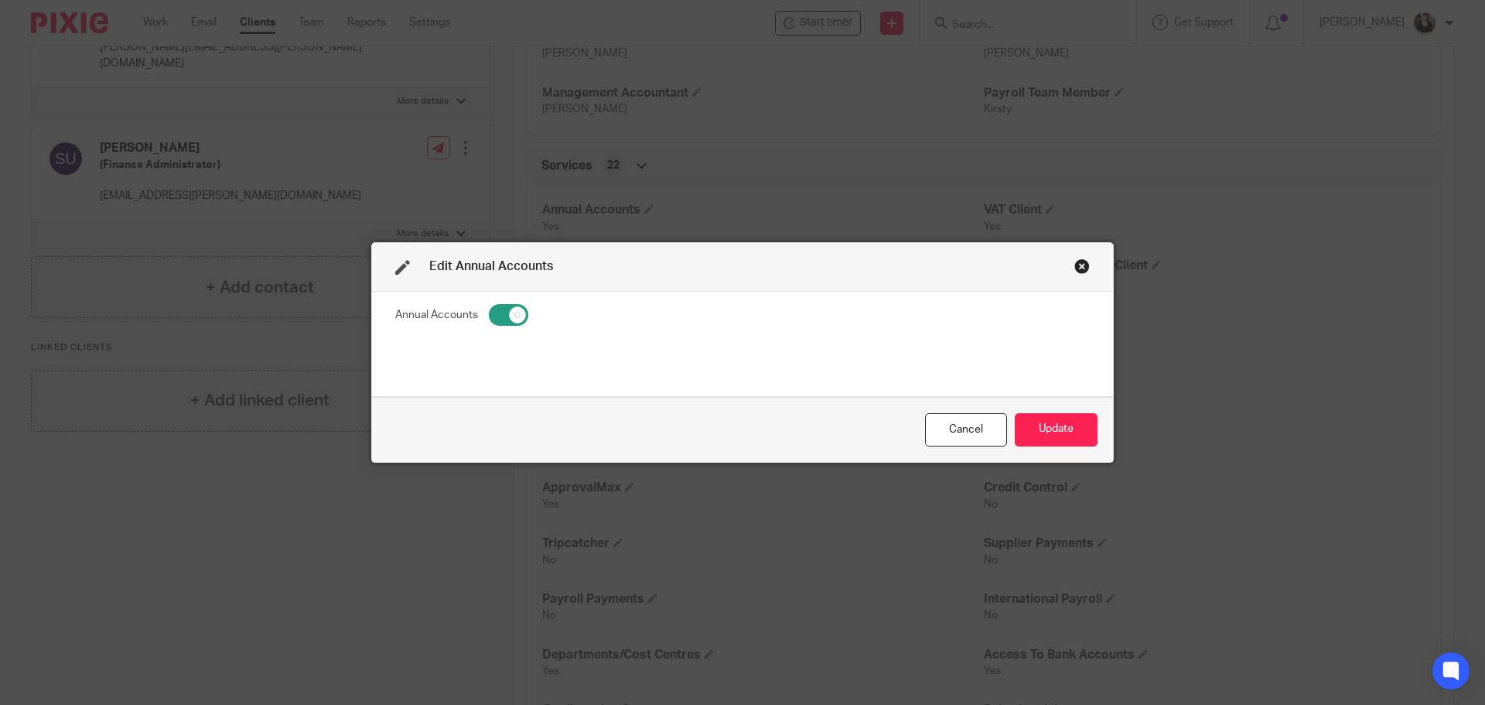
click at [498, 307] on input "checkbox" at bounding box center [508, 315] width 39 height 22
checkbox input "false"
click at [1077, 430] on button "Update" at bounding box center [1056, 429] width 83 height 33
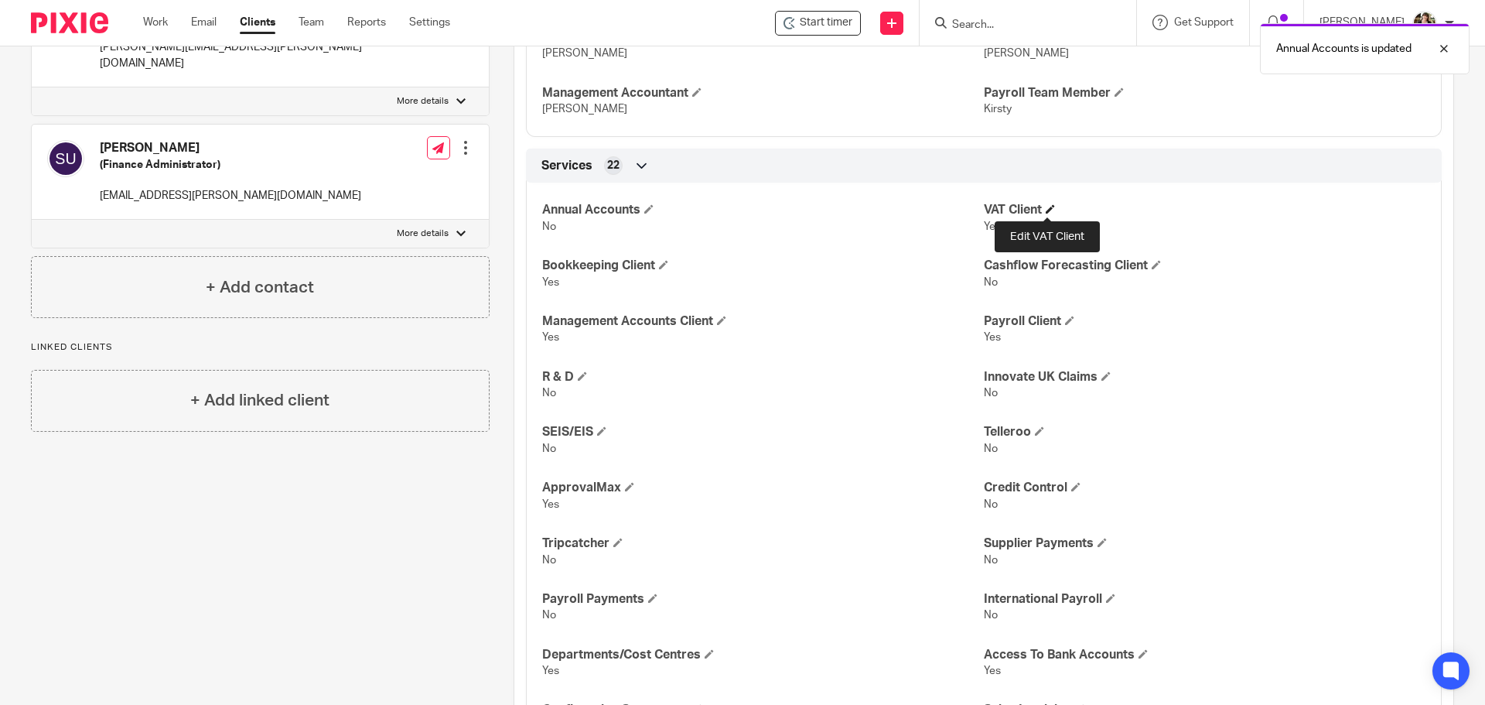
click at [1046, 210] on span at bounding box center [1050, 208] width 9 height 9
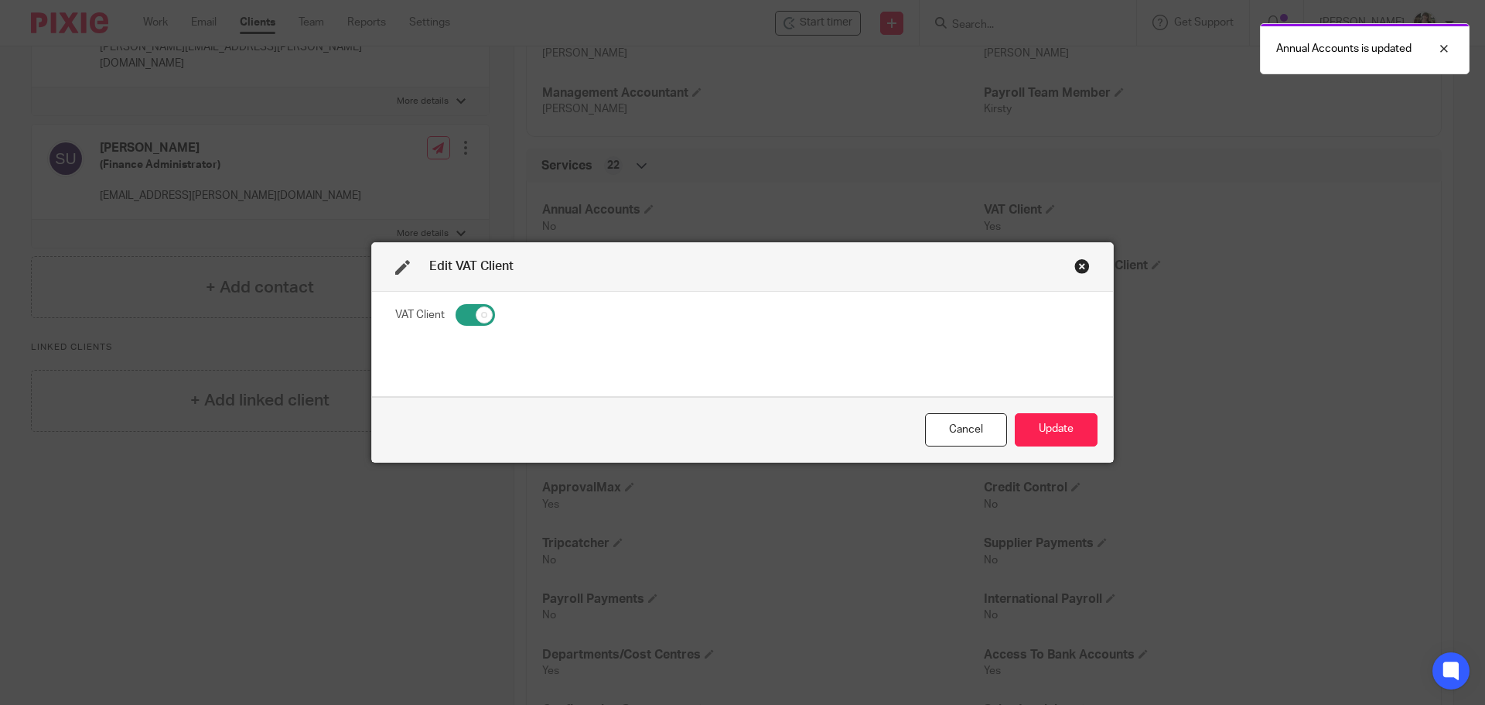
drag, startPoint x: 469, startPoint y: 316, endPoint x: 636, endPoint y: 340, distance: 168.8
click at [468, 316] on input "checkbox" at bounding box center [475, 315] width 39 height 22
checkbox input "false"
click at [1136, 435] on div "Edit VAT Client VAT Client Cancel Update" at bounding box center [742, 352] width 1485 height 705
click at [1048, 429] on button "Update" at bounding box center [1056, 429] width 83 height 33
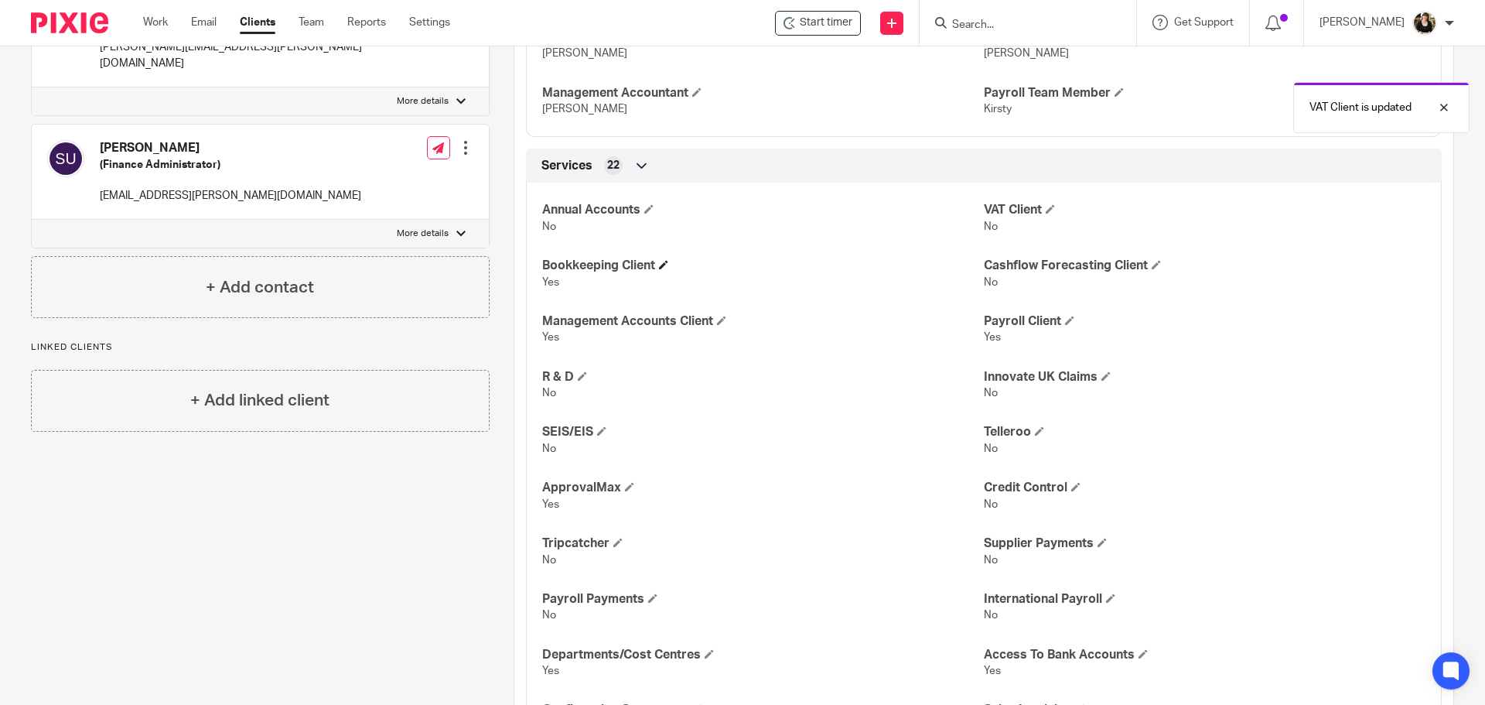
click at [662, 263] on span at bounding box center [663, 264] width 9 height 9
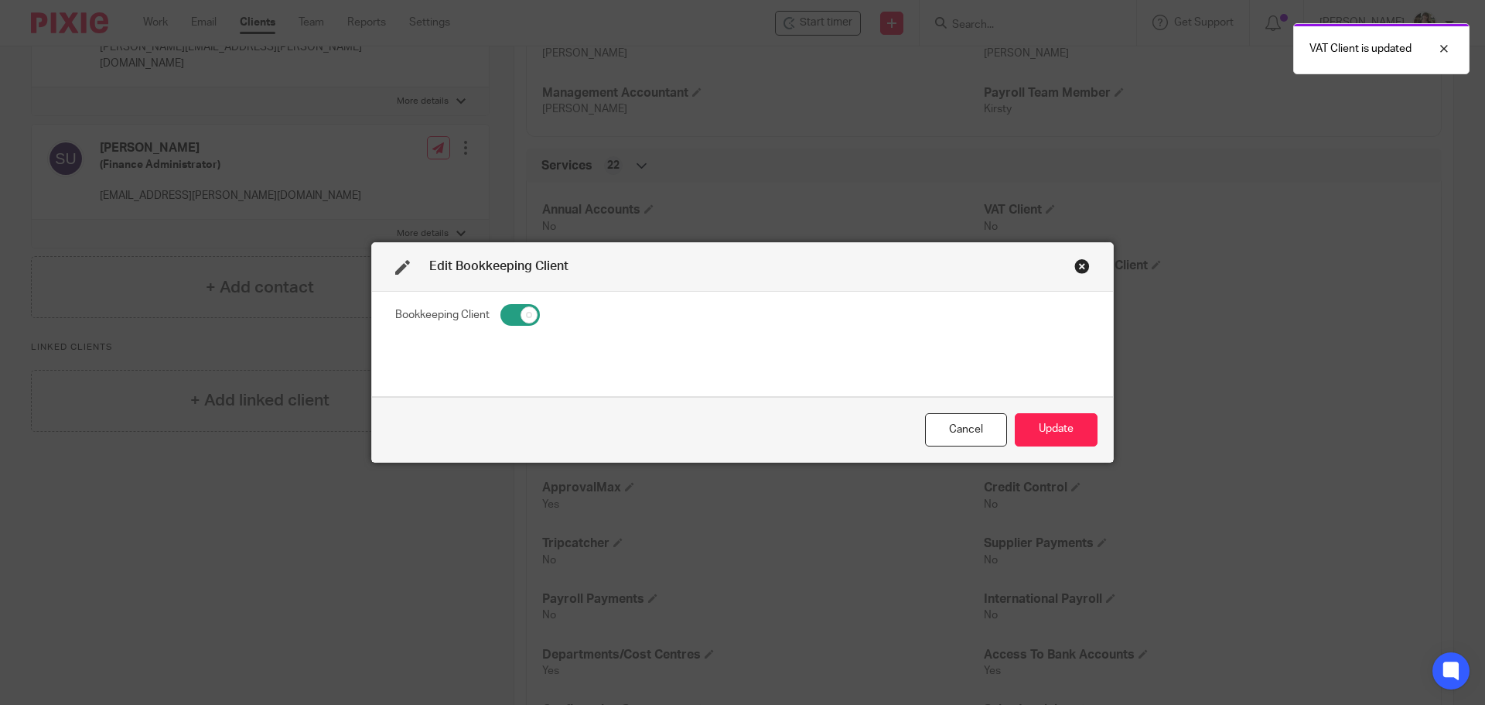
click at [541, 312] on fieldset "Bookkeeping Client" at bounding box center [742, 316] width 695 height 27
click at [511, 316] on input "checkbox" at bounding box center [519, 315] width 39 height 22
checkbox input "false"
click at [1069, 439] on button "Update" at bounding box center [1056, 429] width 83 height 33
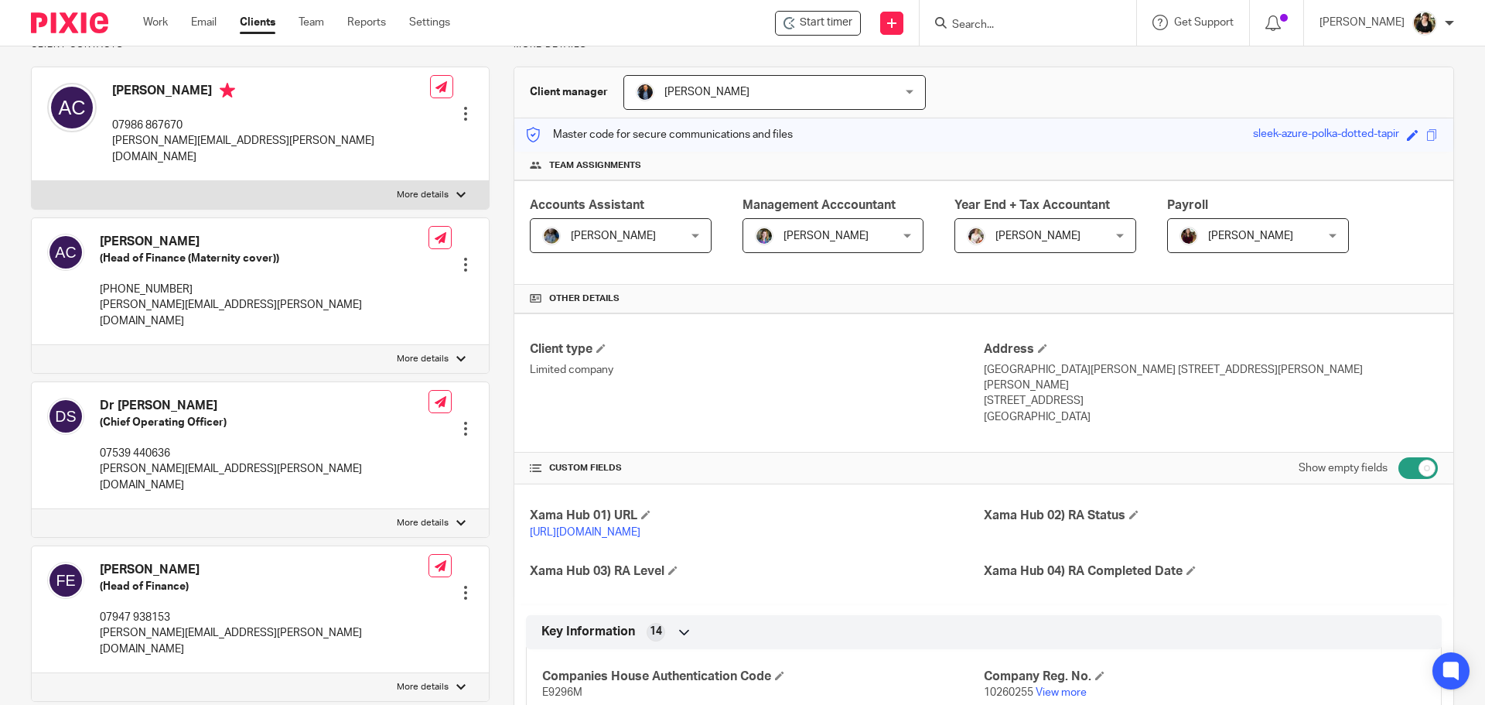
scroll to position [0, 0]
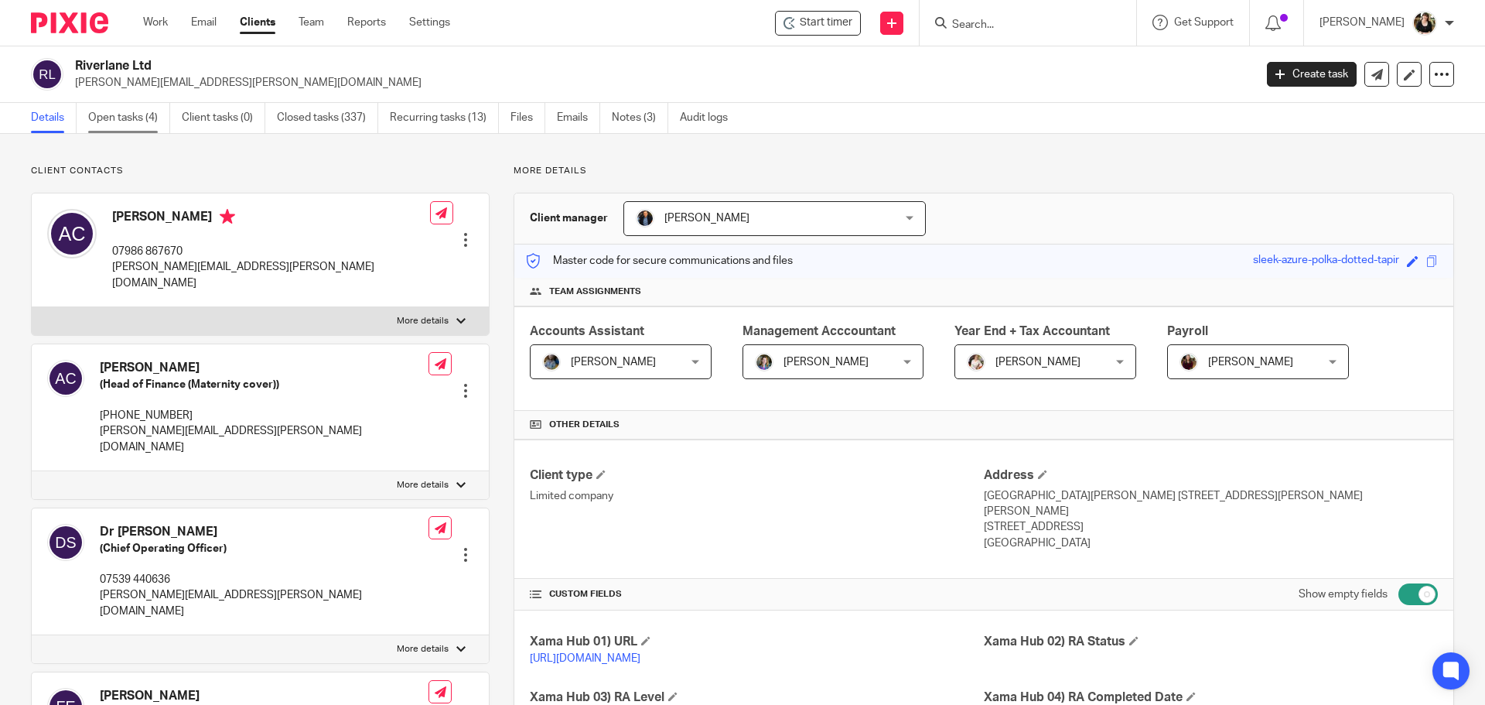
click at [144, 120] on link "Open tasks (4)" at bounding box center [129, 118] width 82 height 30
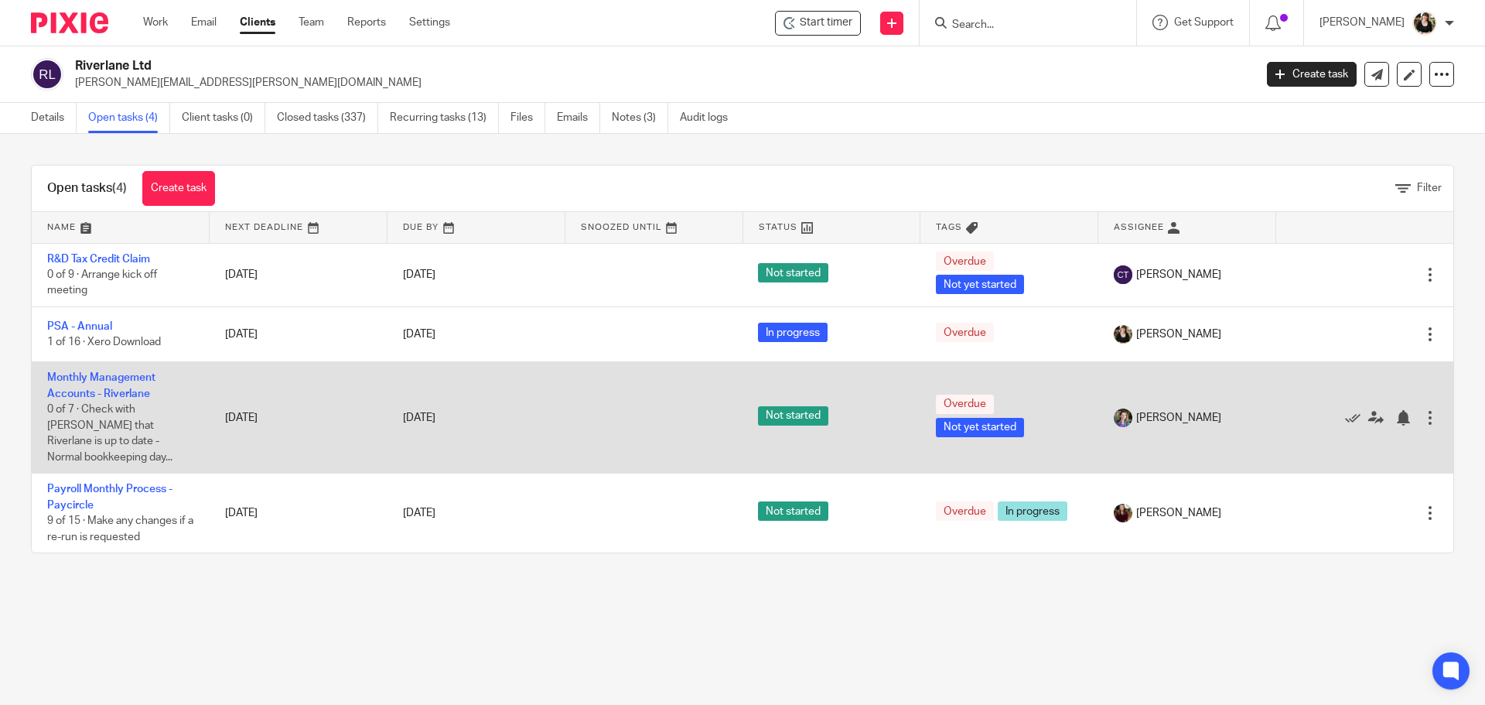
click at [1422, 410] on div at bounding box center [1429, 417] width 15 height 15
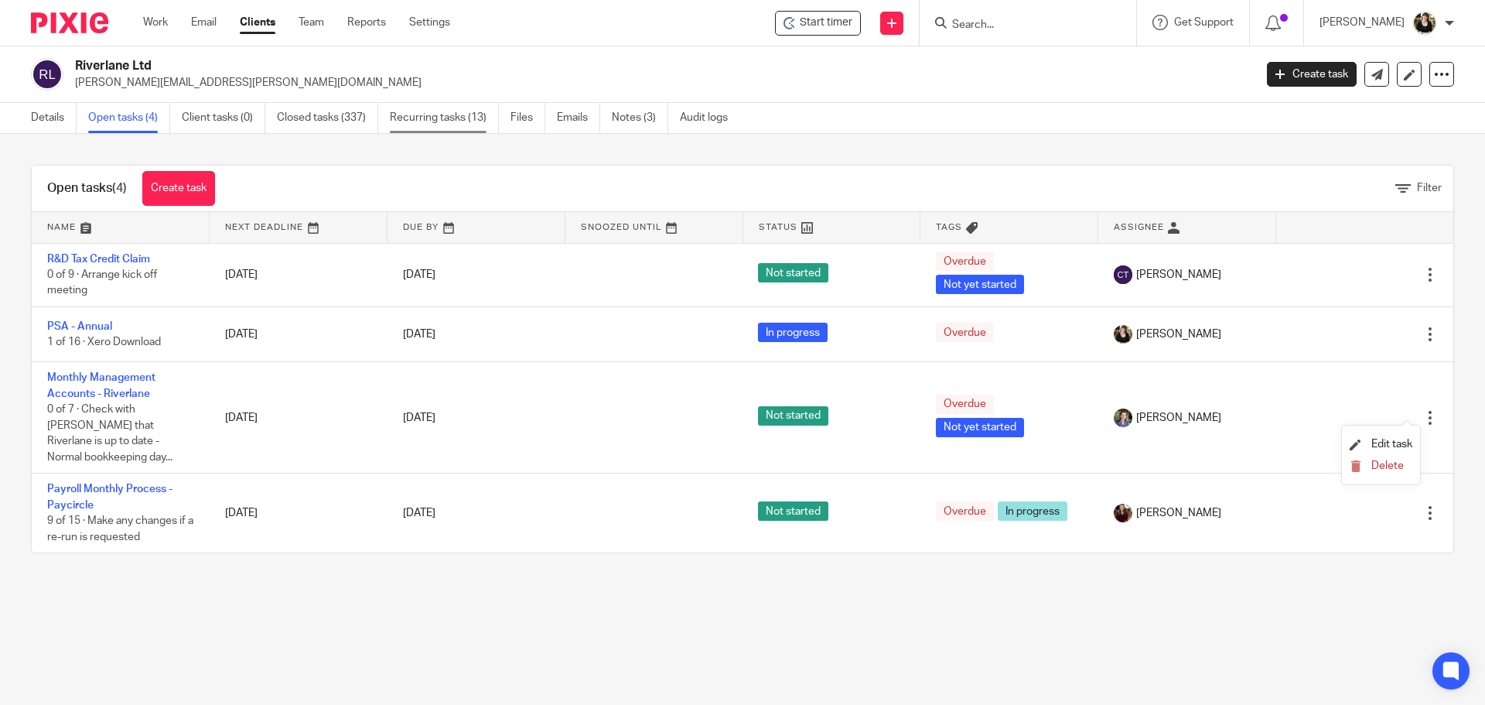
click at [441, 118] on link "Recurring tasks (13)" at bounding box center [444, 118] width 109 height 30
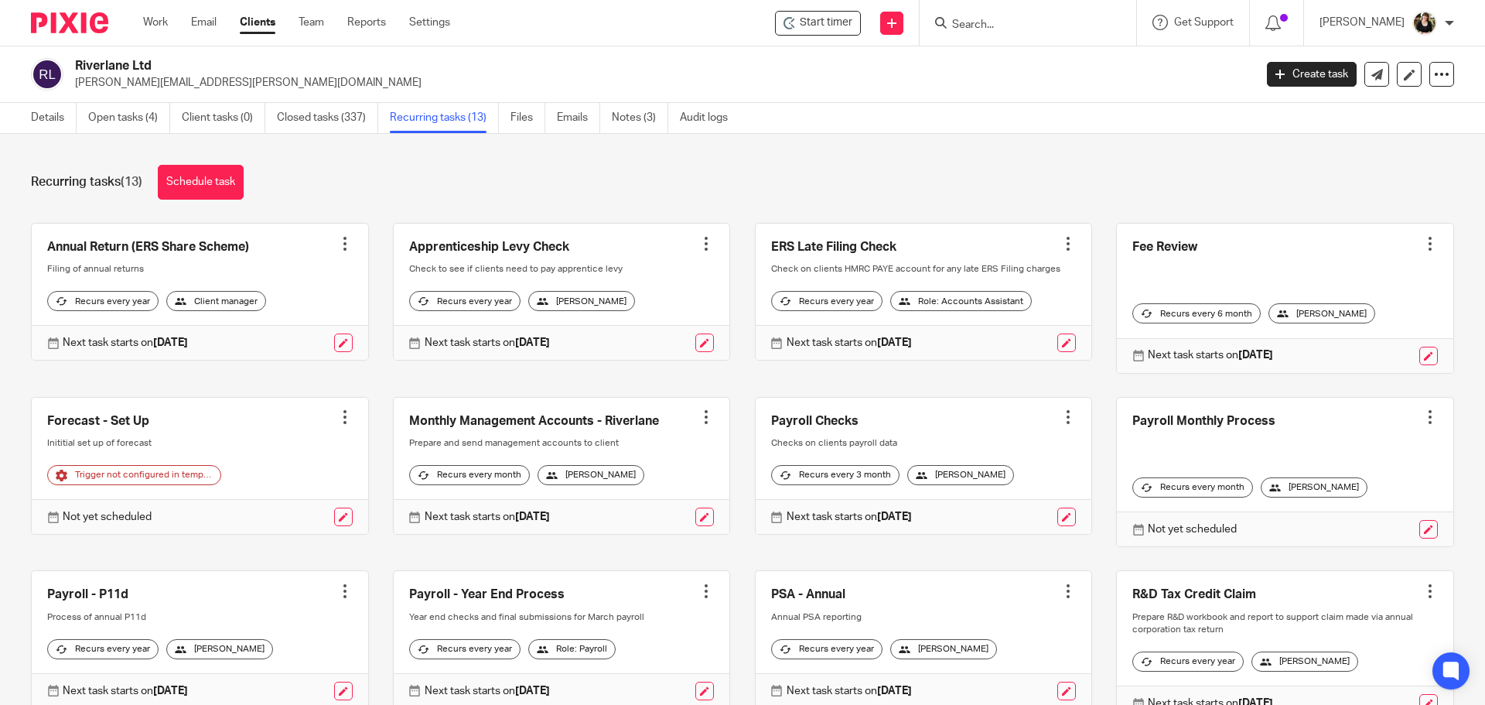
click at [298, 118] on link "Closed tasks (337)" at bounding box center [327, 118] width 101 height 30
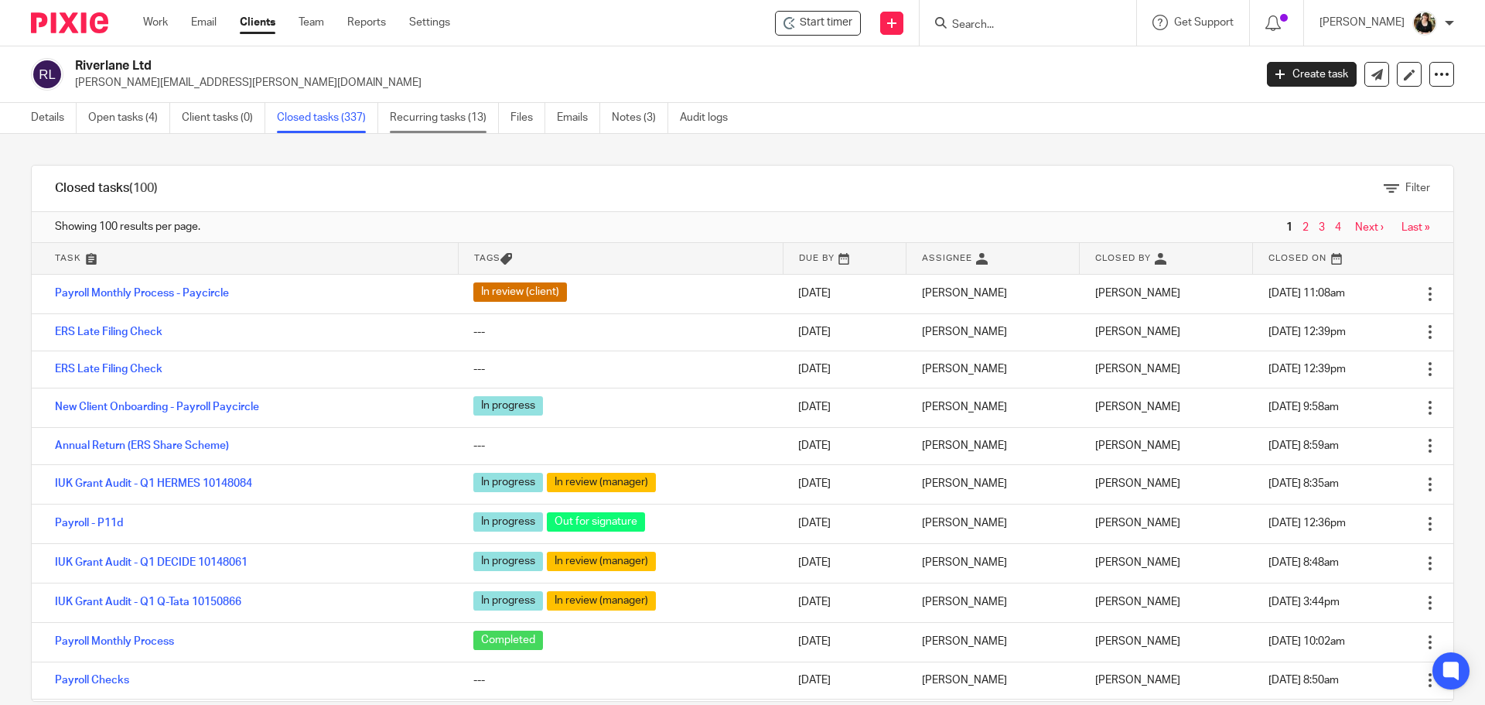
click at [476, 116] on link "Recurring tasks (13)" at bounding box center [444, 118] width 109 height 30
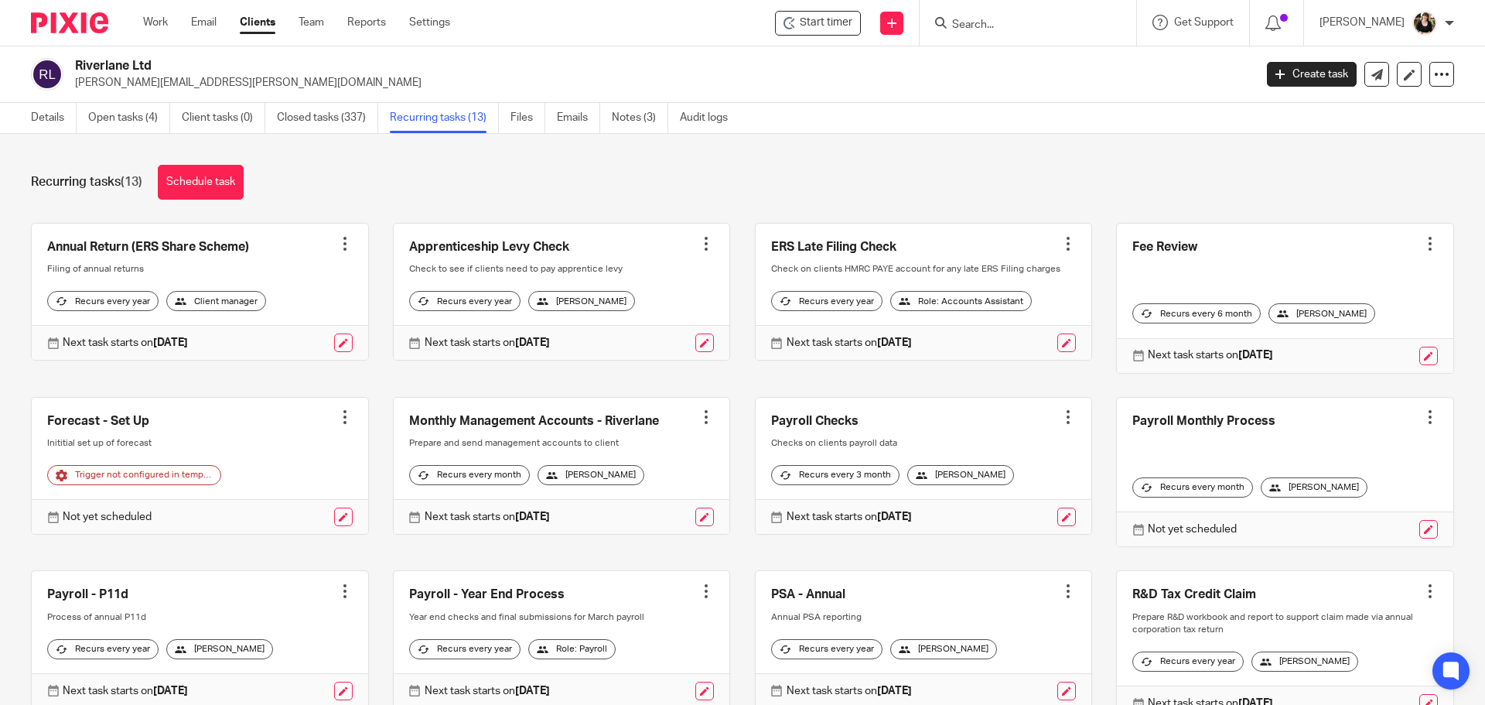
click at [342, 416] on div at bounding box center [344, 416] width 15 height 15
click at [320, 514] on span "Cancel schedule" at bounding box center [281, 515] width 81 height 11
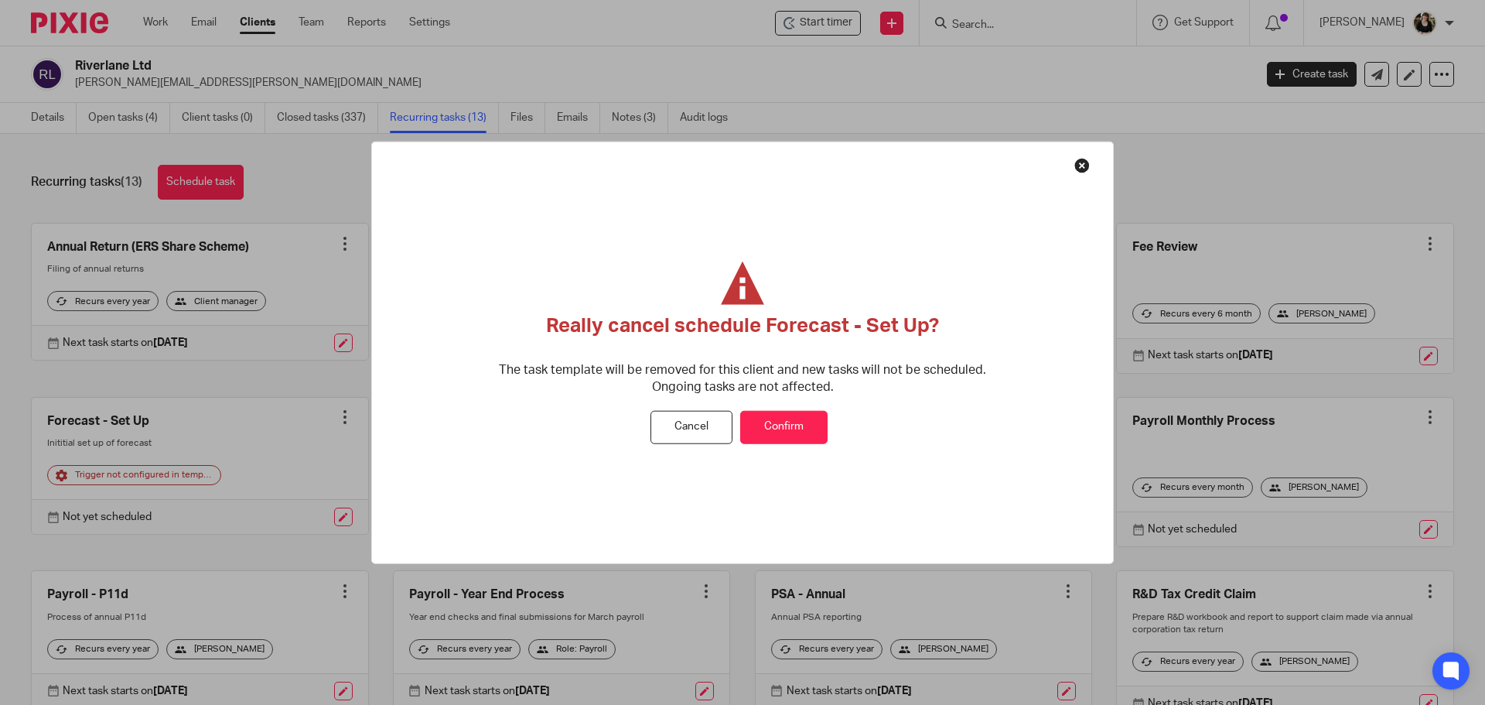
click at [790, 423] on button "Confirm" at bounding box center [783, 427] width 87 height 33
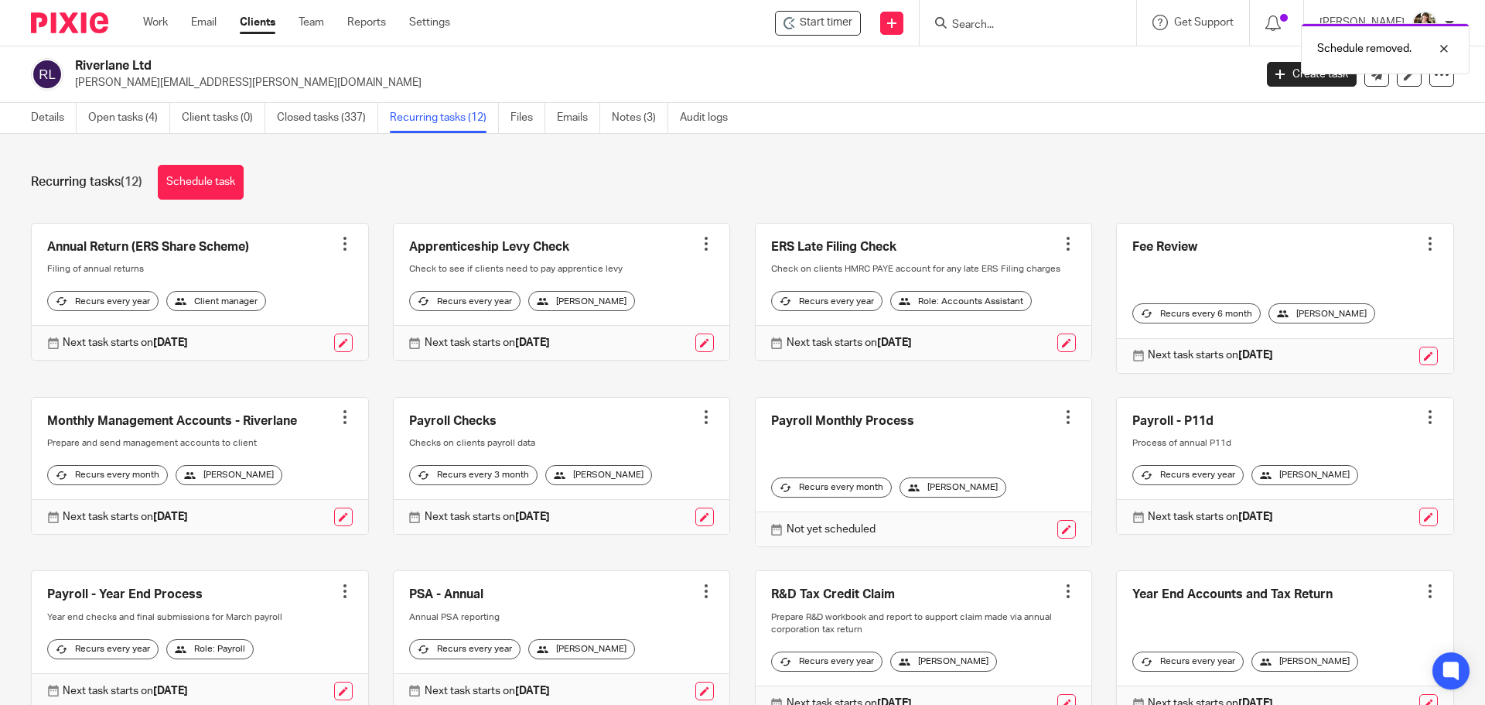
click at [337, 418] on div at bounding box center [344, 416] width 15 height 15
click at [298, 511] on span "Cancel schedule" at bounding box center [281, 515] width 81 height 11
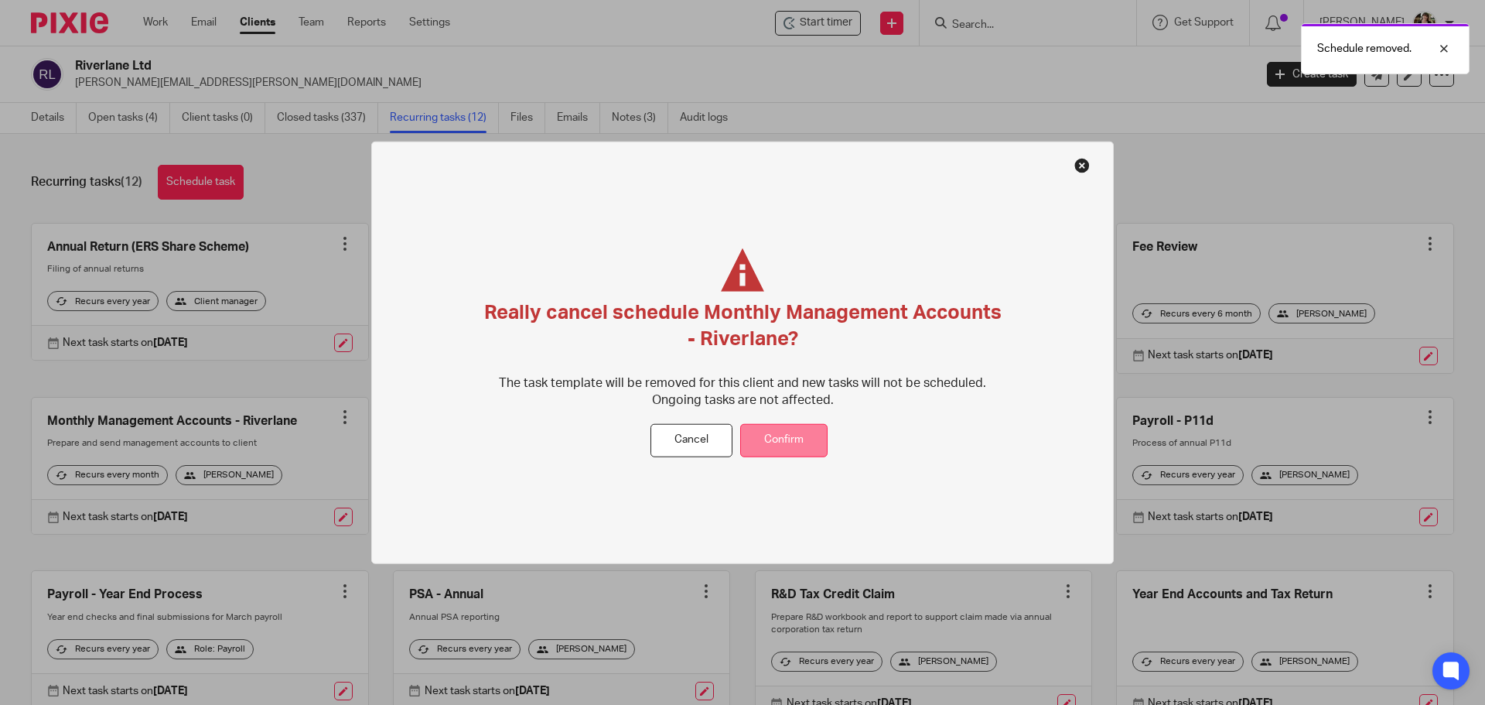
click at [771, 449] on button "Confirm" at bounding box center [783, 440] width 87 height 33
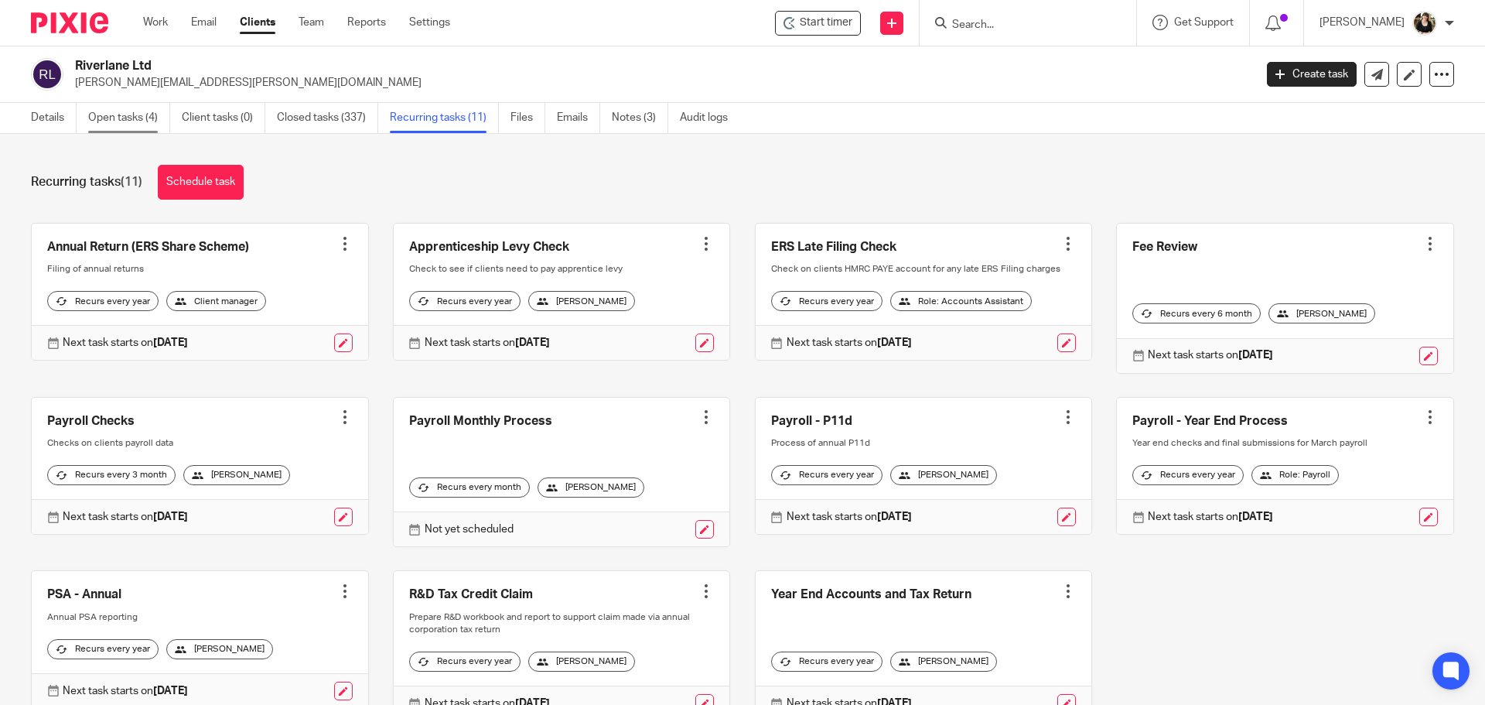
click at [127, 107] on link "Open tasks (4)" at bounding box center [129, 118] width 82 height 30
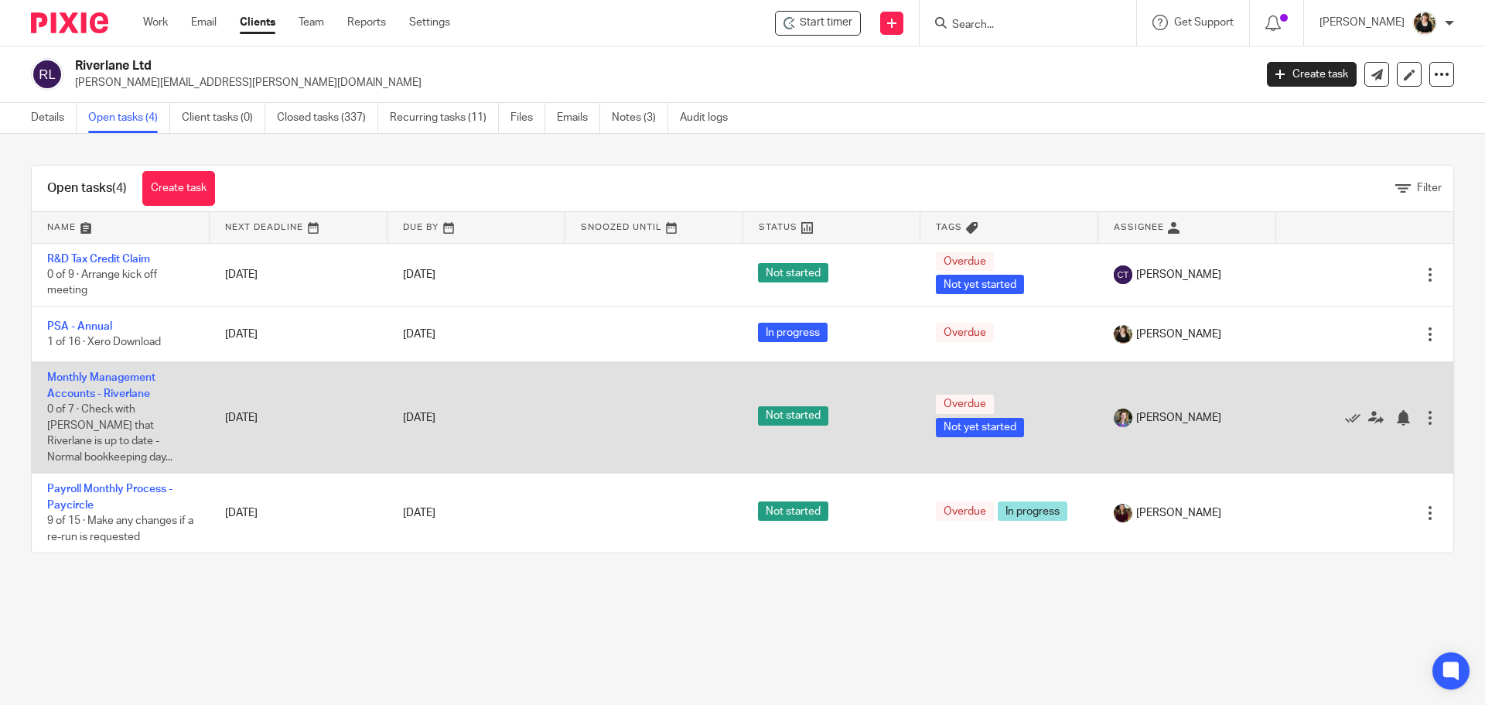
click at [1422, 412] on div at bounding box center [1429, 417] width 15 height 15
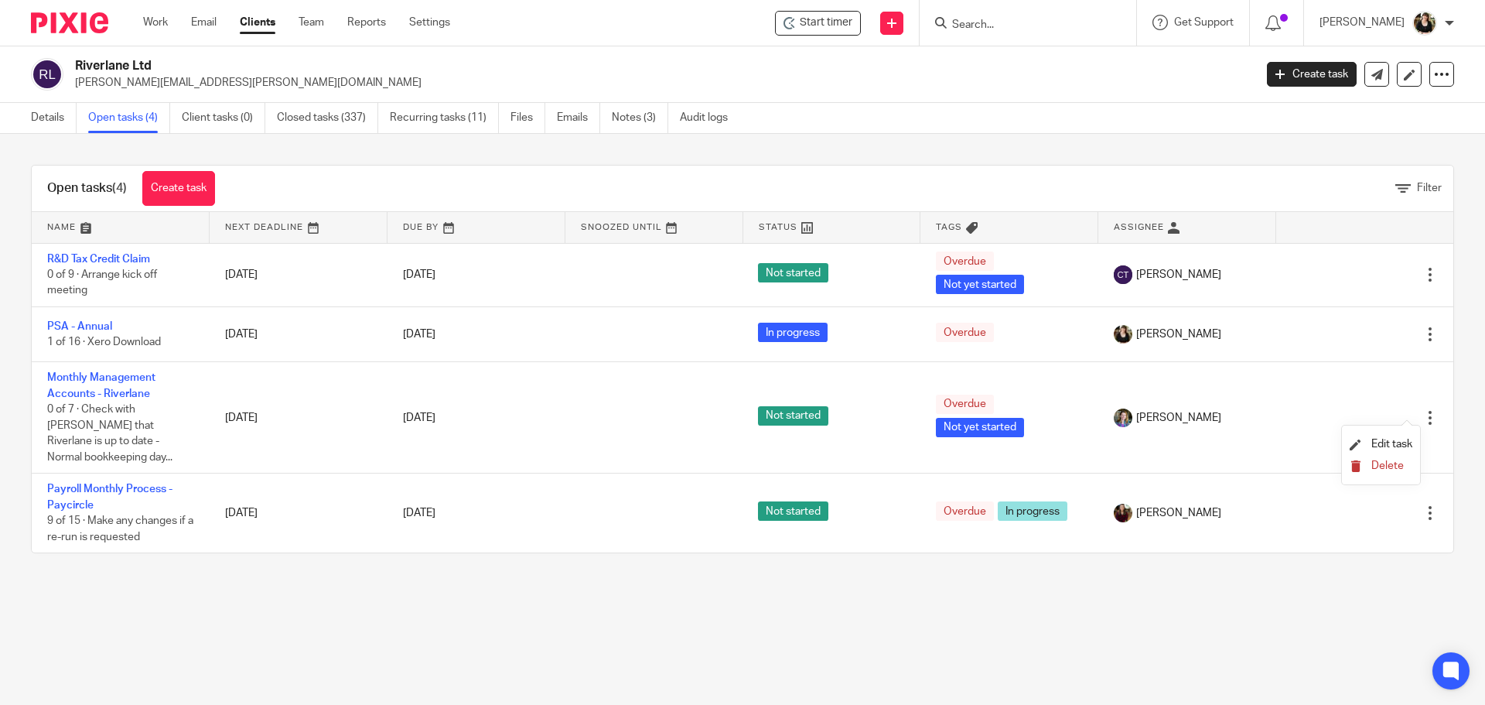
click at [1395, 460] on span "Delete" at bounding box center [1387, 465] width 32 height 11
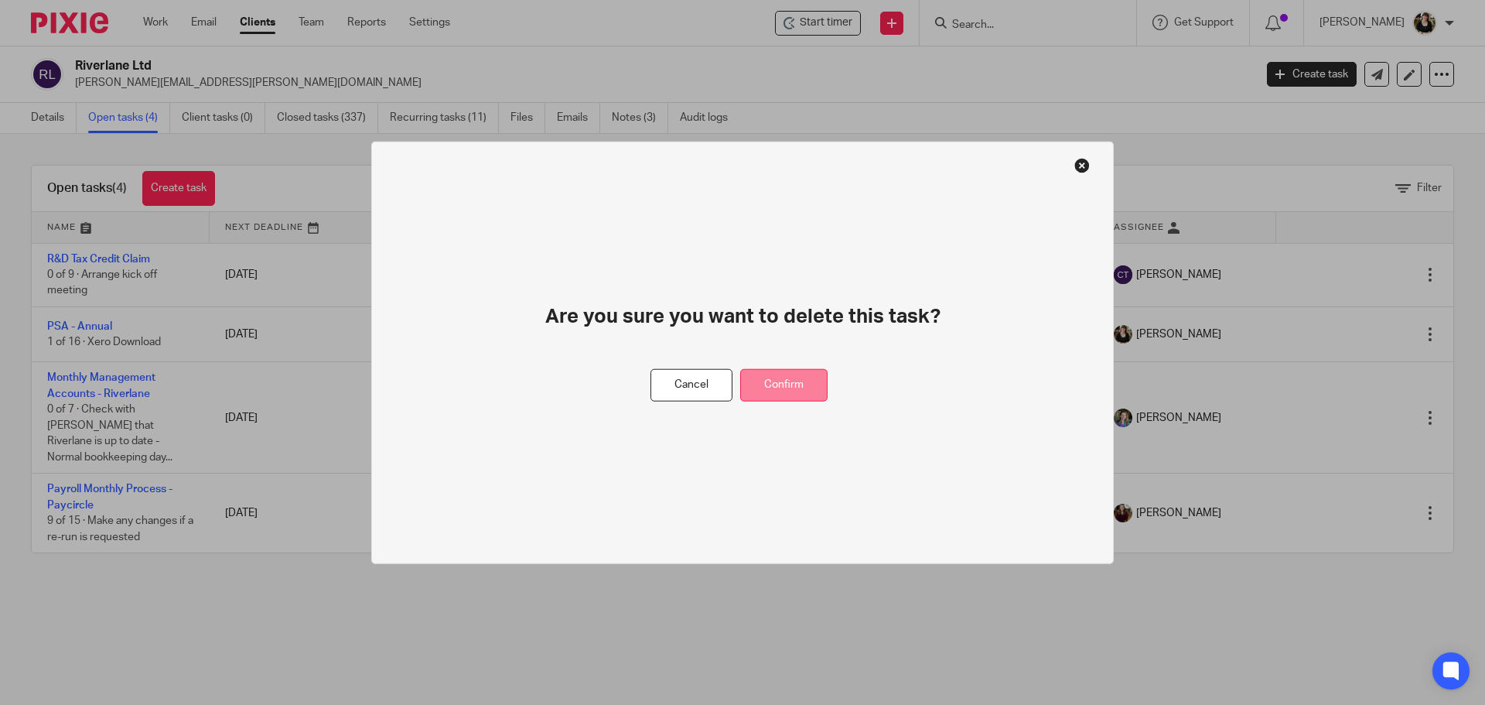
click at [785, 390] on button "Confirm" at bounding box center [783, 384] width 87 height 33
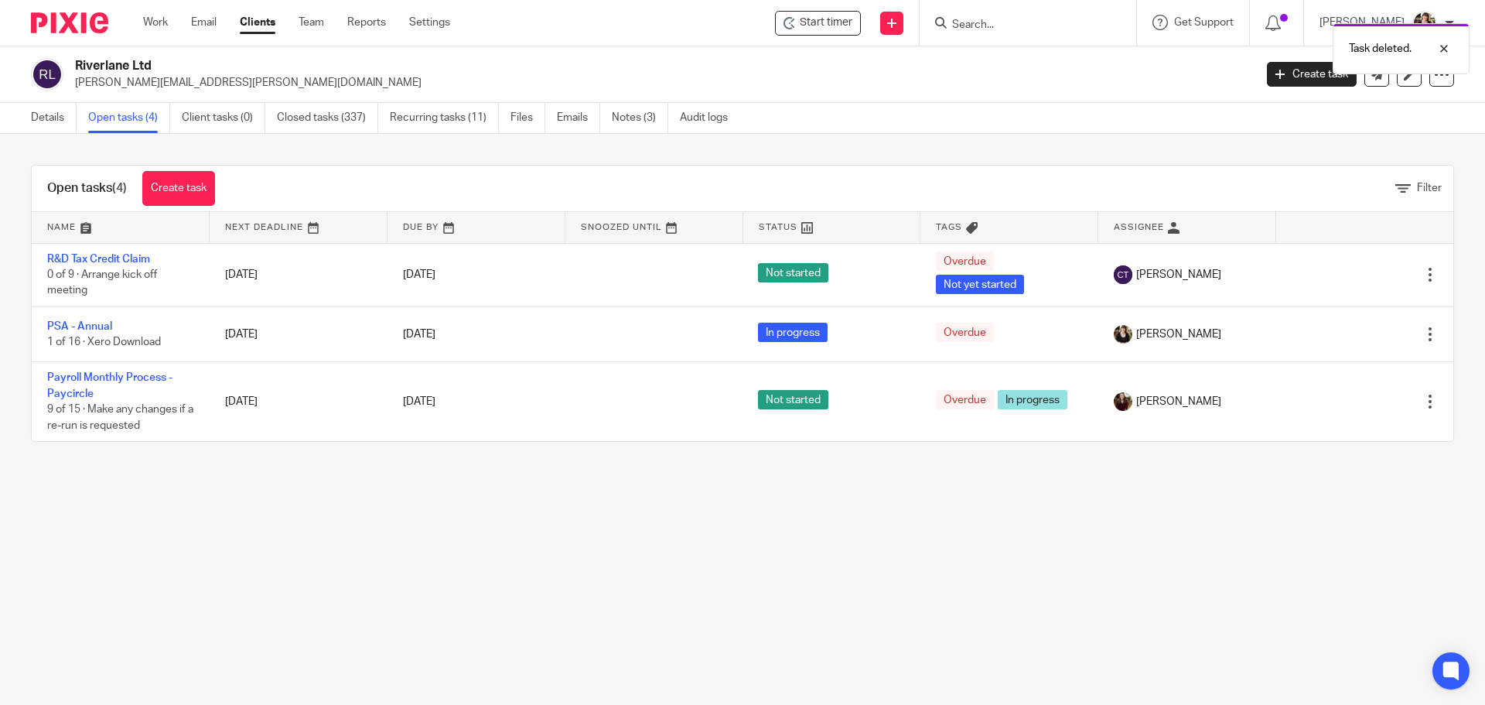
click at [119, 113] on link "Open tasks (4)" at bounding box center [129, 118] width 82 height 30
click at [71, 116] on link "Details" at bounding box center [54, 118] width 46 height 30
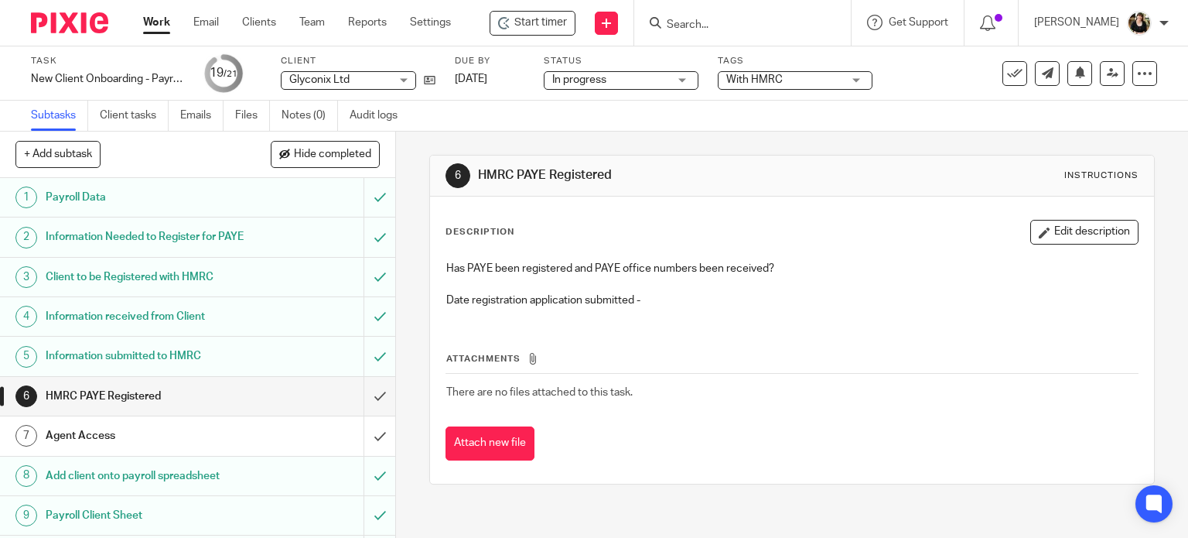
click at [683, 22] on input "Search" at bounding box center [734, 26] width 139 height 14
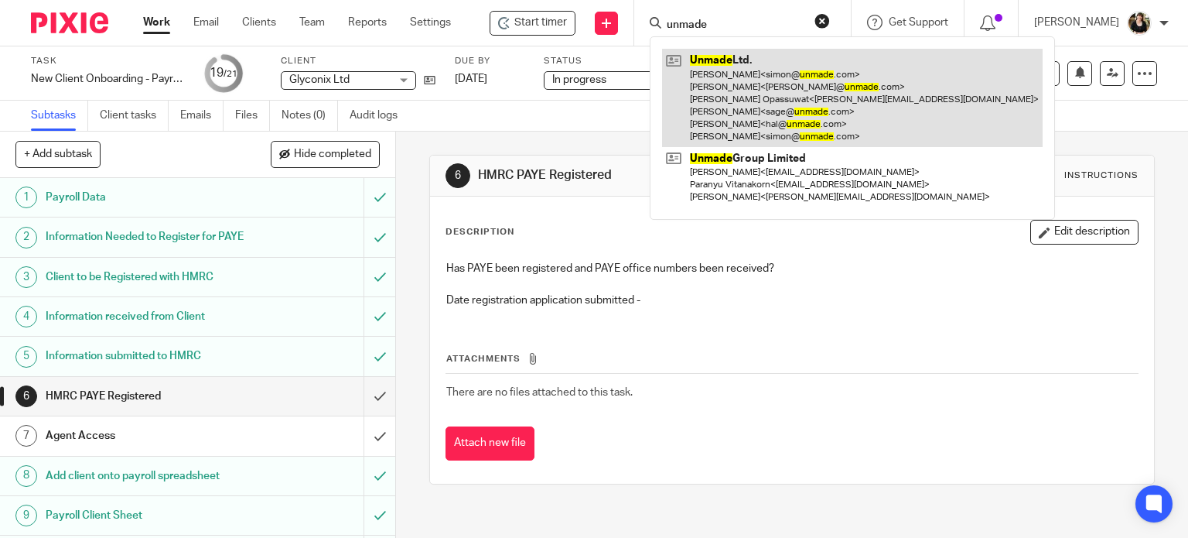
type input "unmade"
click at [716, 77] on link at bounding box center [852, 98] width 381 height 98
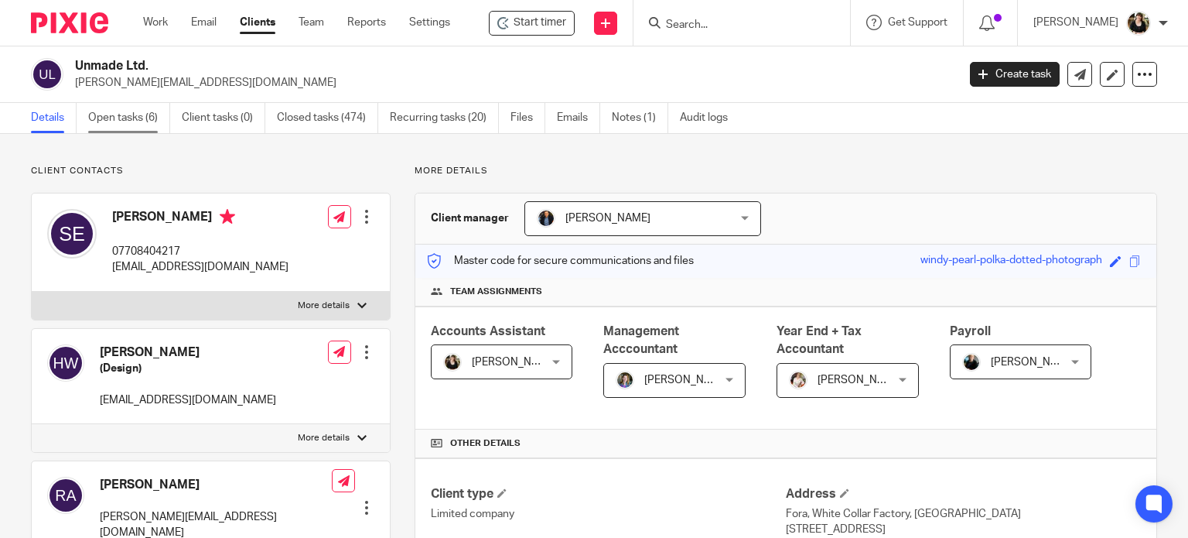
click at [145, 128] on link "Open tasks (6)" at bounding box center [129, 118] width 82 height 30
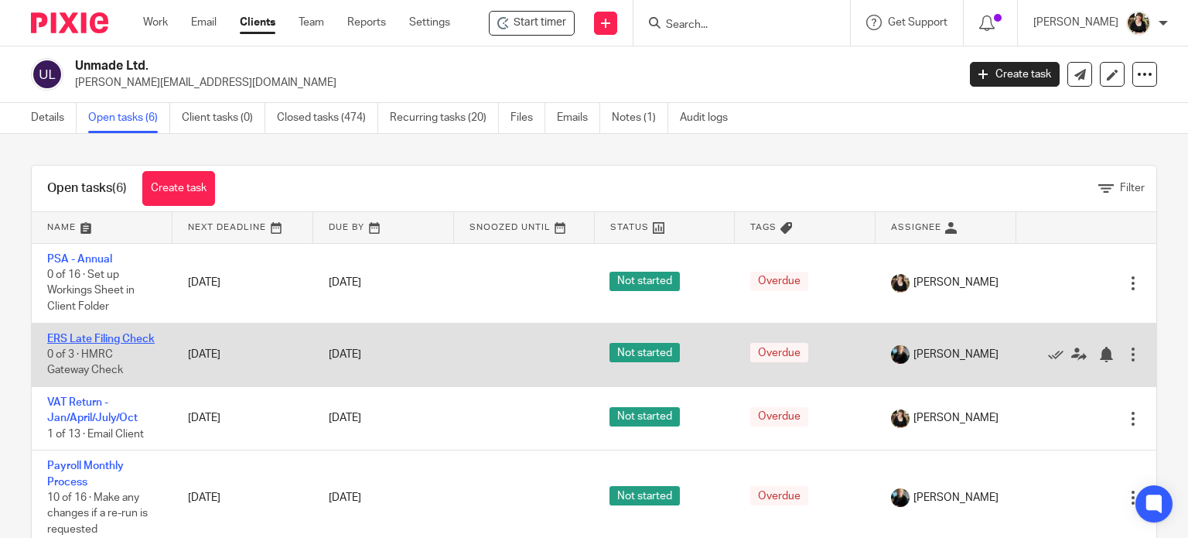
click at [92, 343] on link "ERS Late Filing Check" at bounding box center [101, 338] width 108 height 11
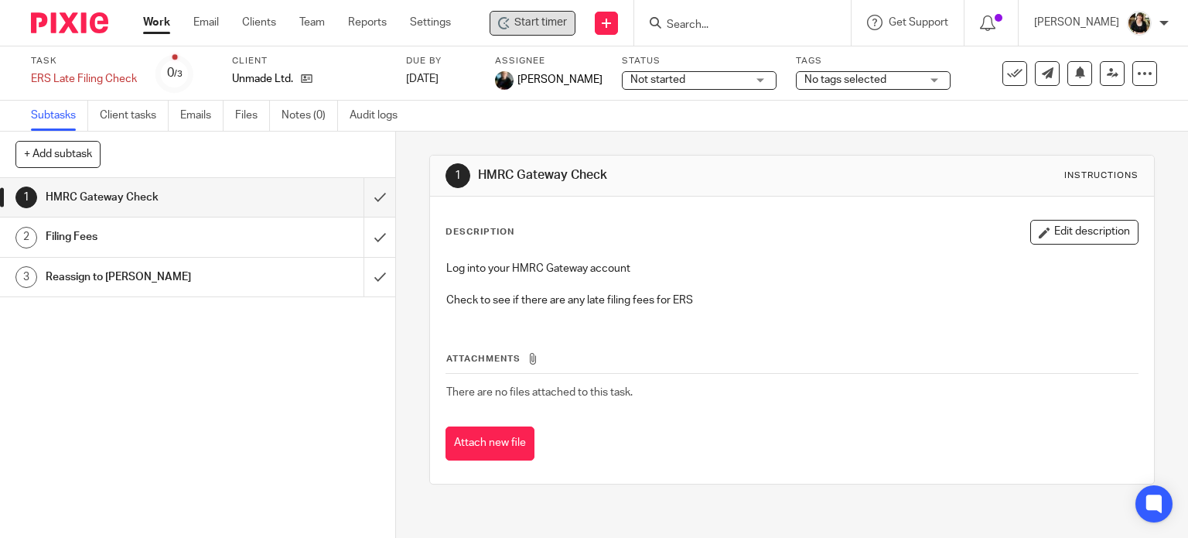
click at [547, 19] on span "Start timer" at bounding box center [540, 23] width 53 height 16
click at [554, 26] on span "Start timer" at bounding box center [540, 23] width 53 height 16
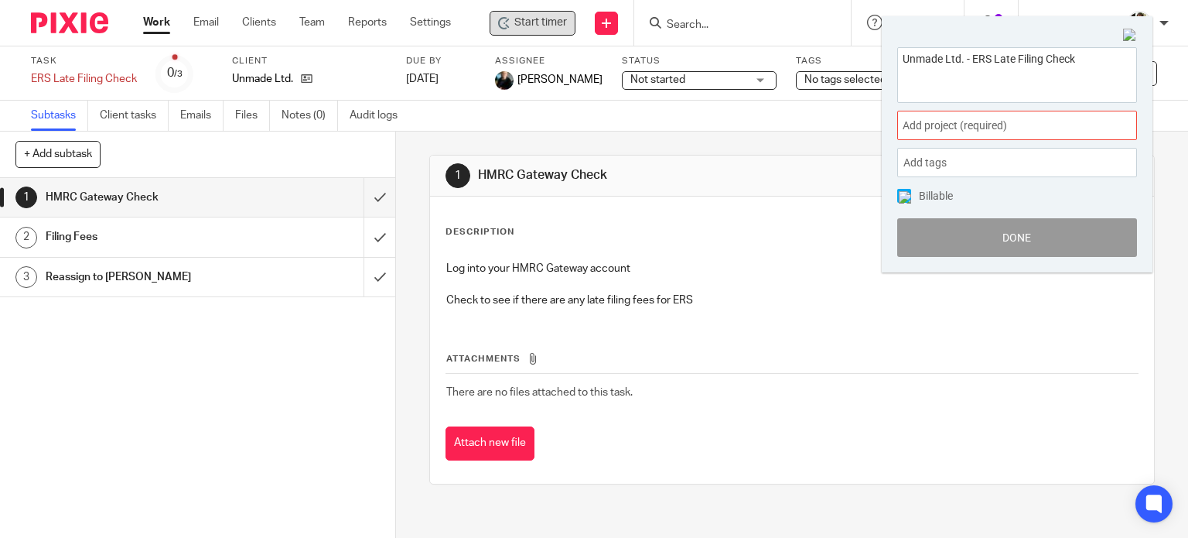
click at [934, 128] on span "Add project (required) :" at bounding box center [1000, 126] width 195 height 16
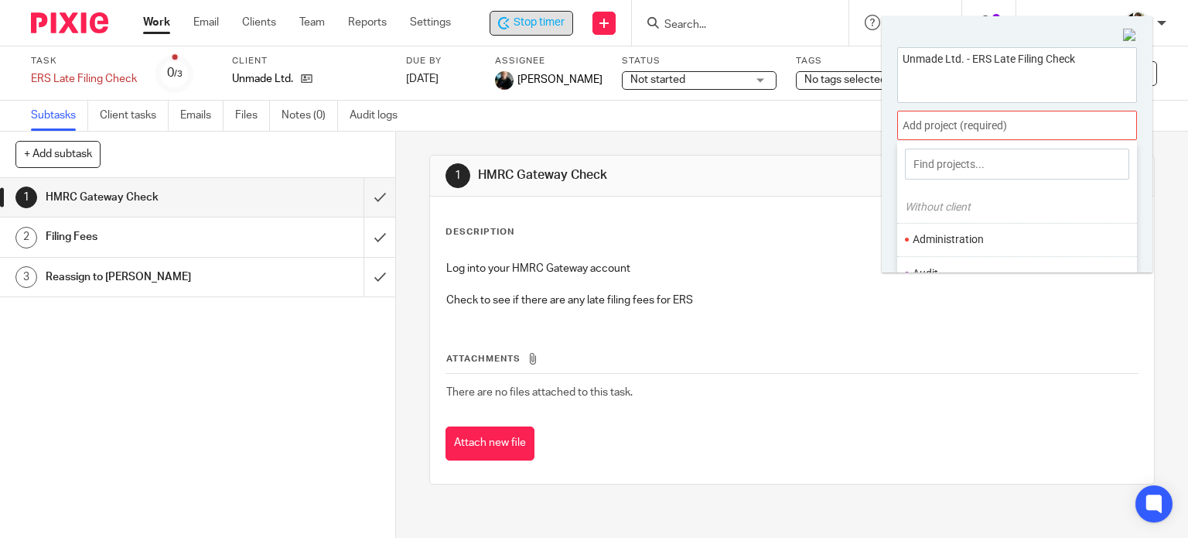
scroll to position [77, 0]
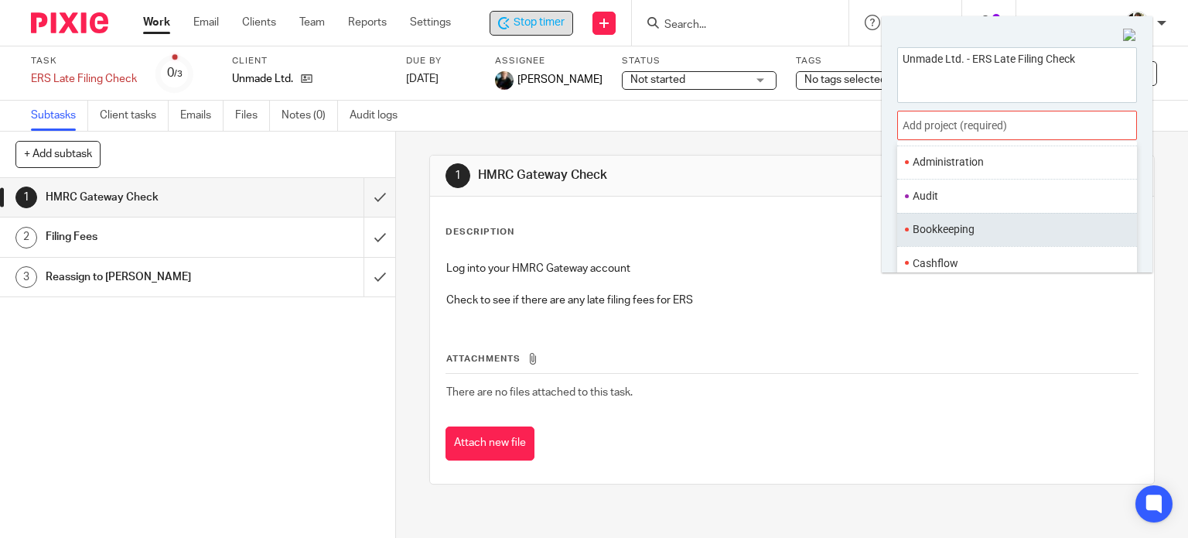
click at [961, 222] on li "Bookkeeping" at bounding box center [1014, 229] width 202 height 16
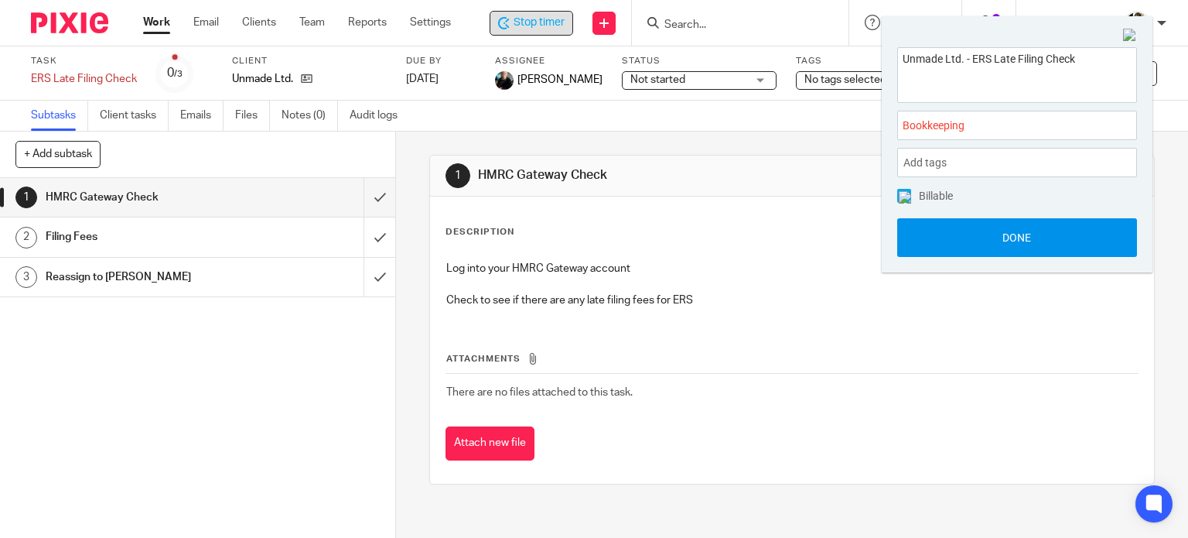
click at [1016, 225] on button "Done" at bounding box center [1017, 237] width 240 height 39
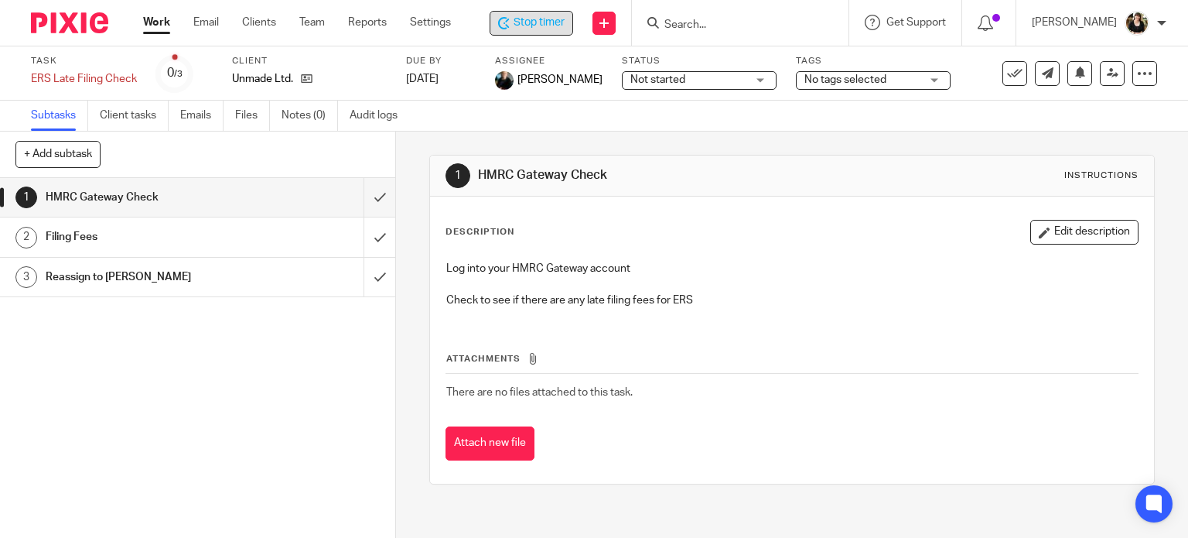
click at [1007, 79] on icon at bounding box center [1014, 73] width 15 height 15
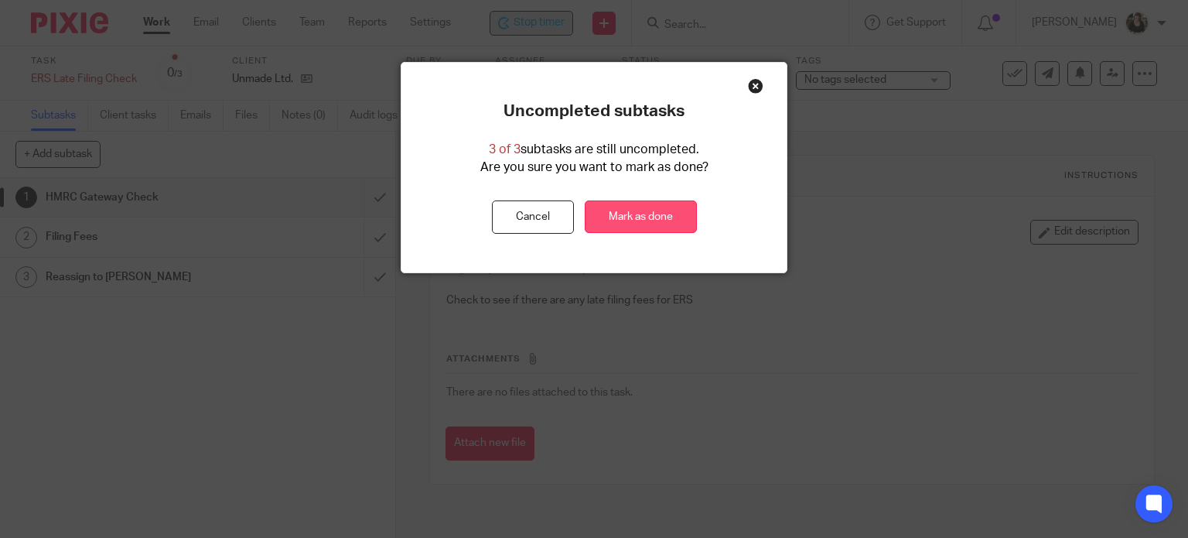
click at [665, 222] on link "Mark as done" at bounding box center [641, 216] width 112 height 33
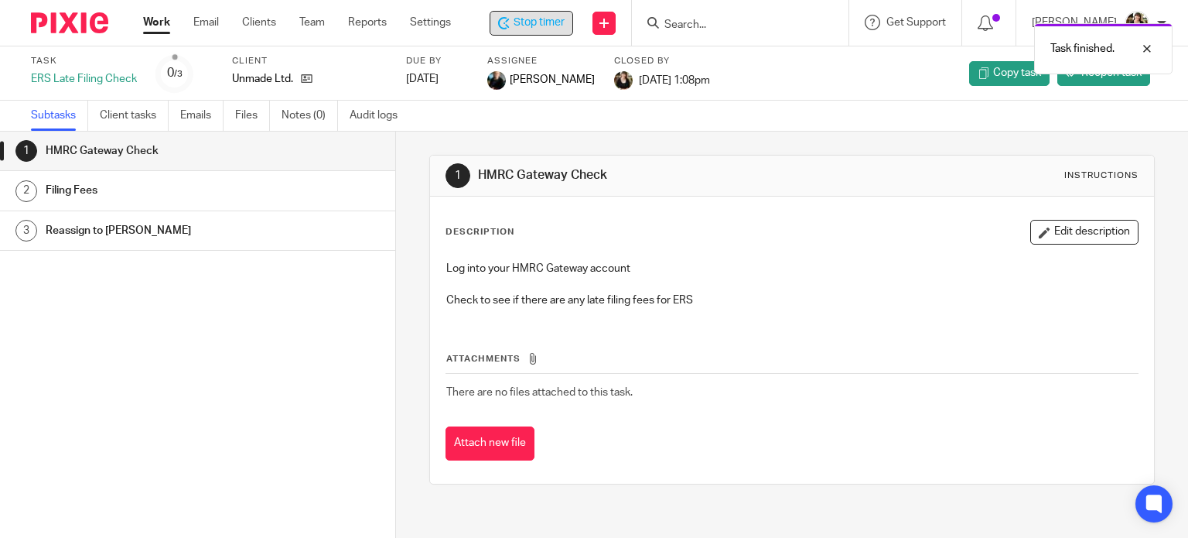
click at [559, 17] on span "Stop timer" at bounding box center [539, 23] width 51 height 16
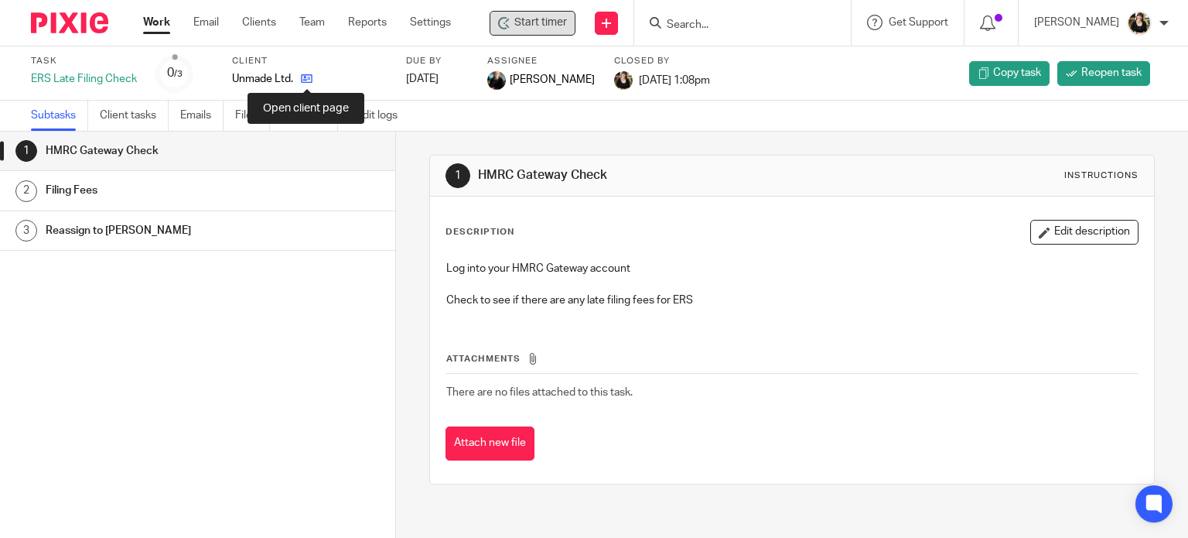
click at [306, 78] on icon at bounding box center [307, 79] width 12 height 12
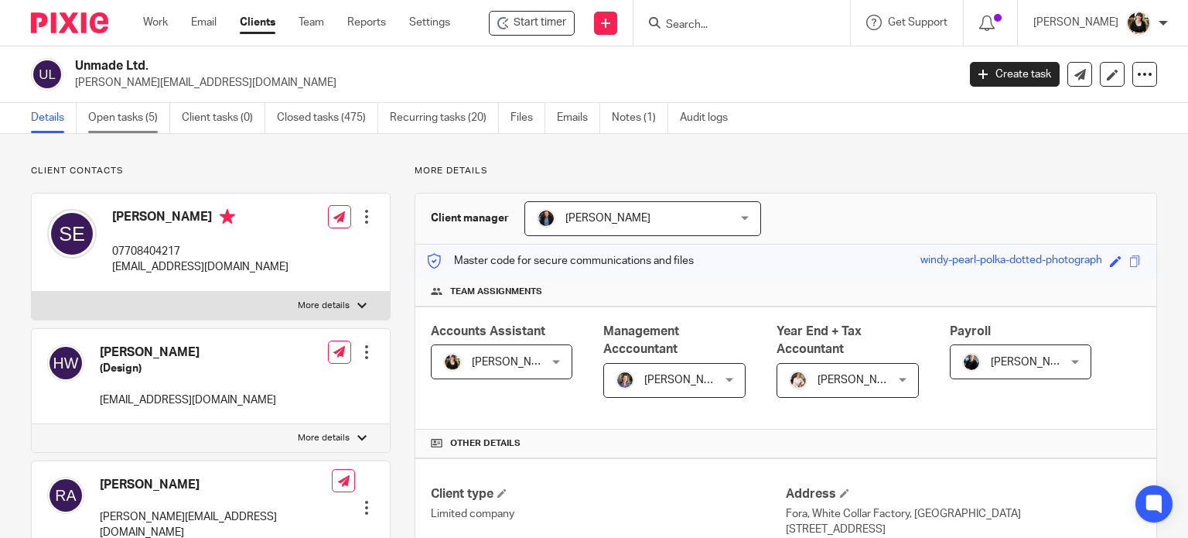
click at [131, 118] on link "Open tasks (5)" at bounding box center [129, 118] width 82 height 30
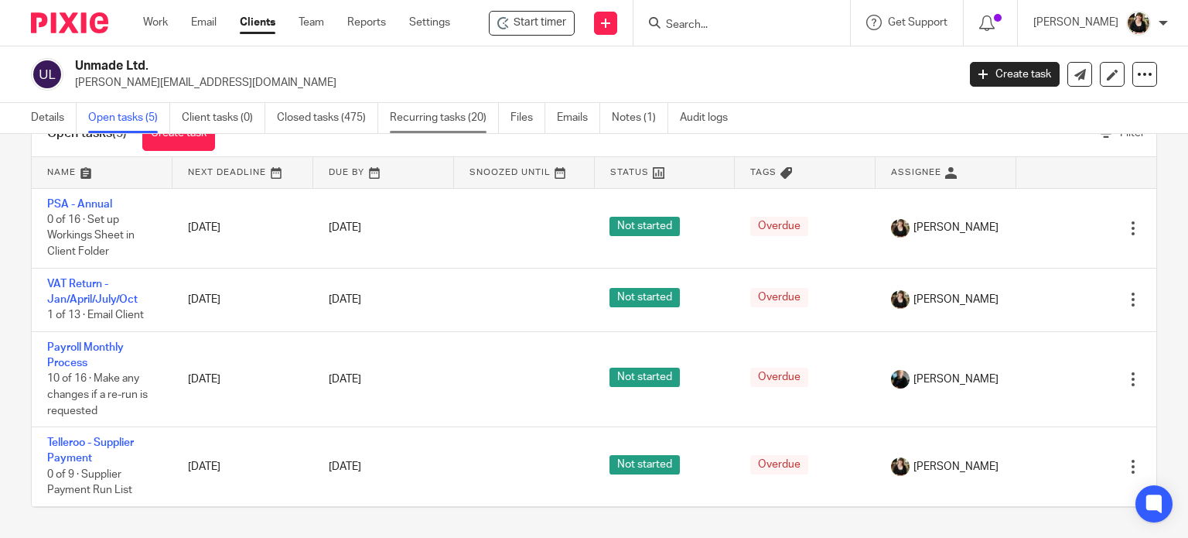
click at [424, 117] on link "Recurring tasks (20)" at bounding box center [444, 118] width 109 height 30
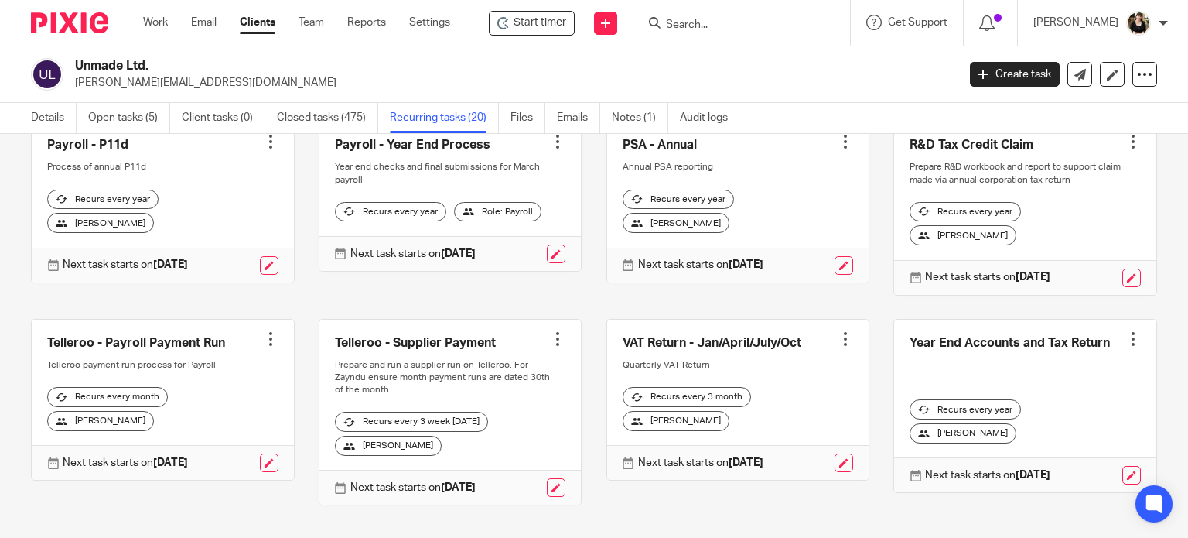
scroll to position [748, 0]
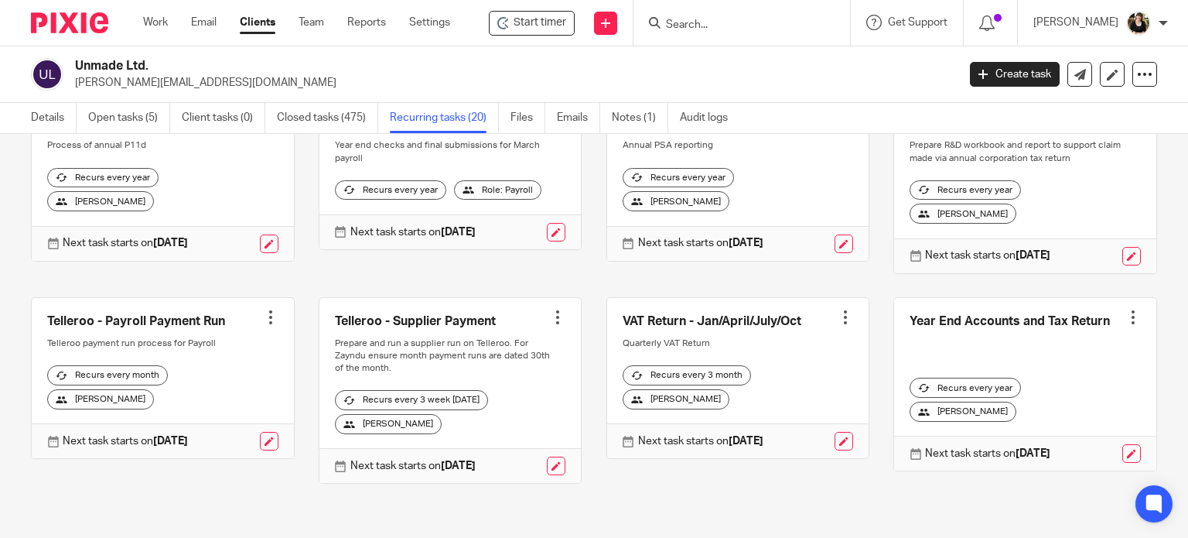
click at [265, 325] on div at bounding box center [270, 316] width 15 height 15
click at [186, 358] on link "Create task" at bounding box center [207, 352] width 124 height 22
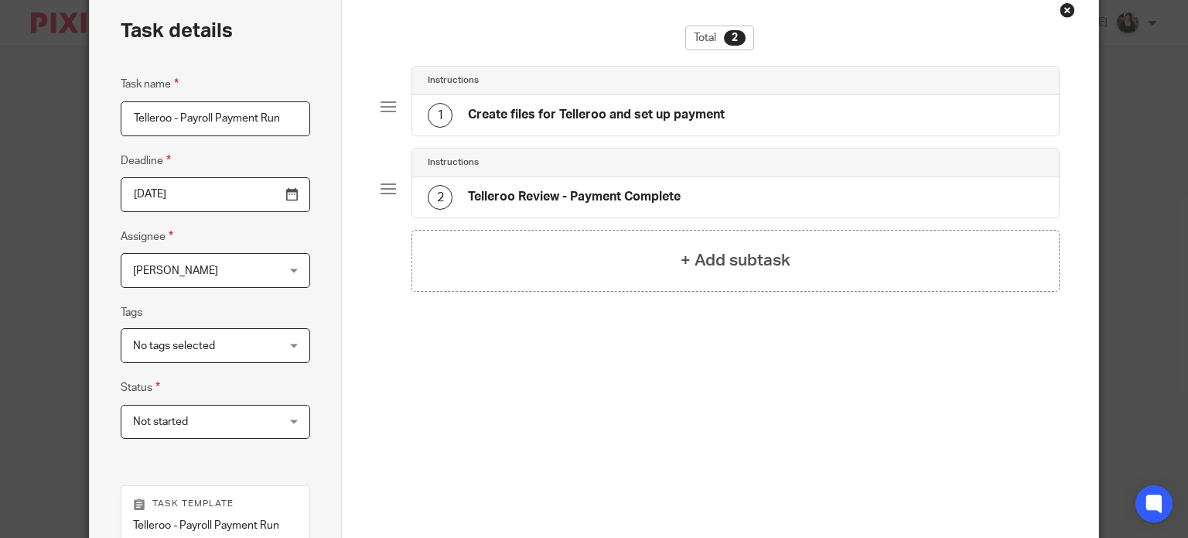
scroll to position [263, 0]
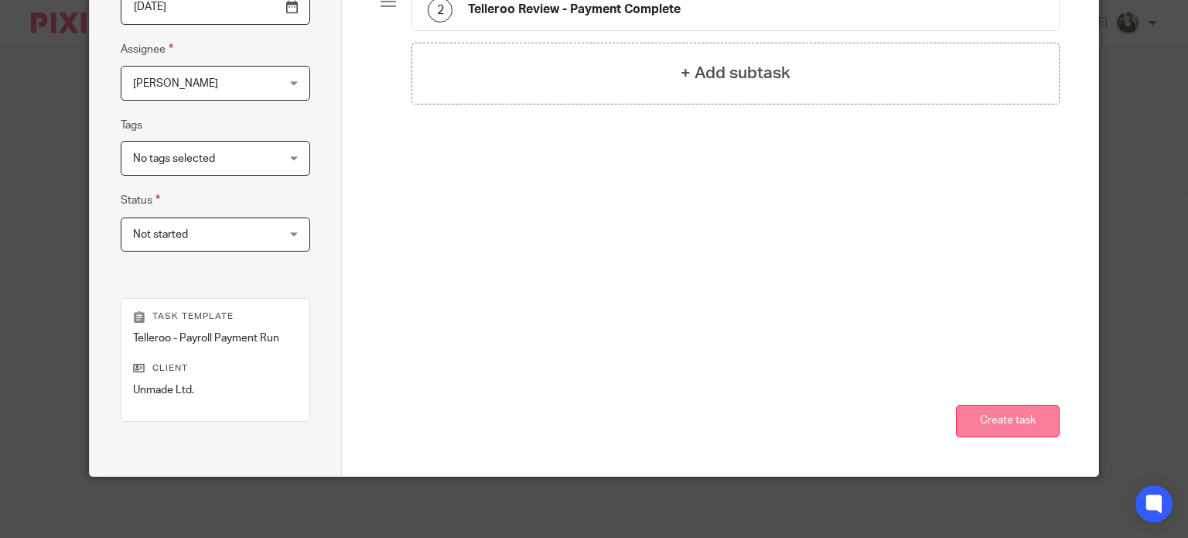
click at [966, 416] on button "Create task" at bounding box center [1008, 420] width 104 height 33
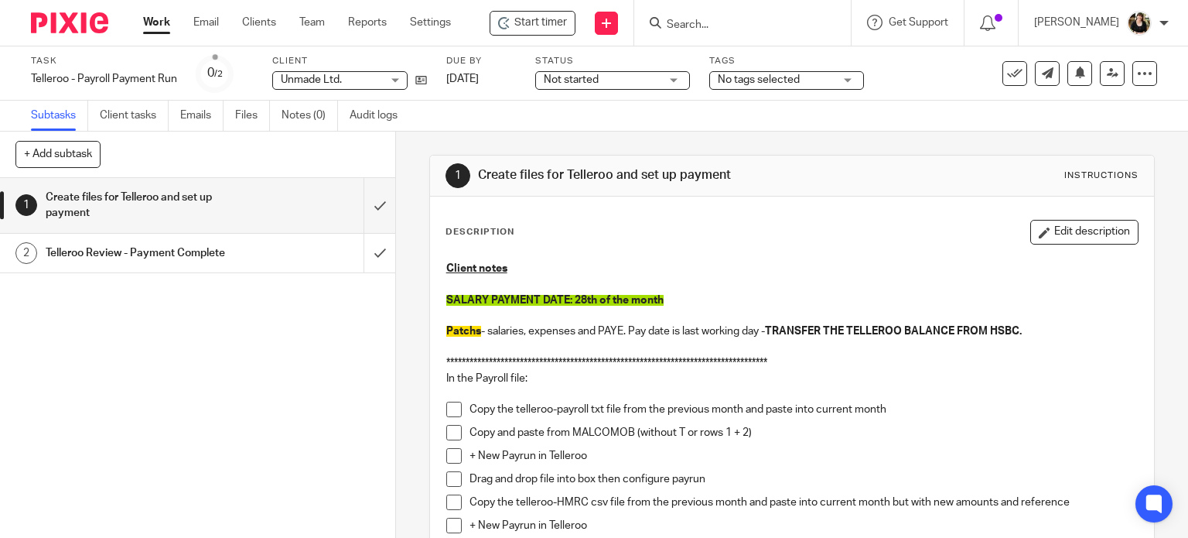
click at [1006, 80] on button at bounding box center [1014, 73] width 25 height 25
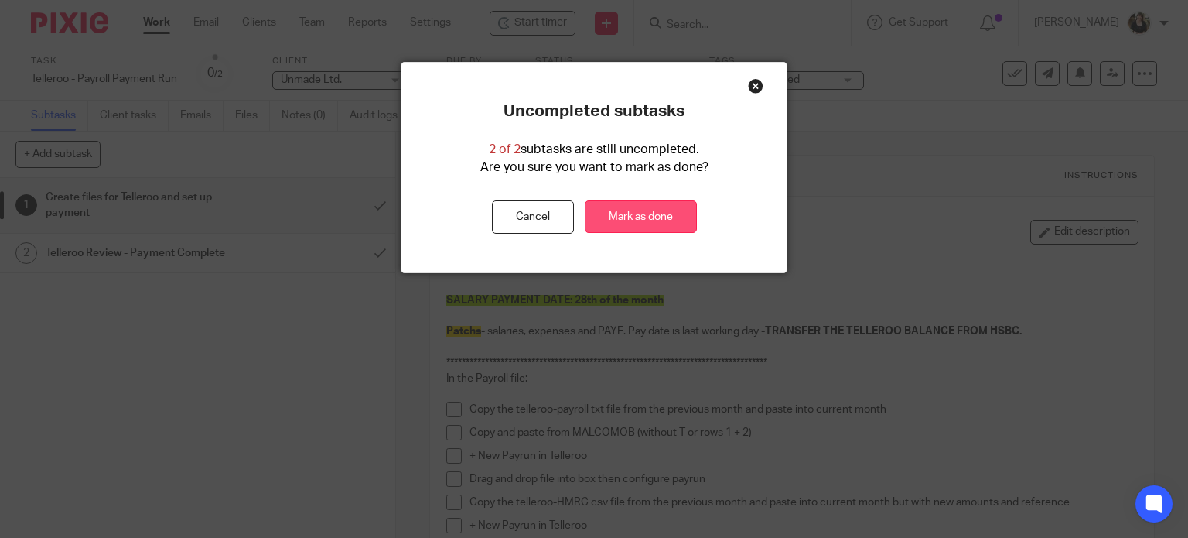
click at [623, 224] on link "Mark as done" at bounding box center [641, 216] width 112 height 33
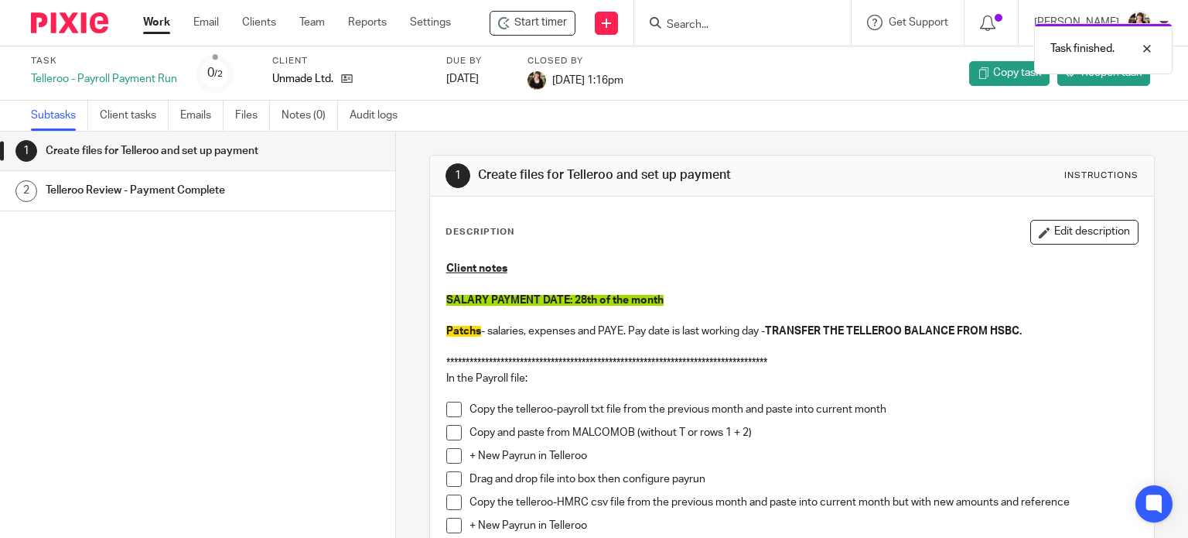
click at [154, 23] on link "Work" at bounding box center [156, 22] width 27 height 15
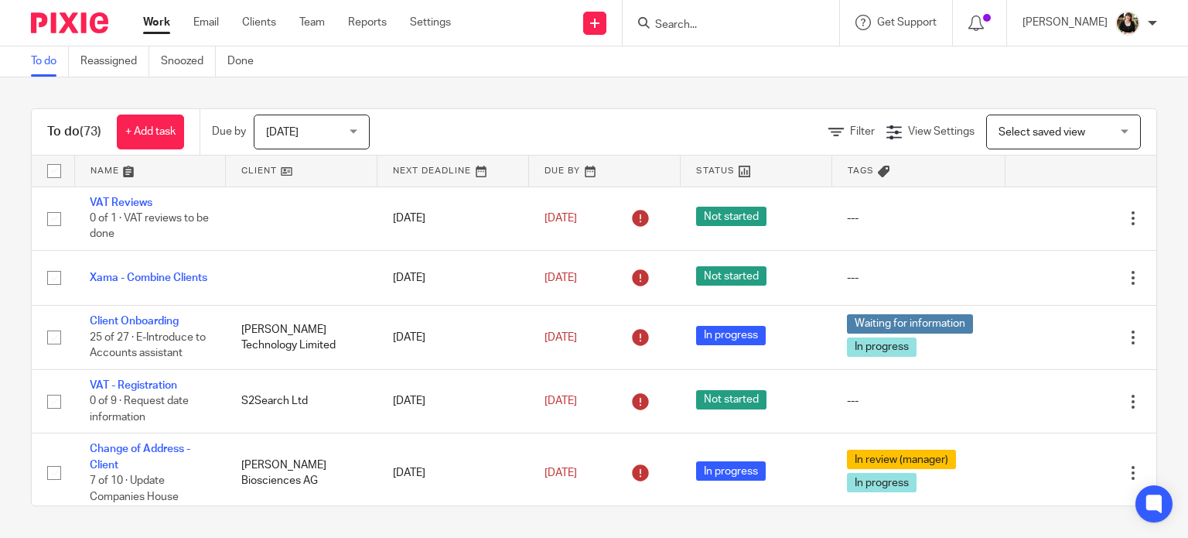
click at [718, 21] on input "Search" at bounding box center [723, 26] width 139 height 14
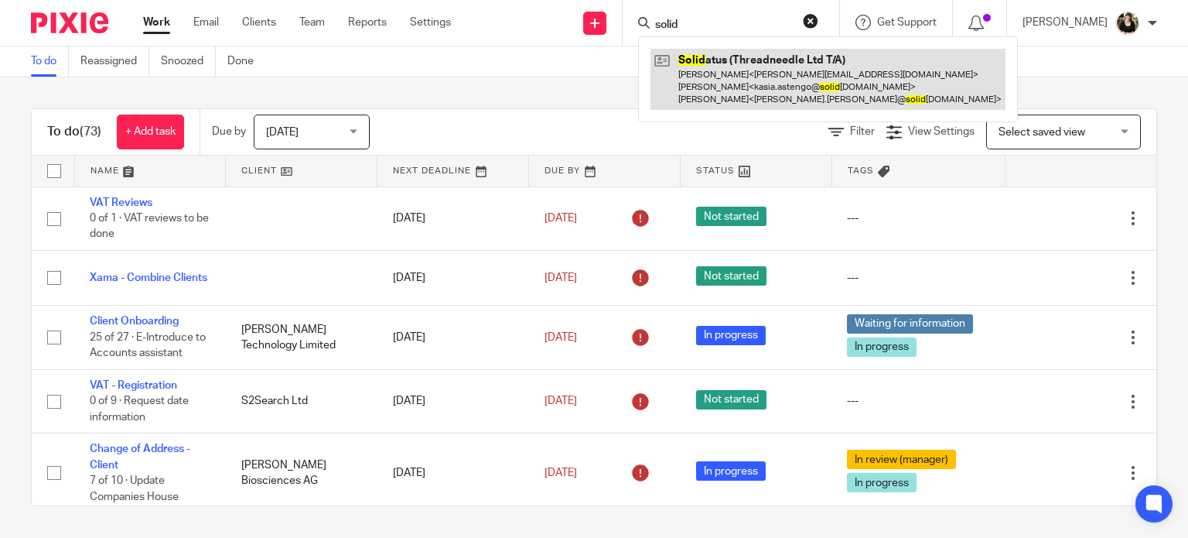
type input "solid"
click at [764, 67] on link at bounding box center [827, 79] width 355 height 61
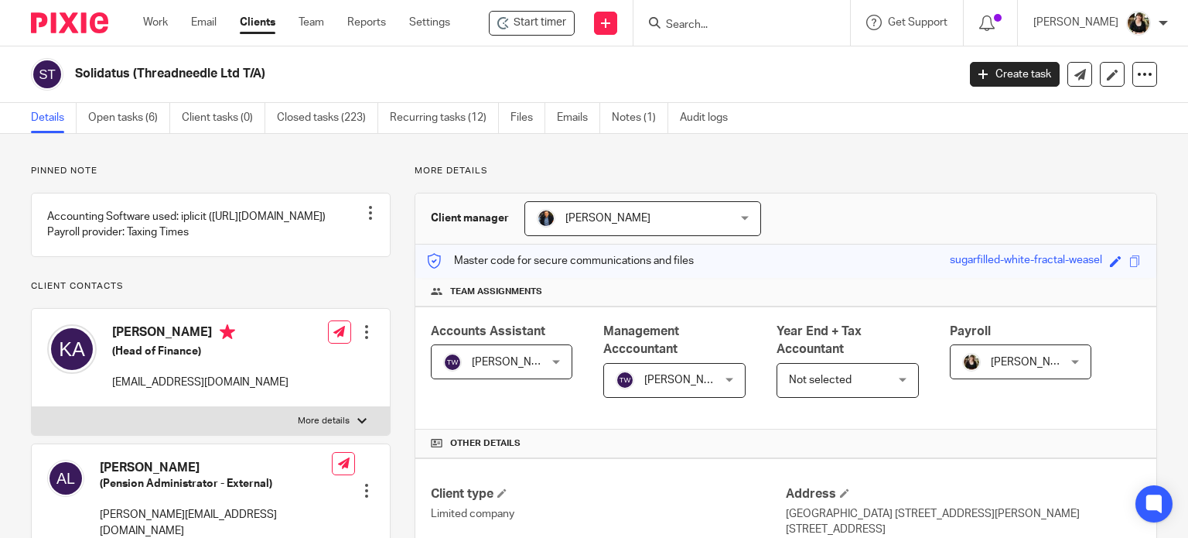
click at [173, 117] on ul "Details Open tasks (6) Client tasks (0) Closed tasks (223) Recurring tasks (12)…" at bounding box center [391, 118] width 720 height 30
click at [135, 118] on link "Open tasks (6)" at bounding box center [129, 118] width 82 height 30
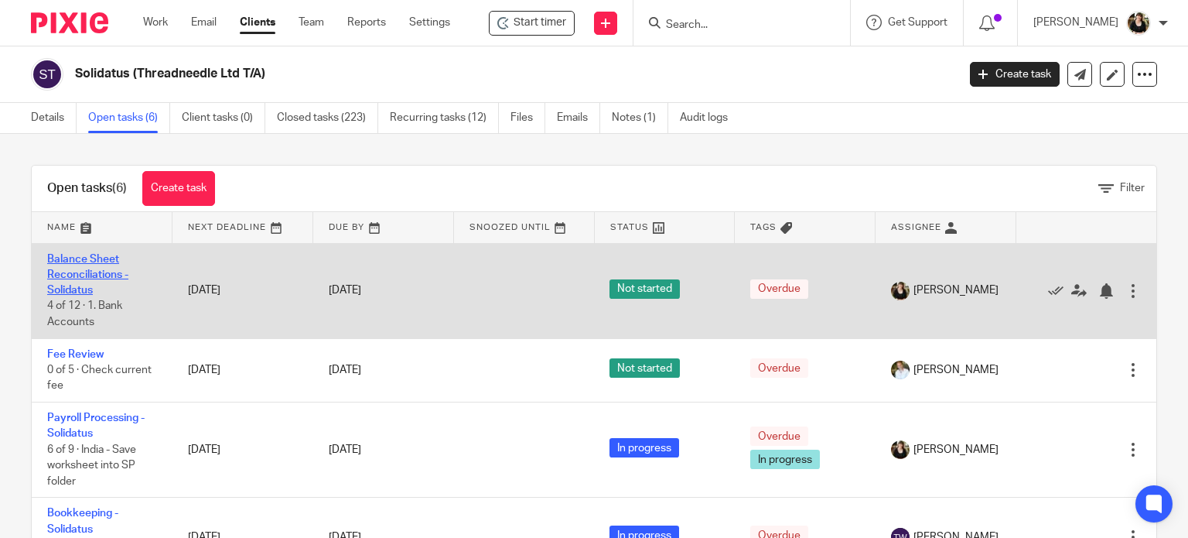
click at [101, 261] on link "Balance Sheet Reconciliations - Solidatus" at bounding box center [87, 275] width 81 height 43
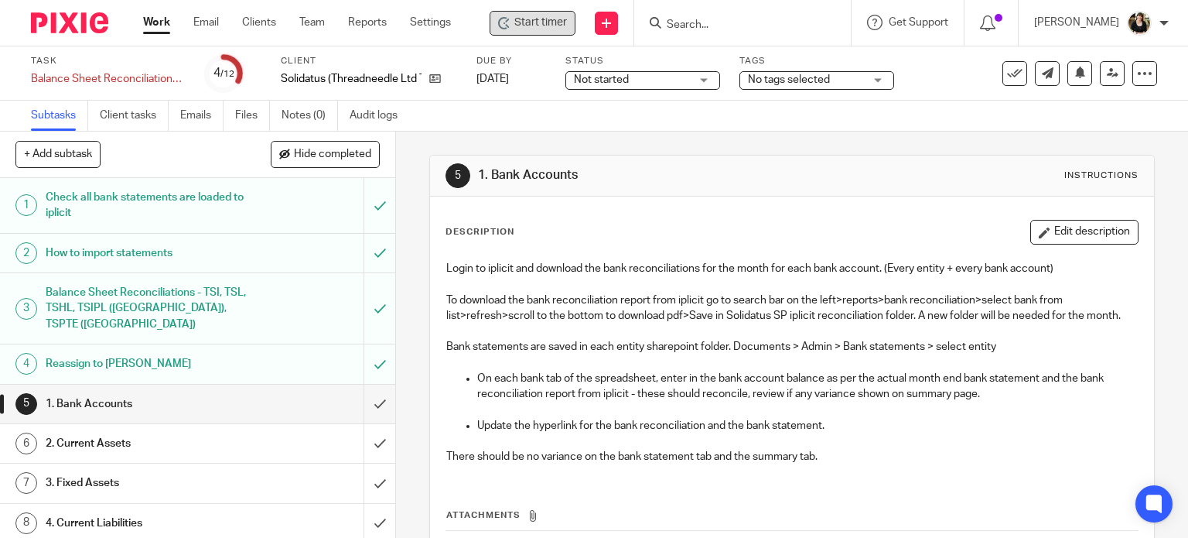
click at [546, 30] on span "Start timer" at bounding box center [540, 23] width 53 height 16
click at [542, 26] on span "Start timer" at bounding box center [540, 23] width 53 height 16
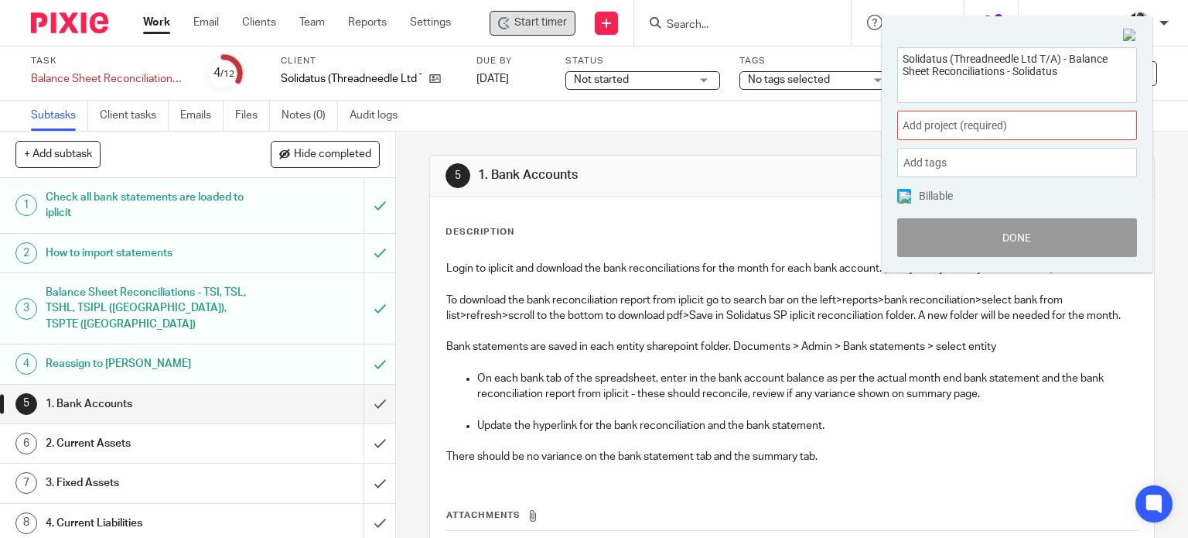
click at [981, 128] on span "Add project (required) :" at bounding box center [1000, 126] width 195 height 16
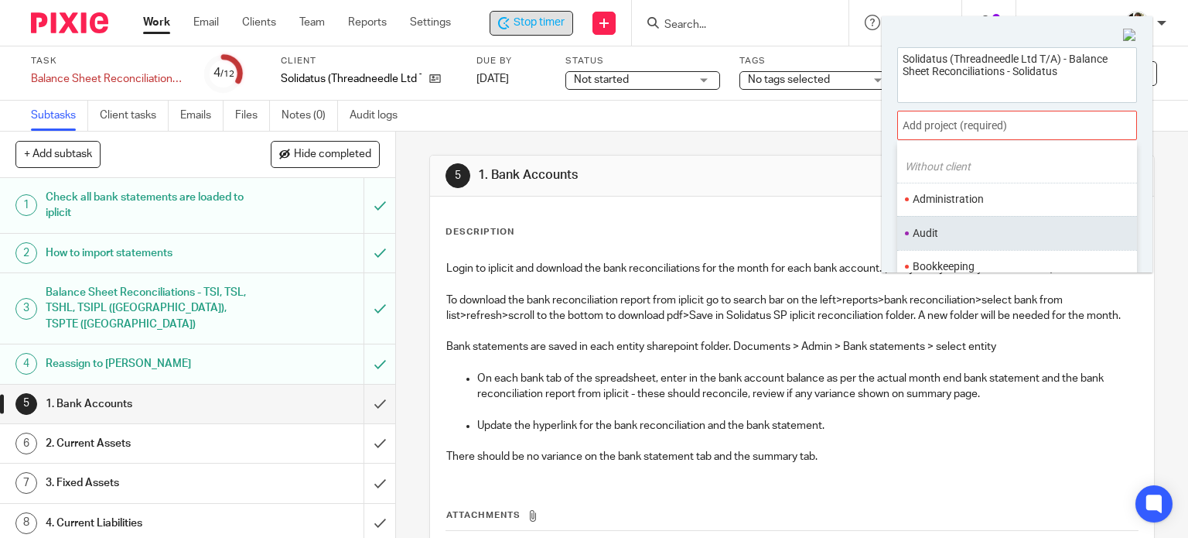
scroll to position [77, 0]
click at [965, 221] on li "Bookkeeping" at bounding box center [1014, 229] width 202 height 16
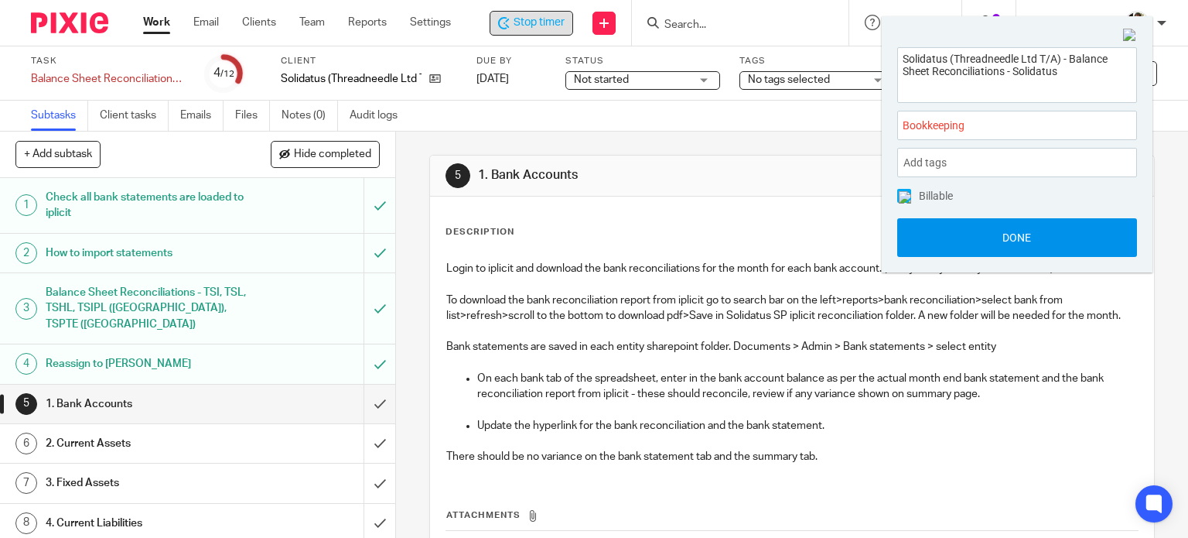
click at [987, 237] on button "Done" at bounding box center [1017, 237] width 240 height 39
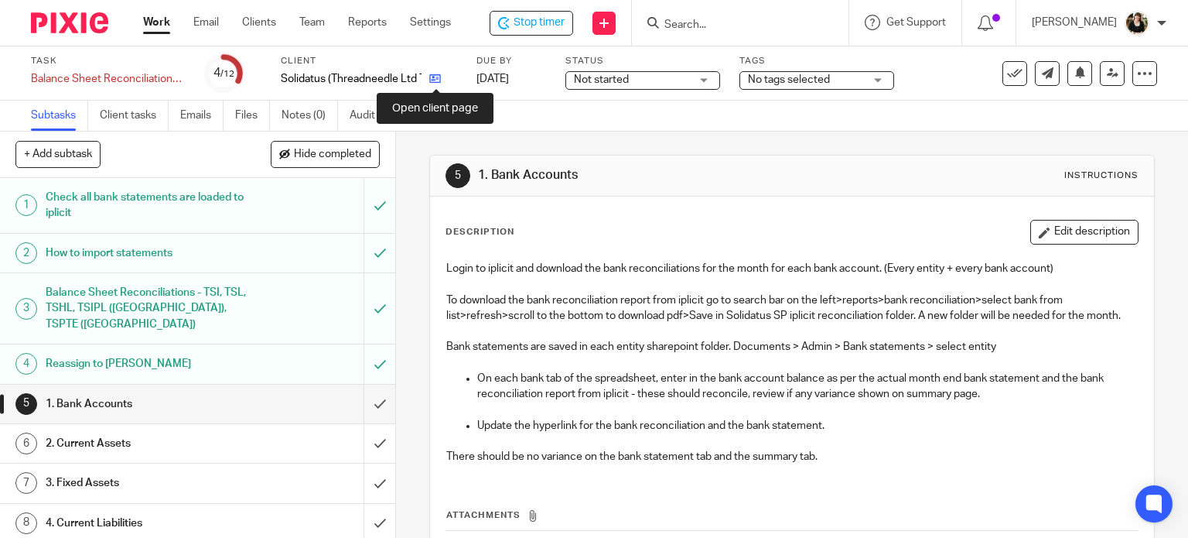
click at [436, 79] on icon at bounding box center [435, 79] width 12 height 12
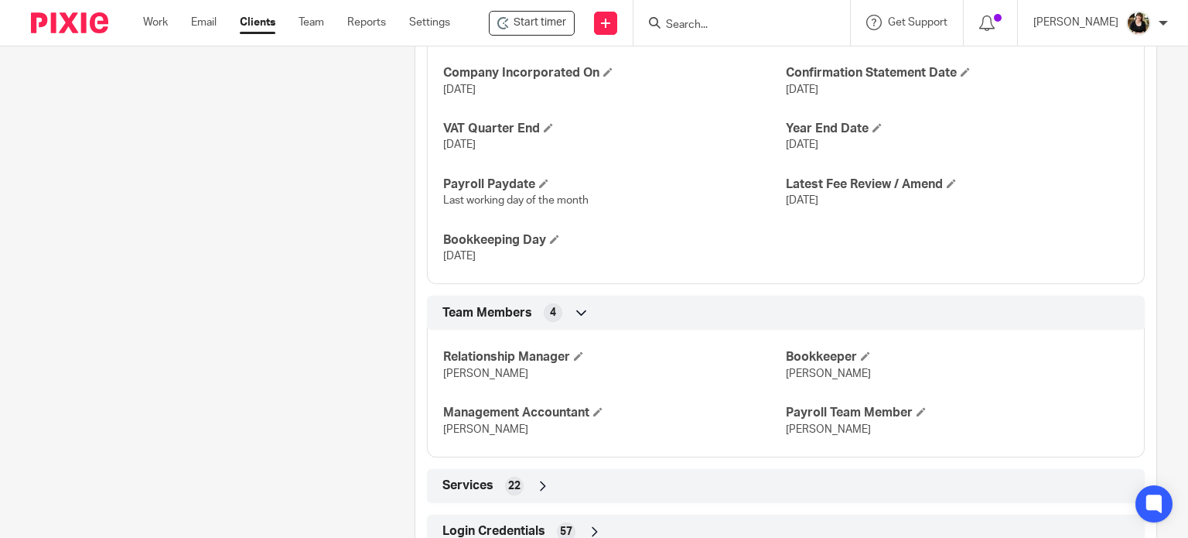
scroll to position [1073, 0]
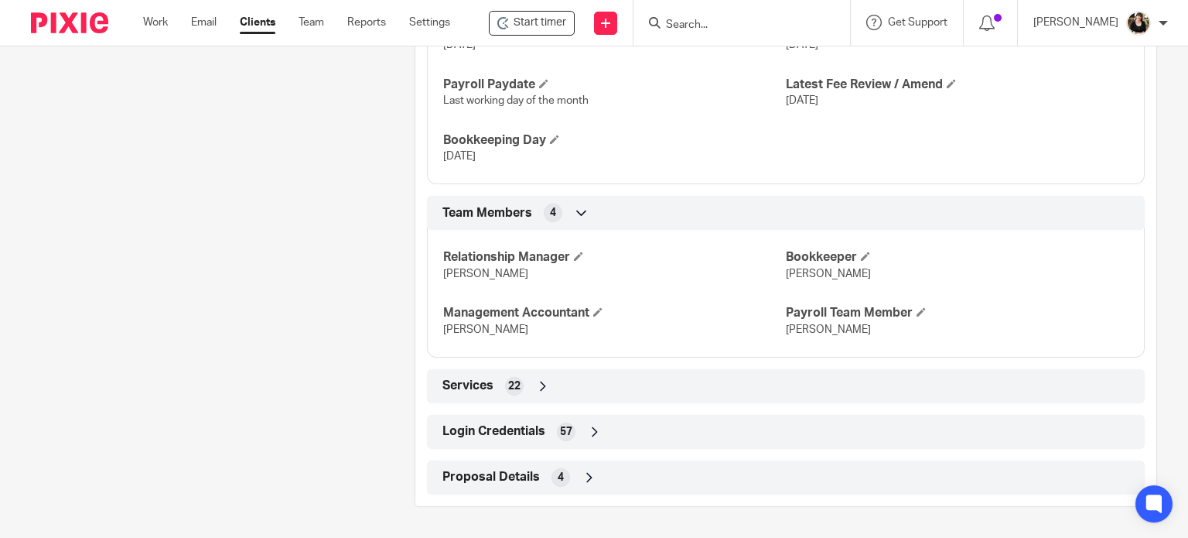
click at [523, 439] on span "Login Credentials" at bounding box center [493, 431] width 103 height 16
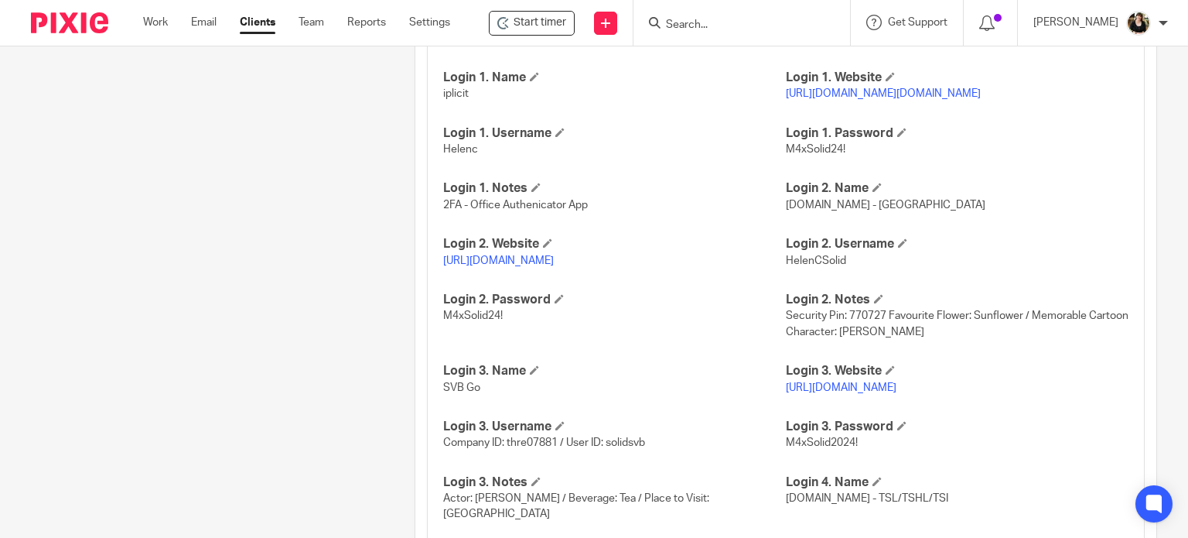
scroll to position [1769, 0]
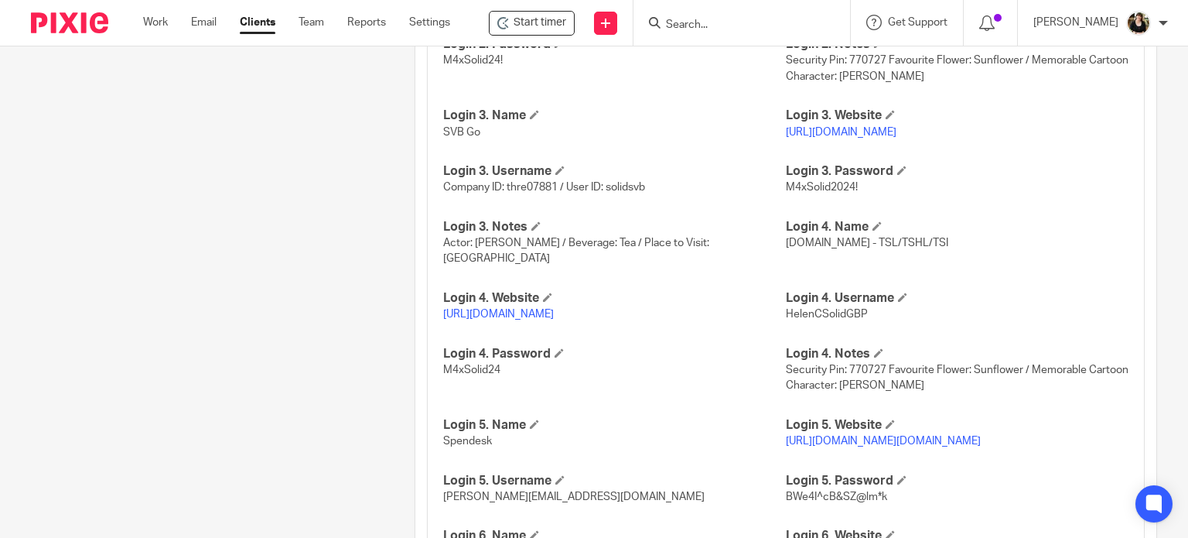
click at [486, 312] on link "[URL][DOMAIN_NAME]" at bounding box center [498, 314] width 111 height 11
click at [834, 319] on p "HelenCSolidGBP" at bounding box center [957, 313] width 343 height 15
copy span "HelenCSolidGBP"
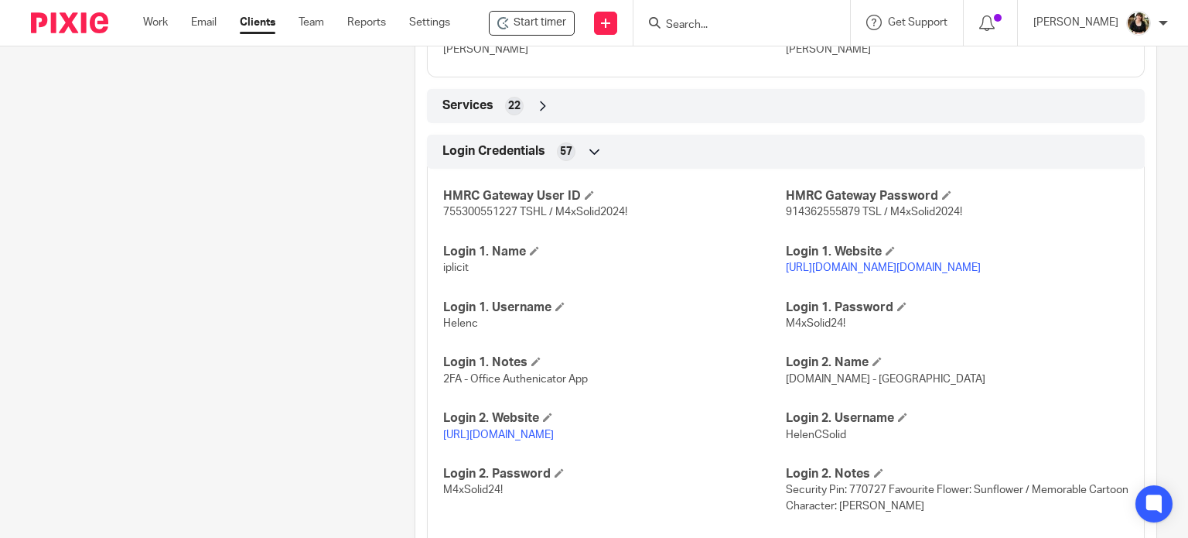
scroll to position [1305, 0]
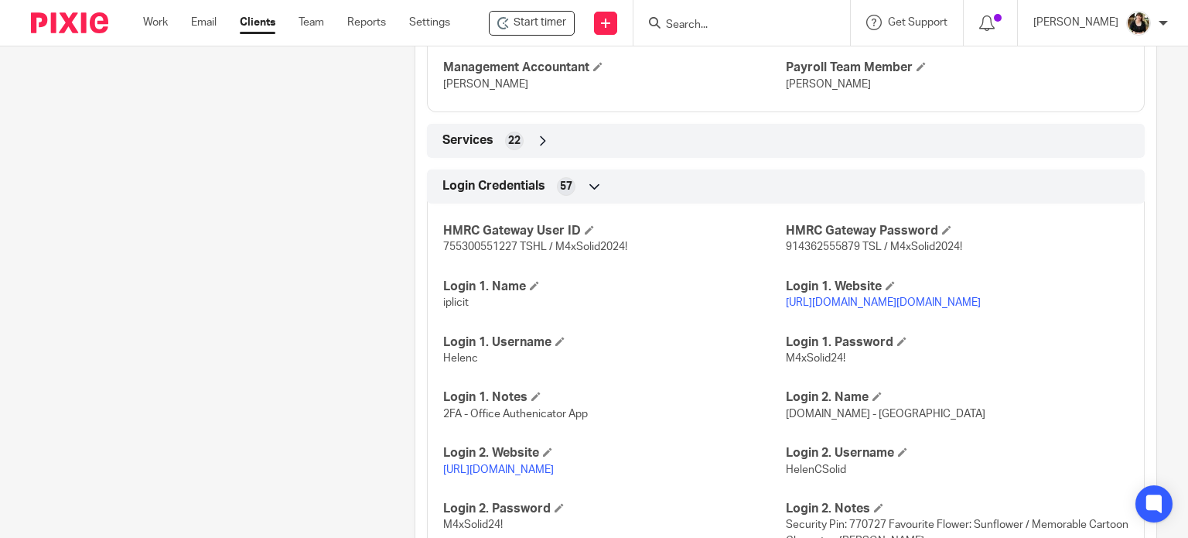
click at [826, 308] on link "[URL][DOMAIN_NAME][DOMAIN_NAME]" at bounding box center [883, 302] width 195 height 11
